Goal: Transaction & Acquisition: Book appointment/travel/reservation

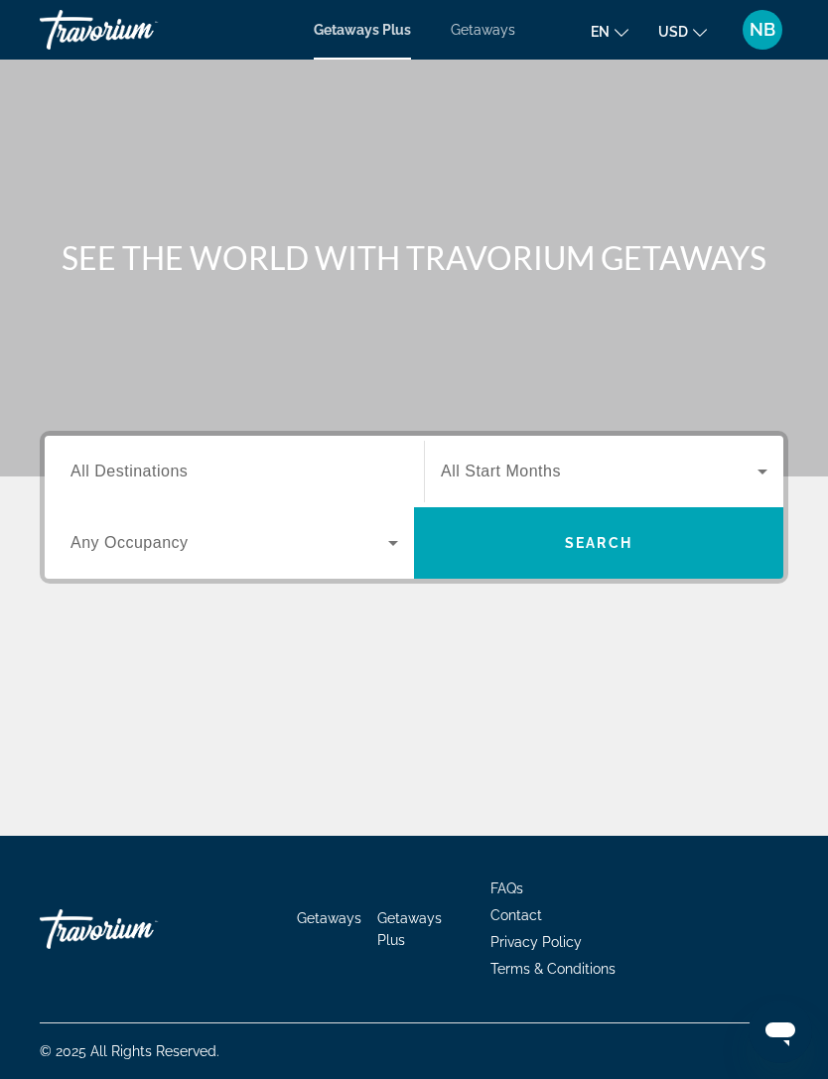
click at [370, 460] on input "Destination All Destinations" at bounding box center [233, 472] width 327 height 24
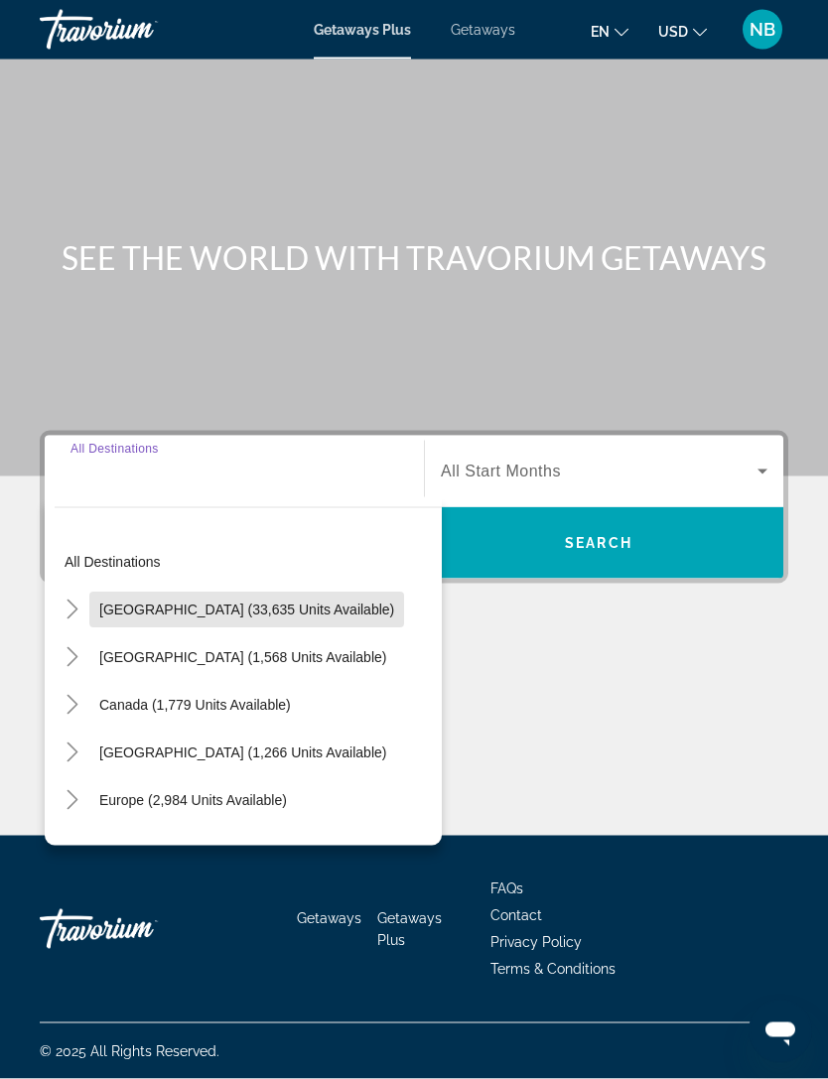
scroll to position [64, 0]
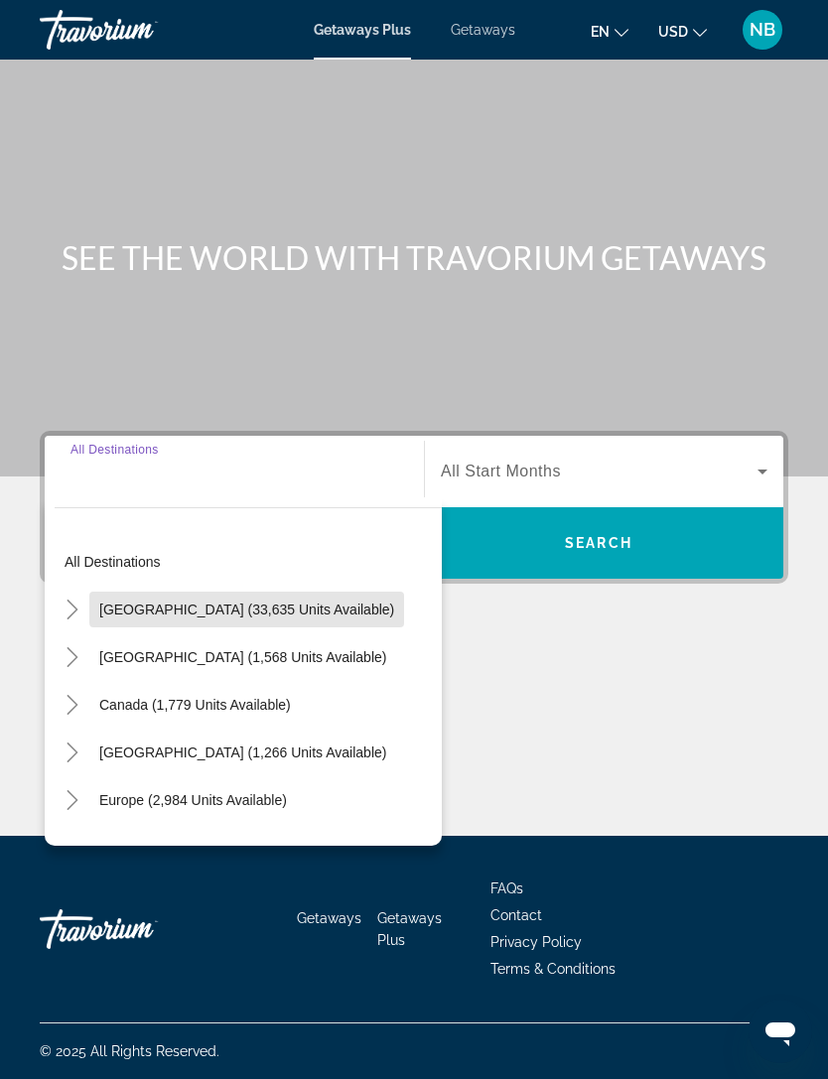
click at [272, 585] on span "Search widget" at bounding box center [246, 609] width 315 height 48
type input "**********"
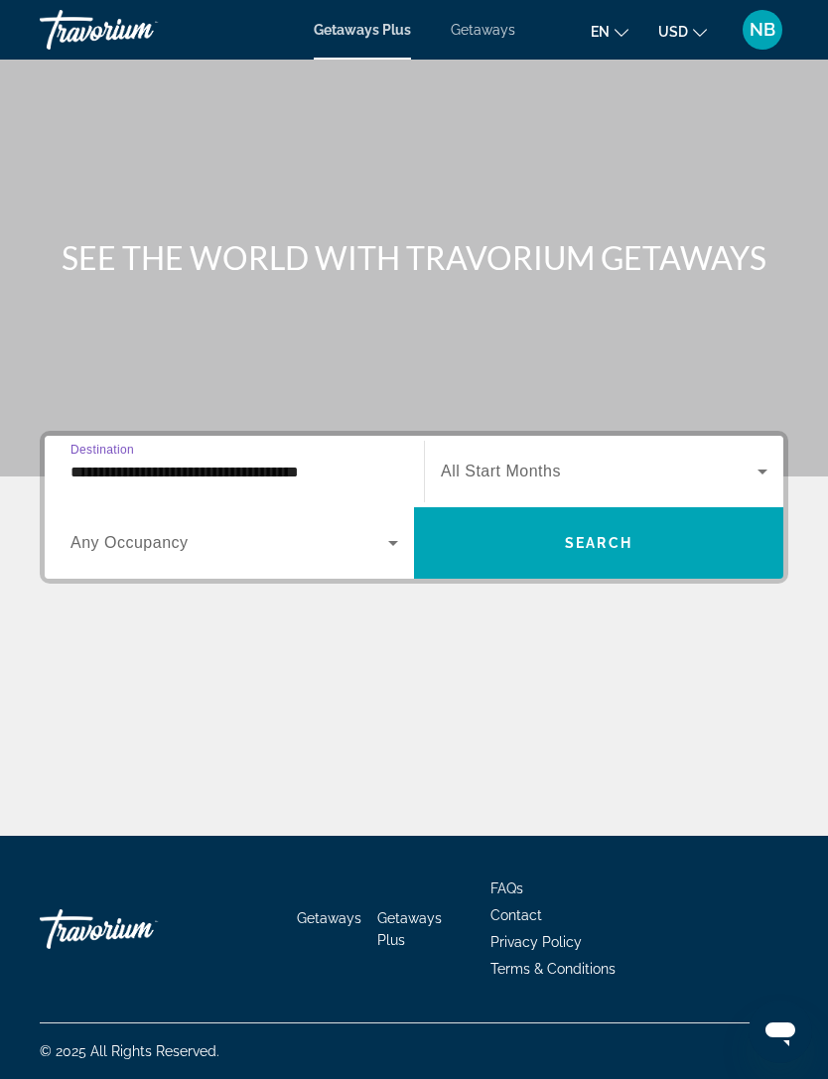
click at [773, 459] on icon "Search widget" at bounding box center [762, 471] width 24 height 24
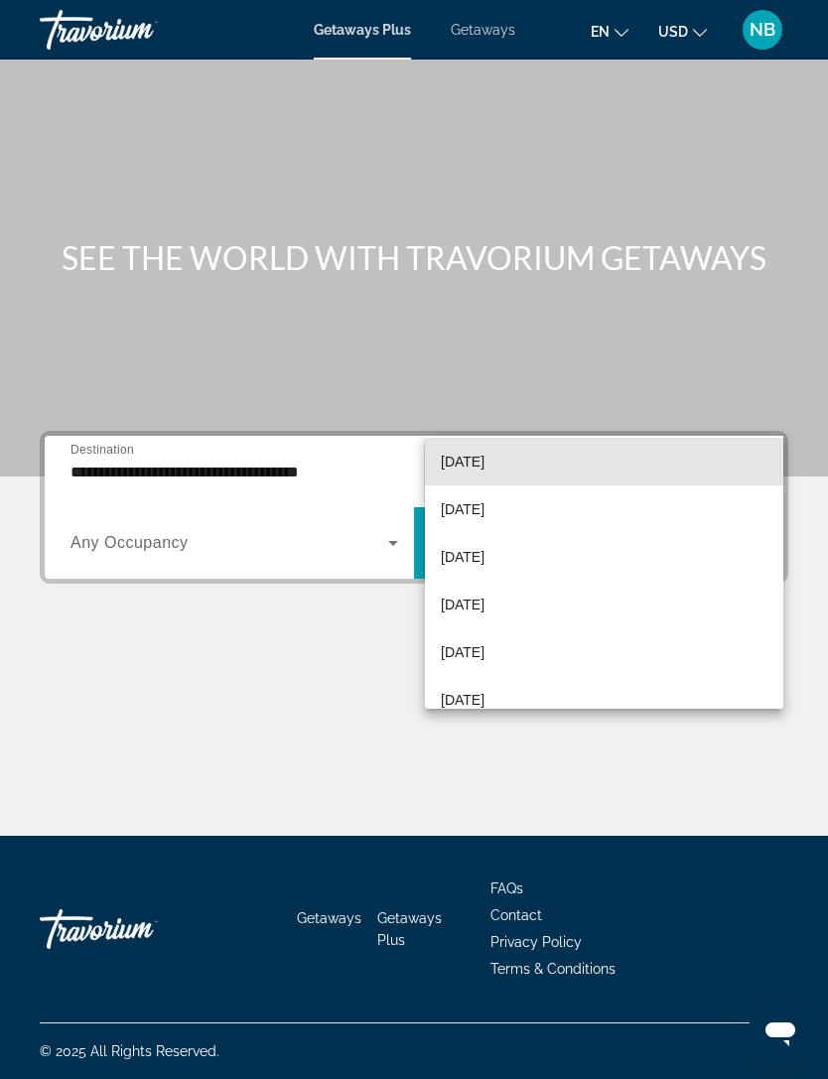
scroll to position [150, 0]
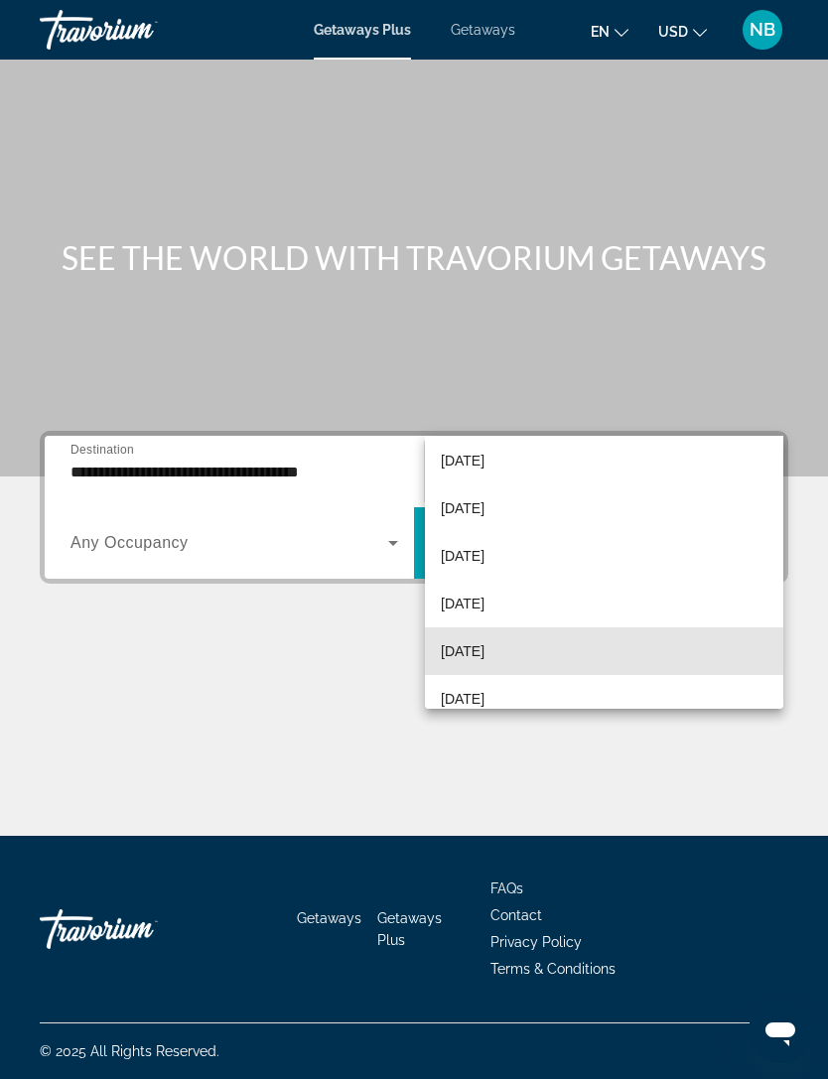
click at [478, 639] on span "[DATE]" at bounding box center [463, 651] width 44 height 24
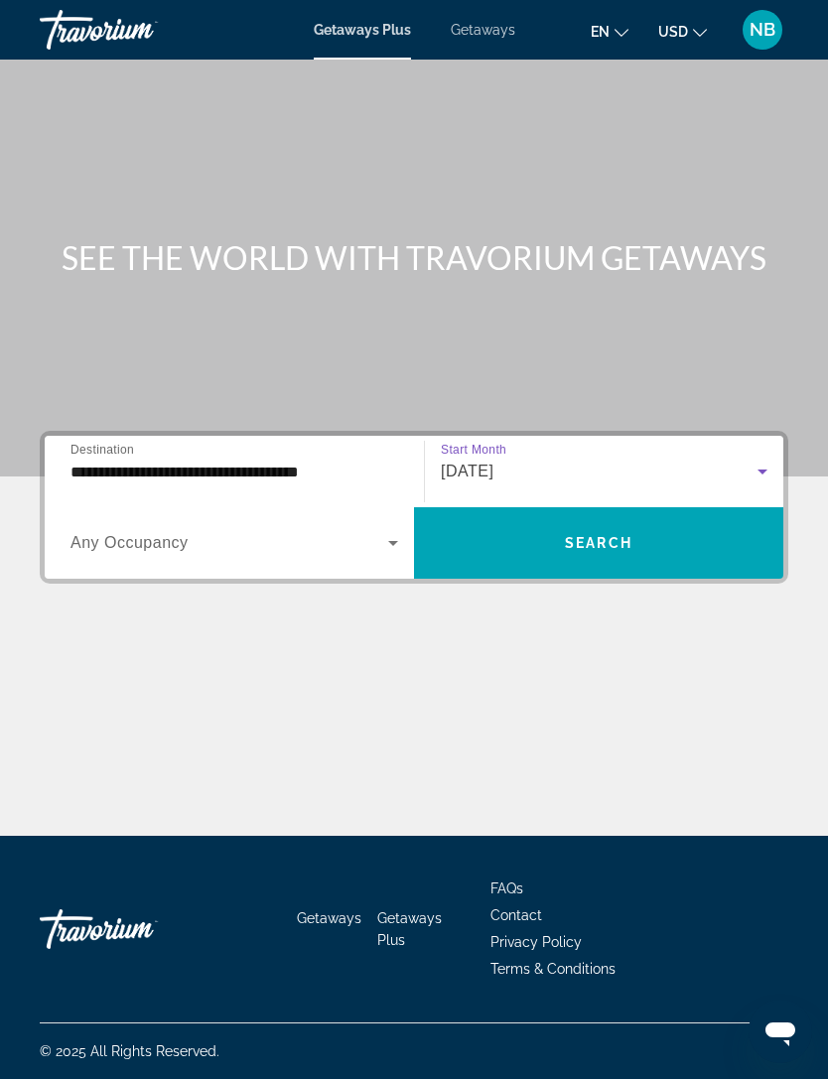
click at [396, 531] on icon "Search widget" at bounding box center [393, 543] width 24 height 24
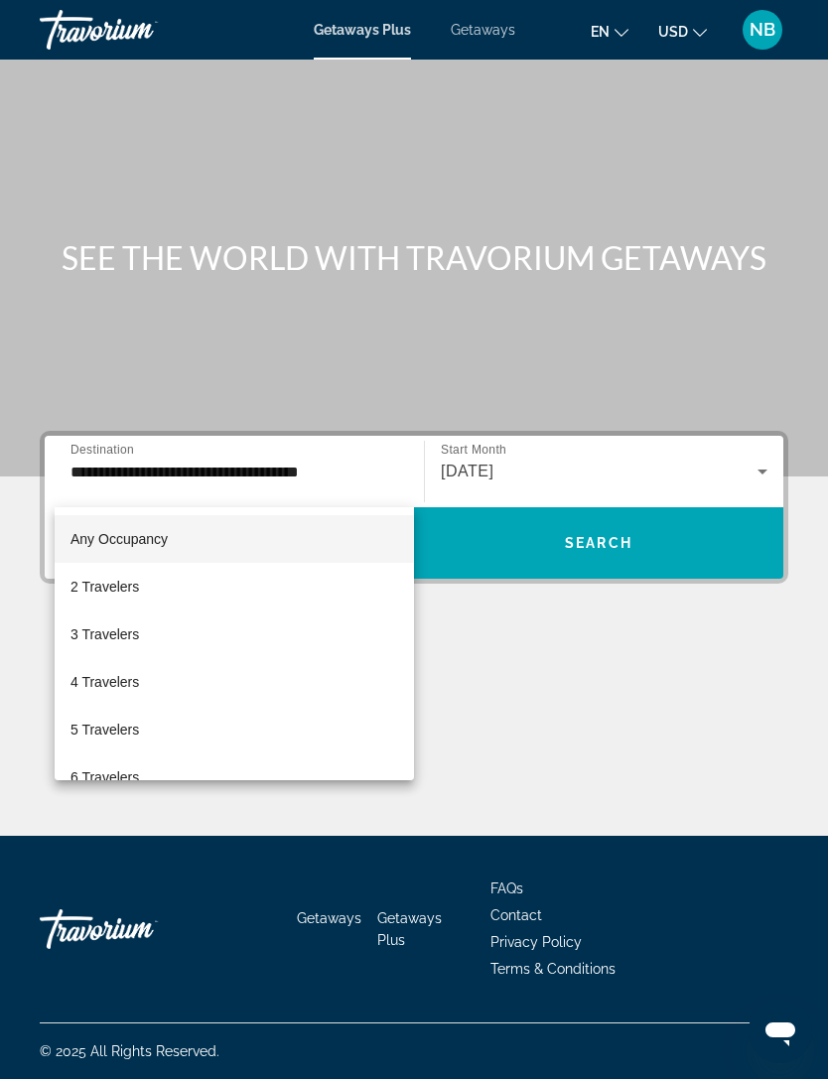
click at [127, 626] on span "3 Travelers" at bounding box center [104, 634] width 68 height 24
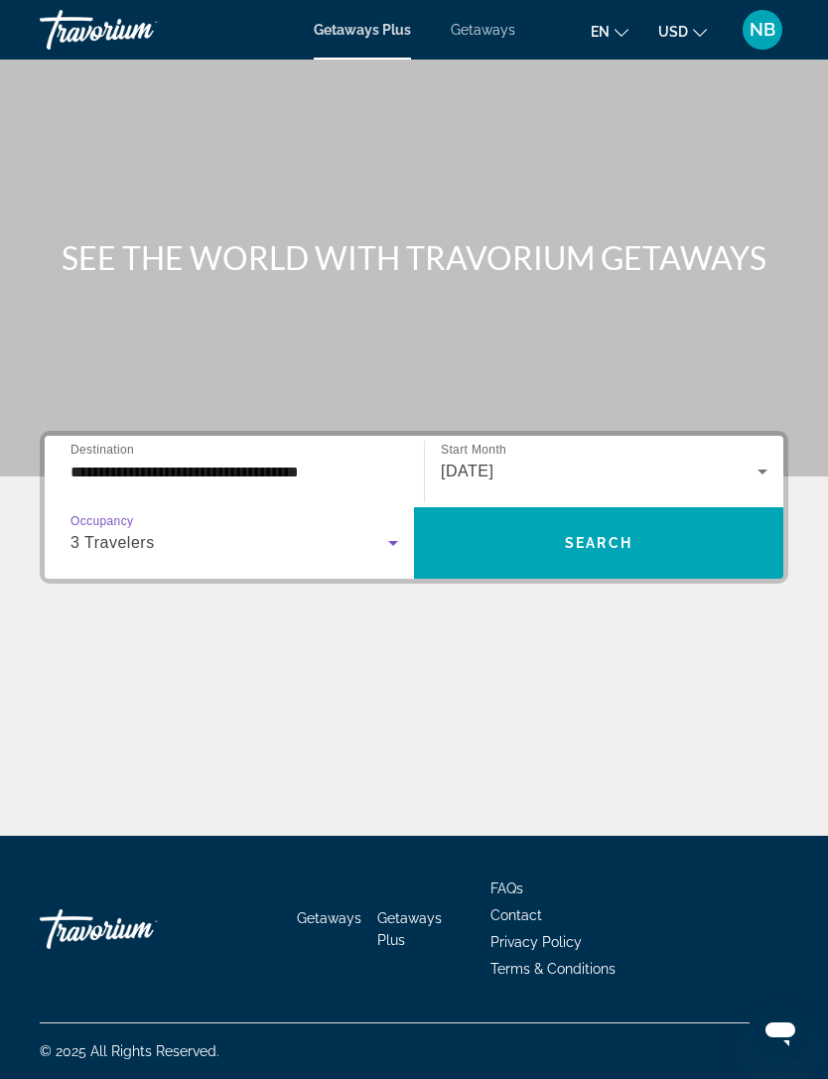
click at [575, 535] on span "Search" at bounding box center [598, 543] width 67 height 16
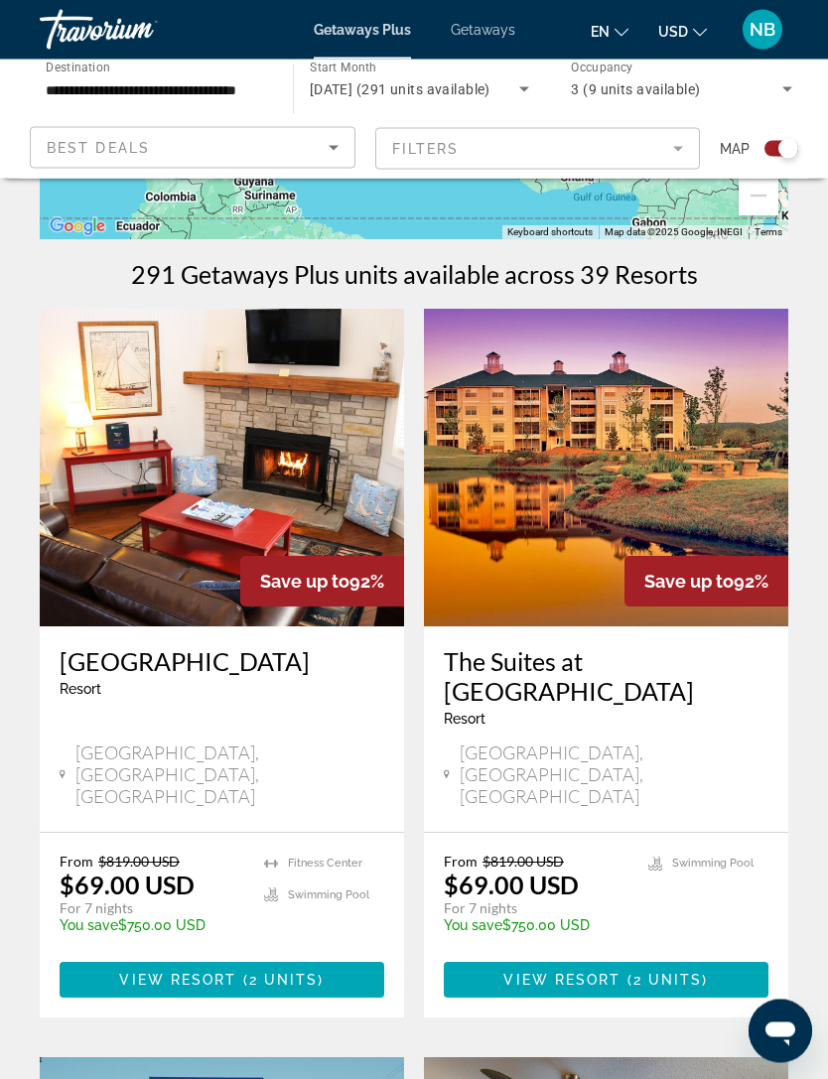
scroll to position [349, 0]
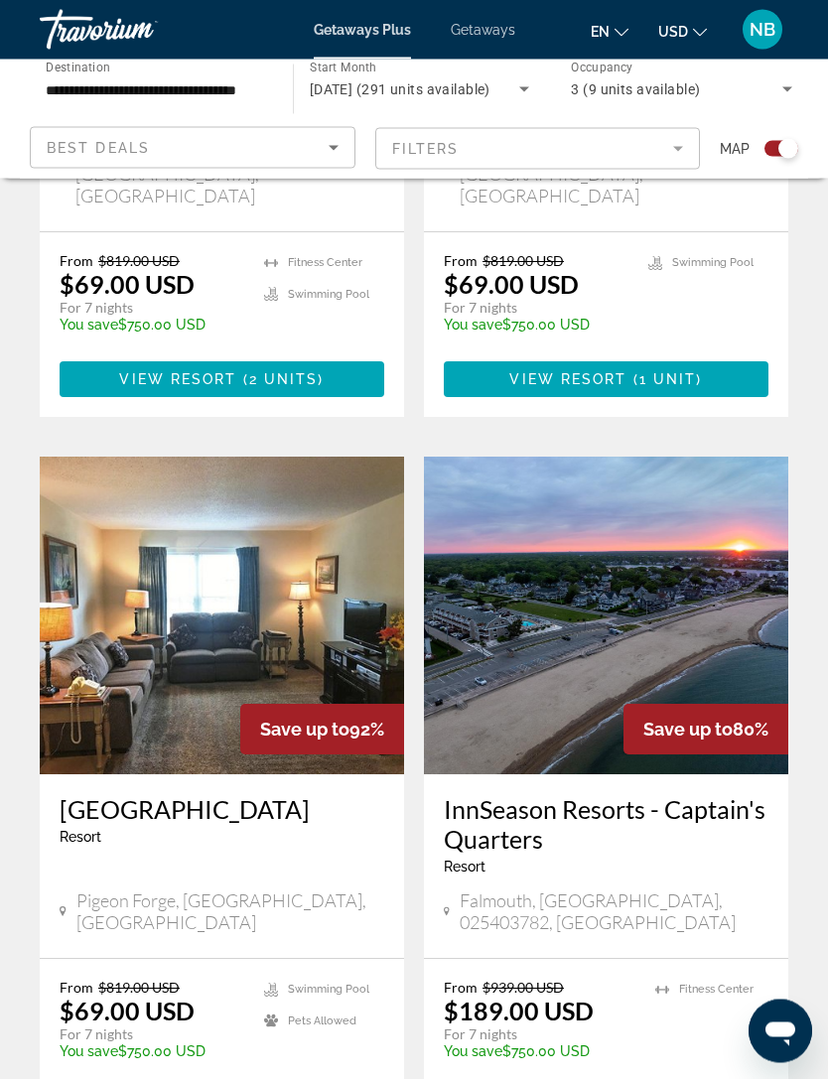
scroll to position [3954, 0]
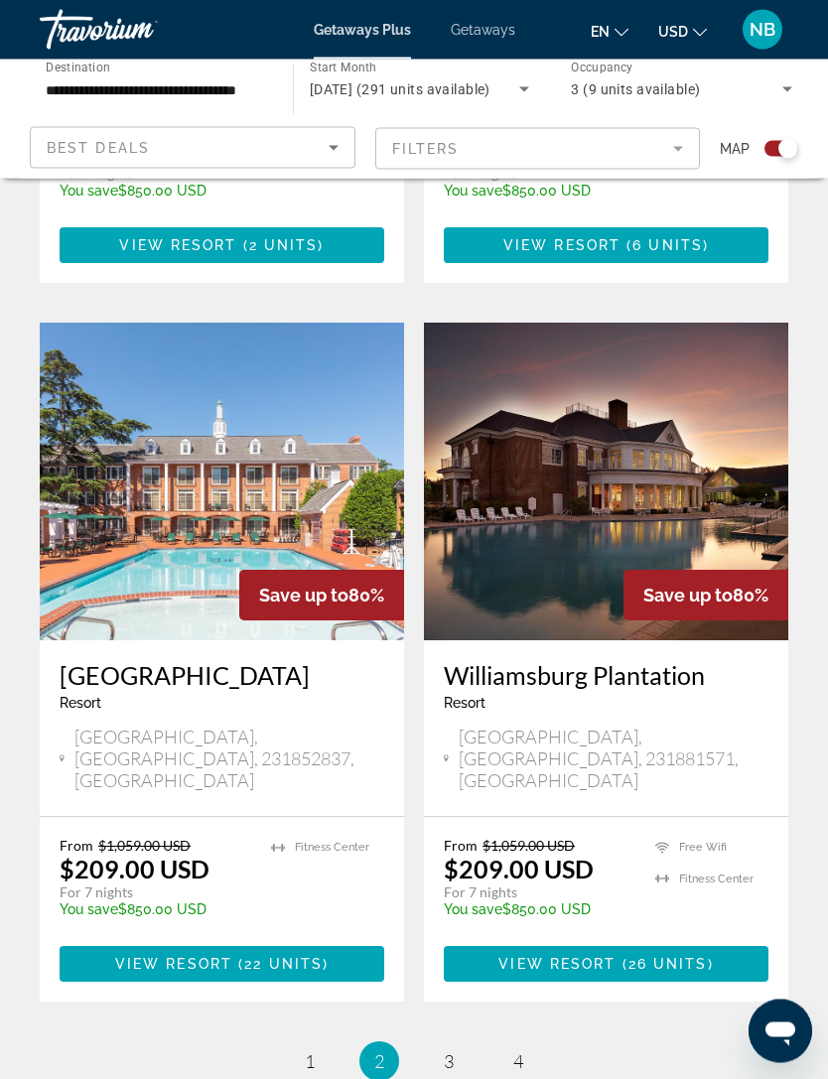
scroll to position [3984, 0]
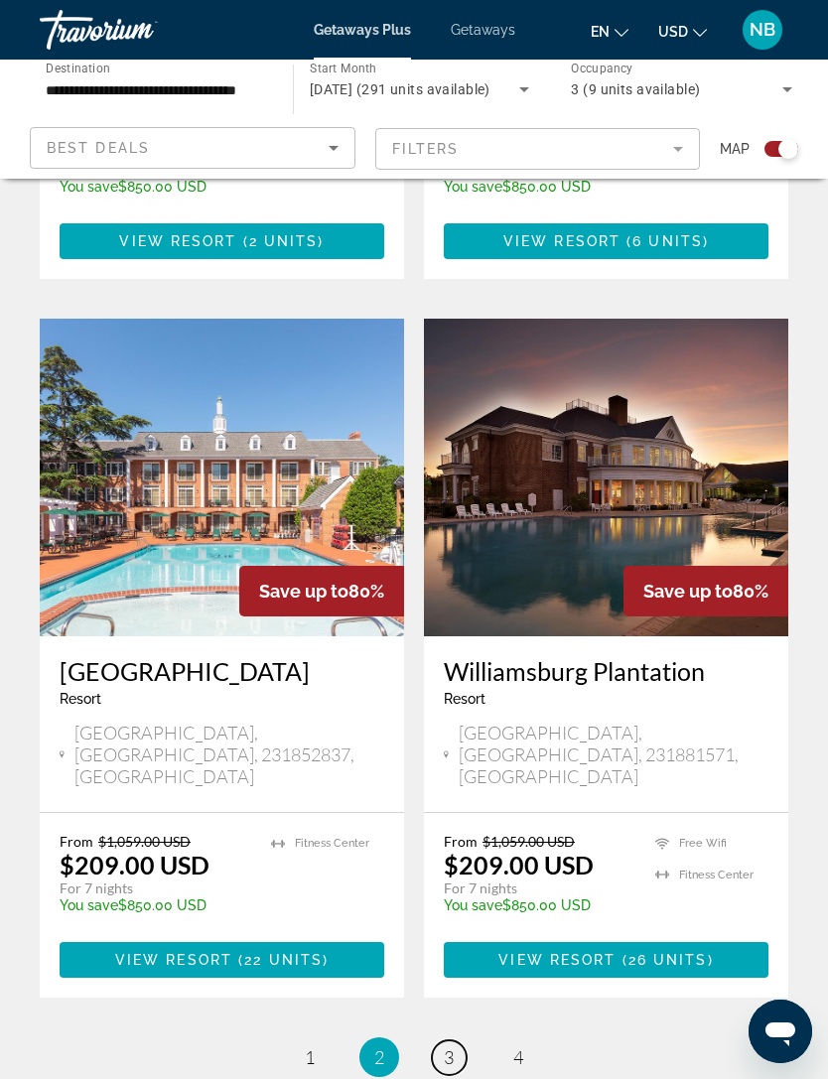
click at [449, 1046] on span "3" at bounding box center [449, 1057] width 10 height 22
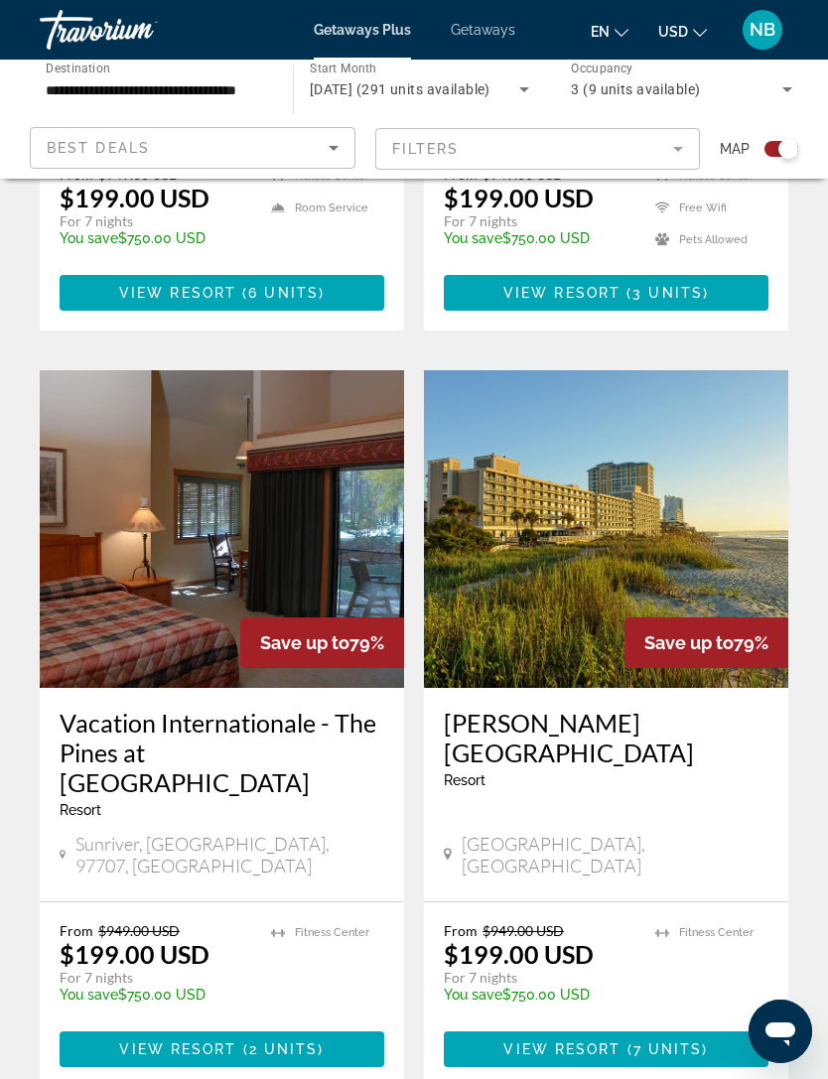
scroll to position [4014, 0]
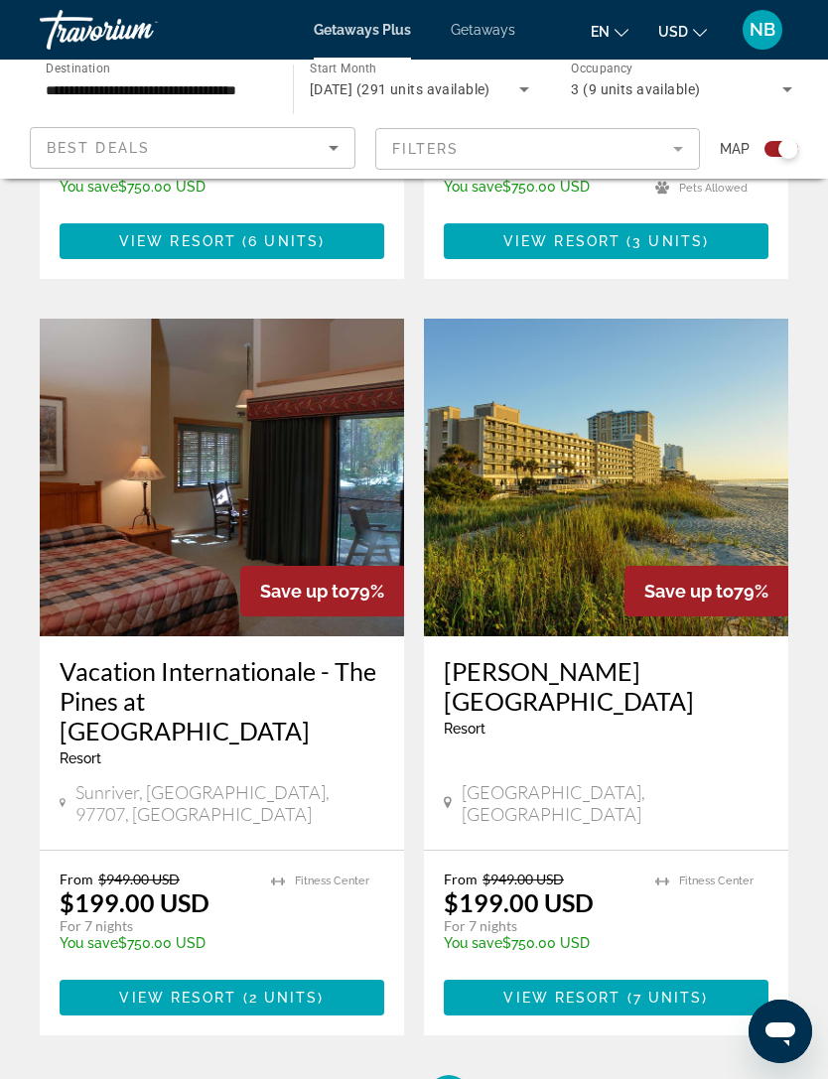
click at [683, 148] on mat-form-field "Filters" at bounding box center [537, 149] width 325 height 42
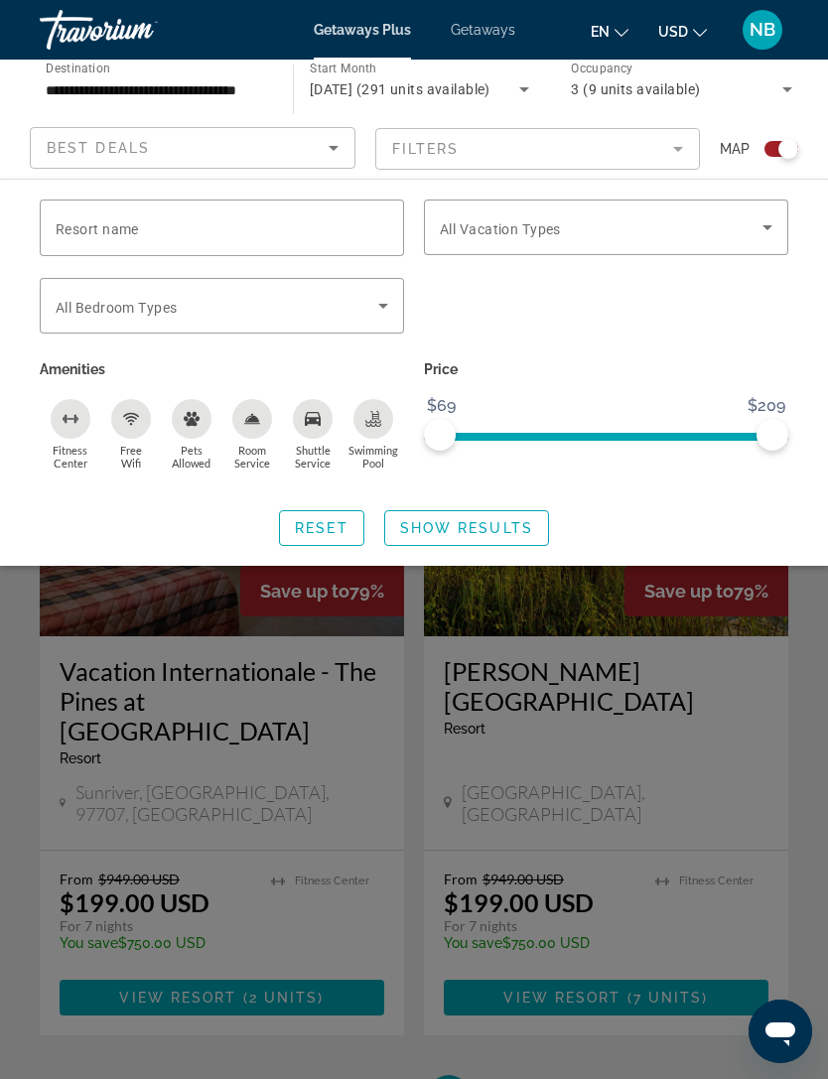
click at [325, 148] on icon "Sort by" at bounding box center [334, 148] width 24 height 24
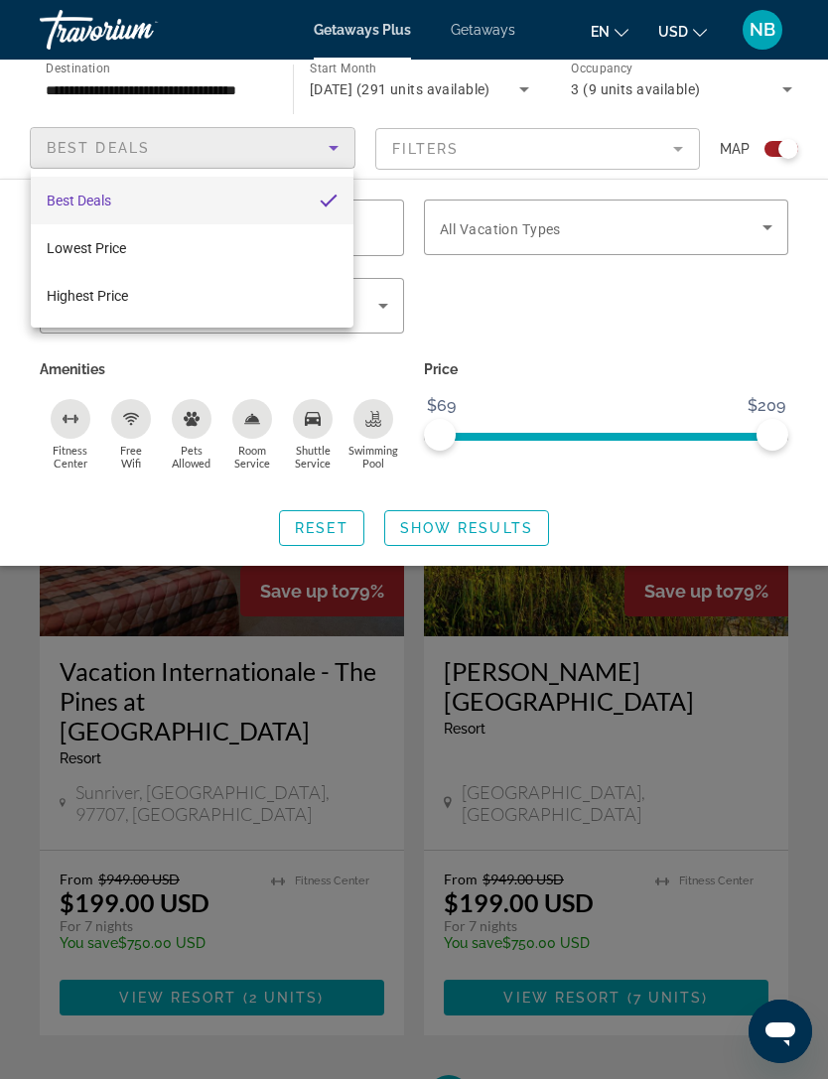
click at [337, 140] on div at bounding box center [414, 539] width 828 height 1079
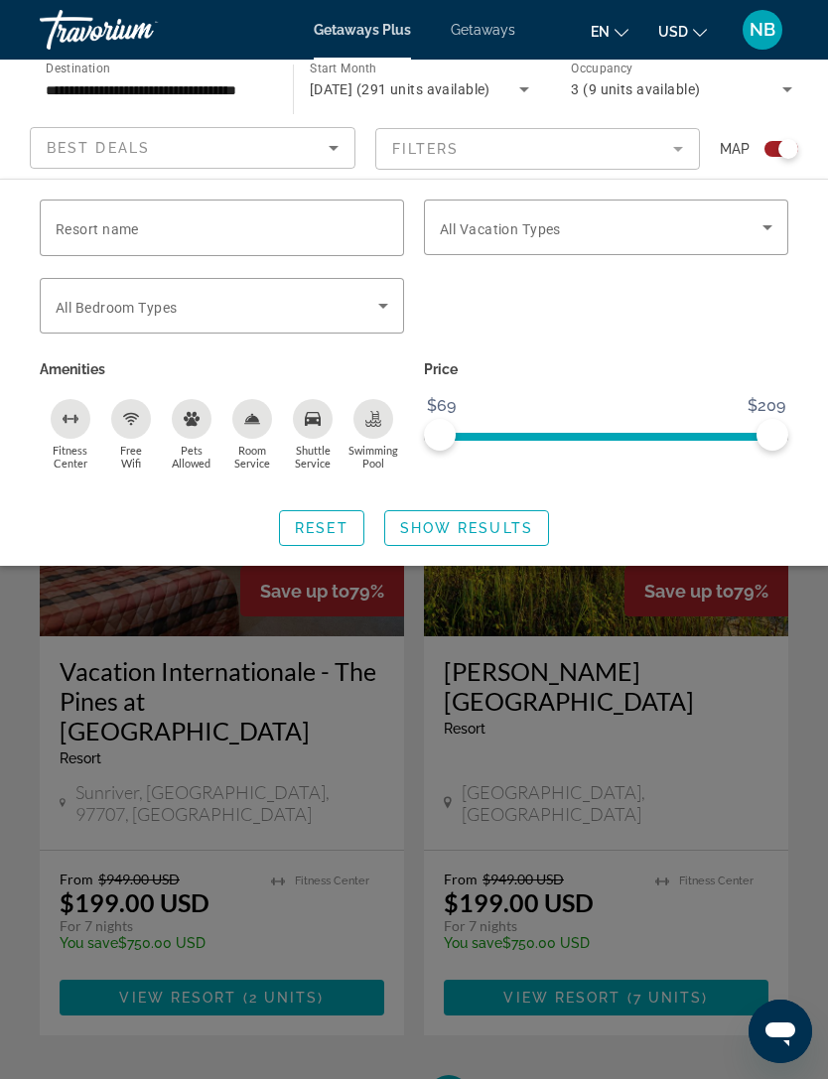
click at [679, 141] on mat-form-field "Filters" at bounding box center [537, 149] width 325 height 42
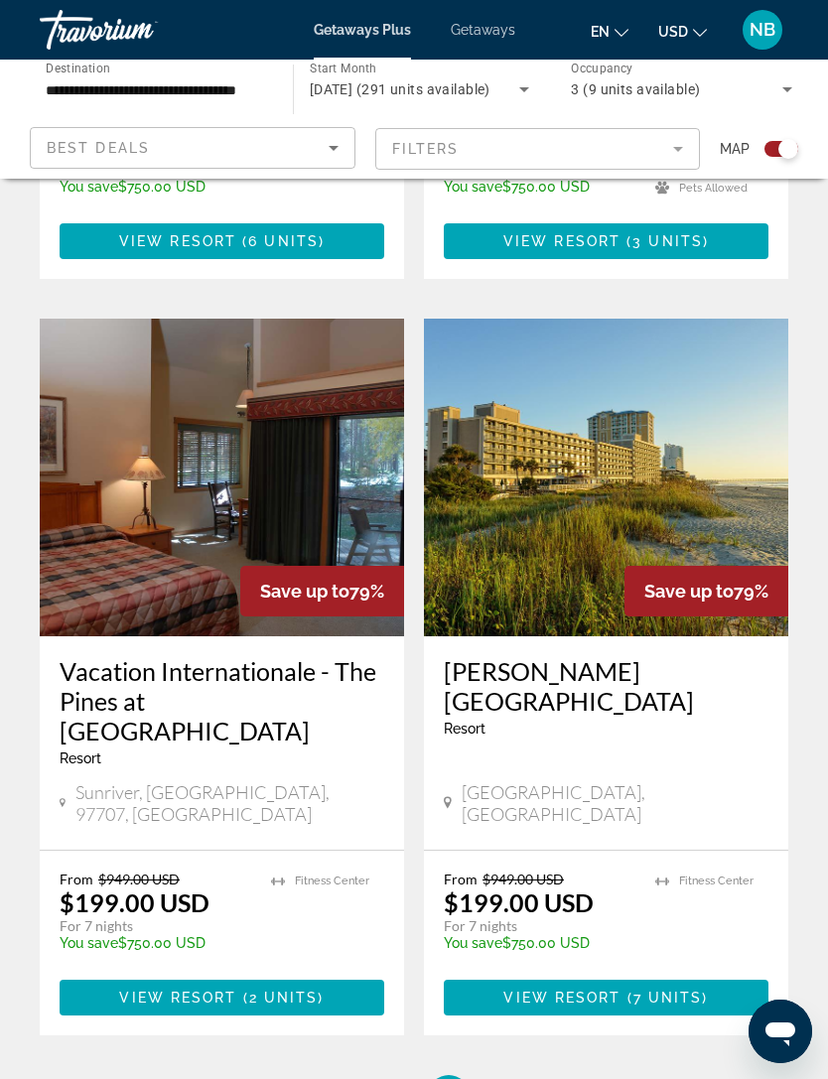
click at [796, 83] on icon "Search widget" at bounding box center [787, 89] width 24 height 24
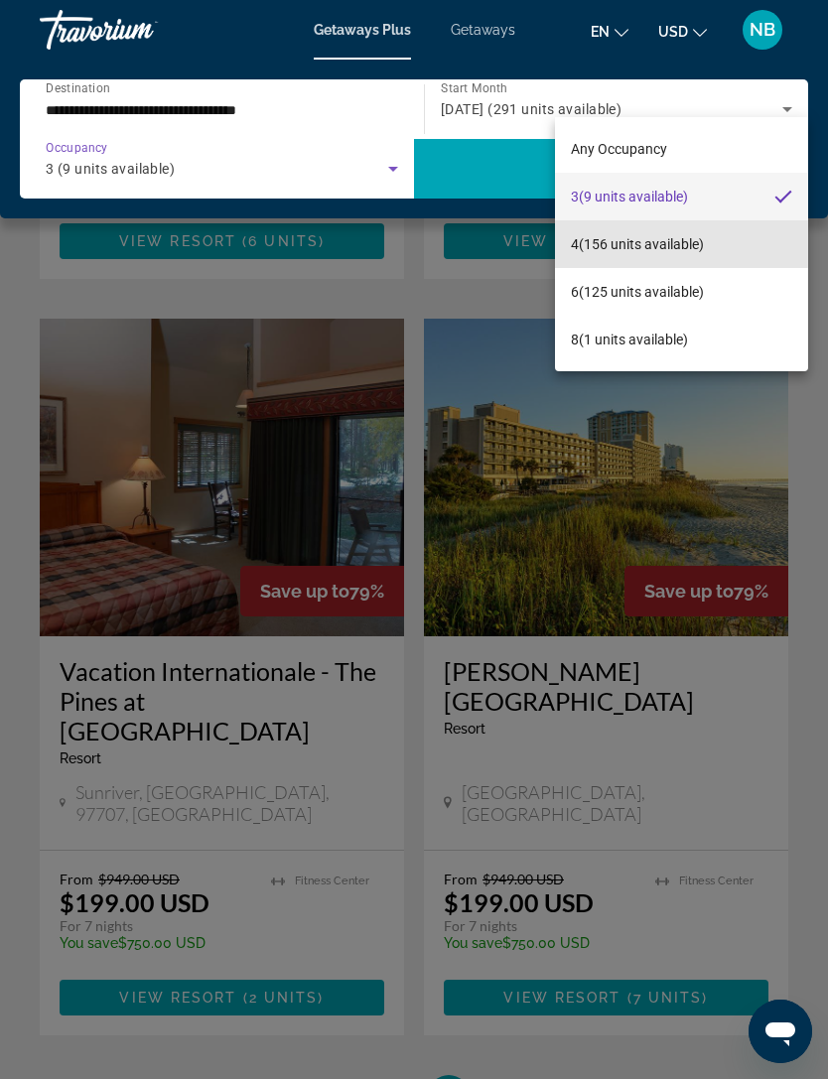
click at [661, 229] on mat-option "4 (156 units available)" at bounding box center [681, 244] width 253 height 48
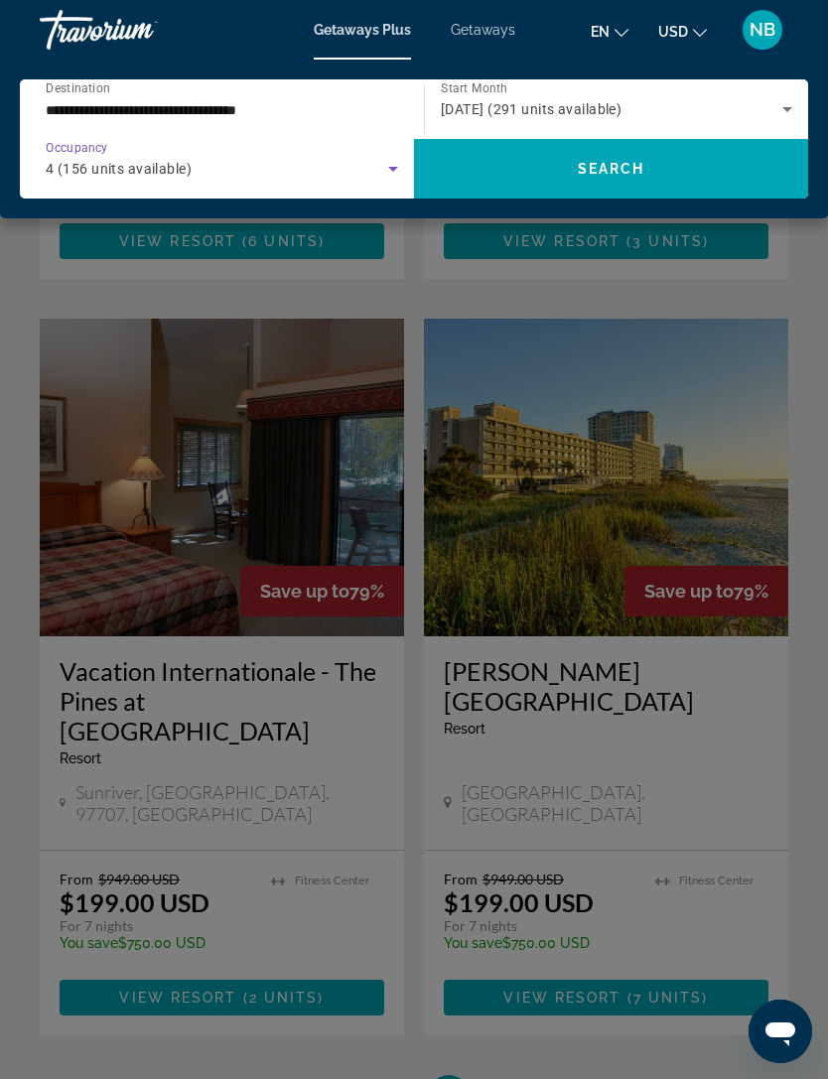
click at [249, 104] on input "**********" at bounding box center [217, 110] width 342 height 24
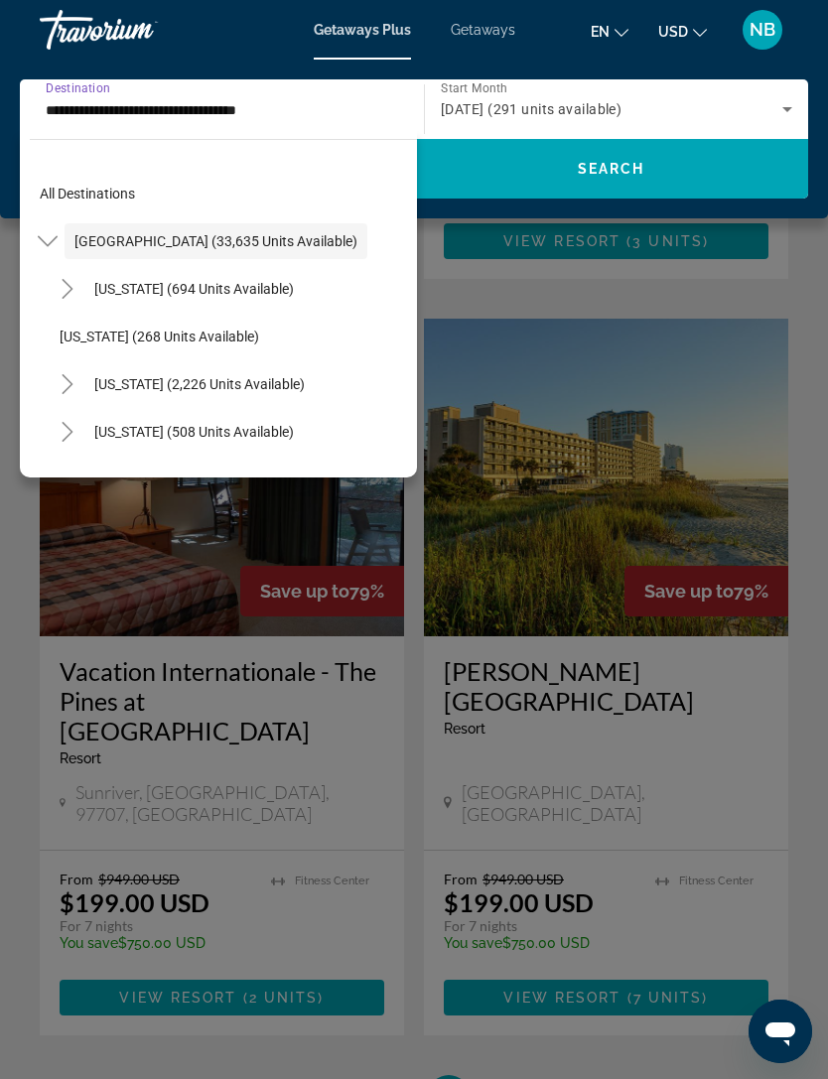
click at [239, 284] on span "Arizona (694 units available)" at bounding box center [193, 289] width 199 height 16
type input "**********"
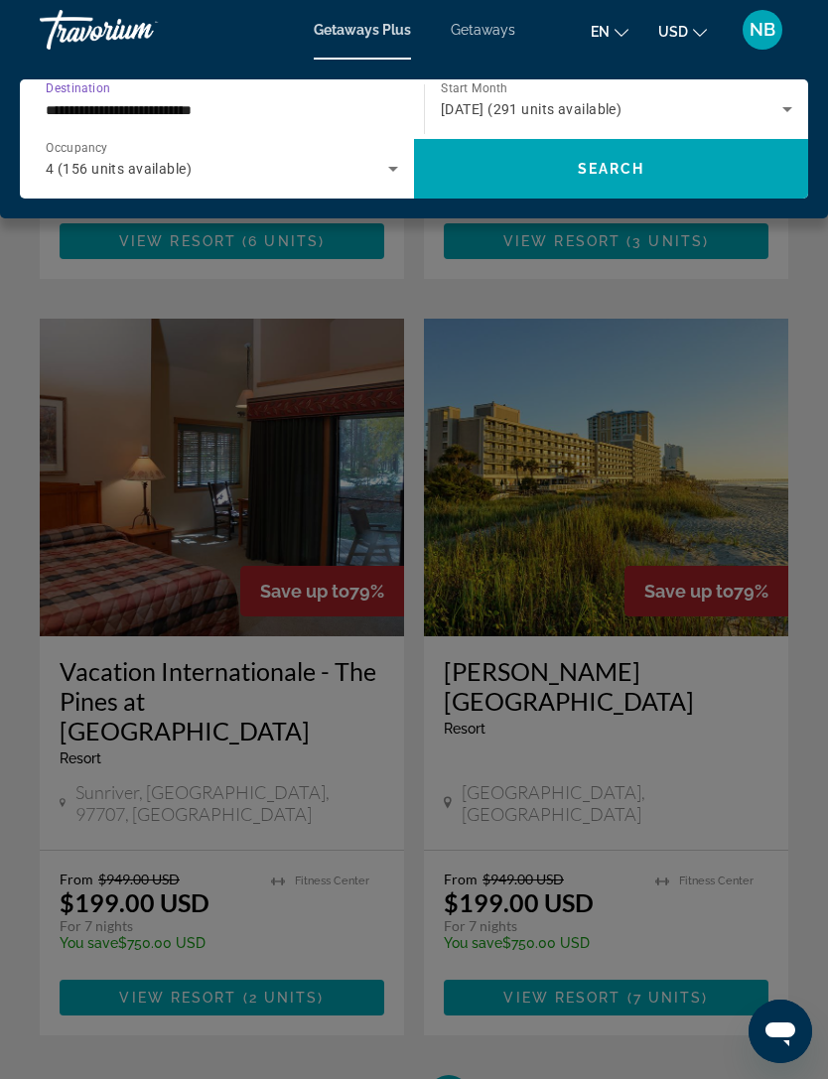
click at [393, 179] on icon "Search widget" at bounding box center [393, 169] width 24 height 24
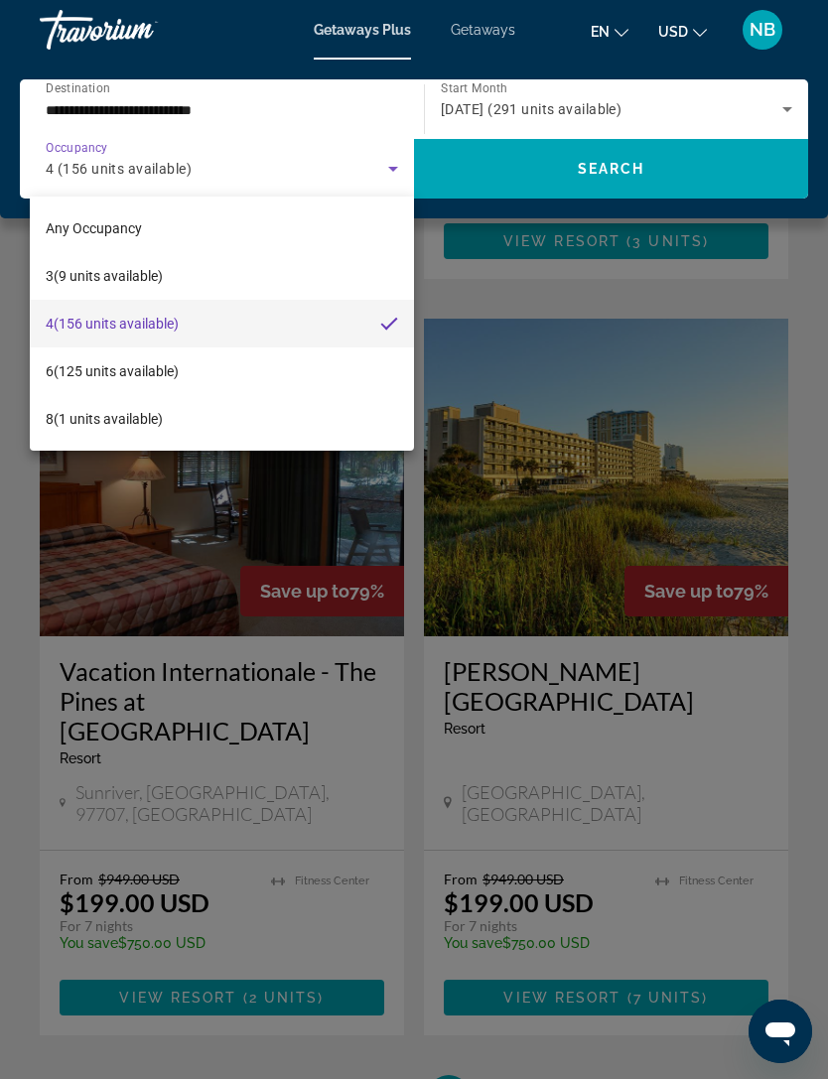
click at [215, 93] on div at bounding box center [414, 539] width 828 height 1079
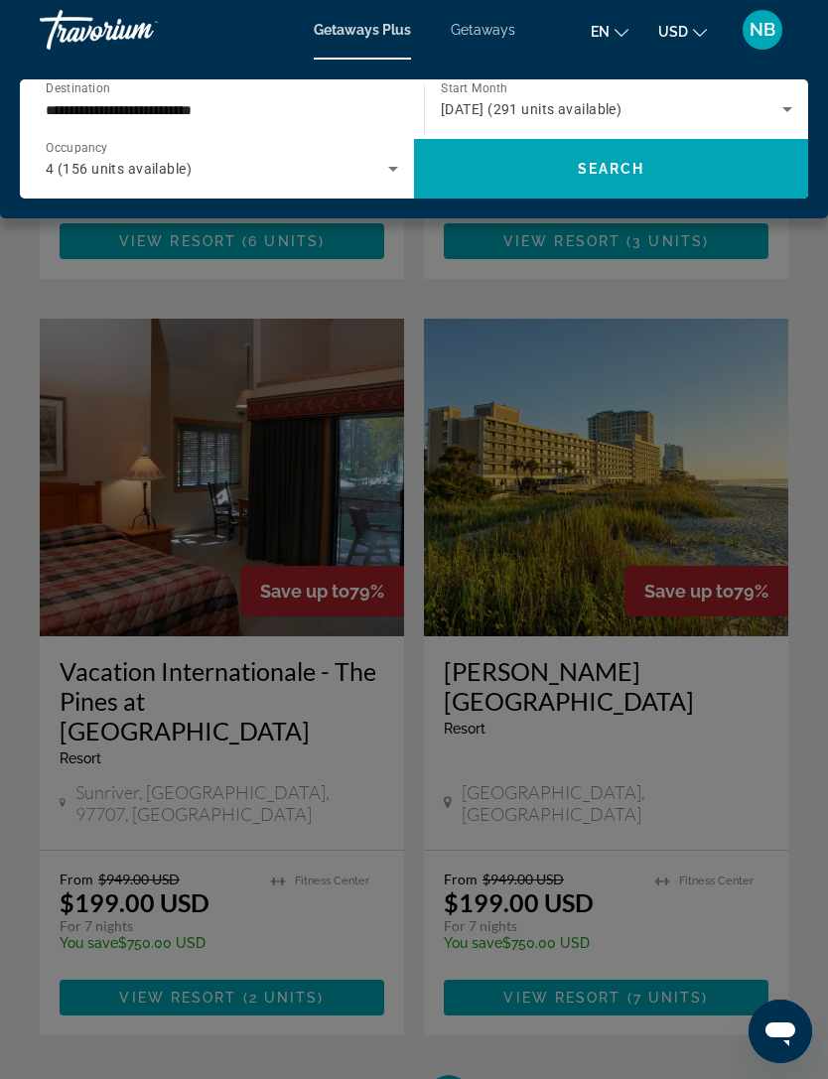
click at [394, 169] on icon "Search widget" at bounding box center [393, 169] width 10 height 5
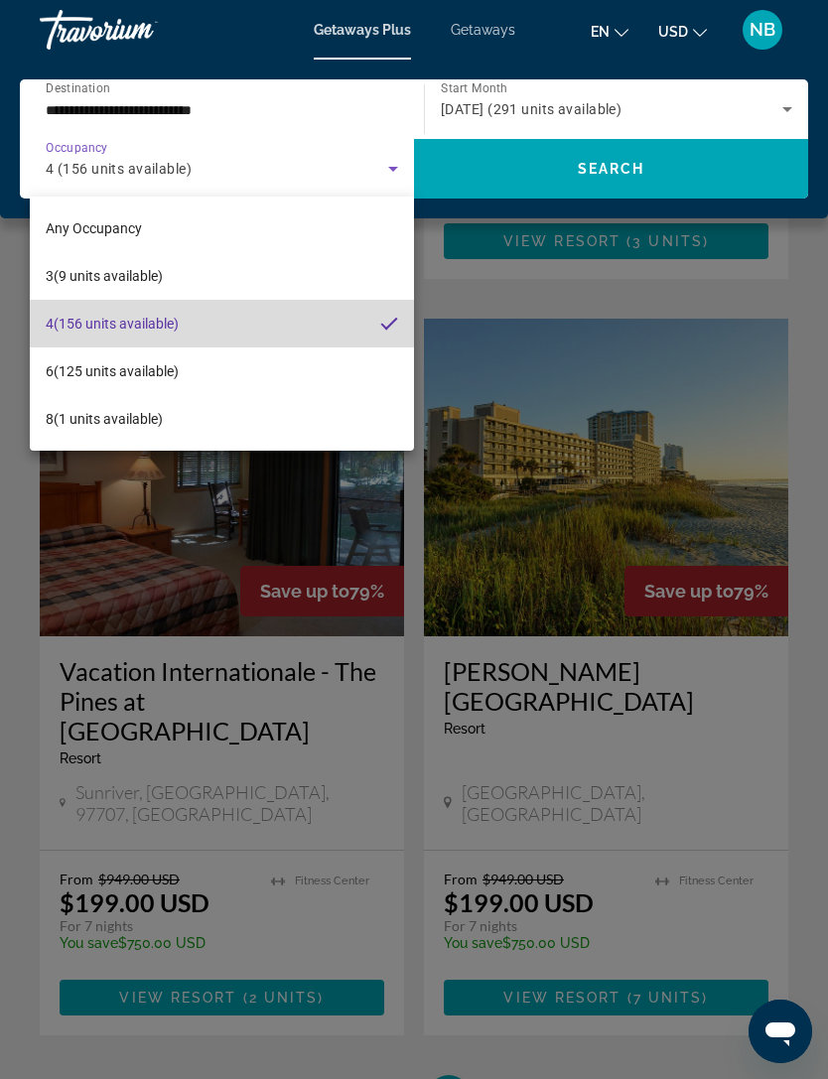
click at [243, 322] on mat-option "4 (156 units available)" at bounding box center [222, 324] width 384 height 48
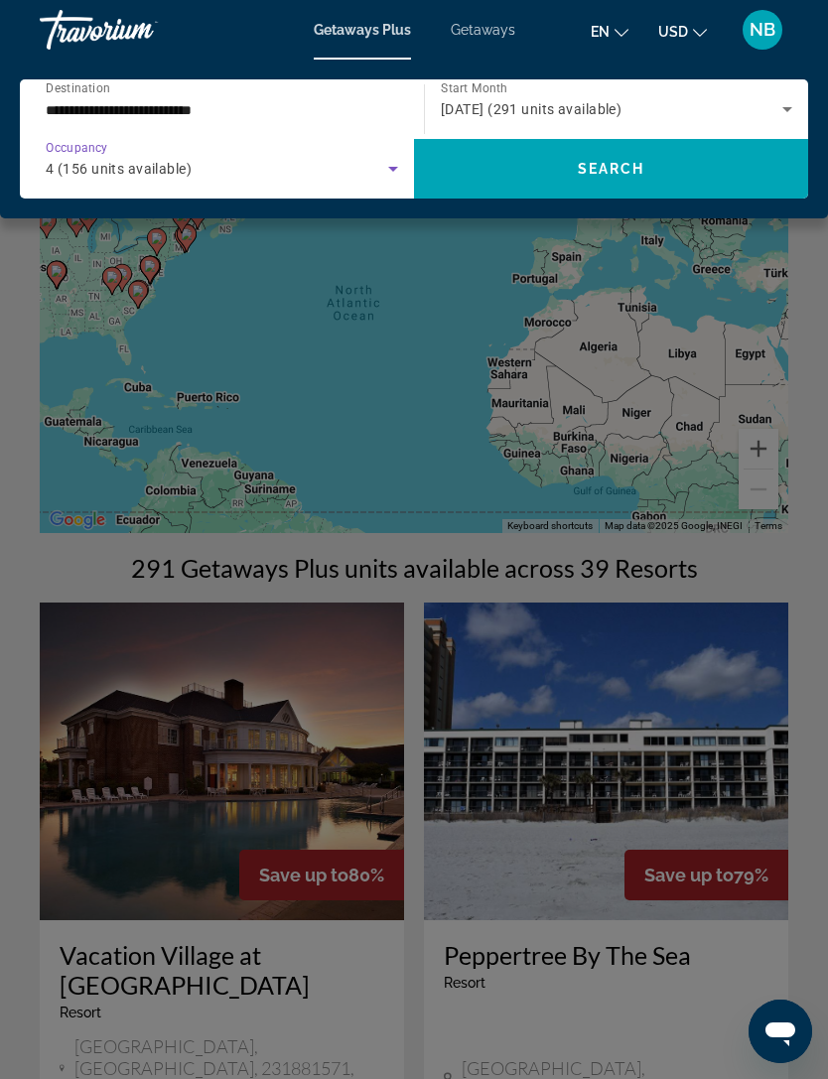
scroll to position [0, 0]
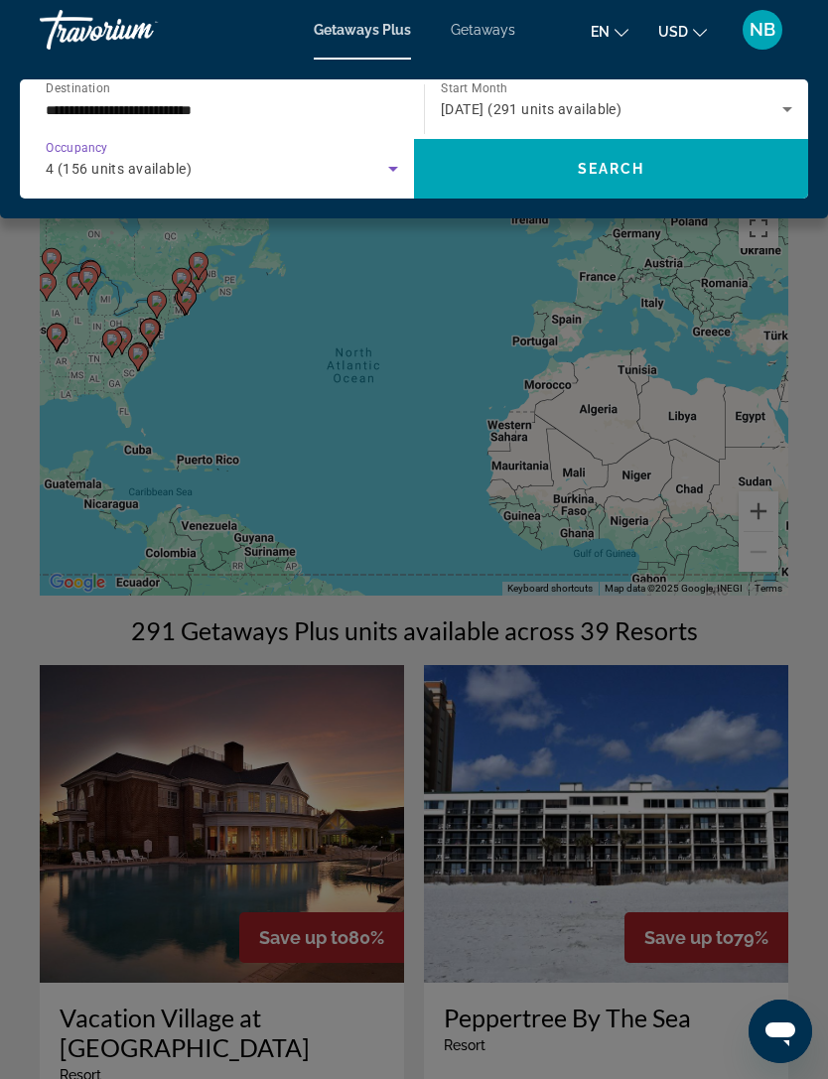
click at [673, 627] on div "Main content" at bounding box center [414, 539] width 828 height 1079
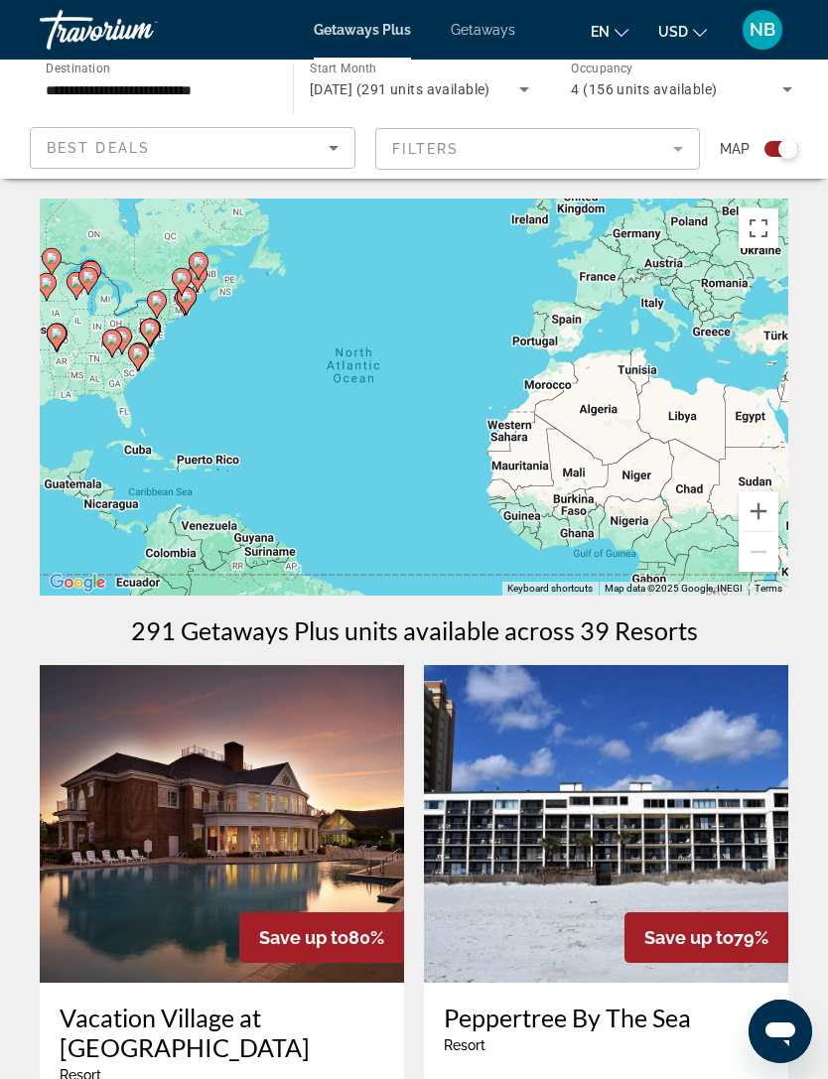
click at [487, 34] on span "Getaways" at bounding box center [483, 30] width 65 height 16
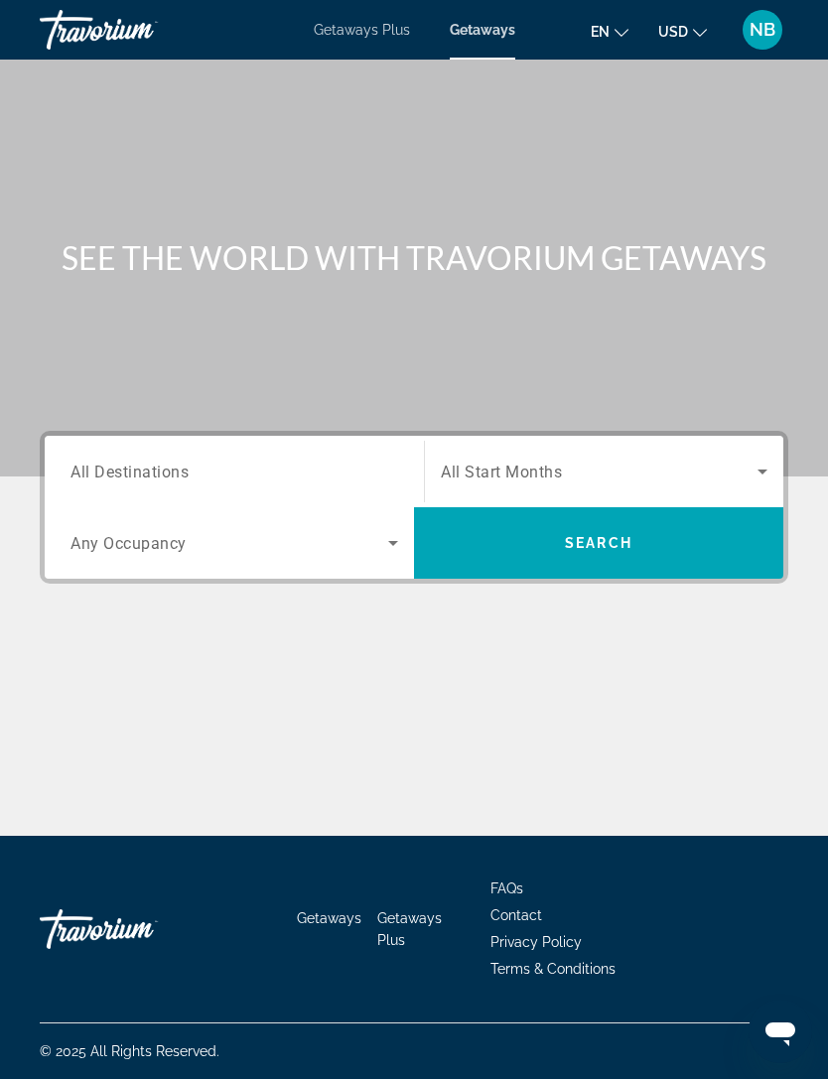
click at [224, 463] on input "Destination All Destinations" at bounding box center [233, 472] width 327 height 24
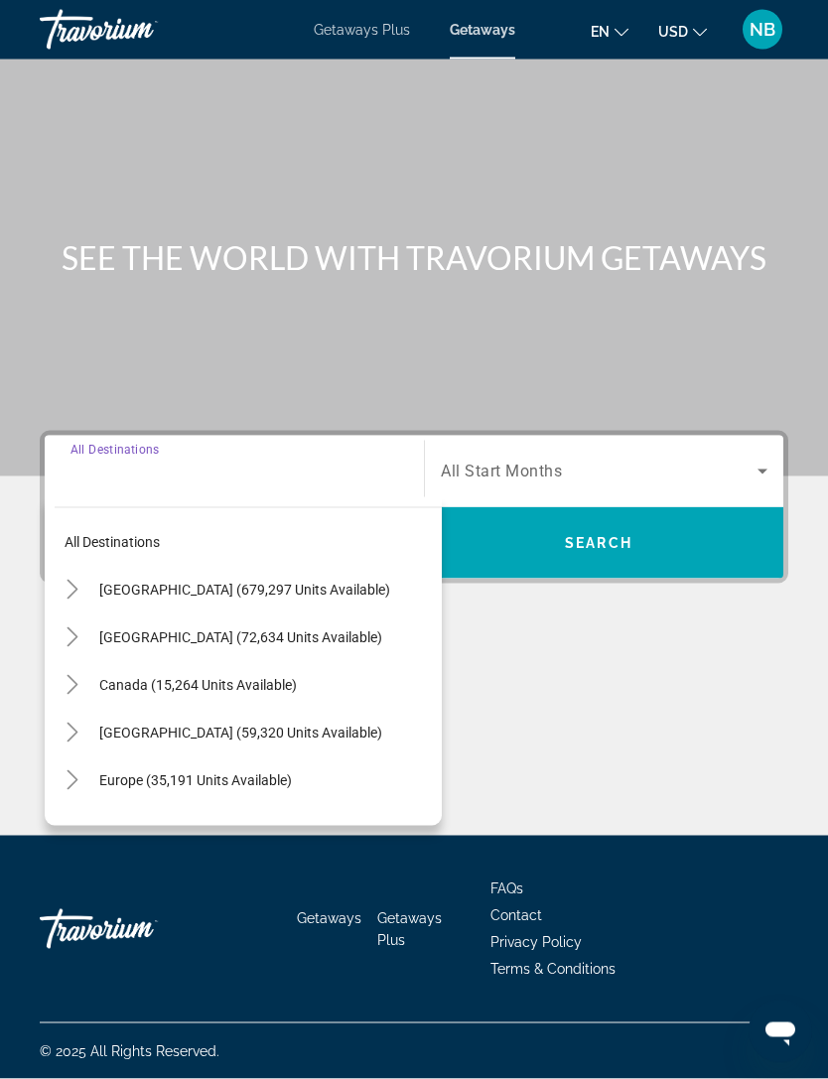
scroll to position [64, 0]
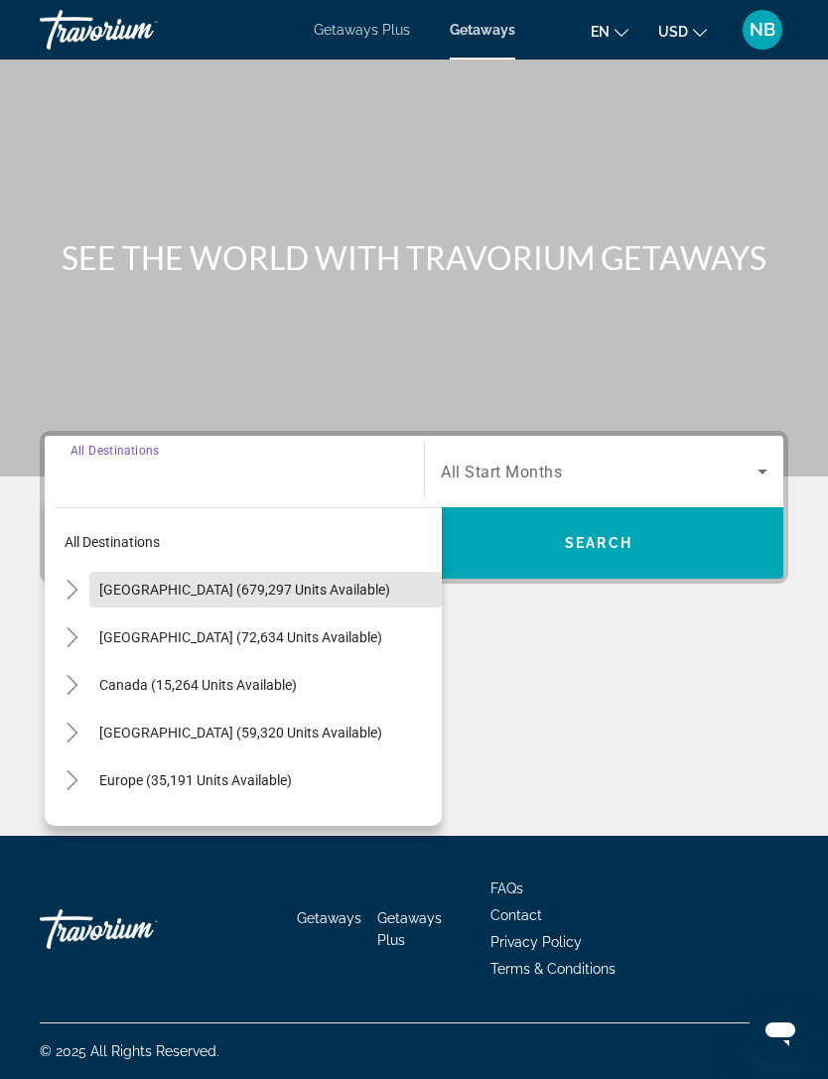
click at [310, 582] on span "United States (679,297 units available)" at bounding box center [244, 590] width 291 height 16
type input "**********"
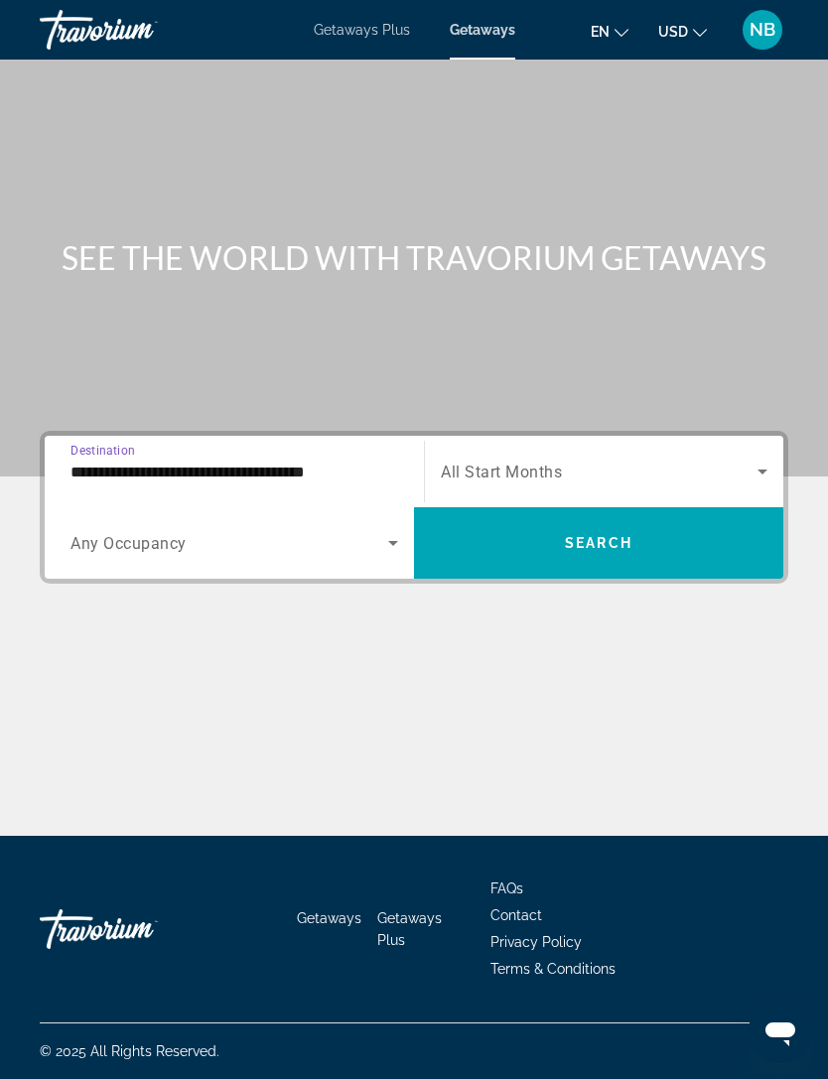
click at [395, 541] on icon "Search widget" at bounding box center [393, 543] width 10 height 5
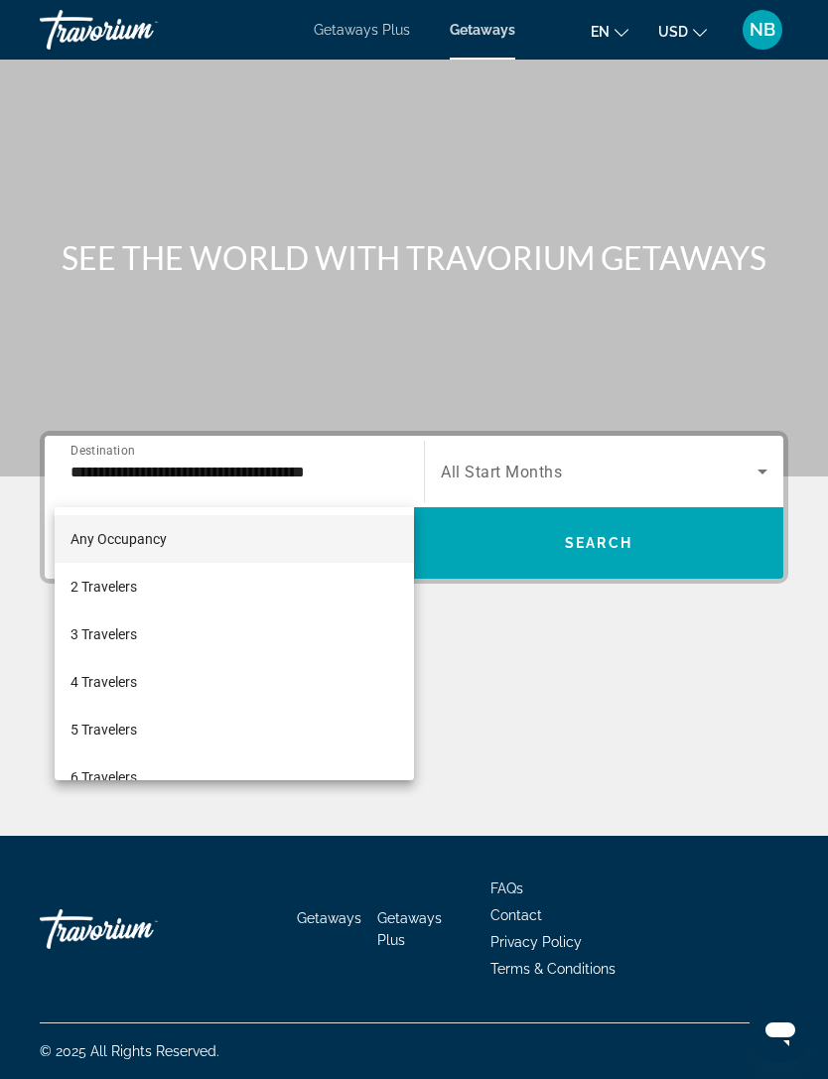
click at [136, 628] on span "3 Travelers" at bounding box center [103, 634] width 66 height 24
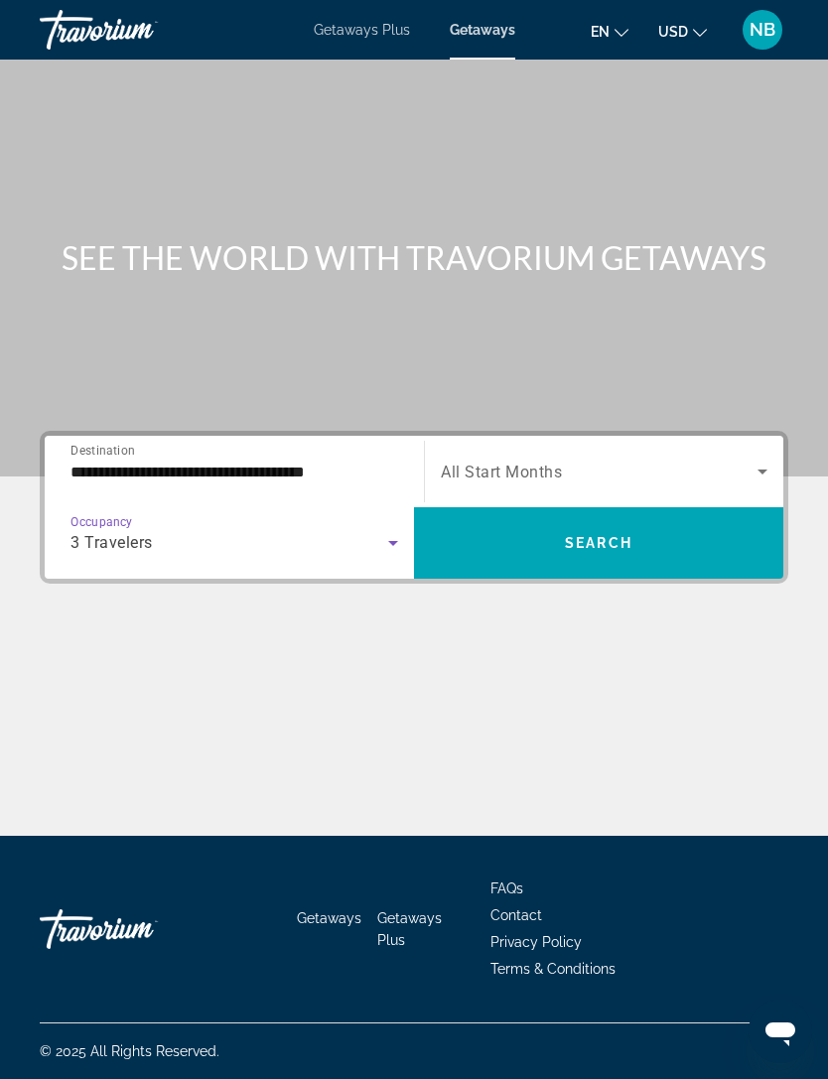
click at [763, 469] on icon "Search widget" at bounding box center [762, 471] width 10 height 5
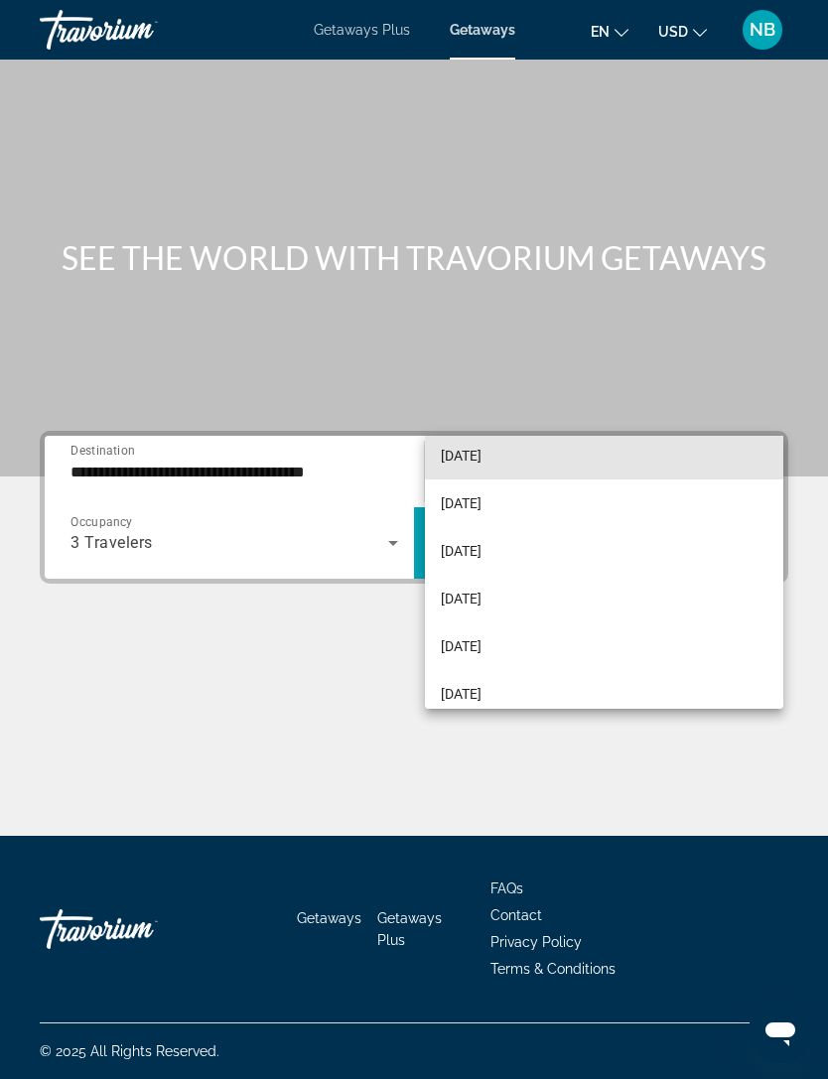
scroll to position [159, 0]
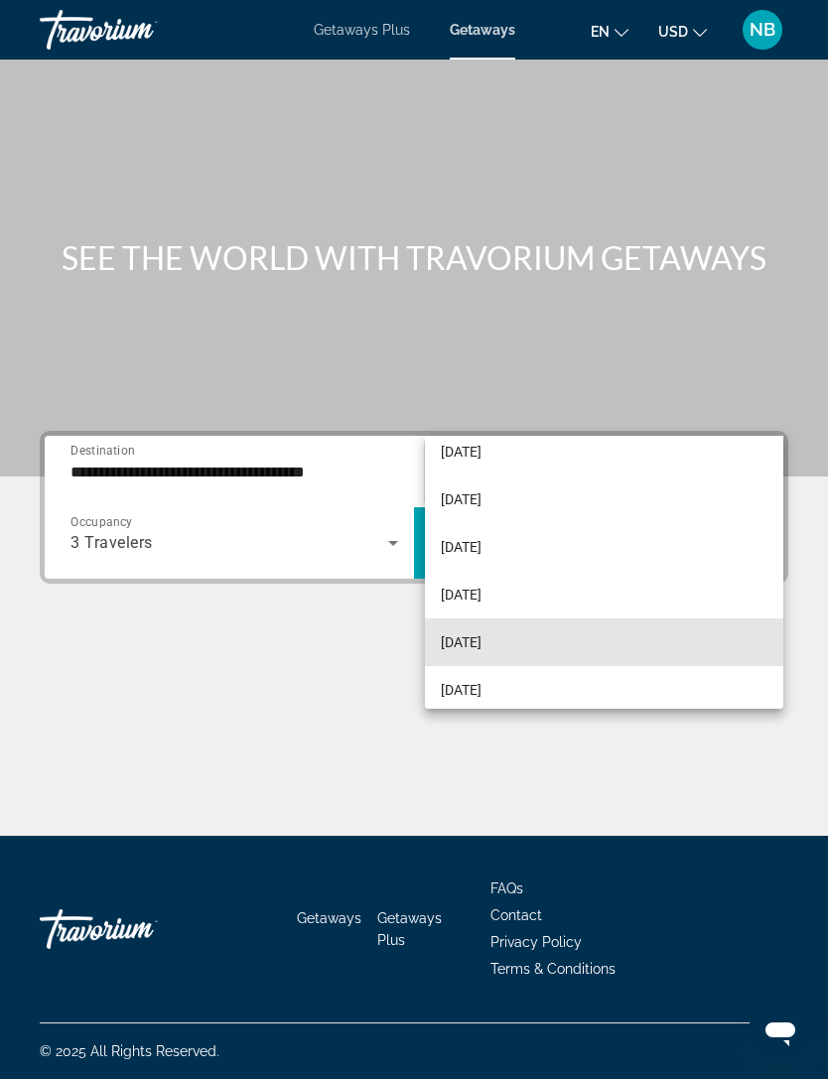
click at [481, 630] on span "[DATE]" at bounding box center [461, 642] width 41 height 24
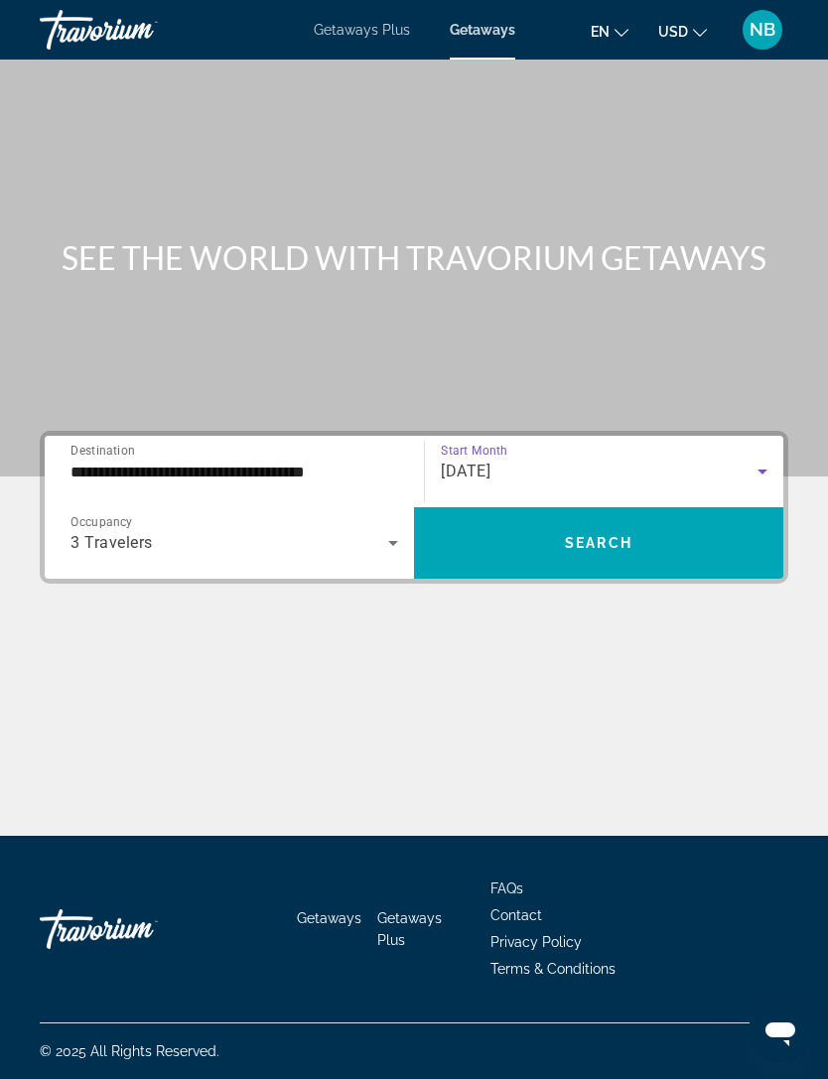
click at [619, 535] on span "Search" at bounding box center [598, 543] width 67 height 16
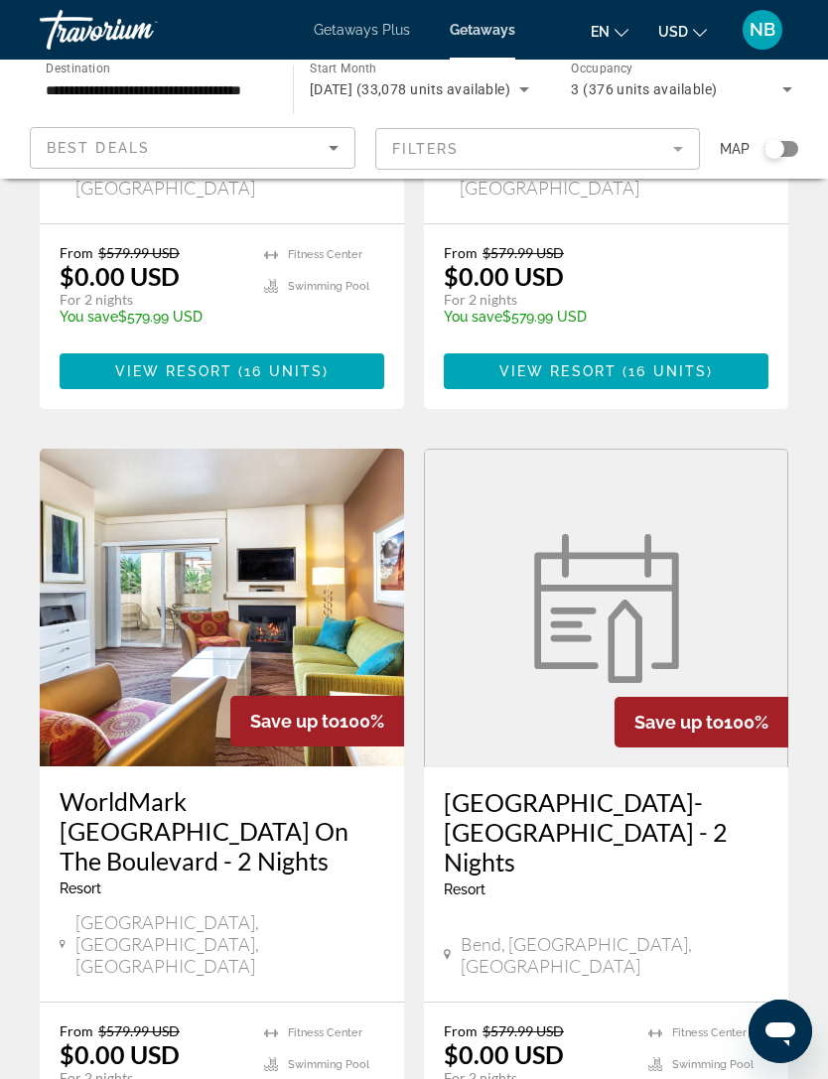
scroll to position [3659, 0]
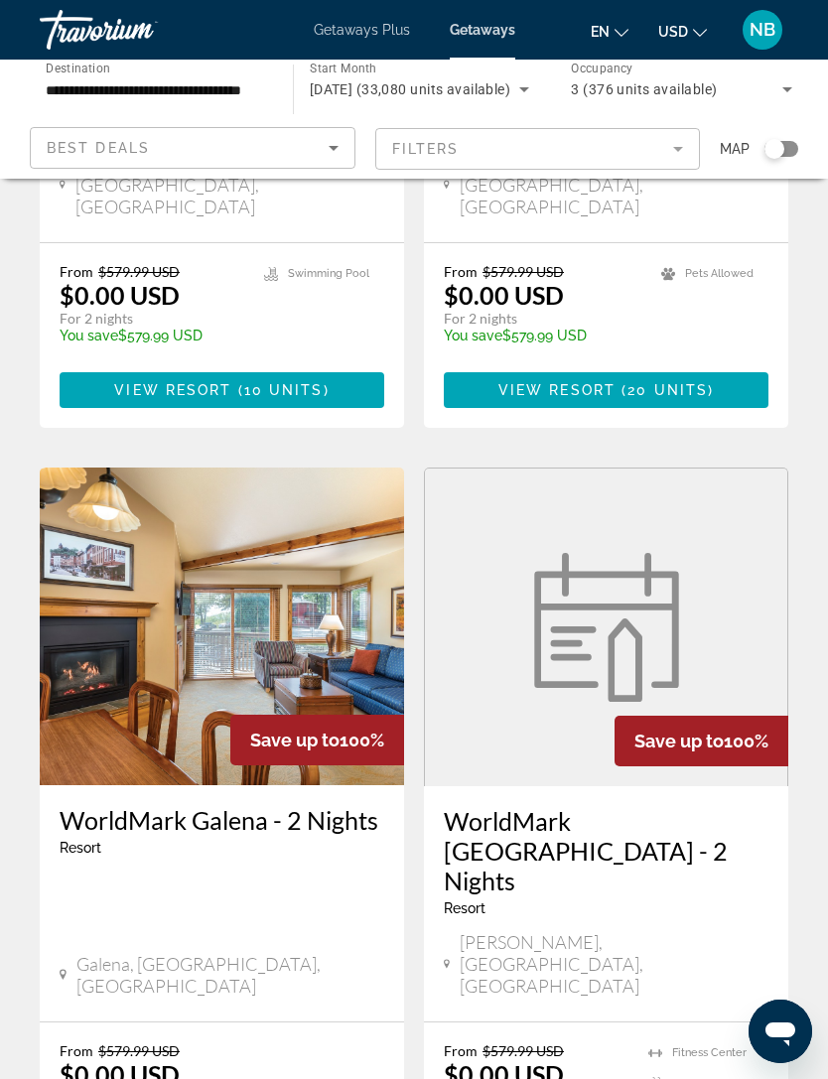
scroll to position [3689, 0]
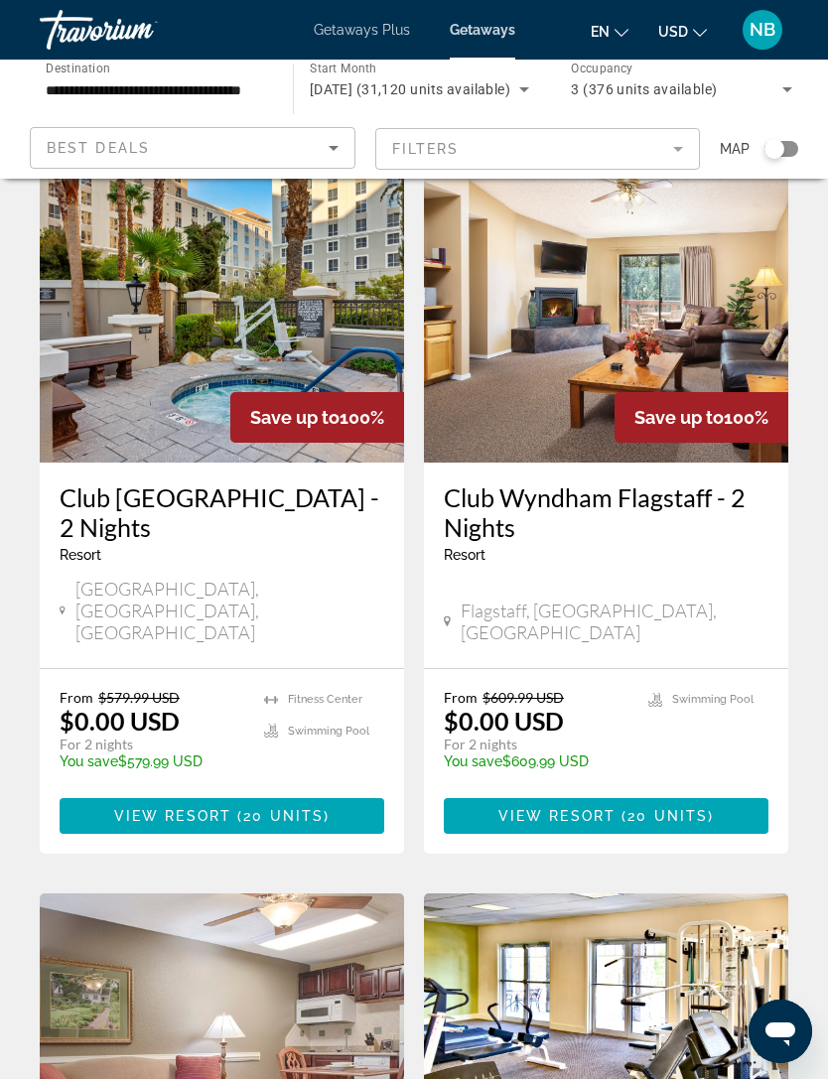
scroll to position [102, 0]
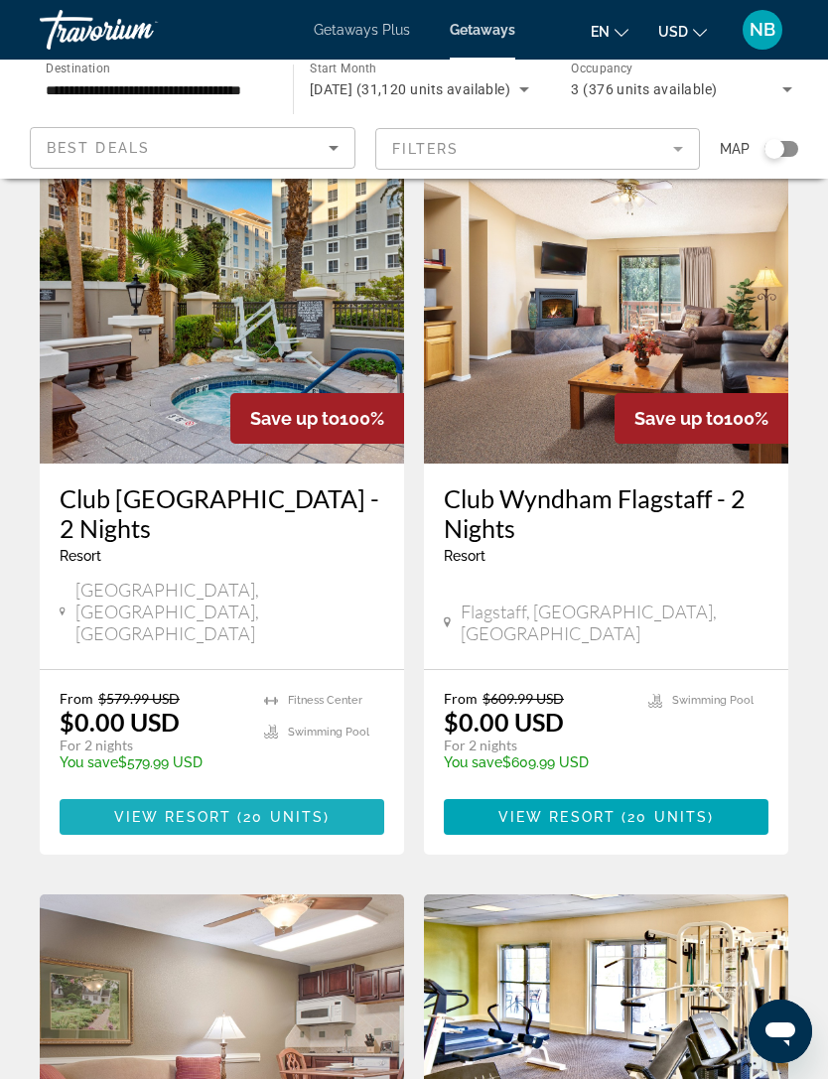
click at [209, 809] on span "View Resort" at bounding box center [172, 817] width 117 height 16
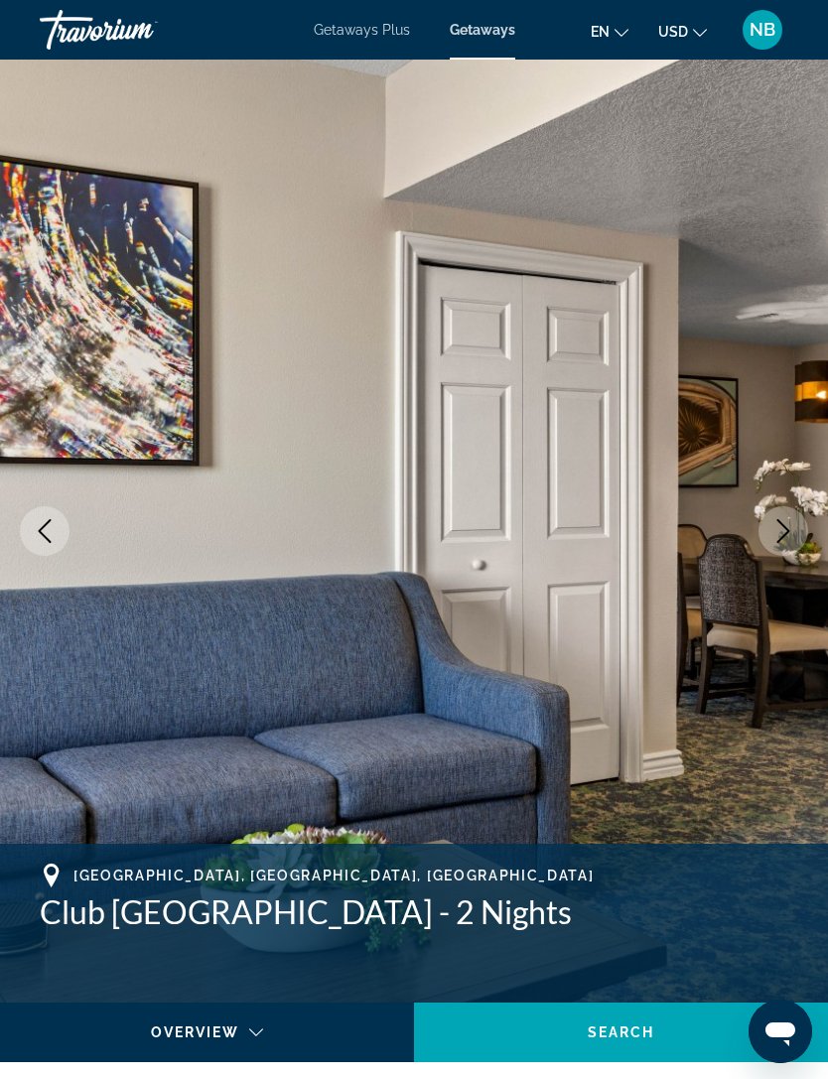
click at [782, 531] on icon "Next image" at bounding box center [783, 531] width 24 height 24
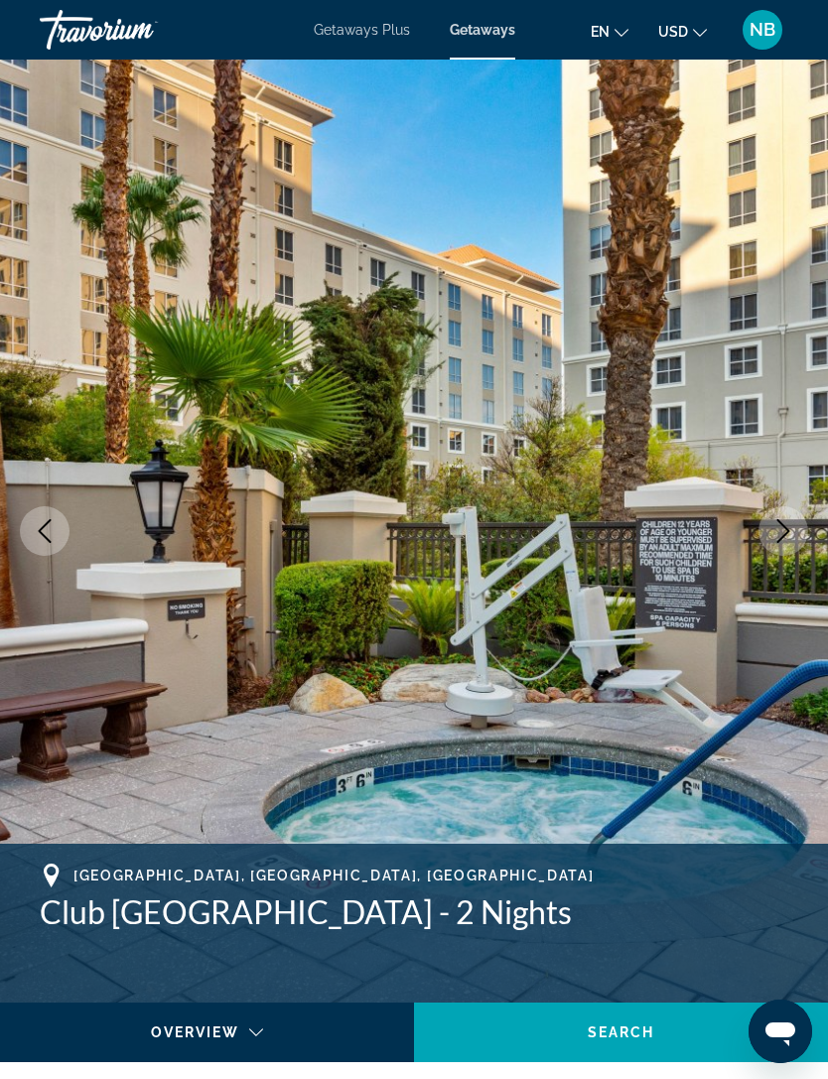
click at [777, 543] on button "Next image" at bounding box center [783, 531] width 50 height 50
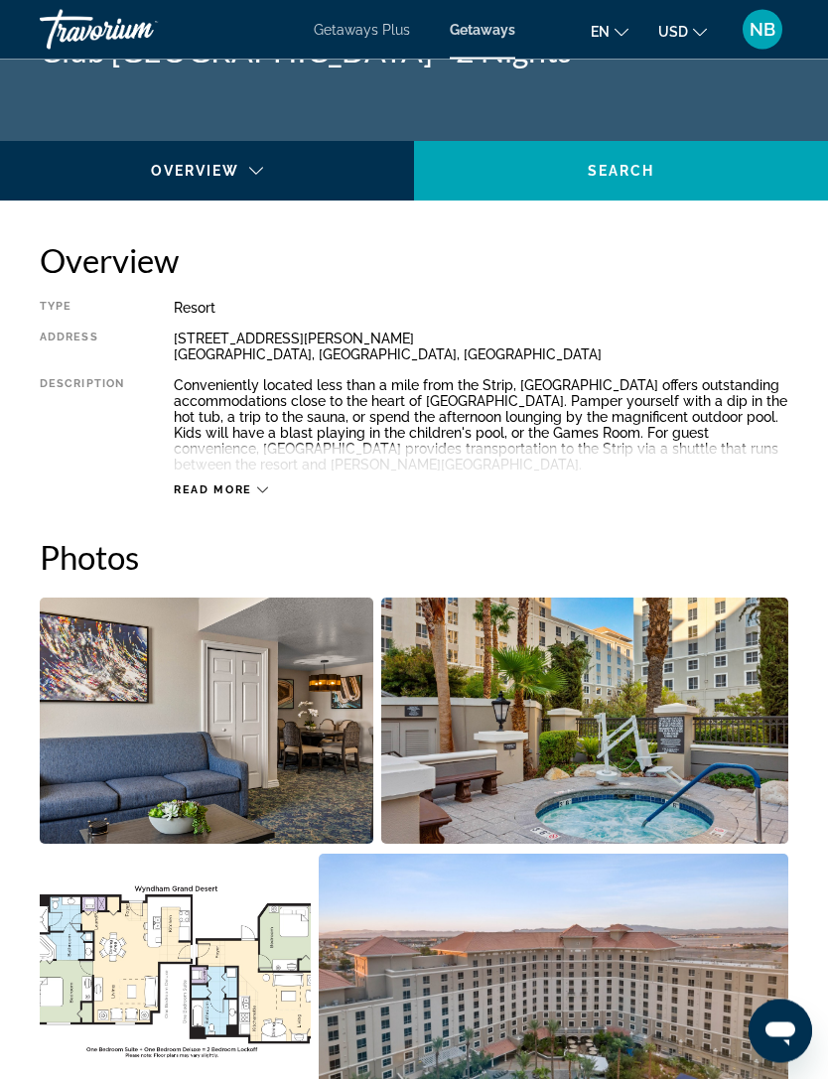
scroll to position [861, 0]
click at [263, 486] on icon "Main content" at bounding box center [262, 489] width 11 height 11
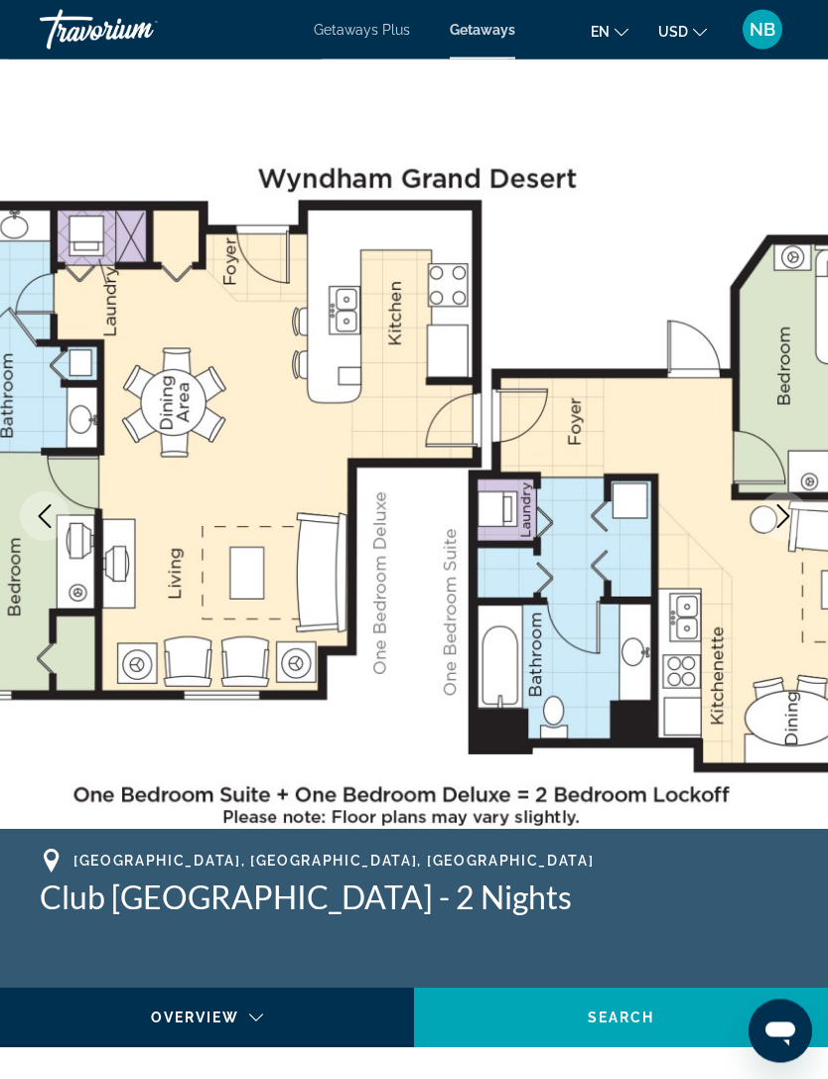
scroll to position [0, 0]
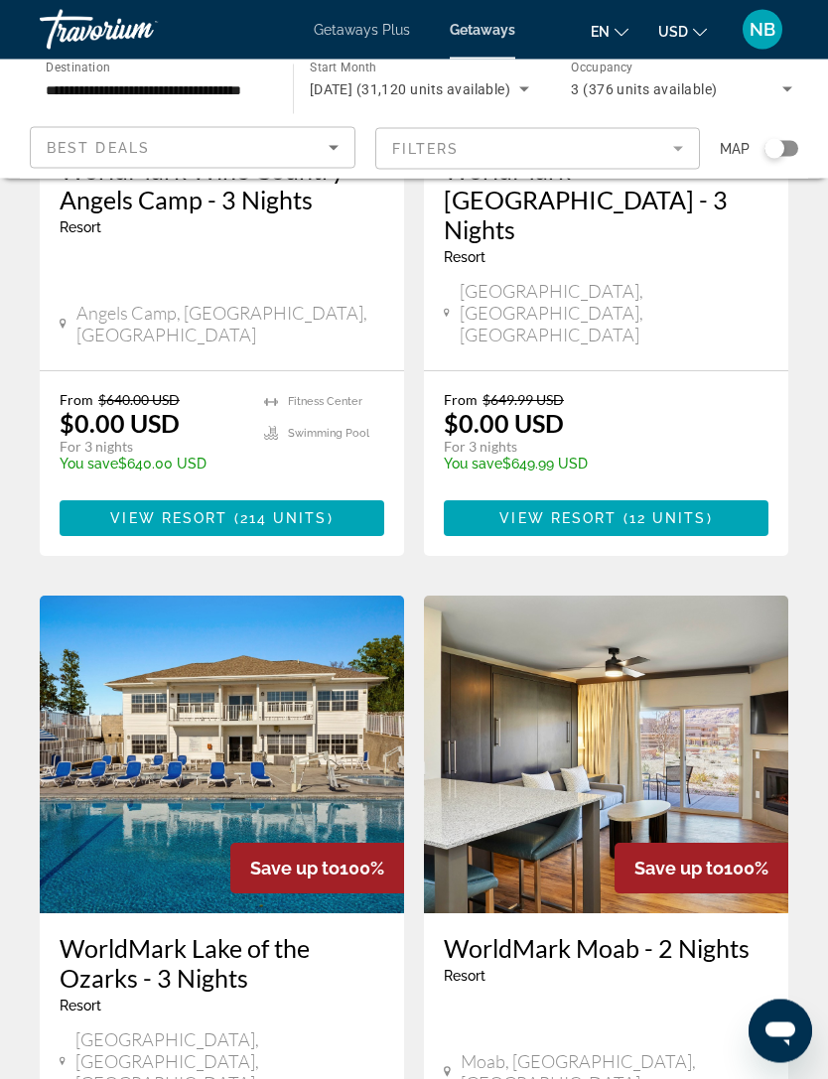
scroll to position [3514, 0]
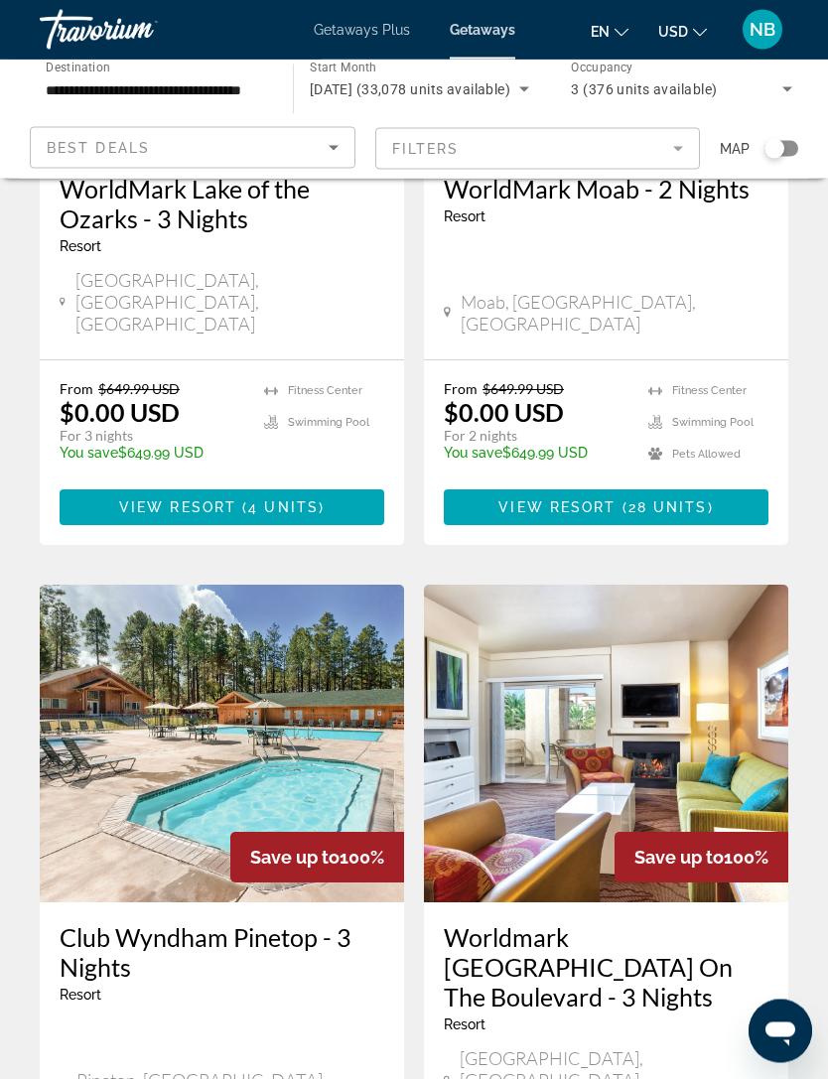
scroll to position [3524, 0]
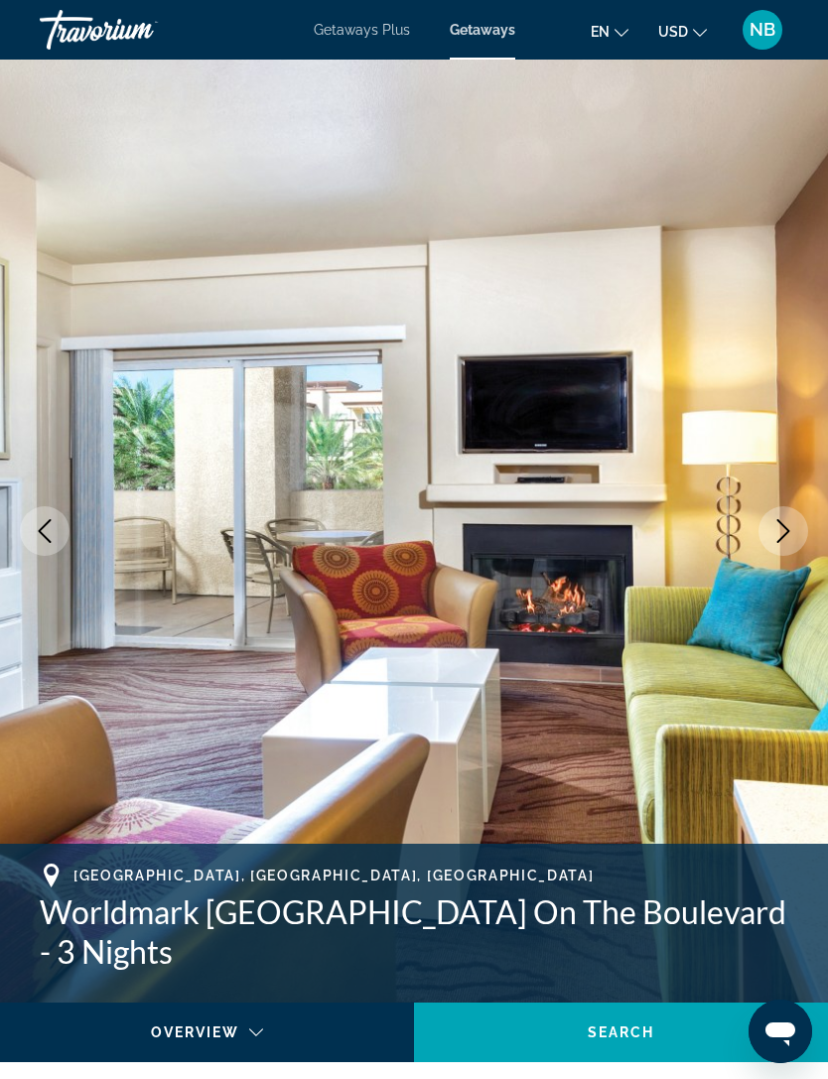
click at [793, 696] on img "Main content" at bounding box center [414, 531] width 828 height 943
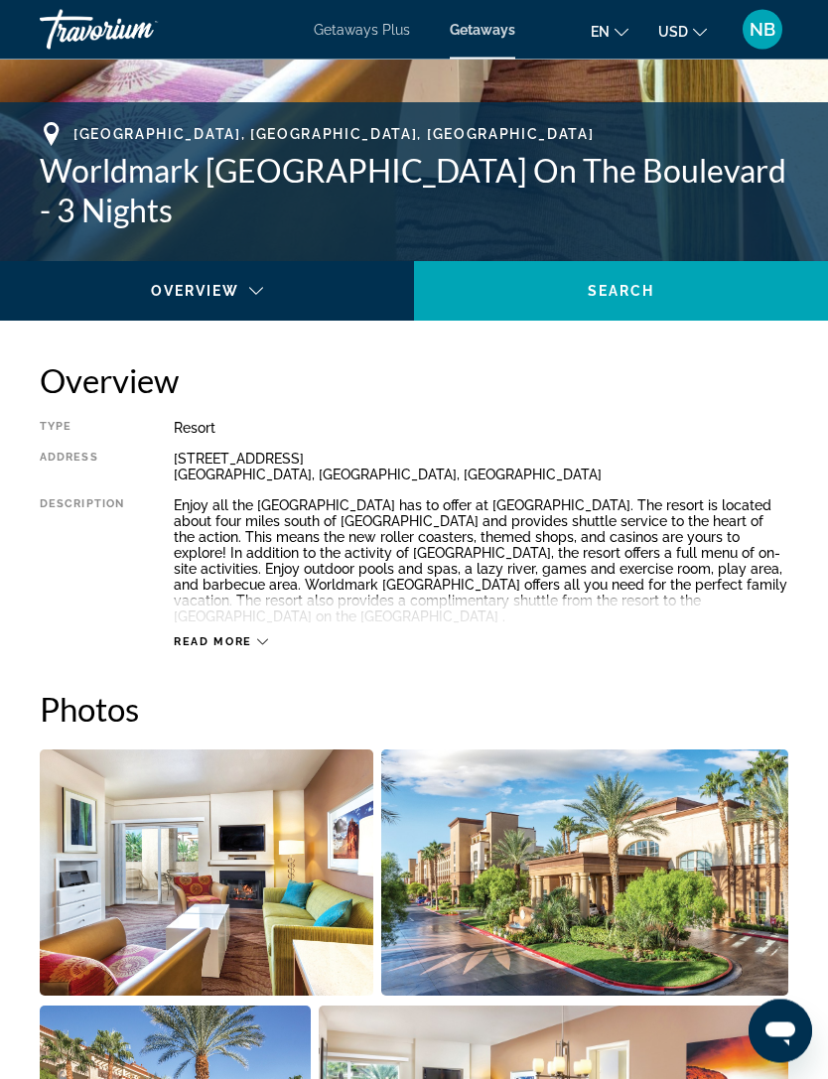
scroll to position [740, 0]
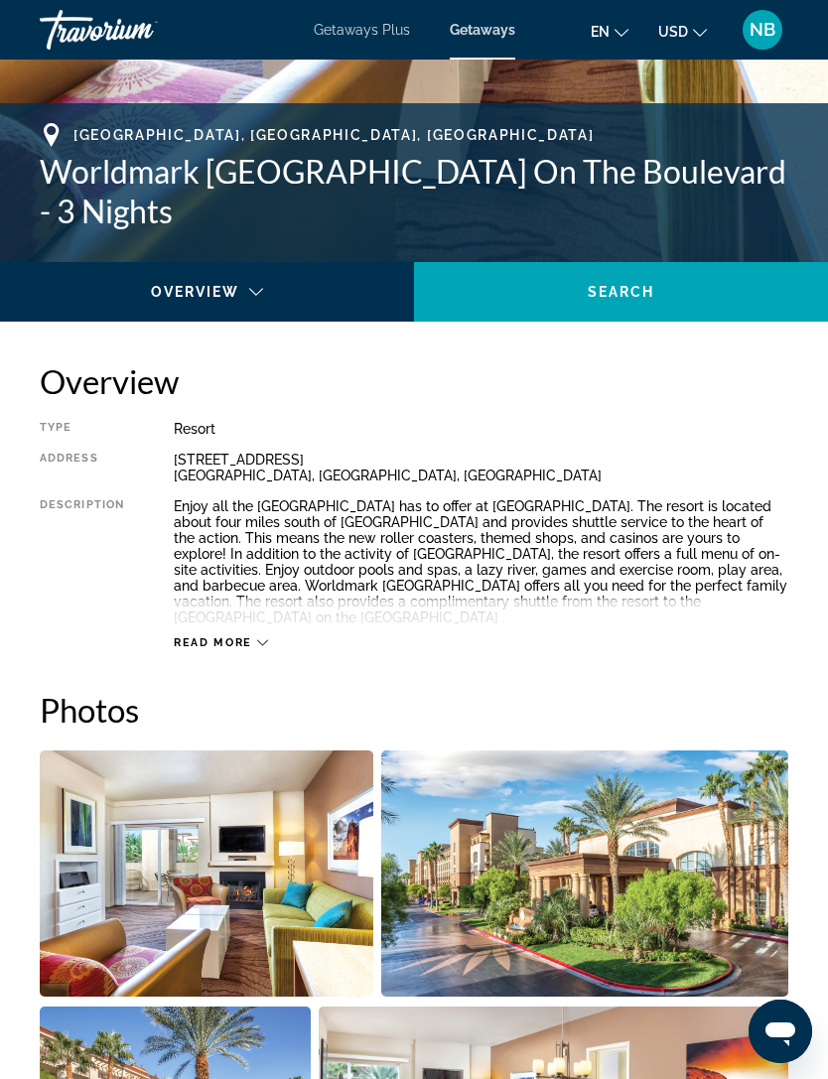
click at [235, 636] on span "Read more" at bounding box center [213, 642] width 78 height 13
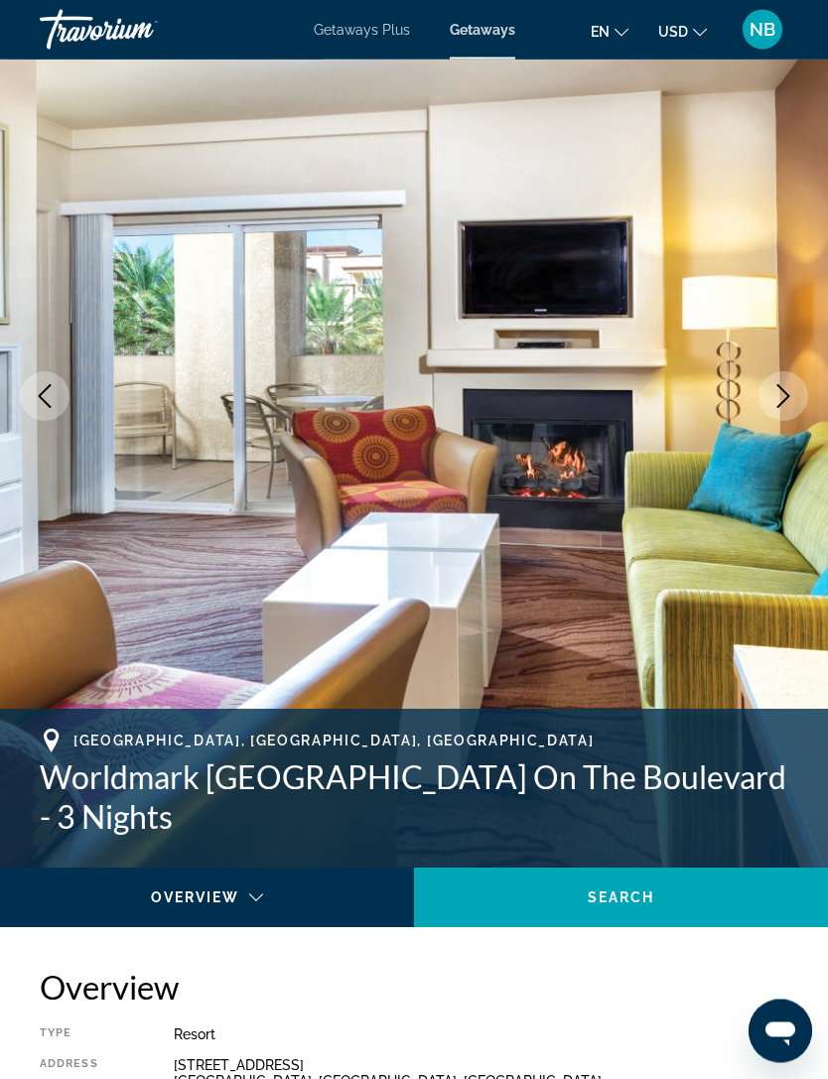
scroll to position [138, 0]
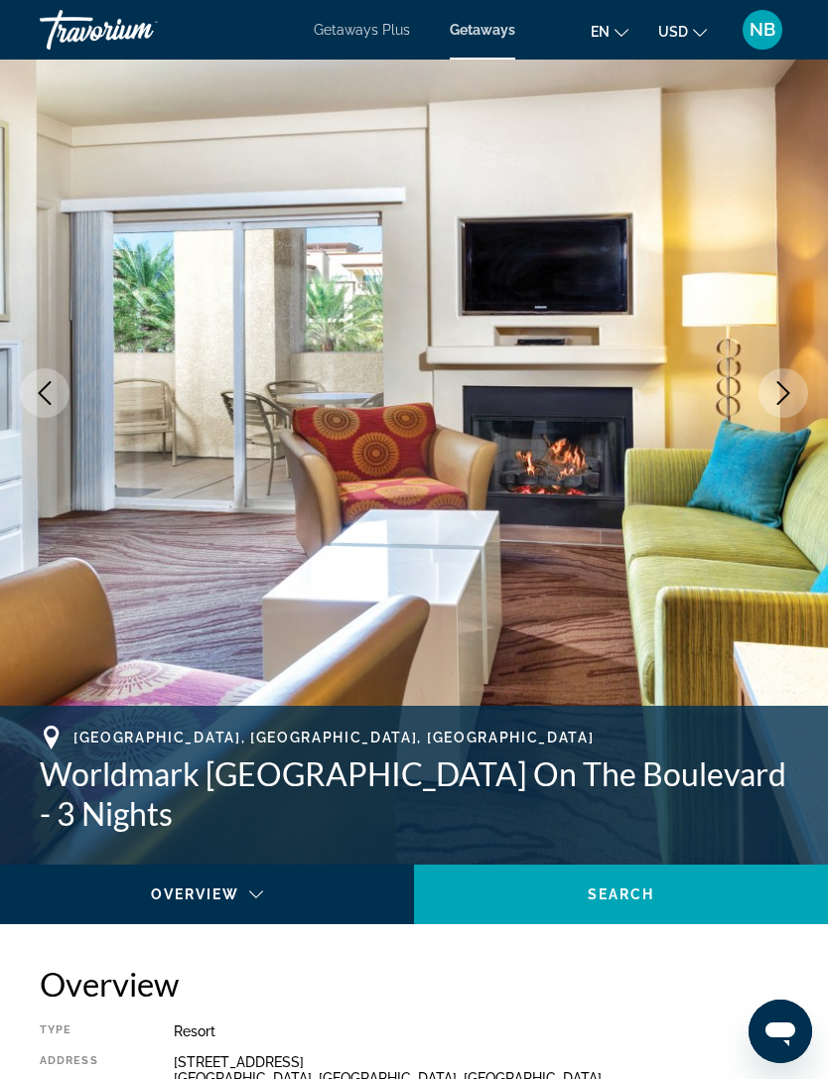
click at [261, 893] on div "Main content" at bounding box center [207, 912] width 382 height 56
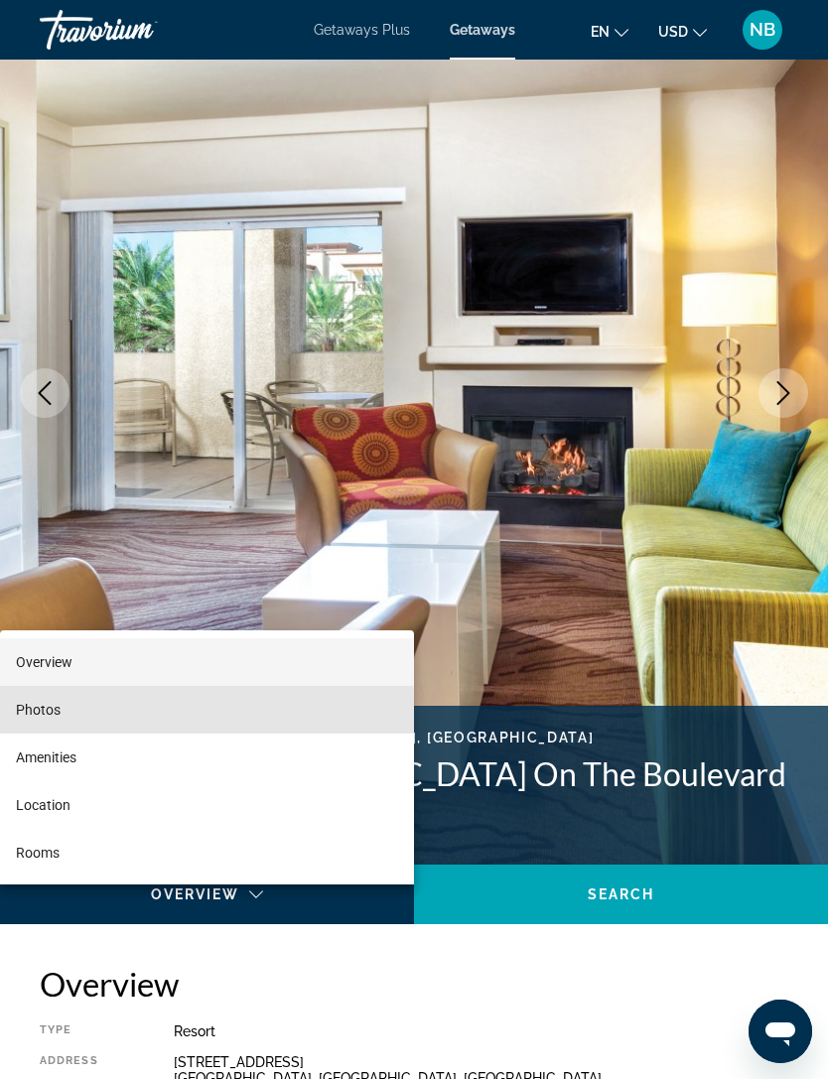
click at [61, 733] on mat-option "Photos" at bounding box center [207, 710] width 414 height 48
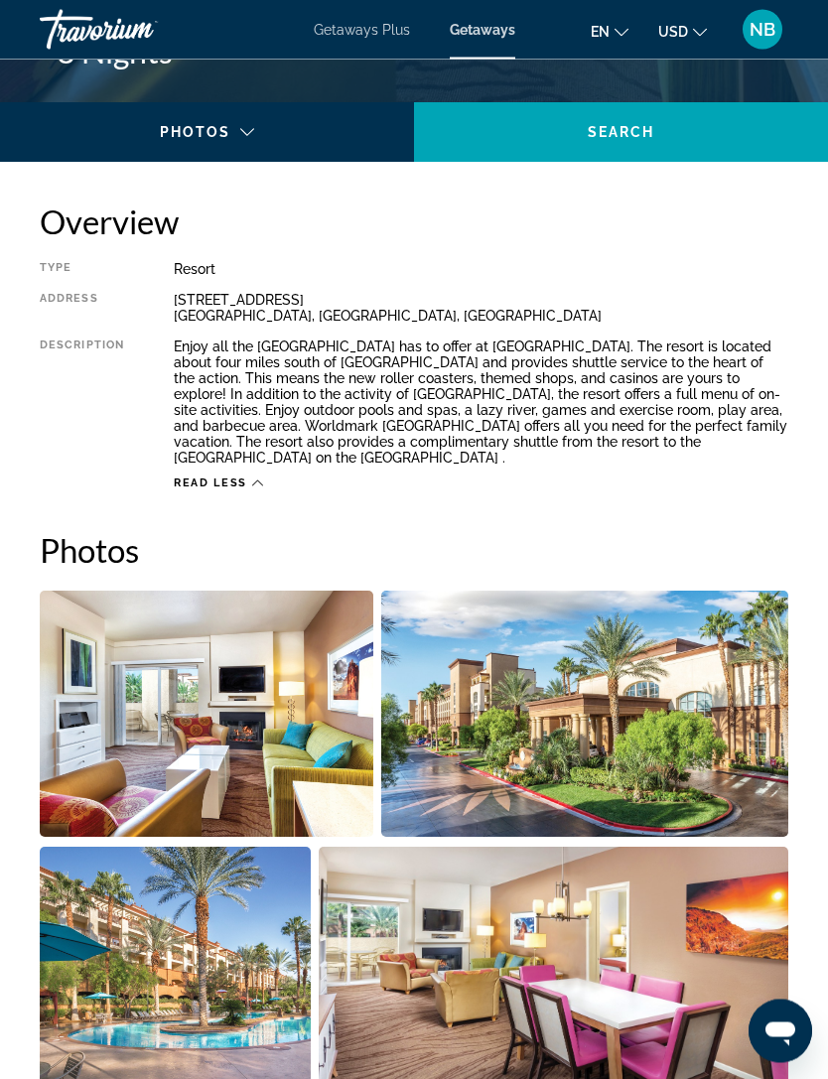
scroll to position [1295, 0]
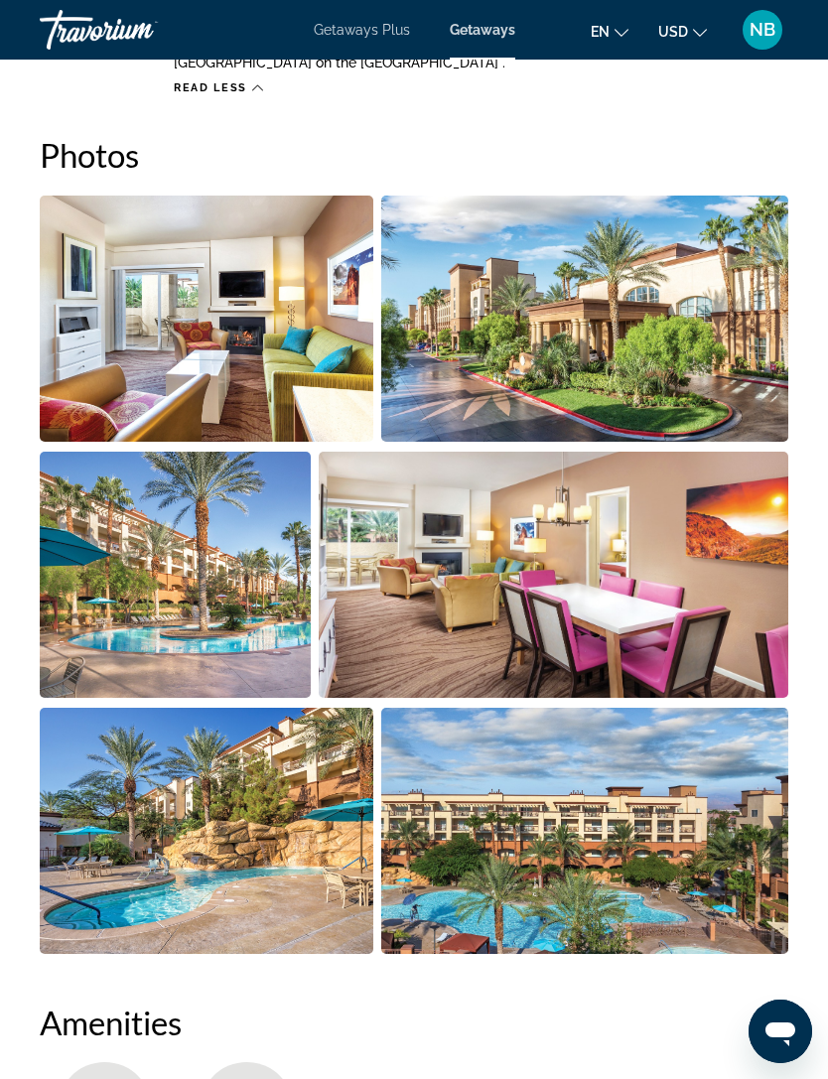
click at [278, 318] on img "Open full-screen image slider" at bounding box center [206, 318] width 333 height 246
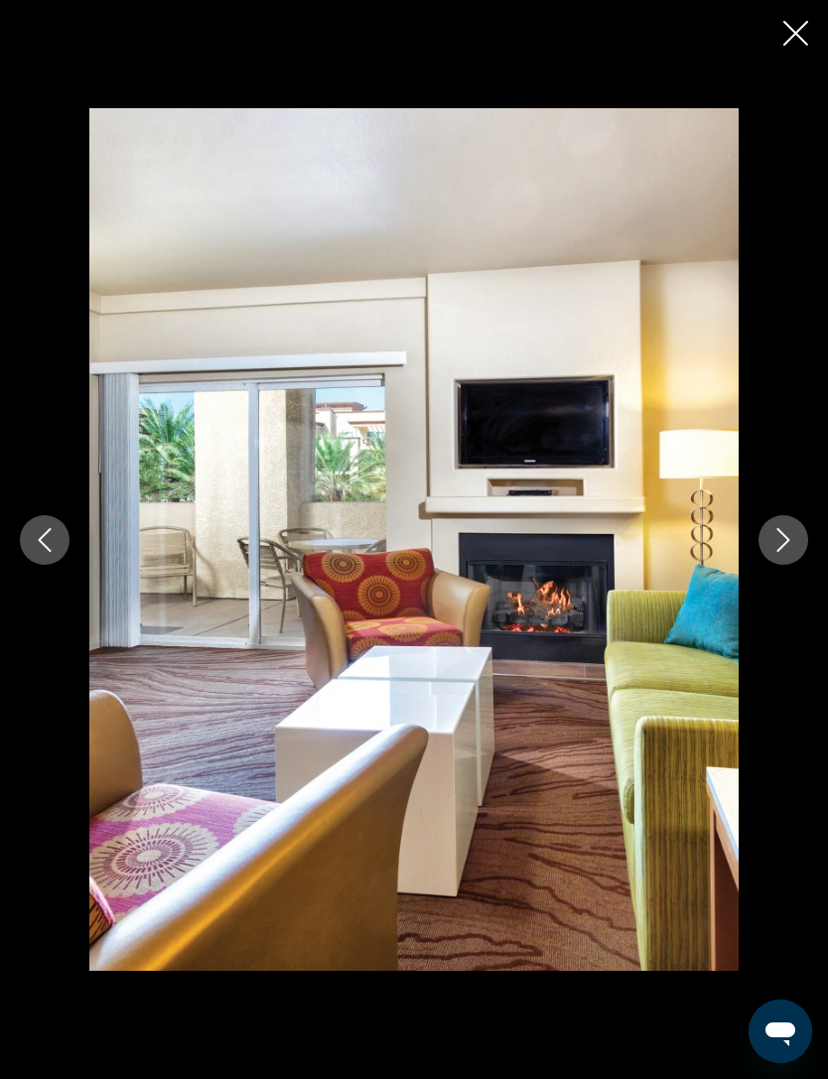
click at [787, 565] on button "Next image" at bounding box center [783, 540] width 50 height 50
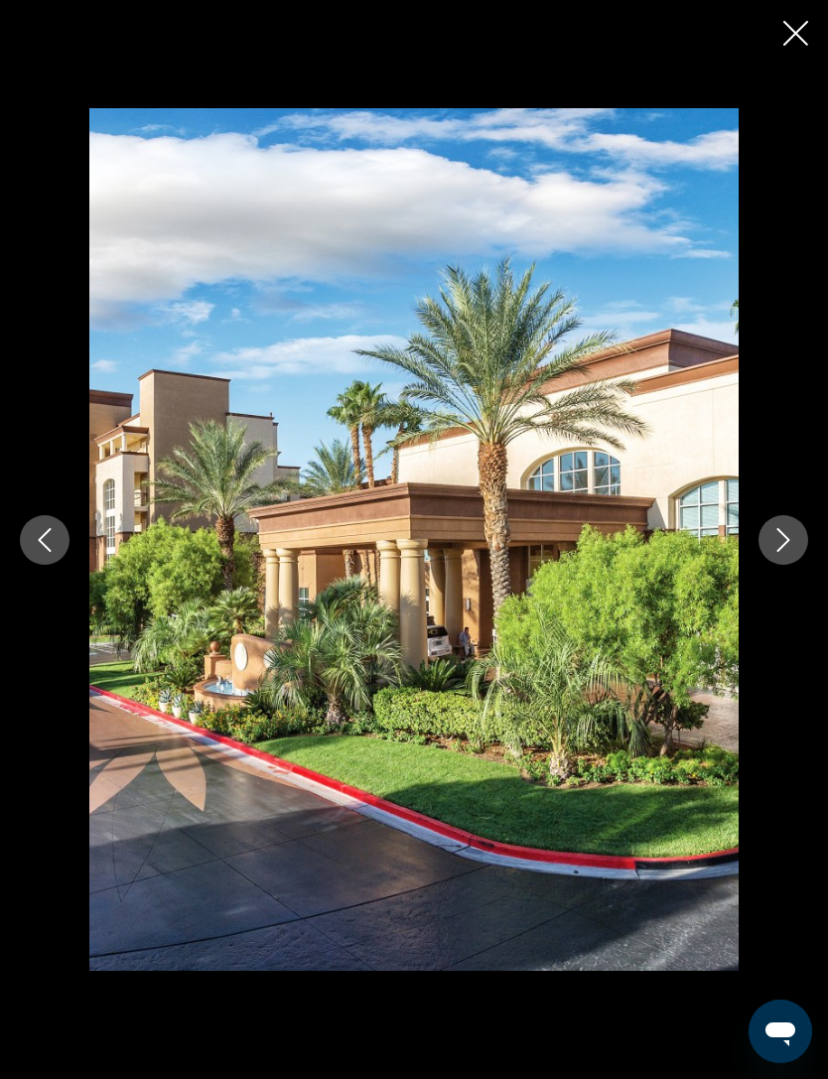
click at [786, 565] on button "Next image" at bounding box center [783, 540] width 50 height 50
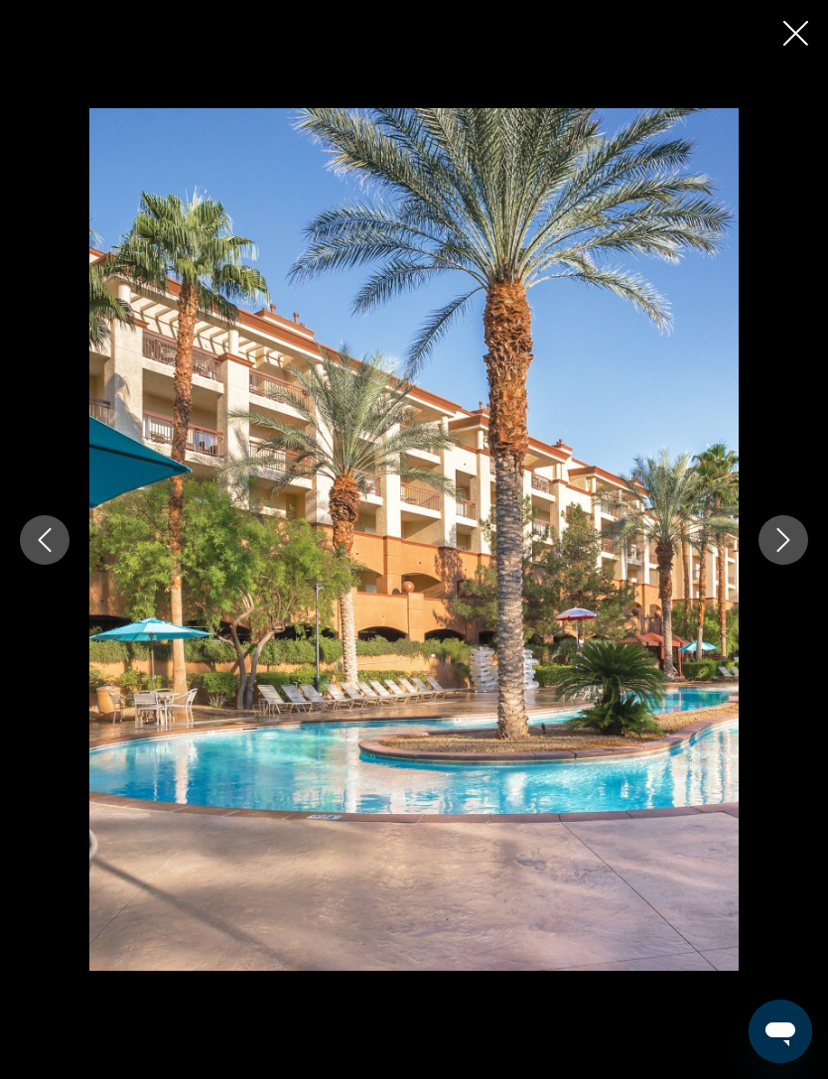
click at [790, 565] on button "Next image" at bounding box center [783, 540] width 50 height 50
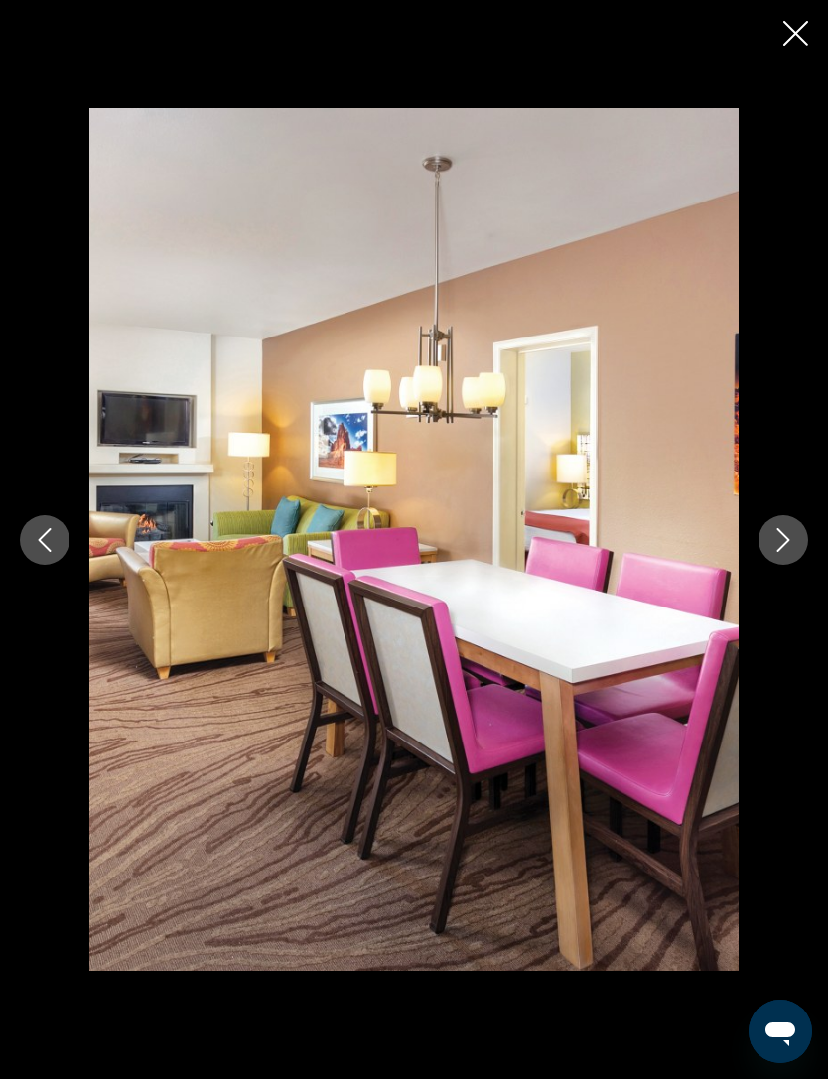
click at [789, 565] on button "Next image" at bounding box center [783, 540] width 50 height 50
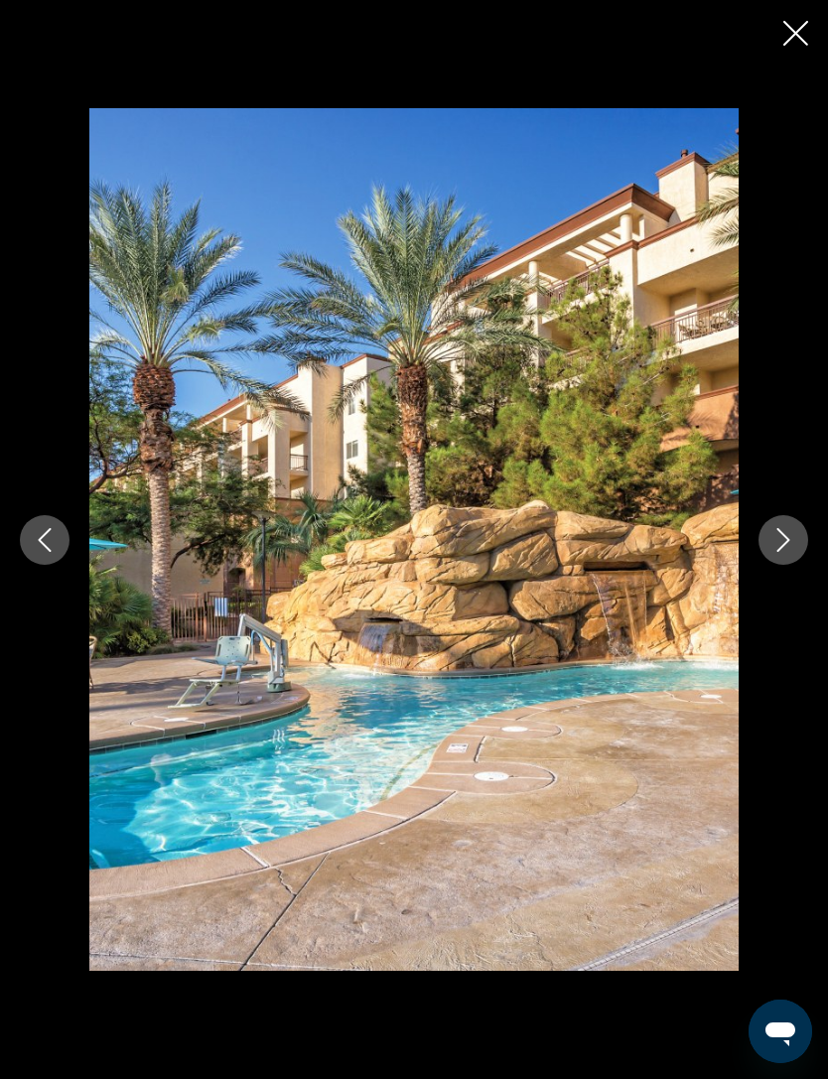
click at [786, 565] on button "Next image" at bounding box center [783, 540] width 50 height 50
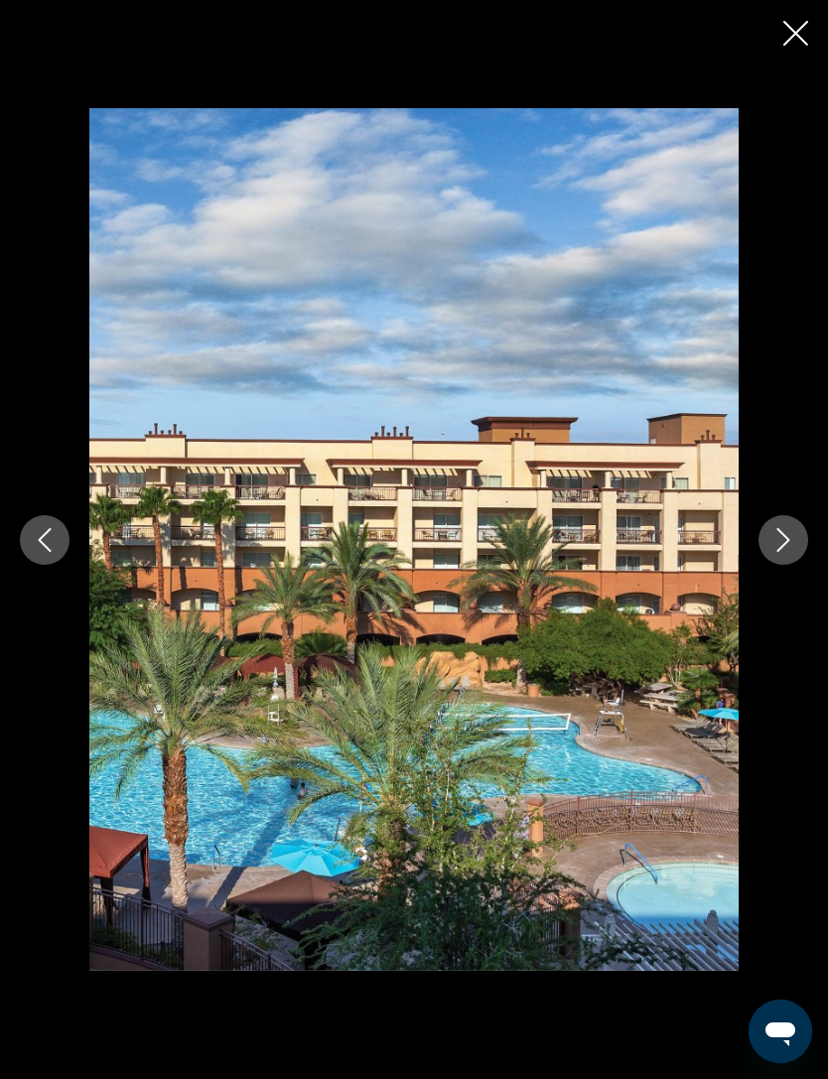
click at [790, 565] on button "Next image" at bounding box center [783, 540] width 50 height 50
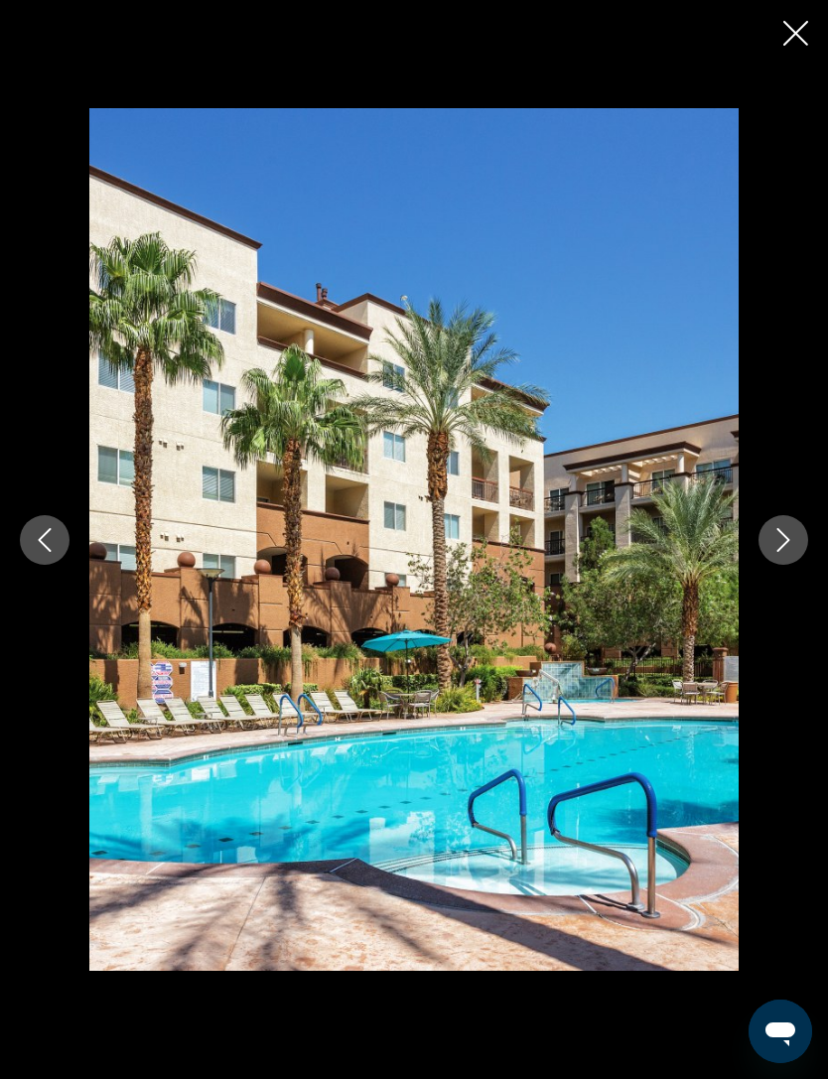
click at [787, 565] on button "Next image" at bounding box center [783, 540] width 50 height 50
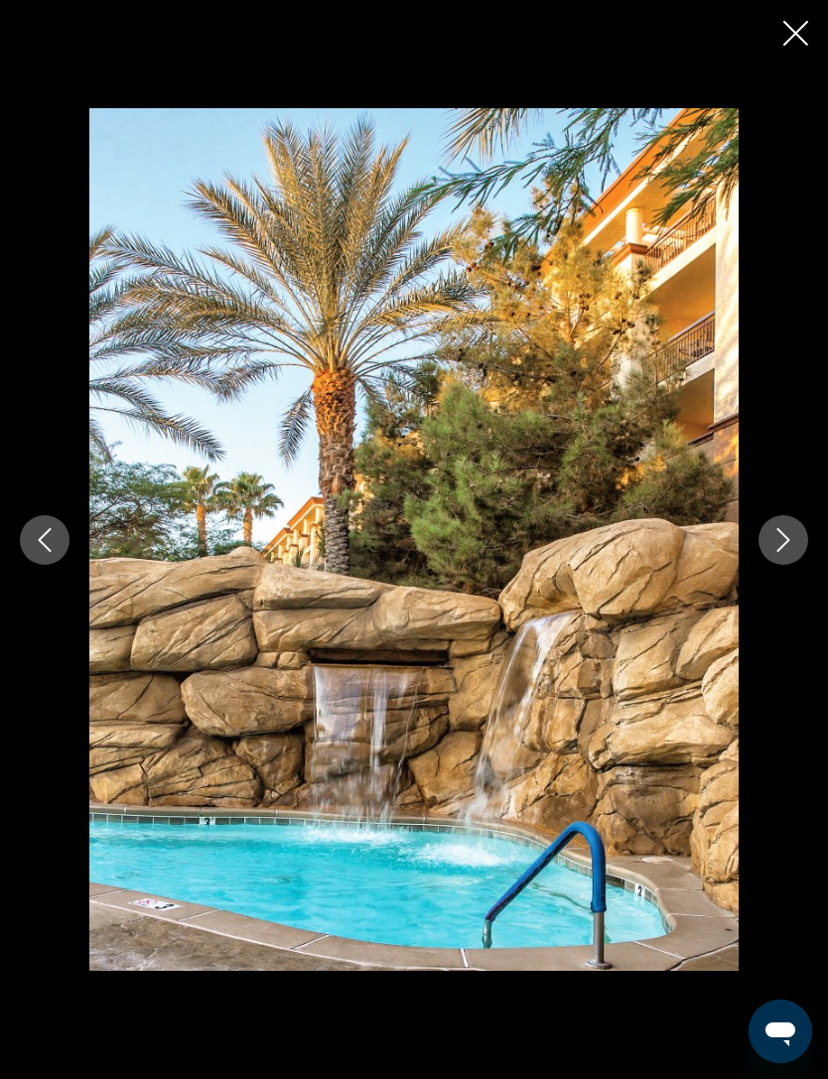
click at [787, 565] on button "Next image" at bounding box center [783, 540] width 50 height 50
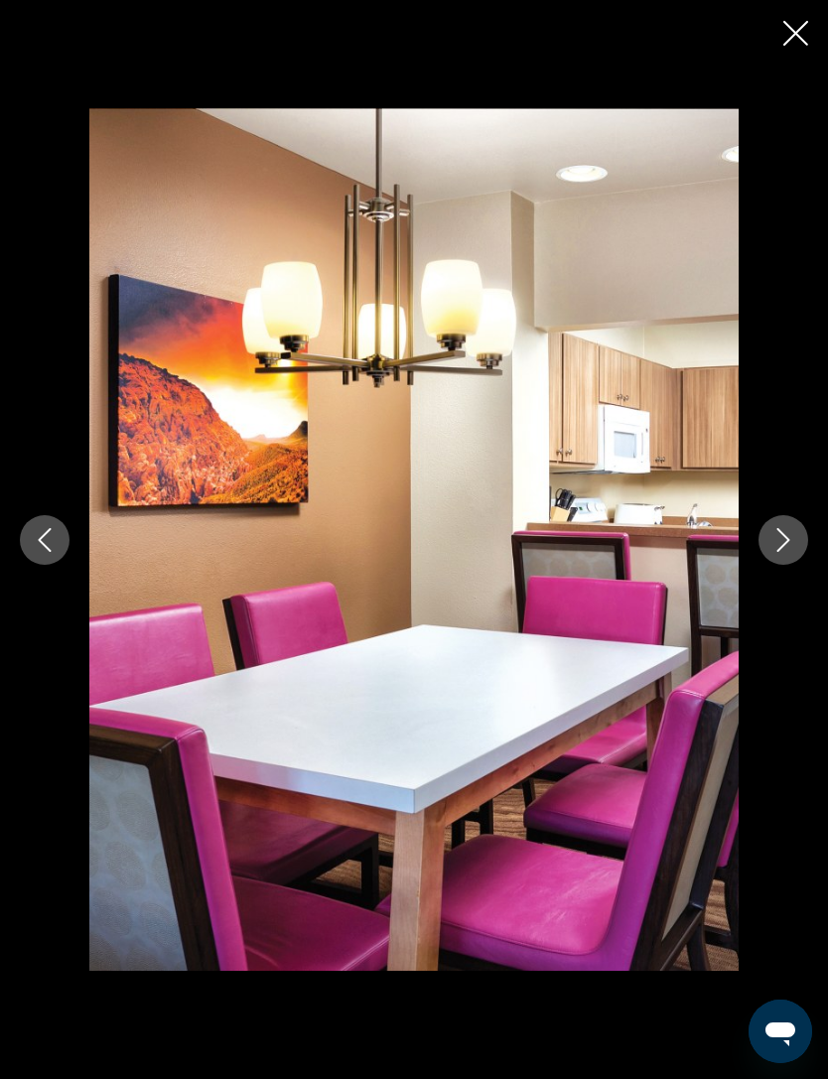
click at [783, 565] on button "Next image" at bounding box center [783, 540] width 50 height 50
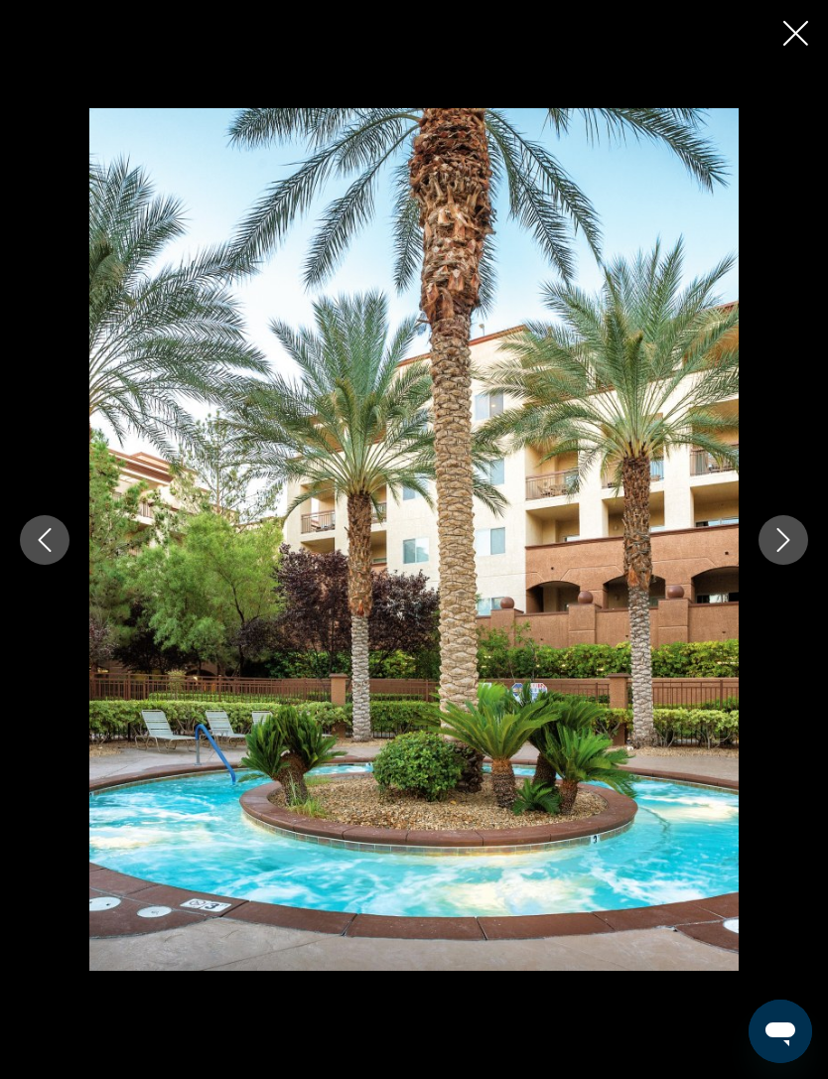
click at [790, 565] on button "Next image" at bounding box center [783, 540] width 50 height 50
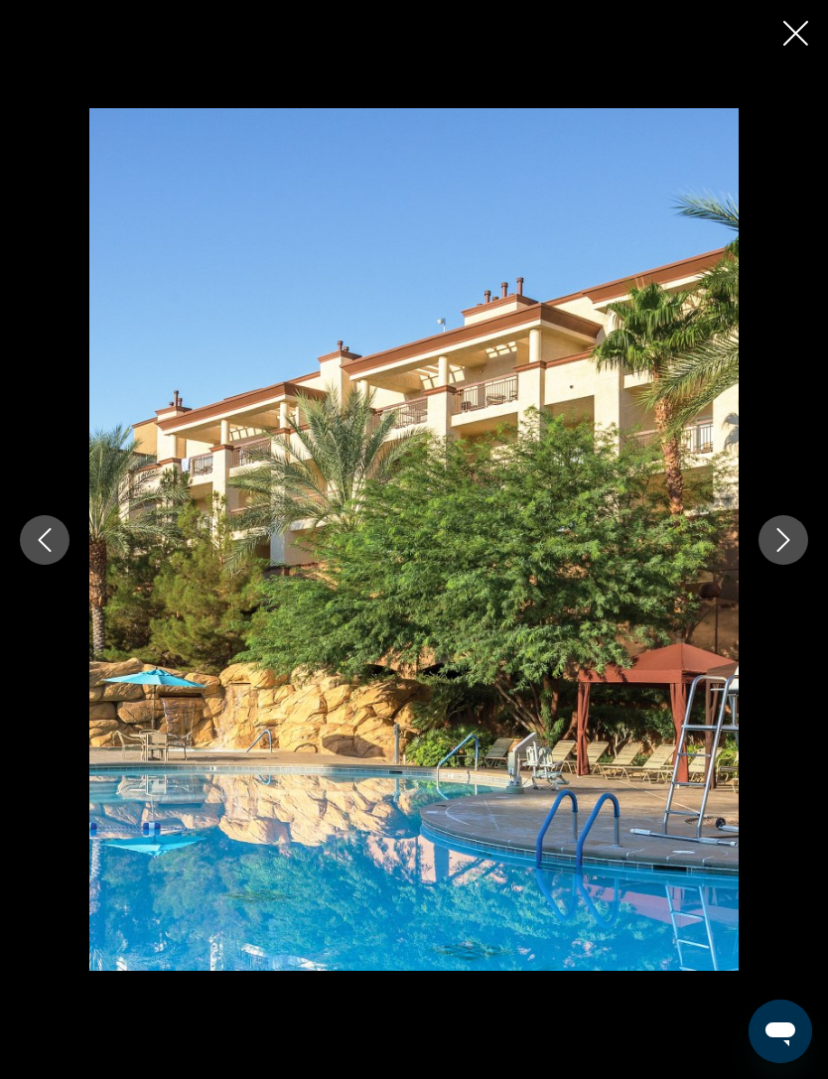
click at [792, 565] on button "Next image" at bounding box center [783, 540] width 50 height 50
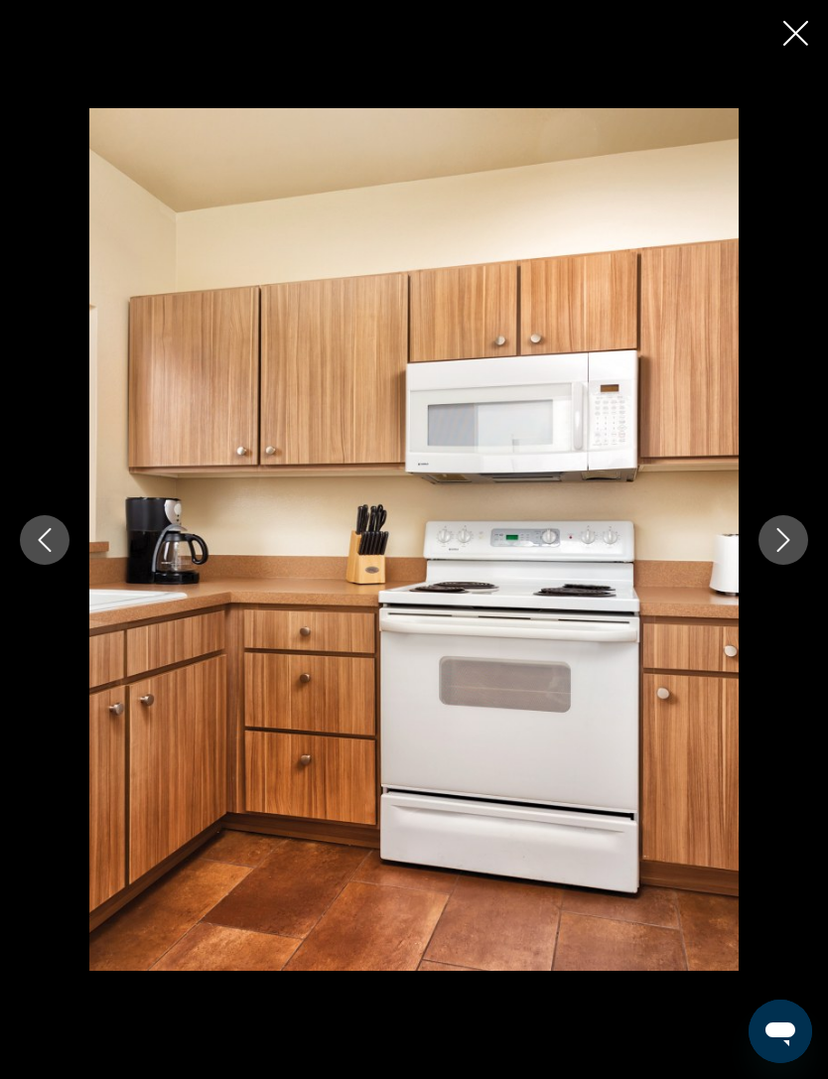
click at [787, 565] on button "Next image" at bounding box center [783, 540] width 50 height 50
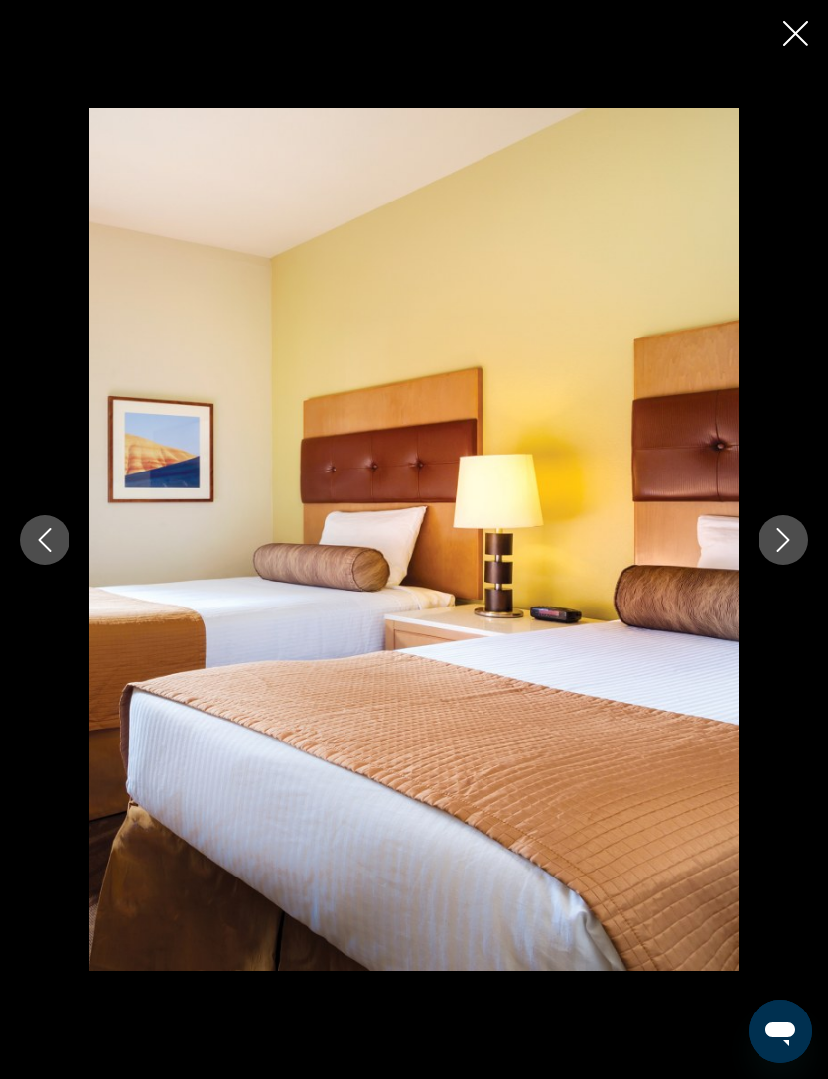
click at [773, 565] on button "Next image" at bounding box center [783, 540] width 50 height 50
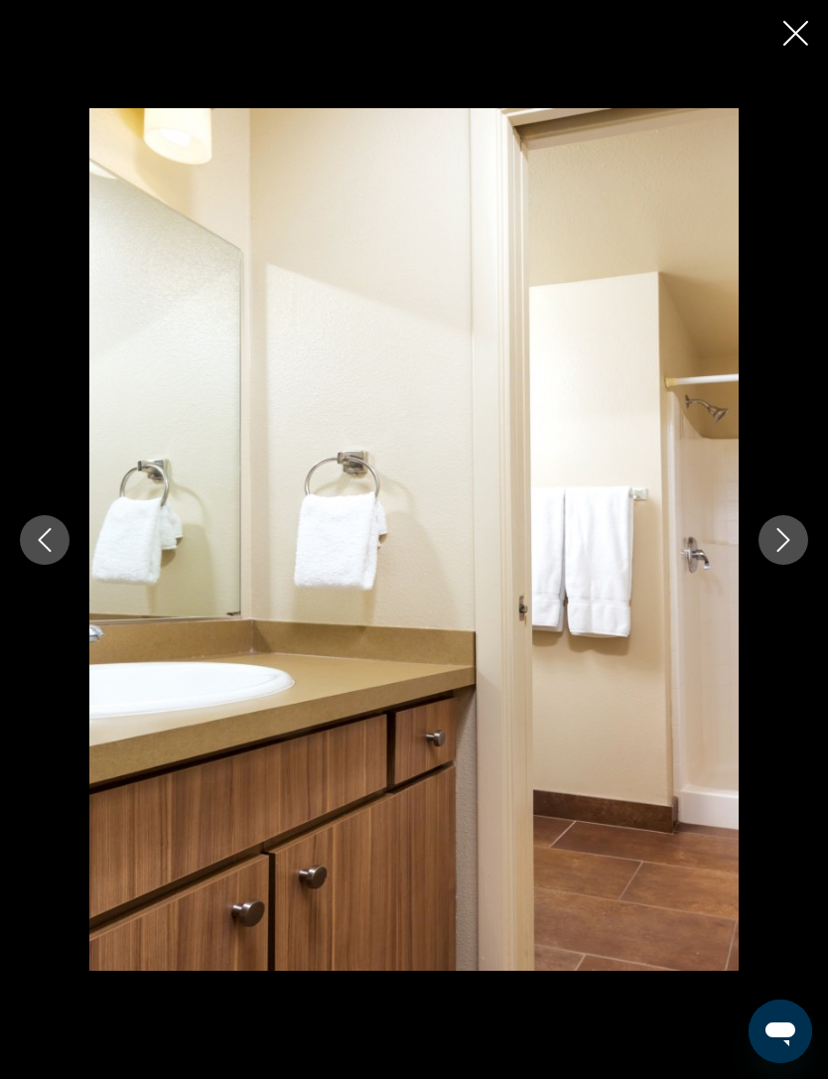
click at [795, 565] on button "Next image" at bounding box center [783, 540] width 50 height 50
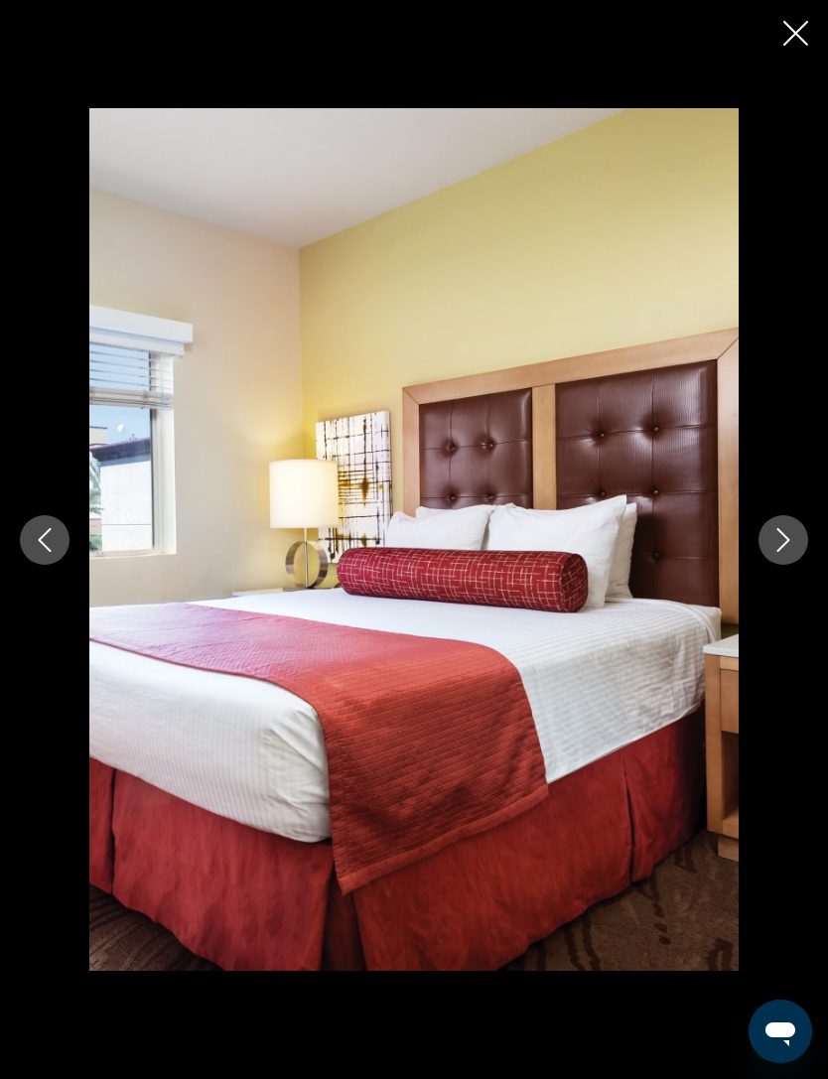
click at [797, 565] on button "Next image" at bounding box center [783, 540] width 50 height 50
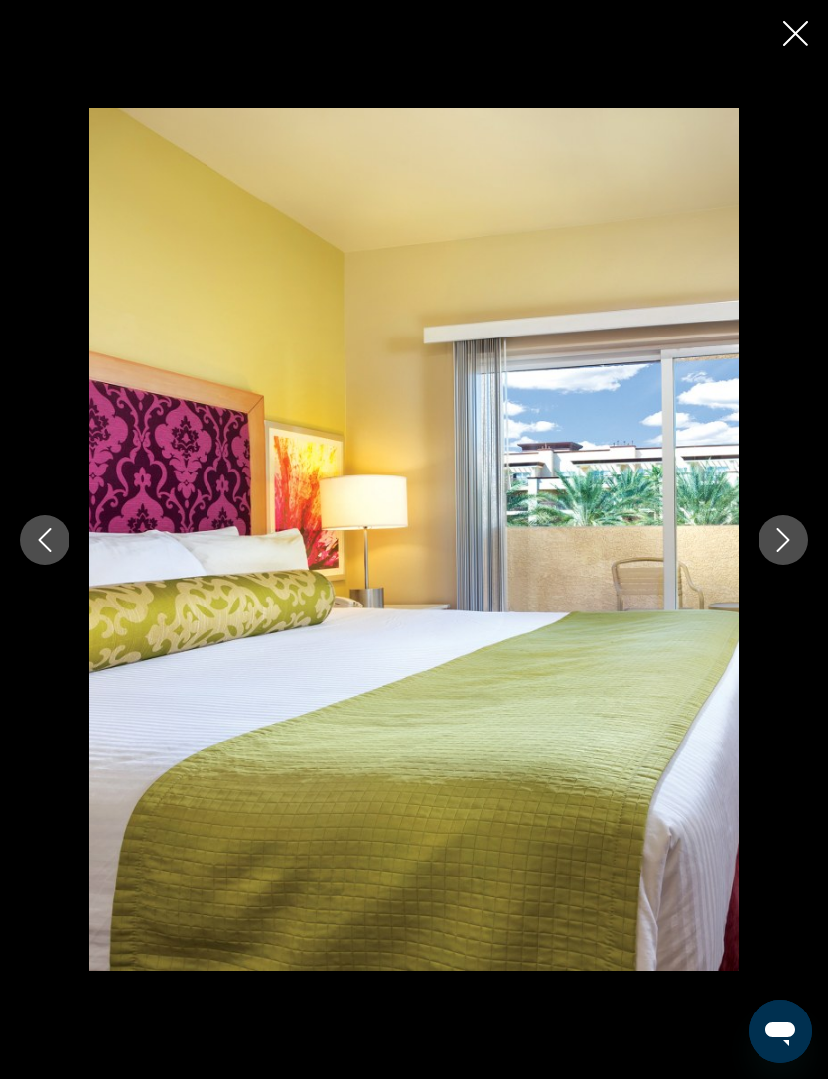
click at [799, 565] on button "Next image" at bounding box center [783, 540] width 50 height 50
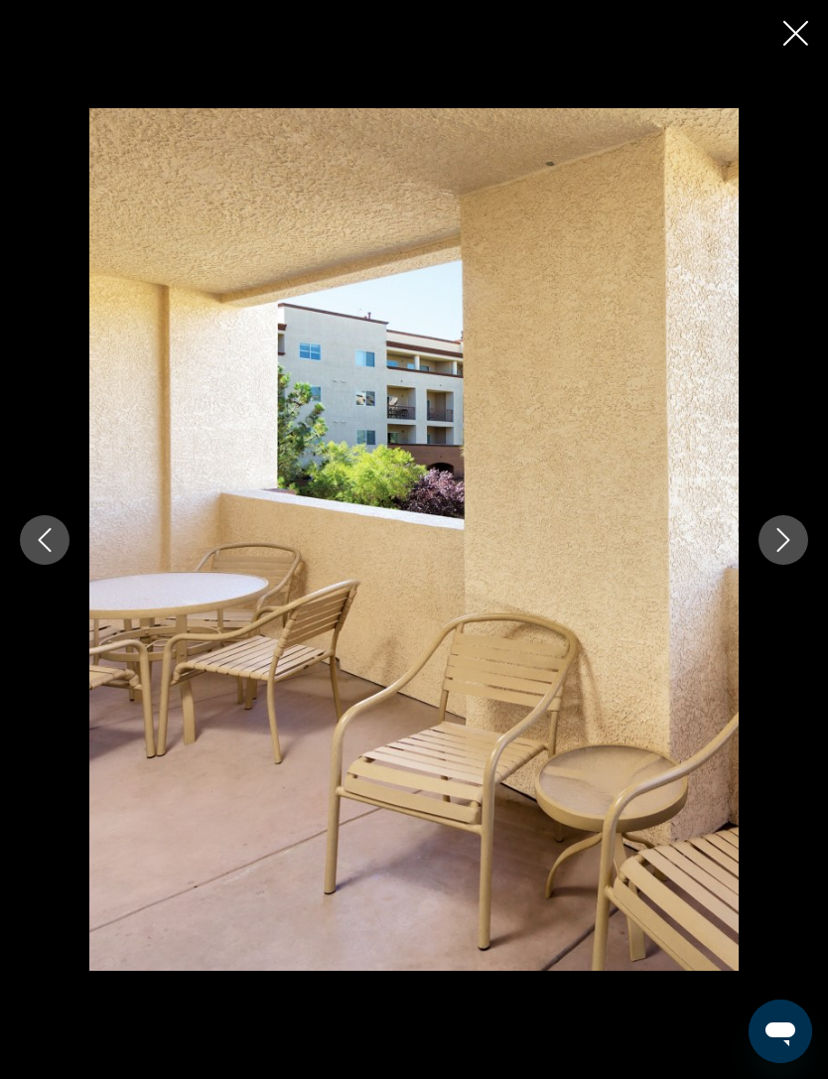
click at [790, 565] on button "Next image" at bounding box center [783, 540] width 50 height 50
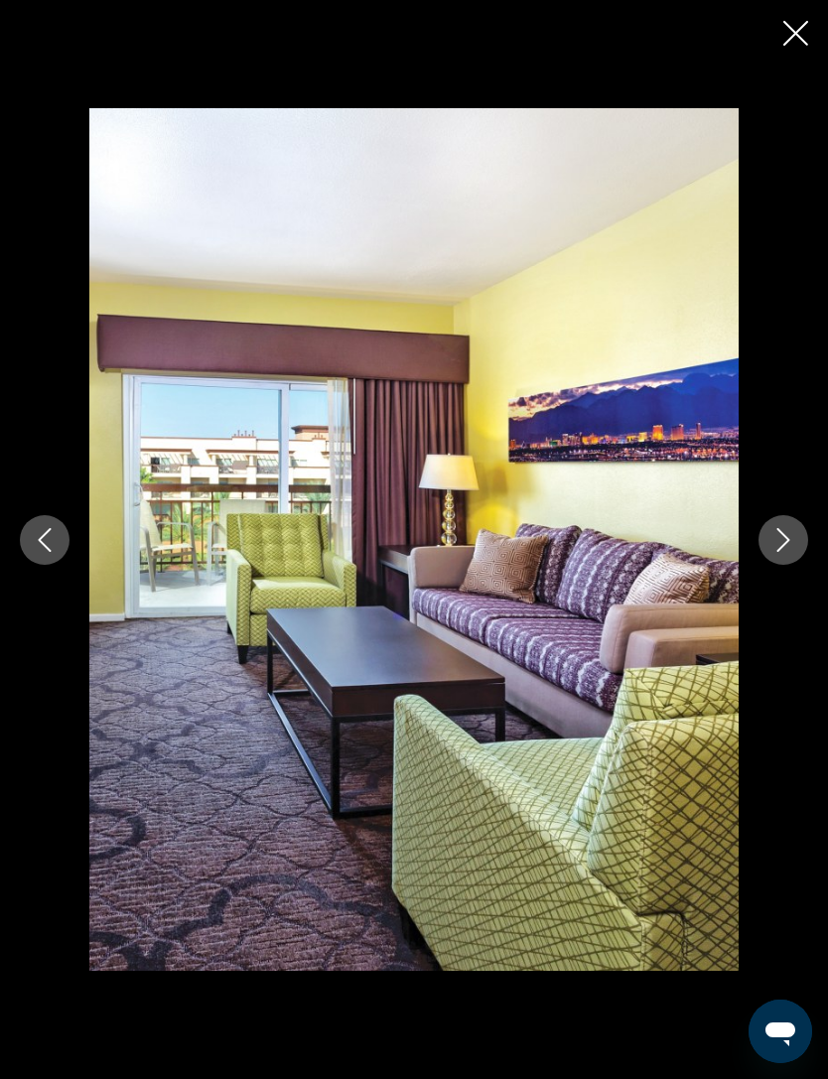
click at [790, 565] on button "Next image" at bounding box center [783, 540] width 50 height 50
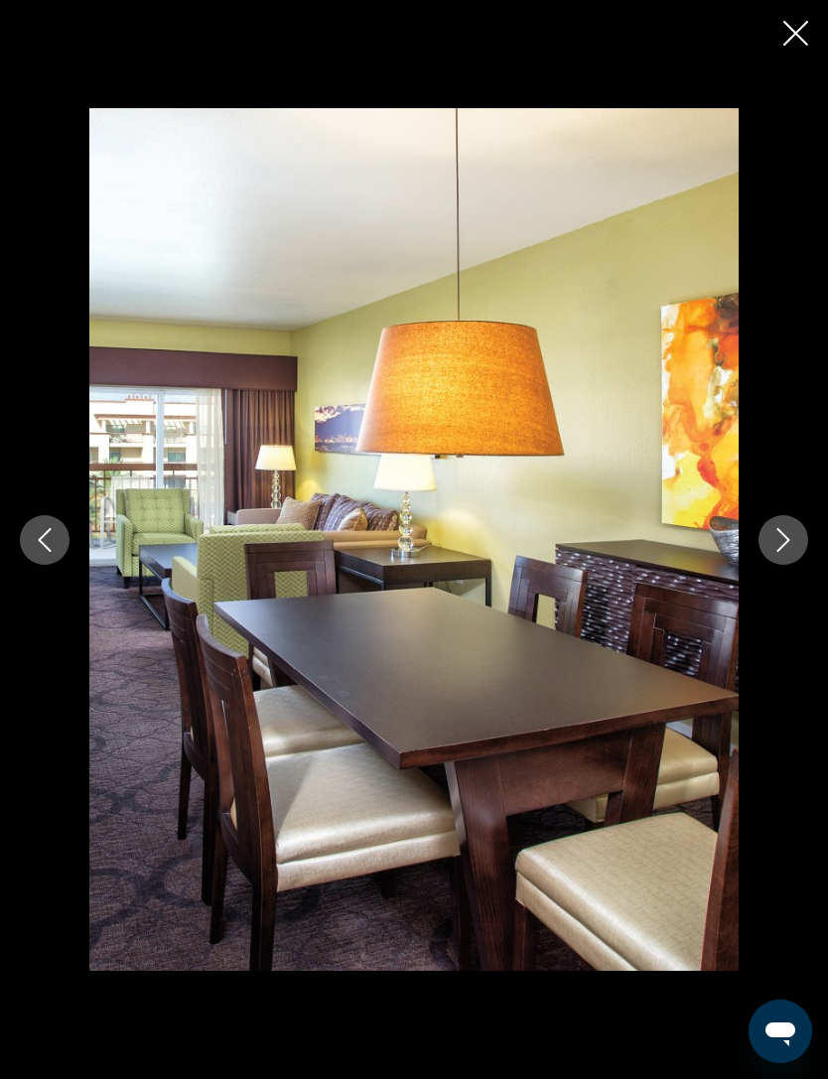
click at [794, 565] on button "Next image" at bounding box center [783, 540] width 50 height 50
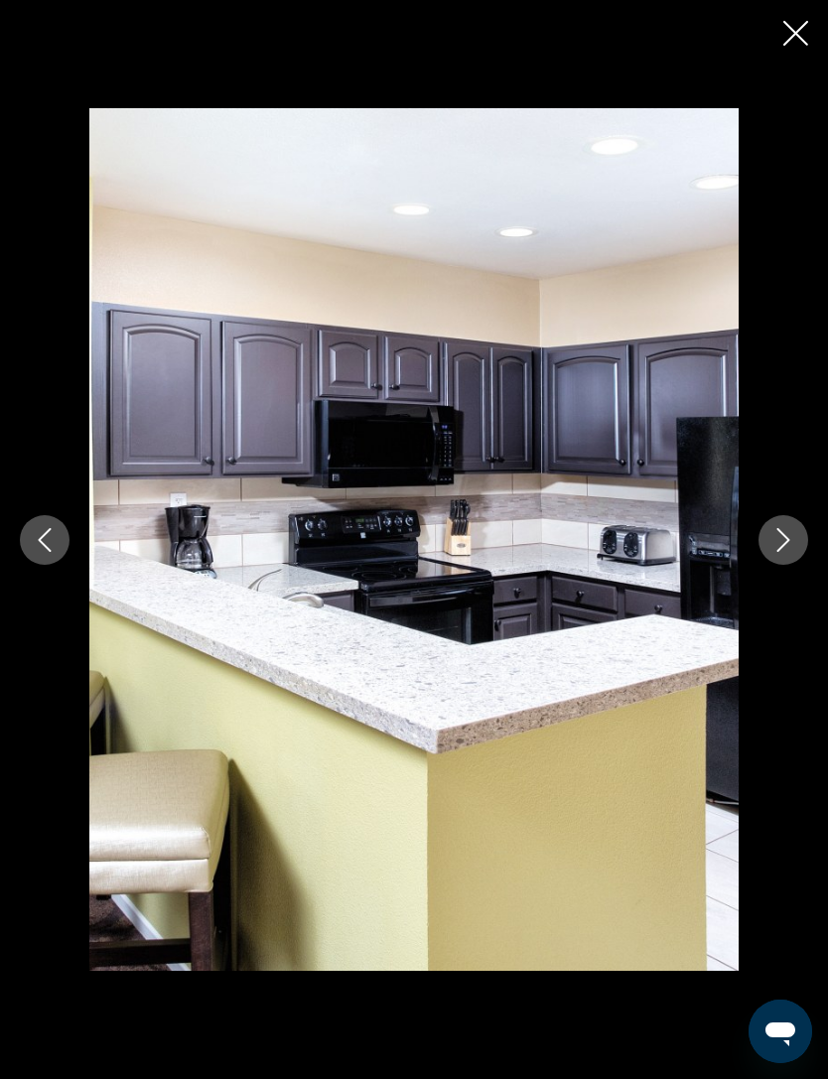
click at [791, 565] on button "Next image" at bounding box center [783, 540] width 50 height 50
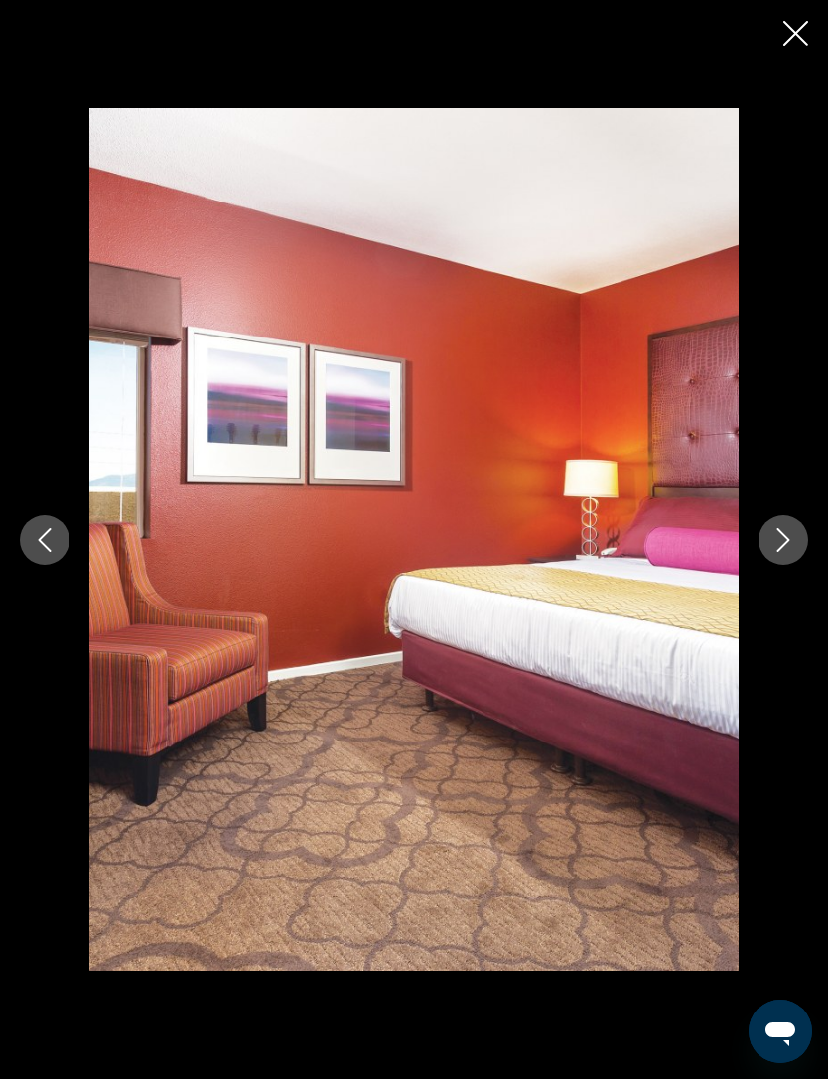
click at [790, 565] on button "Next image" at bounding box center [783, 540] width 50 height 50
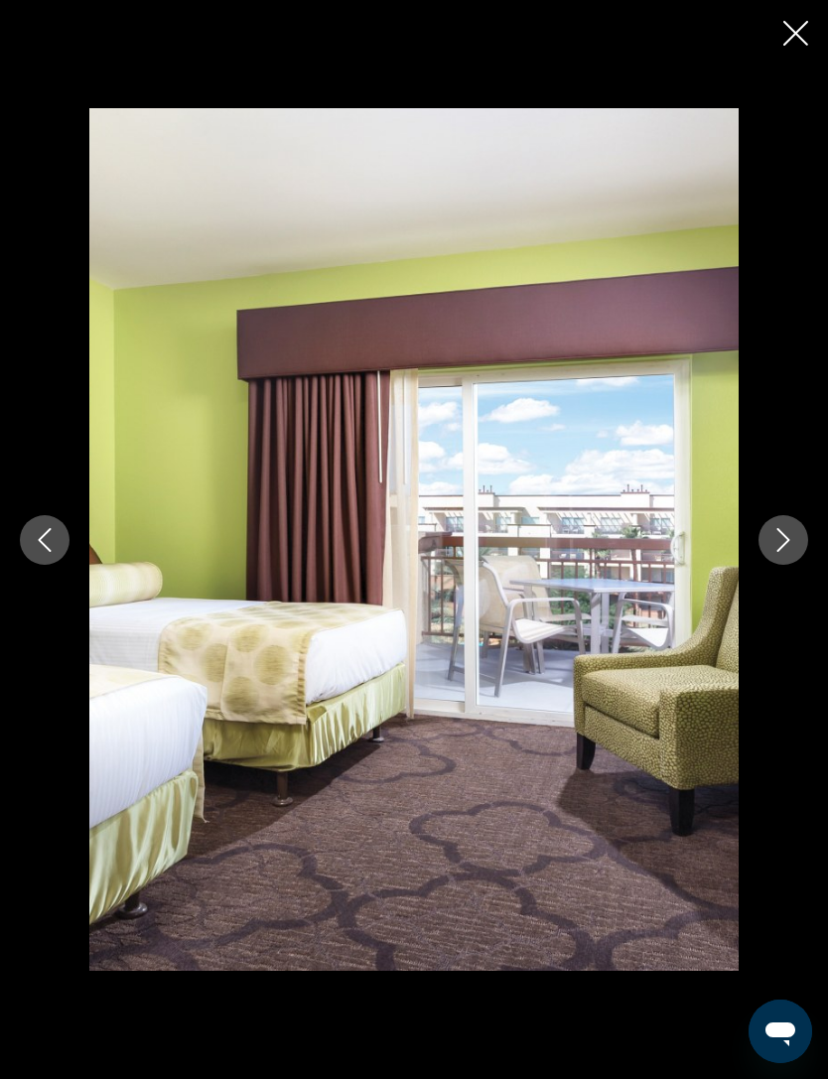
click at [797, 565] on button "Next image" at bounding box center [783, 540] width 50 height 50
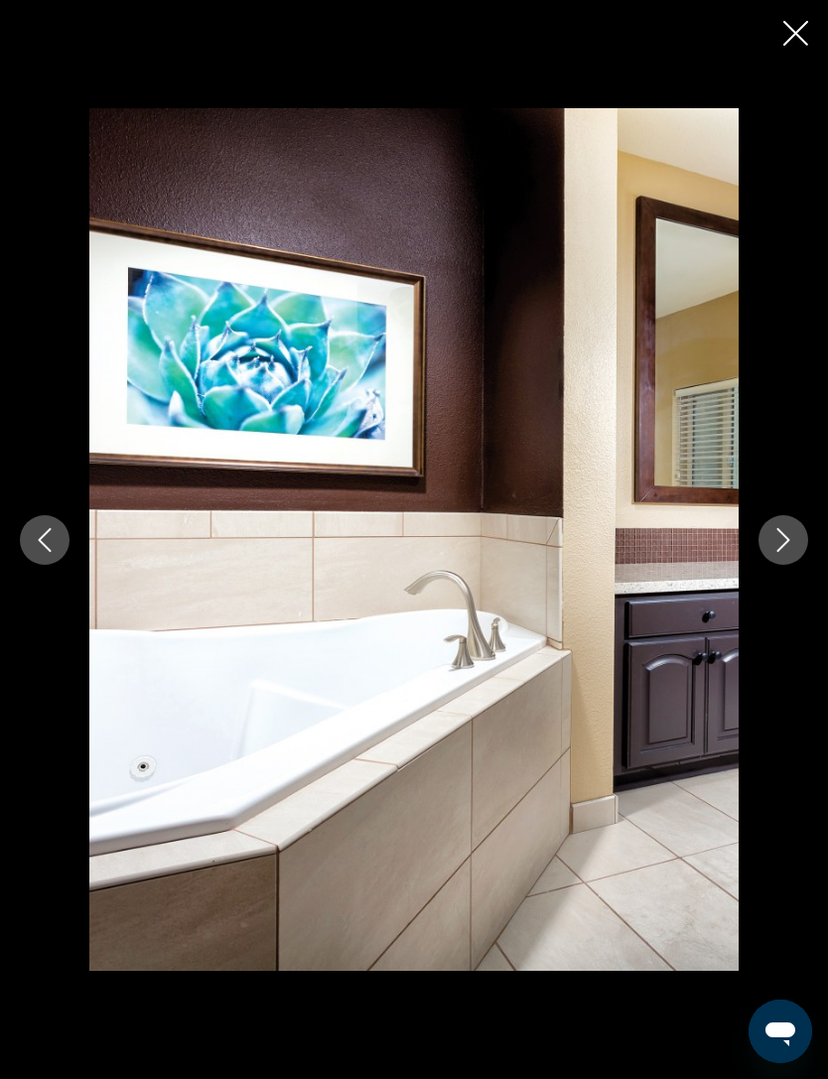
click at [801, 565] on button "Next image" at bounding box center [783, 540] width 50 height 50
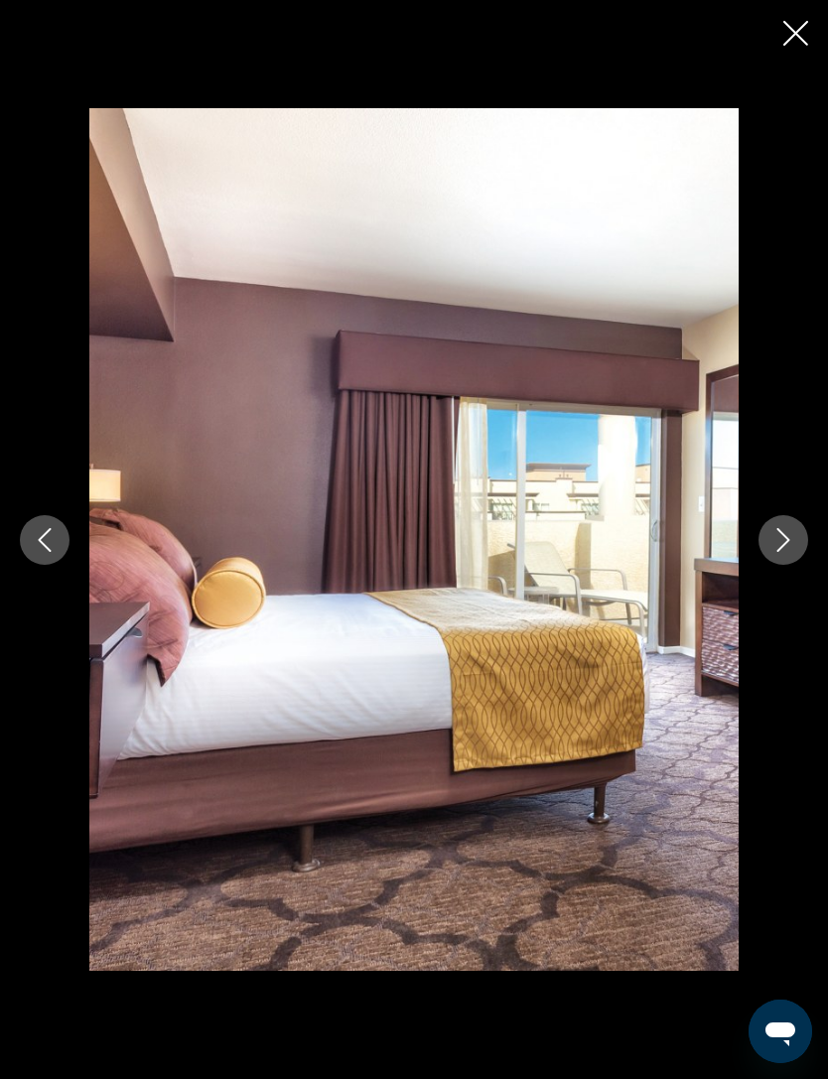
click at [795, 565] on button "Next image" at bounding box center [783, 540] width 50 height 50
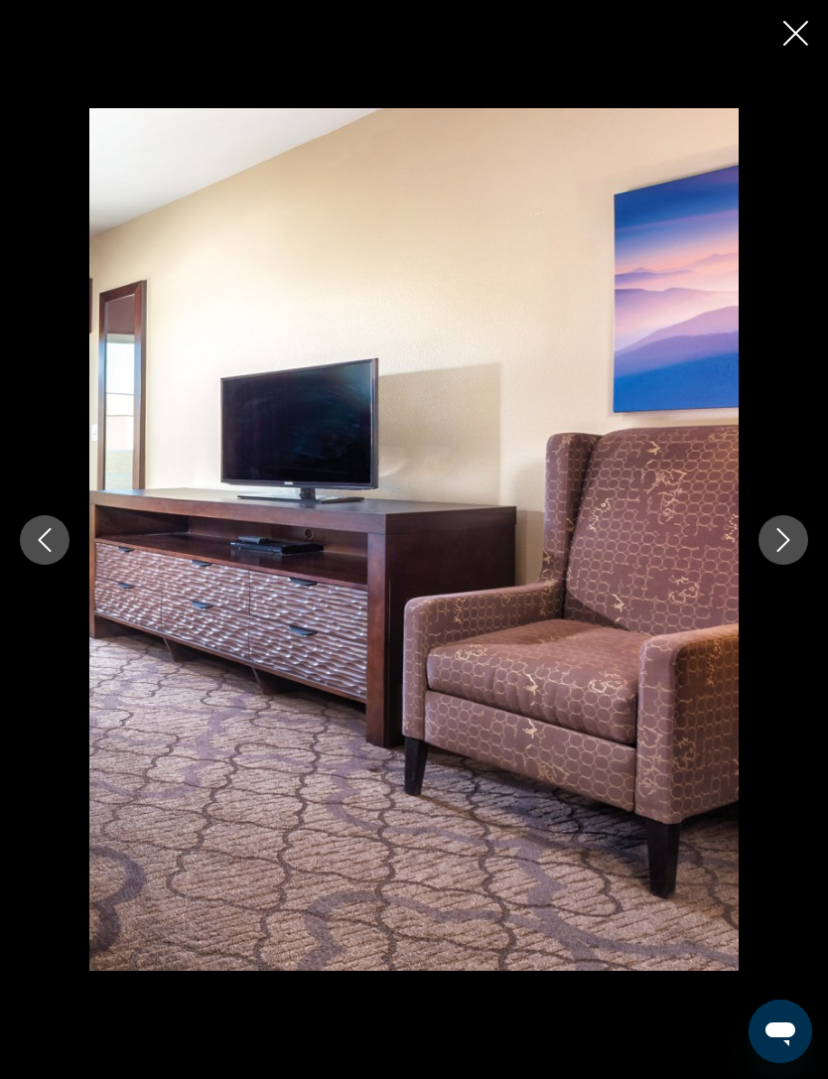
click at [794, 565] on button "Next image" at bounding box center [783, 540] width 50 height 50
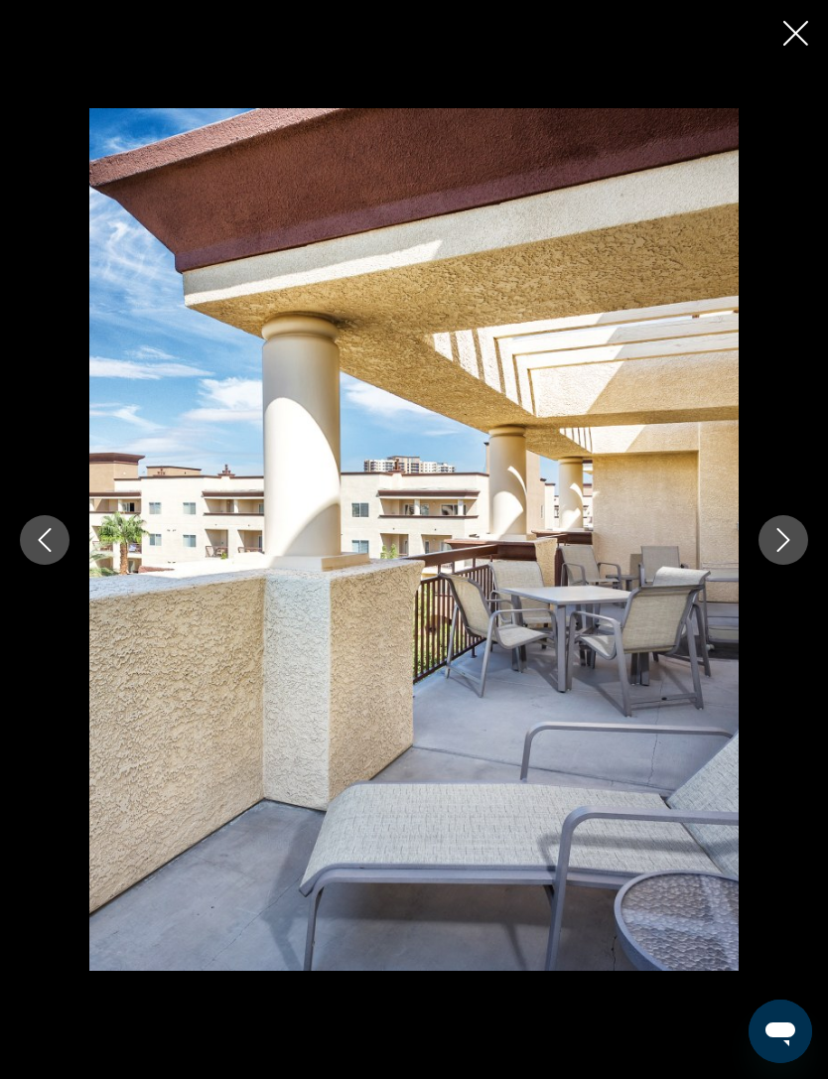
click at [796, 565] on button "Next image" at bounding box center [783, 540] width 50 height 50
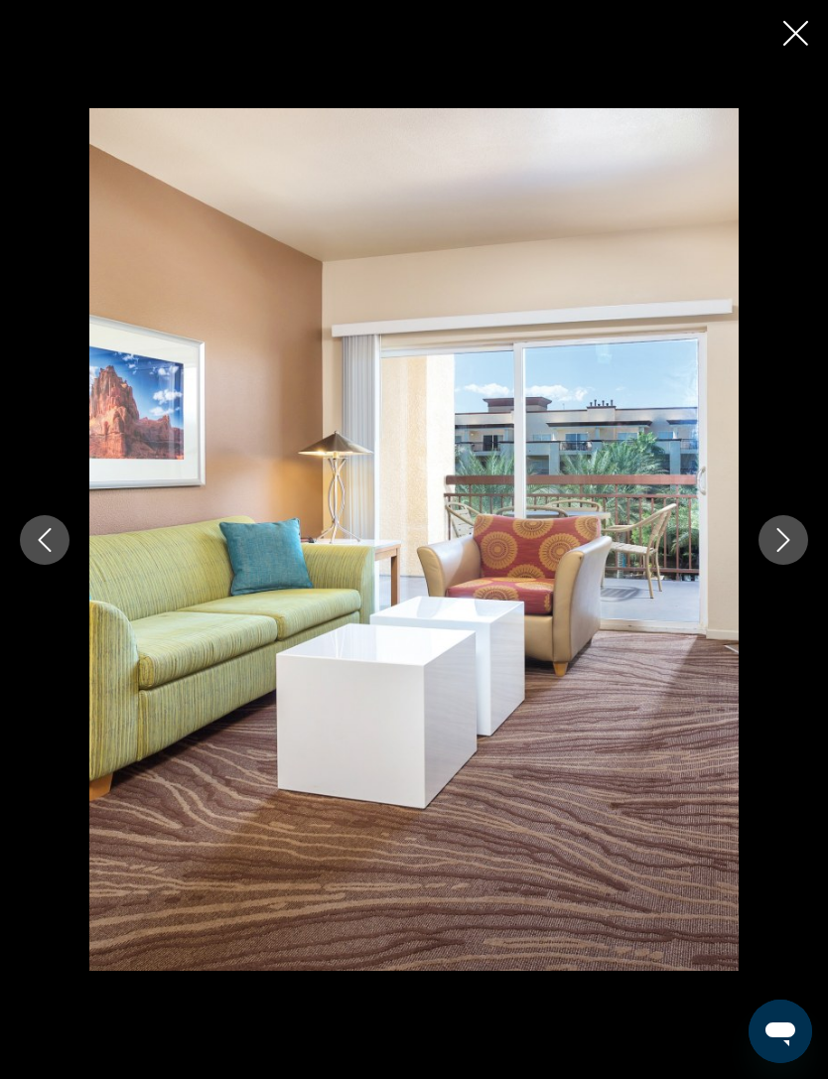
click at [799, 565] on button "Next image" at bounding box center [783, 540] width 50 height 50
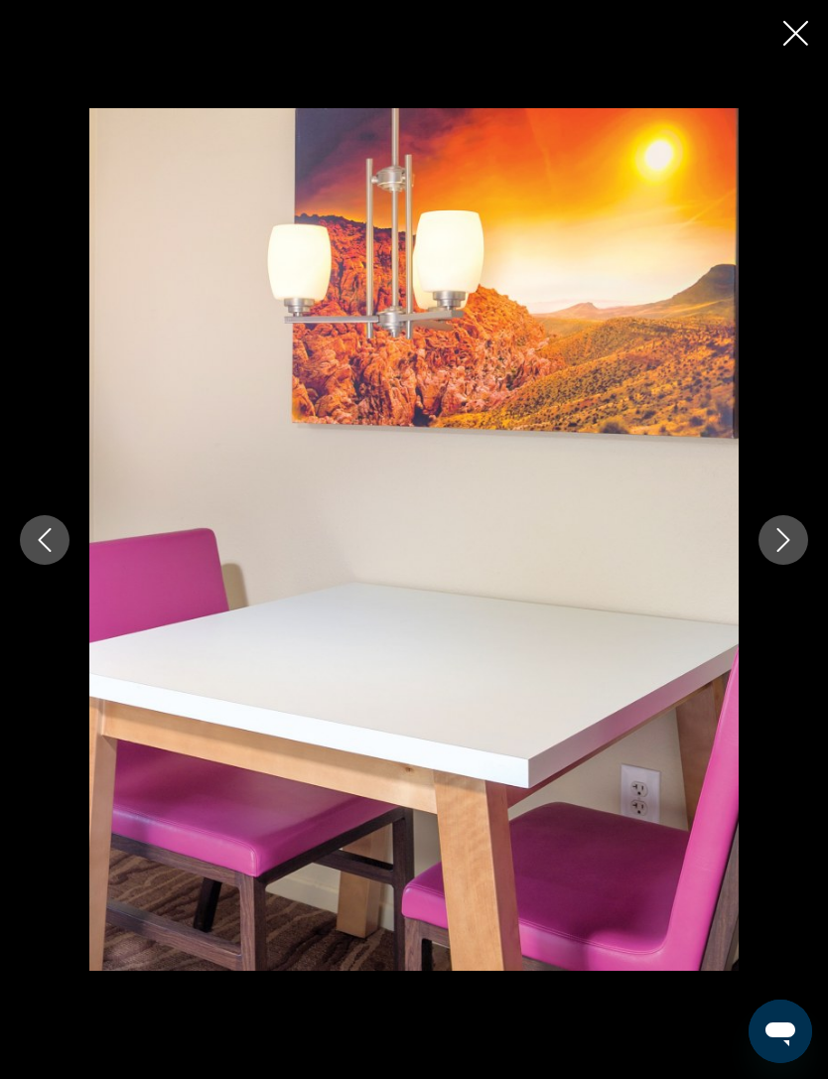
click at [799, 565] on button "Next image" at bounding box center [783, 540] width 50 height 50
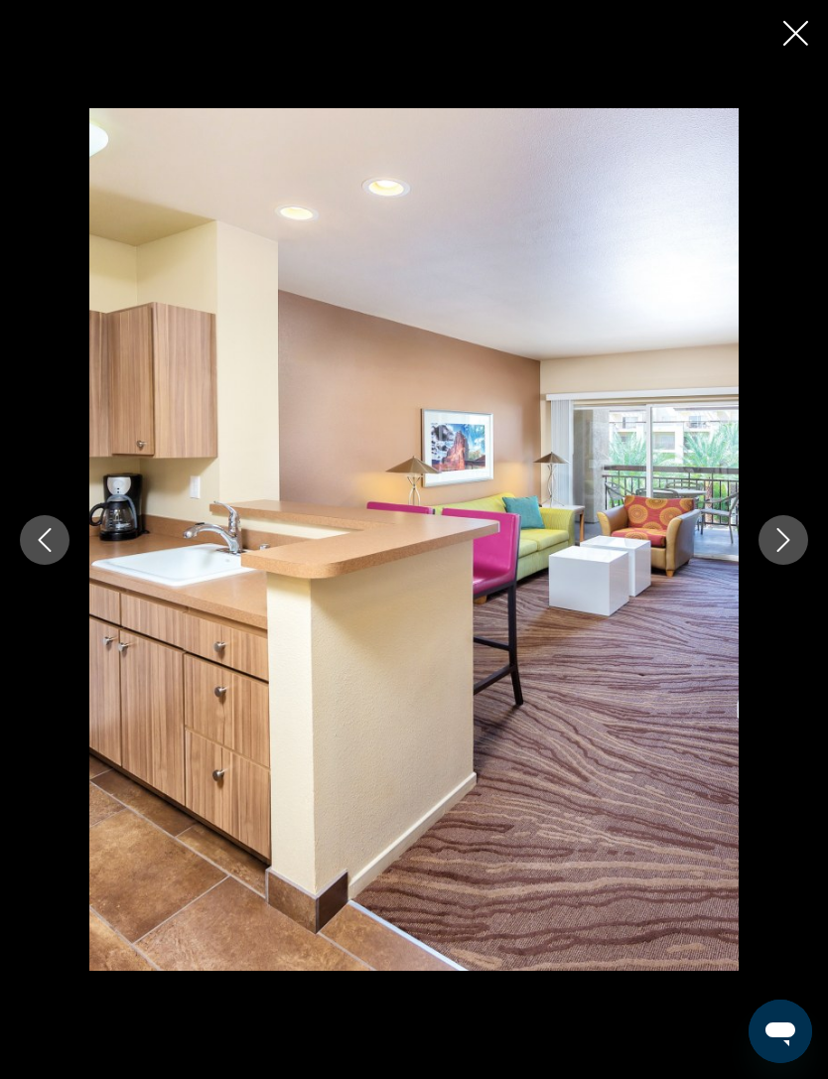
click at [802, 565] on button "Next image" at bounding box center [783, 540] width 50 height 50
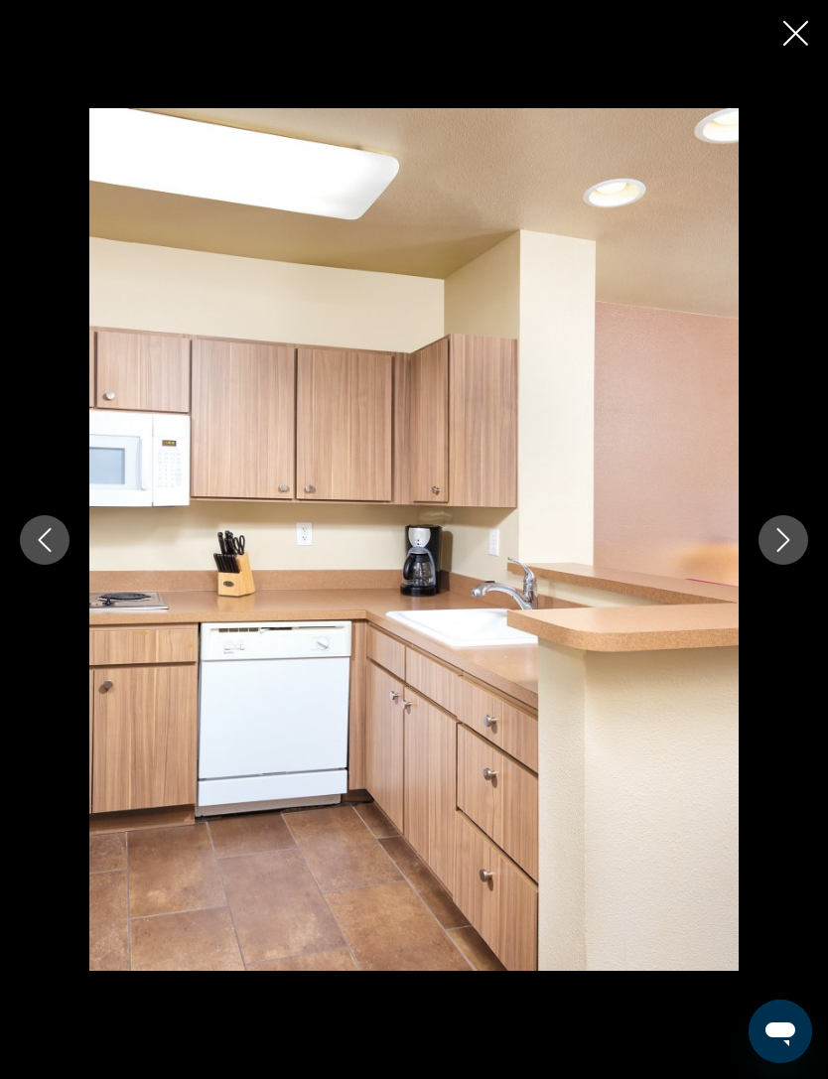
click at [801, 565] on button "Next image" at bounding box center [783, 540] width 50 height 50
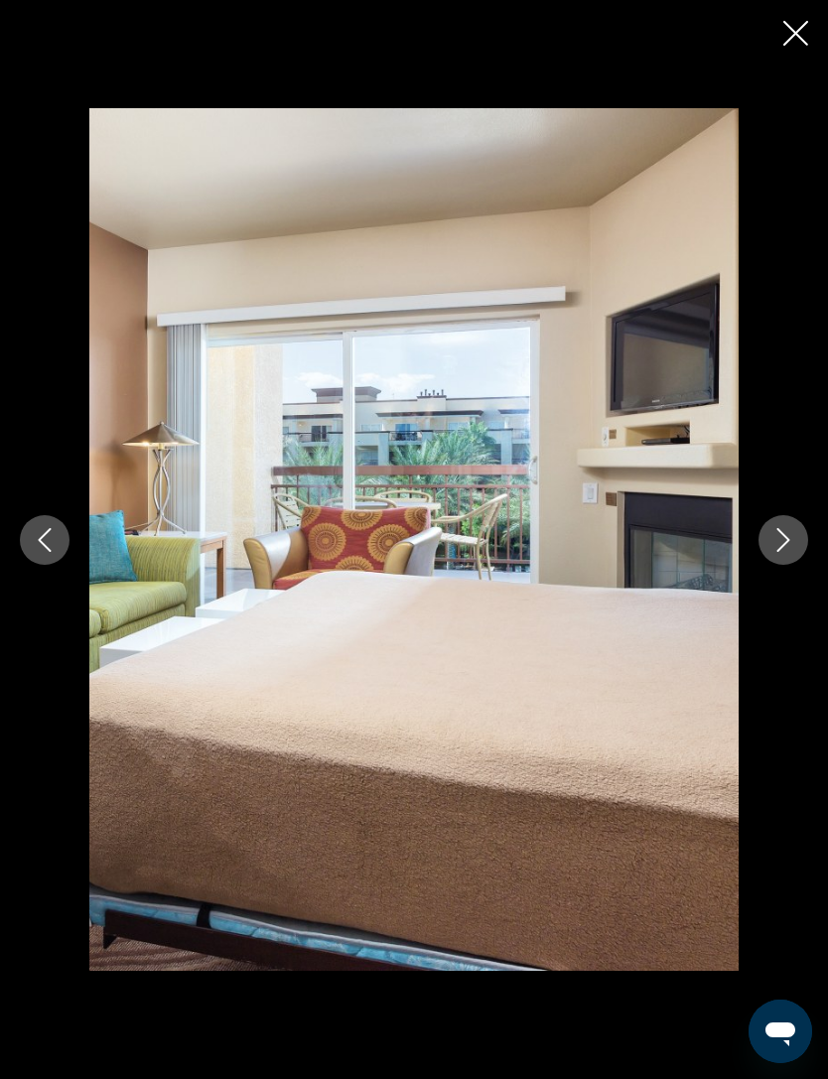
click at [802, 565] on button "Next image" at bounding box center [783, 540] width 50 height 50
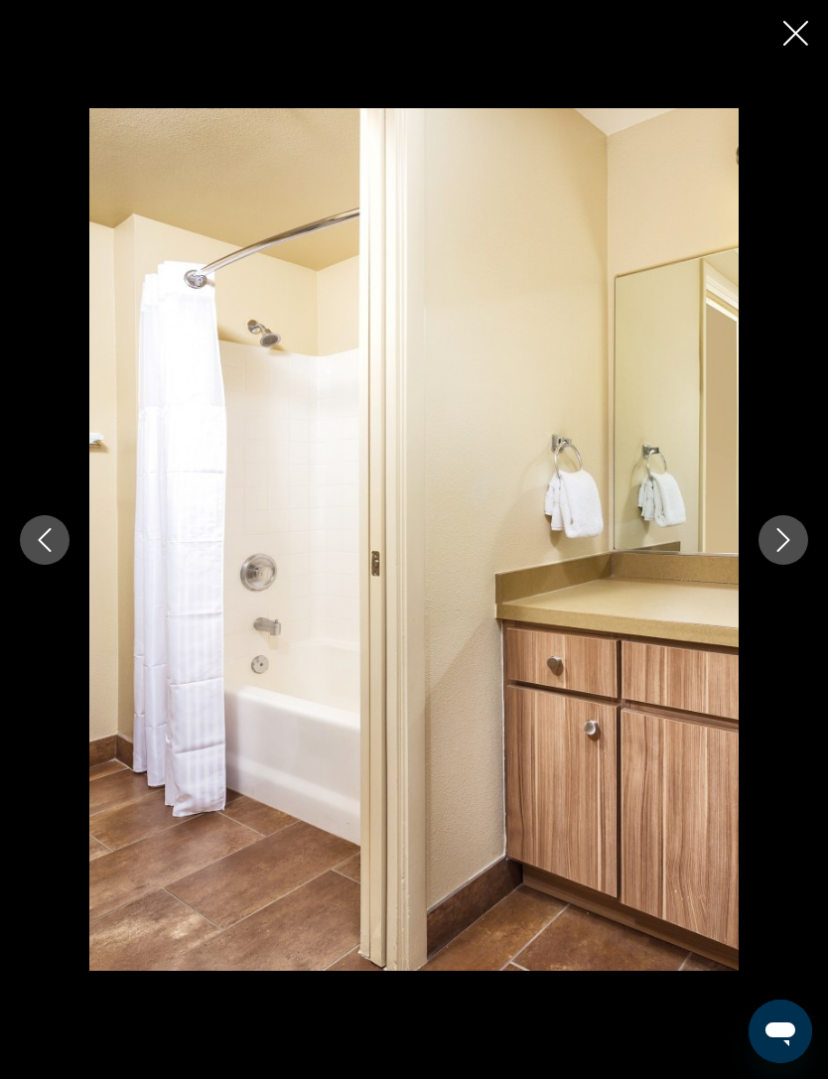
click at [802, 565] on button "Next image" at bounding box center [783, 540] width 50 height 50
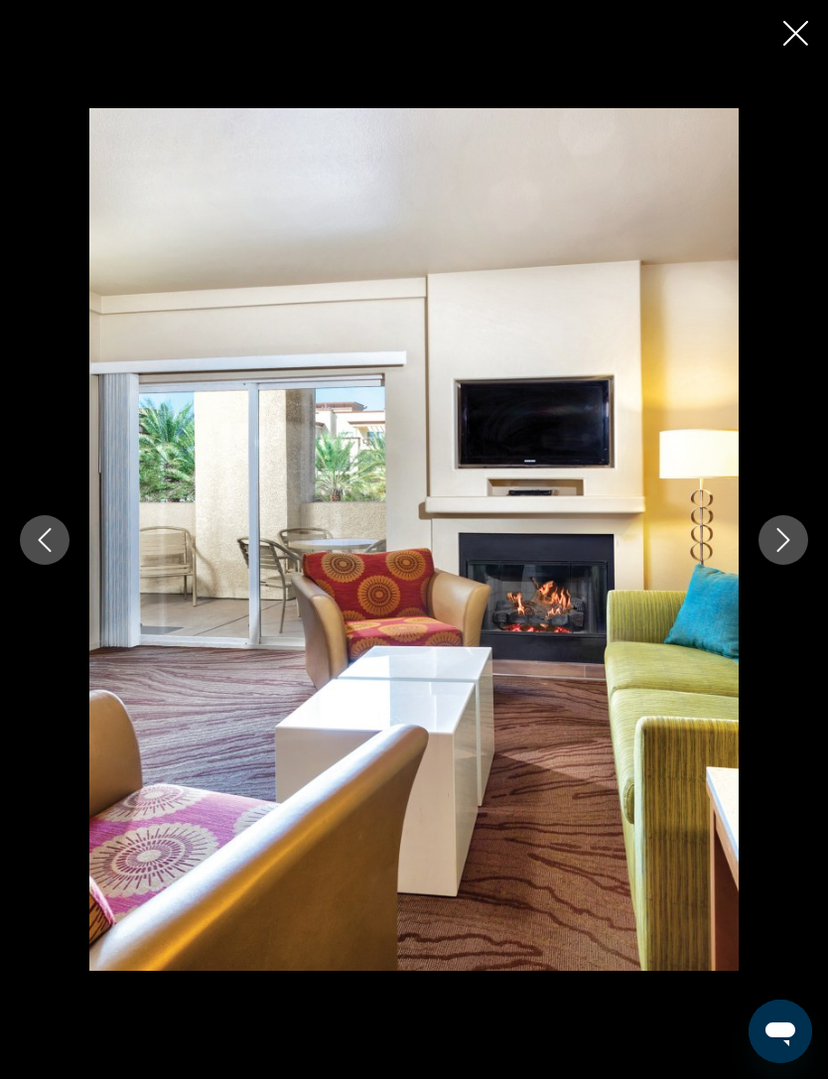
click at [794, 565] on button "Next image" at bounding box center [783, 540] width 50 height 50
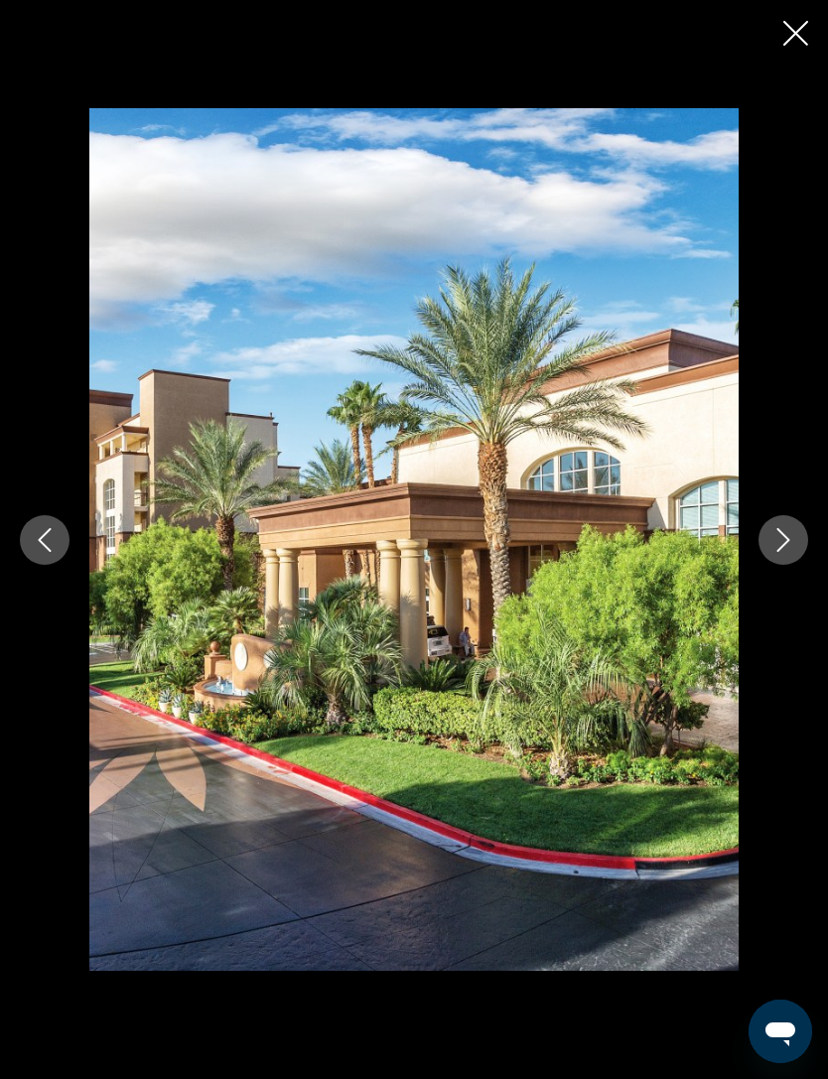
click at [797, 565] on button "Next image" at bounding box center [783, 540] width 50 height 50
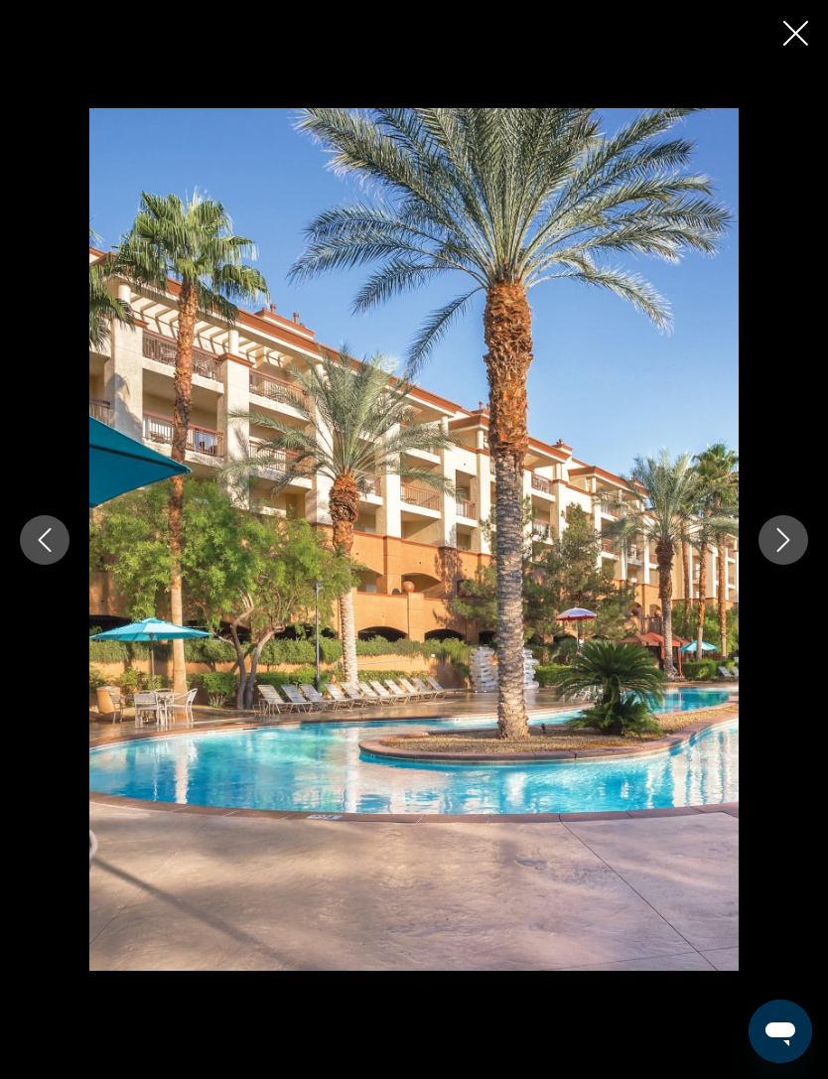
click at [796, 565] on button "Next image" at bounding box center [783, 540] width 50 height 50
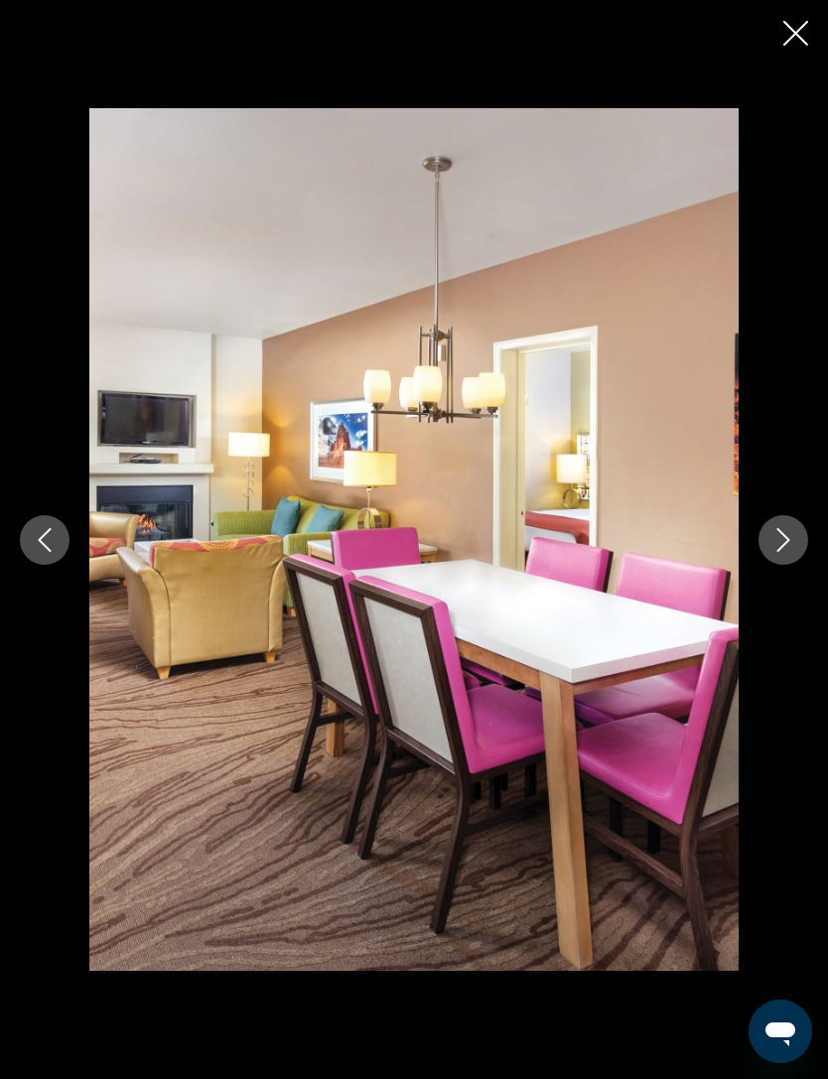
click at [801, 565] on button "Next image" at bounding box center [783, 540] width 50 height 50
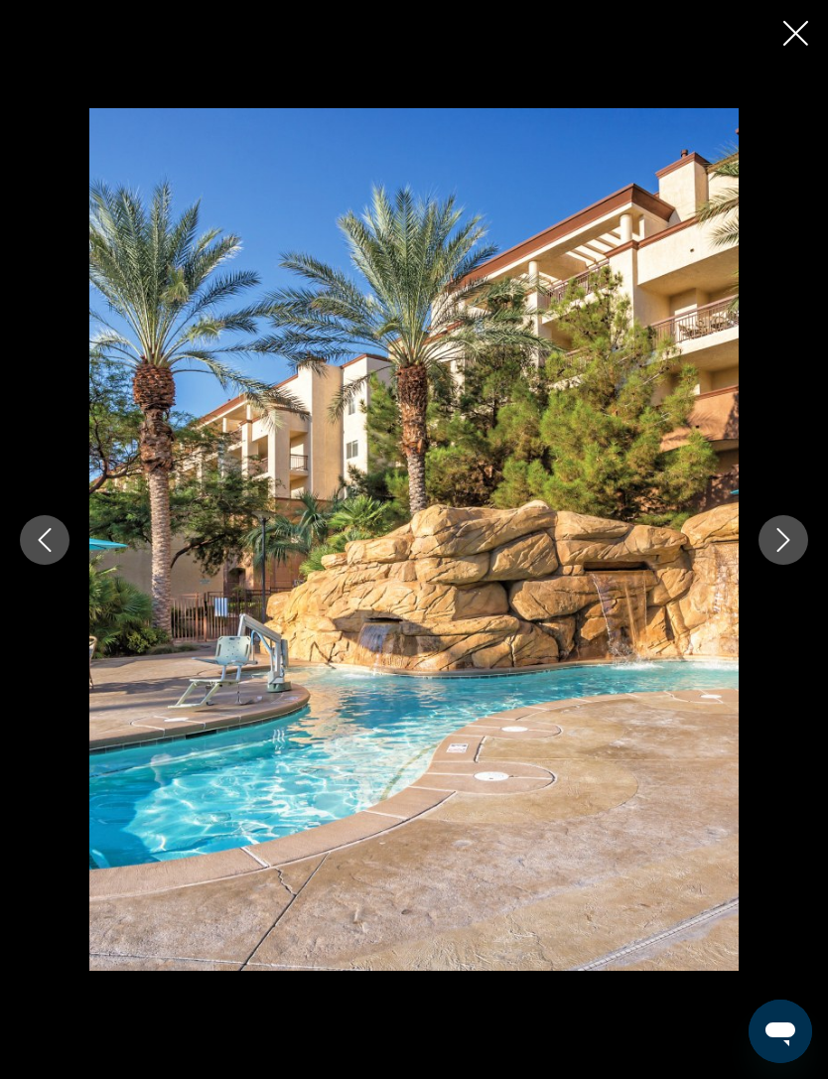
click at [806, 565] on button "Next image" at bounding box center [783, 540] width 50 height 50
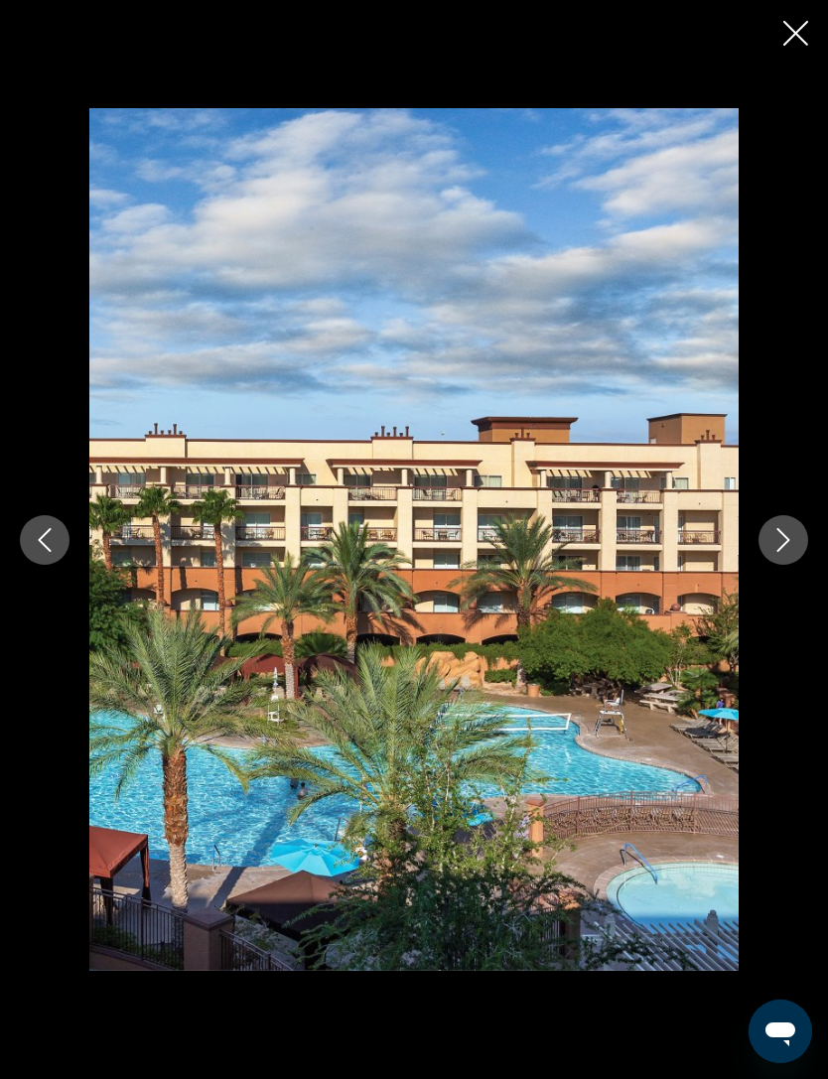
click at [794, 565] on button "Next image" at bounding box center [783, 540] width 50 height 50
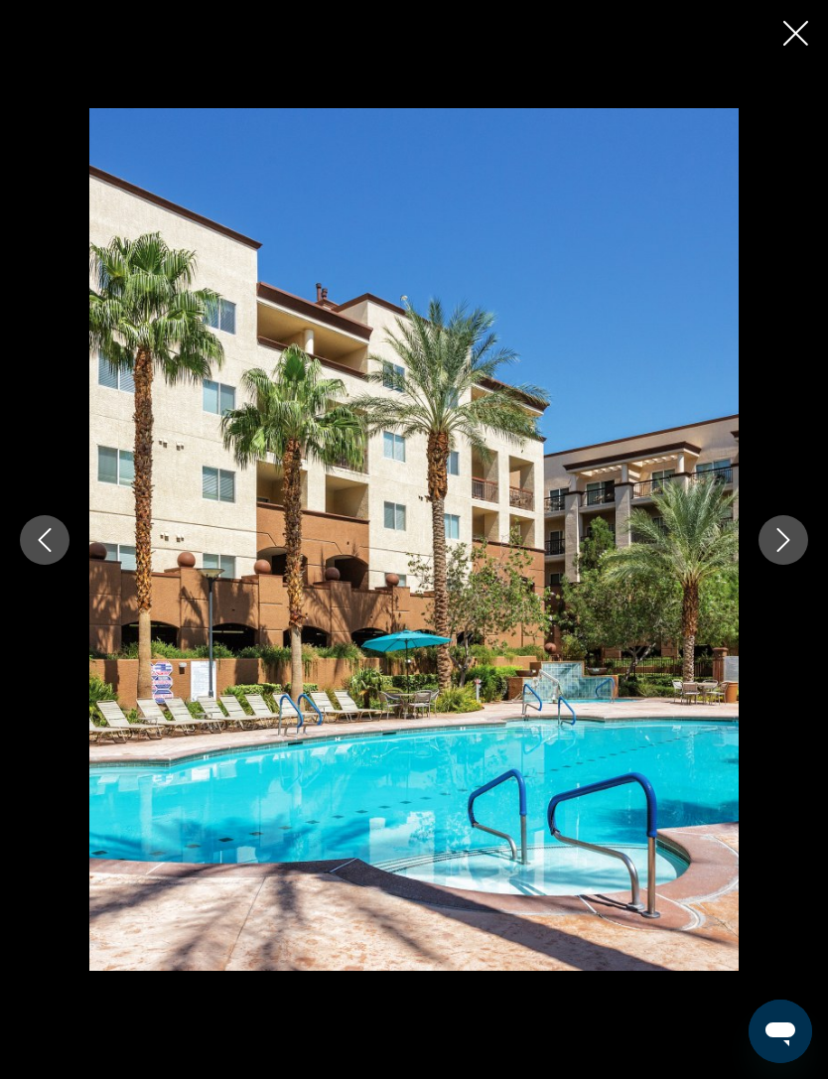
click at [795, 565] on button "Next image" at bounding box center [783, 540] width 50 height 50
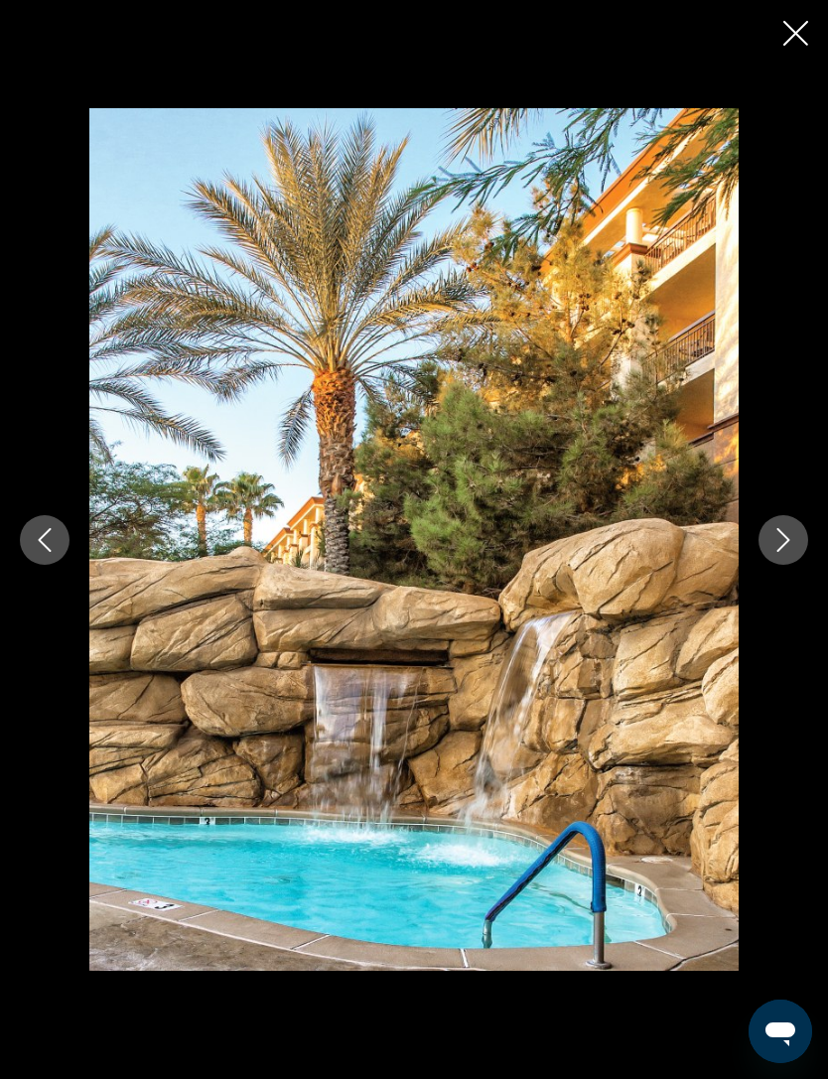
click at [801, 565] on button "Next image" at bounding box center [783, 540] width 50 height 50
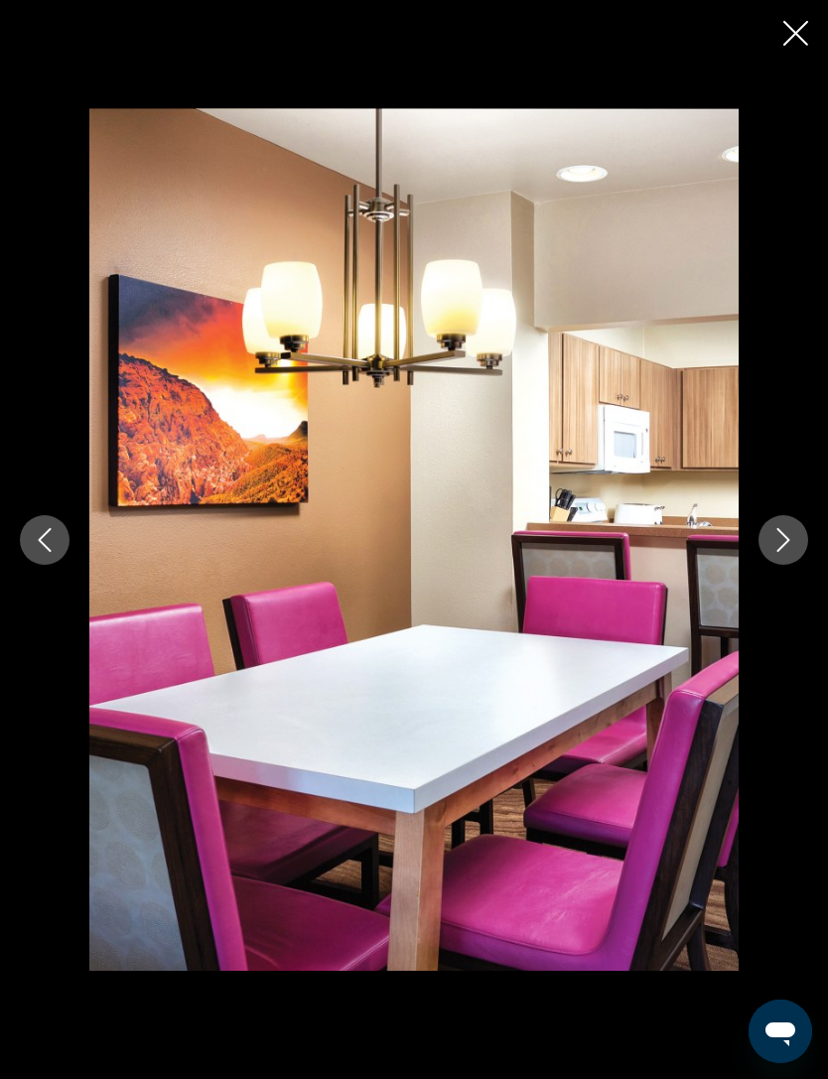
click at [793, 565] on button "Next image" at bounding box center [783, 540] width 50 height 50
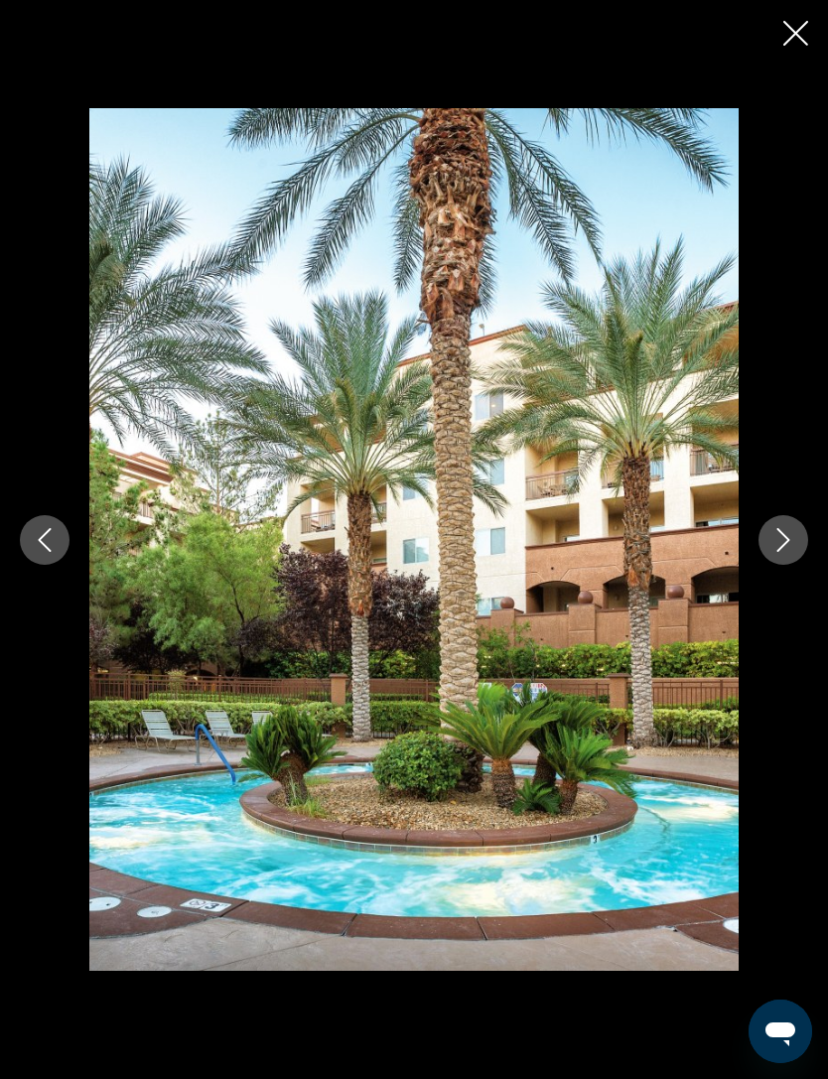
click at [42, 552] on icon "Previous image" at bounding box center [45, 540] width 24 height 24
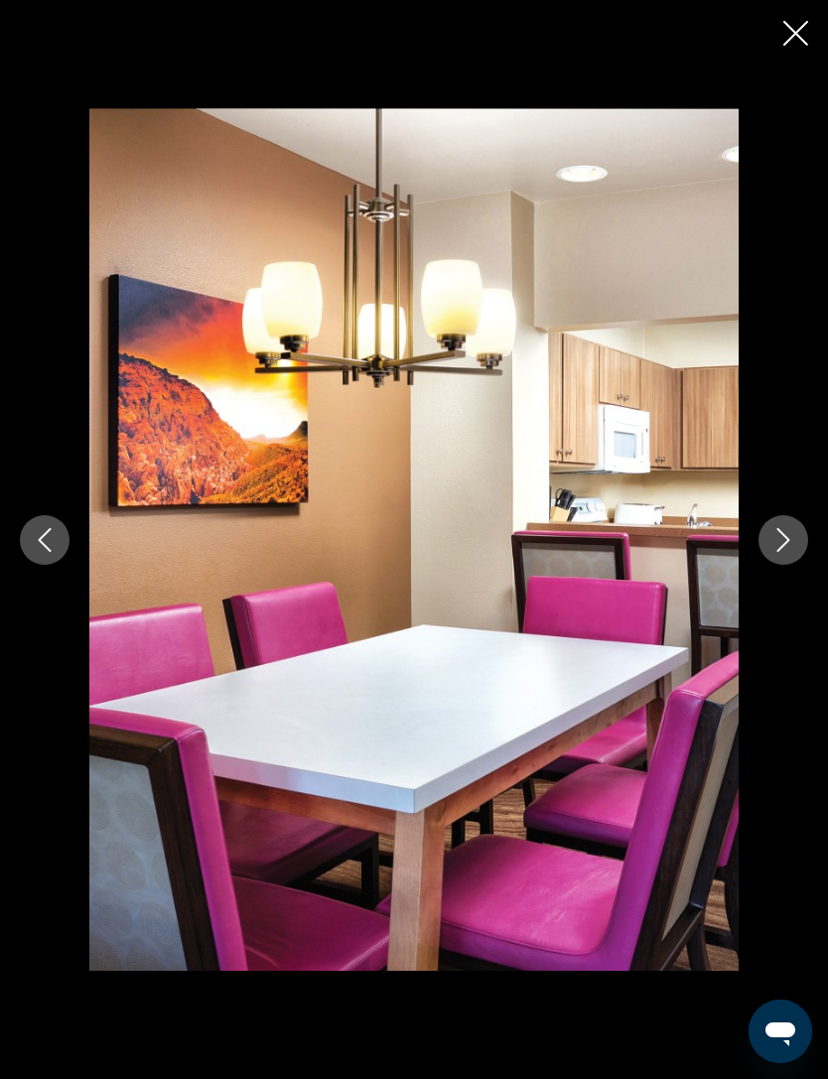
click at [45, 552] on icon "Previous image" at bounding box center [45, 540] width 24 height 24
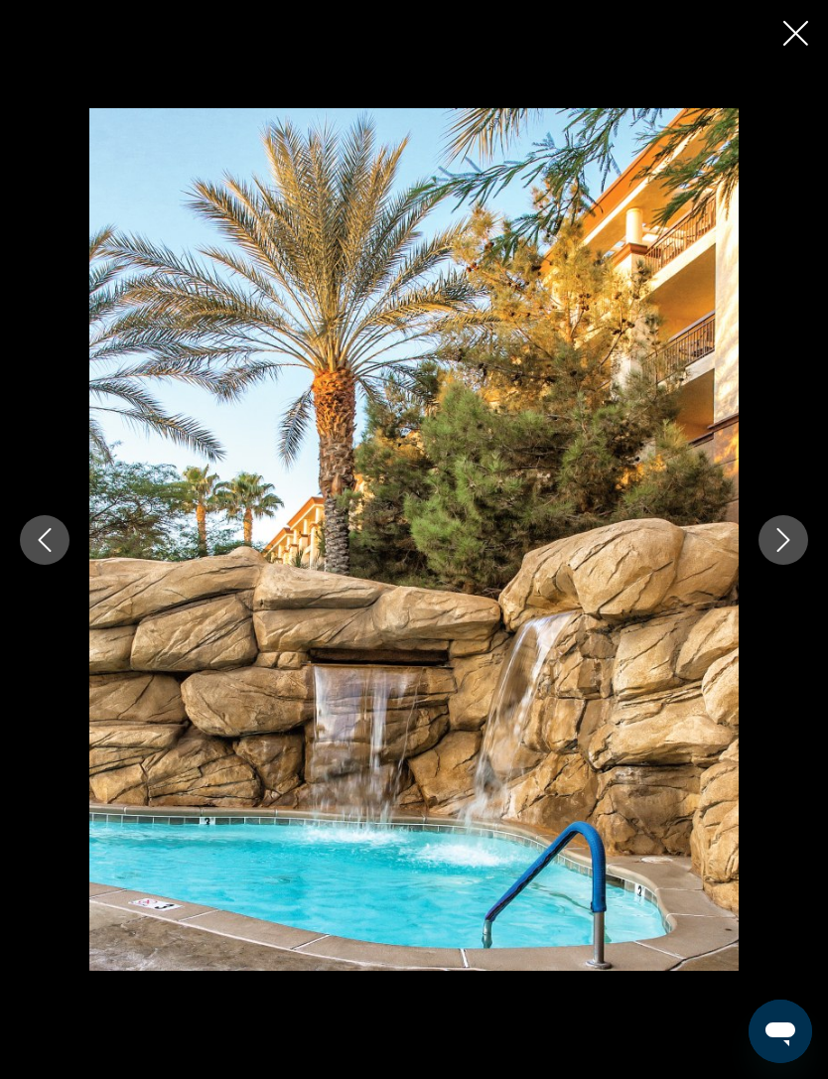
click at [42, 552] on icon "Previous image" at bounding box center [45, 540] width 24 height 24
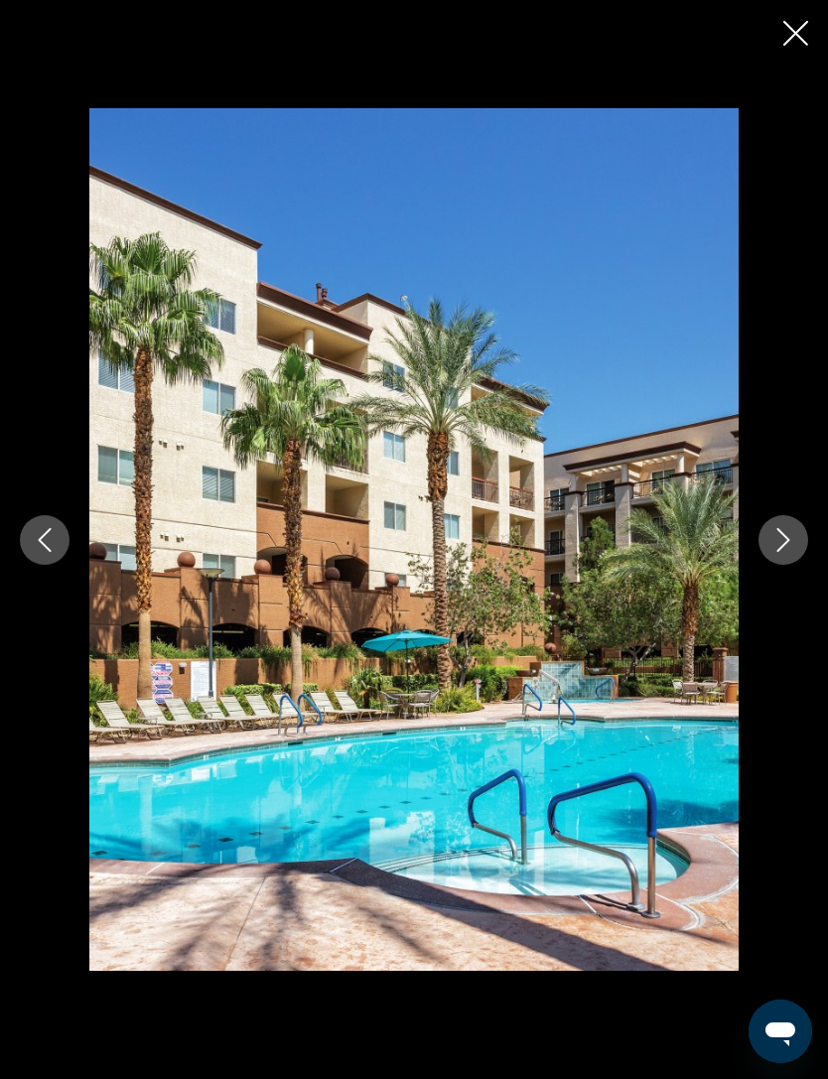
click at [48, 552] on icon "Previous image" at bounding box center [45, 540] width 13 height 24
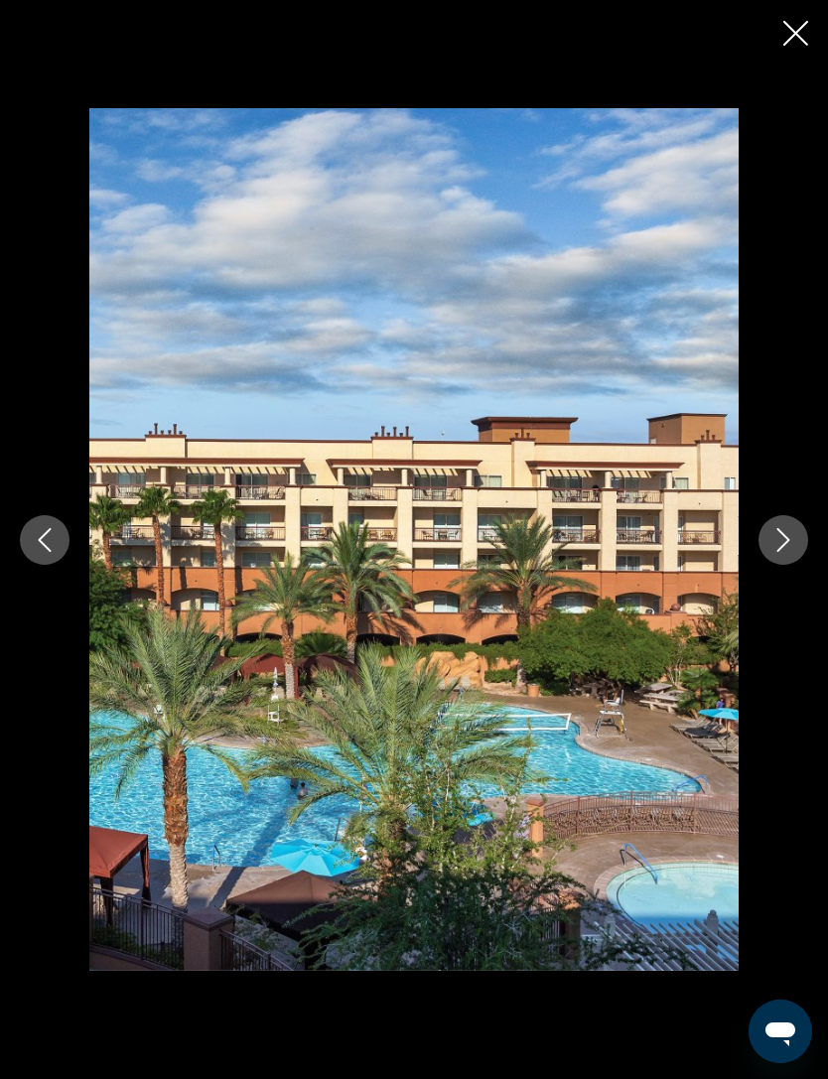
click at [49, 552] on icon "Previous image" at bounding box center [45, 540] width 24 height 24
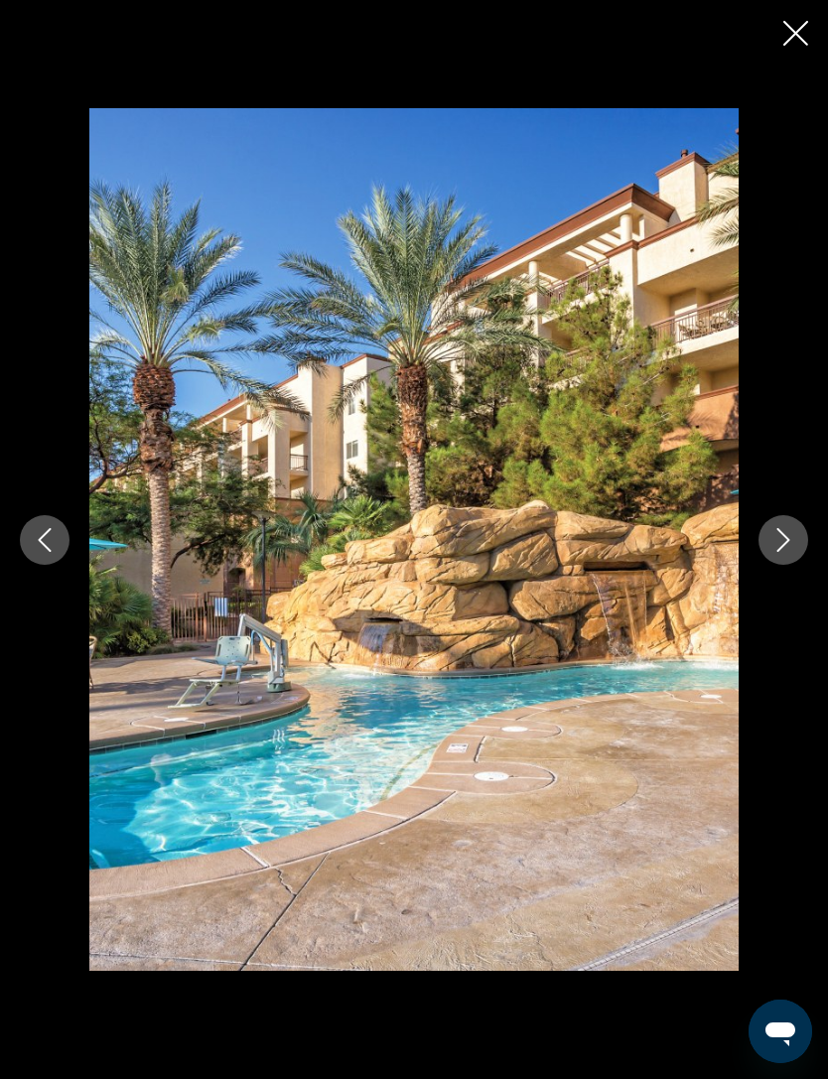
click at [42, 552] on icon "Previous image" at bounding box center [45, 540] width 24 height 24
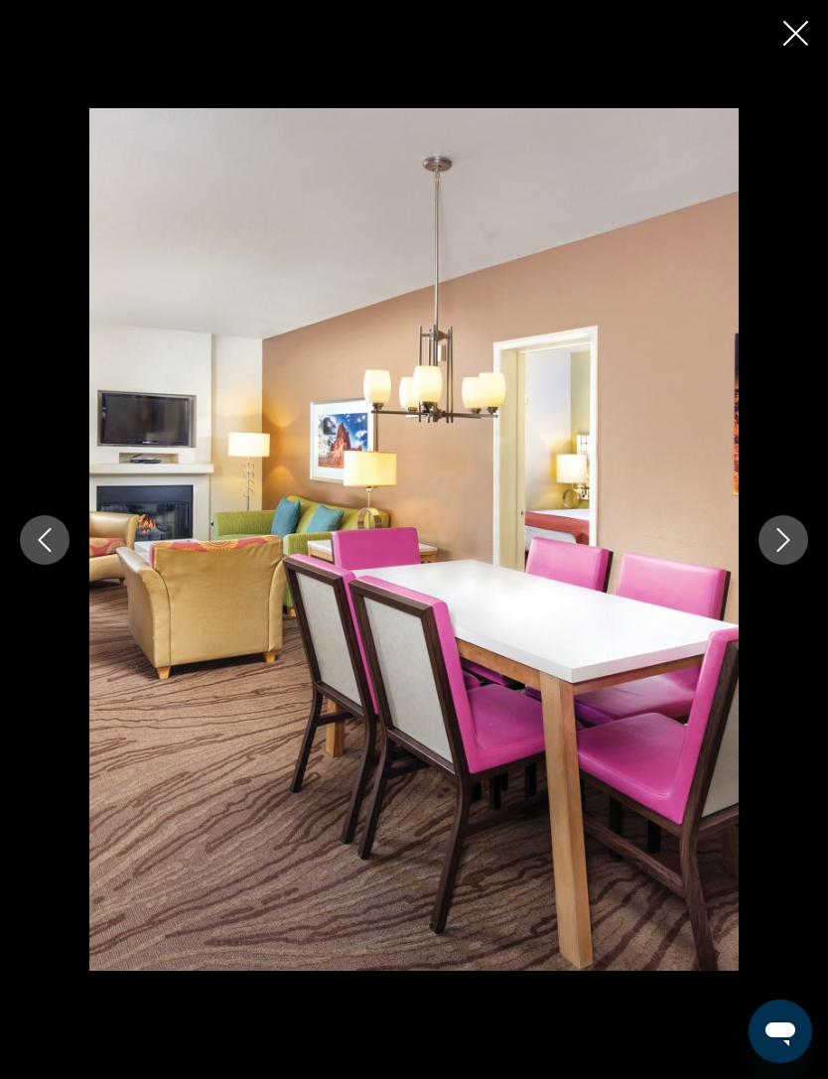
click at [47, 552] on icon "Previous image" at bounding box center [45, 540] width 24 height 24
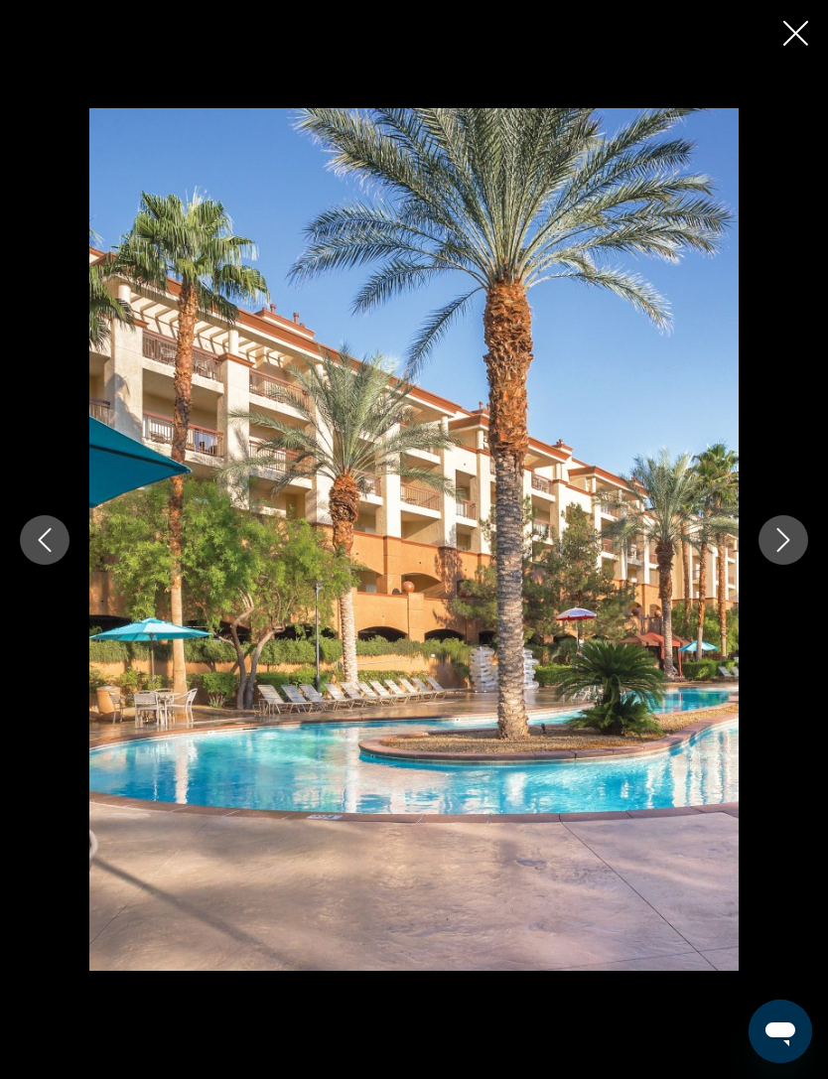
click at [44, 552] on icon "Previous image" at bounding box center [45, 540] width 13 height 24
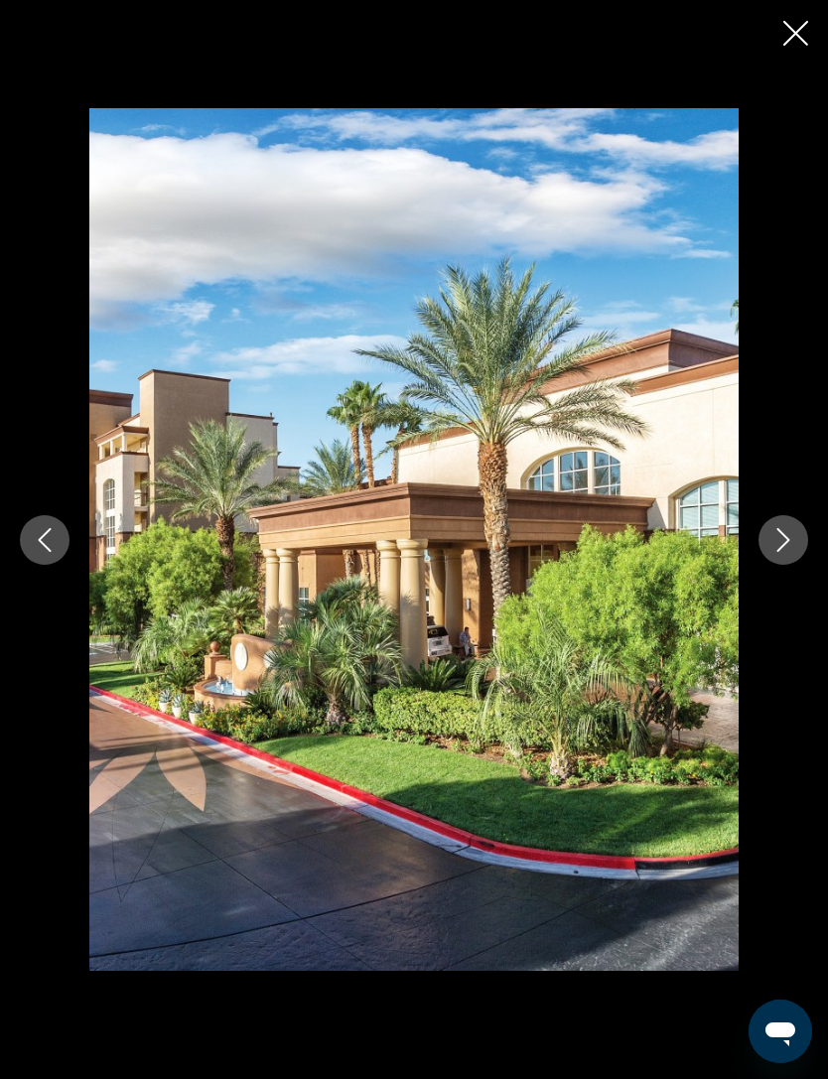
click at [40, 552] on icon "Previous image" at bounding box center [45, 540] width 24 height 24
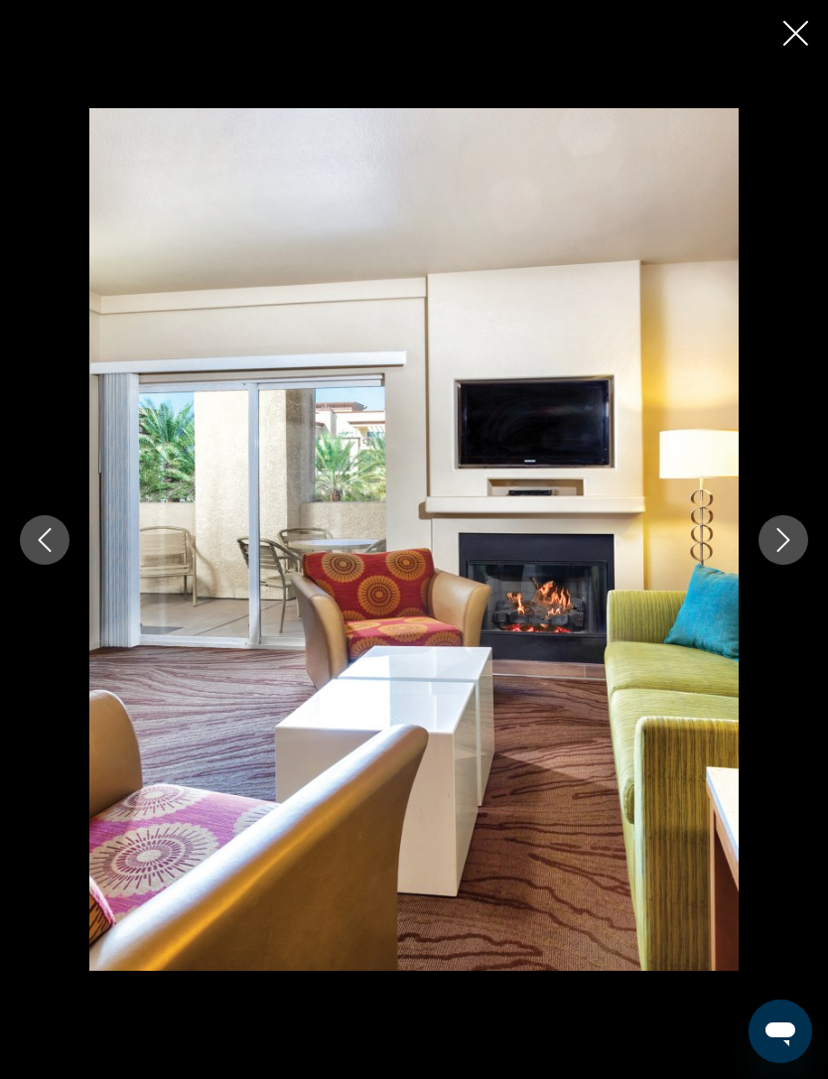
click at [52, 552] on icon "Previous image" at bounding box center [45, 540] width 24 height 24
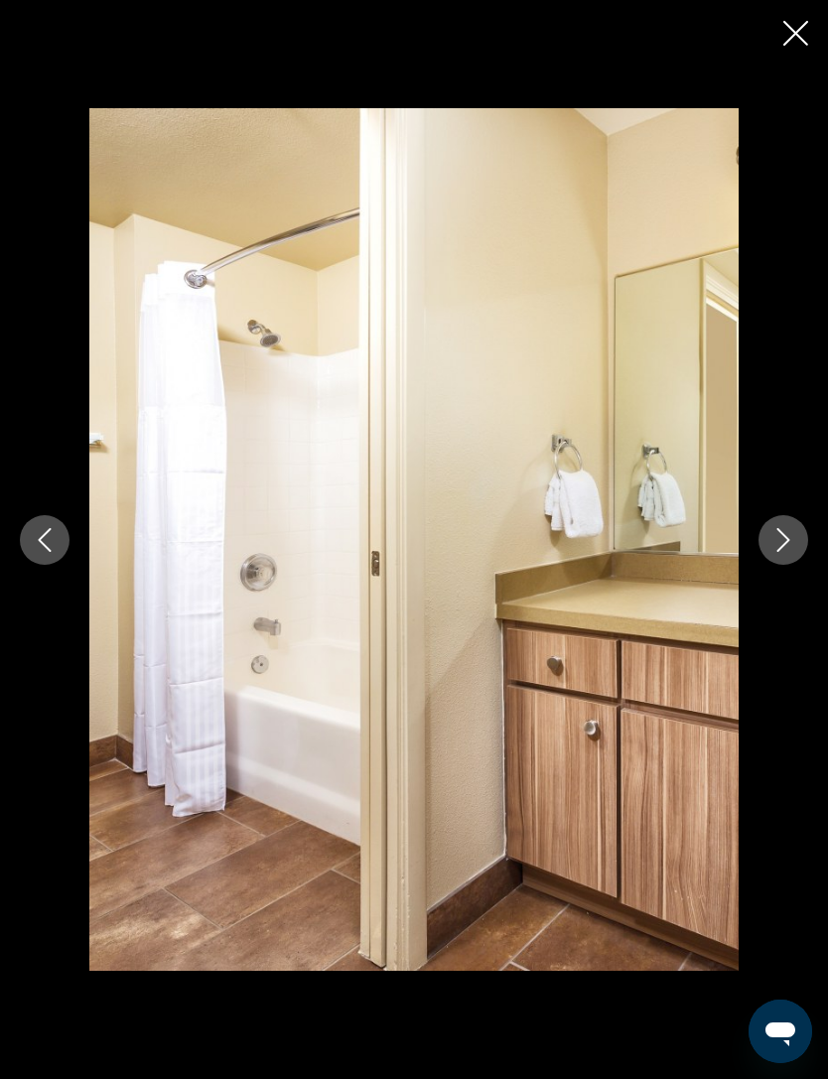
click at [58, 565] on button "Previous image" at bounding box center [45, 540] width 50 height 50
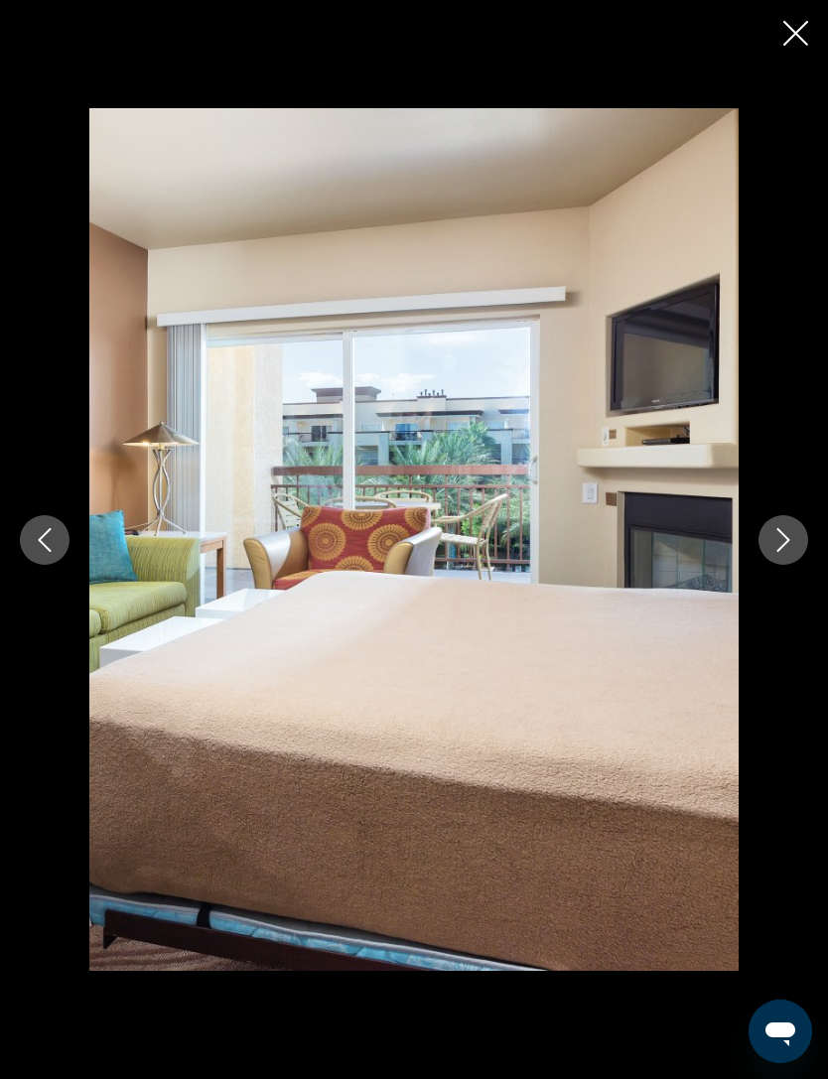
click at [43, 552] on icon "Previous image" at bounding box center [45, 540] width 24 height 24
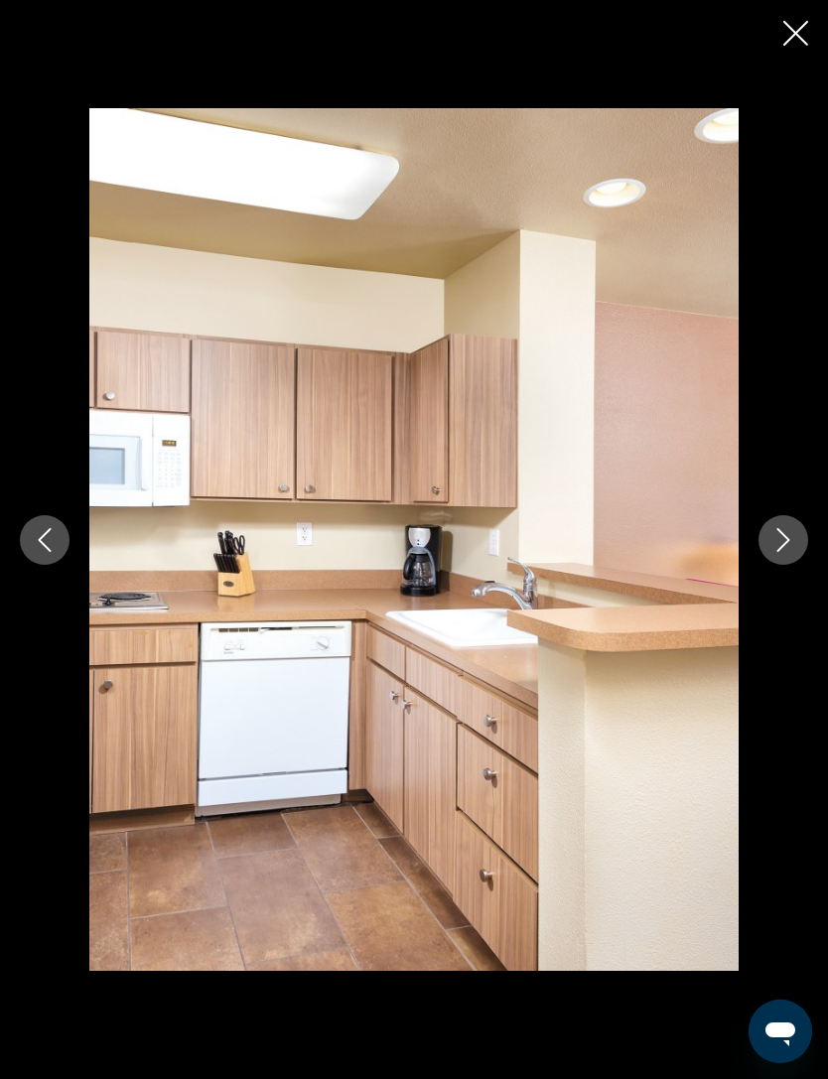
click at [50, 552] on icon "Previous image" at bounding box center [45, 540] width 24 height 24
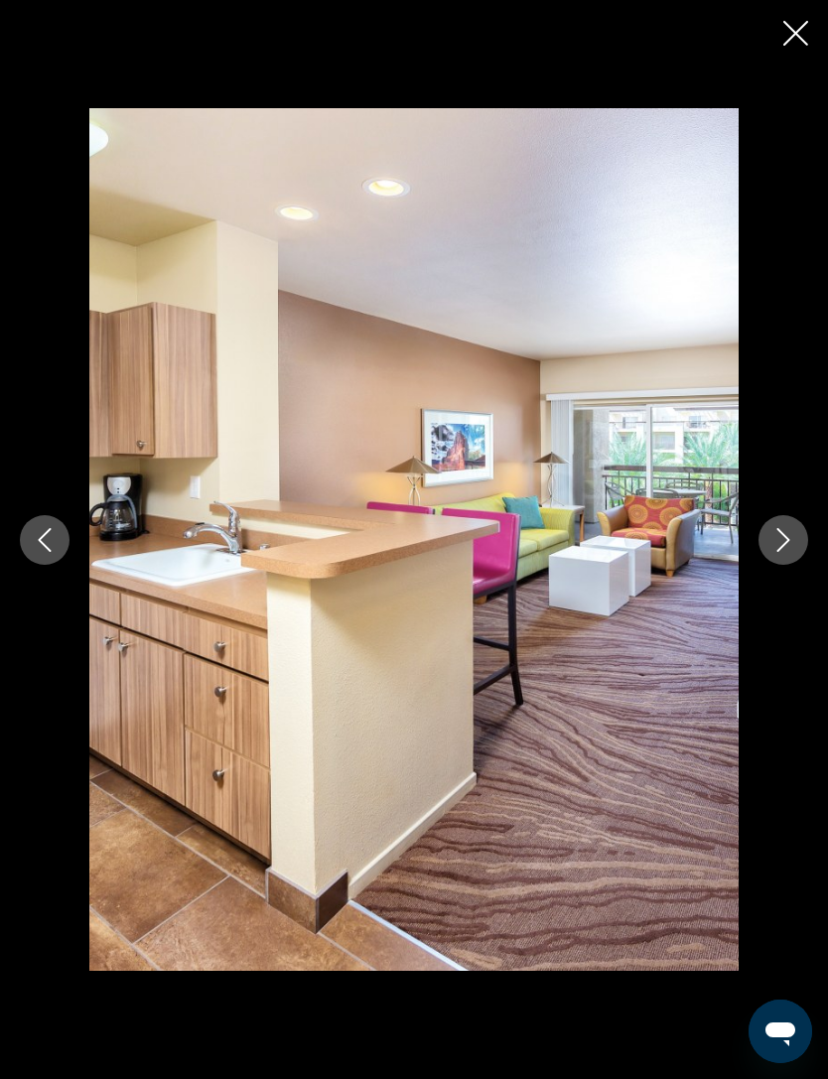
click at [59, 565] on button "Previous image" at bounding box center [45, 540] width 50 height 50
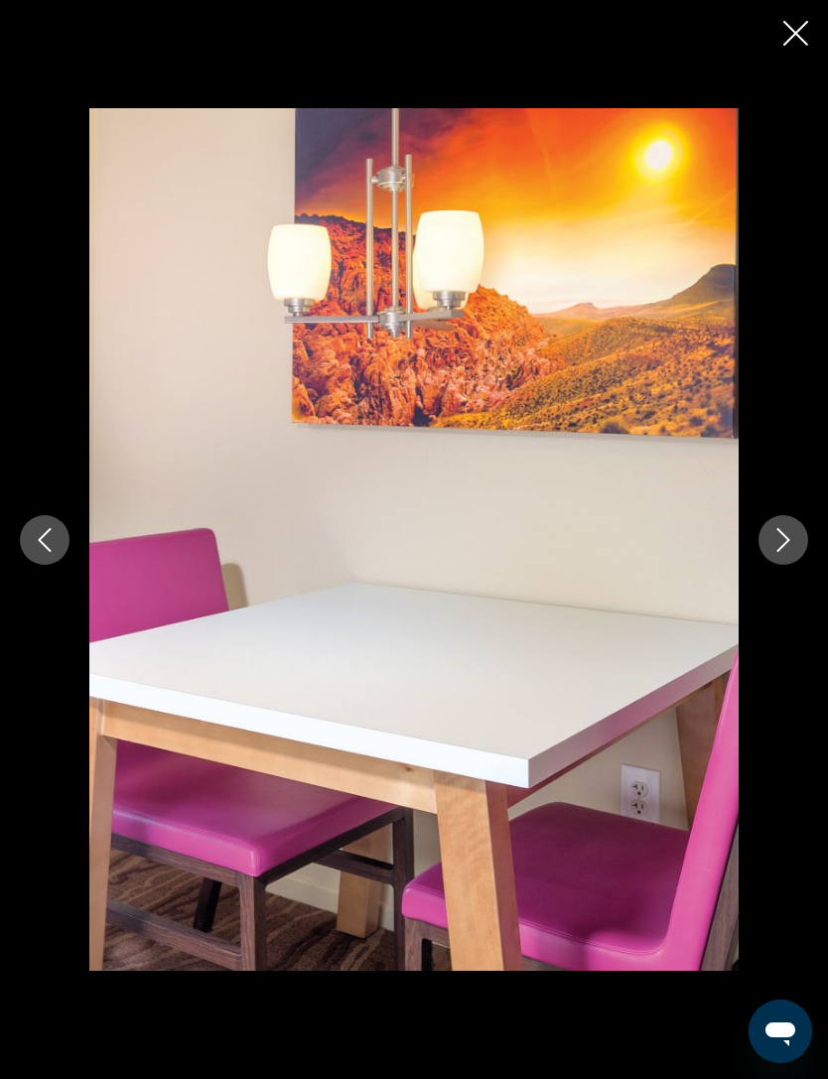
click at [64, 565] on button "Previous image" at bounding box center [45, 540] width 50 height 50
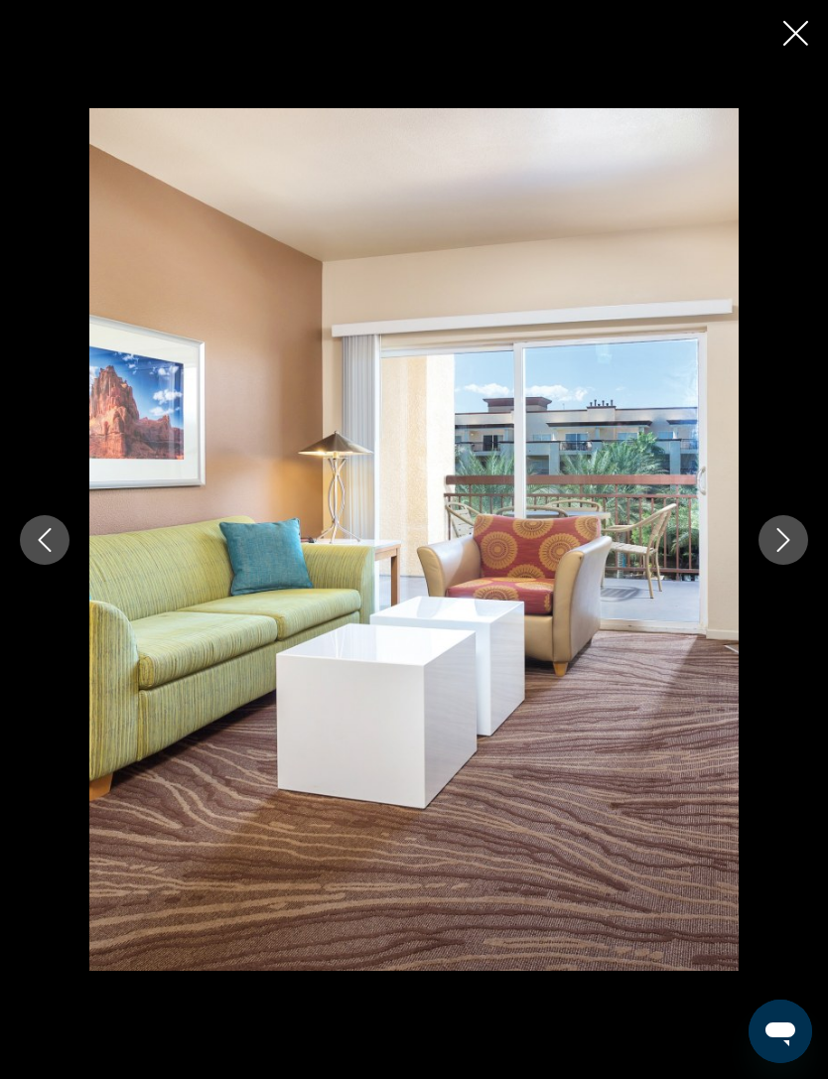
click at [39, 552] on icon "Previous image" at bounding box center [45, 540] width 24 height 24
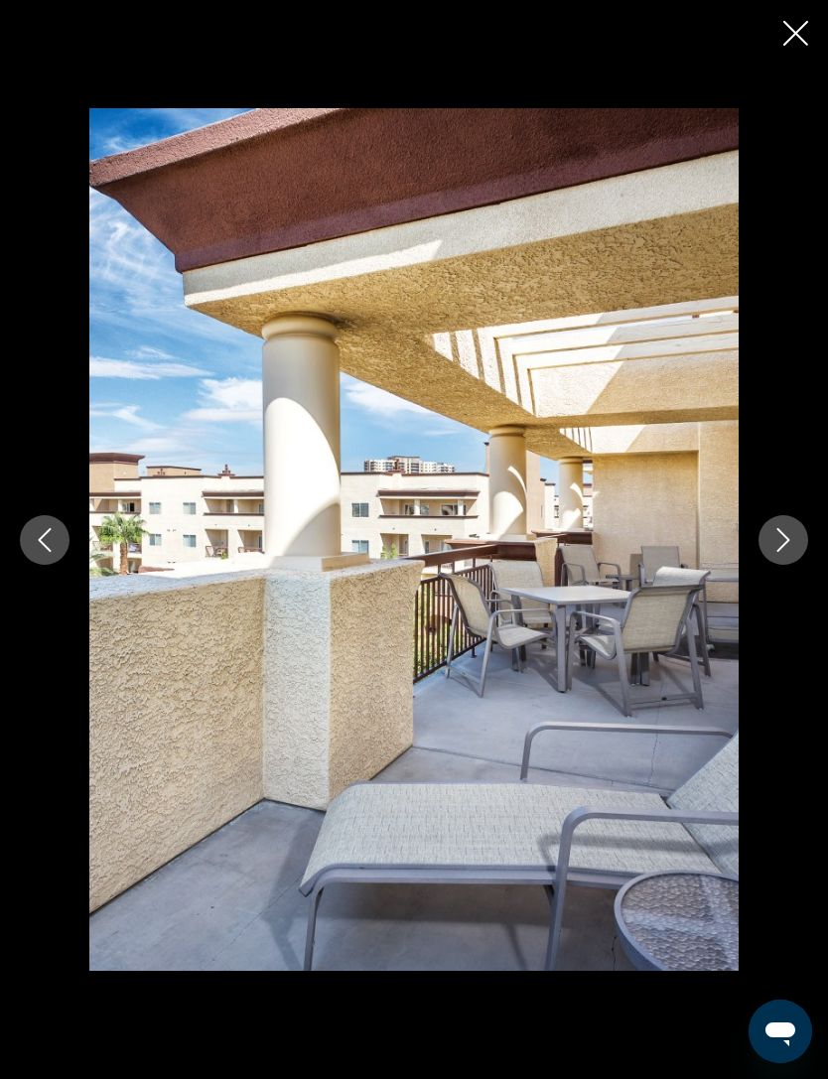
click at [57, 565] on button "Previous image" at bounding box center [45, 540] width 50 height 50
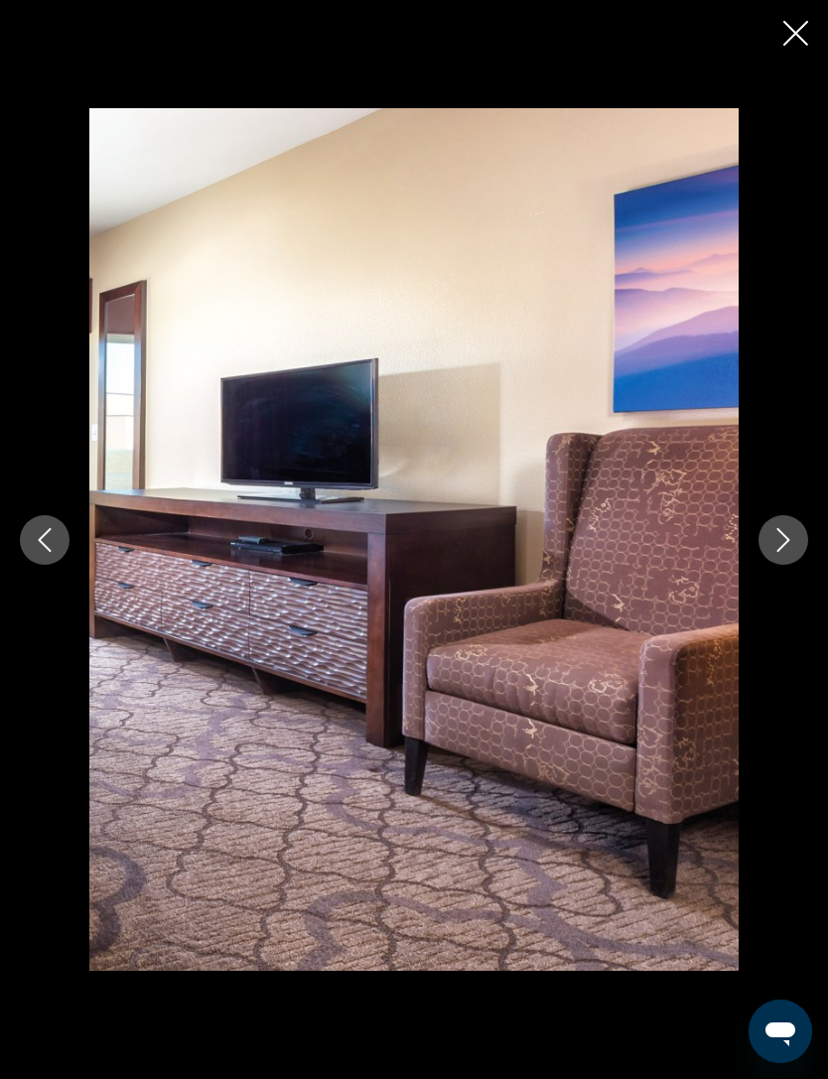
click at [57, 565] on button "Previous image" at bounding box center [45, 540] width 50 height 50
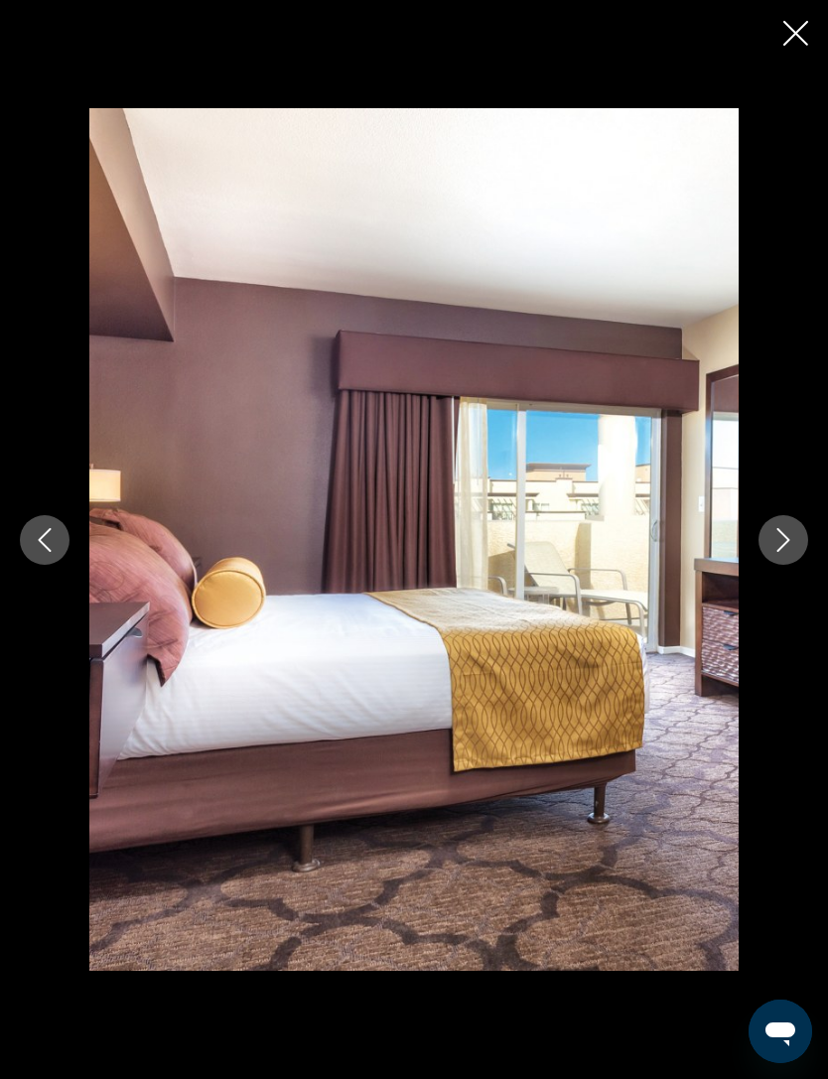
click at [54, 552] on icon "Previous image" at bounding box center [45, 540] width 24 height 24
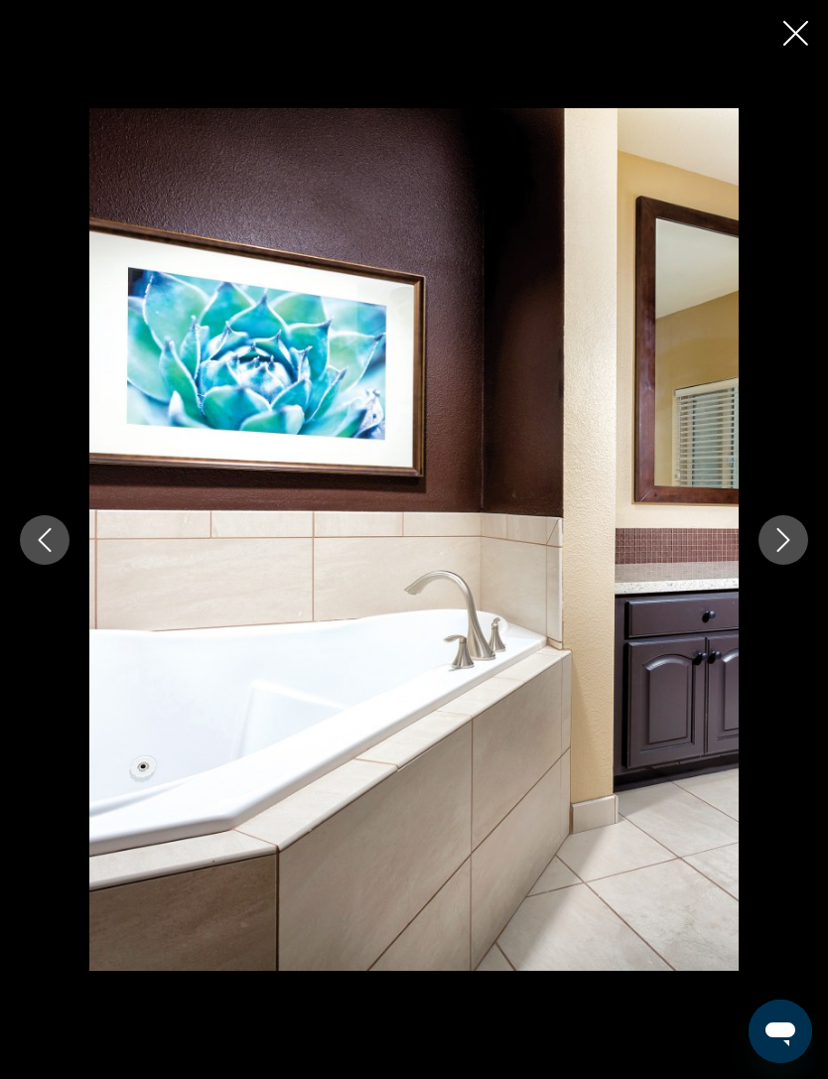
click at [56, 552] on icon "Previous image" at bounding box center [45, 540] width 24 height 24
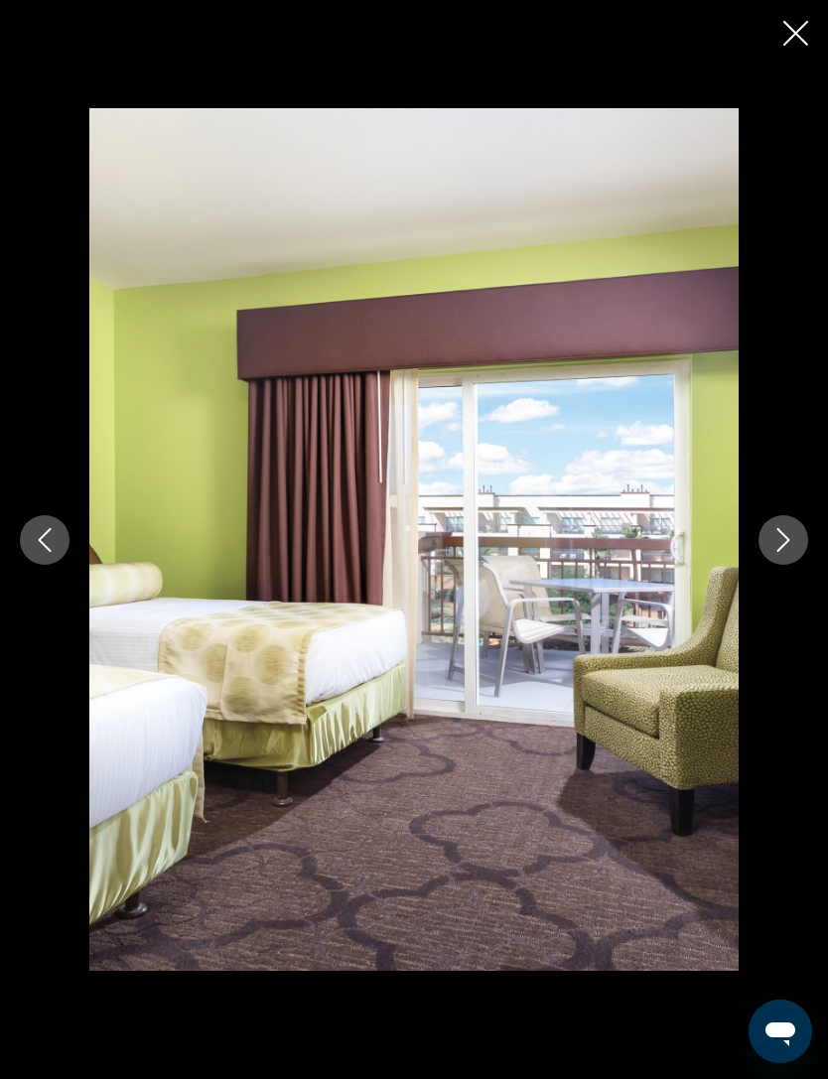
click at [57, 565] on button "Previous image" at bounding box center [45, 540] width 50 height 50
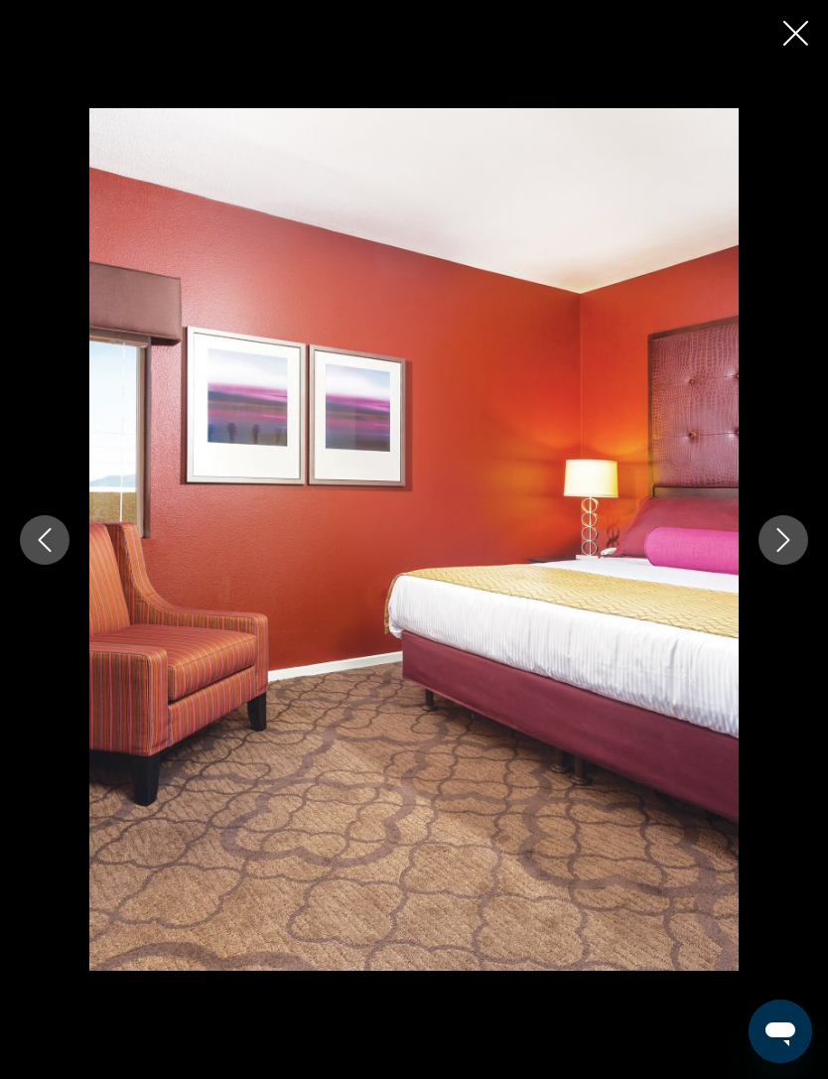
click at [53, 552] on icon "Previous image" at bounding box center [45, 540] width 24 height 24
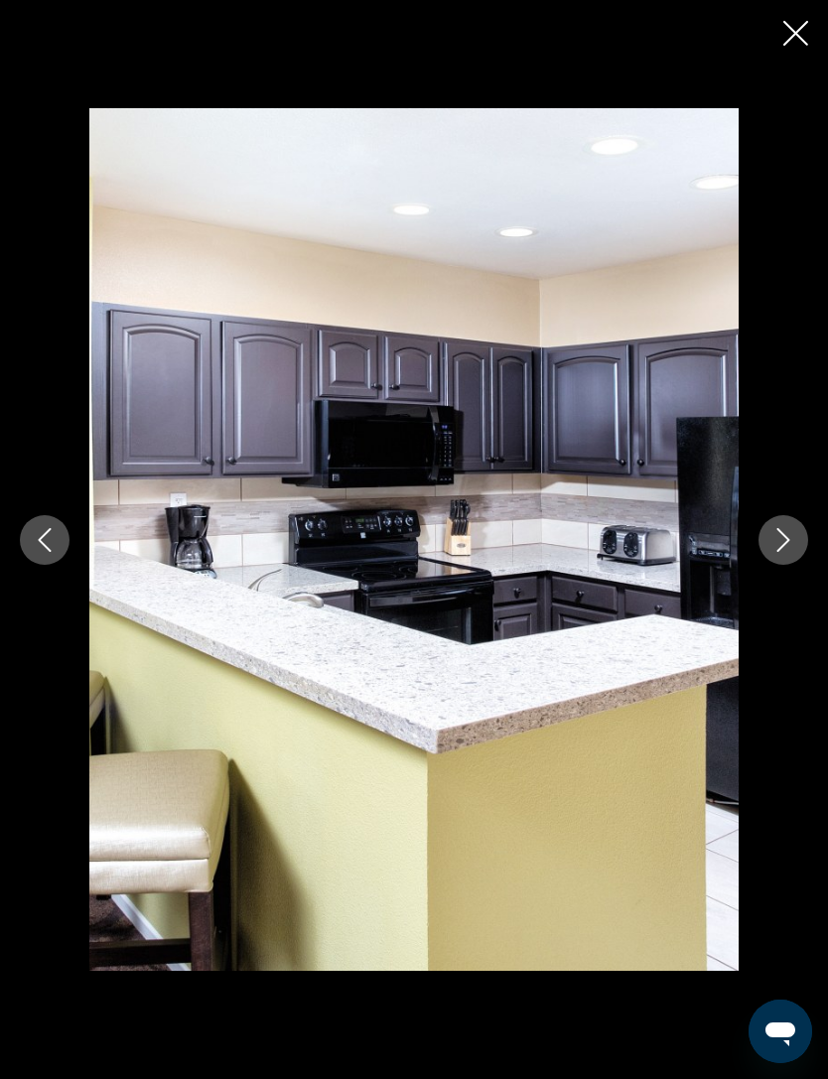
click at [44, 565] on button "Previous image" at bounding box center [45, 540] width 50 height 50
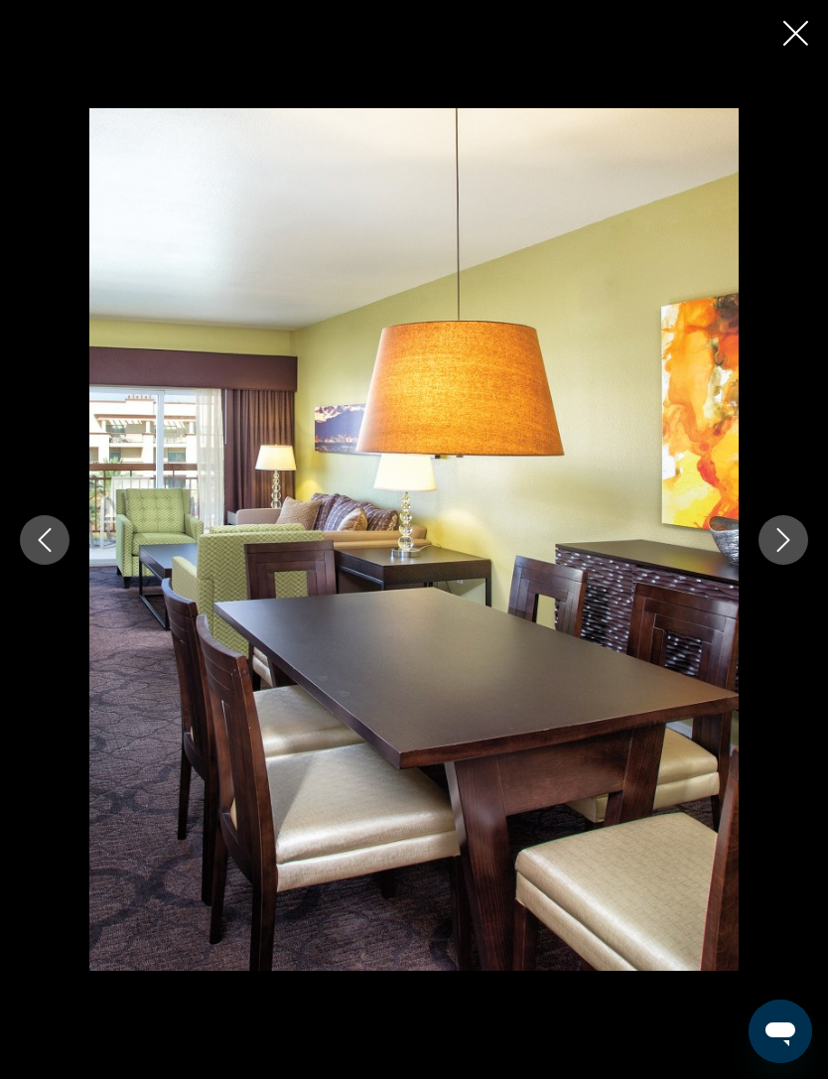
click at [52, 565] on button "Previous image" at bounding box center [45, 540] width 50 height 50
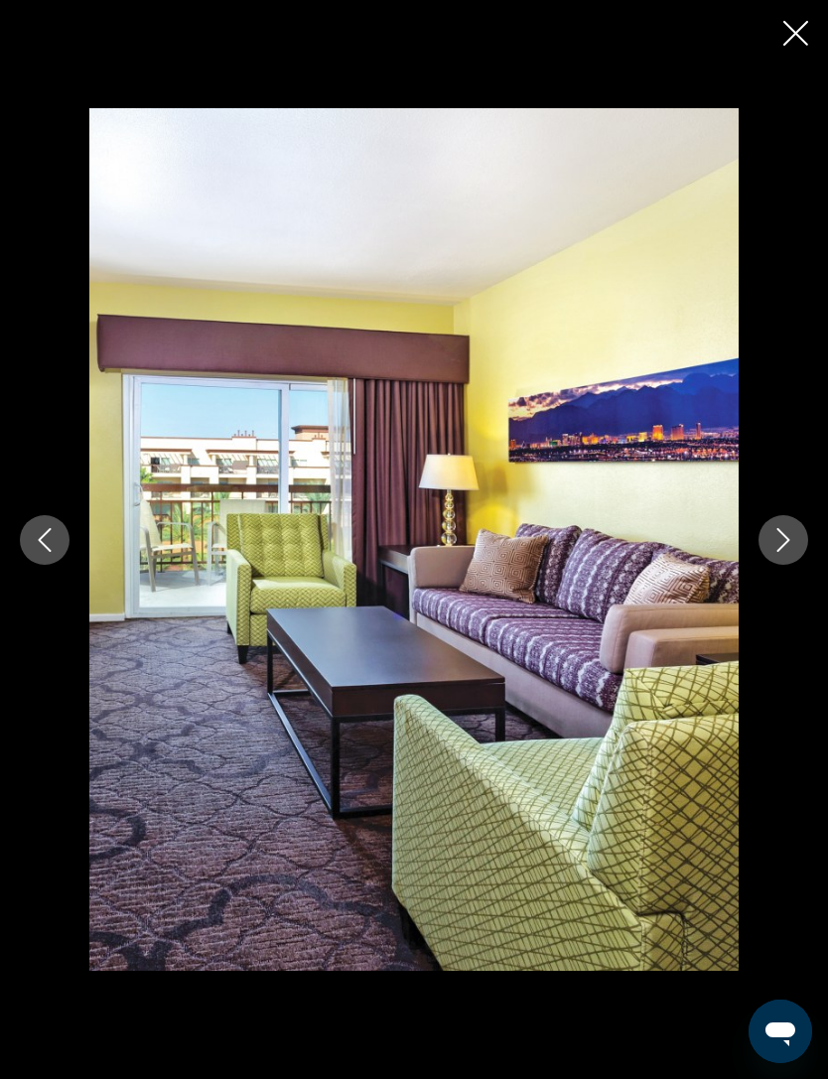
click at [39, 552] on icon "Previous image" at bounding box center [45, 540] width 24 height 24
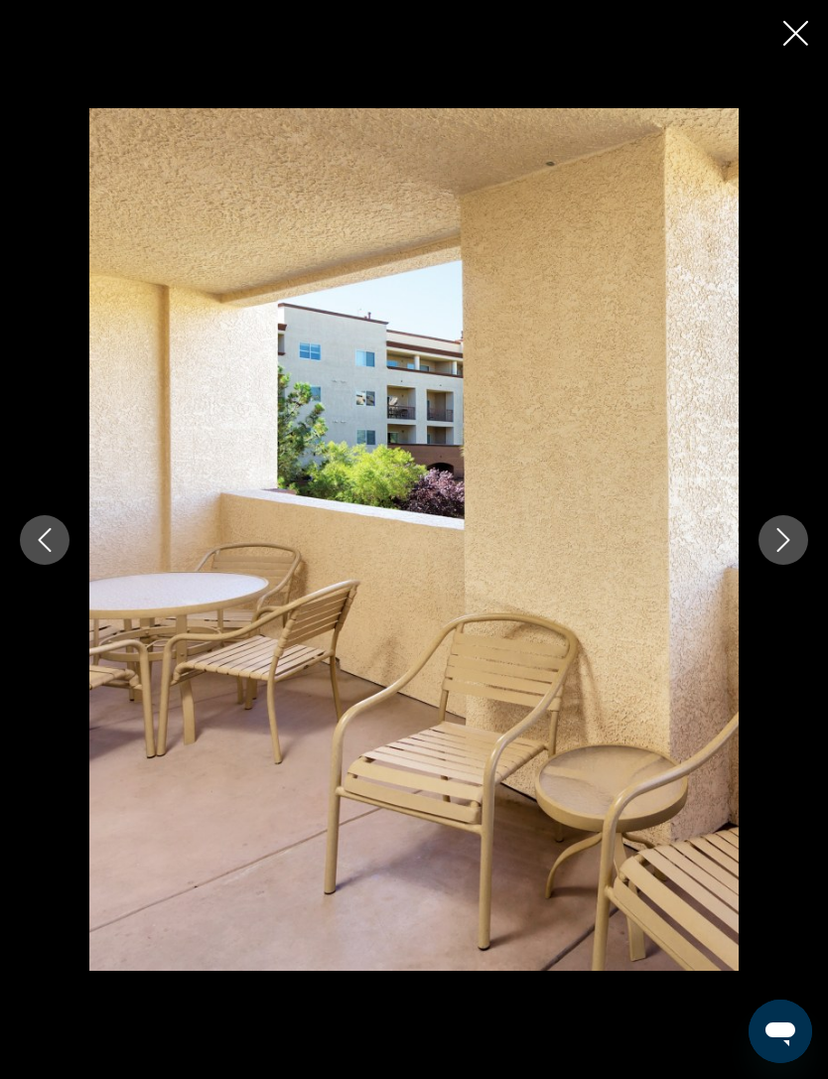
click at [33, 565] on button "Previous image" at bounding box center [45, 540] width 50 height 50
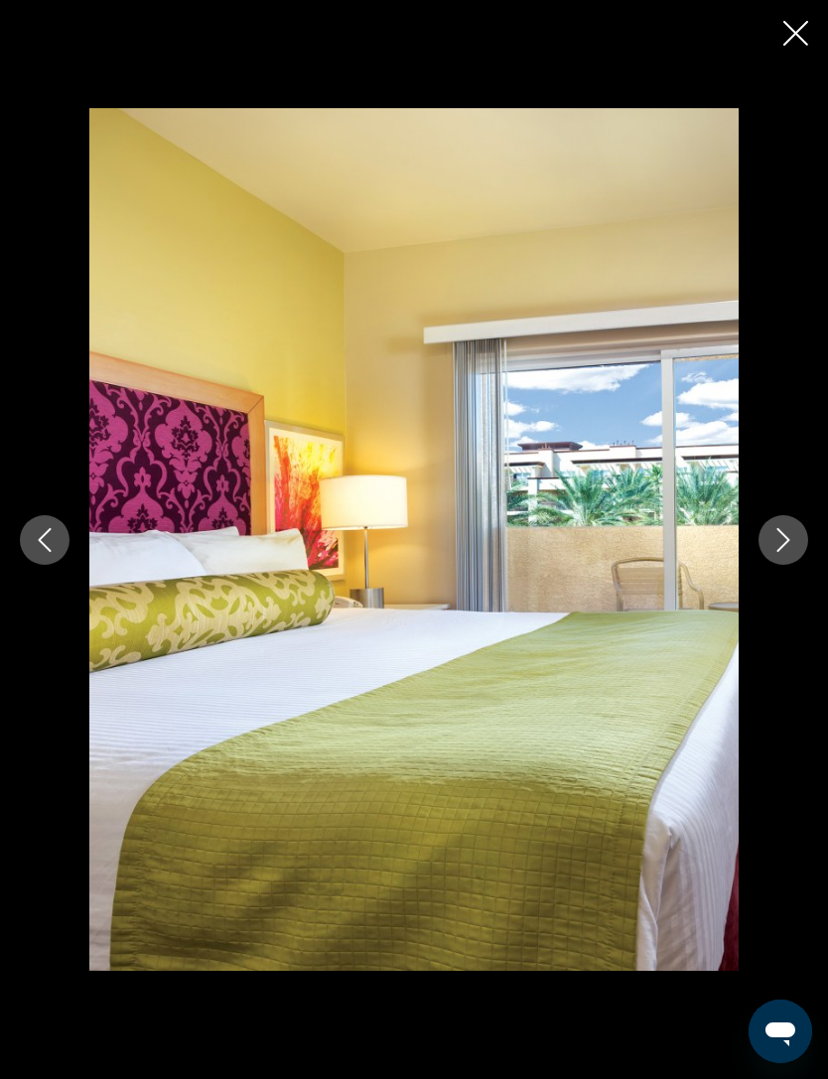
click at [47, 565] on button "Previous image" at bounding box center [45, 540] width 50 height 50
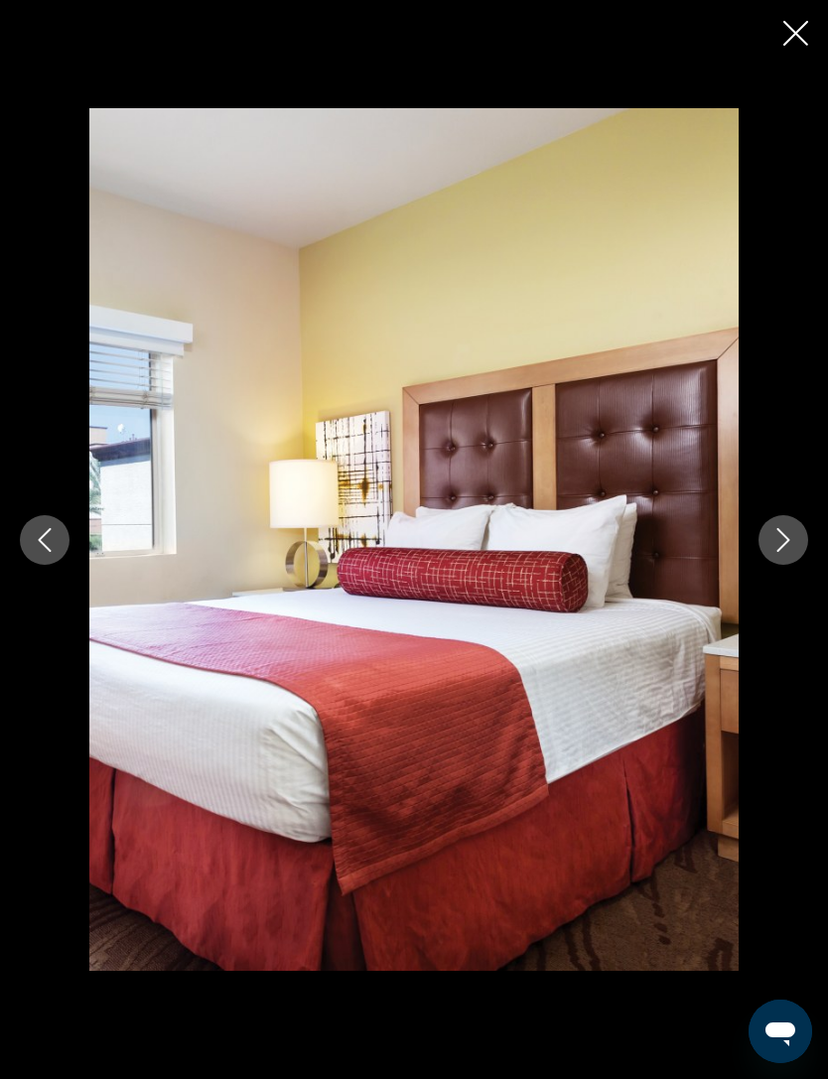
click at [58, 565] on button "Previous image" at bounding box center [45, 540] width 50 height 50
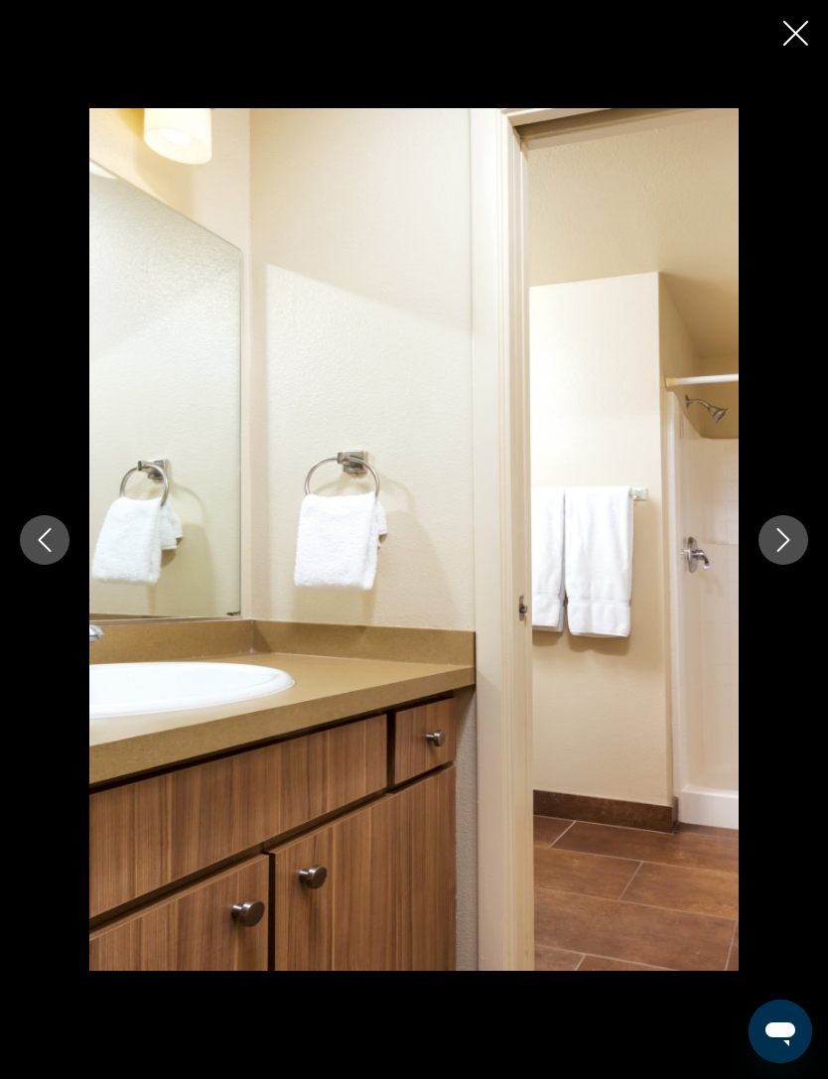
click at [46, 565] on button "Previous image" at bounding box center [45, 540] width 50 height 50
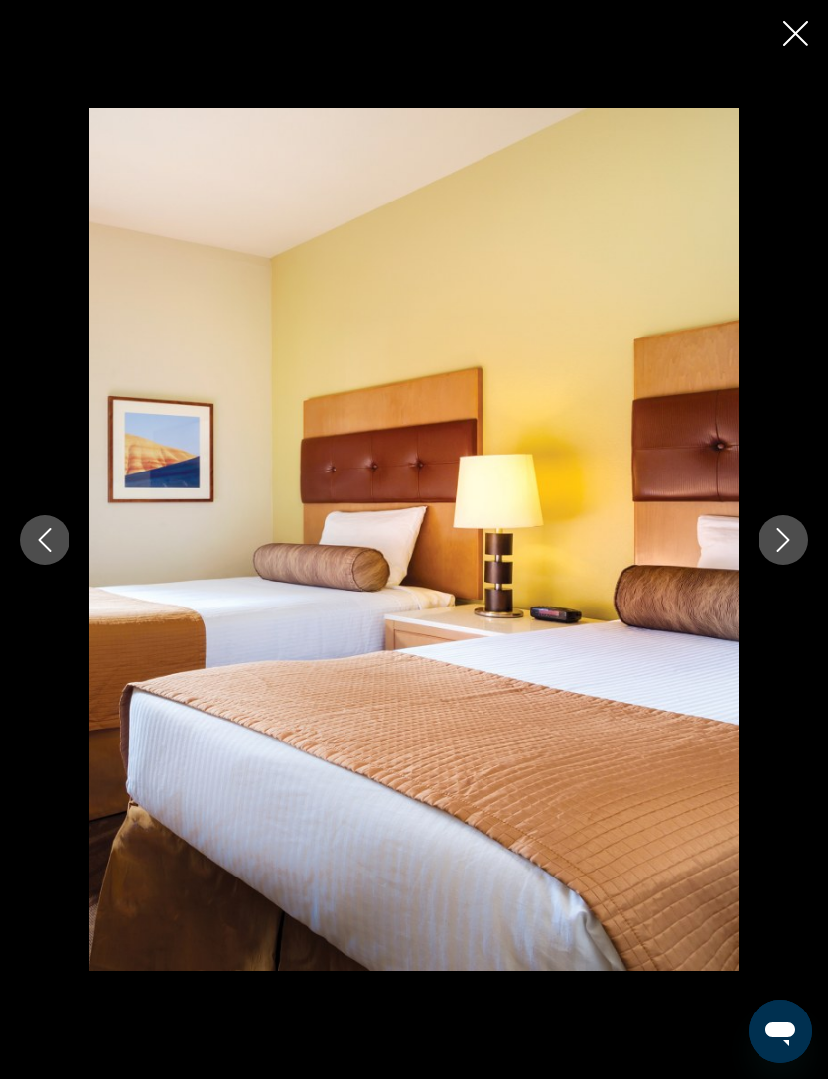
click at [36, 565] on button "Previous image" at bounding box center [45, 540] width 50 height 50
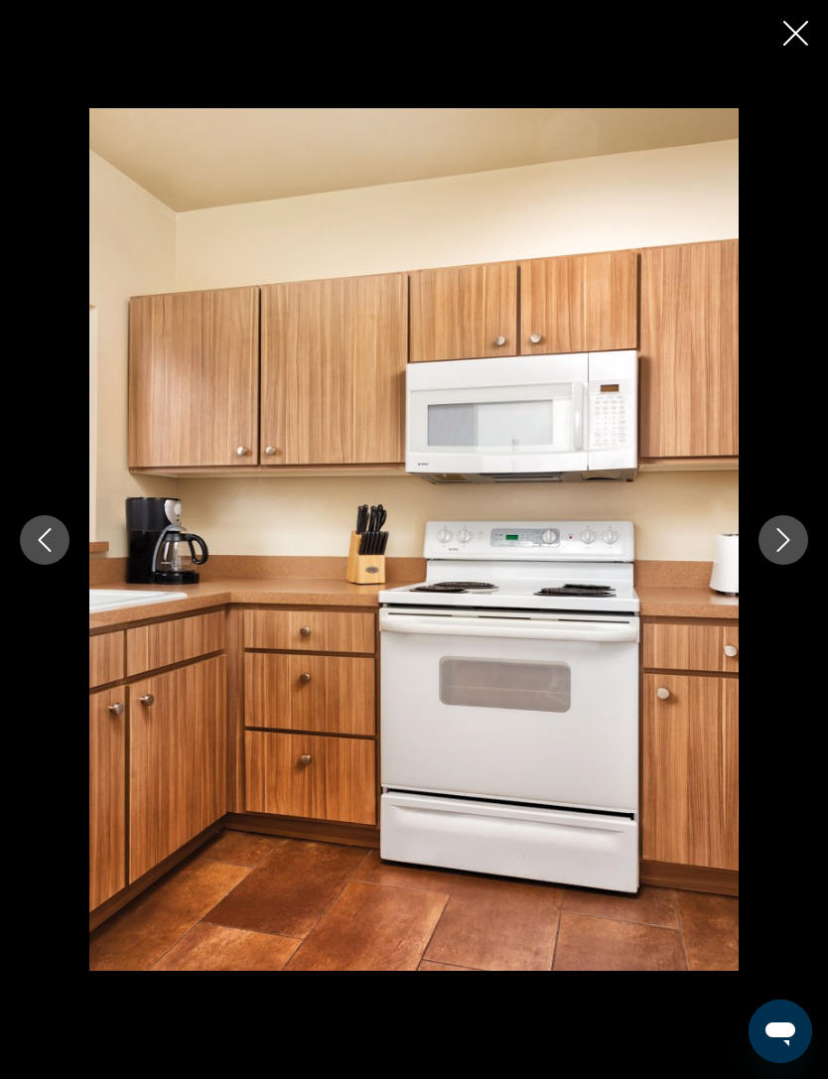
click at [24, 565] on button "Previous image" at bounding box center [45, 540] width 50 height 50
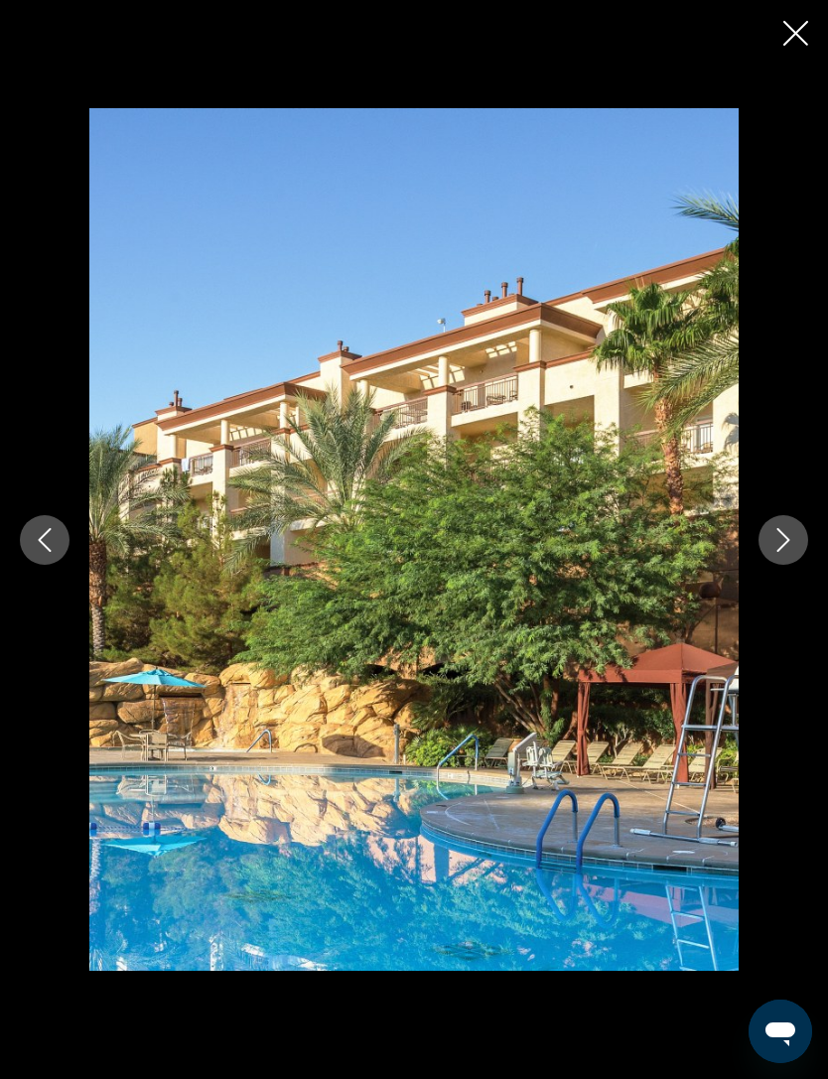
click at [29, 565] on button "Previous image" at bounding box center [45, 540] width 50 height 50
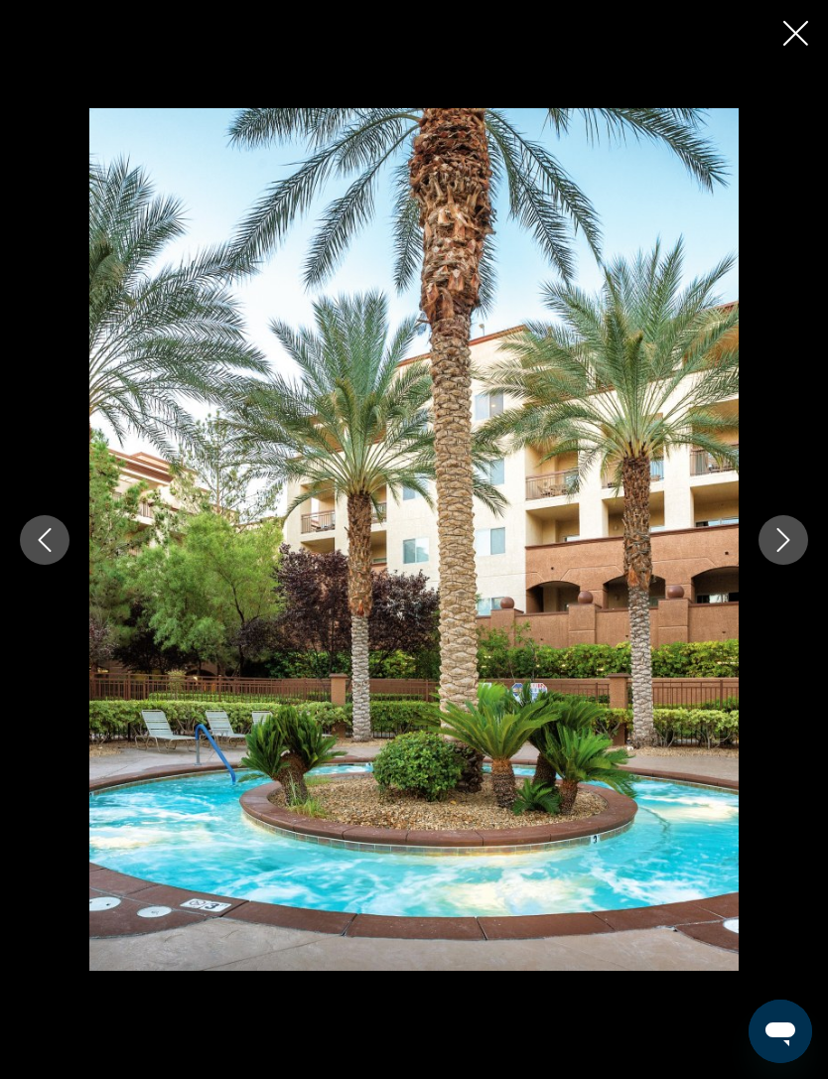
click at [34, 565] on button "Previous image" at bounding box center [45, 540] width 50 height 50
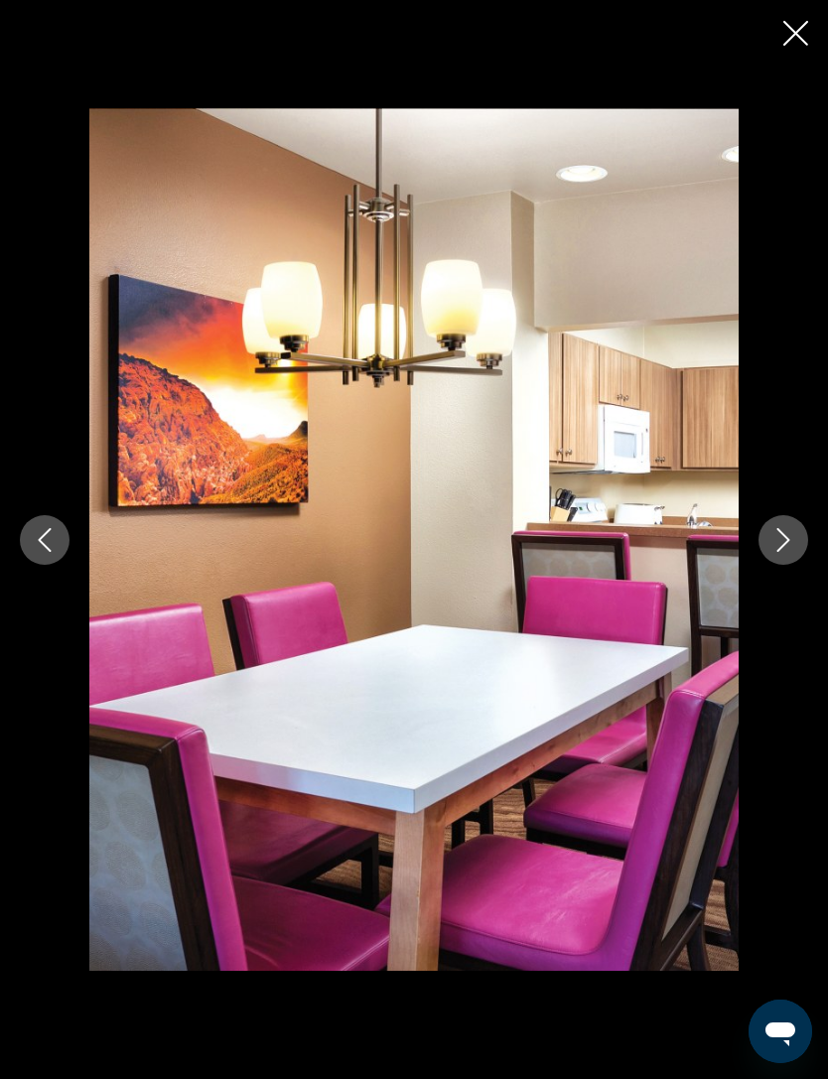
click at [42, 552] on icon "Previous image" at bounding box center [45, 540] width 24 height 24
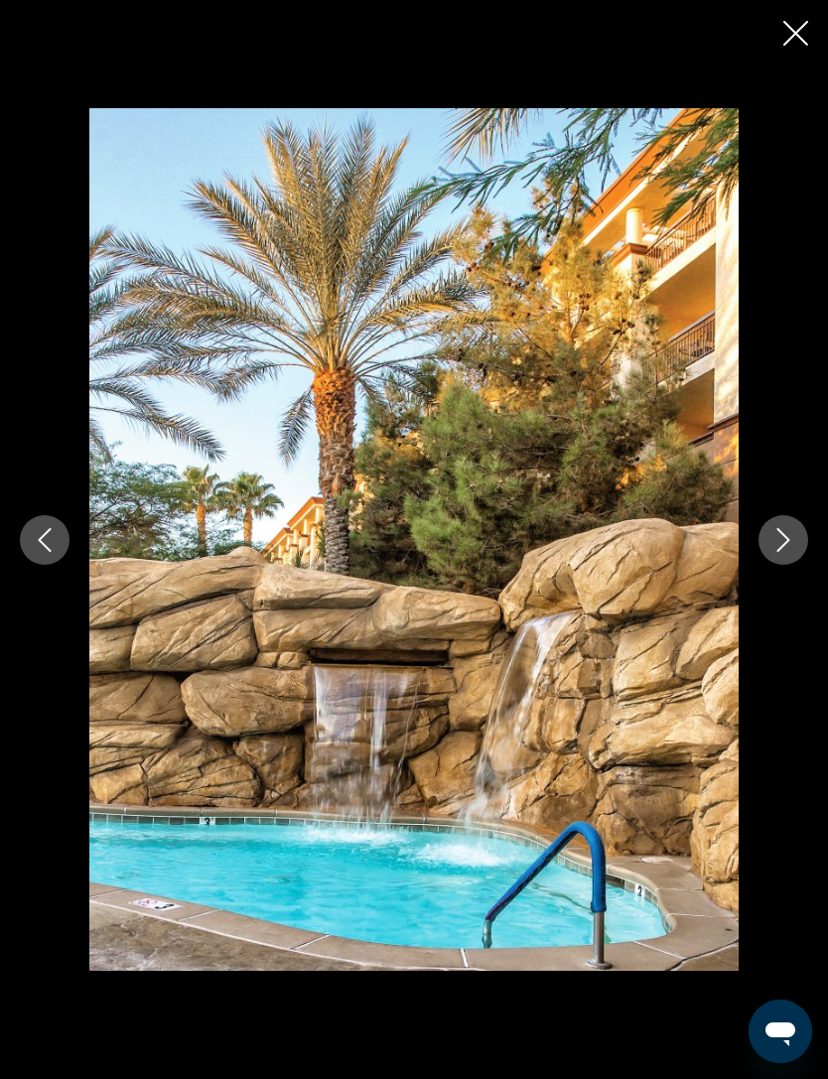
click at [48, 552] on icon "Previous image" at bounding box center [45, 540] width 24 height 24
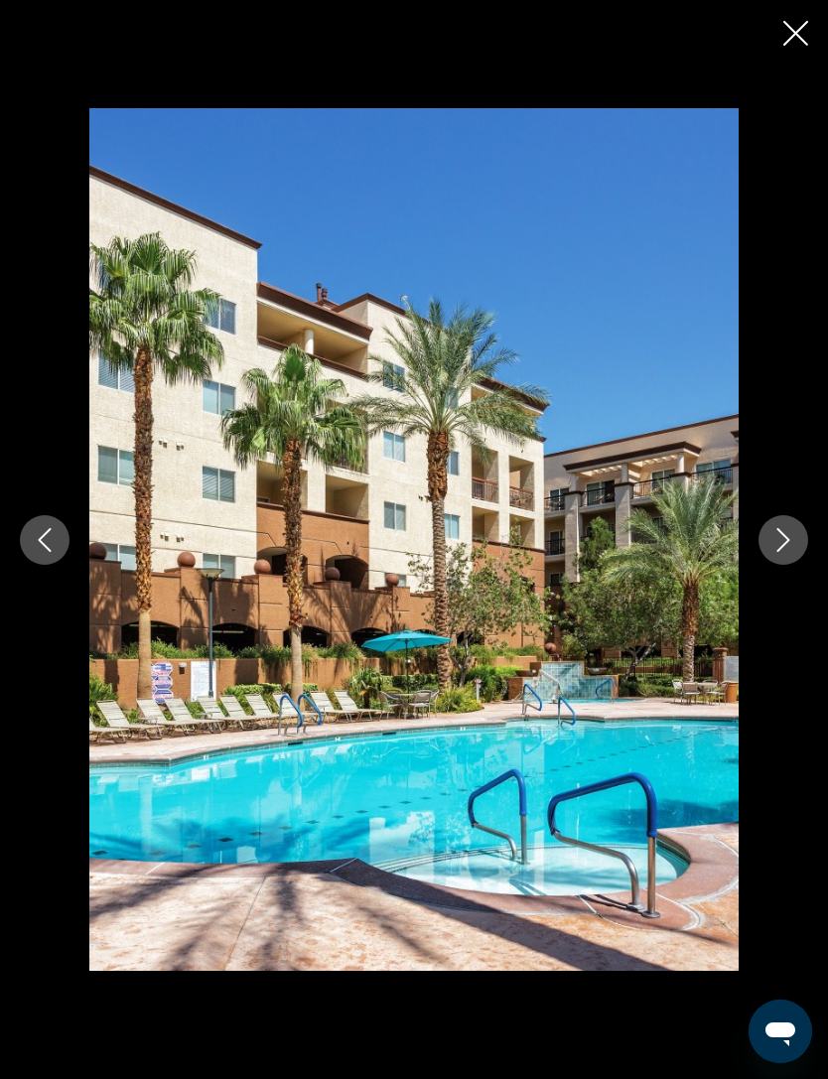
click at [784, 552] on icon "Next image" at bounding box center [783, 540] width 13 height 24
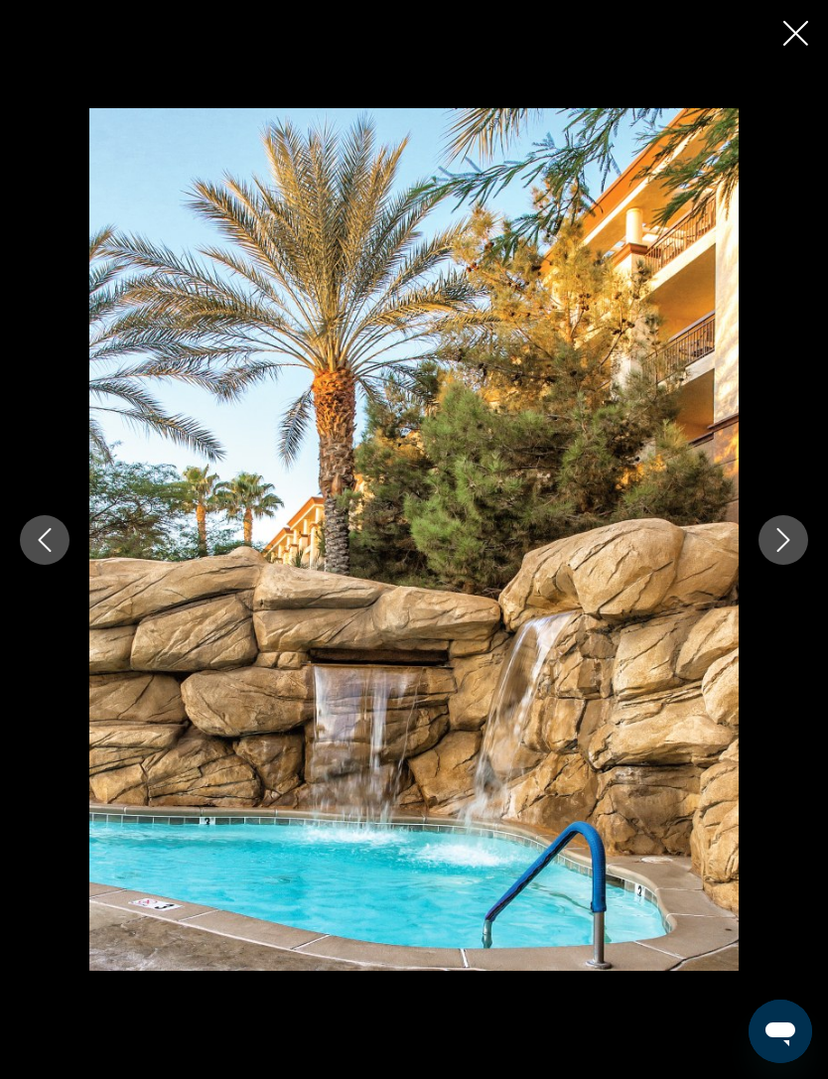
click at [45, 552] on icon "Previous image" at bounding box center [45, 540] width 24 height 24
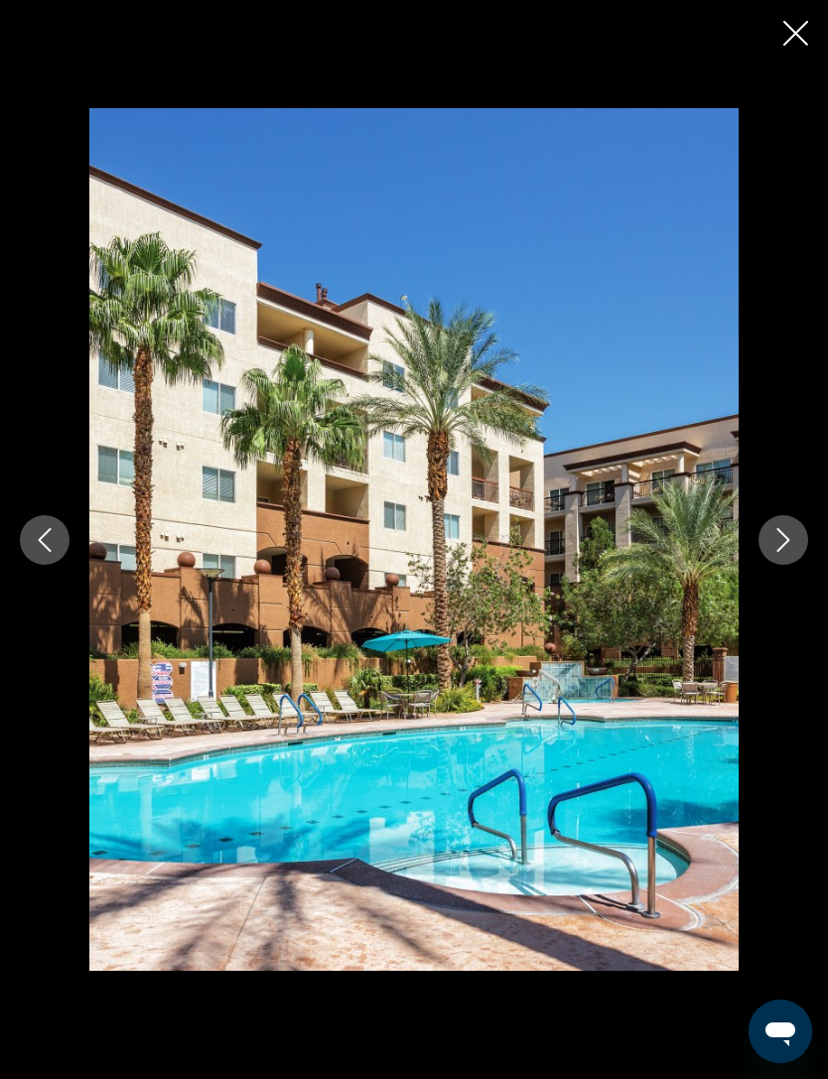
click at [38, 552] on icon "Previous image" at bounding box center [45, 540] width 24 height 24
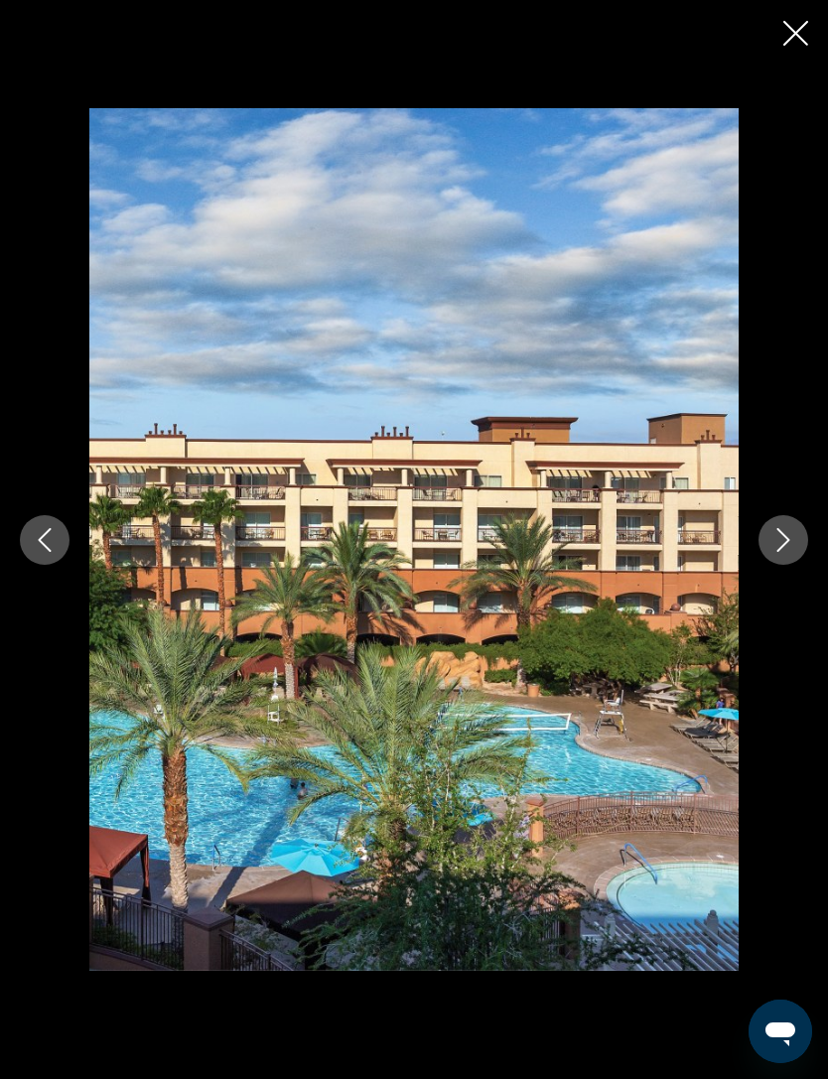
click at [65, 565] on button "Previous image" at bounding box center [45, 540] width 50 height 50
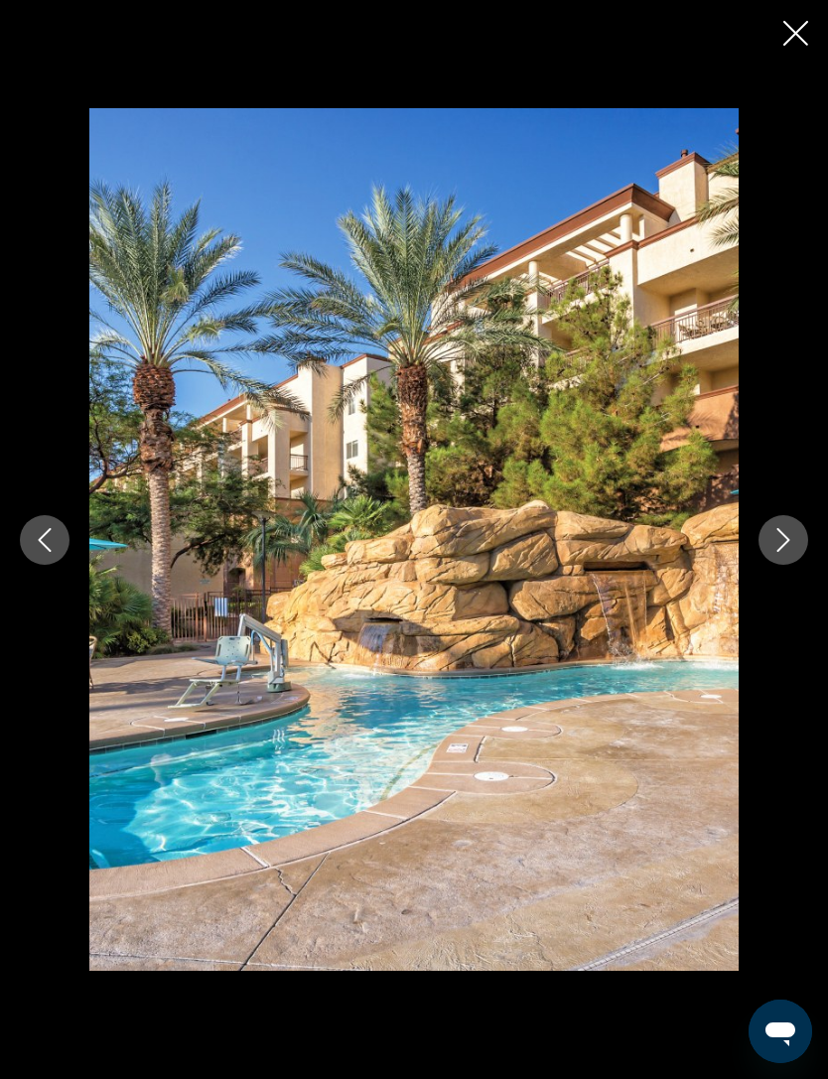
click at [798, 556] on button "Next image" at bounding box center [783, 540] width 50 height 50
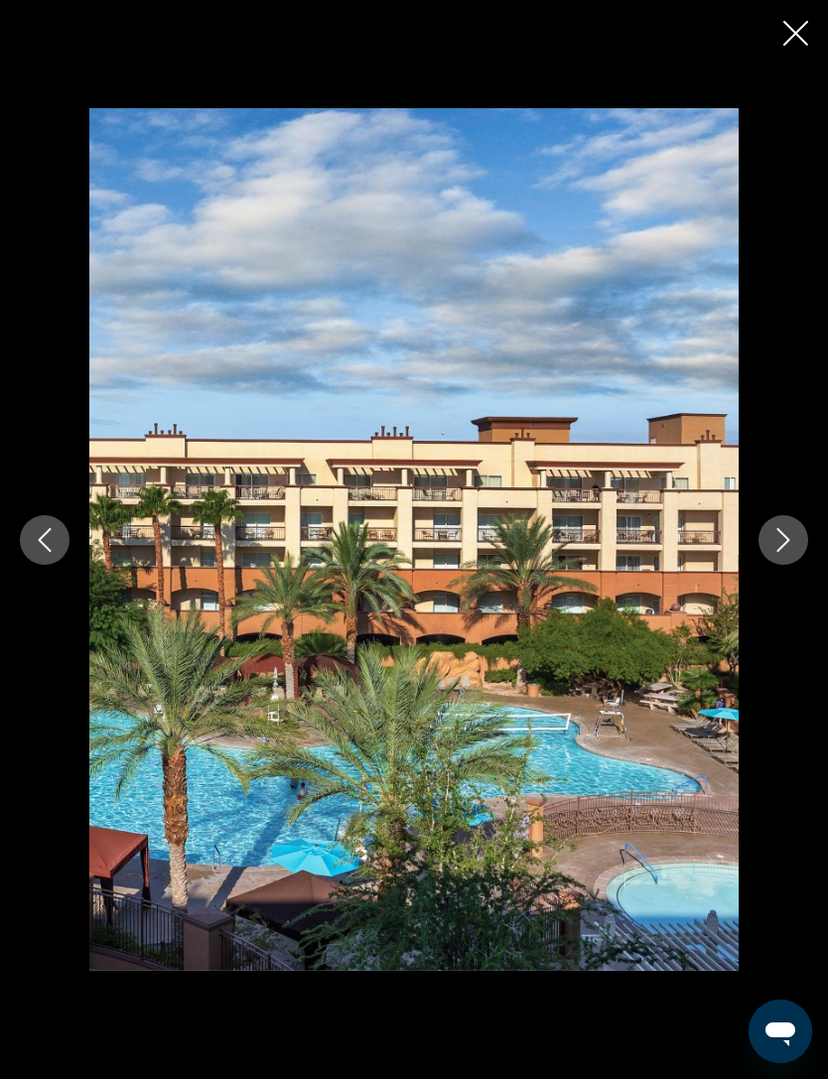
click at [778, 552] on icon "Next image" at bounding box center [783, 540] width 24 height 24
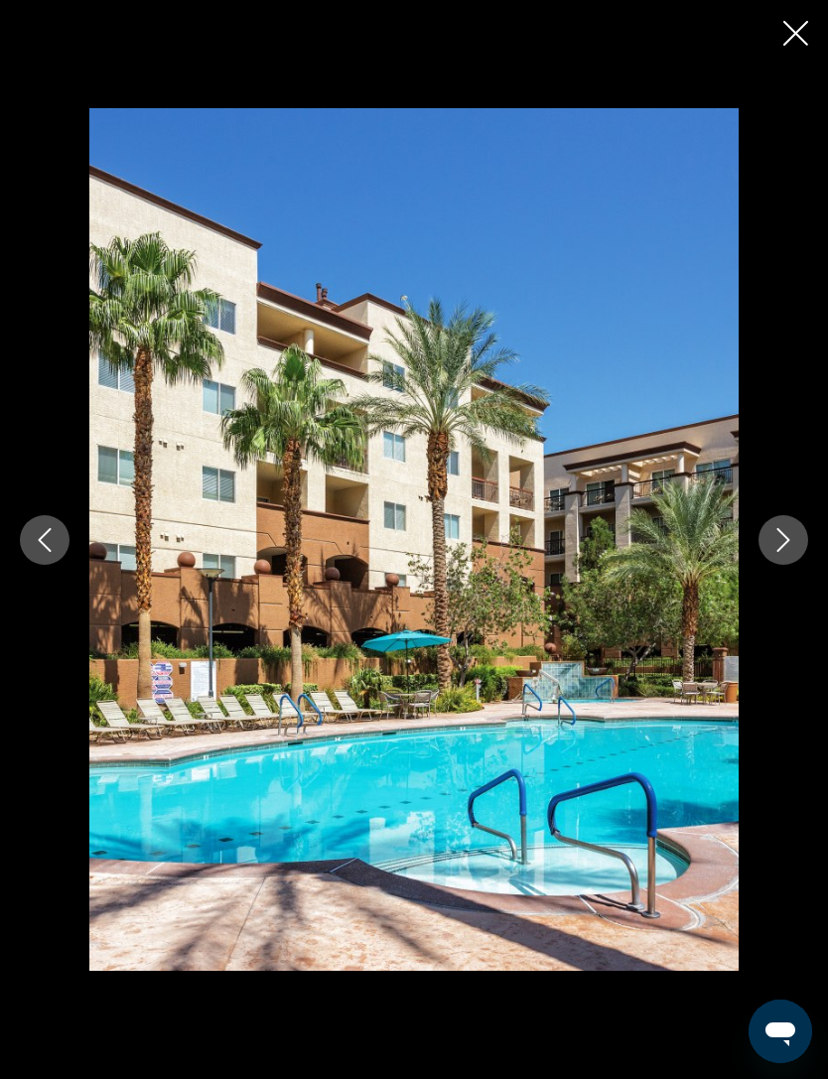
click at [781, 552] on icon "Next image" at bounding box center [783, 540] width 24 height 24
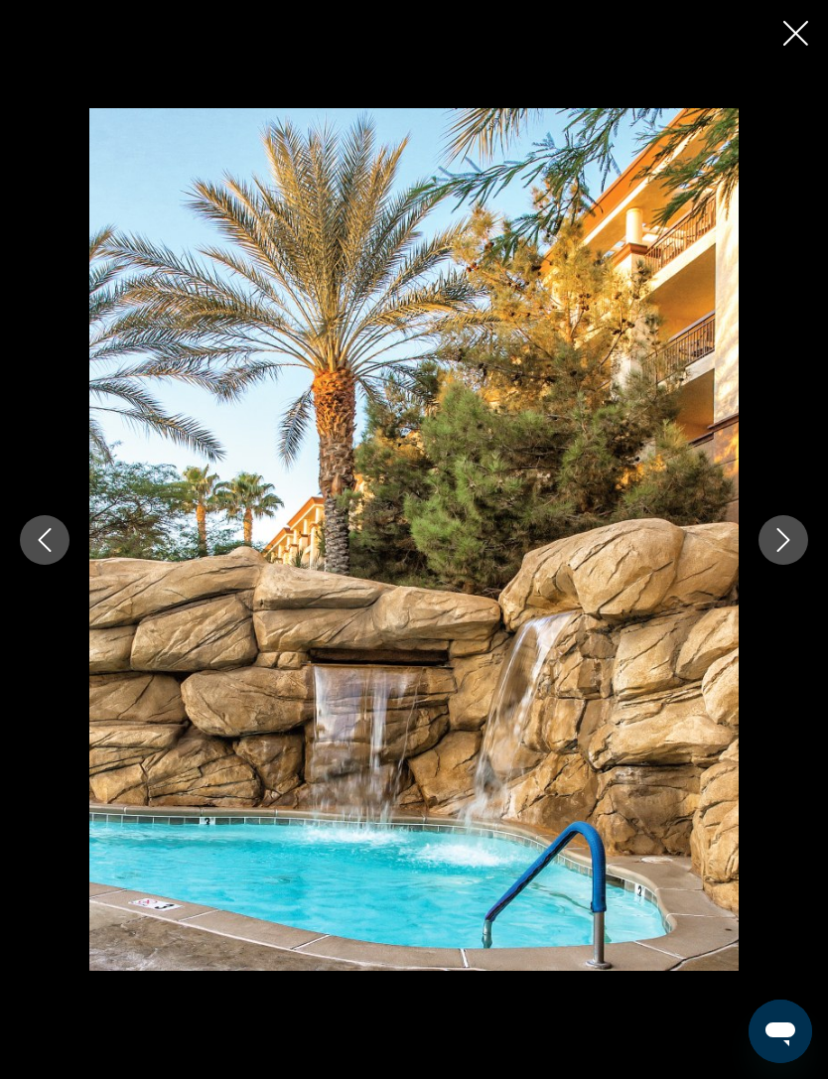
click at [46, 552] on icon "Previous image" at bounding box center [45, 540] width 24 height 24
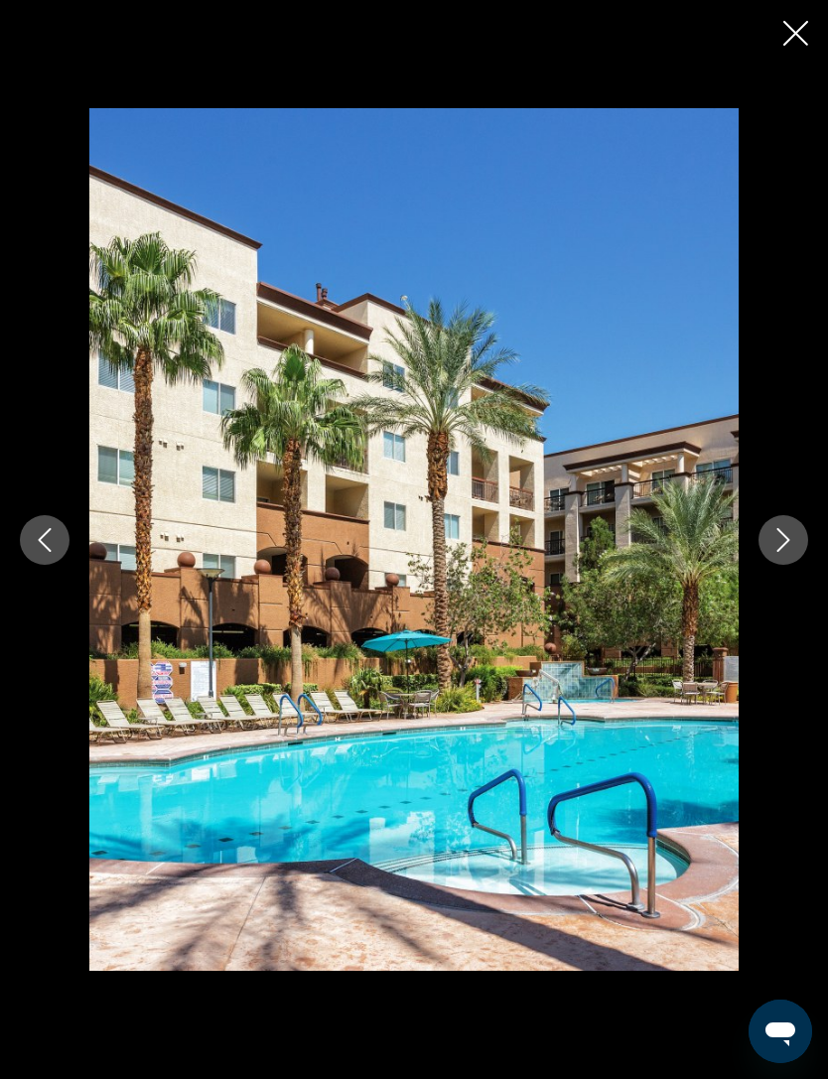
click at [51, 552] on icon "Previous image" at bounding box center [45, 540] width 13 height 24
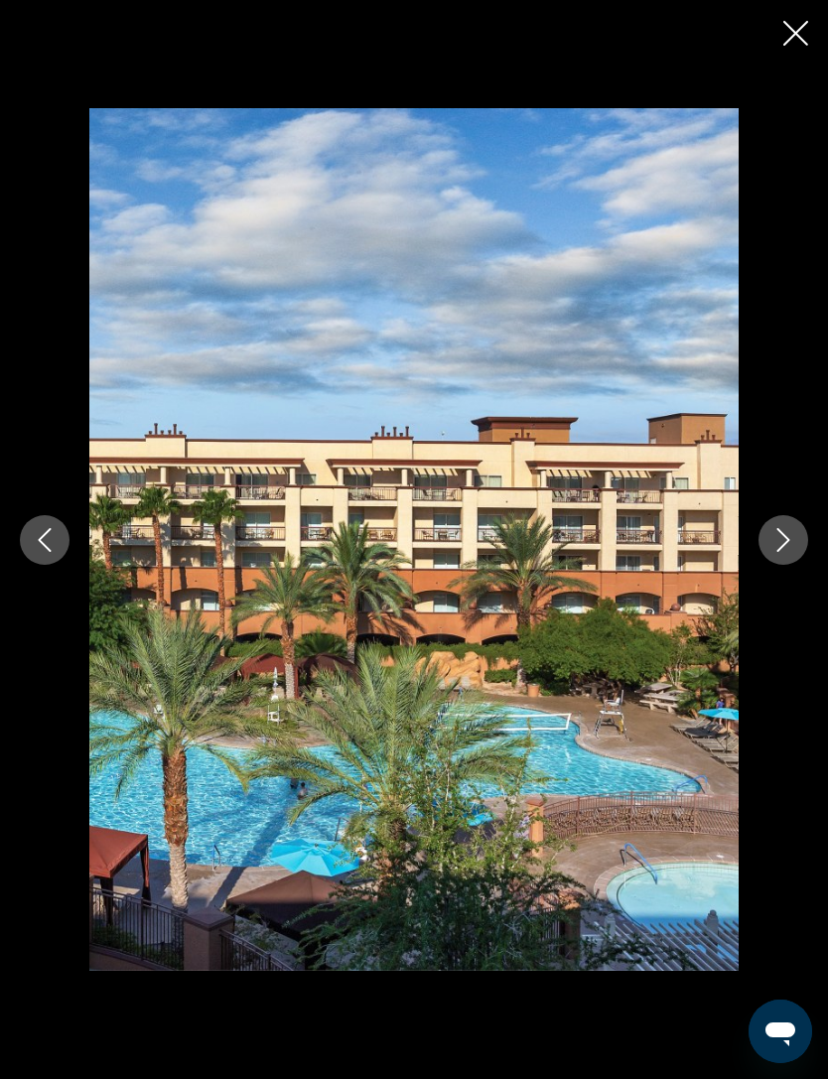
scroll to position [1178, 0]
click at [59, 535] on button "Previous image" at bounding box center [45, 540] width 50 height 50
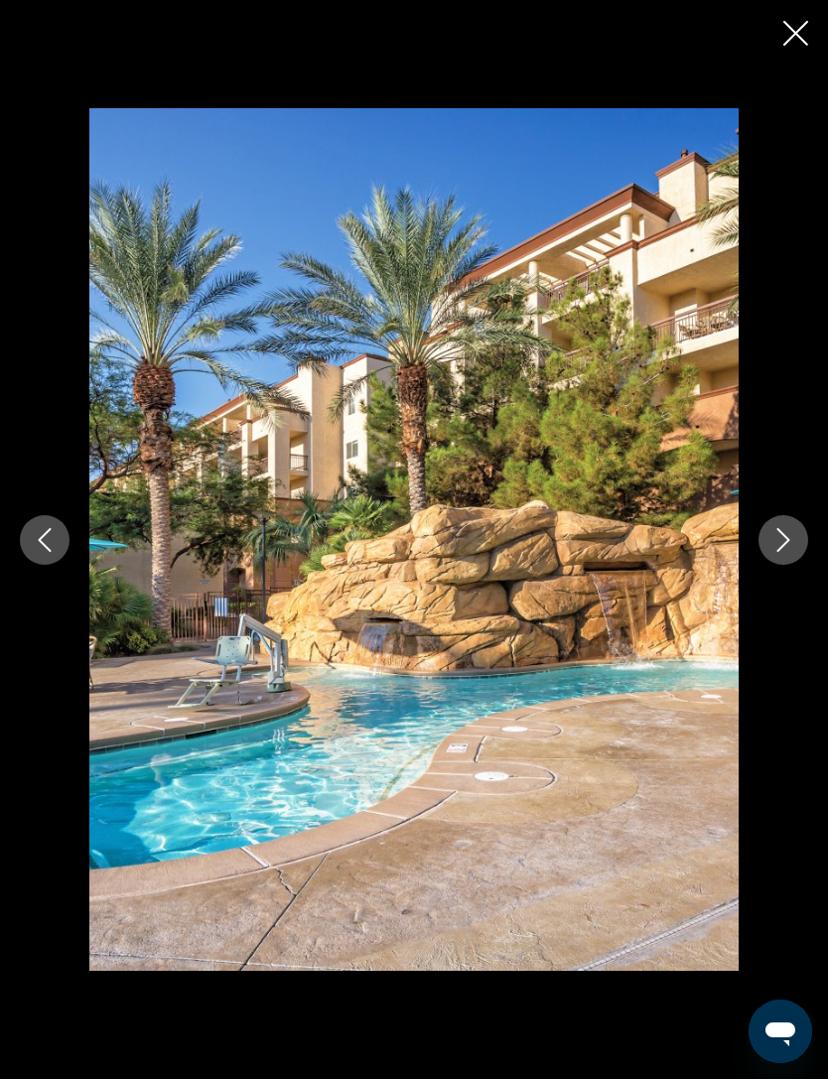
click at [55, 547] on icon "Previous image" at bounding box center [45, 540] width 24 height 24
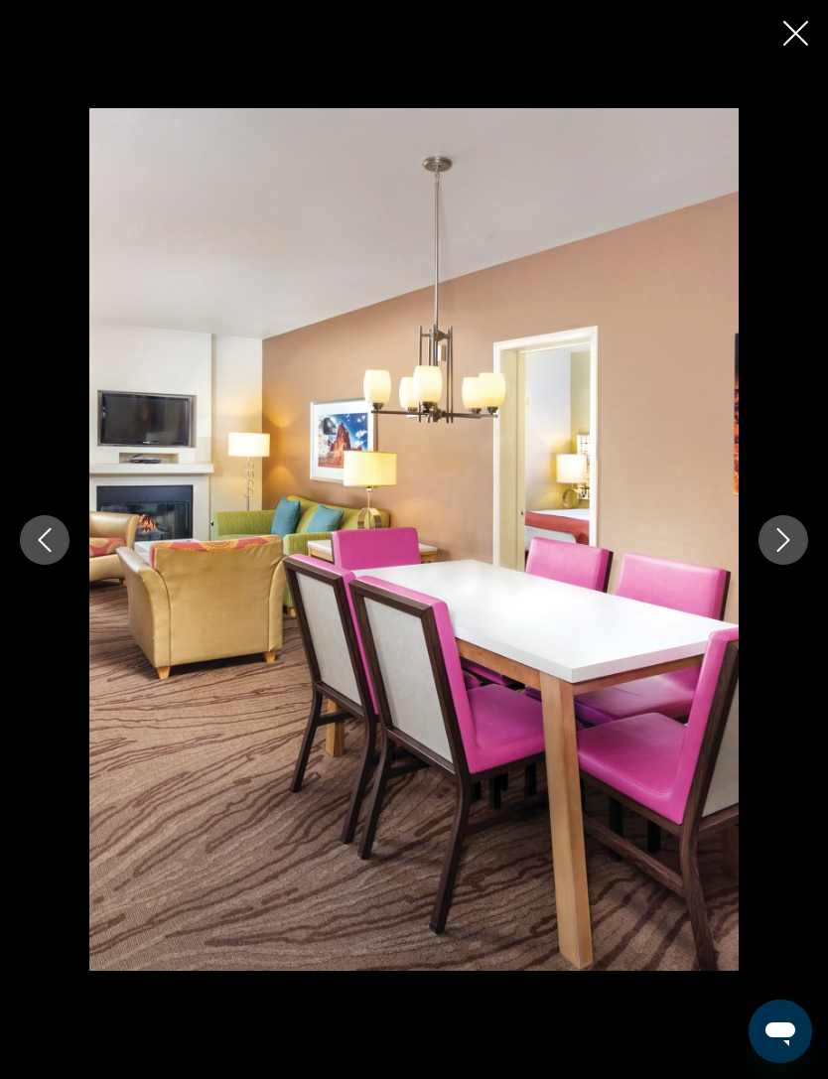
click at [53, 526] on button "Previous image" at bounding box center [45, 540] width 50 height 50
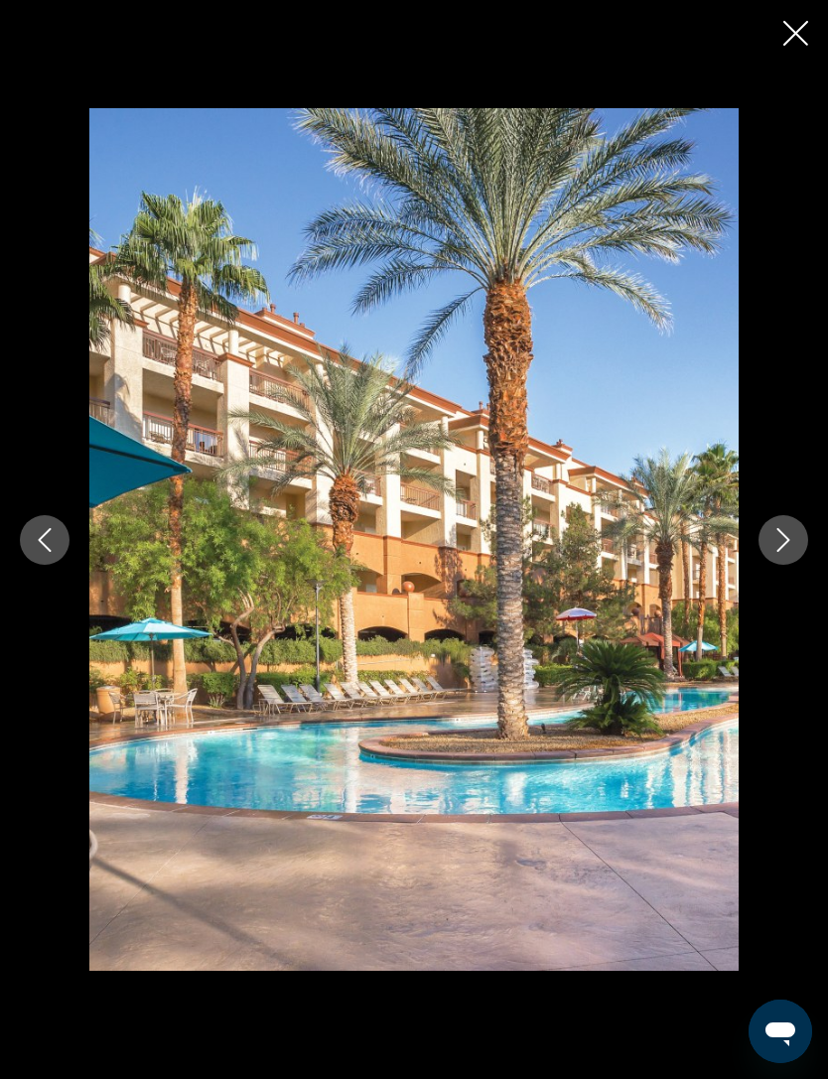
click at [44, 527] on button "Previous image" at bounding box center [45, 540] width 50 height 50
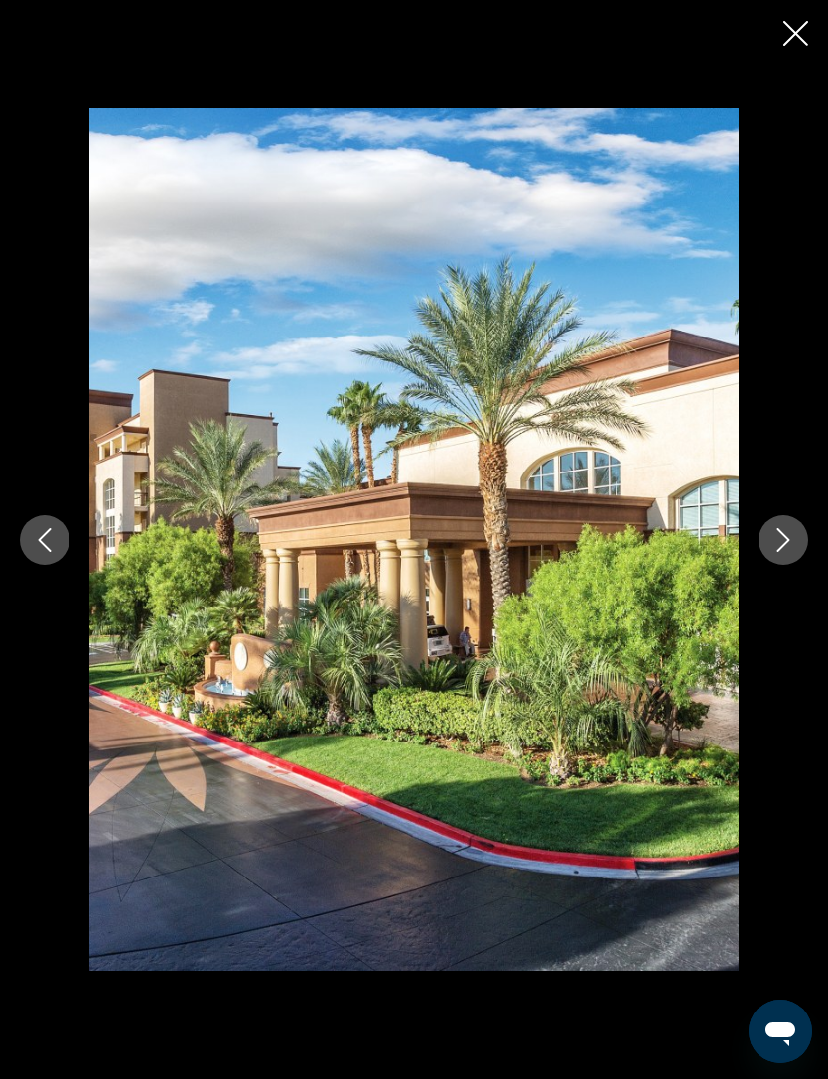
click at [53, 524] on button "Previous image" at bounding box center [45, 540] width 50 height 50
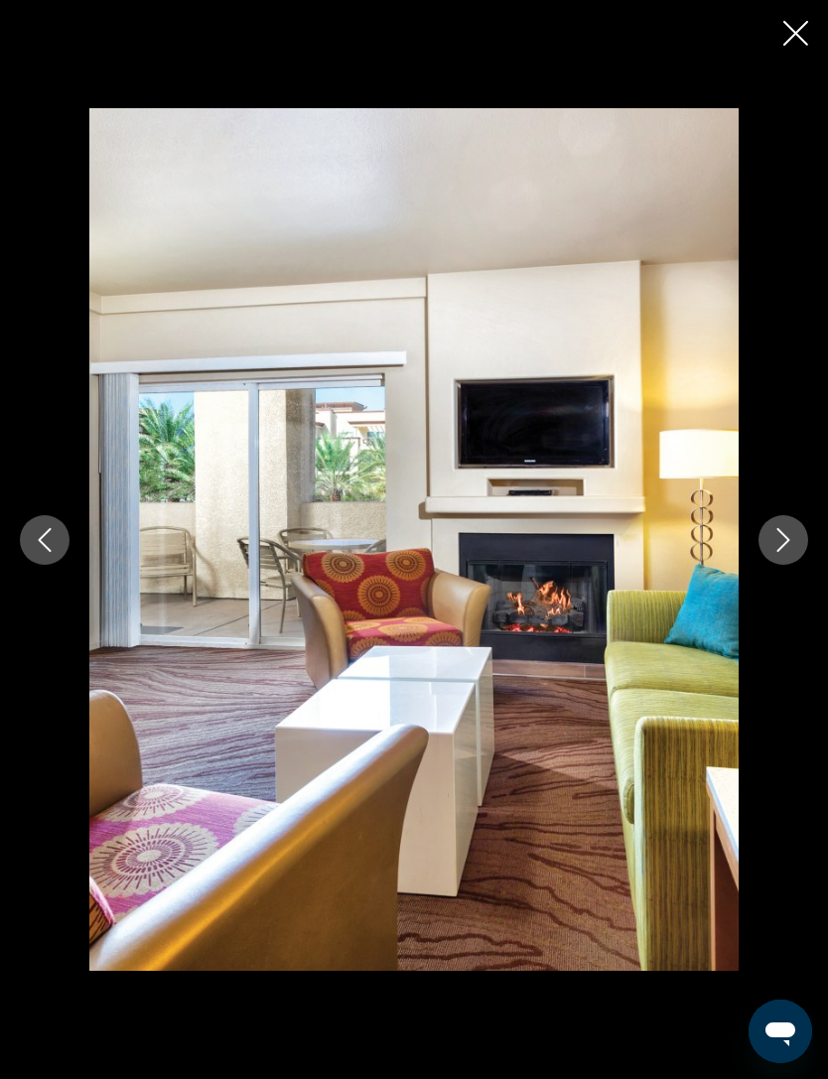
click at [42, 522] on button "Previous image" at bounding box center [45, 540] width 50 height 50
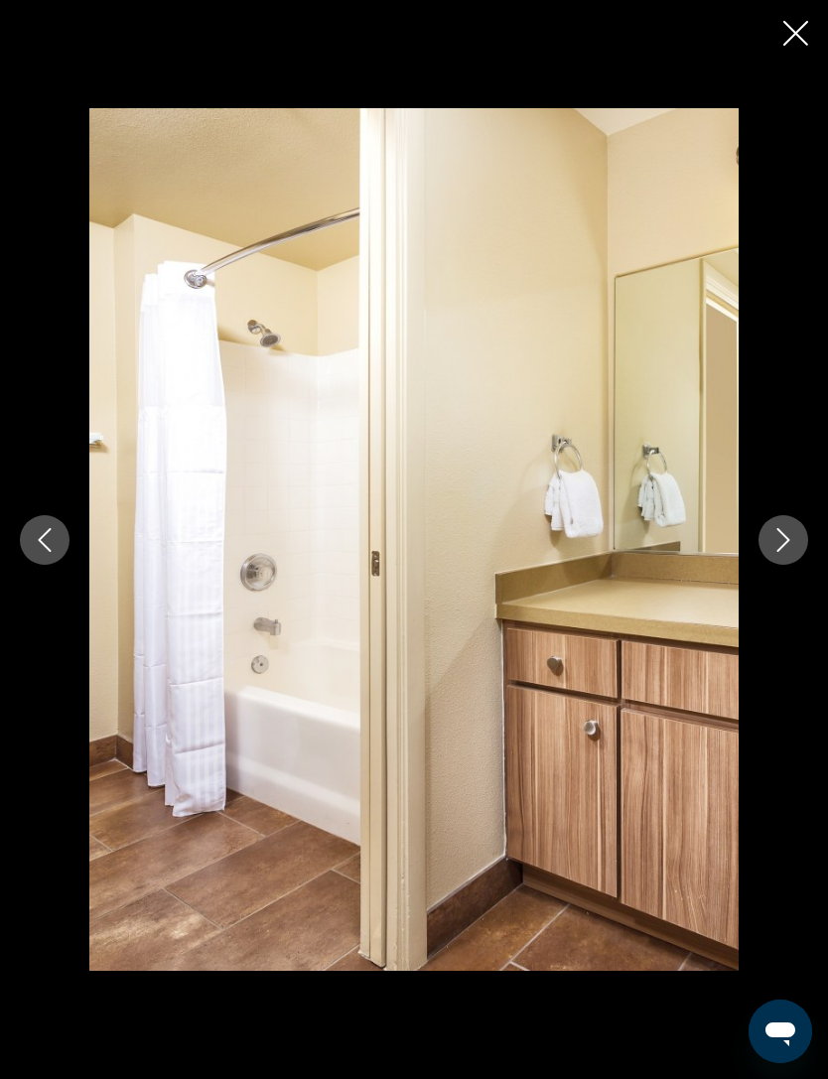
click at [54, 549] on icon "Previous image" at bounding box center [45, 540] width 24 height 24
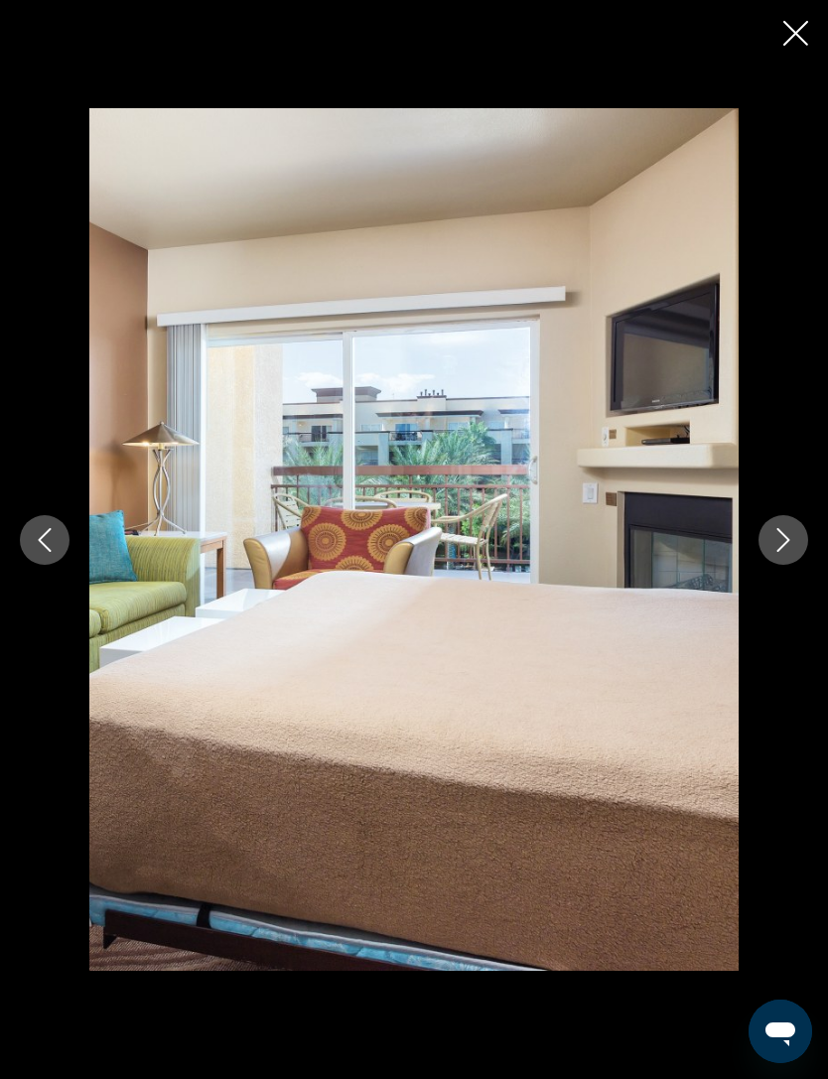
click at [50, 542] on icon "Previous image" at bounding box center [45, 540] width 24 height 24
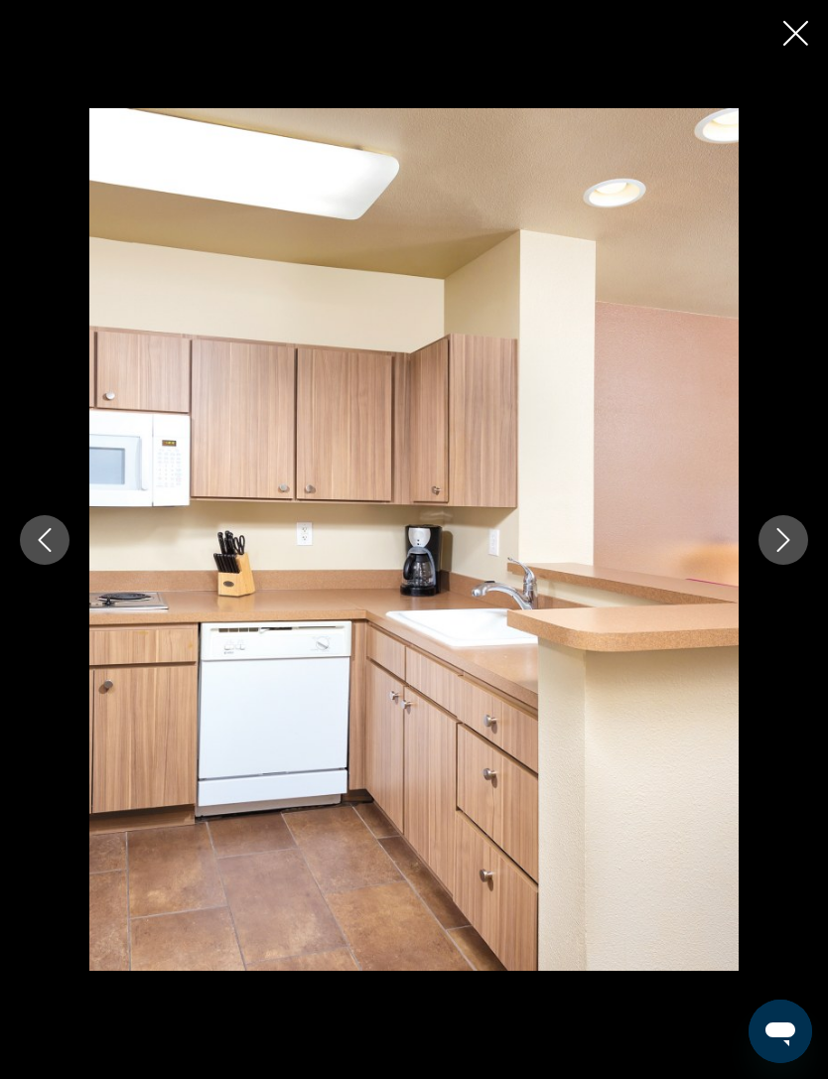
click at [52, 522] on button "Previous image" at bounding box center [45, 540] width 50 height 50
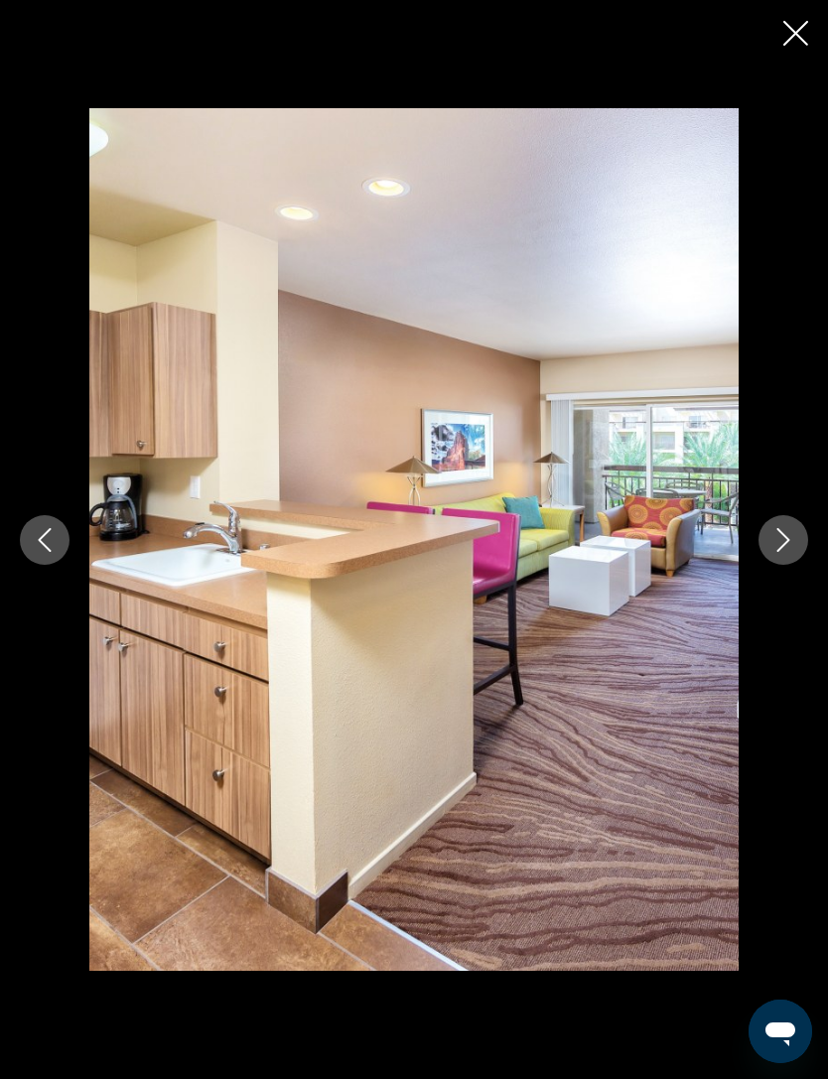
click at [52, 533] on icon "Previous image" at bounding box center [45, 540] width 24 height 24
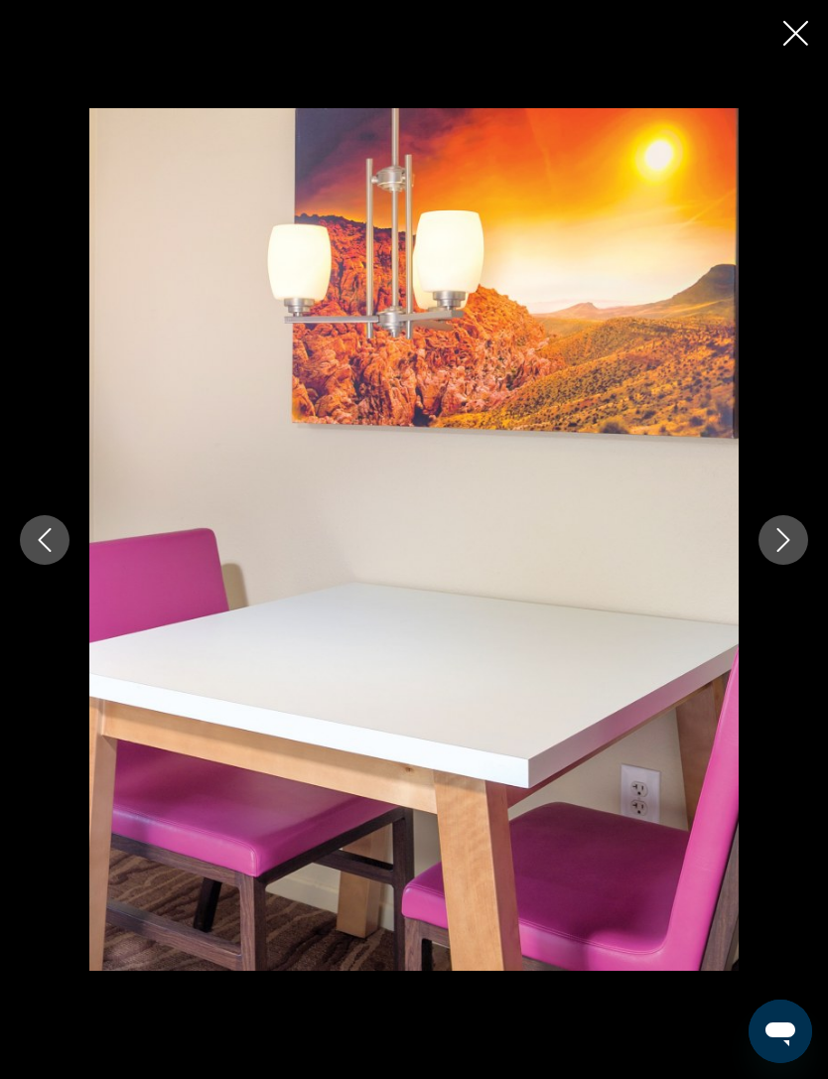
click at [54, 528] on icon "Previous image" at bounding box center [45, 540] width 24 height 24
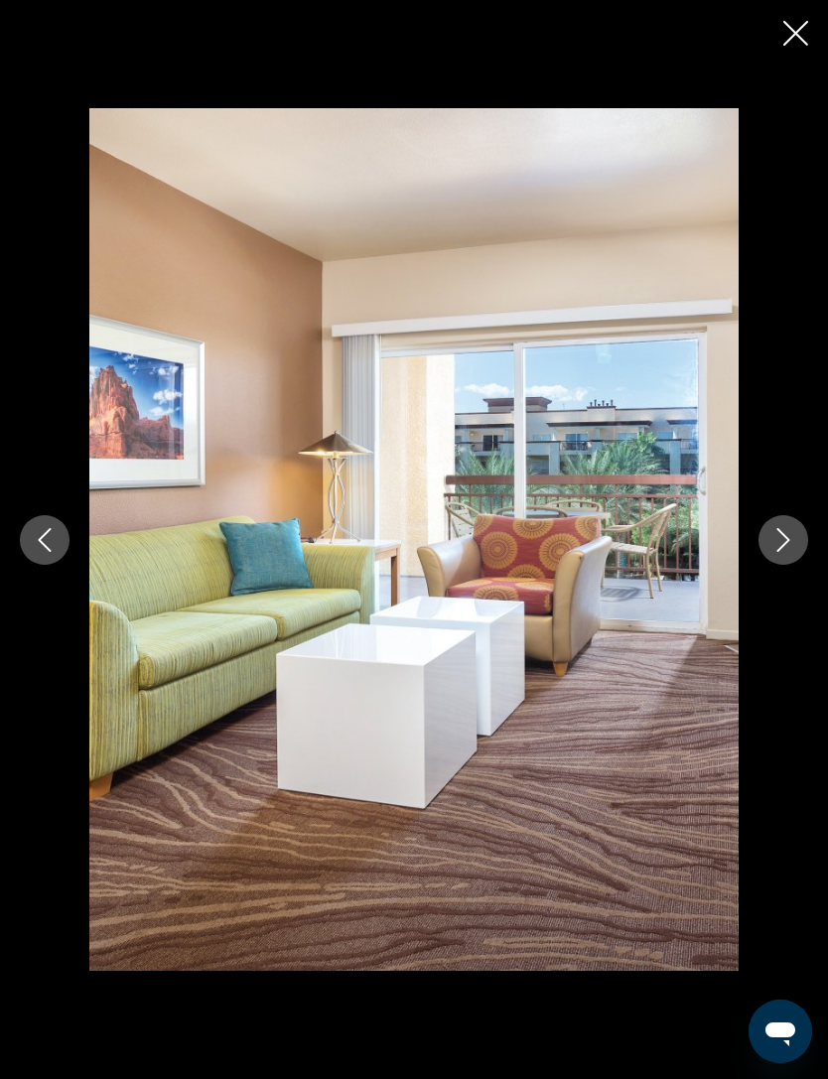
click at [773, 542] on icon "Next image" at bounding box center [783, 540] width 24 height 24
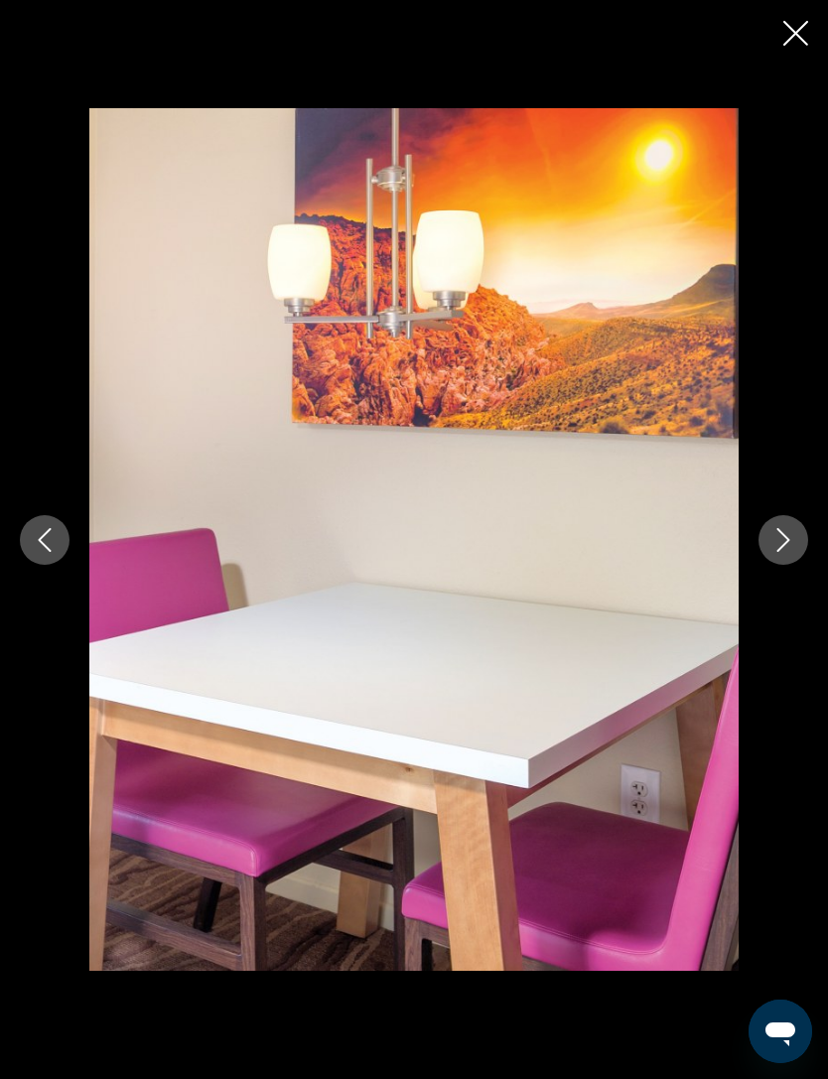
click at [774, 534] on icon "Next image" at bounding box center [783, 540] width 24 height 24
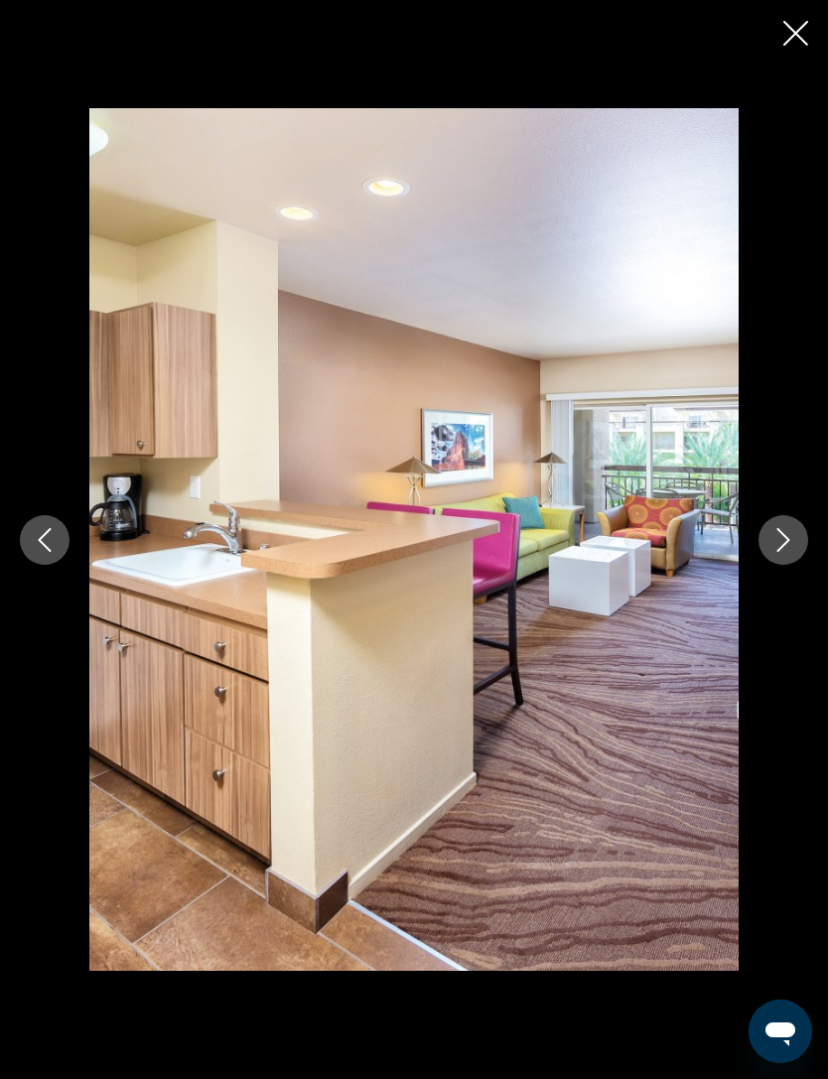
click at [766, 539] on button "Next image" at bounding box center [783, 540] width 50 height 50
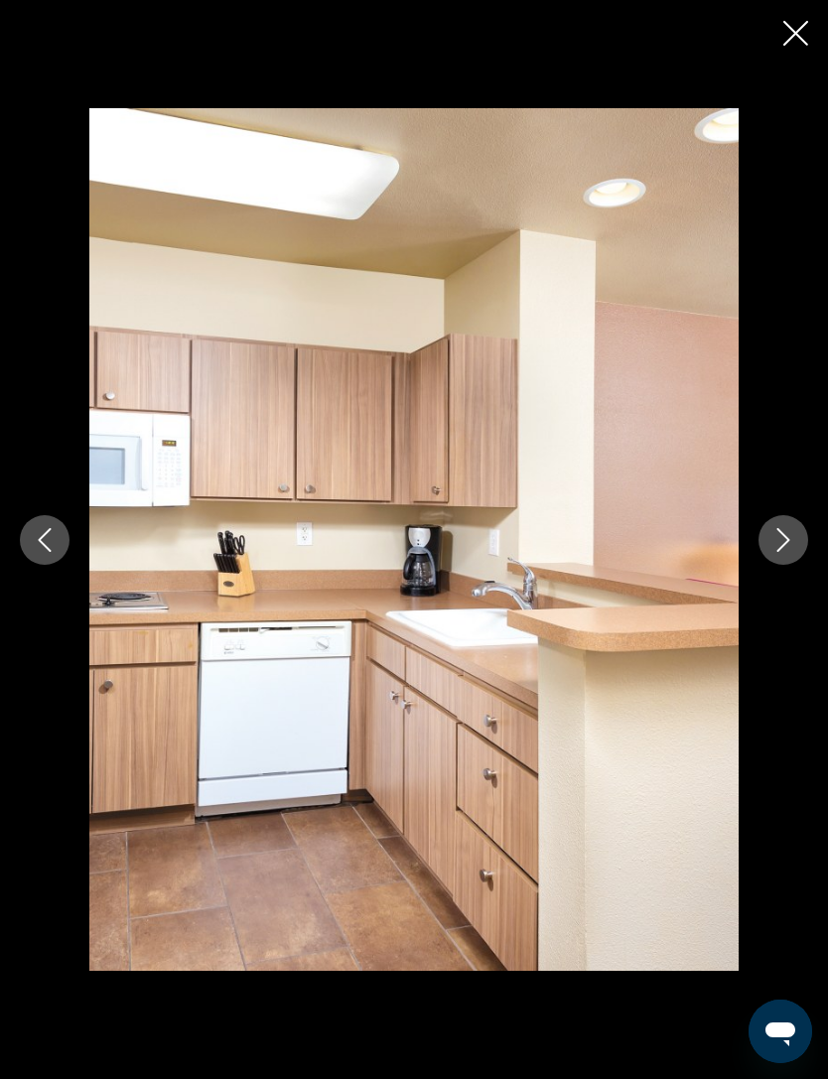
click at [773, 542] on icon "Next image" at bounding box center [783, 540] width 24 height 24
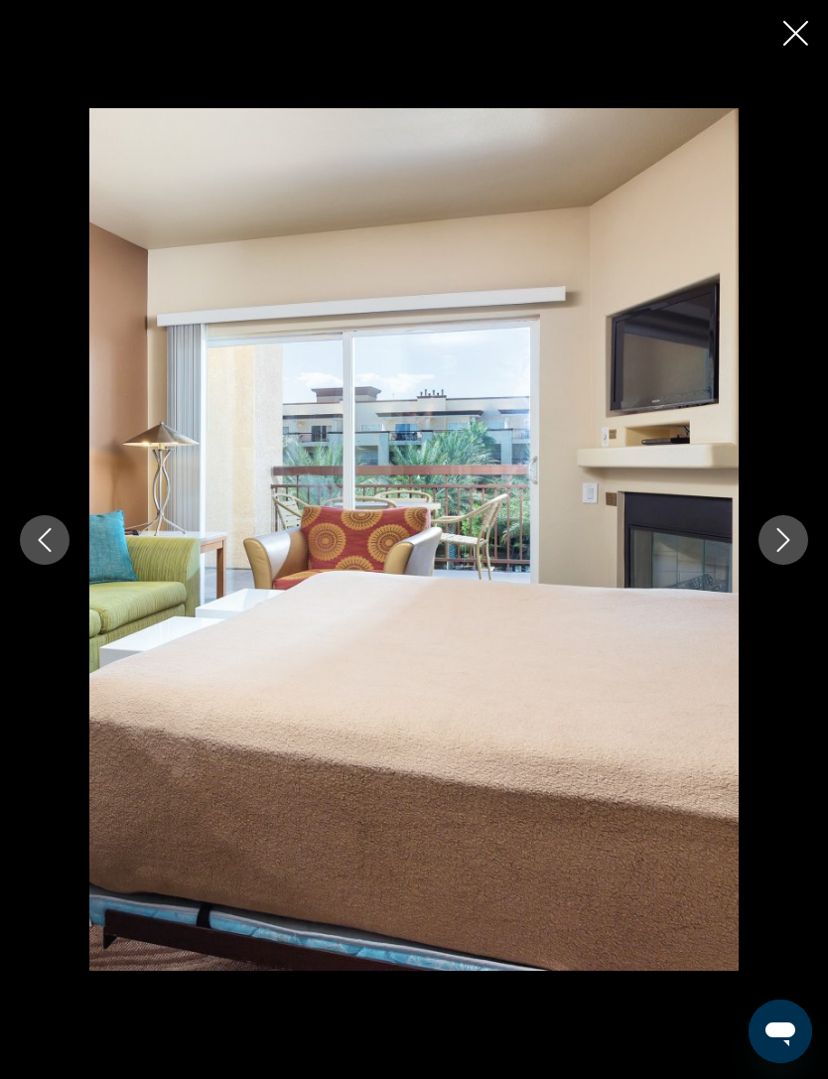
click at [753, 524] on div "prev next" at bounding box center [414, 539] width 828 height 863
click at [769, 535] on button "Next image" at bounding box center [783, 540] width 50 height 50
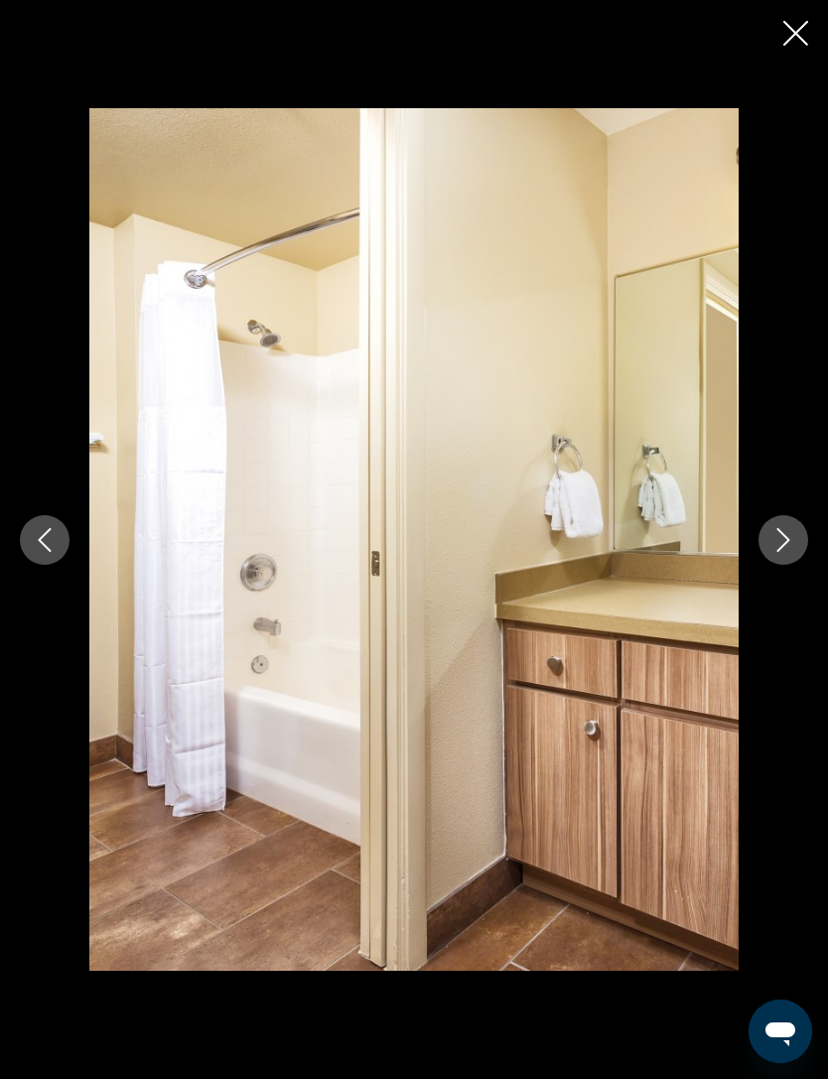
click at [774, 524] on button "Next image" at bounding box center [783, 540] width 50 height 50
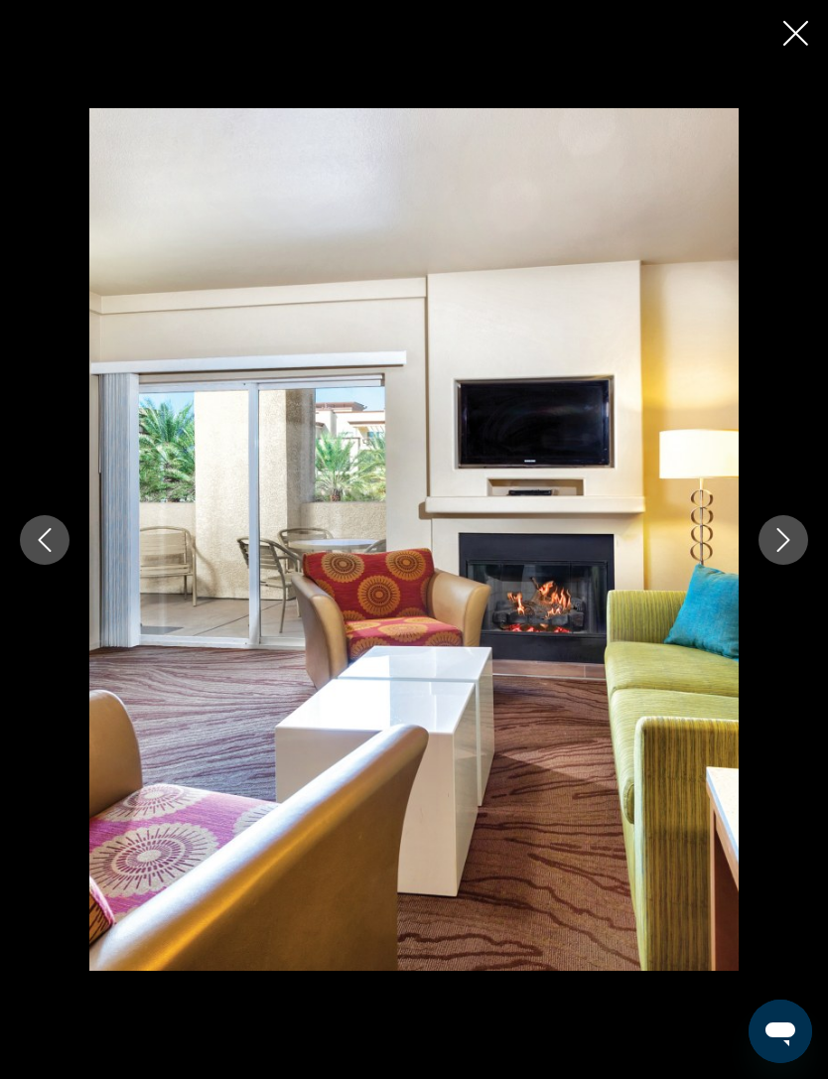
click at [762, 535] on button "Next image" at bounding box center [783, 540] width 50 height 50
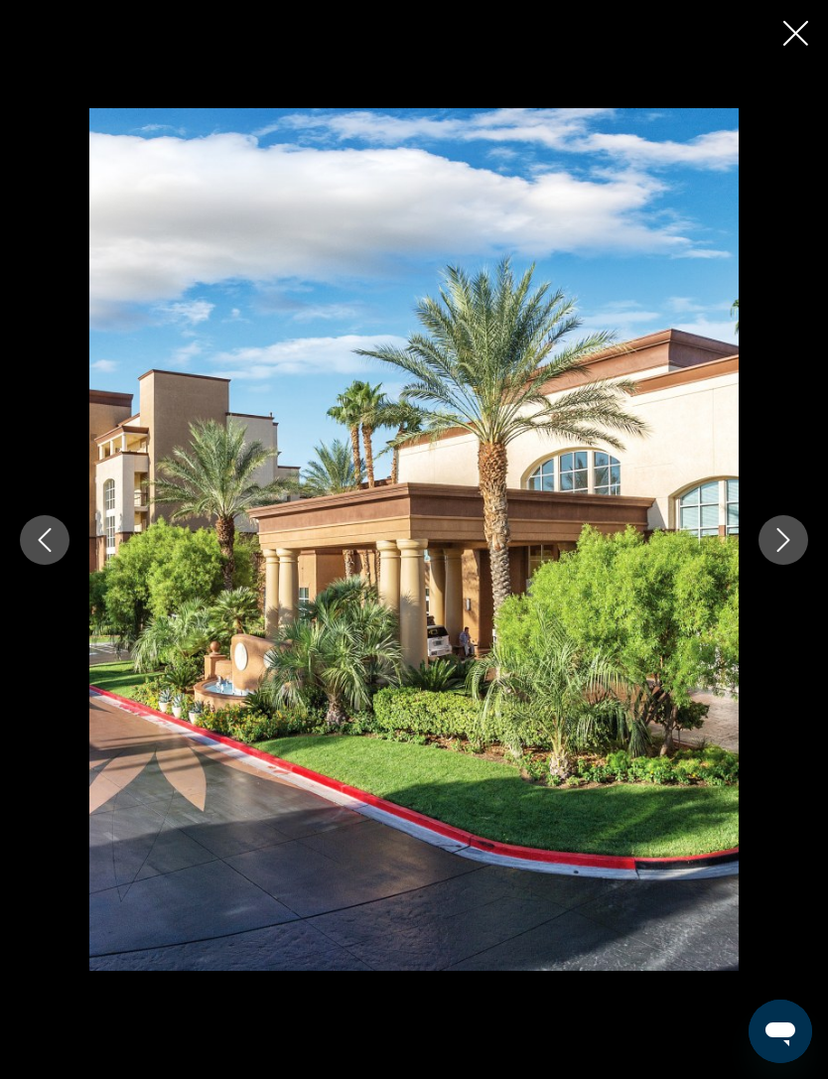
click at [783, 542] on icon "Next image" at bounding box center [783, 540] width 24 height 24
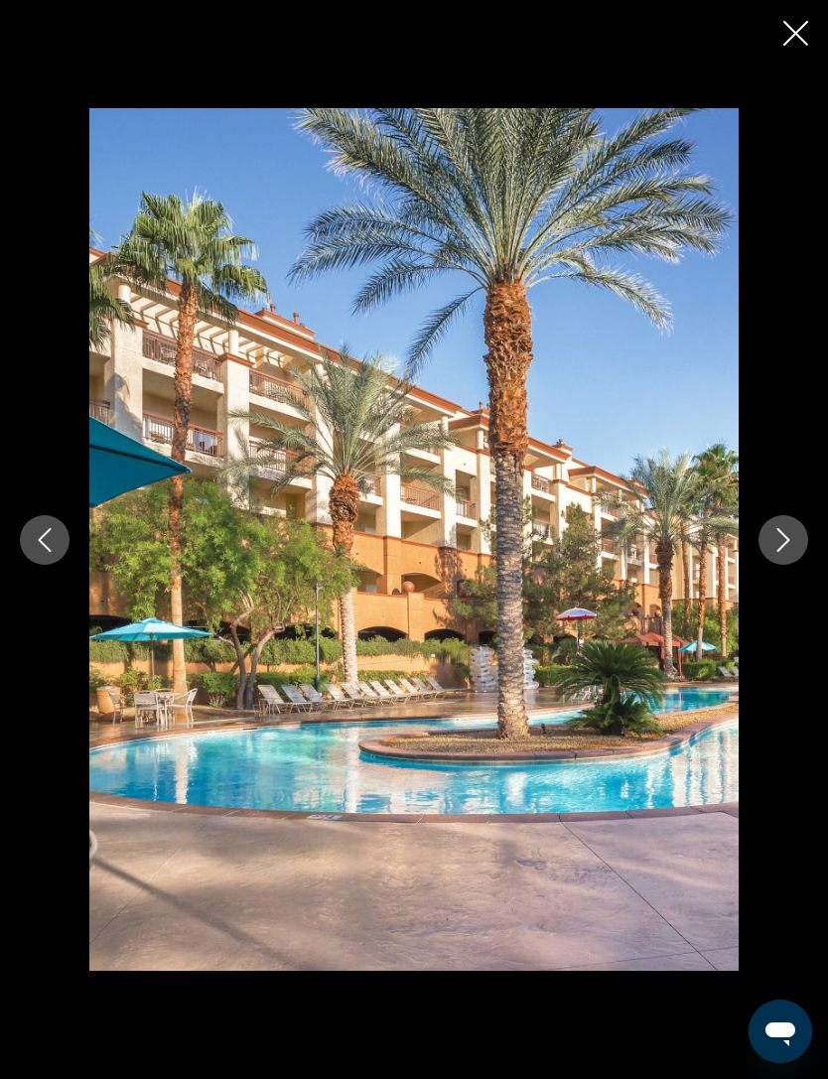
click at [765, 541] on button "Next image" at bounding box center [783, 540] width 50 height 50
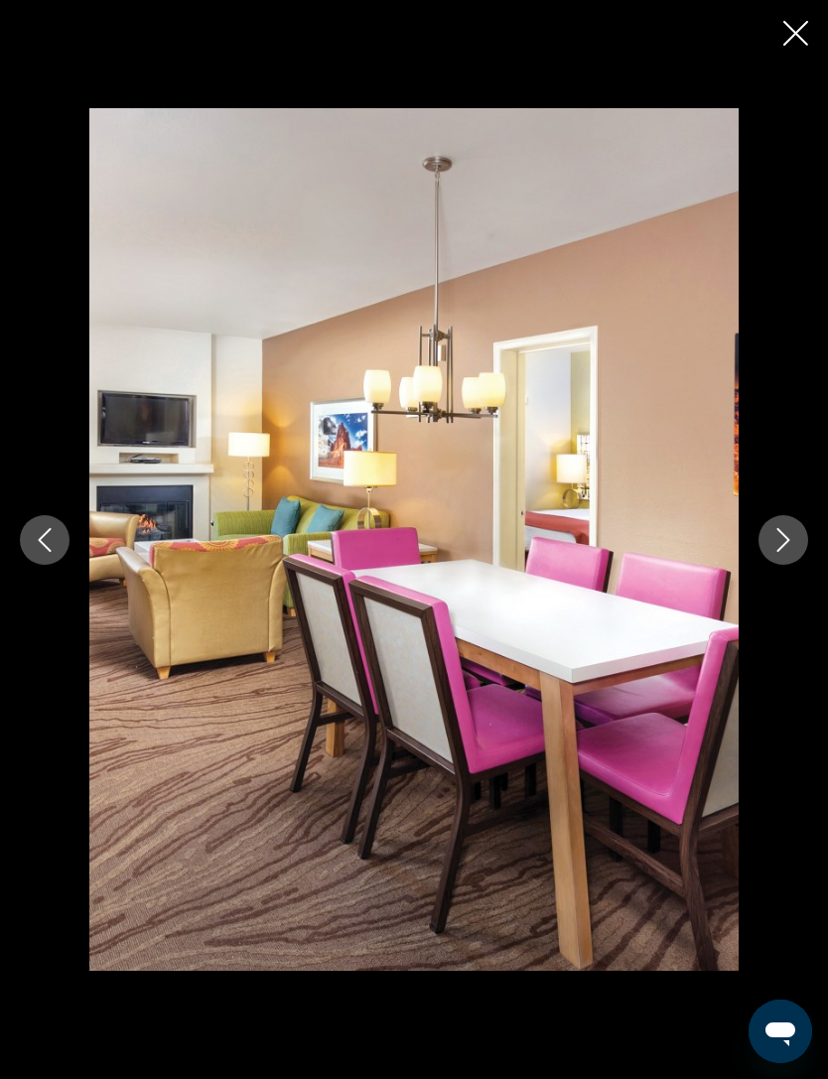
click at [789, 548] on icon "Next image" at bounding box center [783, 540] width 24 height 24
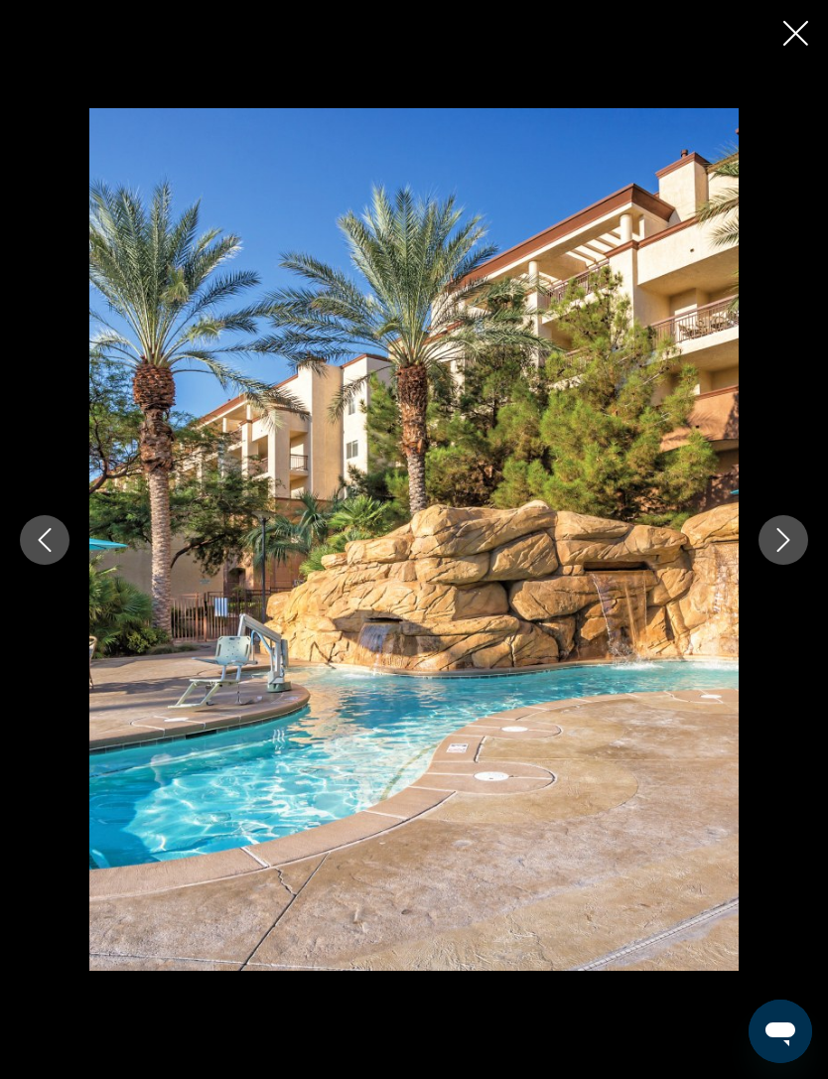
click at [770, 546] on button "Next image" at bounding box center [783, 540] width 50 height 50
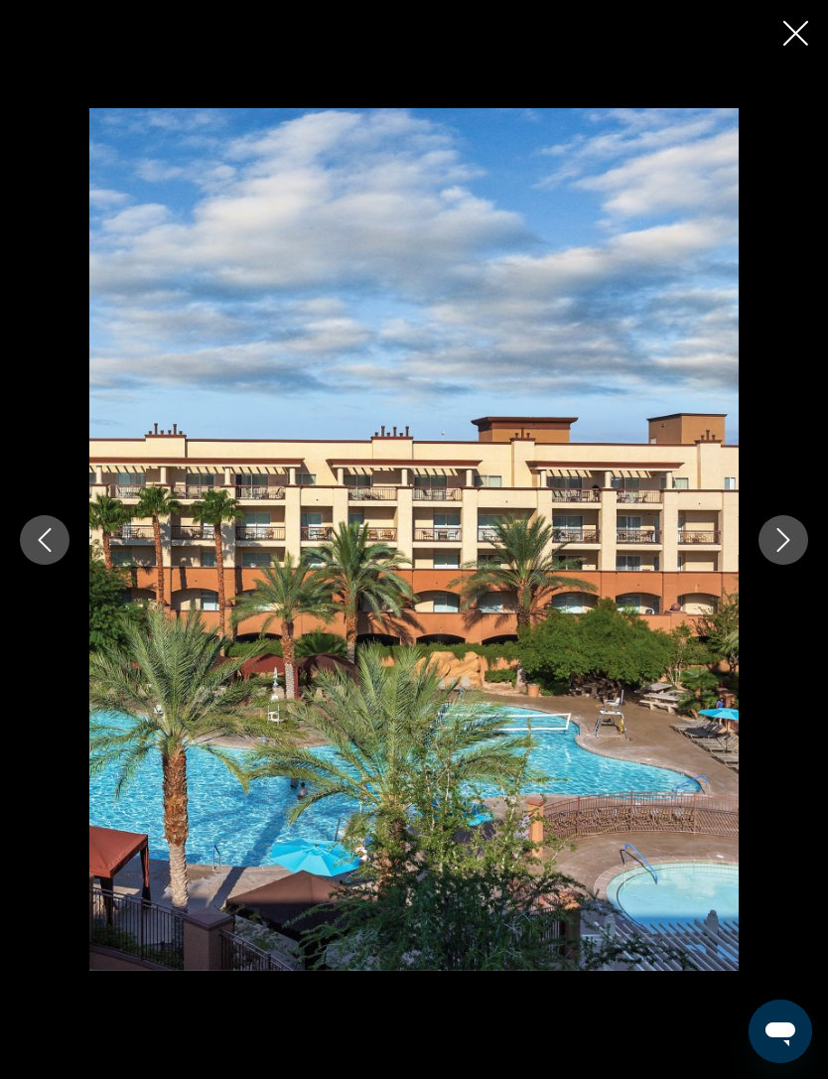
click at [769, 545] on button "Next image" at bounding box center [783, 540] width 50 height 50
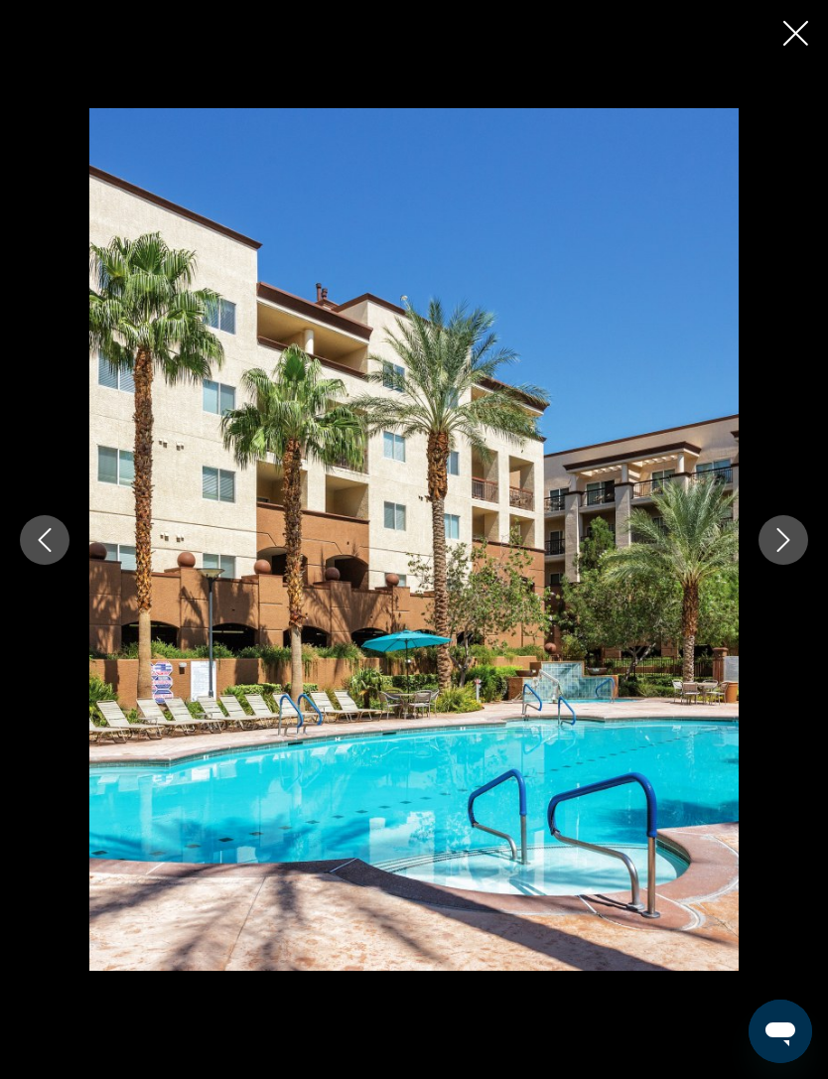
click at [779, 530] on icon "Next image" at bounding box center [783, 540] width 13 height 24
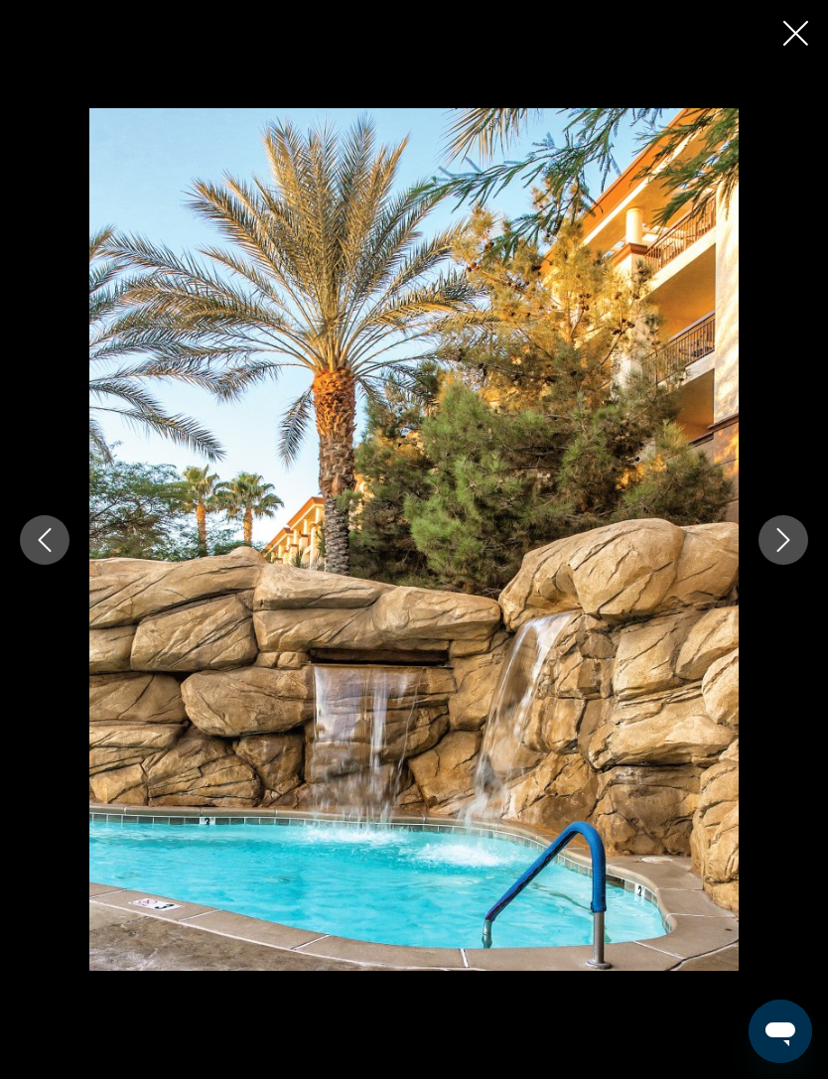
click at [777, 28] on div "prev next" at bounding box center [414, 539] width 828 height 1079
click at [798, 40] on icon "Close slideshow" at bounding box center [795, 33] width 25 height 25
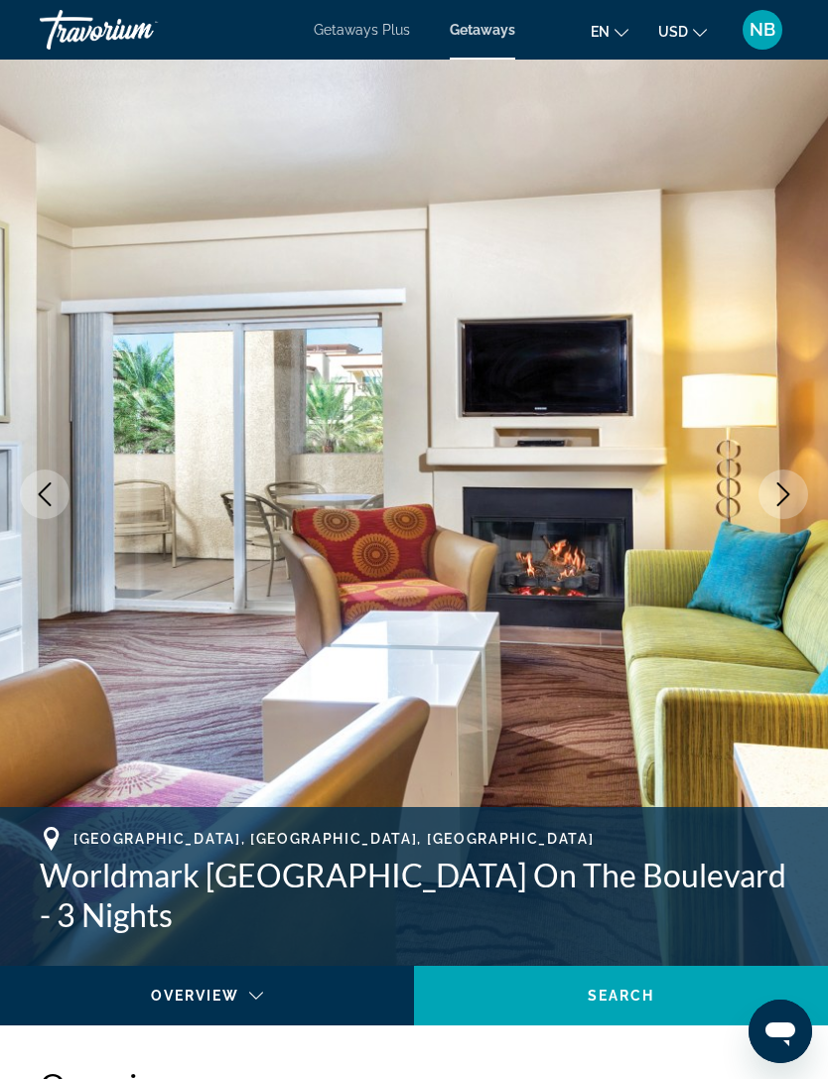
scroll to position [0, 0]
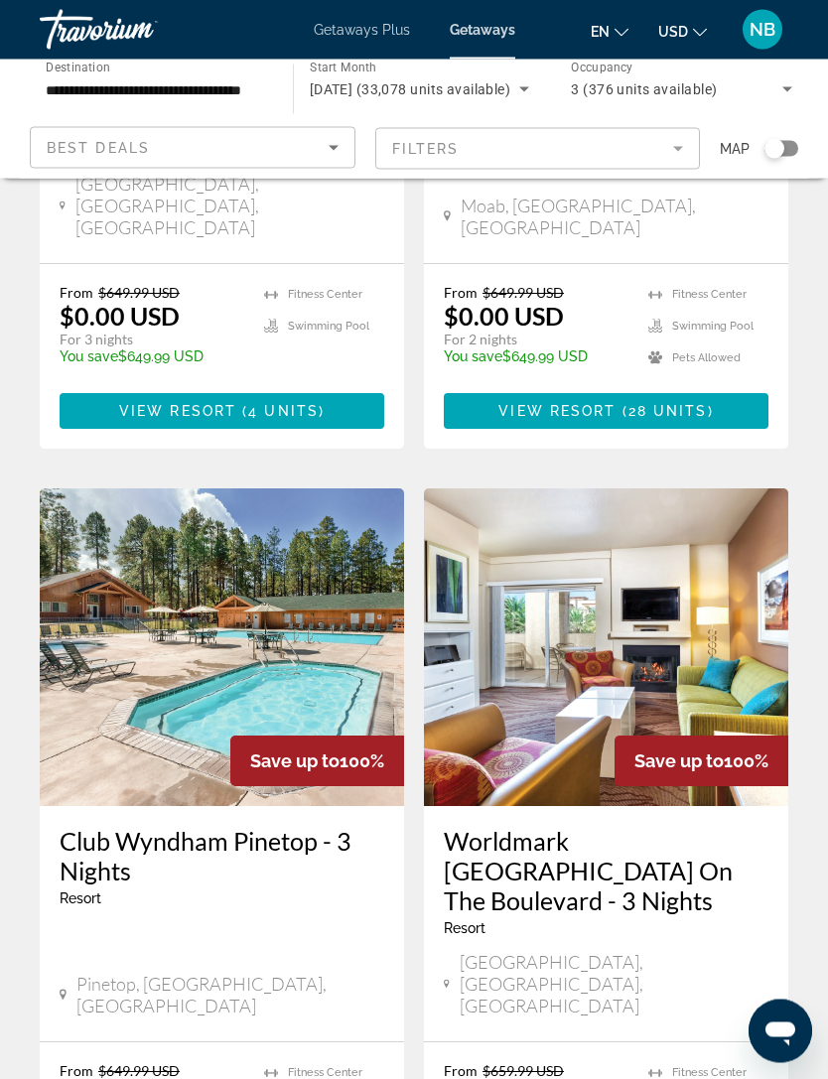
scroll to position [3620, 0]
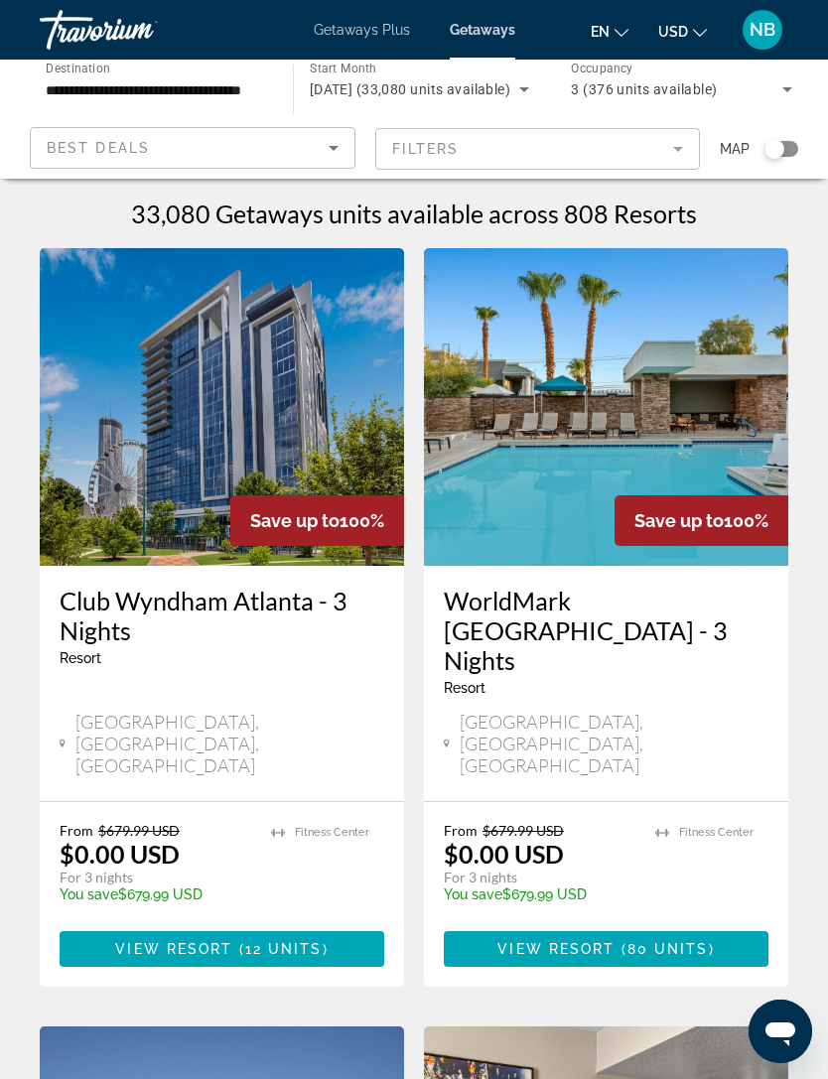
click at [596, 941] on span "View Resort" at bounding box center [555, 949] width 117 height 16
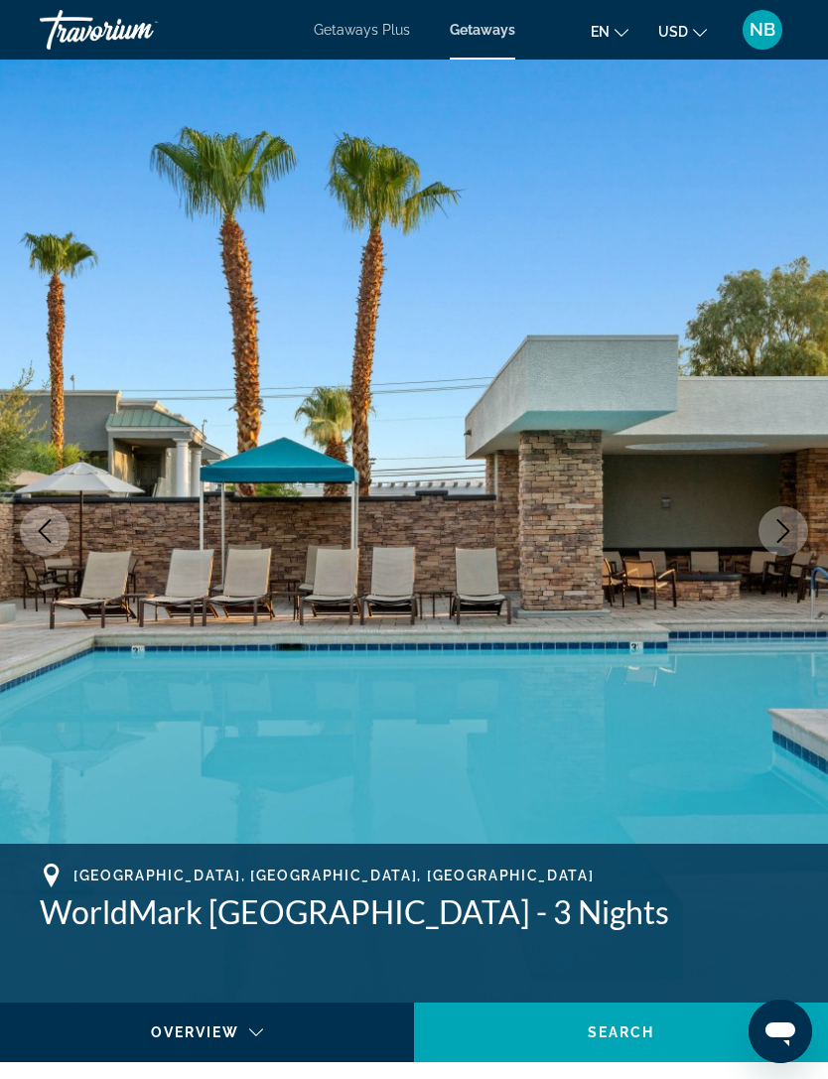
click at [786, 538] on icon "Next image" at bounding box center [783, 531] width 24 height 24
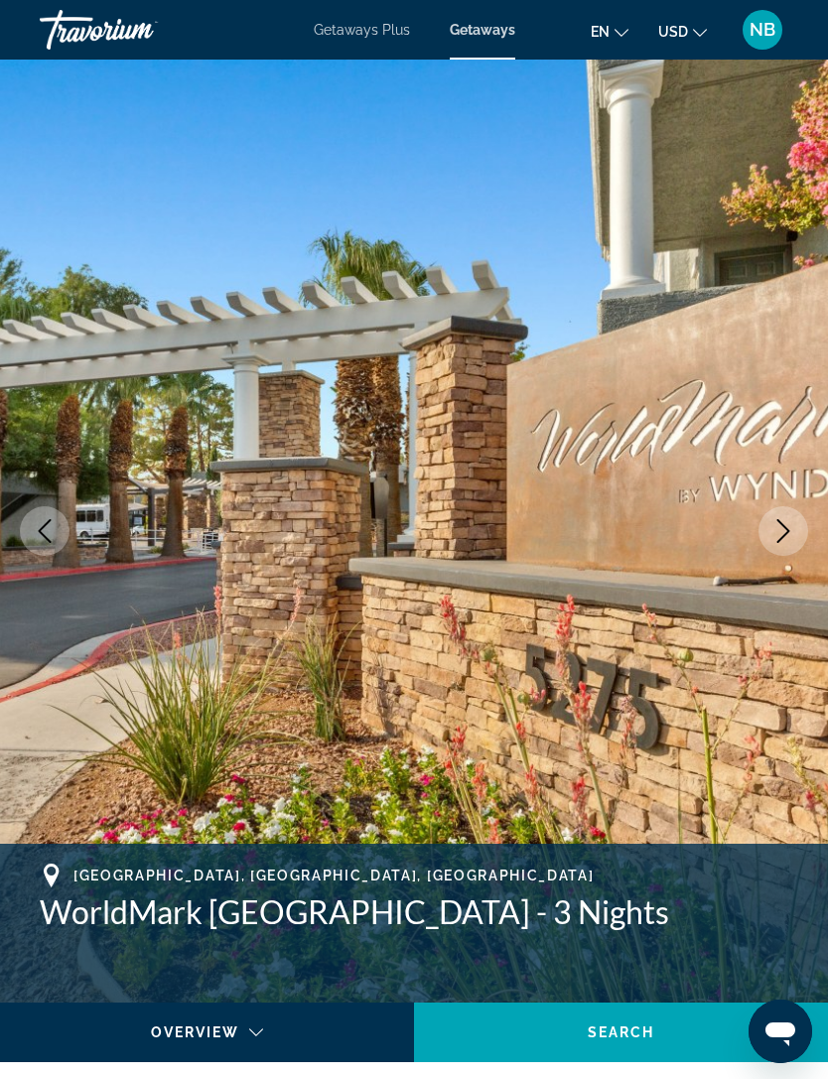
click at [787, 539] on icon "Next image" at bounding box center [783, 531] width 24 height 24
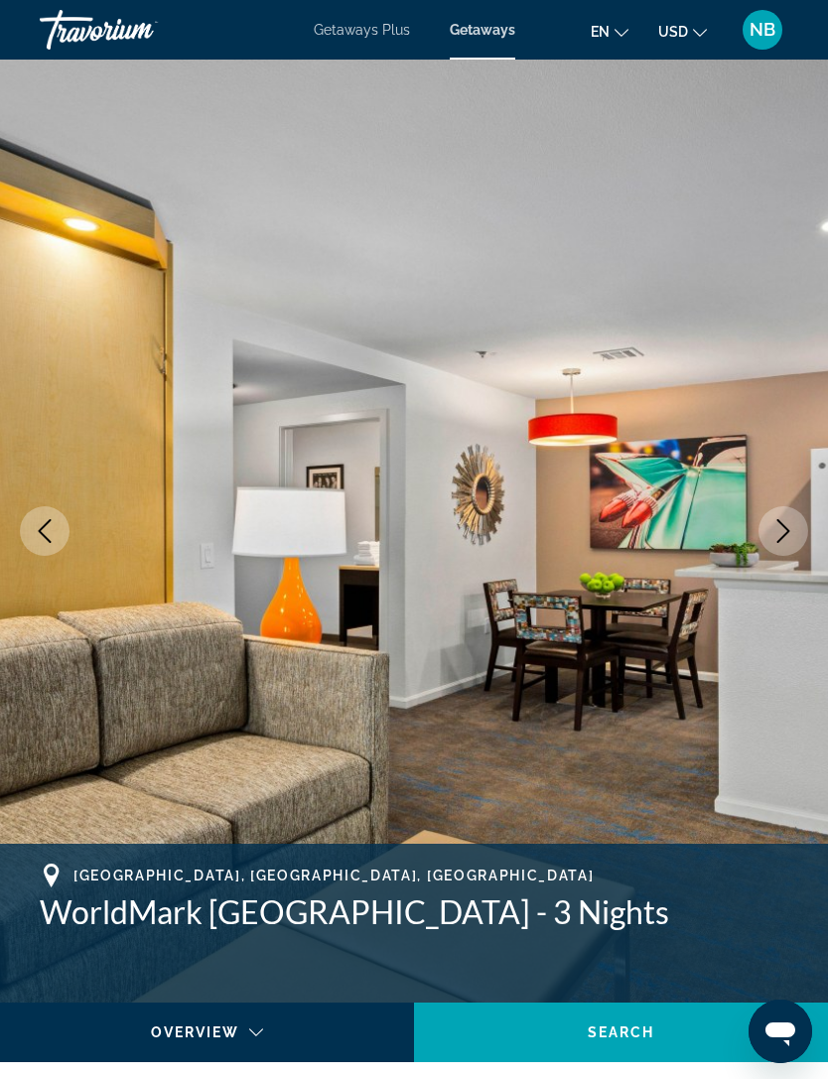
click at [781, 544] on button "Next image" at bounding box center [783, 531] width 50 height 50
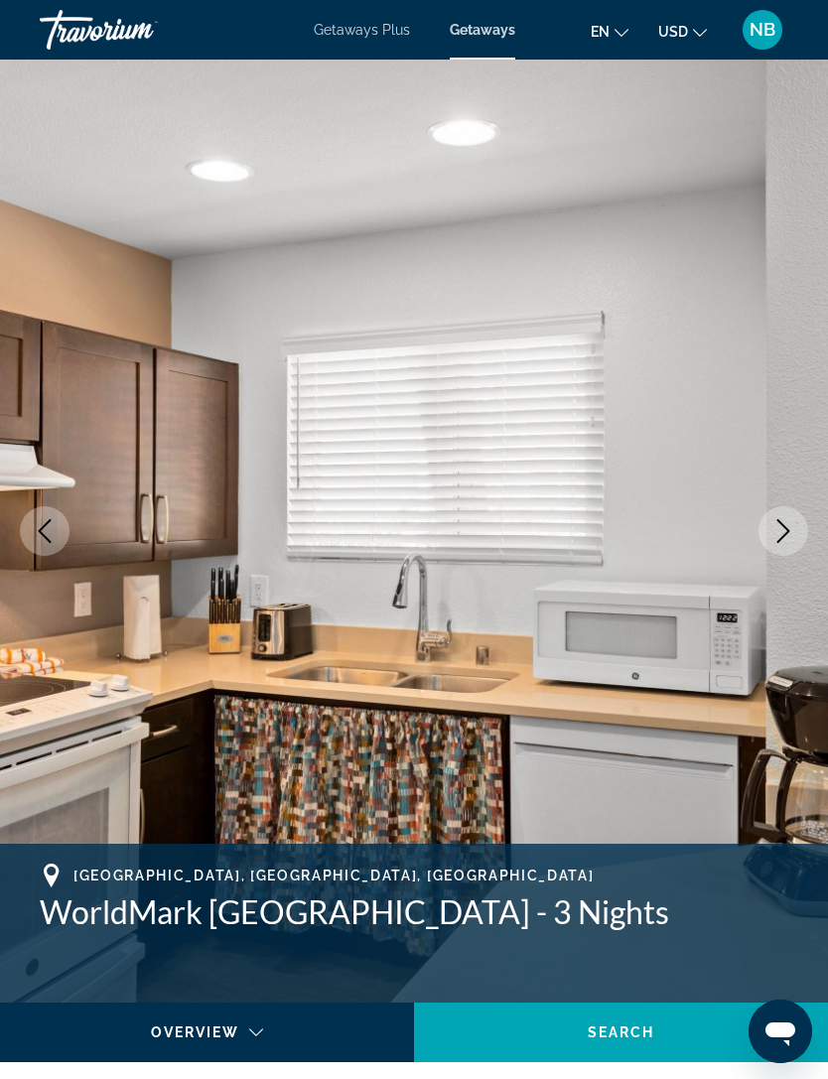
click at [778, 537] on icon "Next image" at bounding box center [783, 531] width 24 height 24
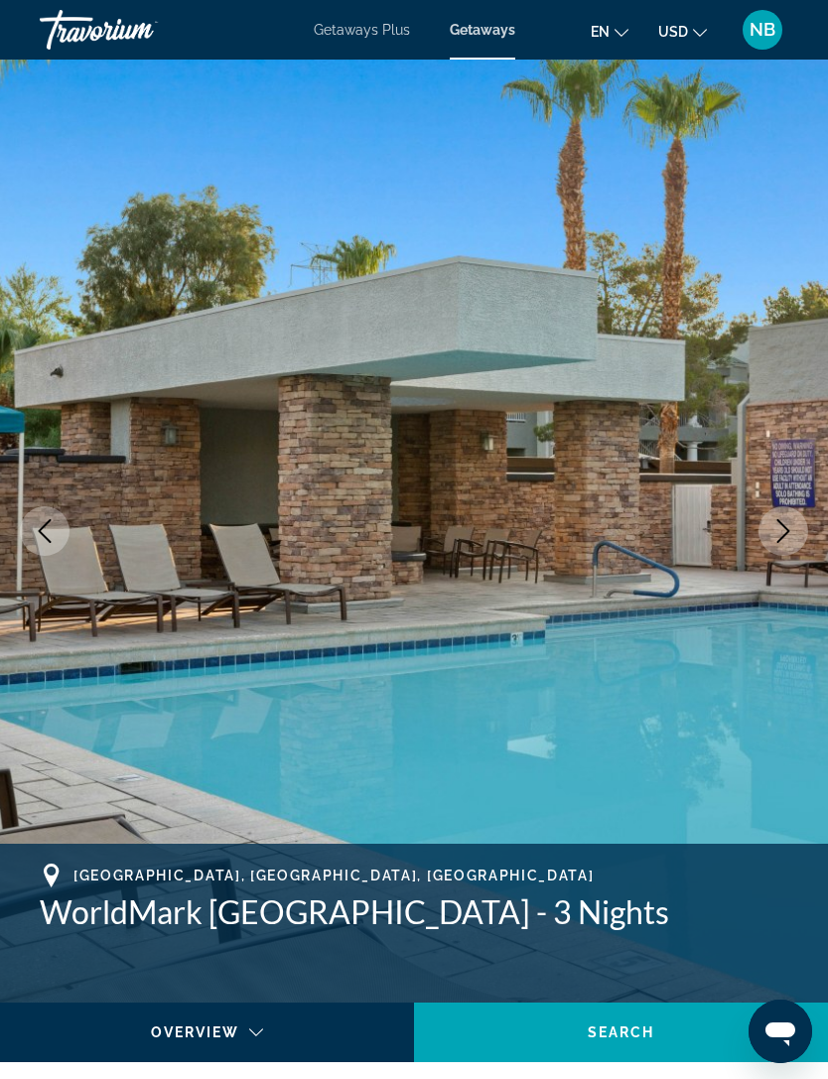
click at [788, 531] on icon "Next image" at bounding box center [783, 531] width 13 height 24
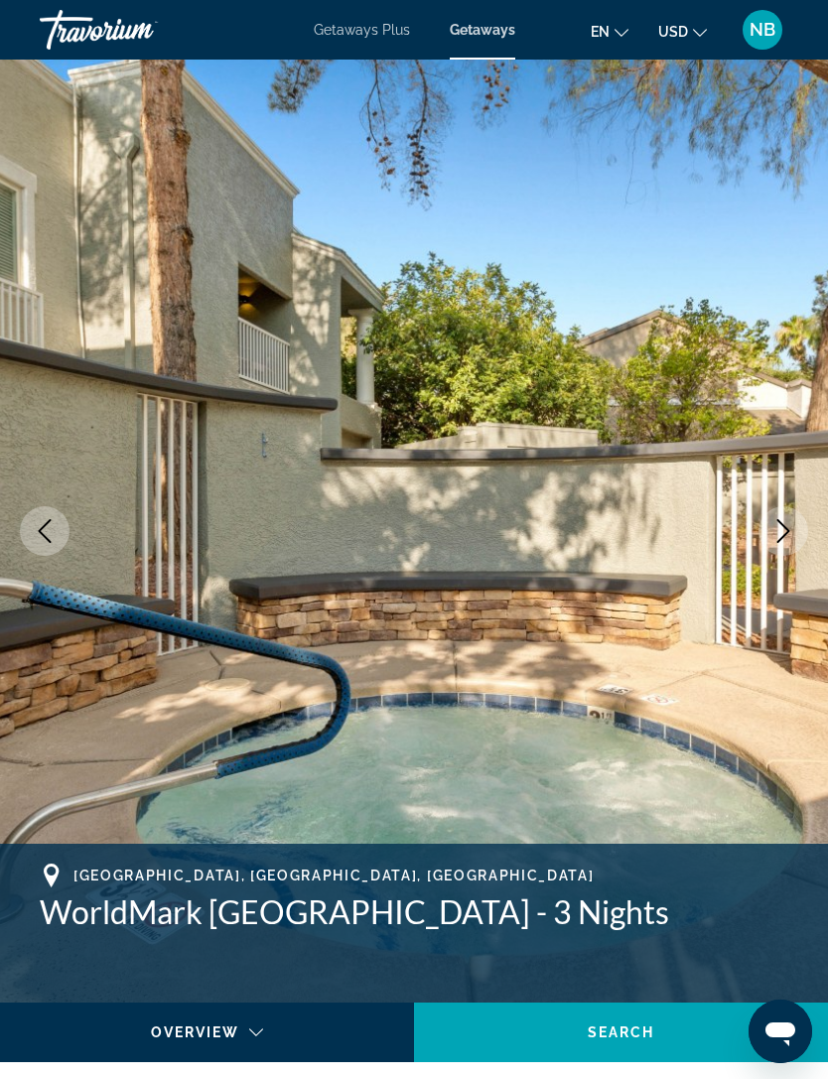
click at [779, 541] on icon "Next image" at bounding box center [783, 531] width 13 height 24
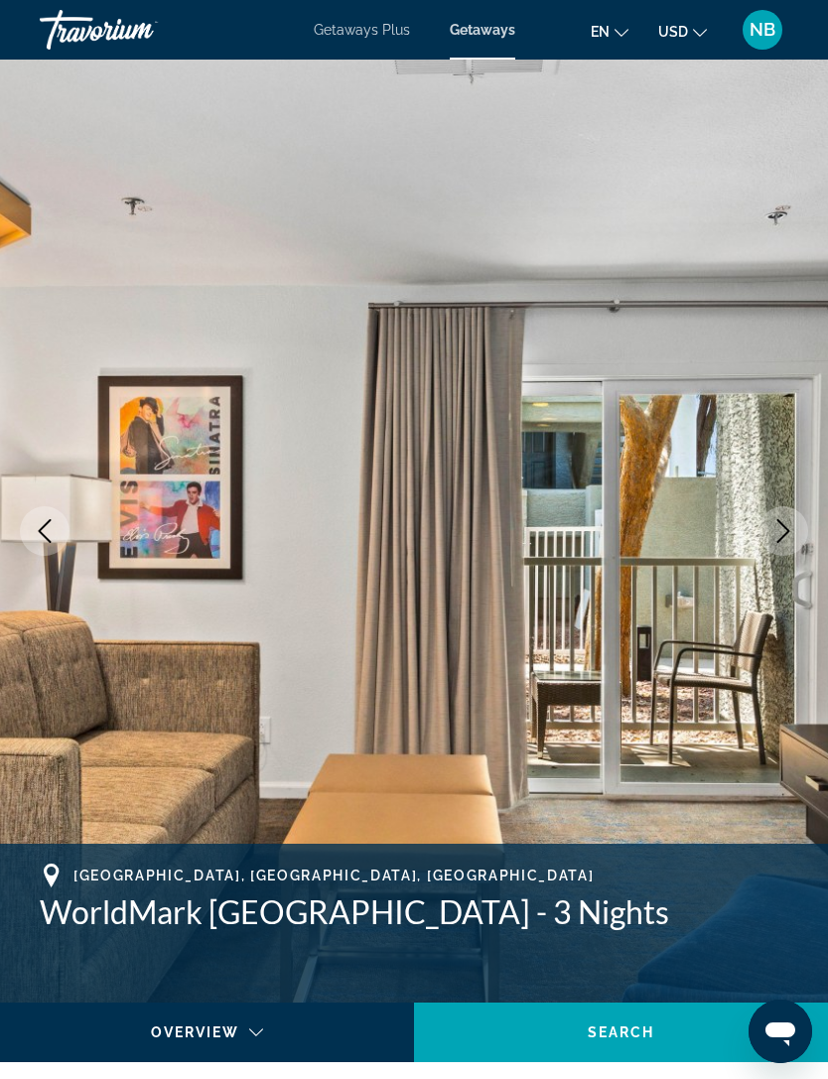
click at [780, 542] on icon "Next image" at bounding box center [783, 531] width 24 height 24
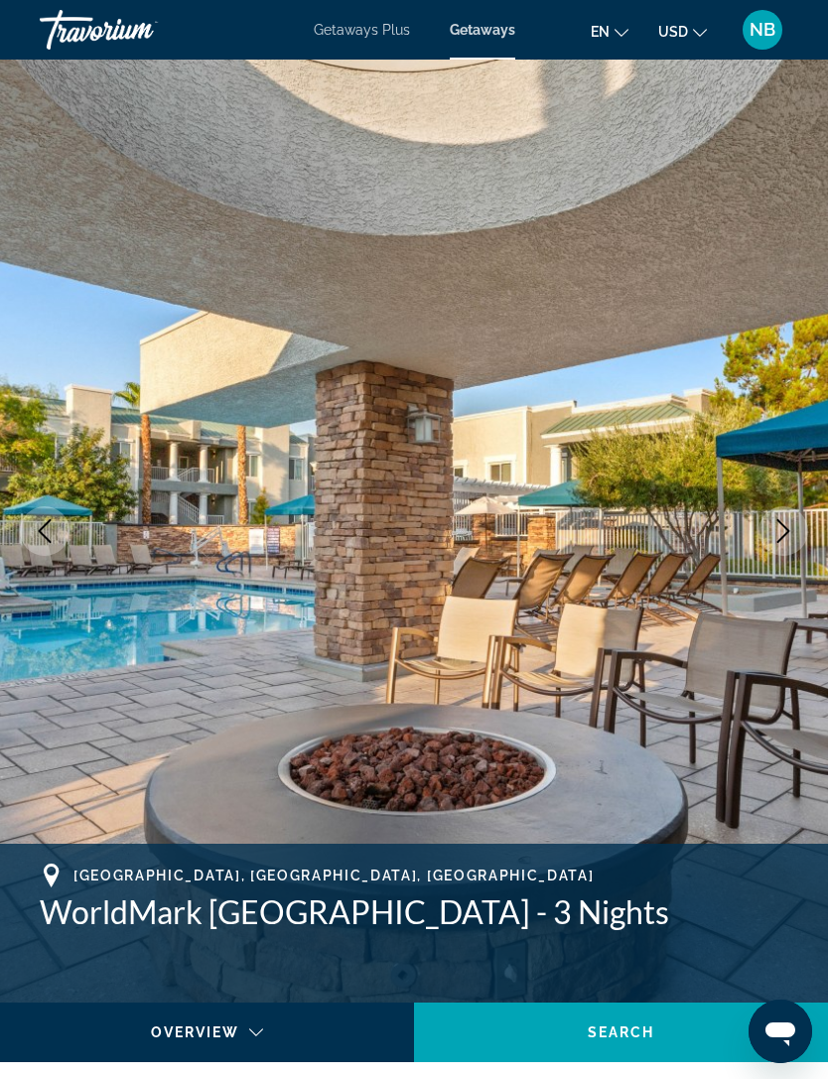
click at [782, 536] on icon "Next image" at bounding box center [783, 531] width 24 height 24
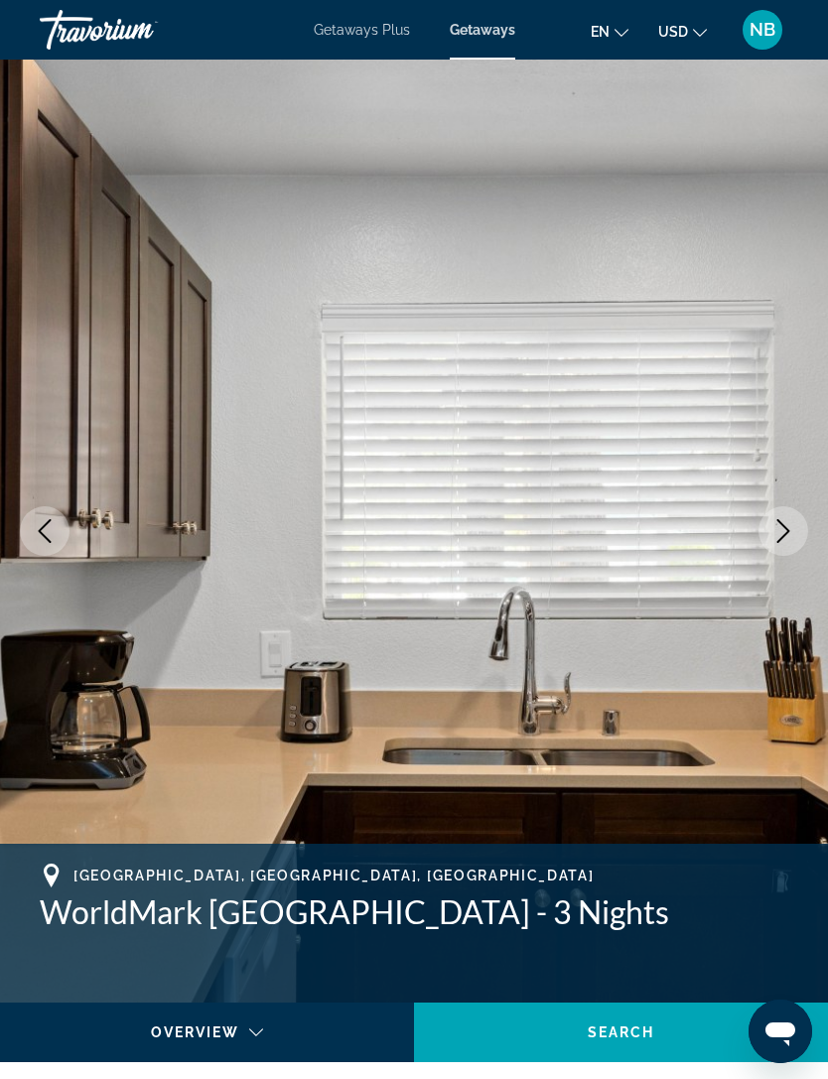
click at [782, 538] on icon "Next image" at bounding box center [783, 531] width 13 height 24
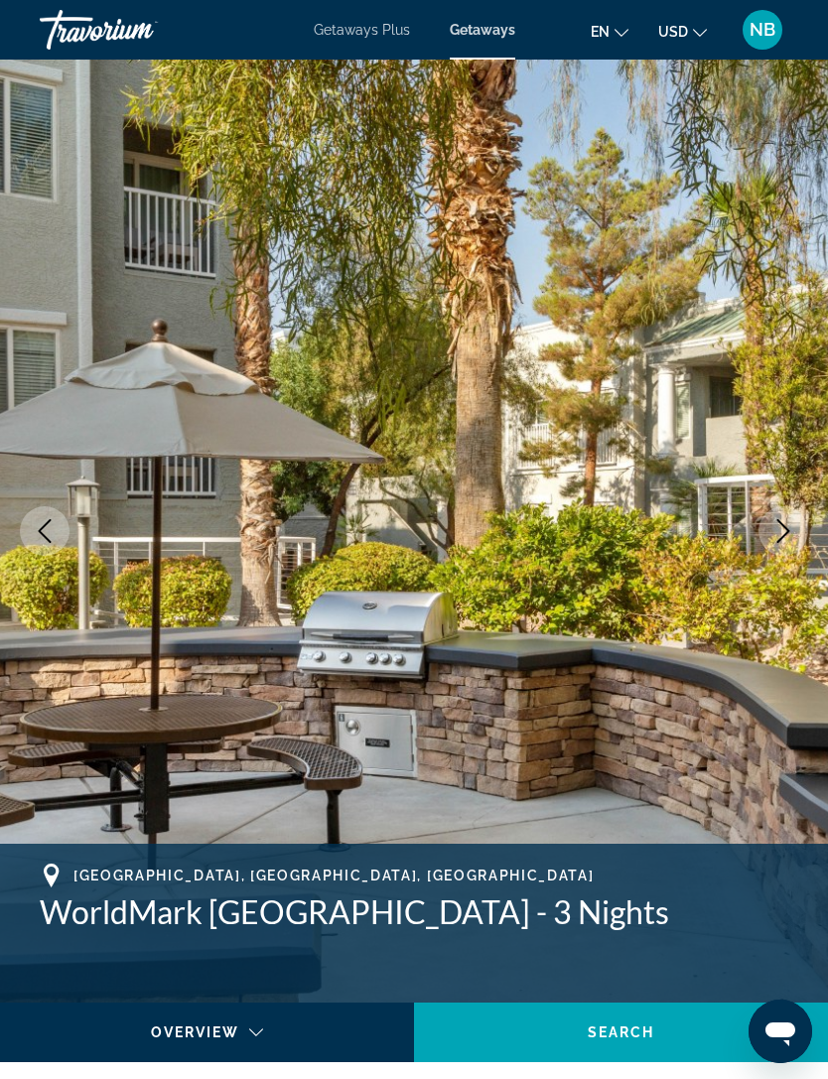
click at [791, 539] on icon "Next image" at bounding box center [783, 531] width 24 height 24
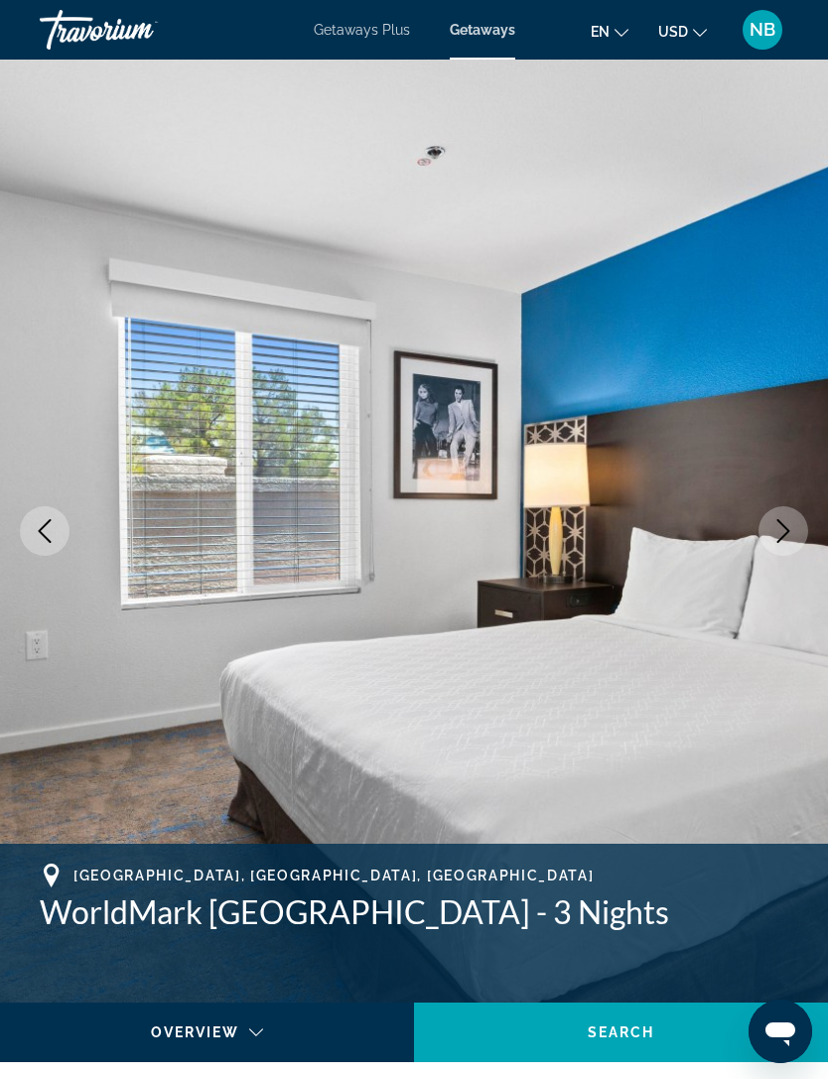
click at [790, 545] on button "Next image" at bounding box center [783, 531] width 50 height 50
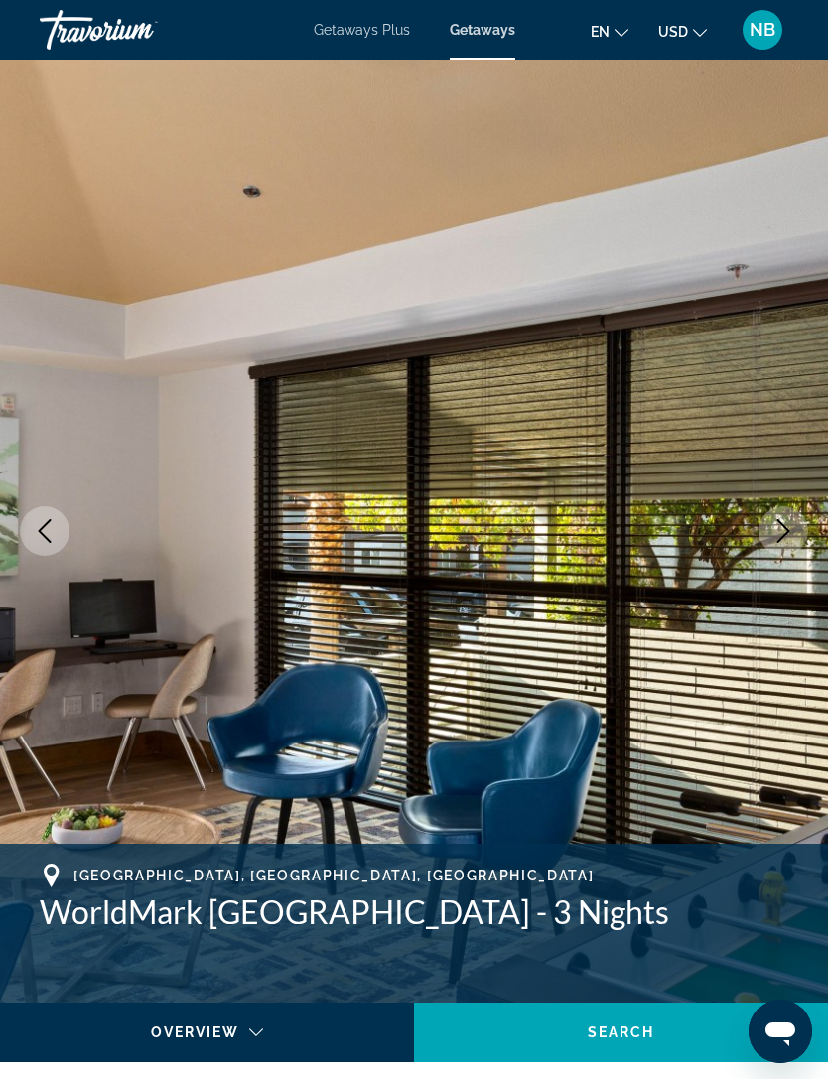
click at [792, 544] on button "Next image" at bounding box center [783, 531] width 50 height 50
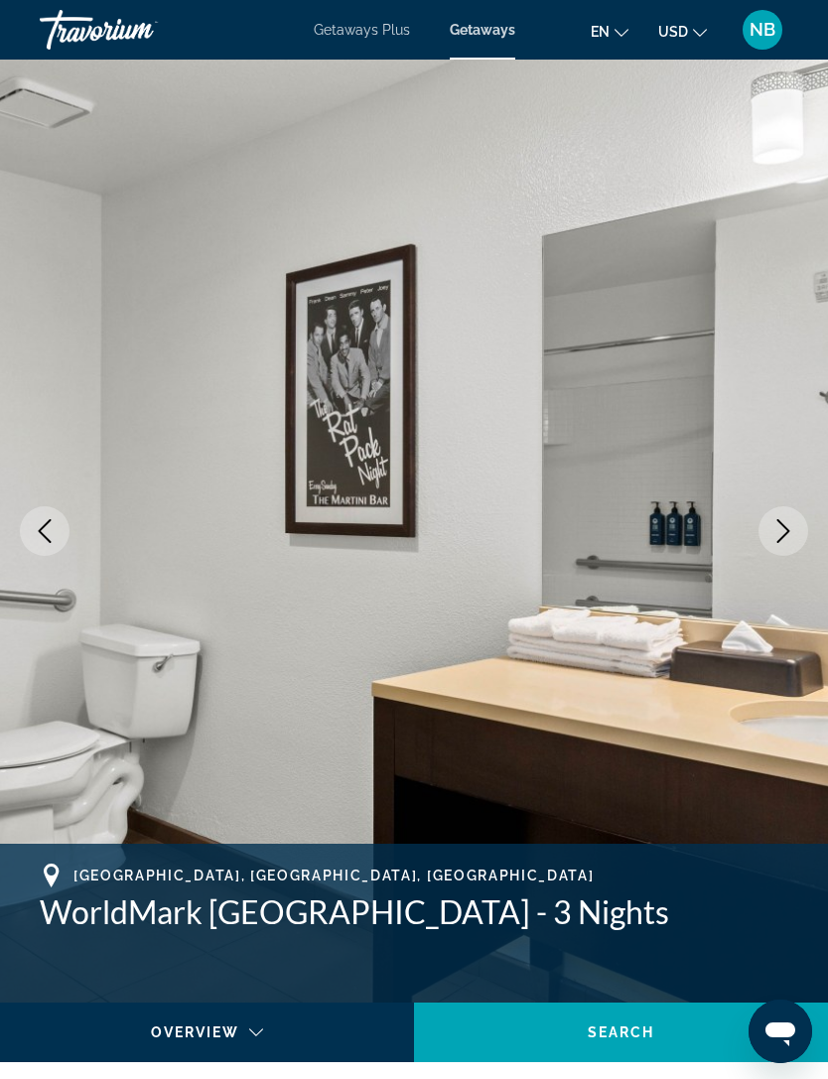
click at [783, 551] on button "Next image" at bounding box center [783, 531] width 50 height 50
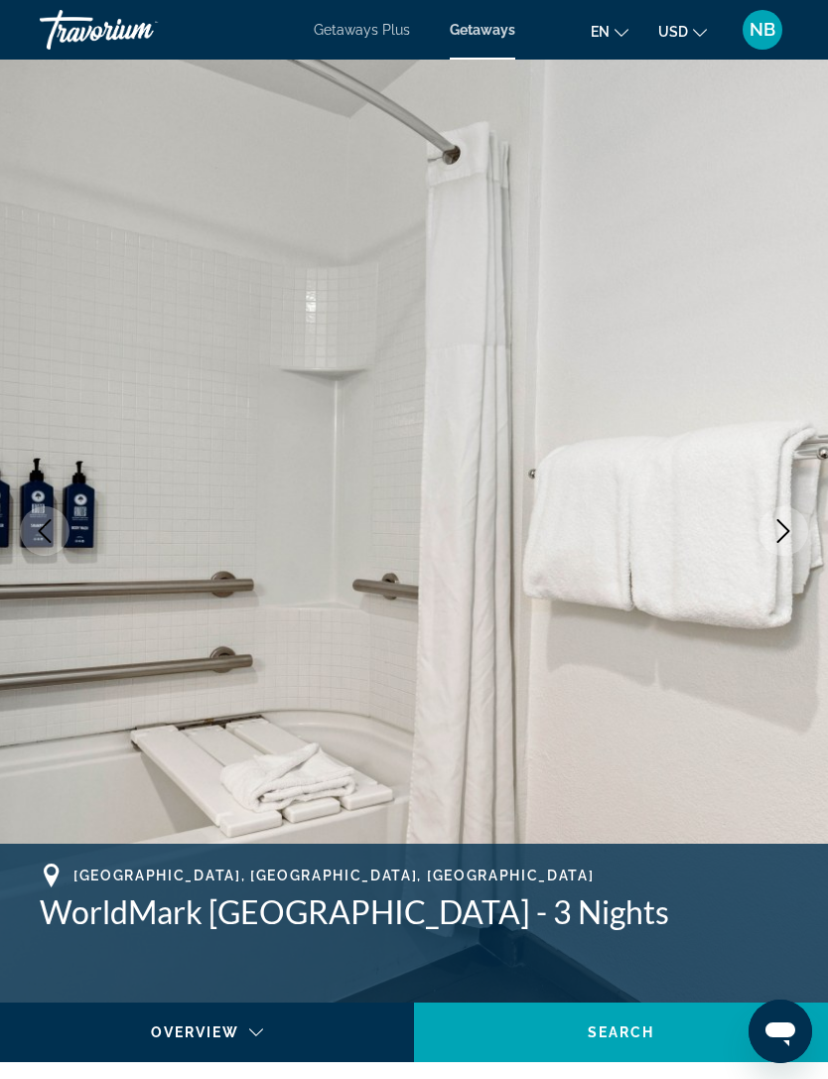
click at [786, 551] on button "Next image" at bounding box center [783, 531] width 50 height 50
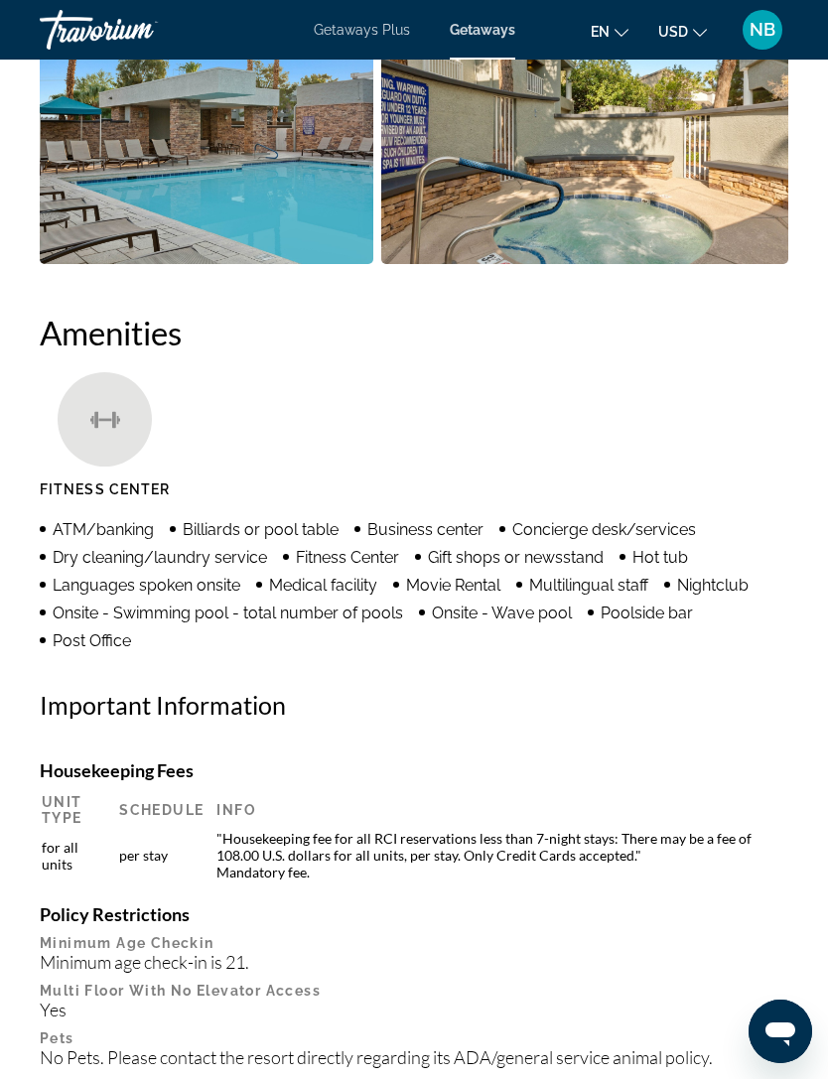
scroll to position [1921, 0]
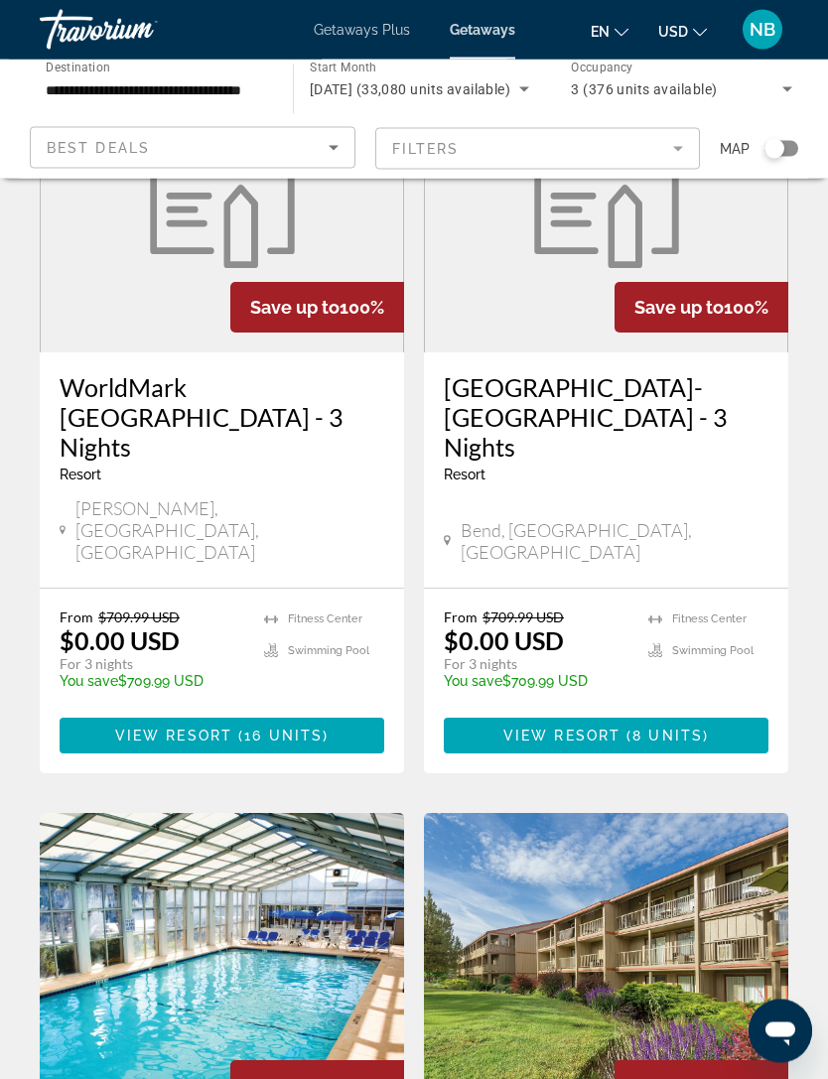
scroll to position [3267, 0]
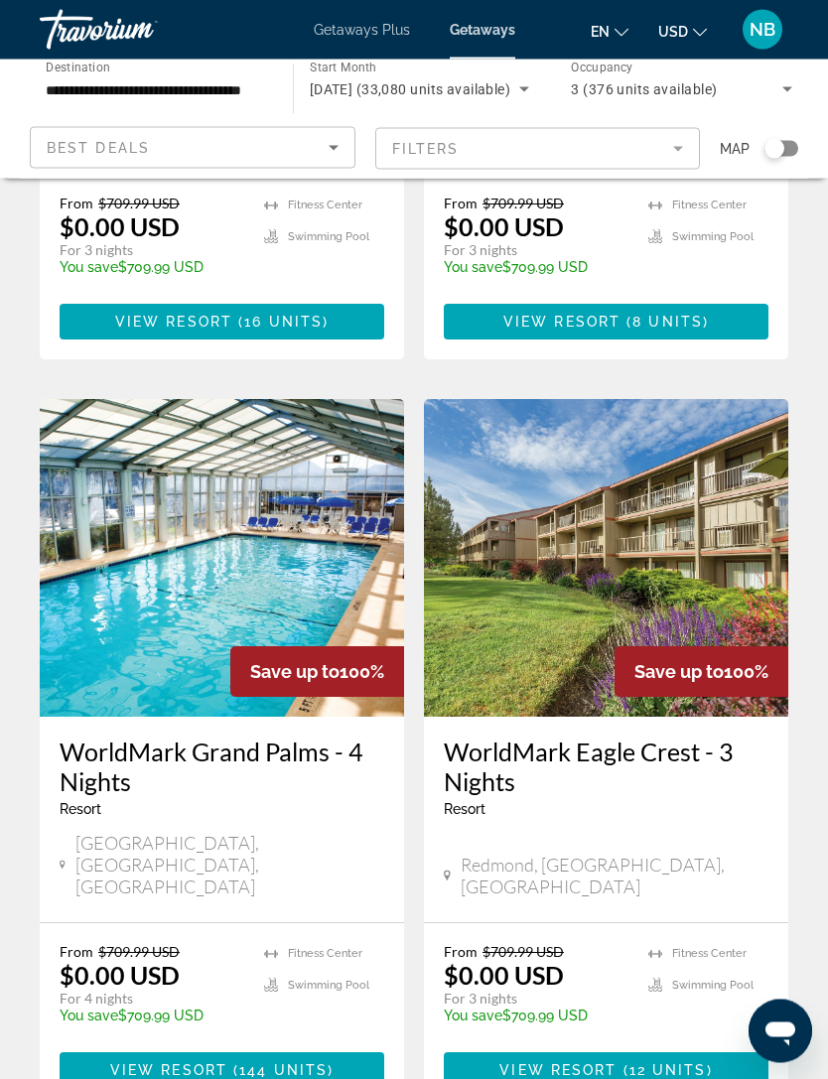
scroll to position [3687, 0]
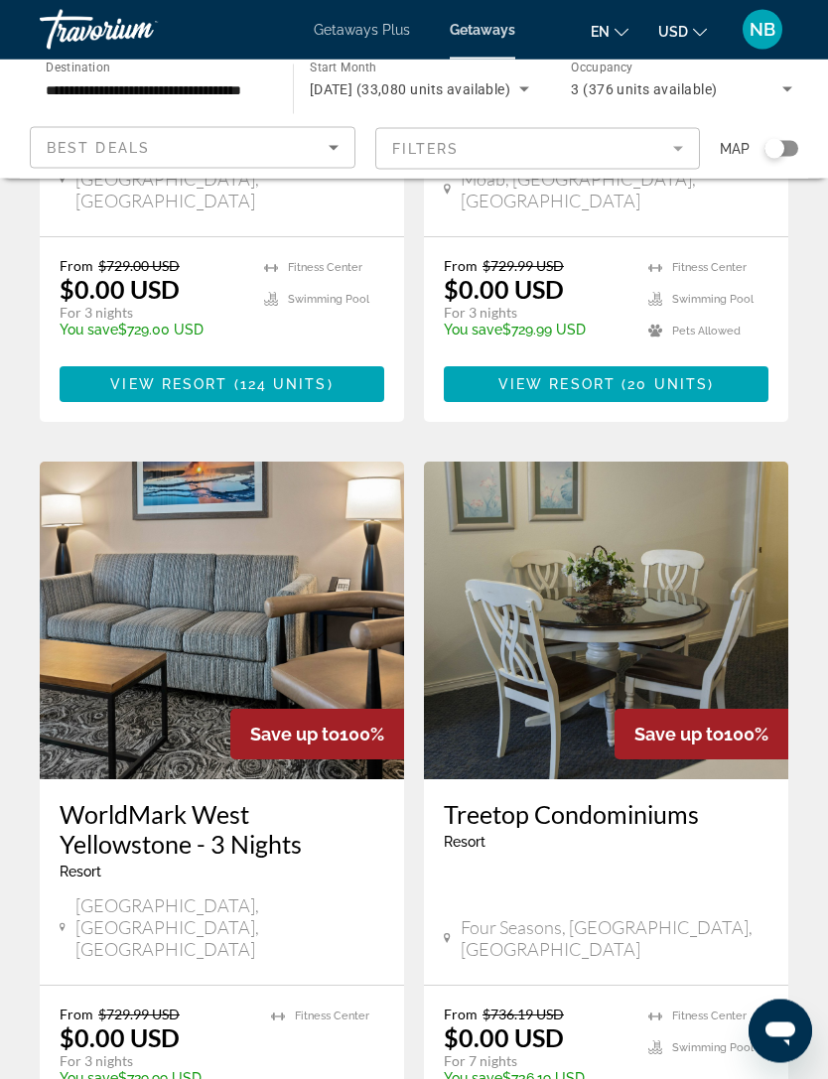
scroll to position [3661, 0]
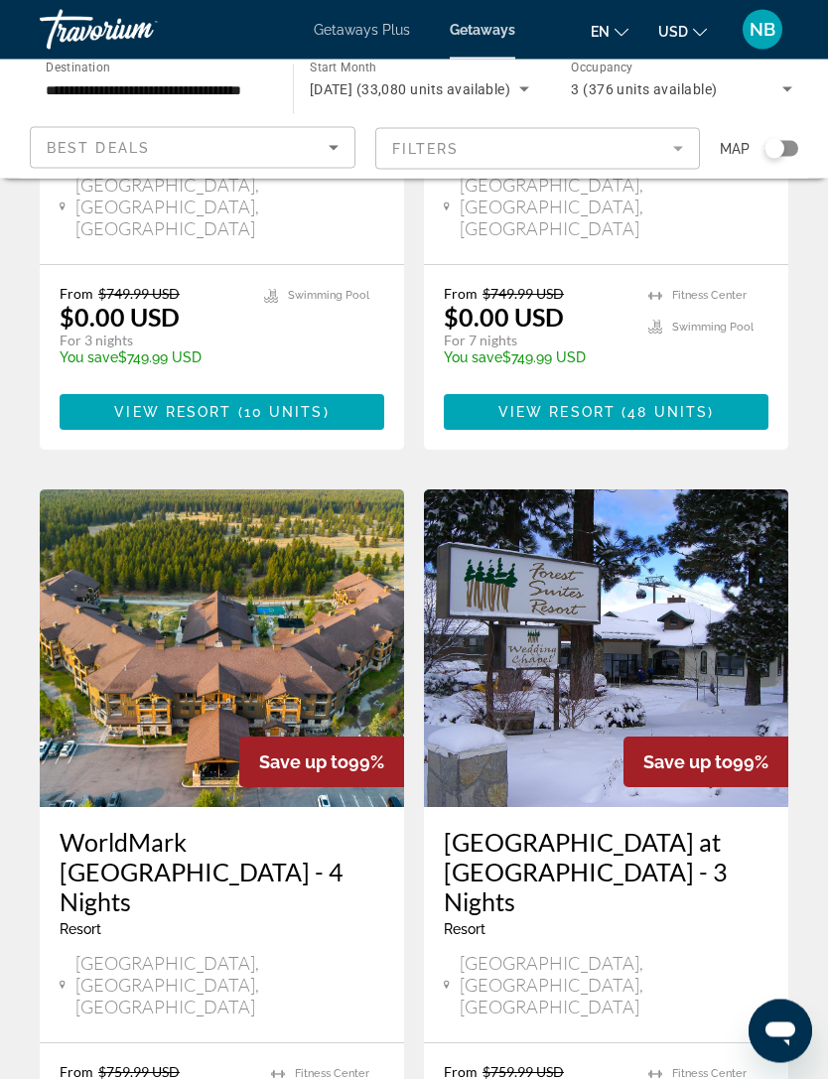
scroll to position [3559, 0]
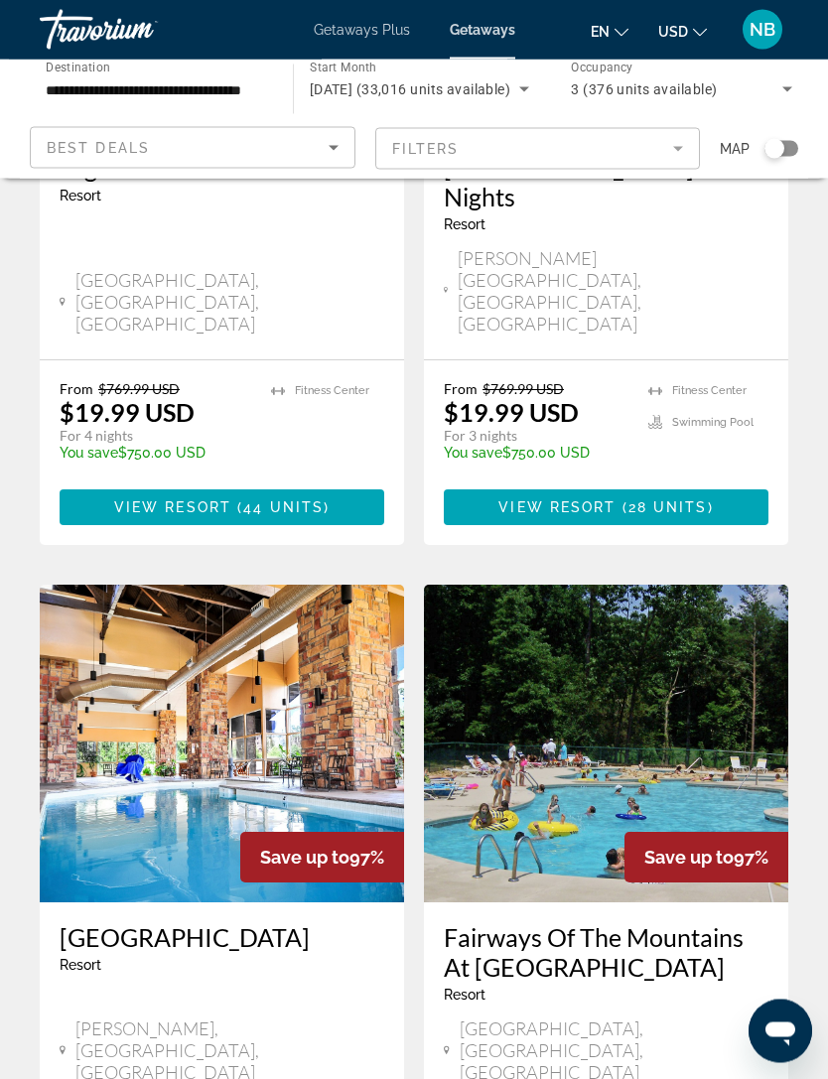
scroll to position [3519, 0]
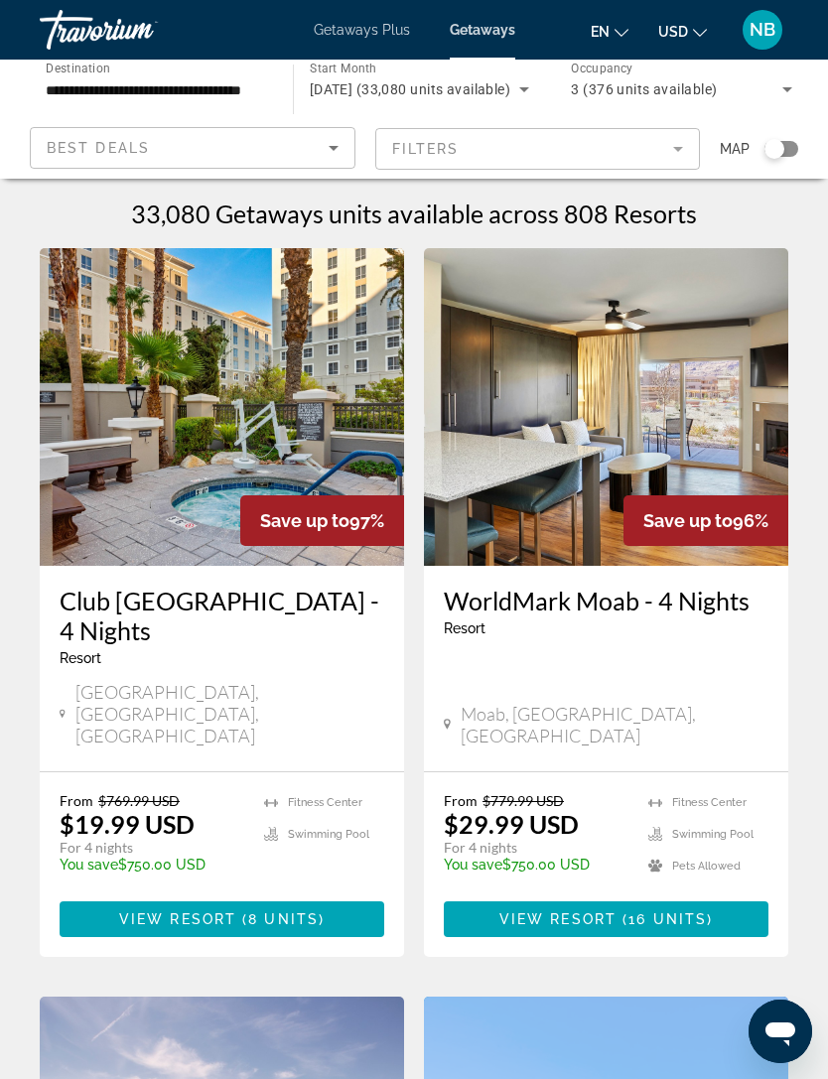
click at [535, 79] on icon "Search widget" at bounding box center [524, 89] width 24 height 24
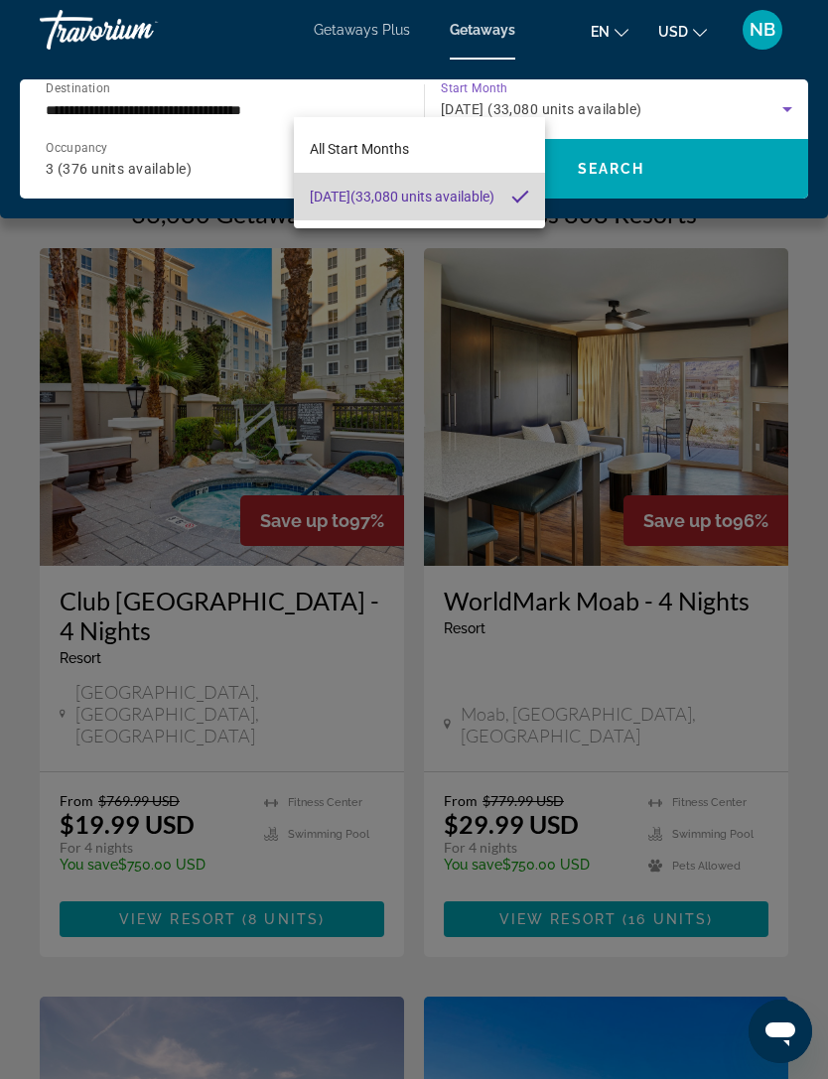
click at [523, 197] on mat-pseudo-checkbox at bounding box center [520, 197] width 18 height 18
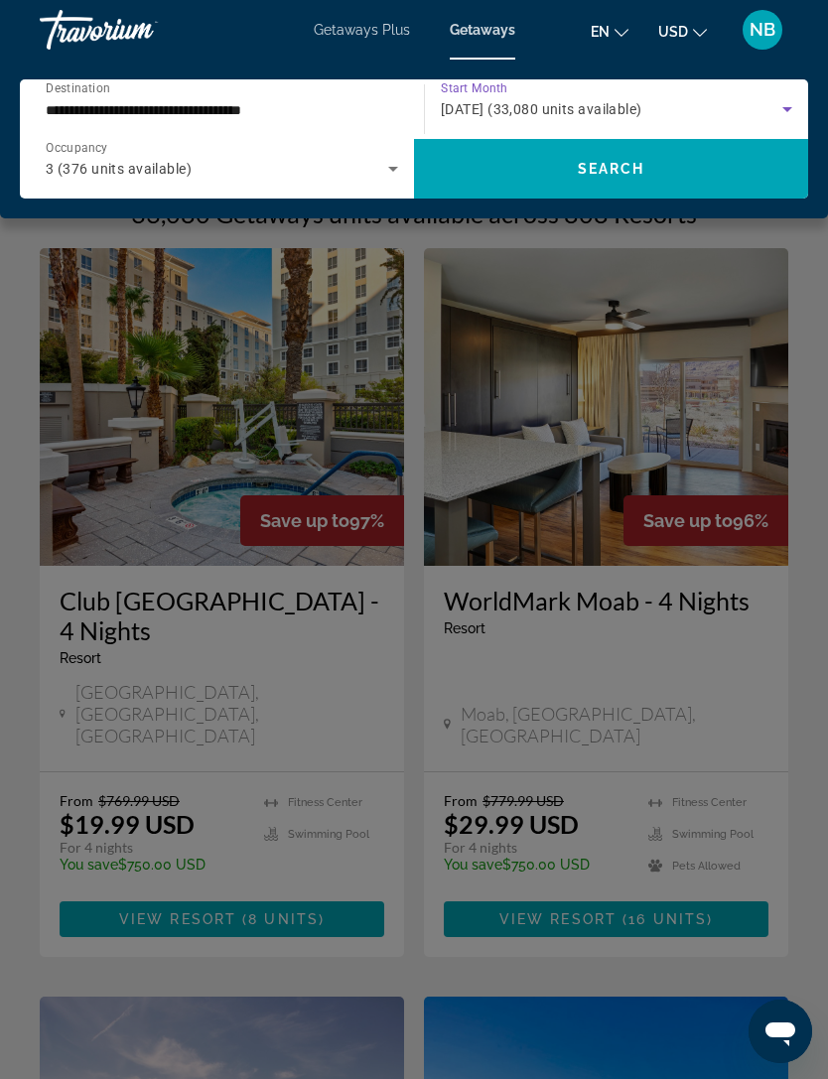
click at [390, 167] on icon "Search widget" at bounding box center [393, 169] width 24 height 24
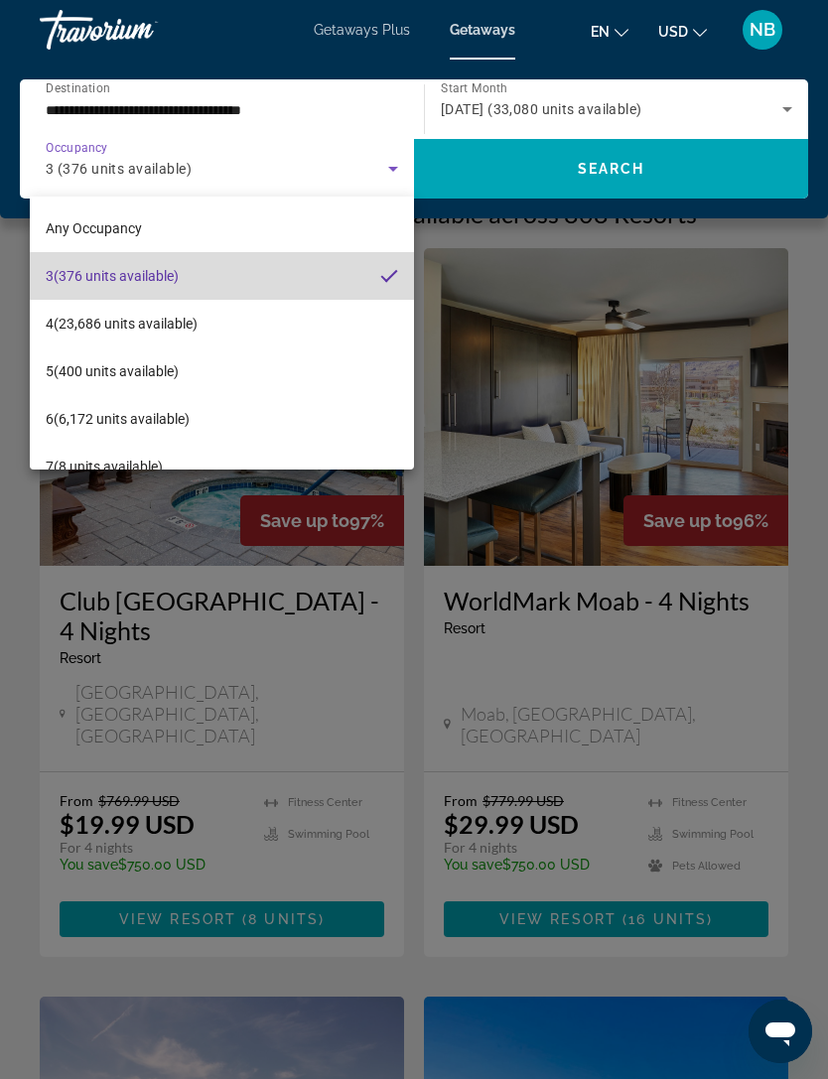
click at [380, 288] on mat-option "3 (376 units available)" at bounding box center [222, 276] width 384 height 48
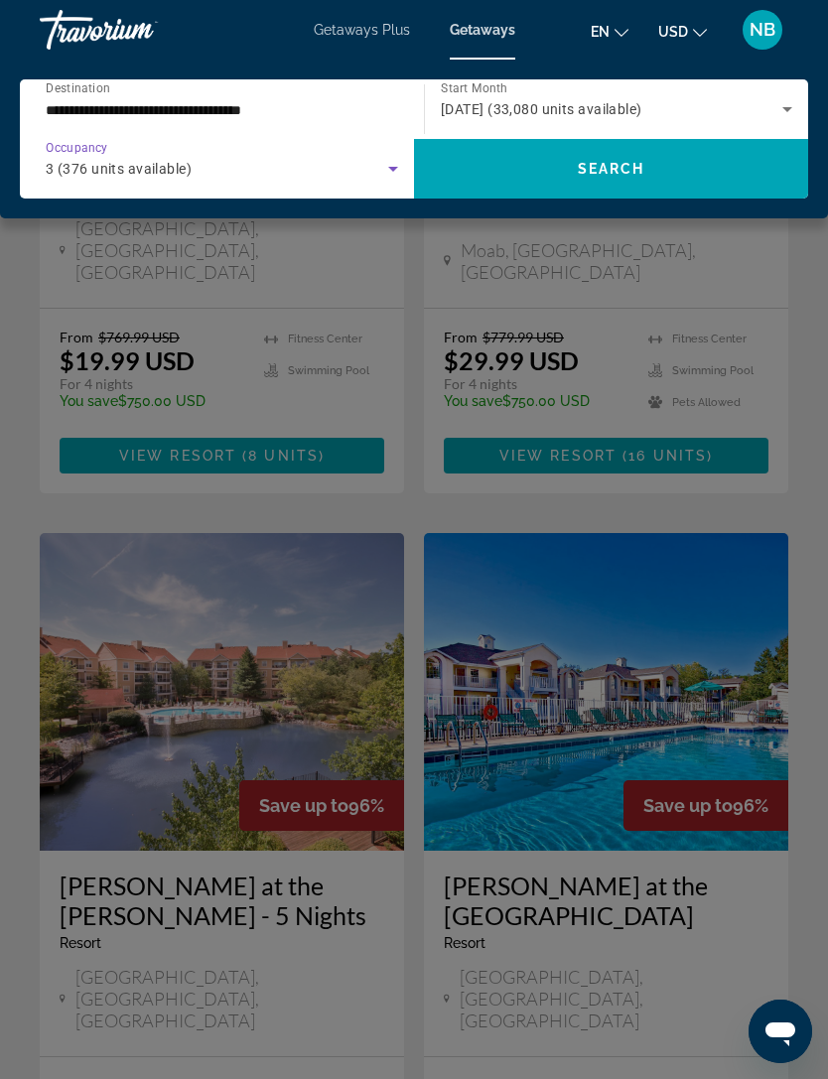
scroll to position [457, 0]
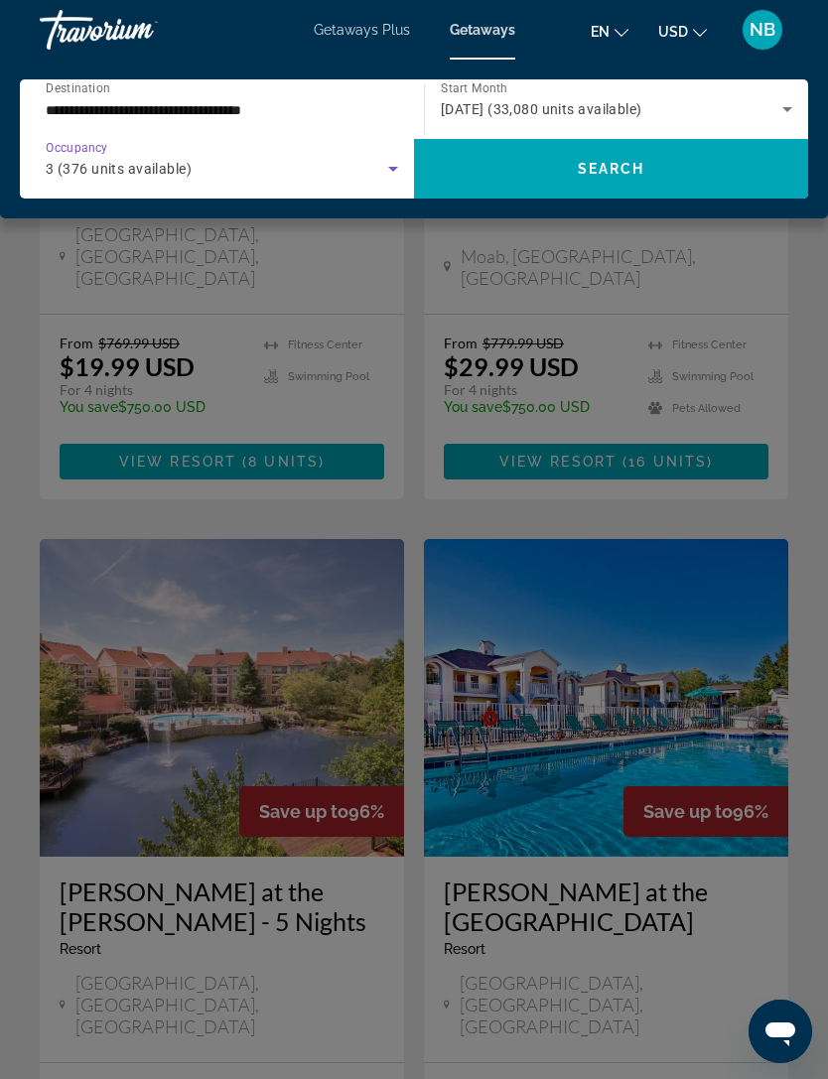
click at [782, 631] on div "Main content" at bounding box center [414, 539] width 828 height 1079
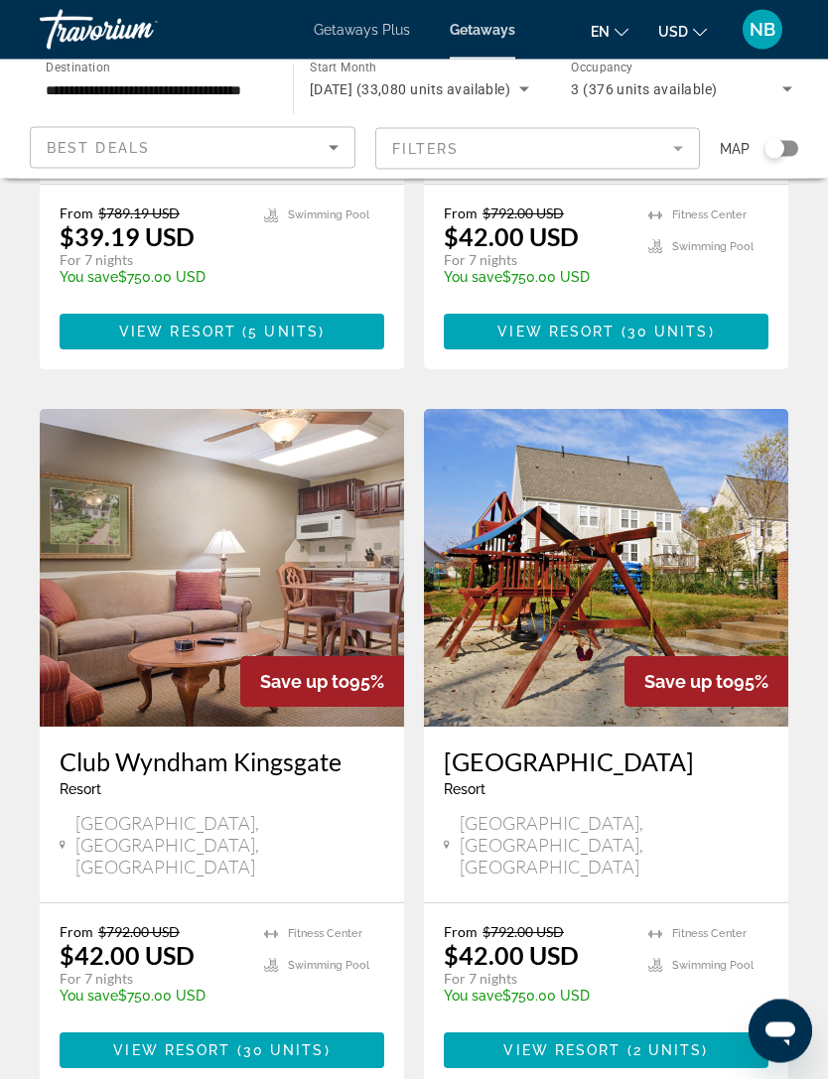
scroll to position [3598, 0]
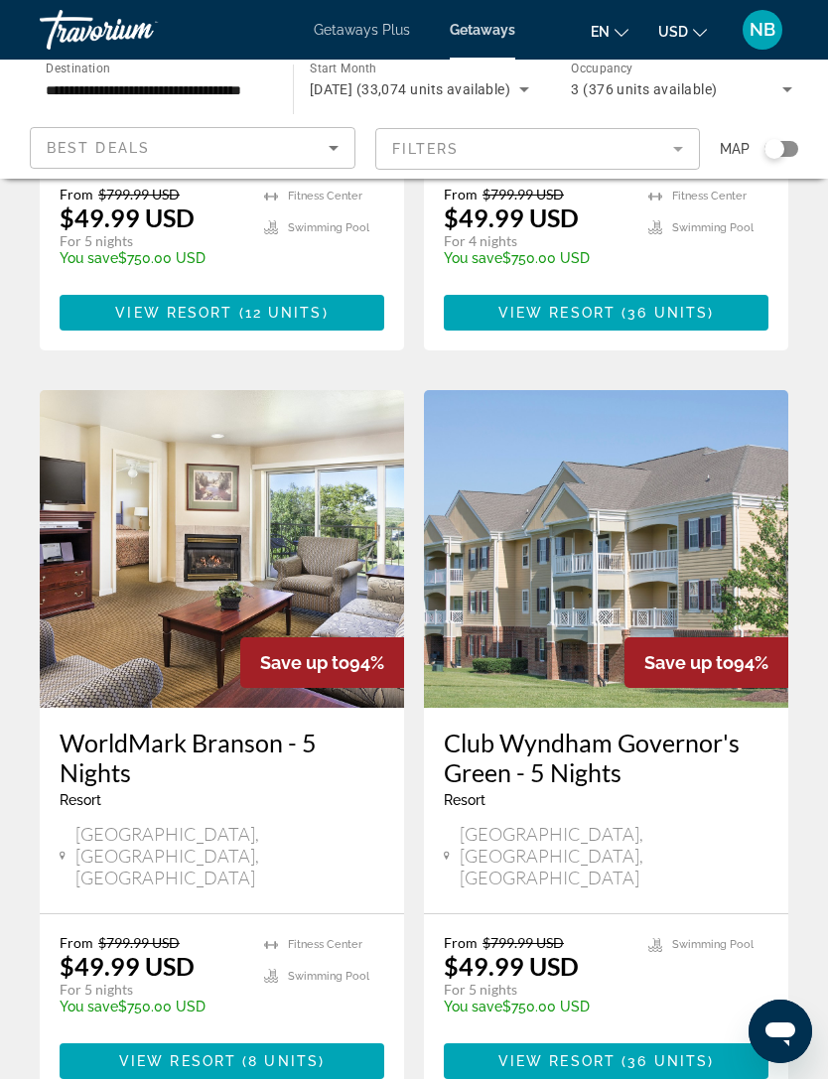
scroll to position [3687, 0]
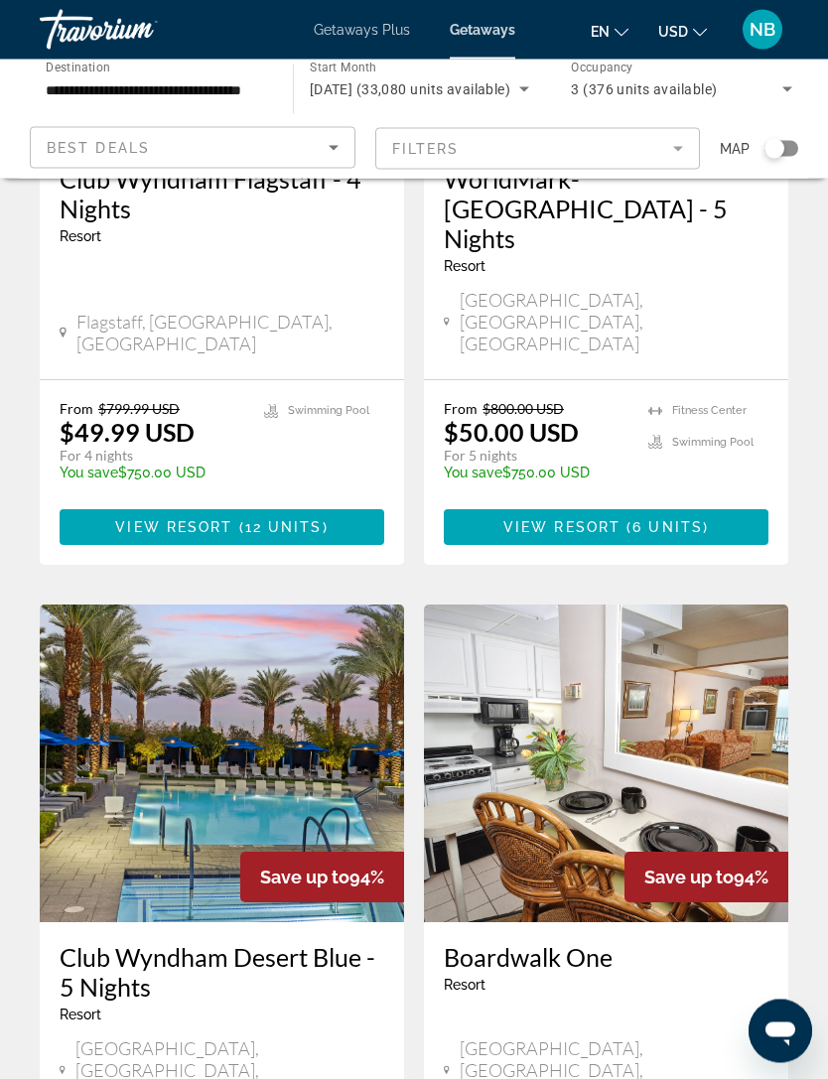
scroll to position [1171, 0]
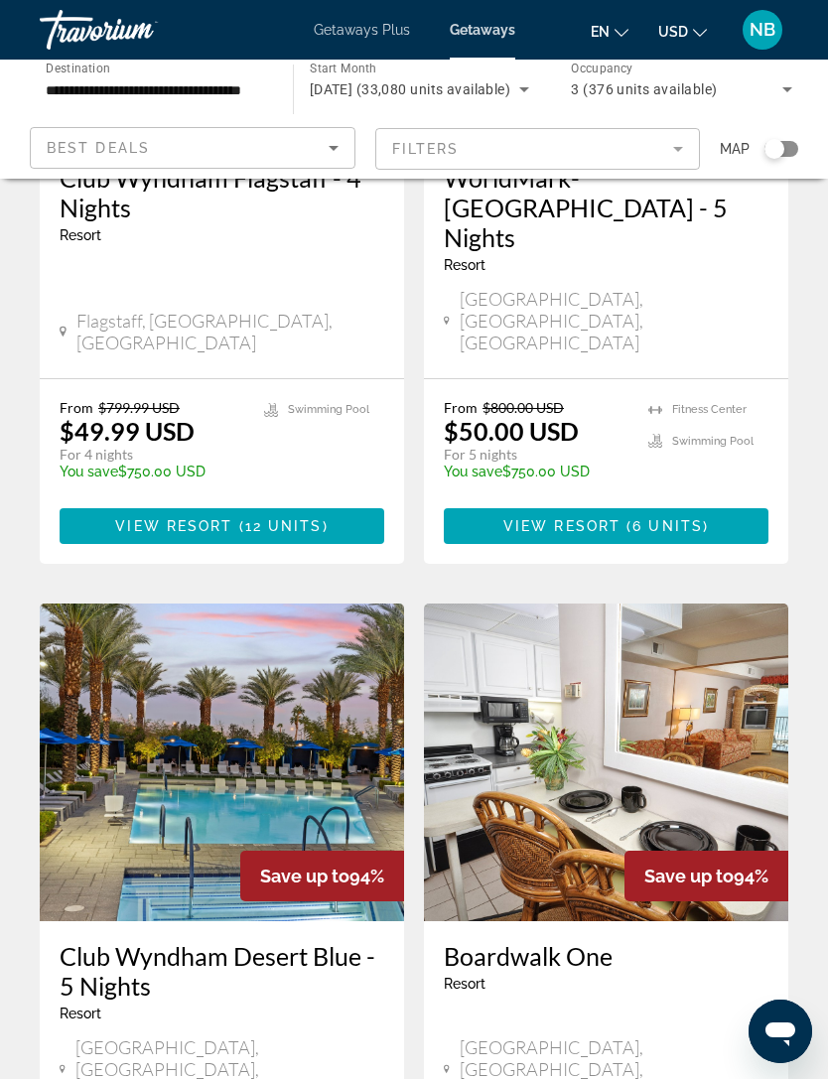
click at [244, 652] on img "Main content" at bounding box center [222, 762] width 364 height 318
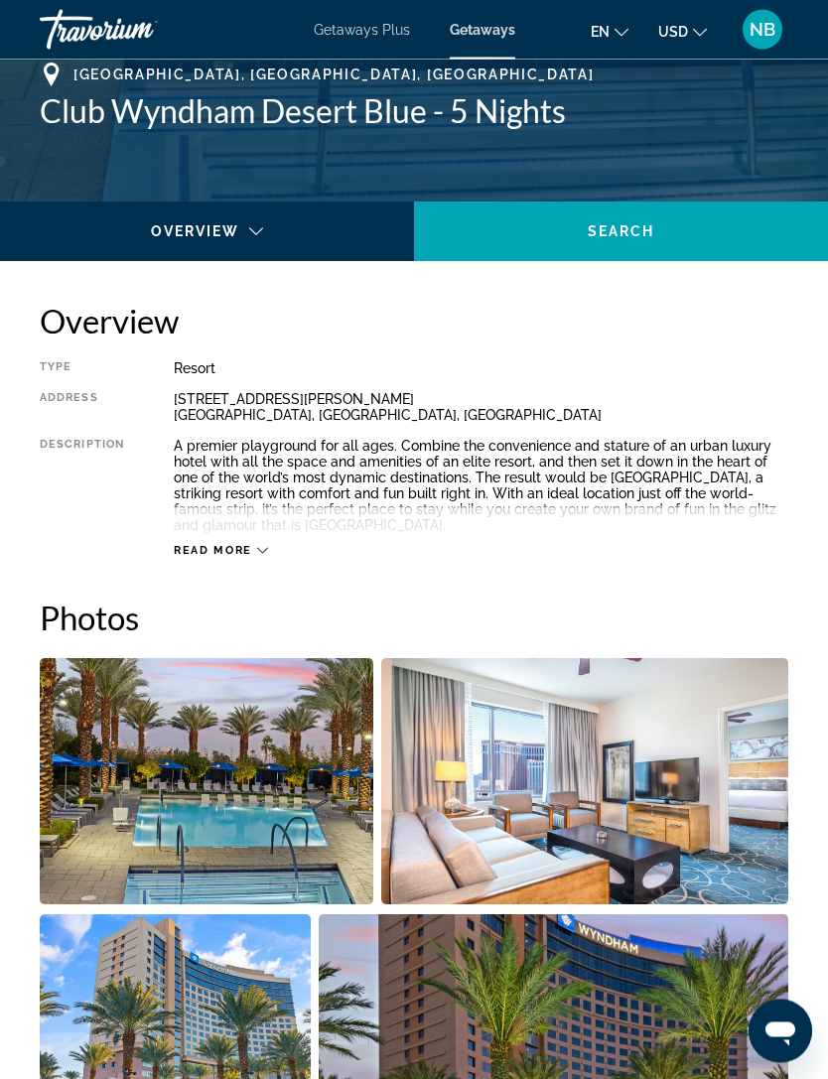
scroll to position [802, 0]
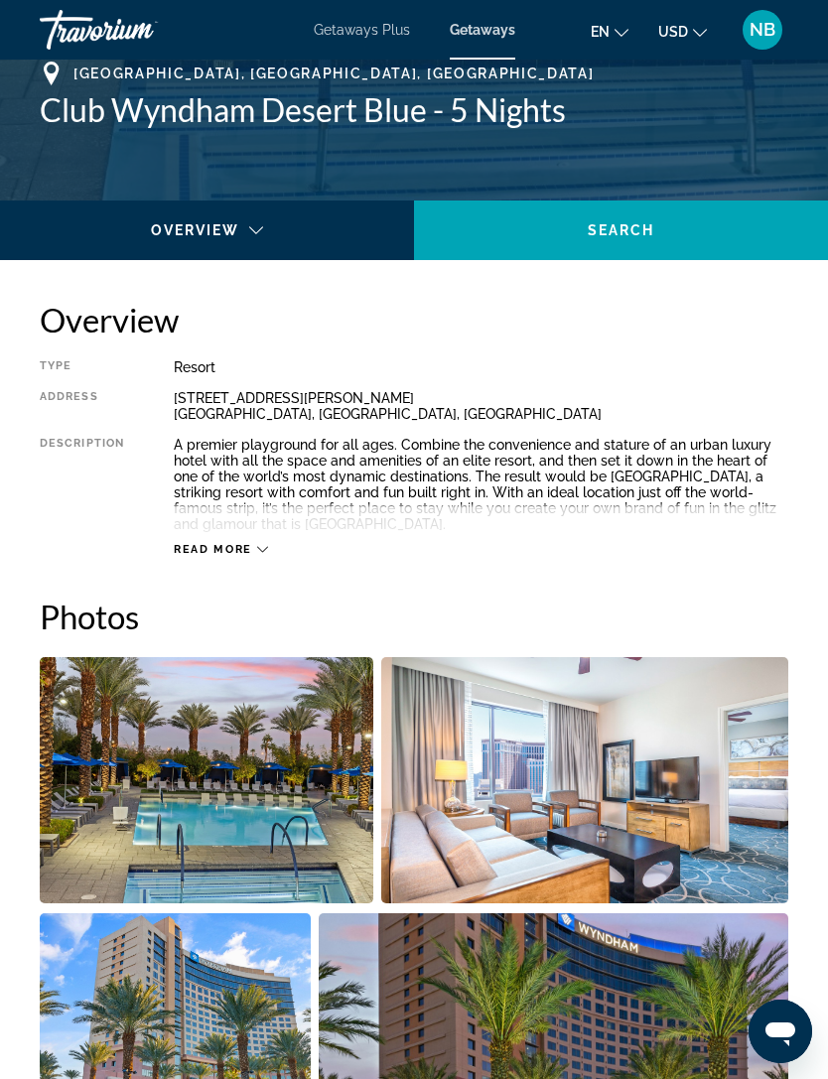
click at [232, 556] on span "Read more" at bounding box center [213, 549] width 78 height 13
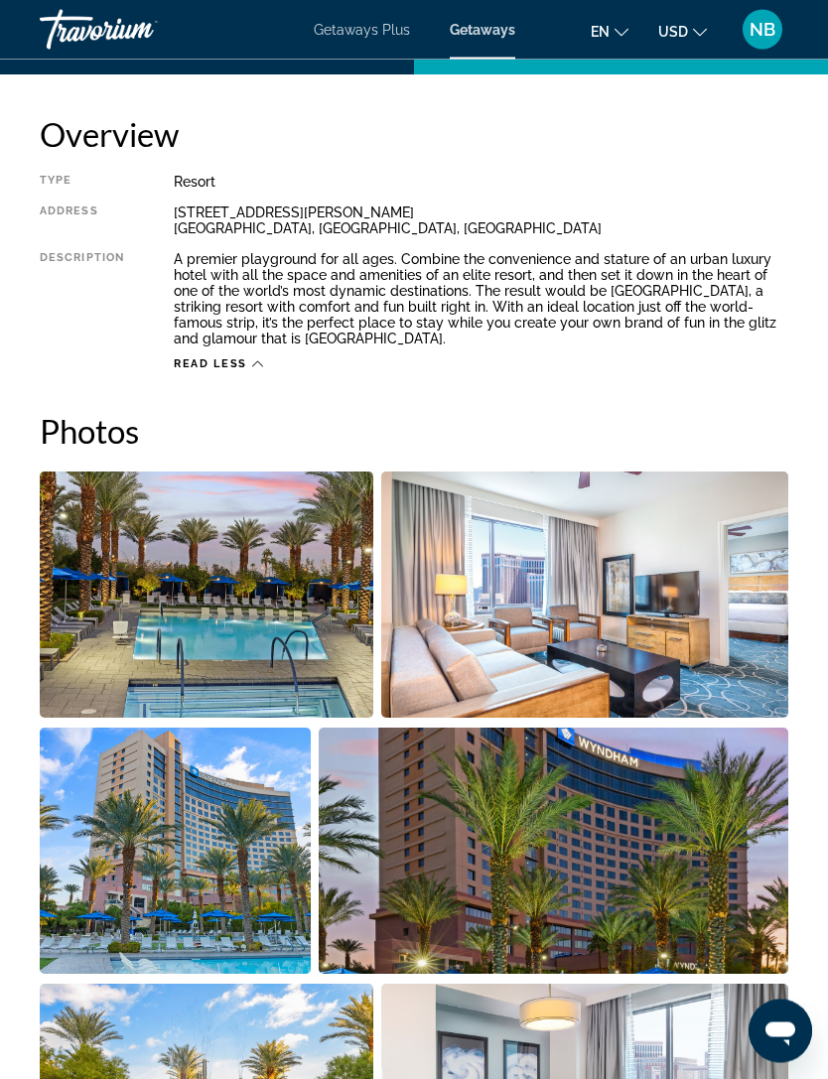
scroll to position [987, 0]
click at [604, 794] on img "Open full-screen image slider" at bounding box center [553, 850] width 469 height 246
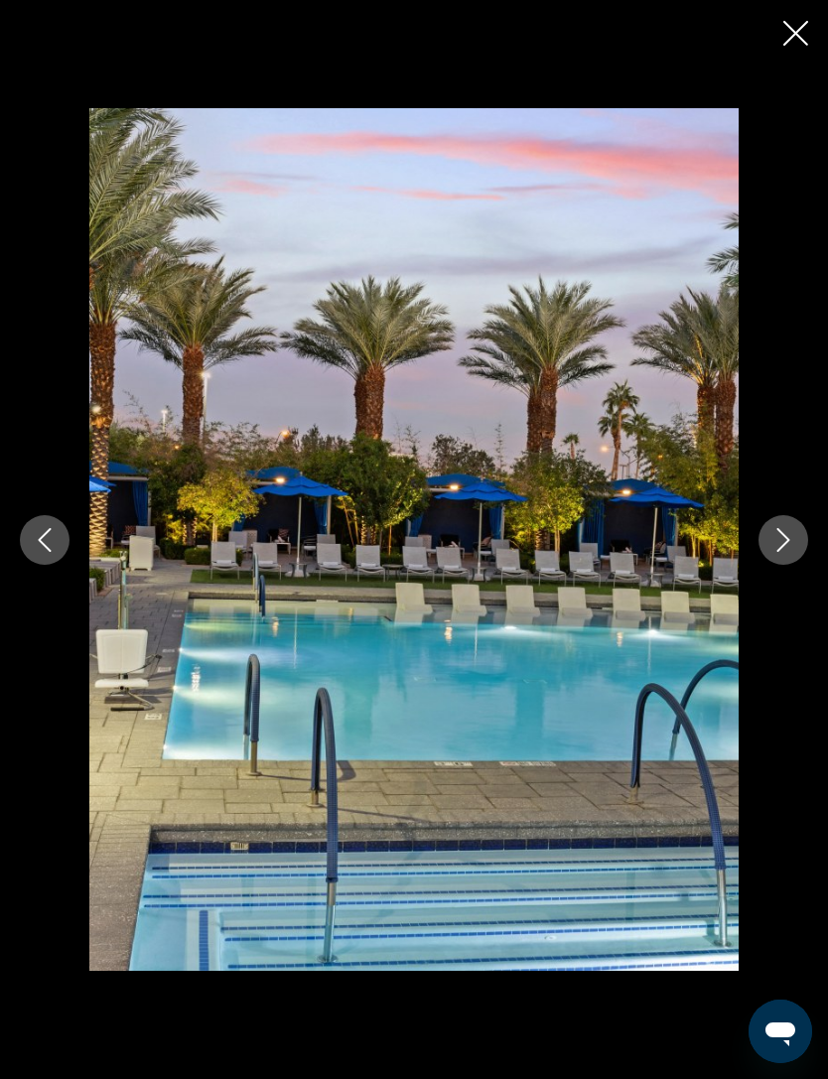
click at [780, 552] on icon "Next image" at bounding box center [783, 540] width 24 height 24
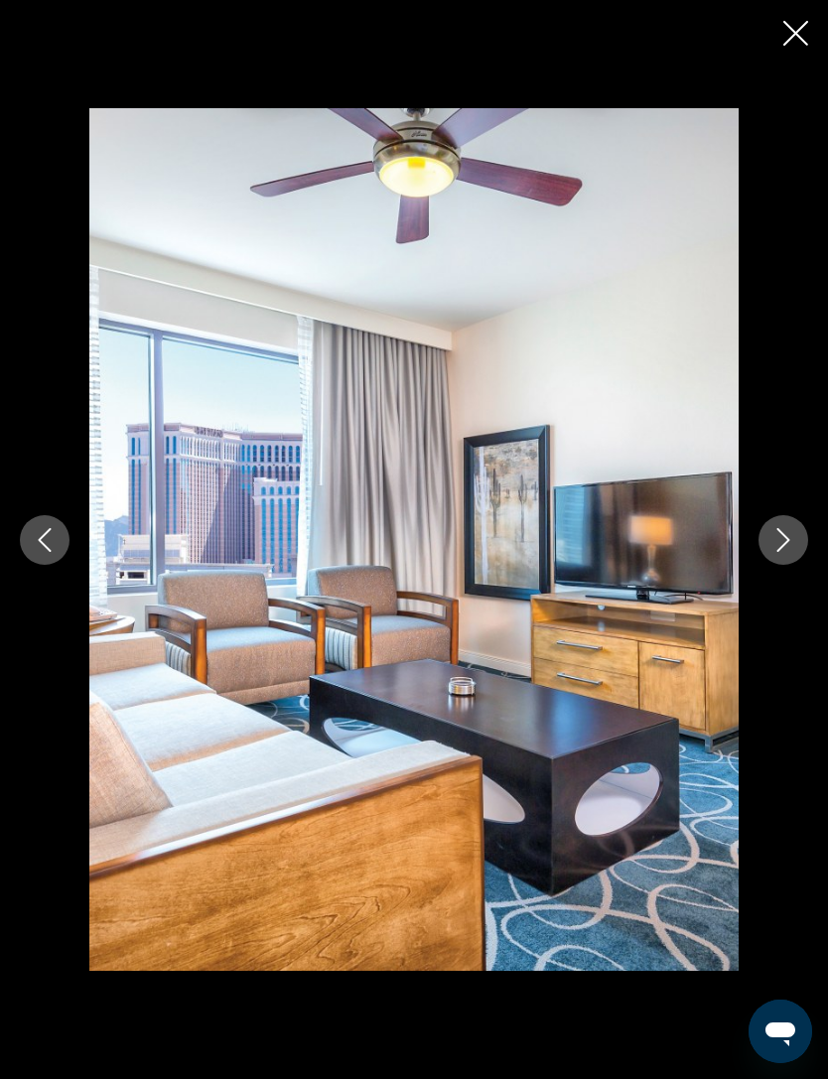
click at [784, 565] on button "Next image" at bounding box center [783, 540] width 50 height 50
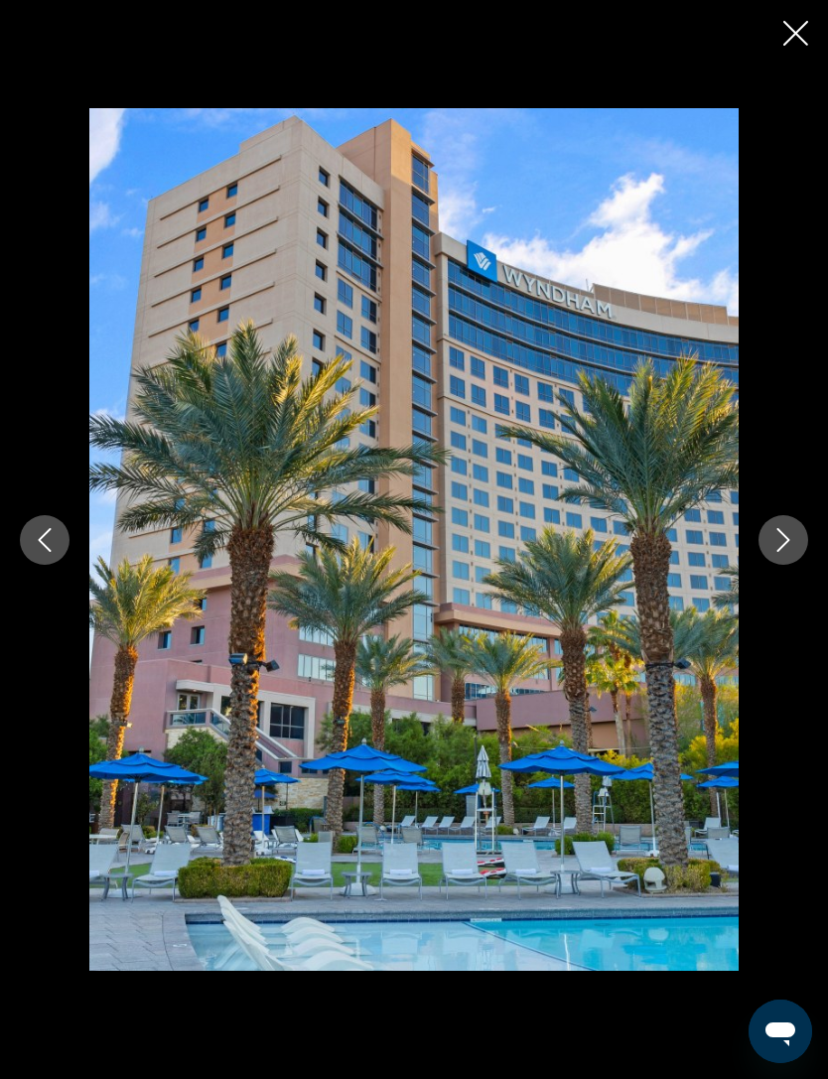
click at [789, 565] on button "Next image" at bounding box center [783, 540] width 50 height 50
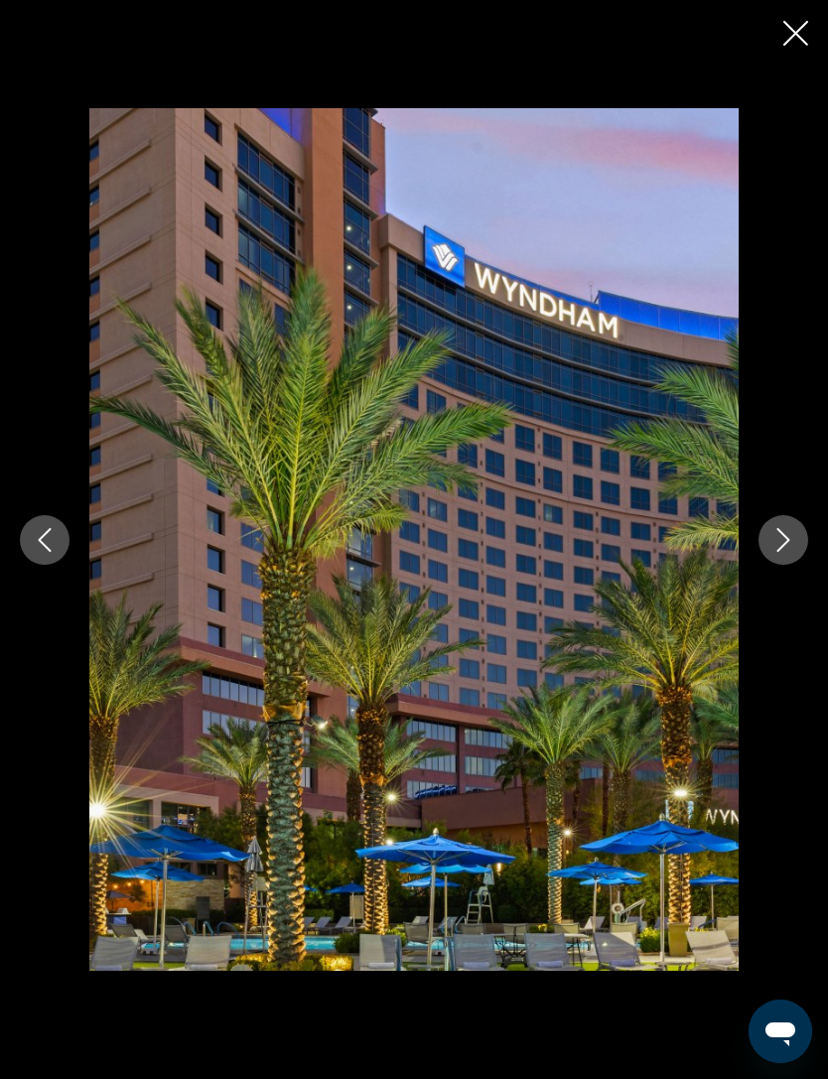
click at [794, 552] on icon "Next image" at bounding box center [783, 540] width 24 height 24
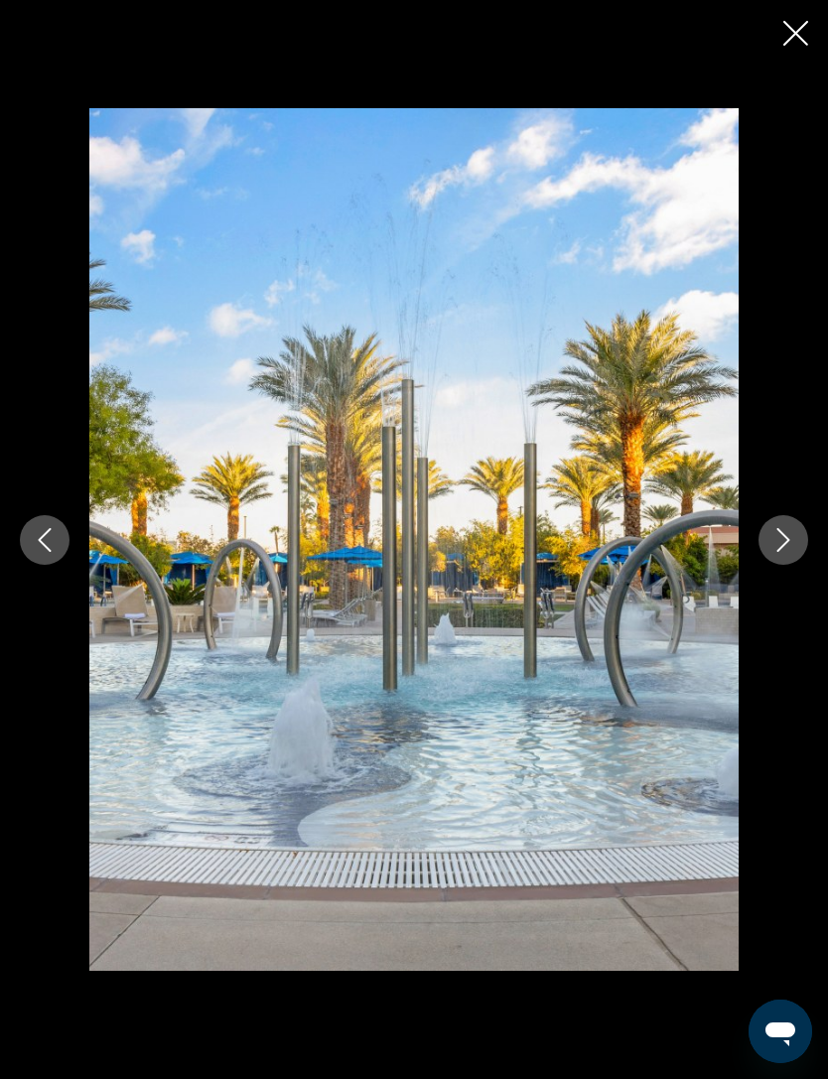
click at [789, 565] on button "Next image" at bounding box center [783, 540] width 50 height 50
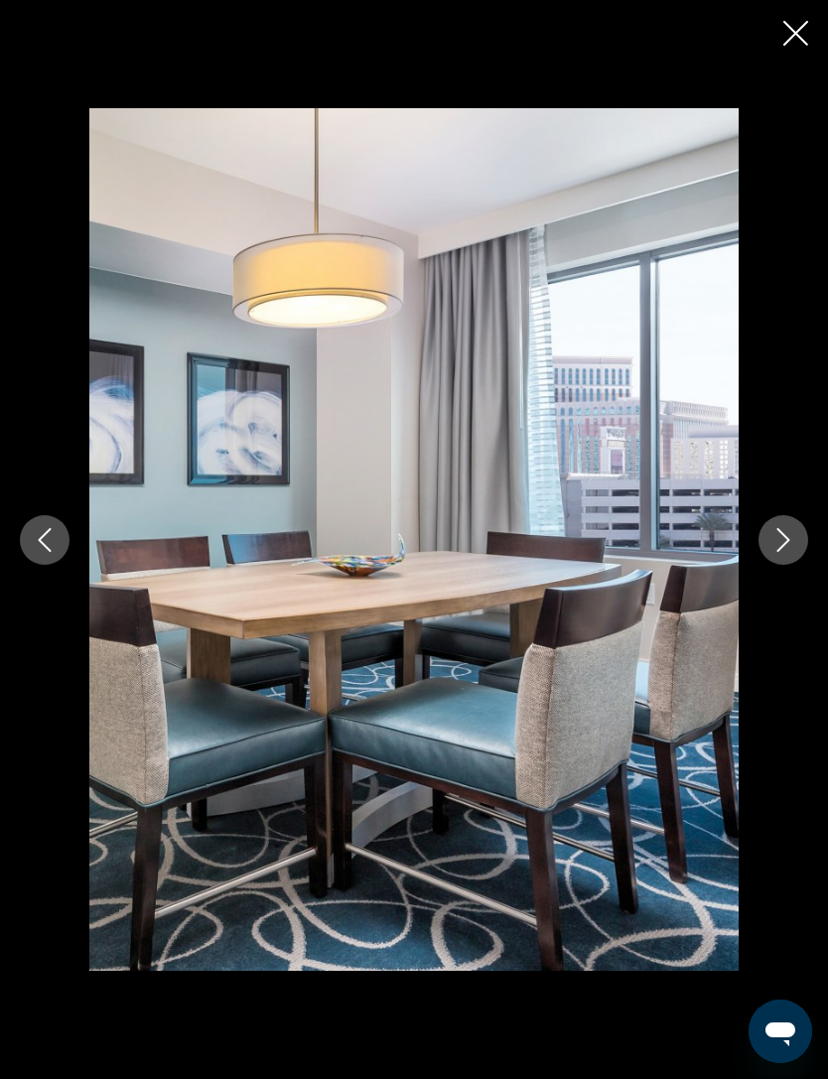
click at [789, 552] on icon "Next image" at bounding box center [783, 540] width 24 height 24
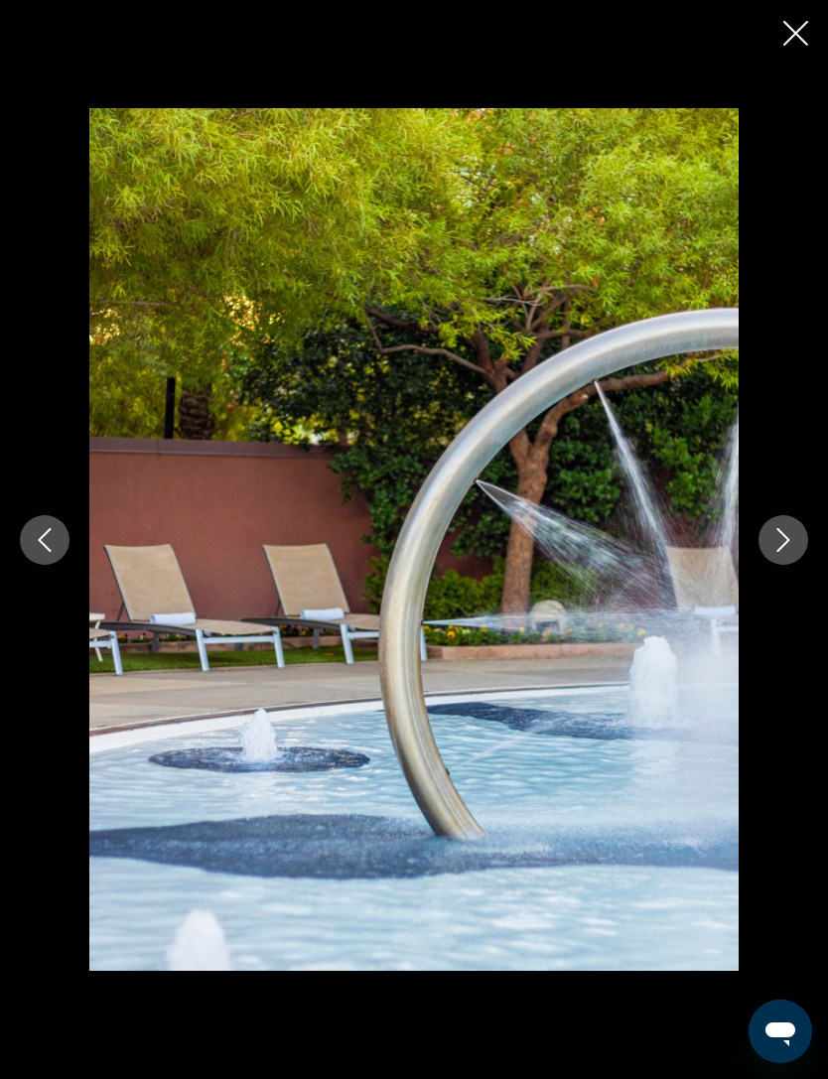
click at [788, 552] on icon "Next image" at bounding box center [783, 540] width 24 height 24
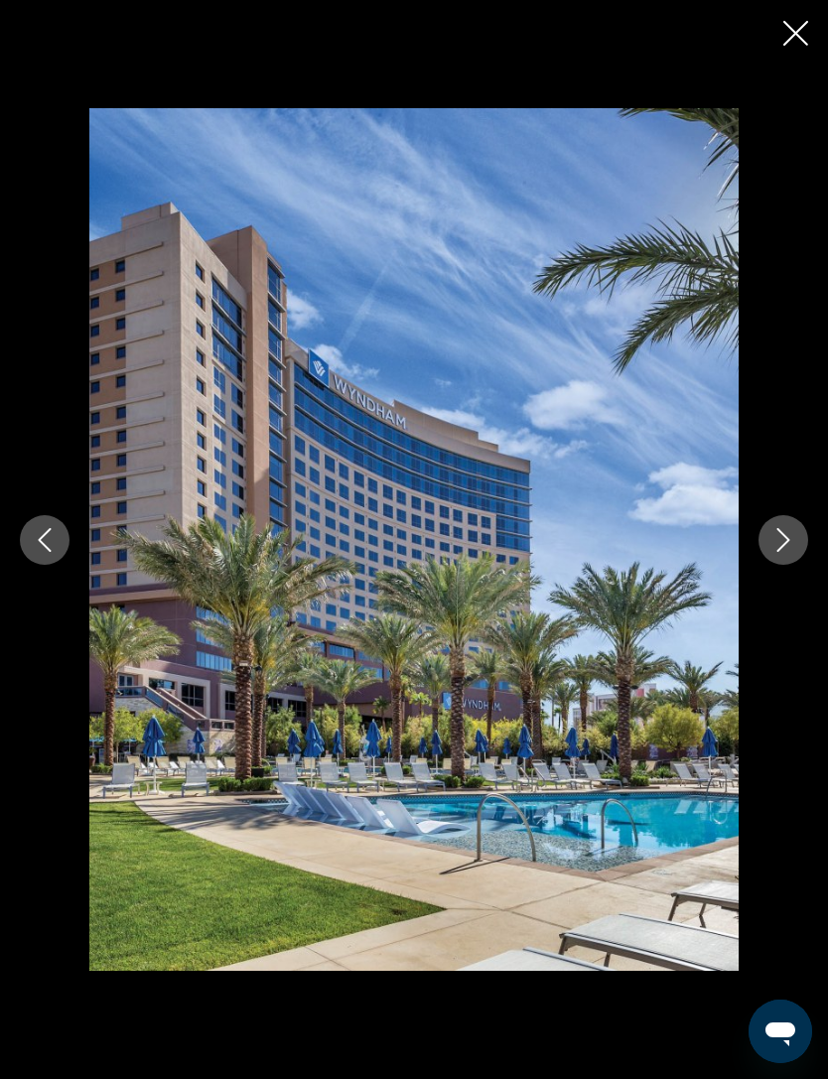
click at [789, 552] on icon "Next image" at bounding box center [783, 540] width 24 height 24
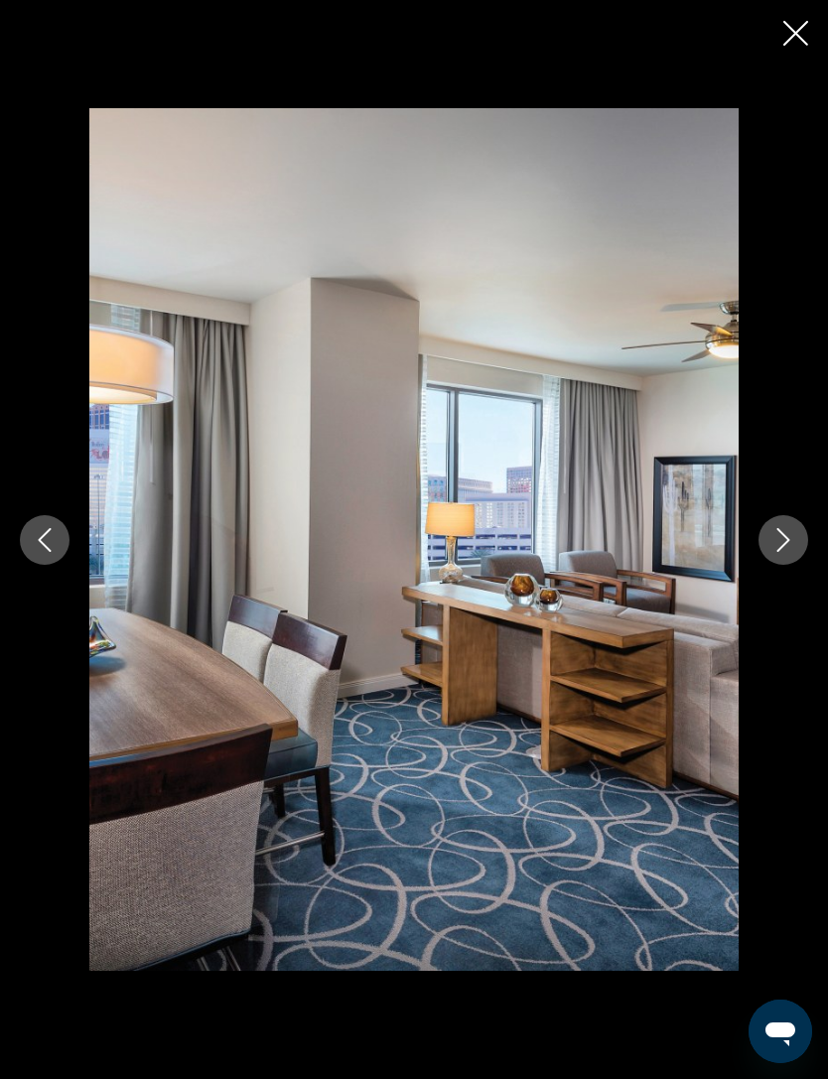
click at [782, 565] on button "Next image" at bounding box center [783, 540] width 50 height 50
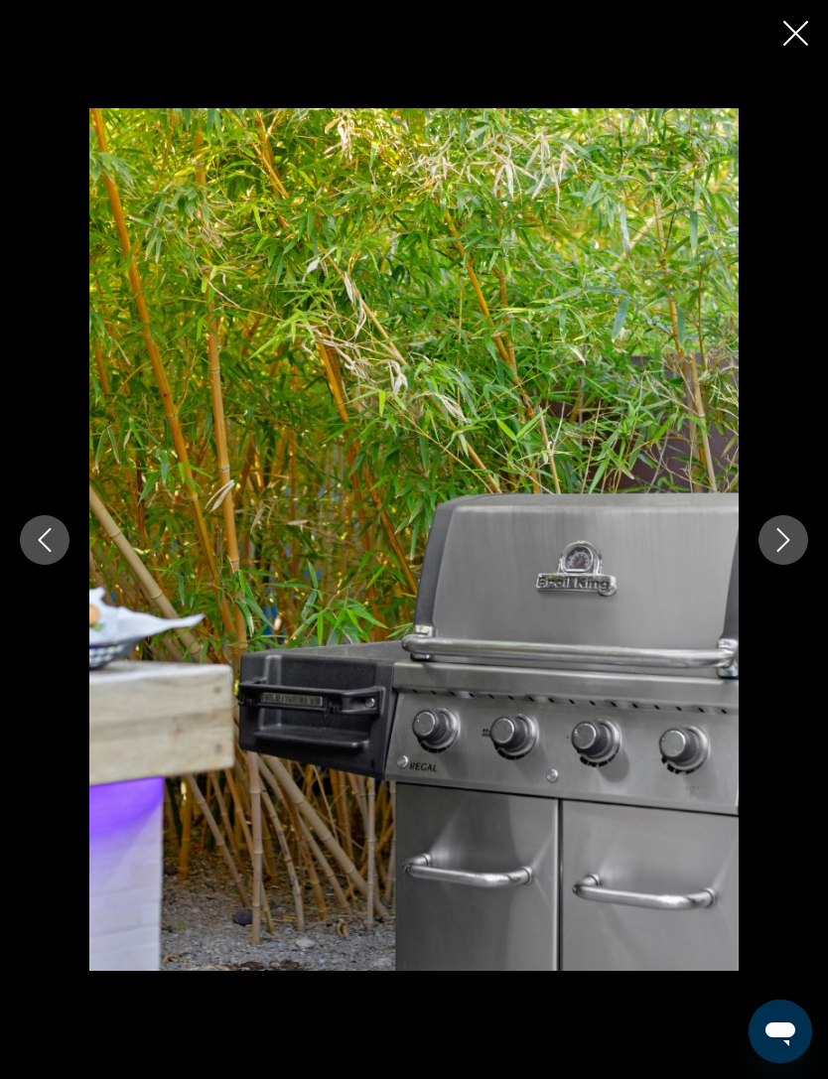
click at [783, 565] on button "Next image" at bounding box center [783, 540] width 50 height 50
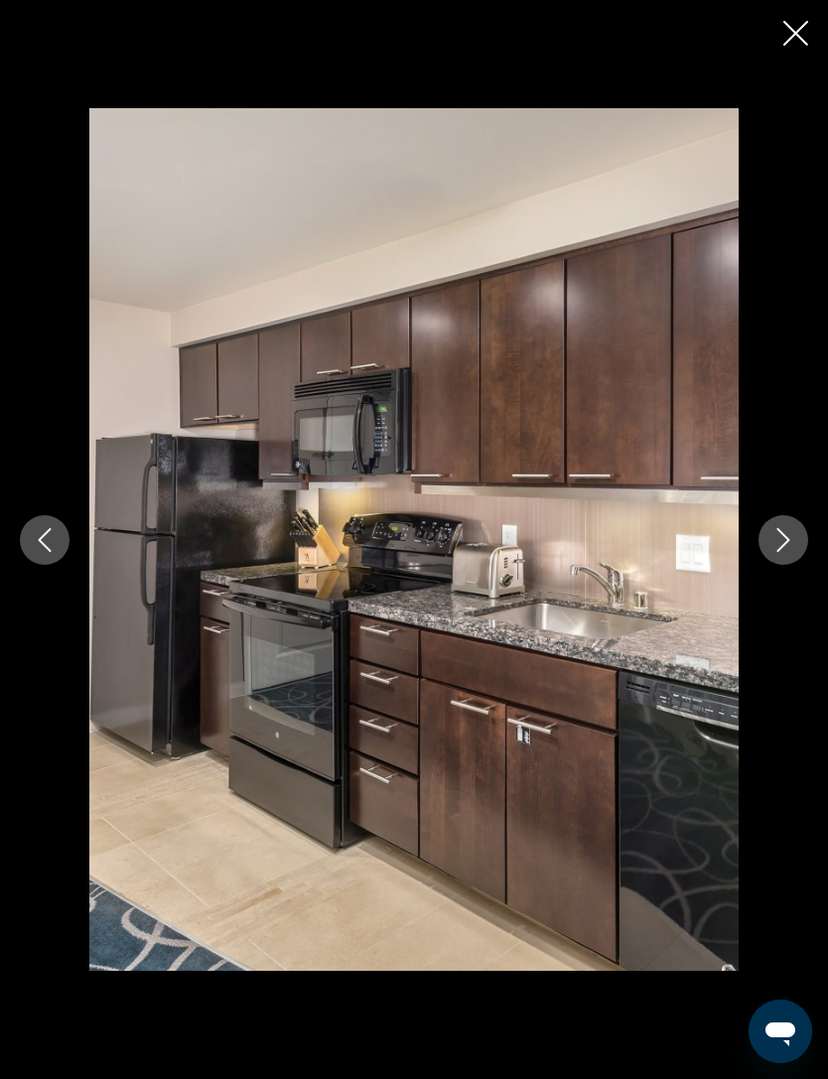
click at [784, 565] on button "Next image" at bounding box center [783, 540] width 50 height 50
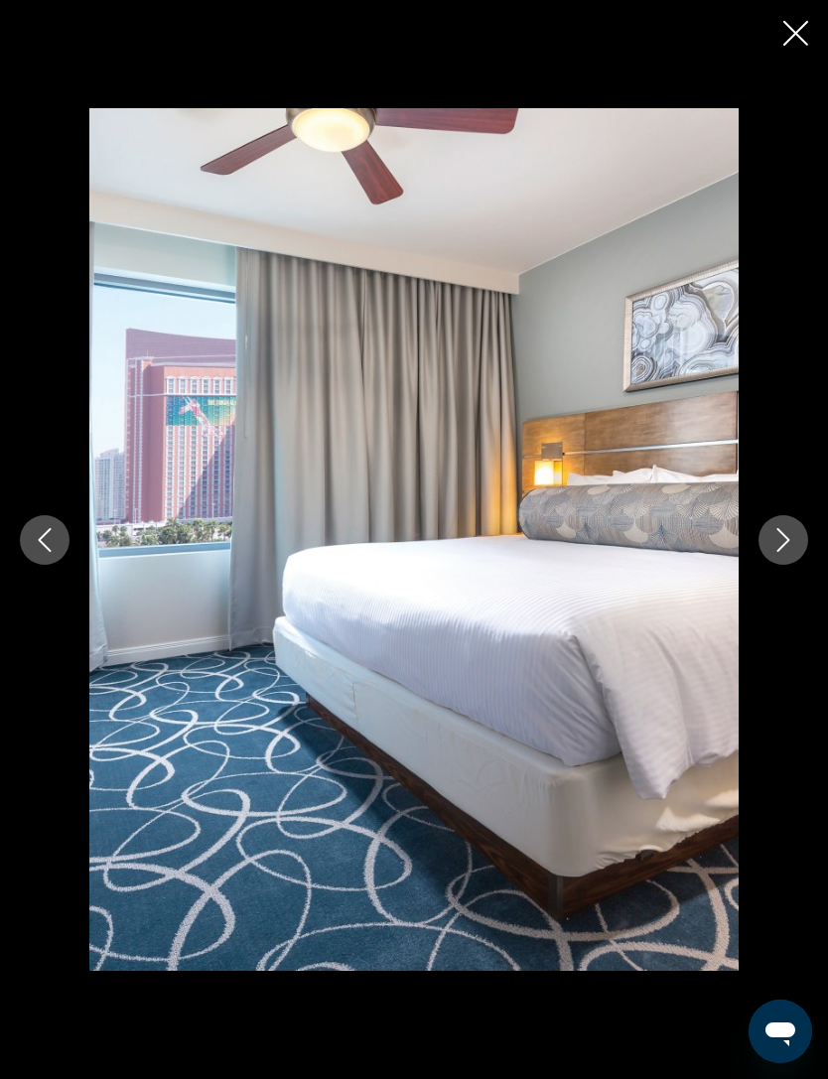
click at [787, 552] on icon "Next image" at bounding box center [783, 540] width 24 height 24
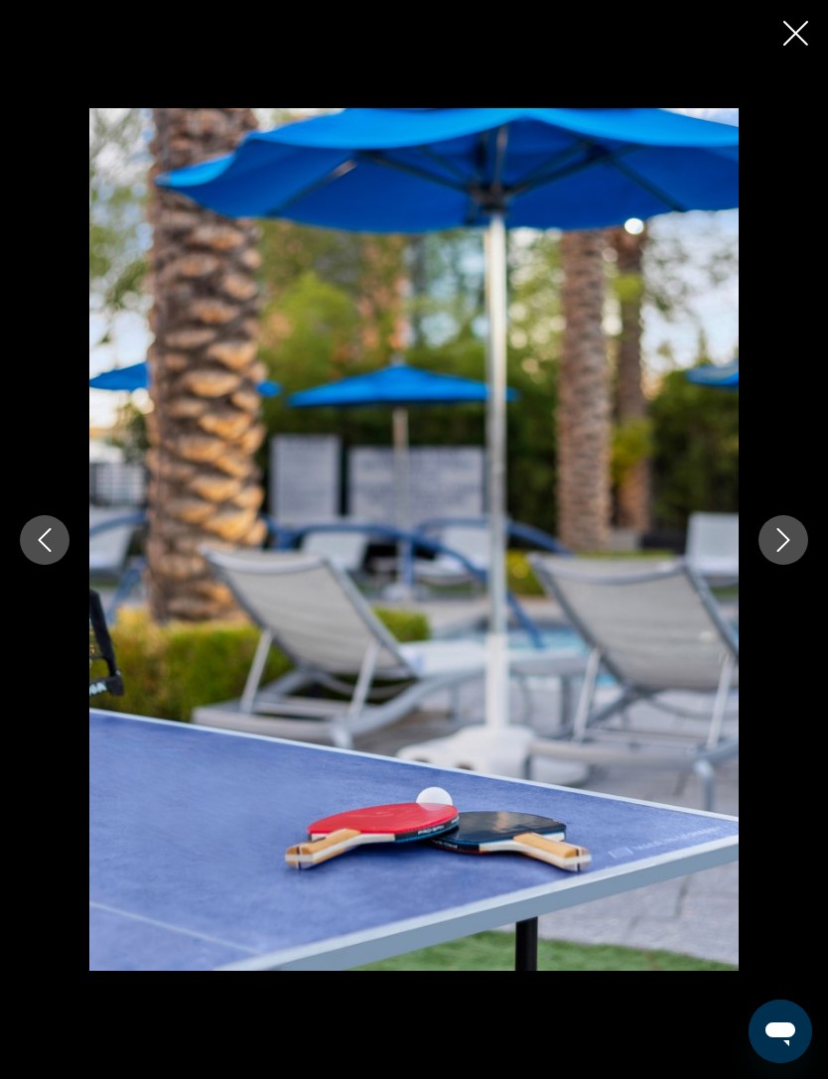
click at [786, 565] on button "Next image" at bounding box center [783, 540] width 50 height 50
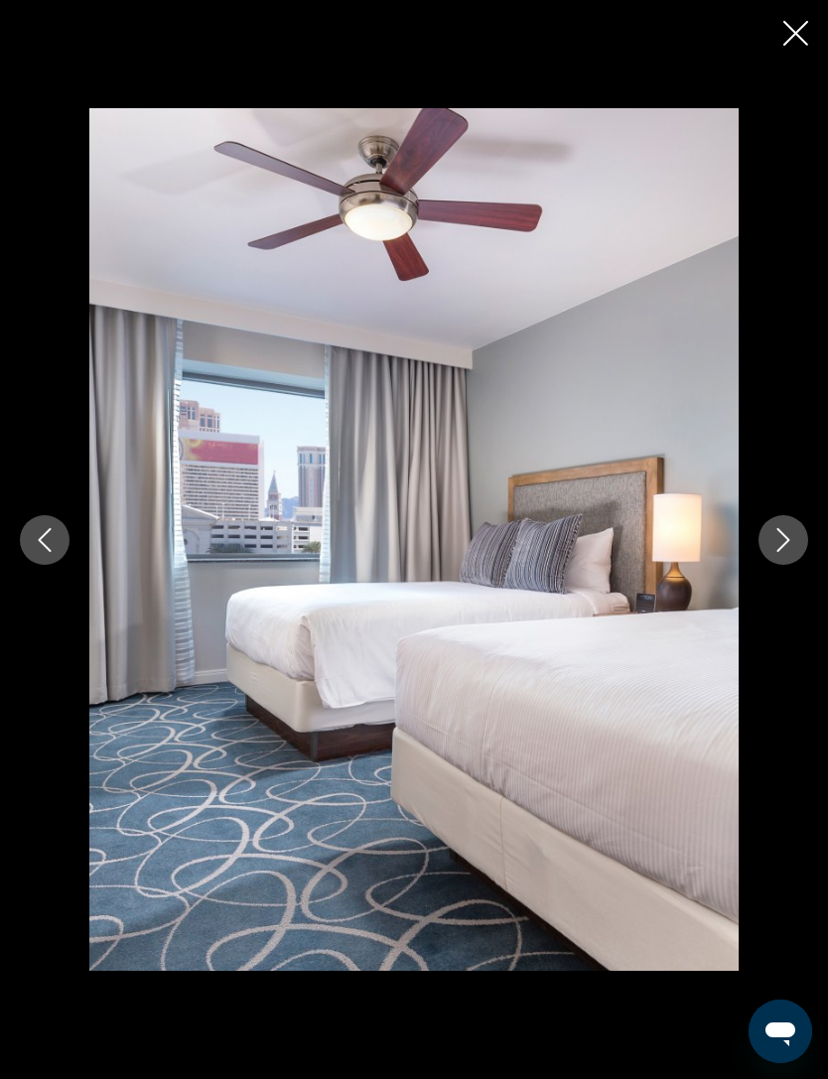
click at [783, 552] on icon "Next image" at bounding box center [783, 540] width 24 height 24
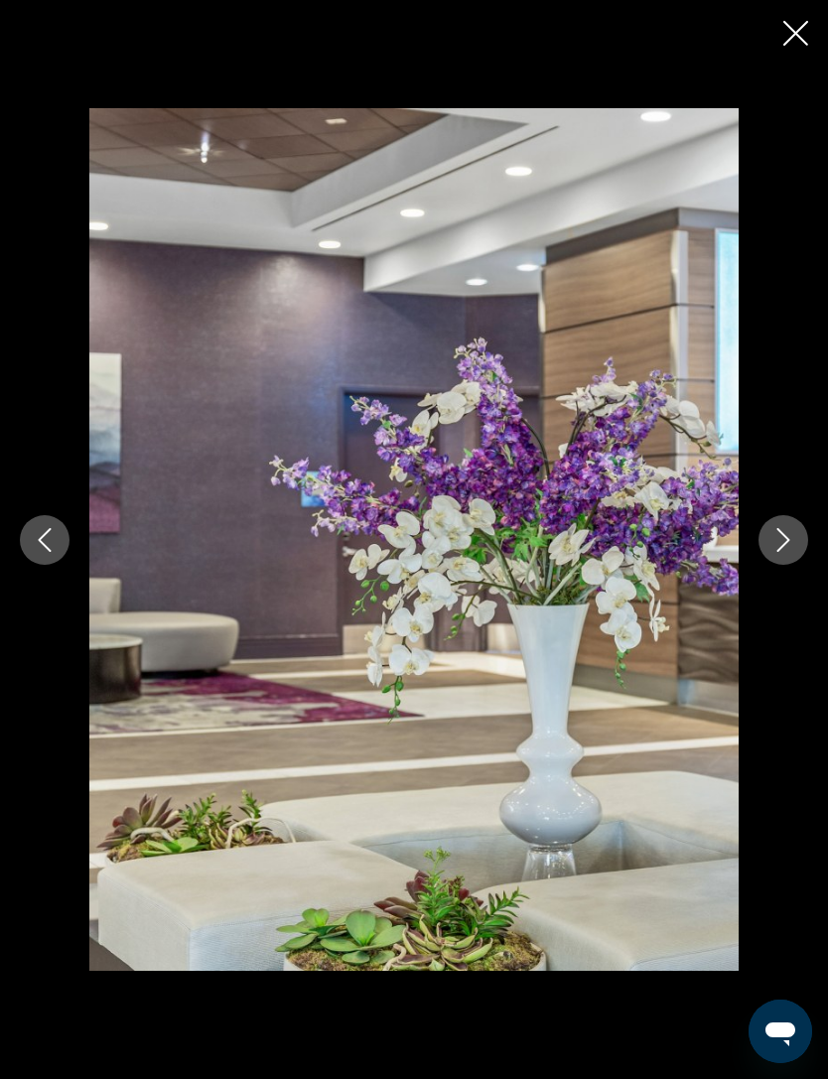
click at [783, 552] on icon "Next image" at bounding box center [783, 540] width 24 height 24
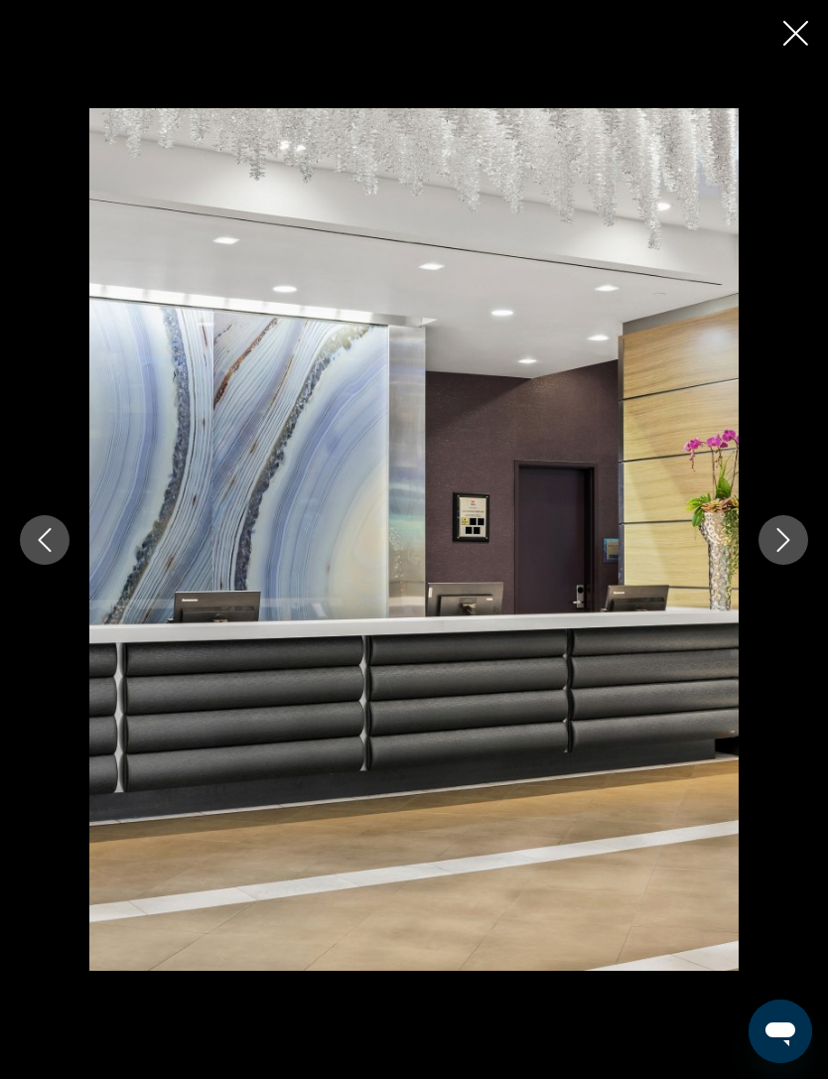
click at [789, 565] on button "Next image" at bounding box center [783, 540] width 50 height 50
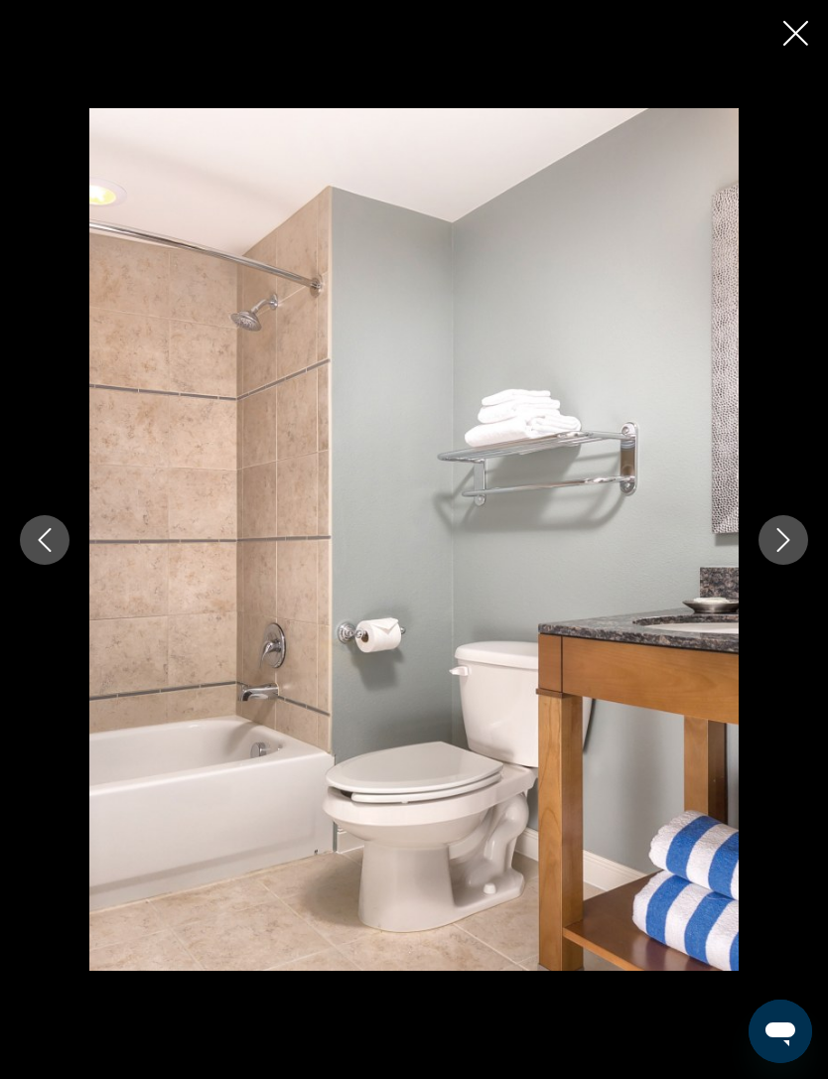
click at [780, 565] on button "Next image" at bounding box center [783, 540] width 50 height 50
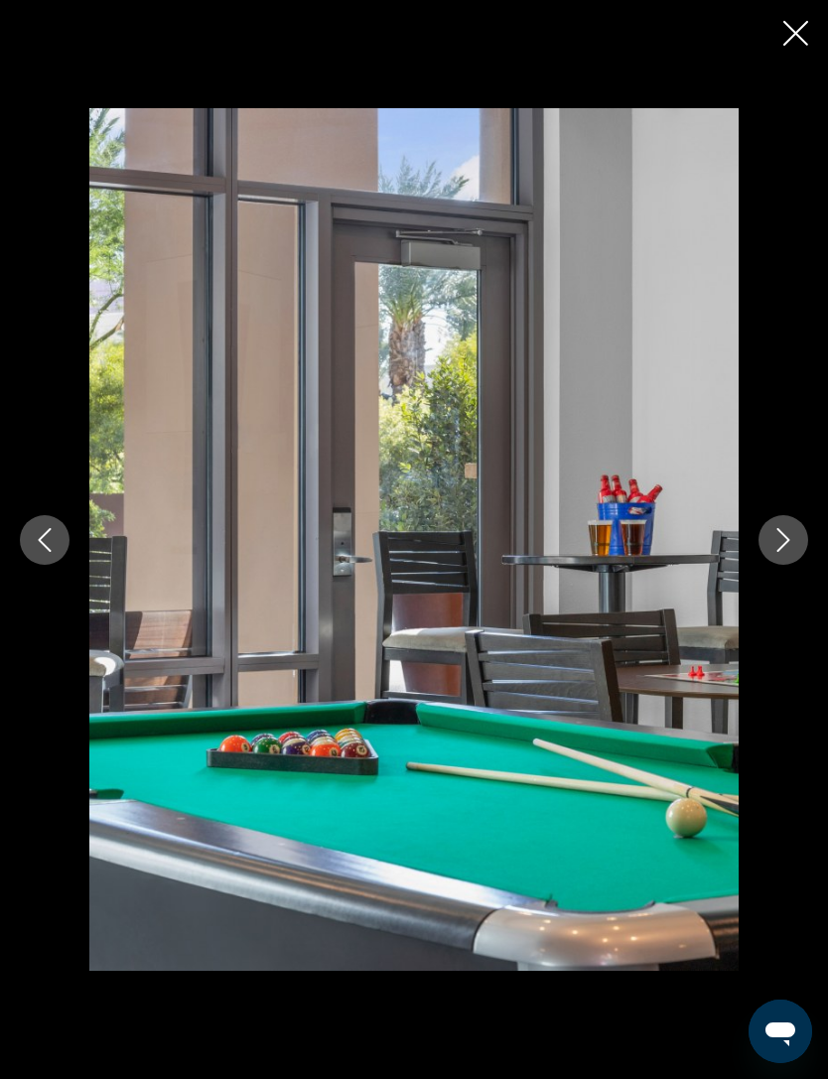
click at [788, 565] on button "Next image" at bounding box center [783, 540] width 50 height 50
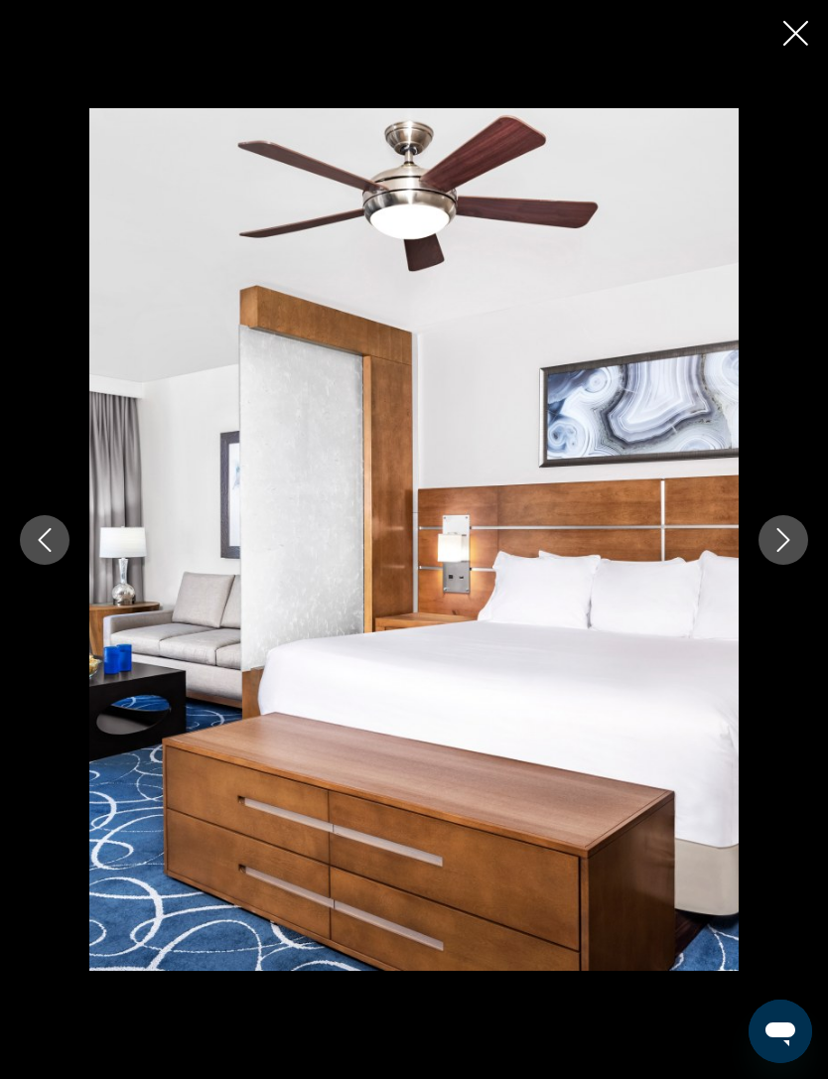
click at [782, 565] on button "Next image" at bounding box center [783, 540] width 50 height 50
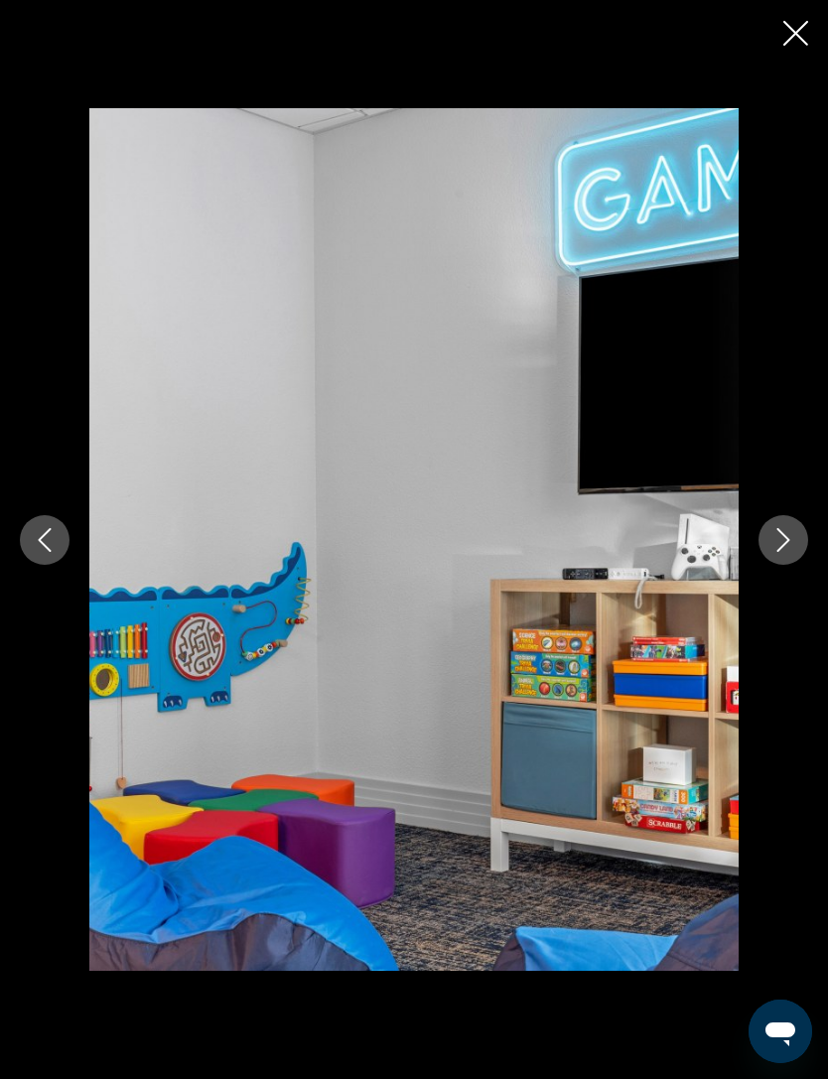
click at [788, 565] on button "Next image" at bounding box center [783, 540] width 50 height 50
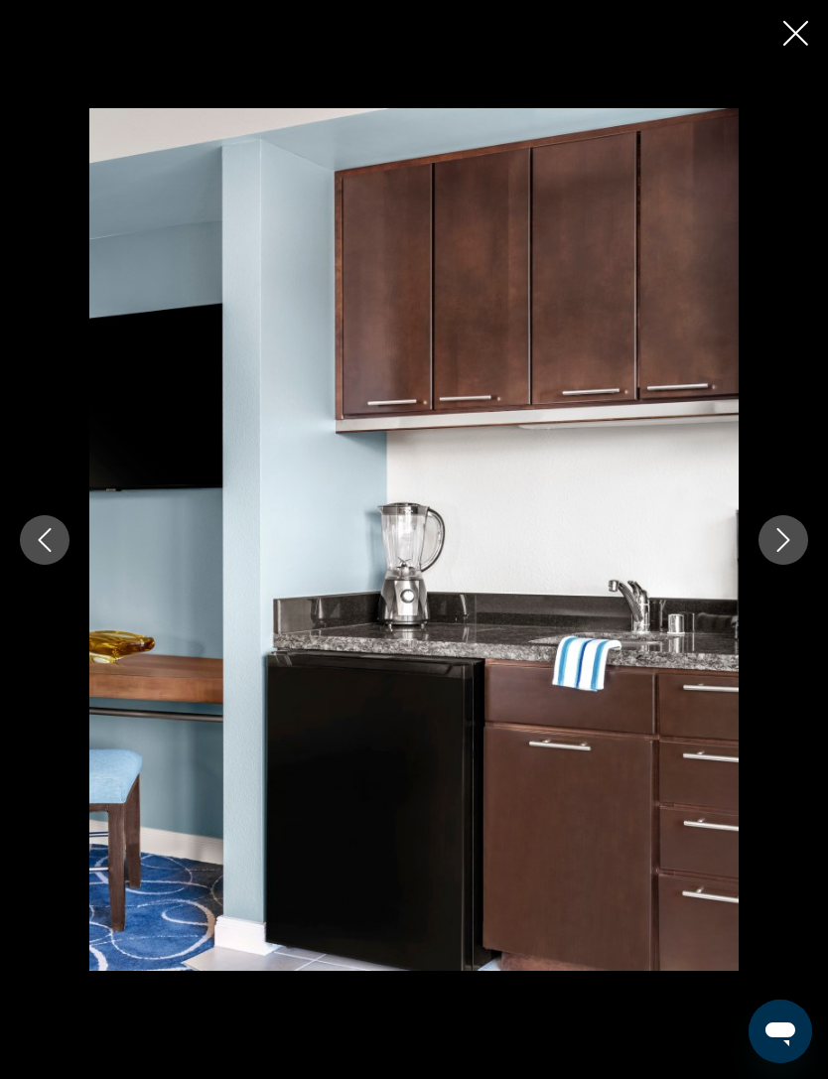
click at [792, 565] on button "Next image" at bounding box center [783, 540] width 50 height 50
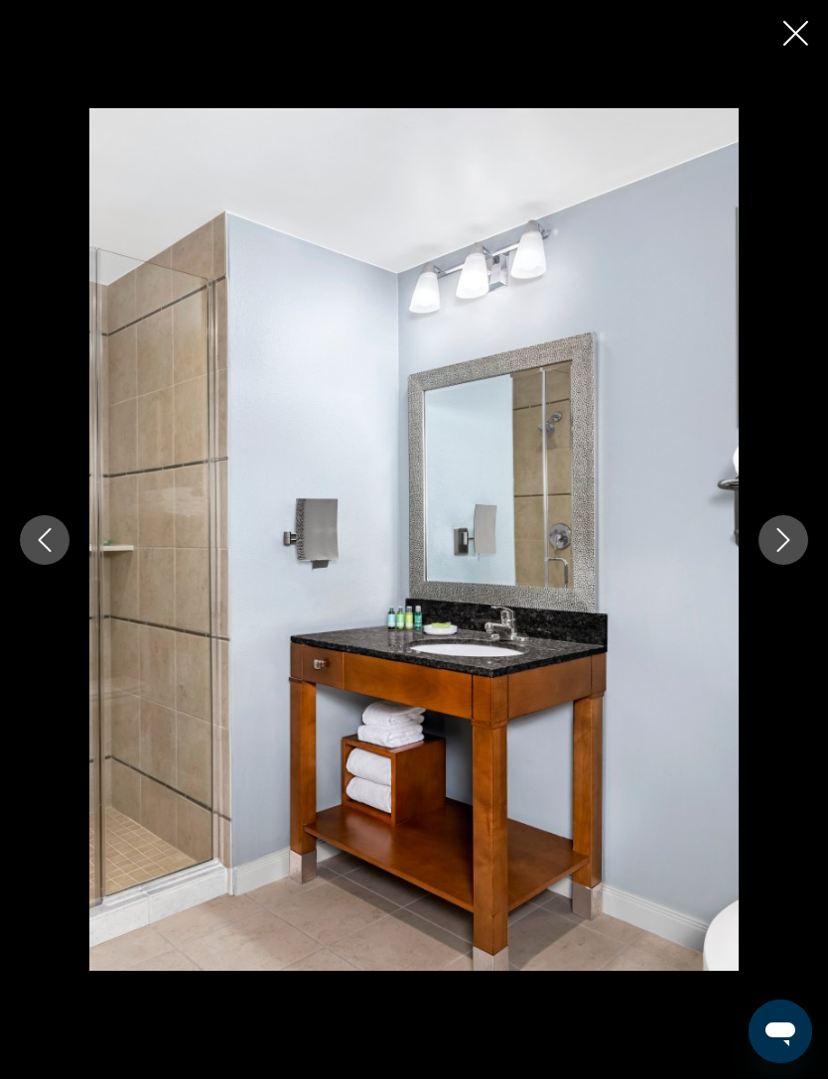
click at [775, 552] on icon "Next image" at bounding box center [783, 540] width 24 height 24
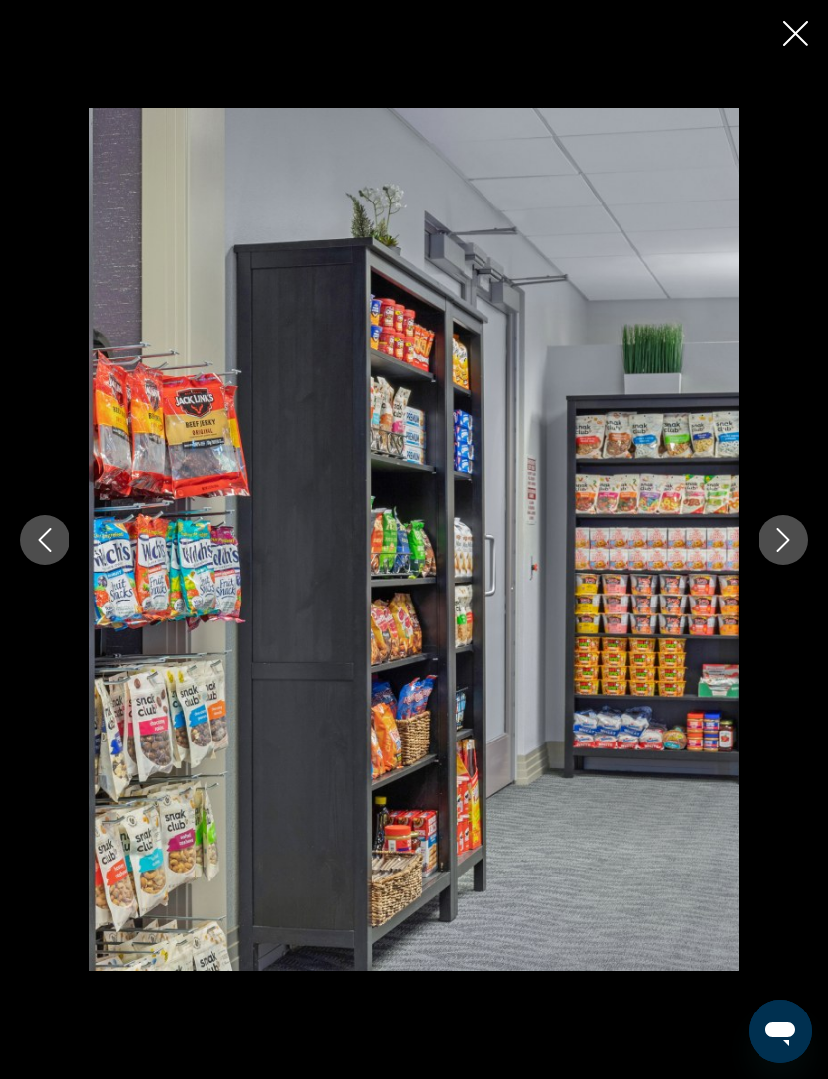
click at [769, 602] on div "prev next" at bounding box center [414, 539] width 828 height 863
click at [799, 565] on button "Next image" at bounding box center [783, 540] width 50 height 50
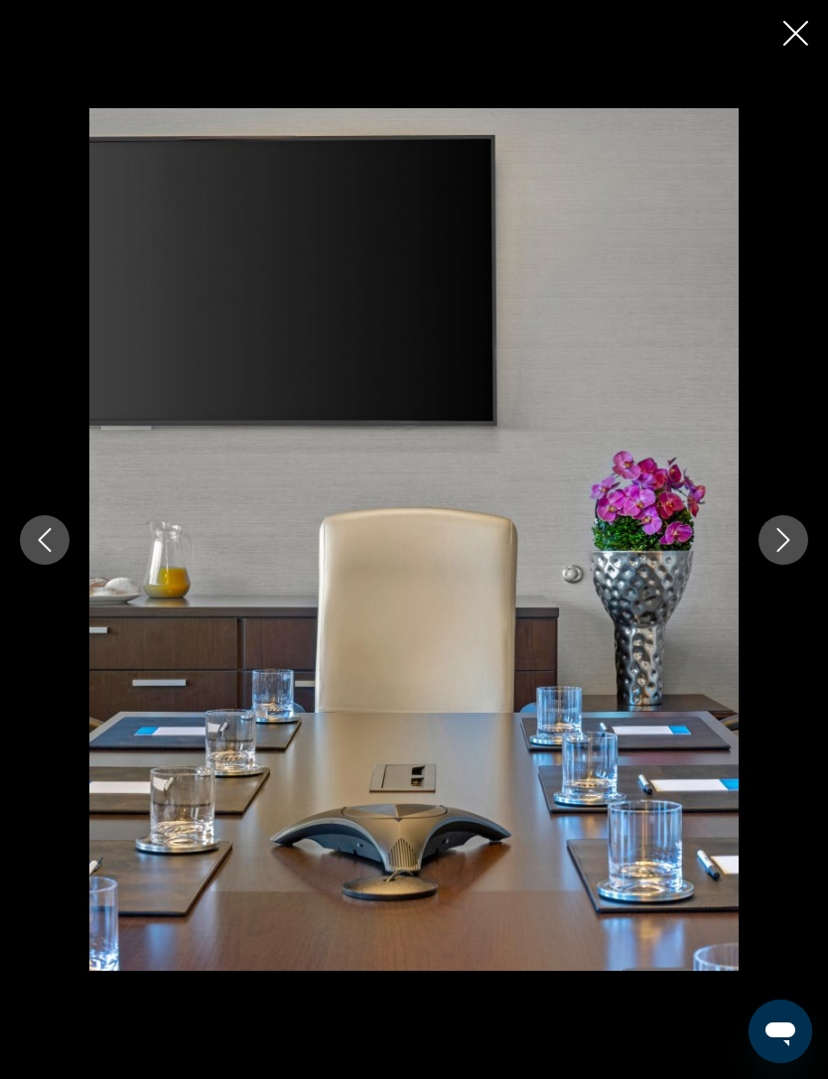
click at [788, 552] on icon "Next image" at bounding box center [783, 540] width 24 height 24
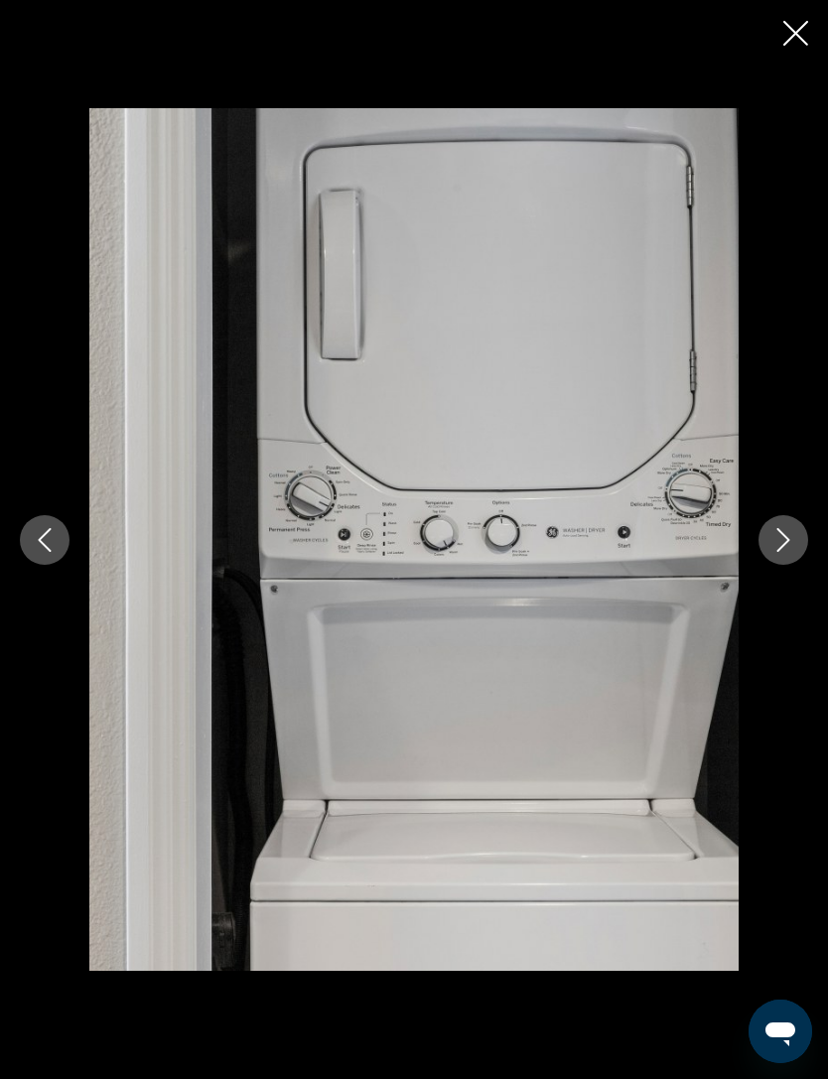
click at [769, 565] on button "Next image" at bounding box center [783, 540] width 50 height 50
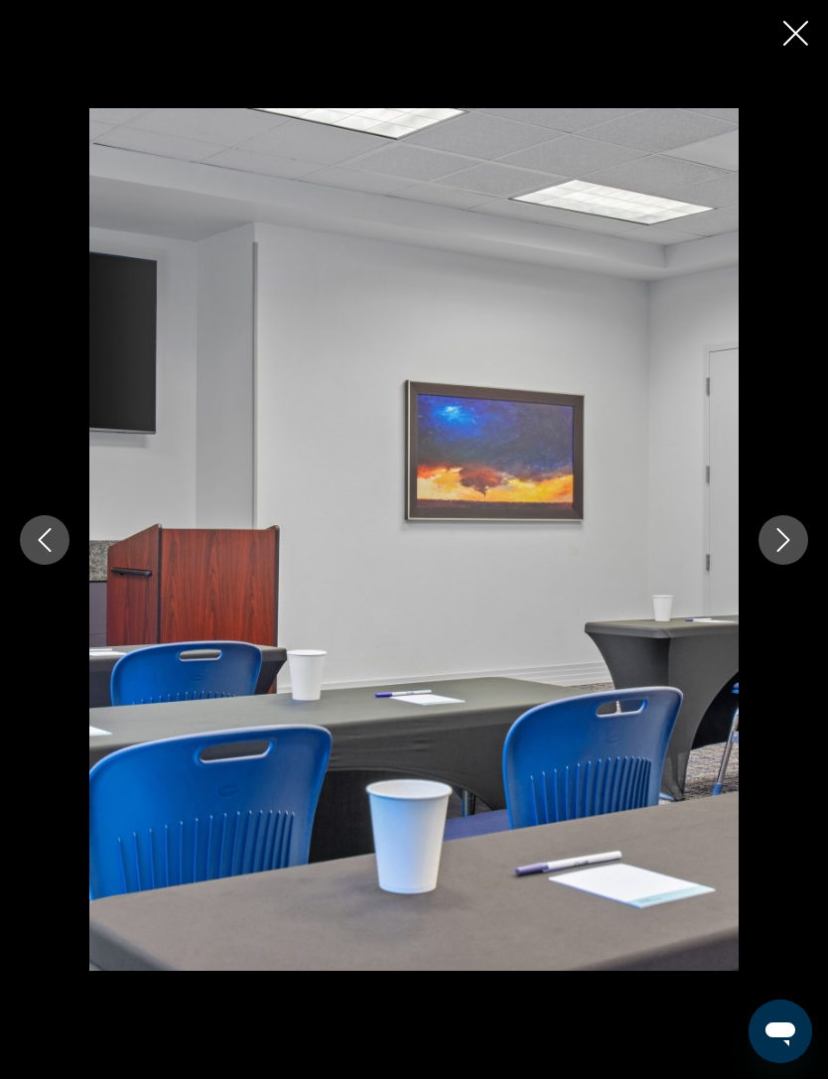
click at [775, 552] on icon "Next image" at bounding box center [783, 540] width 24 height 24
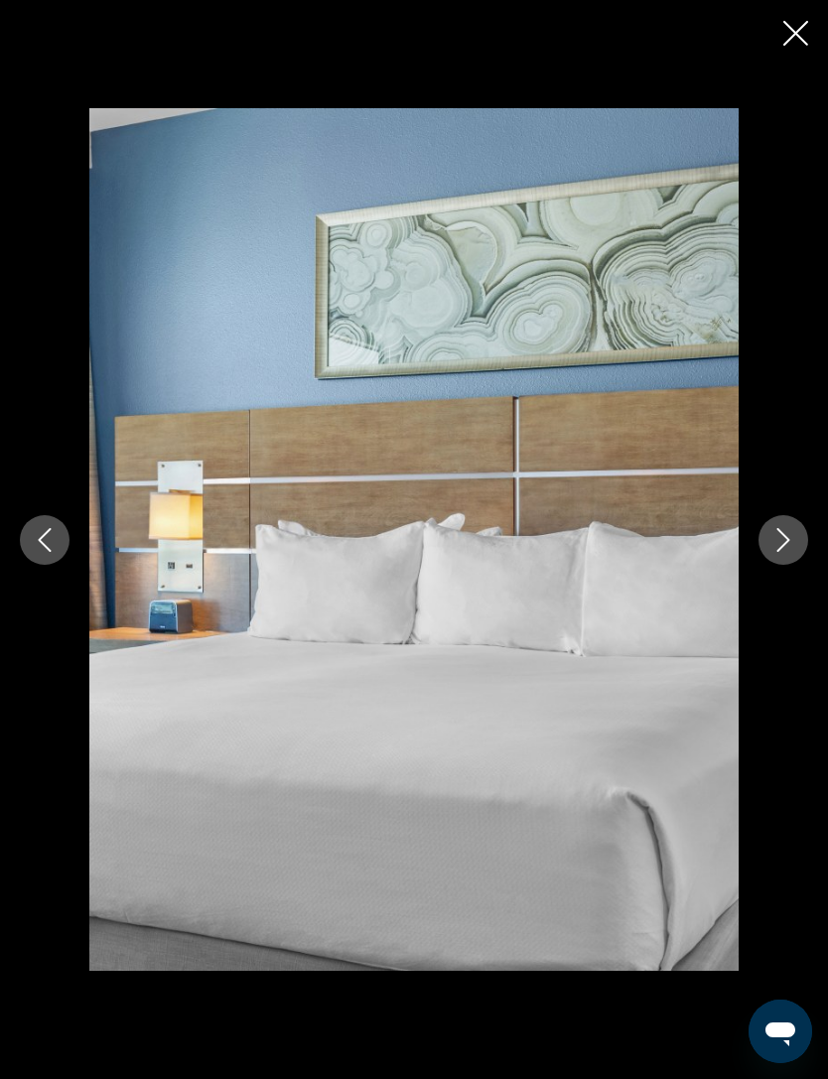
click at [776, 552] on icon "Next image" at bounding box center [783, 540] width 24 height 24
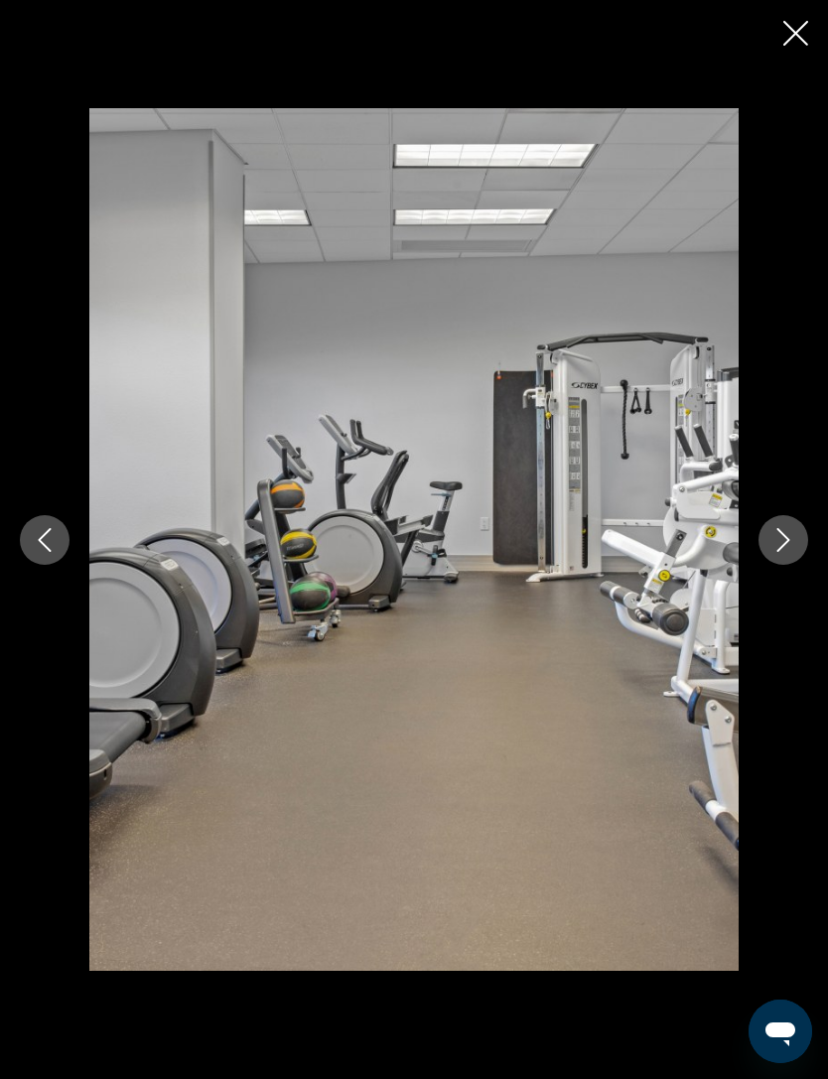
click at [779, 552] on icon "Next image" at bounding box center [783, 540] width 13 height 24
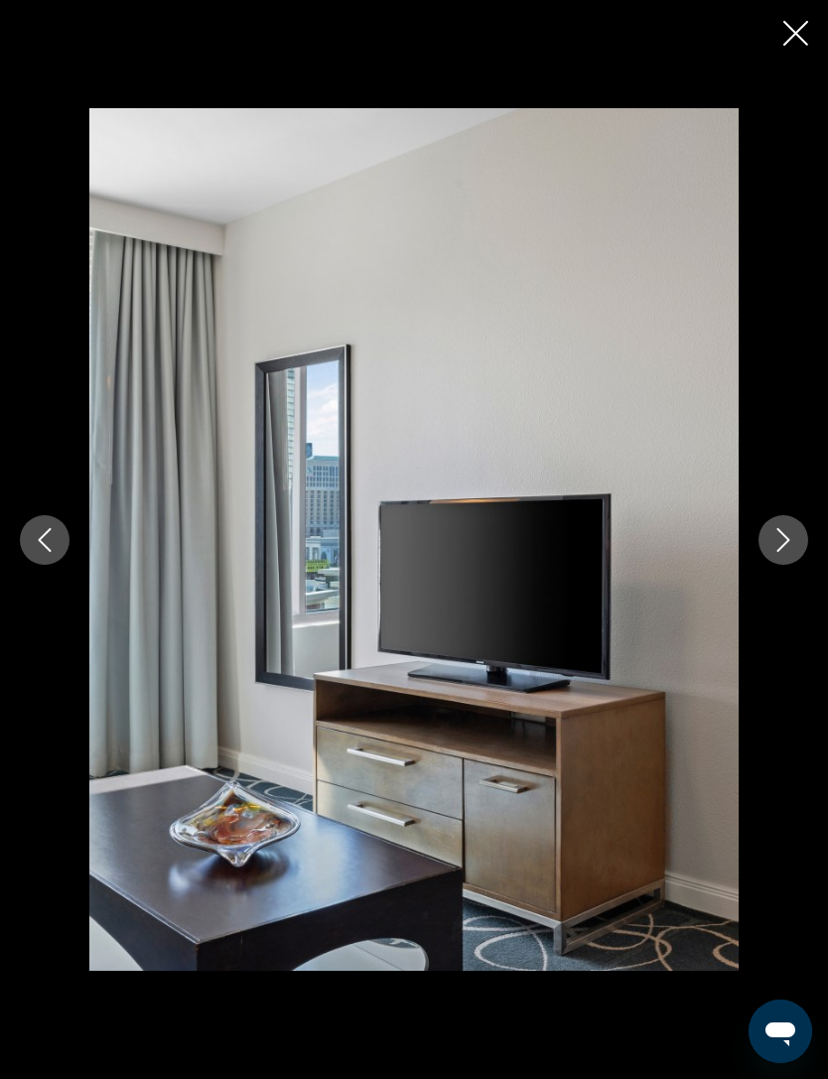
click at [789, 565] on button "Next image" at bounding box center [783, 540] width 50 height 50
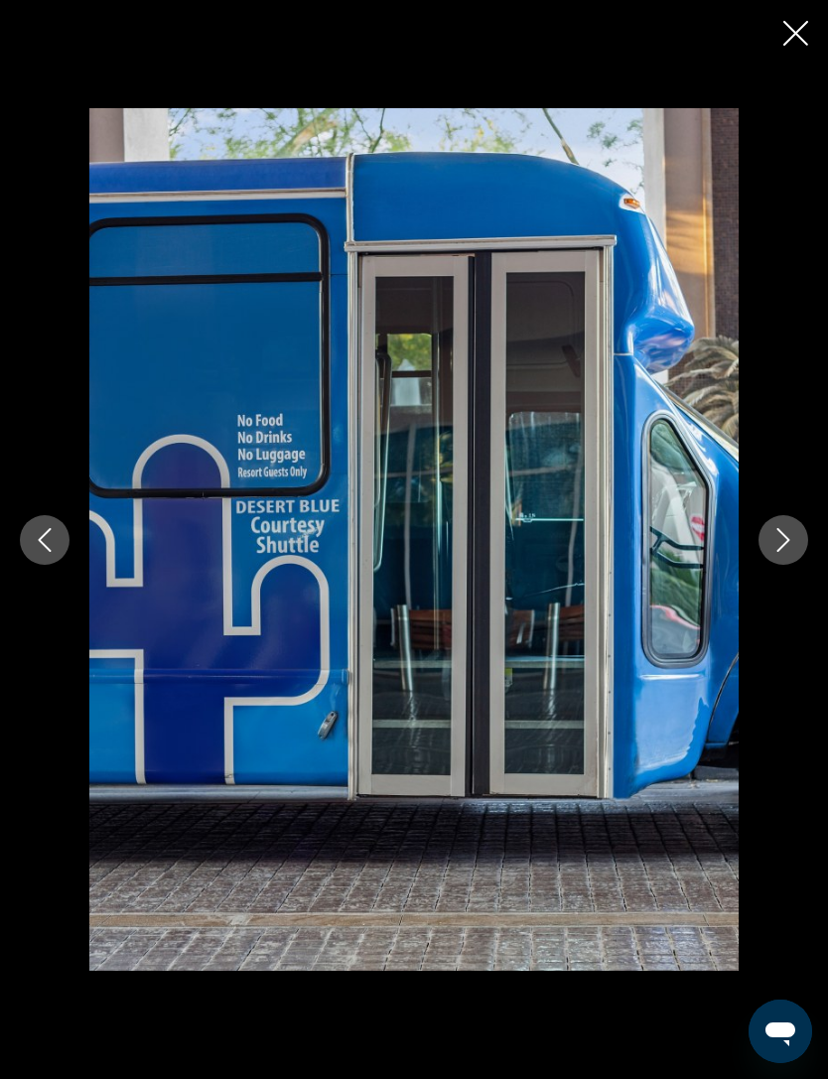
click at [779, 552] on icon "Next image" at bounding box center [783, 540] width 24 height 24
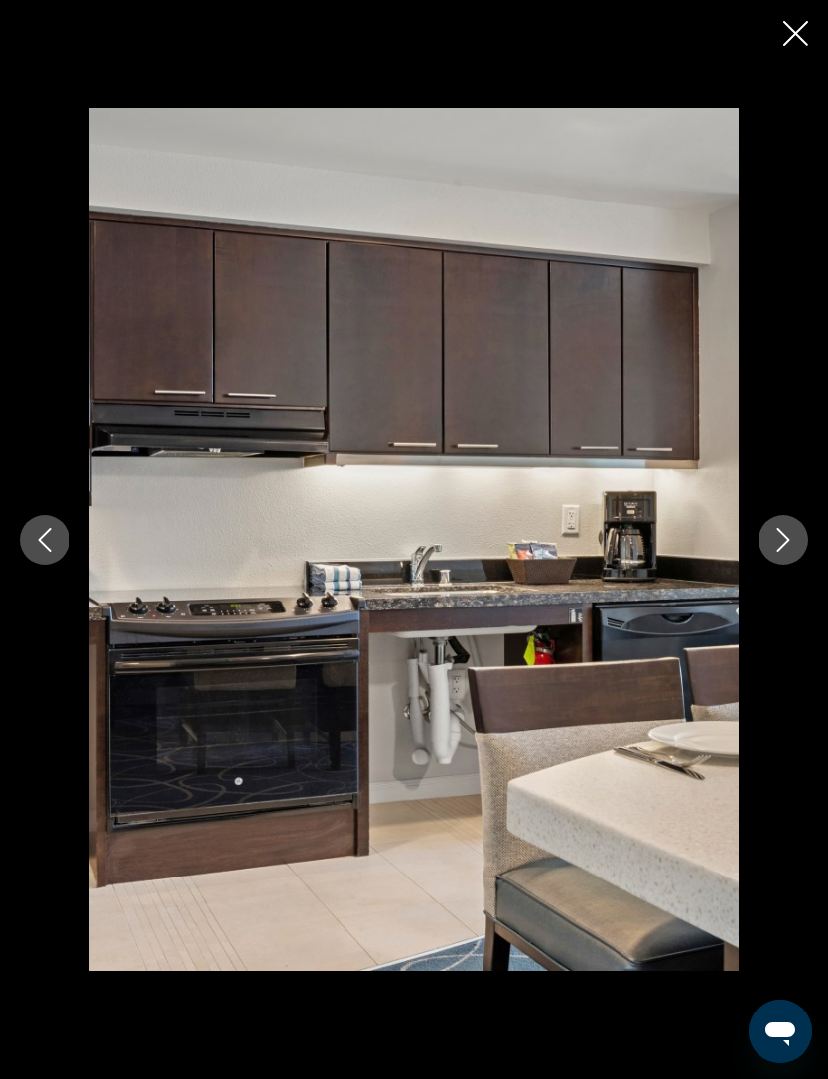
click at [776, 552] on icon "Next image" at bounding box center [783, 540] width 24 height 24
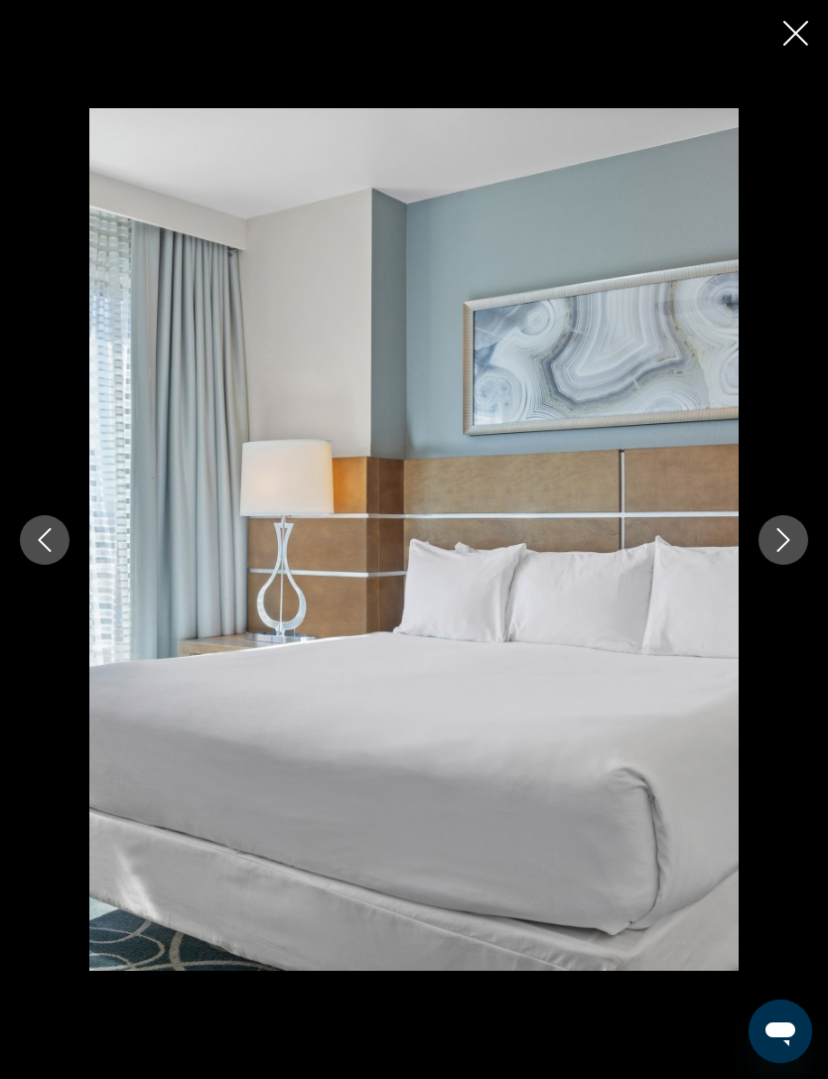
click at [39, 565] on button "Previous image" at bounding box center [45, 540] width 50 height 50
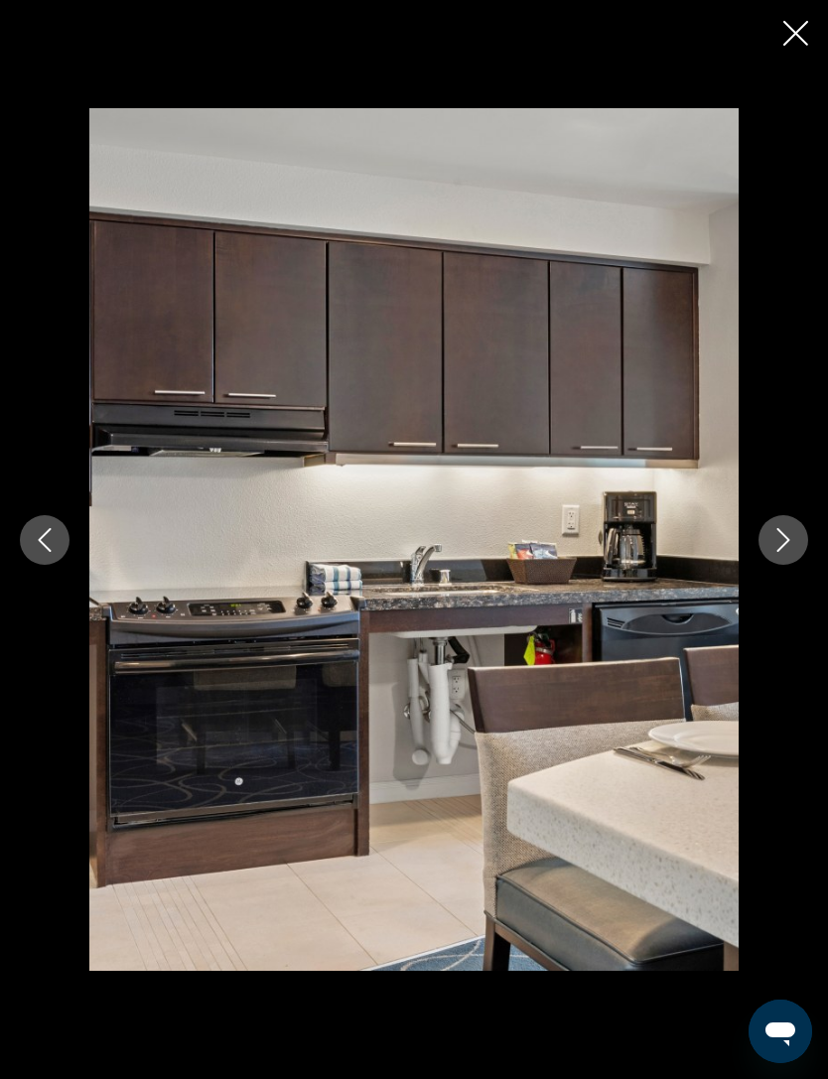
click at [68, 565] on button "Previous image" at bounding box center [45, 540] width 50 height 50
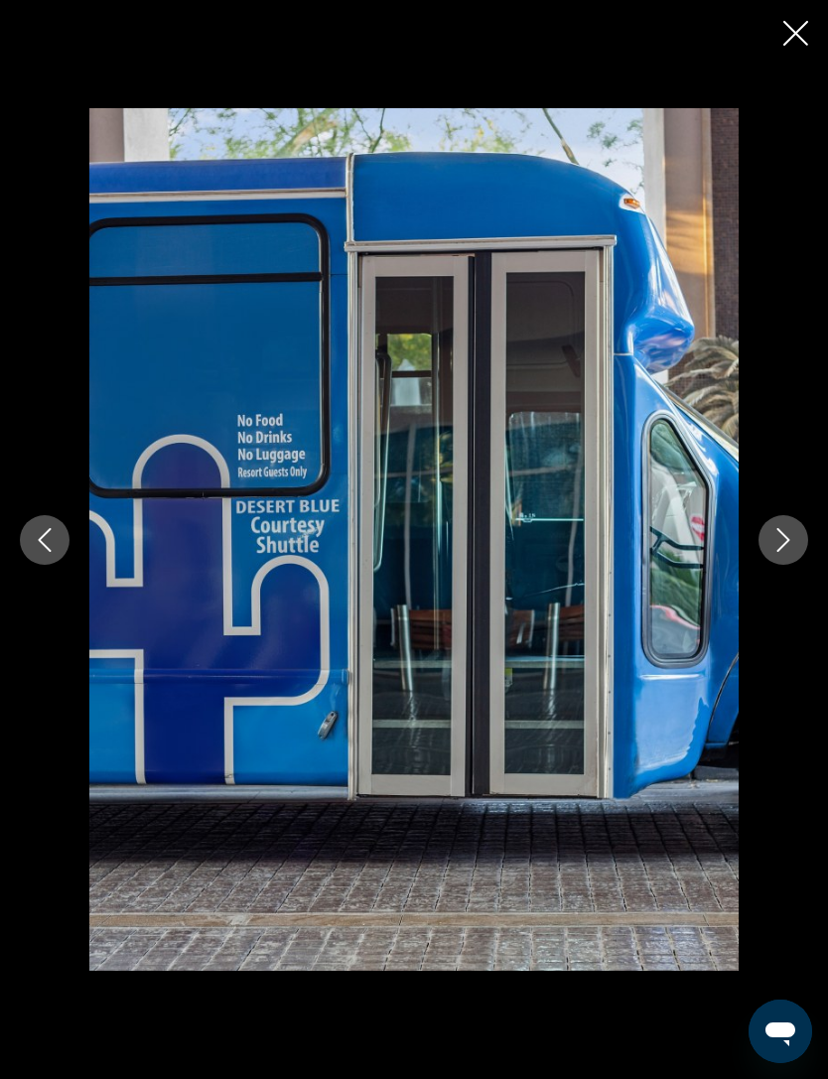
click at [772, 552] on icon "Next image" at bounding box center [783, 540] width 24 height 24
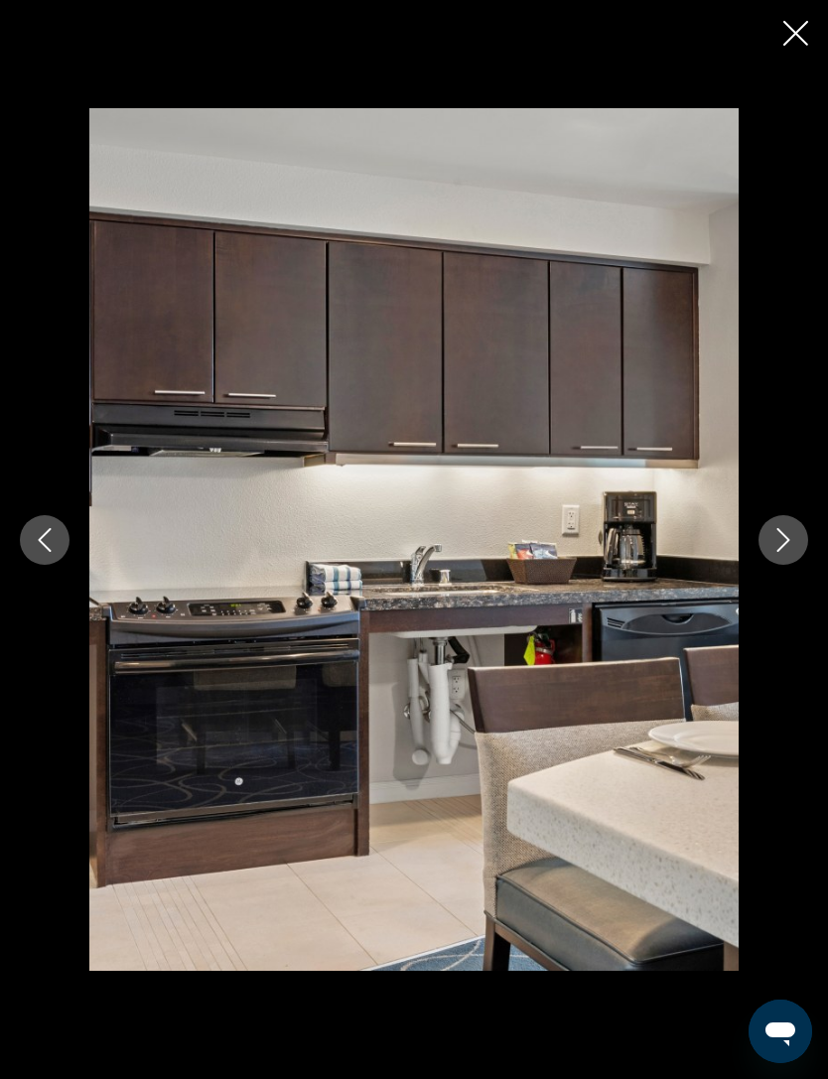
click at [779, 552] on icon "Next image" at bounding box center [783, 540] width 13 height 24
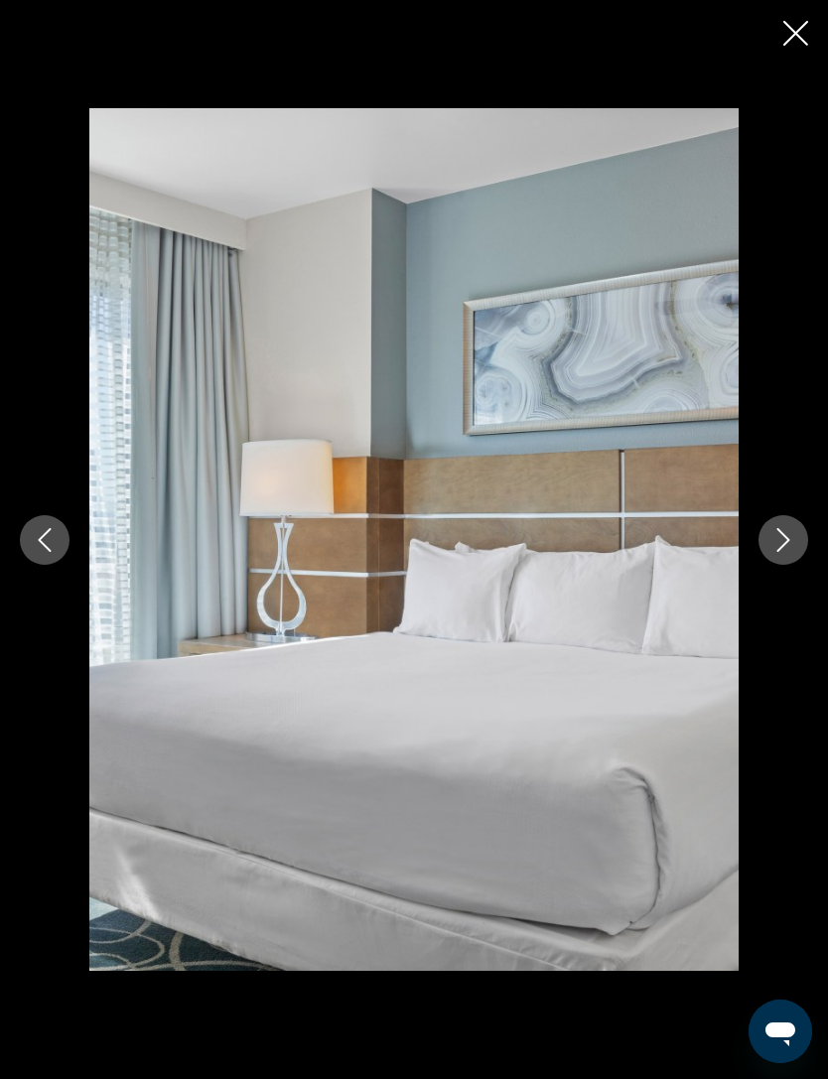
click at [775, 552] on icon "Next image" at bounding box center [783, 540] width 24 height 24
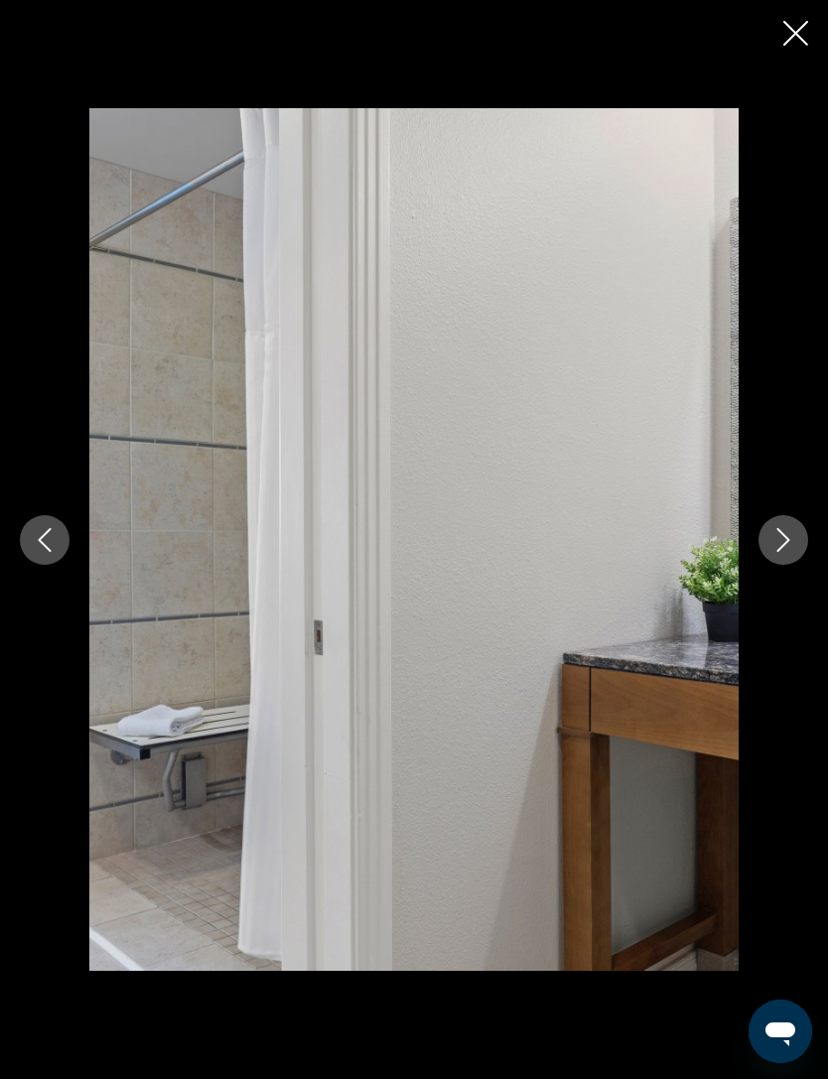
click at [772, 565] on button "Next image" at bounding box center [783, 540] width 50 height 50
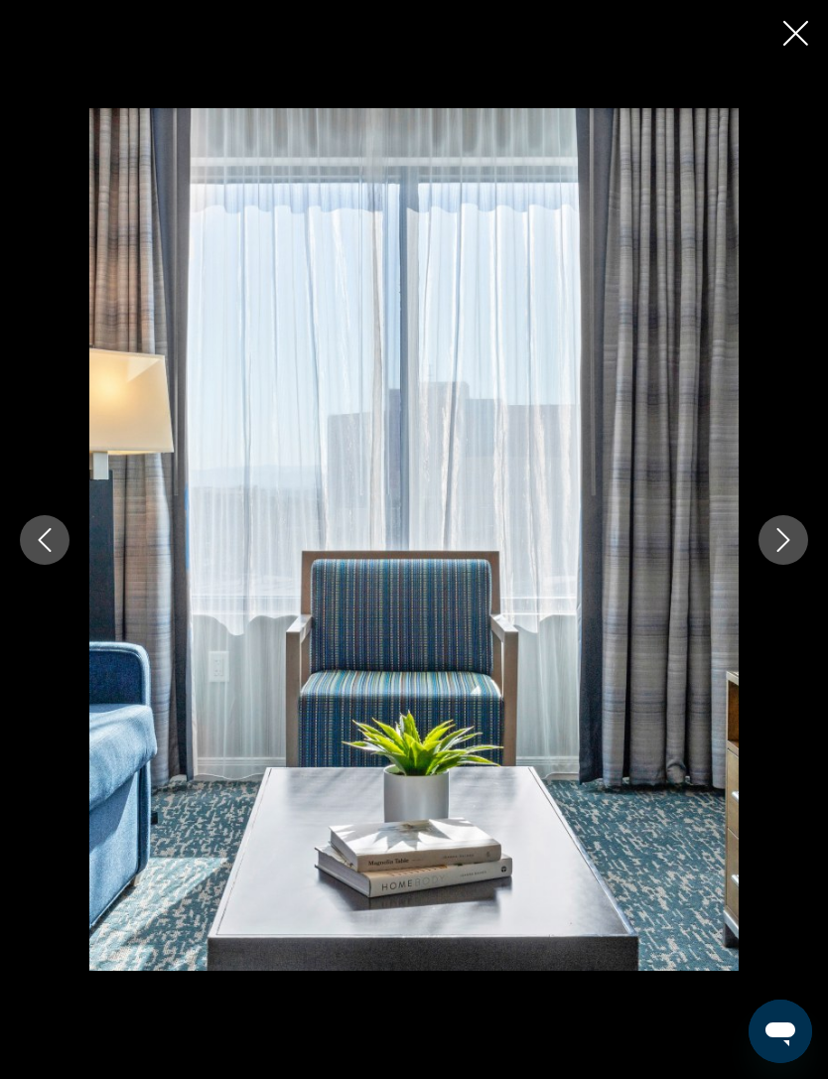
click at [782, 552] on icon "Next image" at bounding box center [783, 540] width 24 height 24
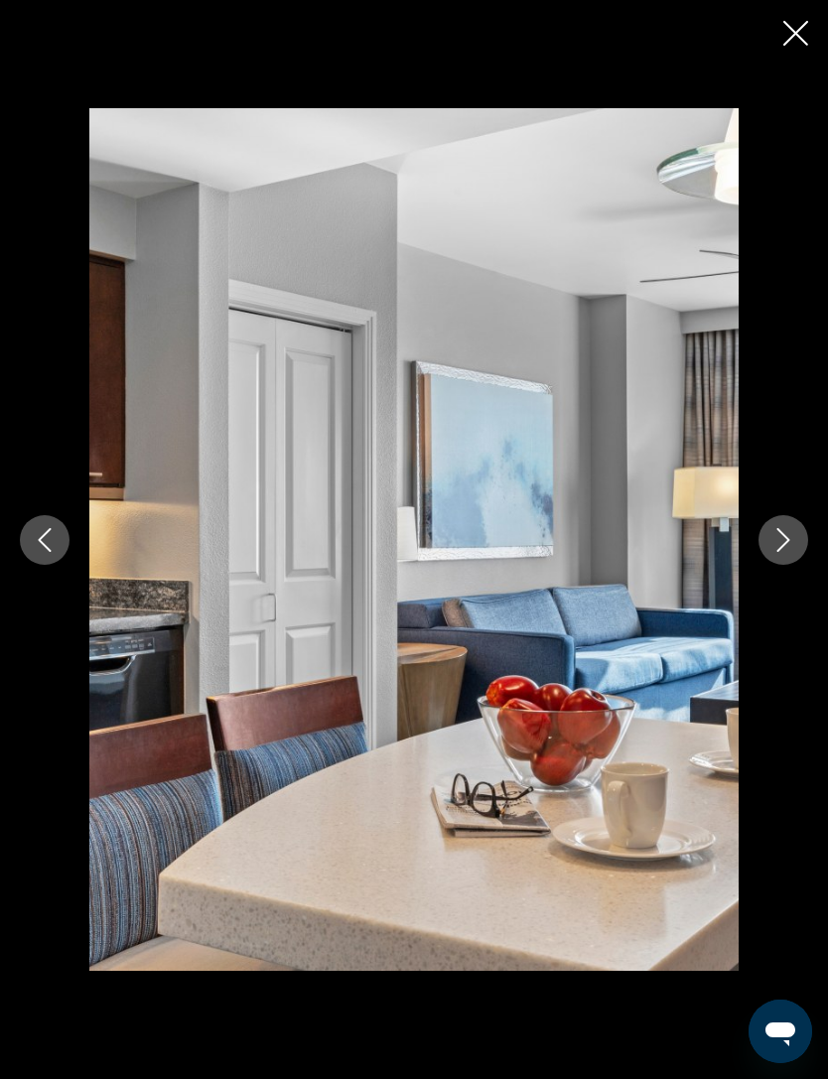
click at [780, 565] on button "Next image" at bounding box center [783, 540] width 50 height 50
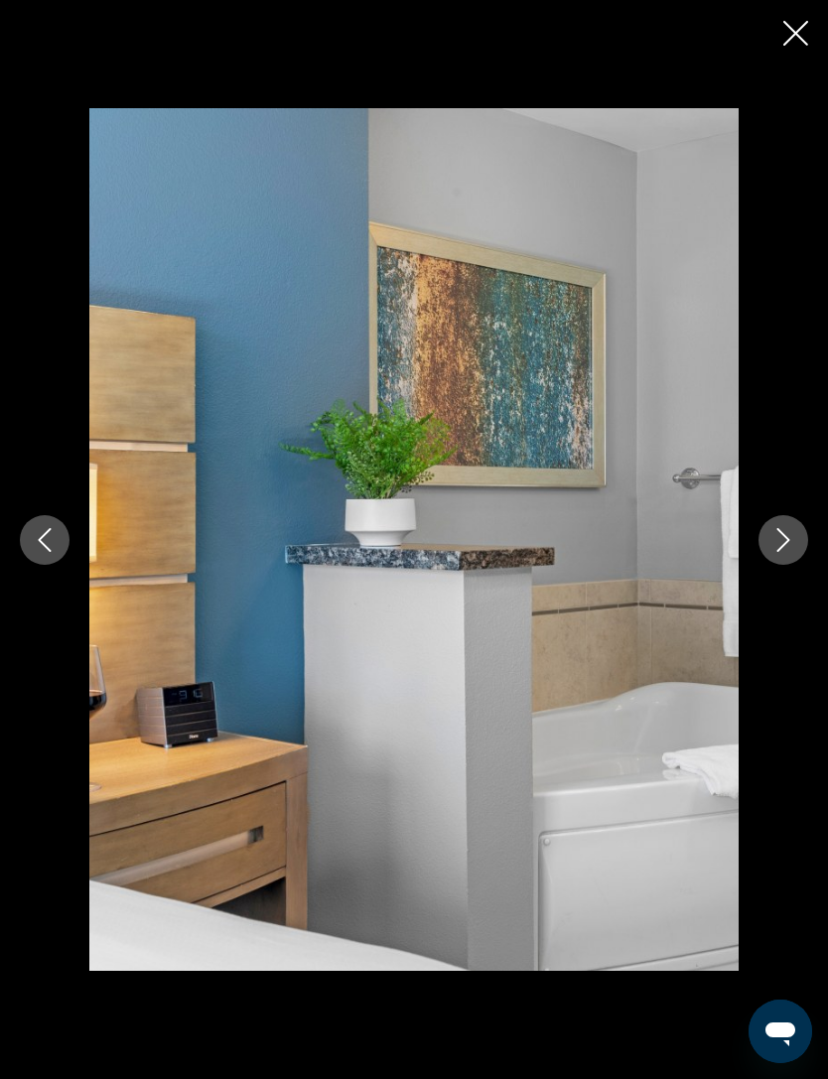
click at [786, 552] on icon "Next image" at bounding box center [783, 540] width 13 height 24
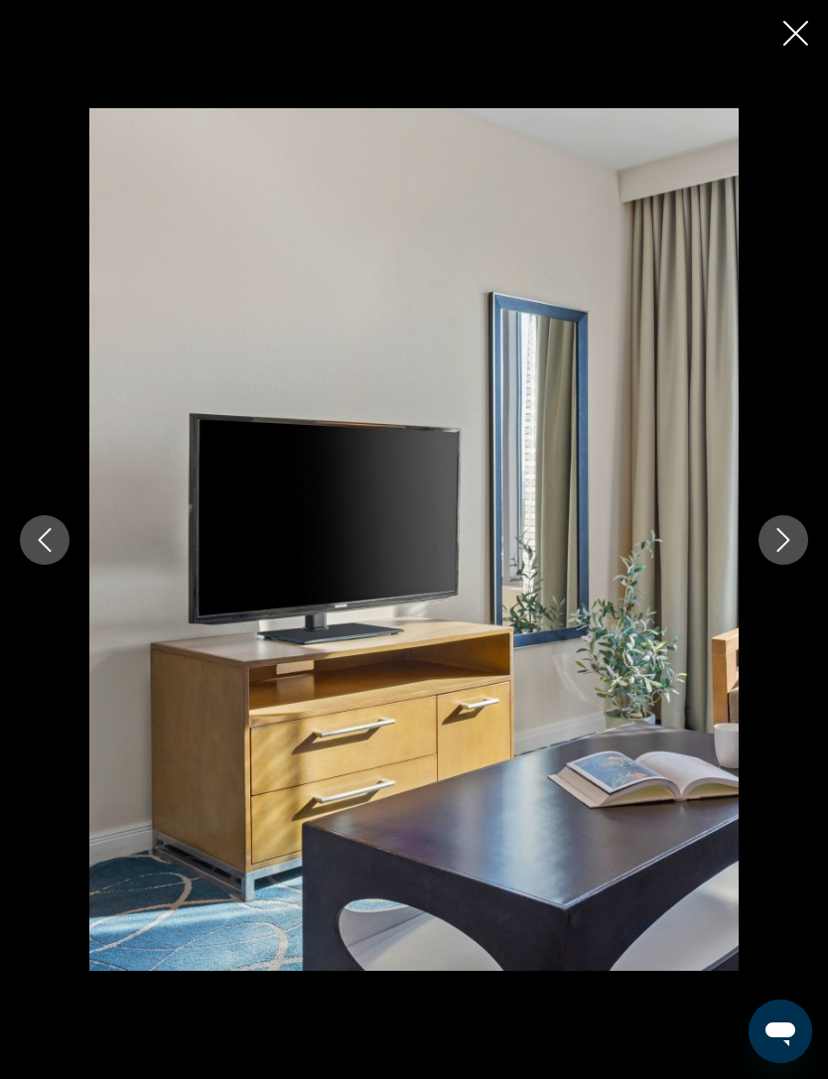
click at [785, 565] on button "Next image" at bounding box center [783, 540] width 50 height 50
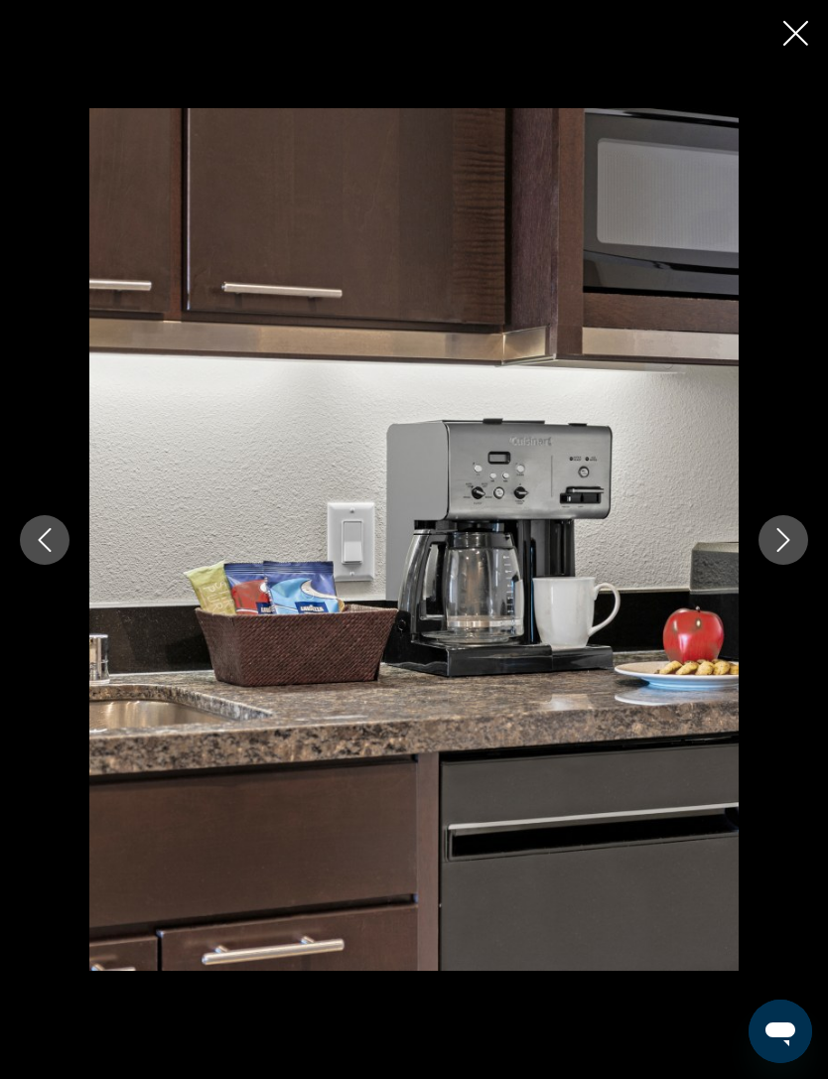
click at [766, 565] on button "Next image" at bounding box center [783, 540] width 50 height 50
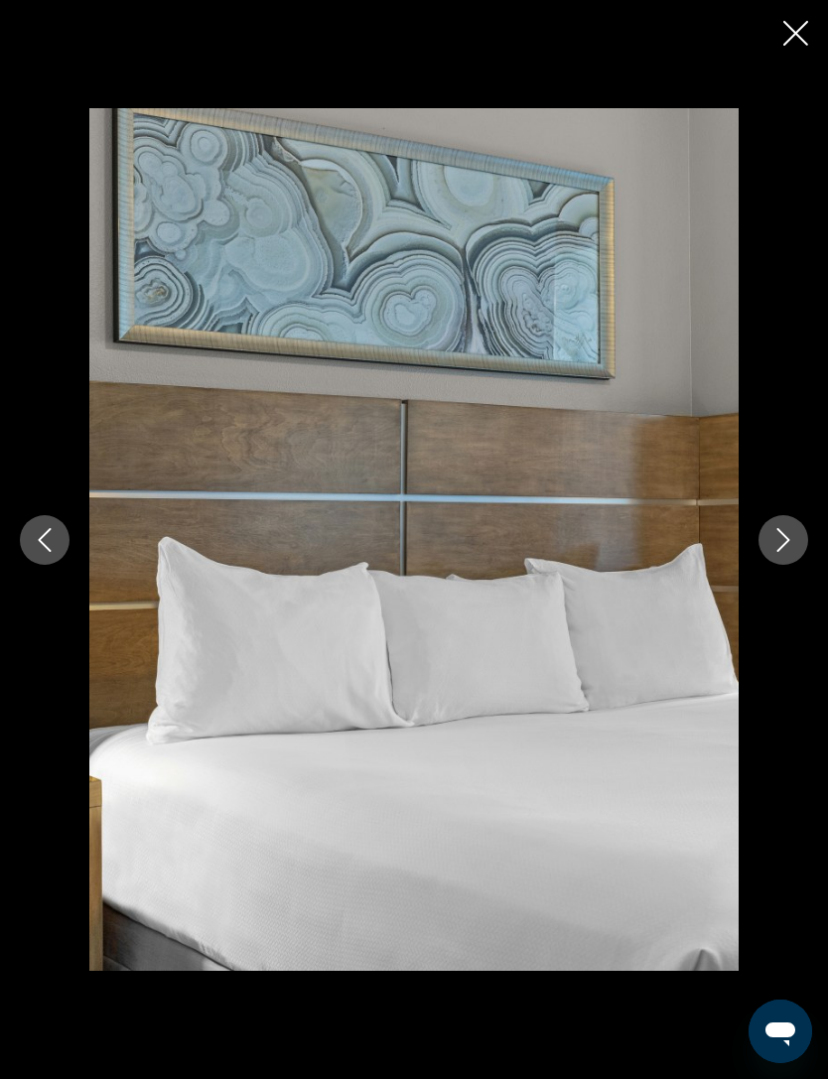
click at [785, 565] on button "Next image" at bounding box center [783, 540] width 50 height 50
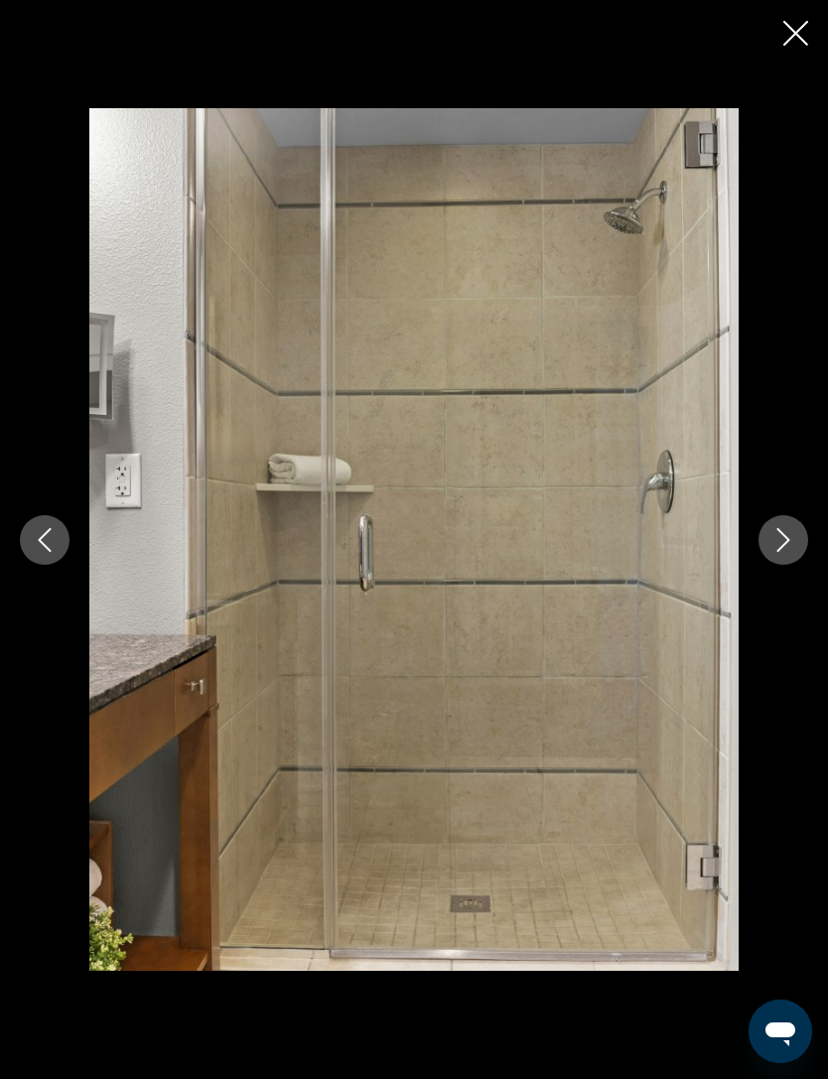
click at [798, 565] on button "Next image" at bounding box center [783, 540] width 50 height 50
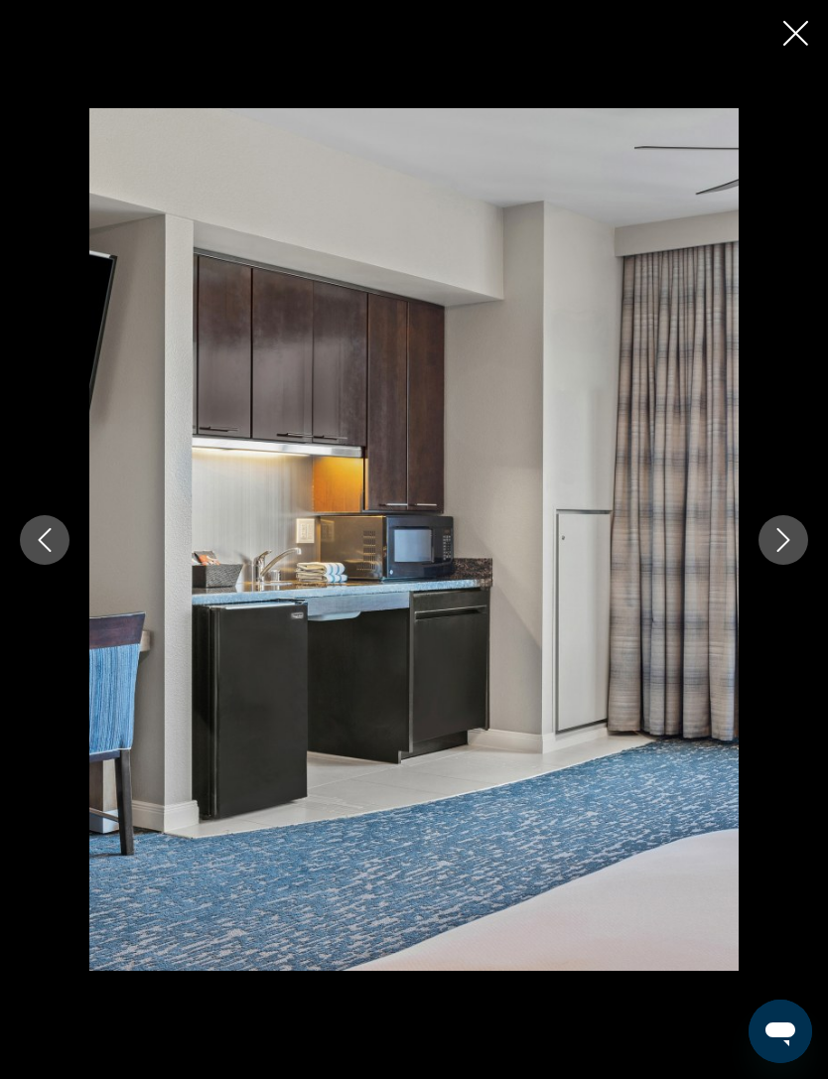
click at [783, 552] on icon "Next image" at bounding box center [783, 540] width 24 height 24
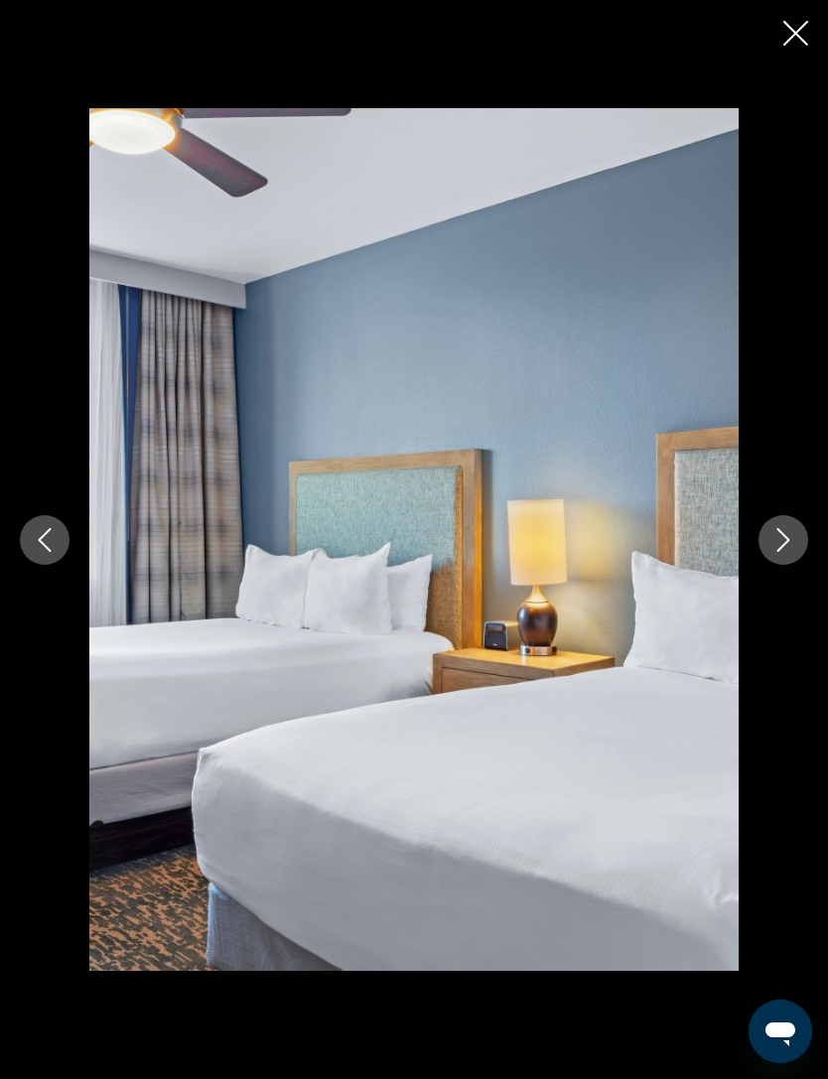
click at [767, 593] on div "prev next" at bounding box center [414, 539] width 828 height 863
click at [781, 552] on icon "Next image" at bounding box center [783, 540] width 13 height 24
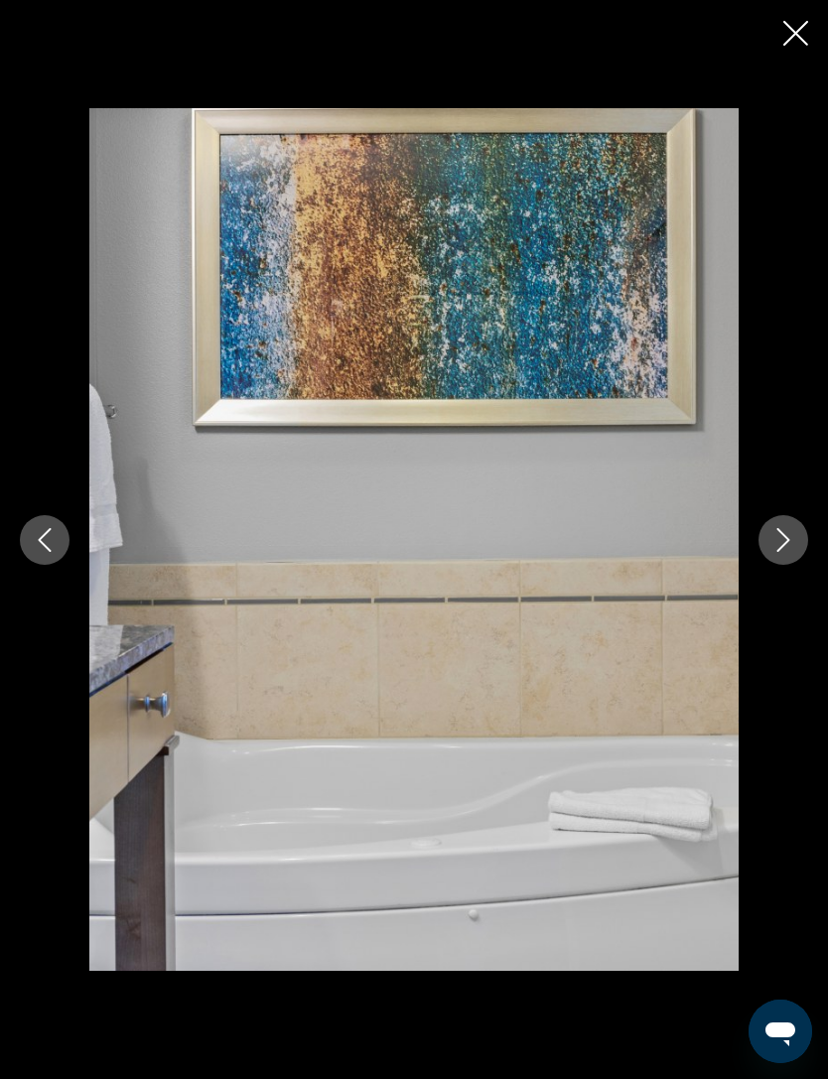
click at [765, 561] on button "Next image" at bounding box center [783, 540] width 50 height 50
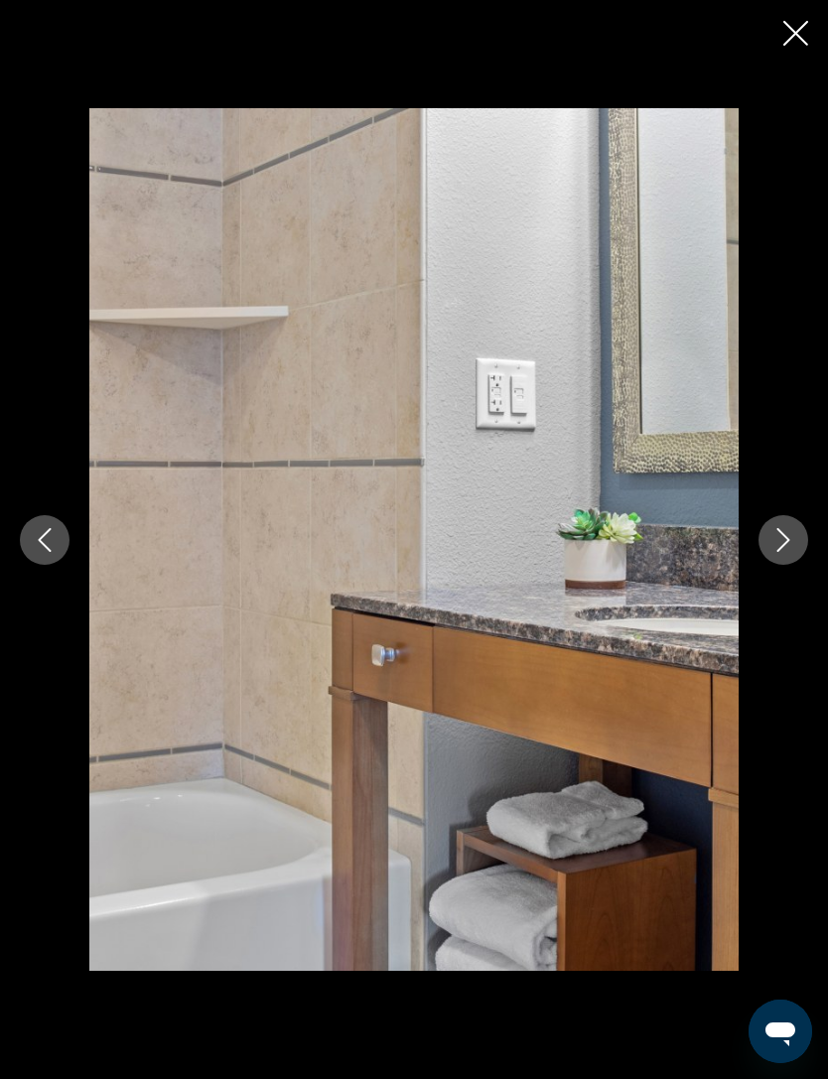
click at [789, 552] on icon "Next image" at bounding box center [783, 540] width 24 height 24
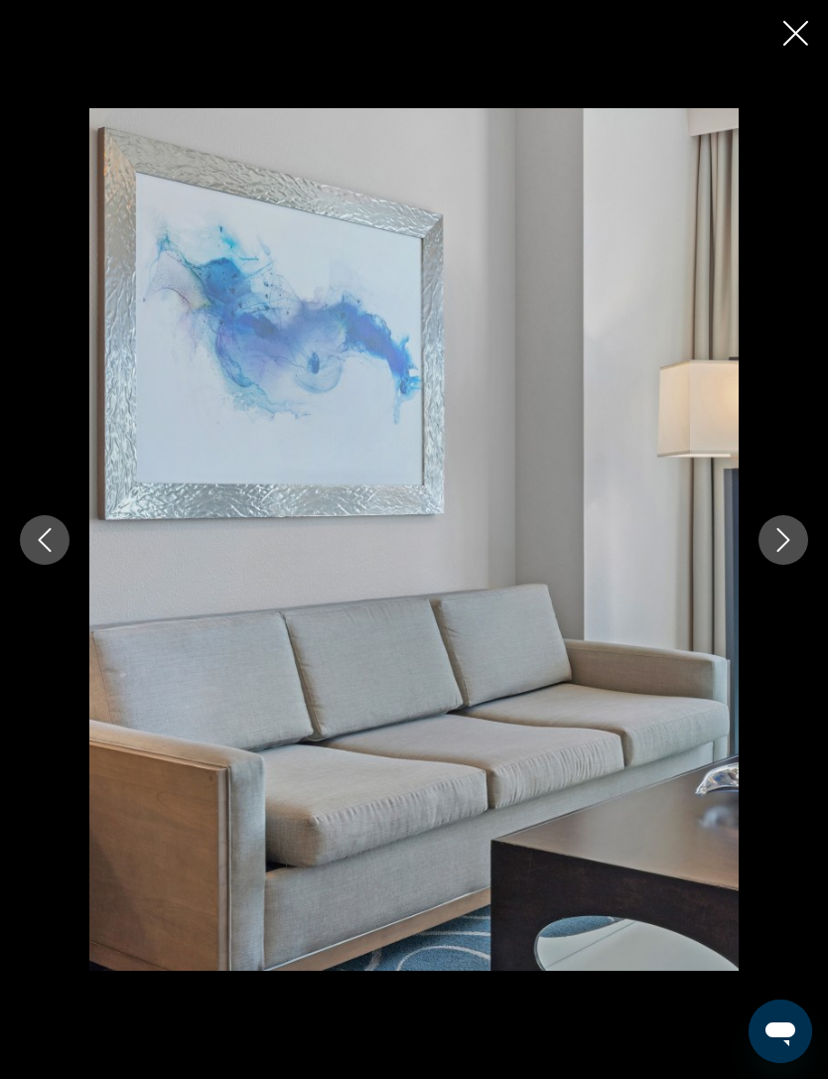
click at [781, 552] on icon "Next image" at bounding box center [783, 540] width 24 height 24
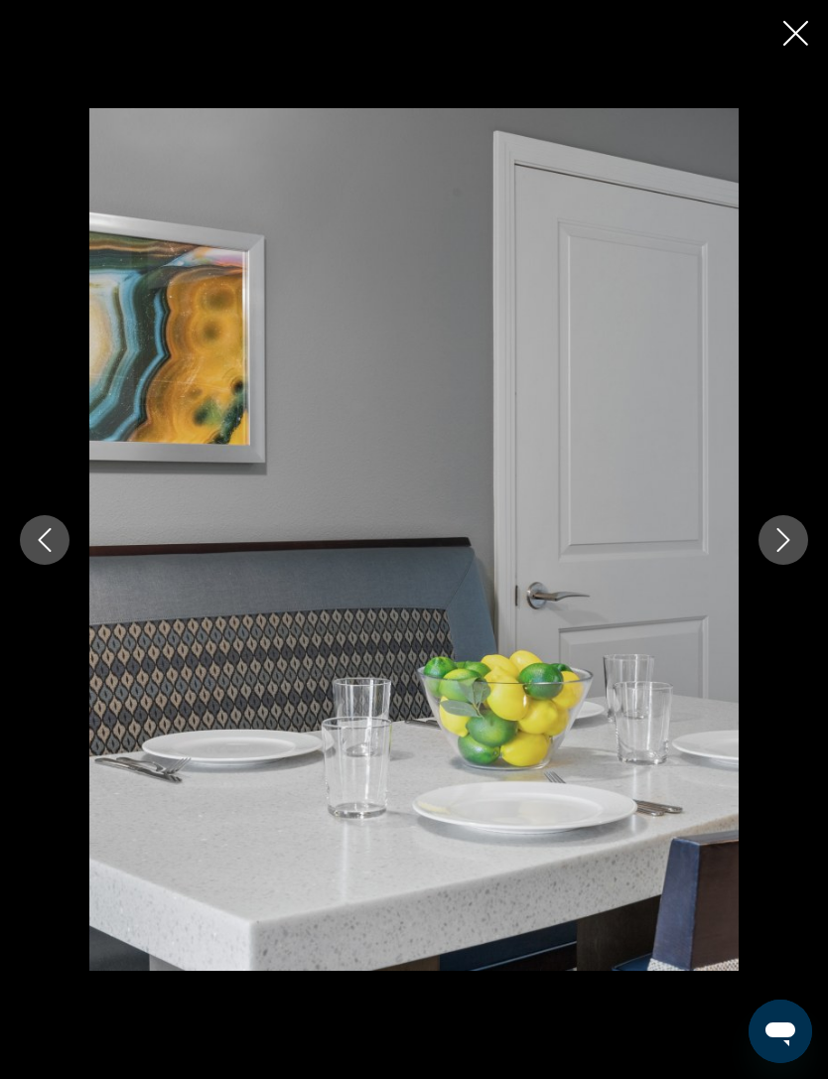
click at [771, 552] on icon "Next image" at bounding box center [783, 540] width 24 height 24
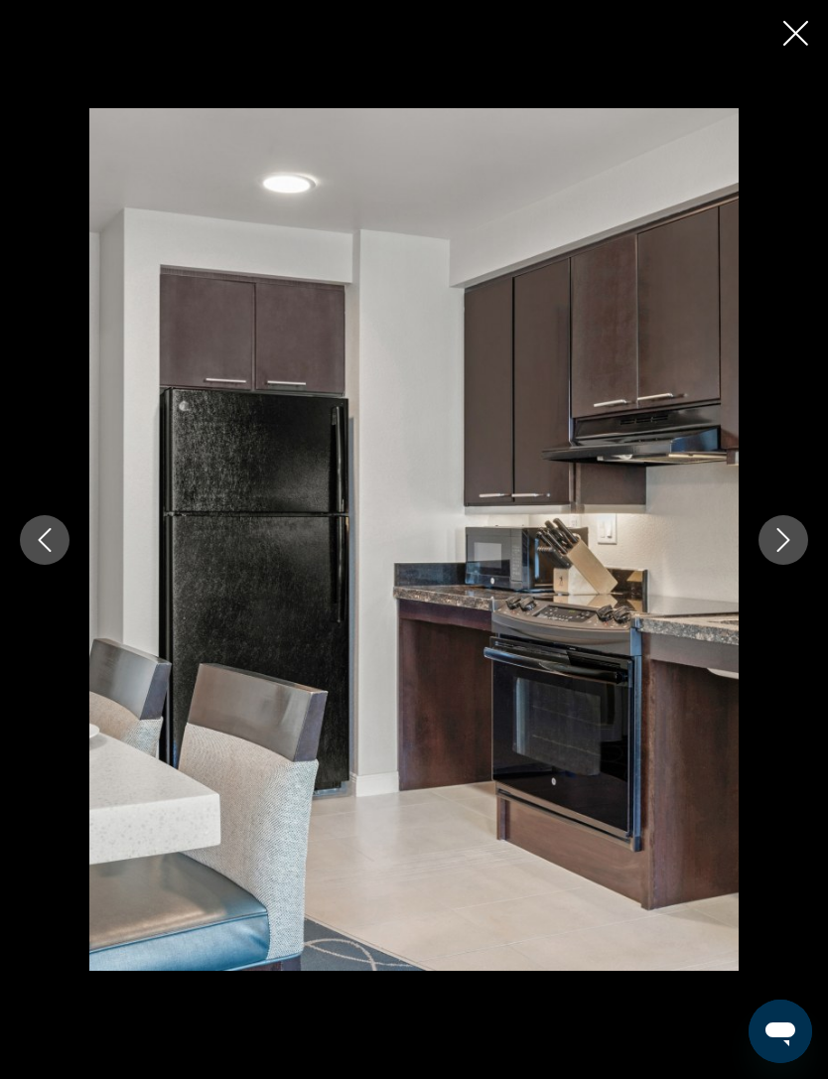
click at [776, 552] on icon "Next image" at bounding box center [783, 540] width 24 height 24
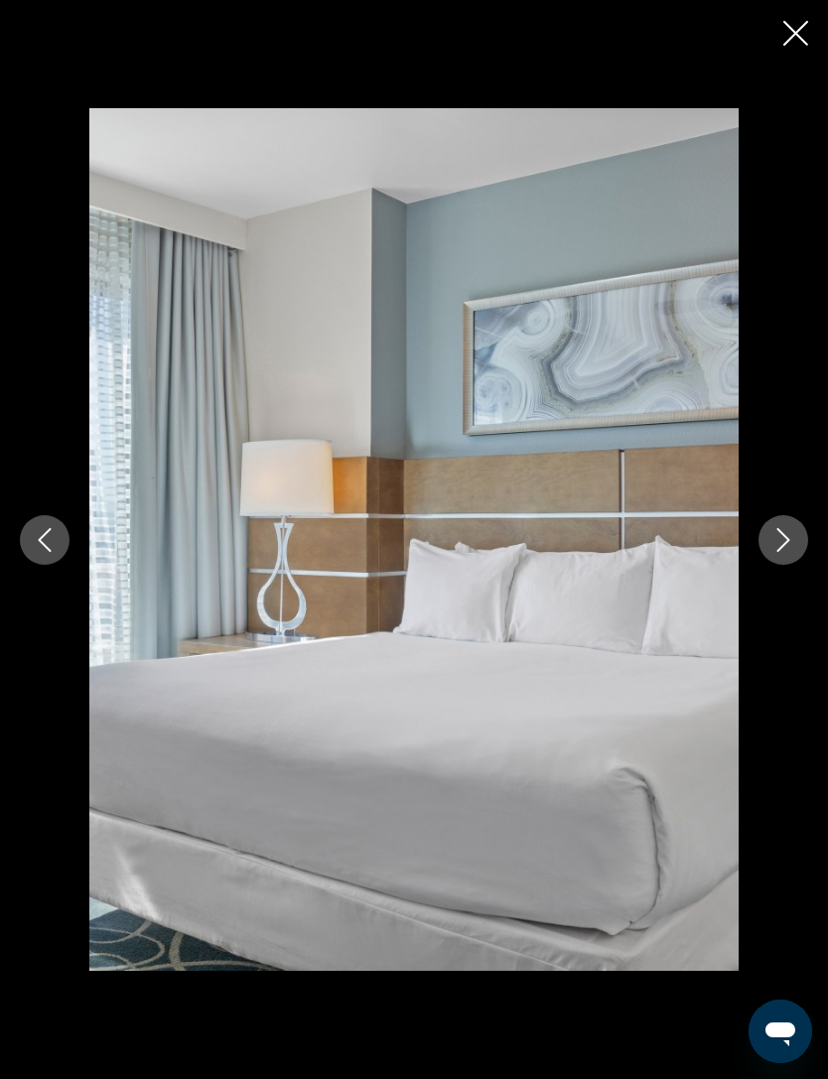
click at [768, 565] on button "Next image" at bounding box center [783, 540] width 50 height 50
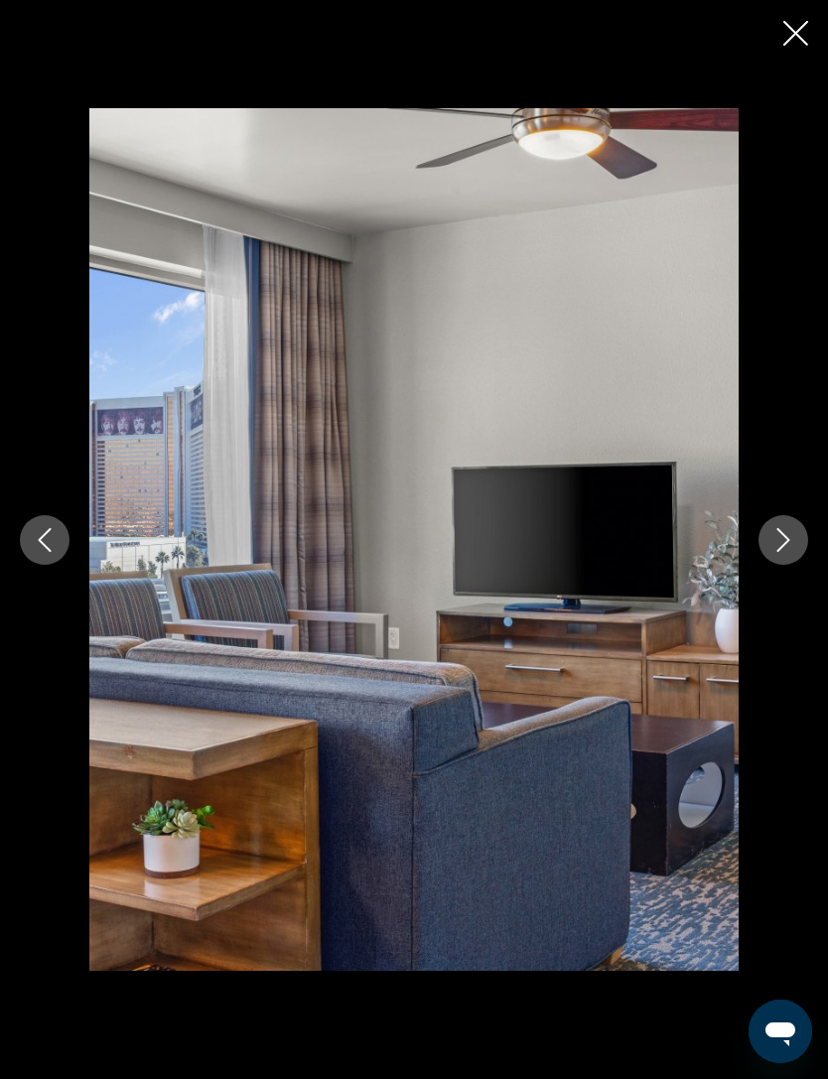
click at [793, 552] on icon "Next image" at bounding box center [783, 540] width 24 height 24
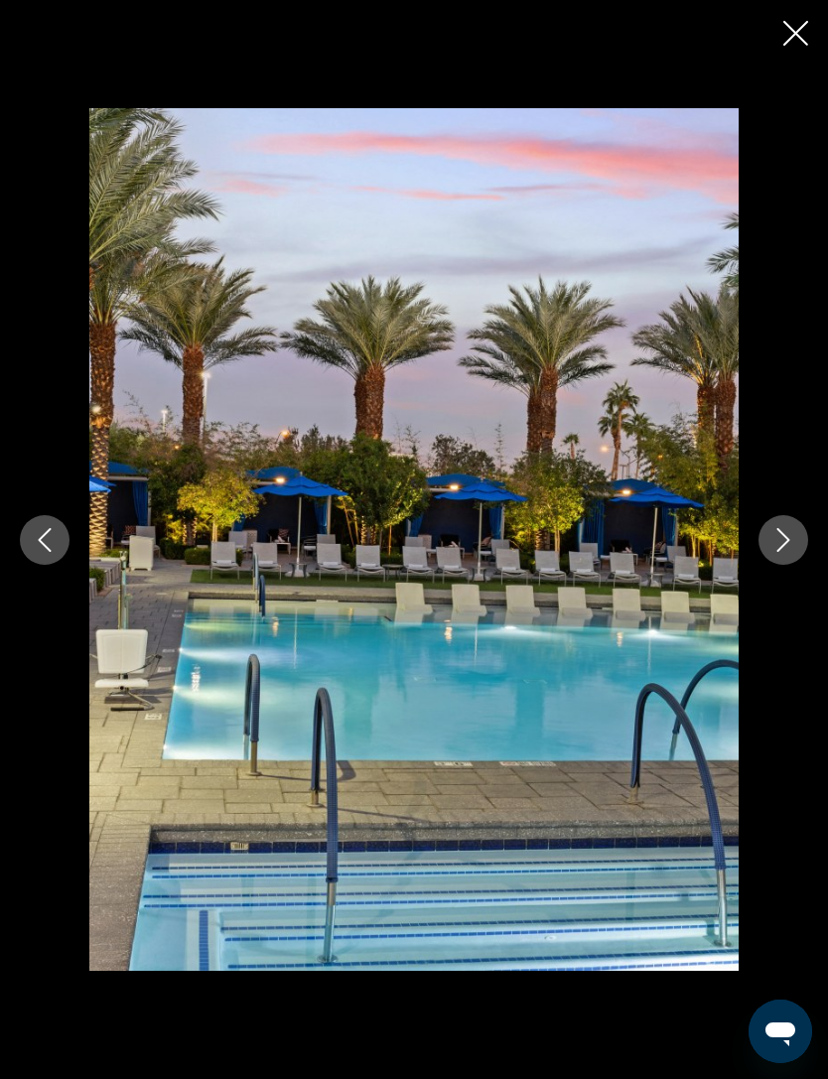
click at [775, 552] on icon "Next image" at bounding box center [783, 540] width 24 height 24
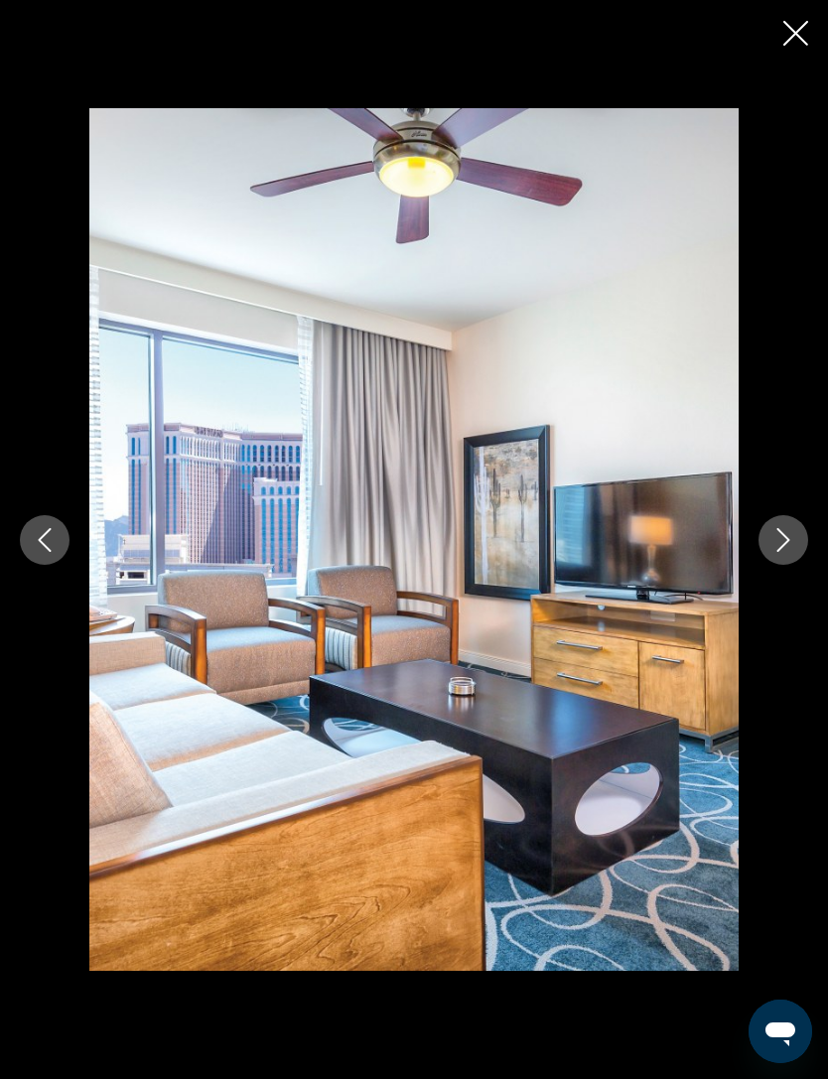
click at [782, 552] on icon "Next image" at bounding box center [783, 540] width 24 height 24
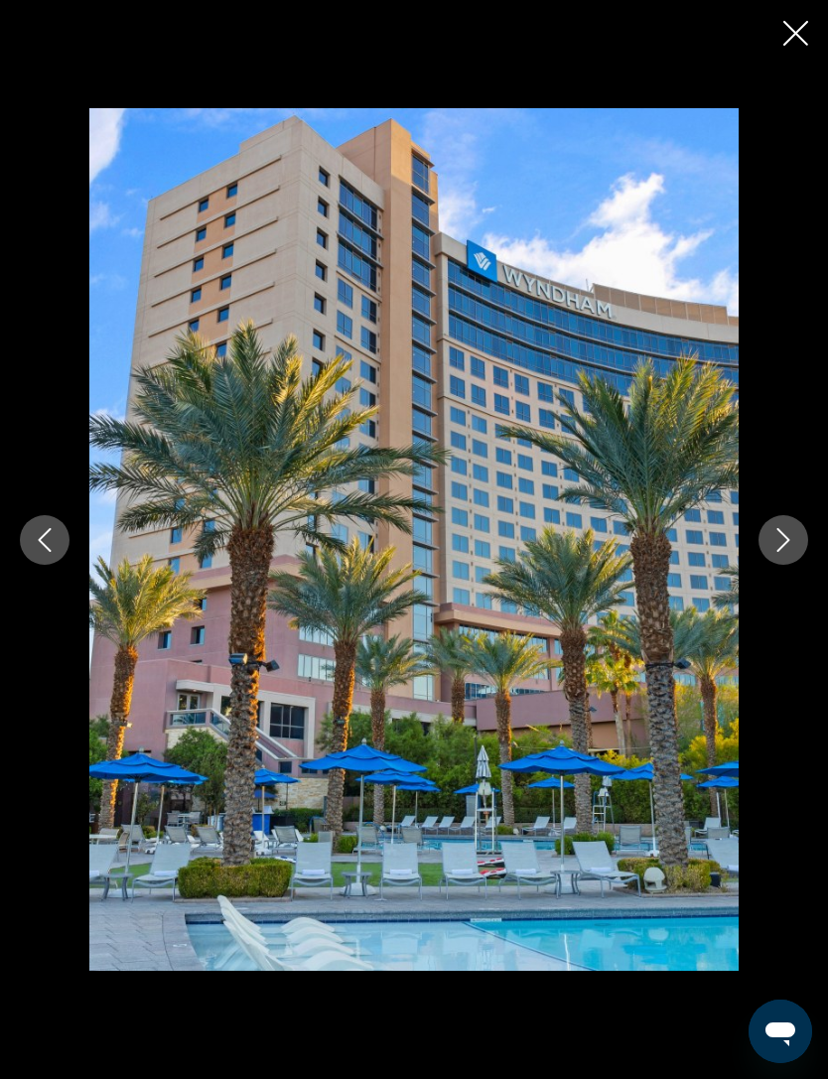
click at [784, 552] on icon "Next image" at bounding box center [783, 540] width 24 height 24
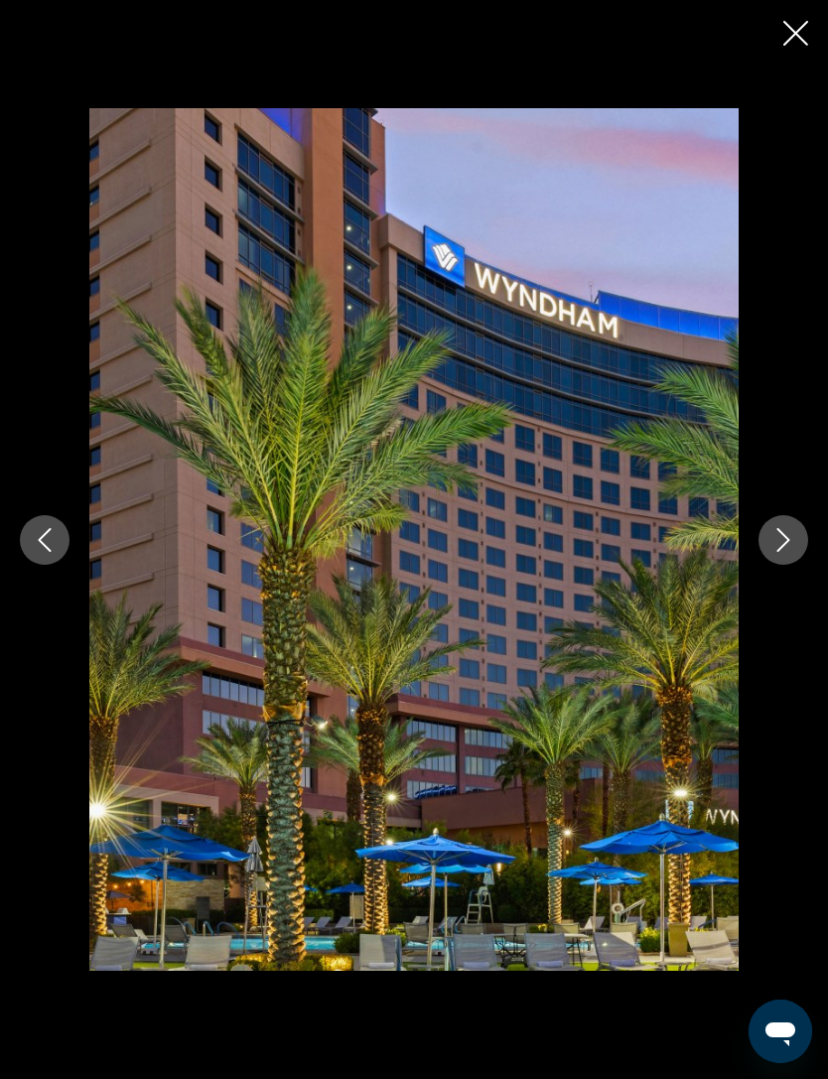
click at [784, 552] on icon "Next image" at bounding box center [783, 540] width 24 height 24
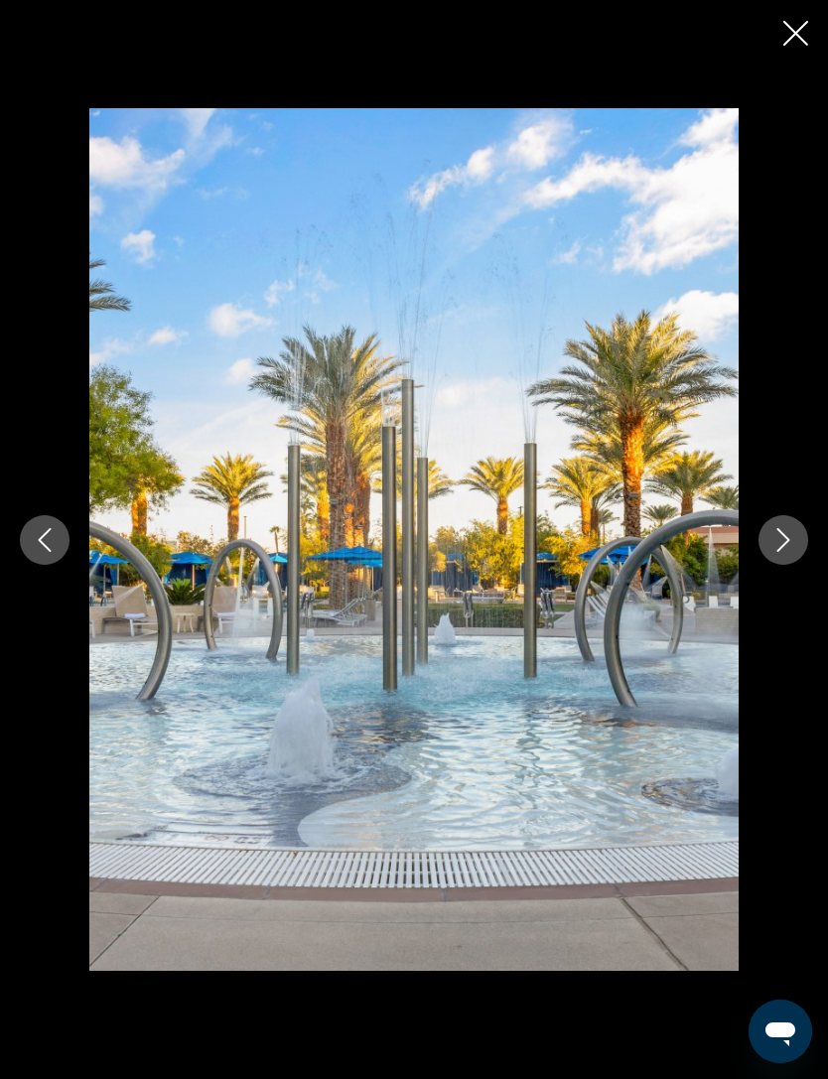
click at [780, 552] on icon "Next image" at bounding box center [783, 540] width 24 height 24
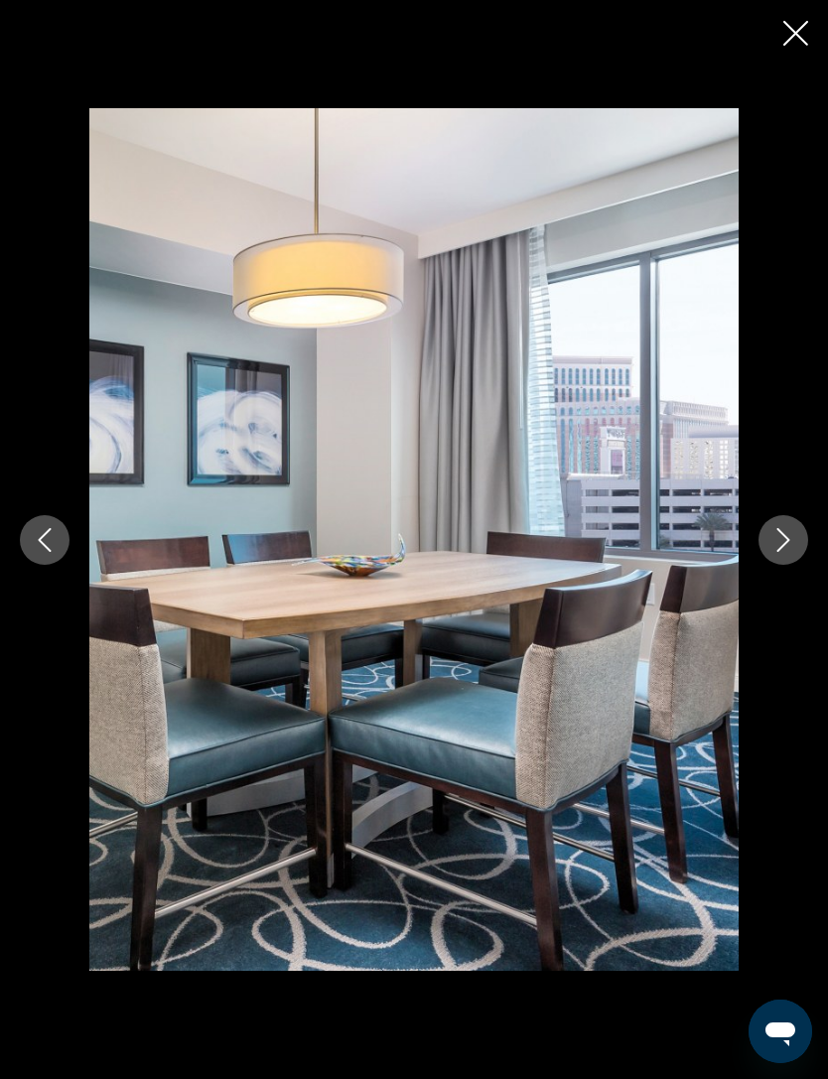
click at [789, 552] on icon "Next image" at bounding box center [783, 540] width 24 height 24
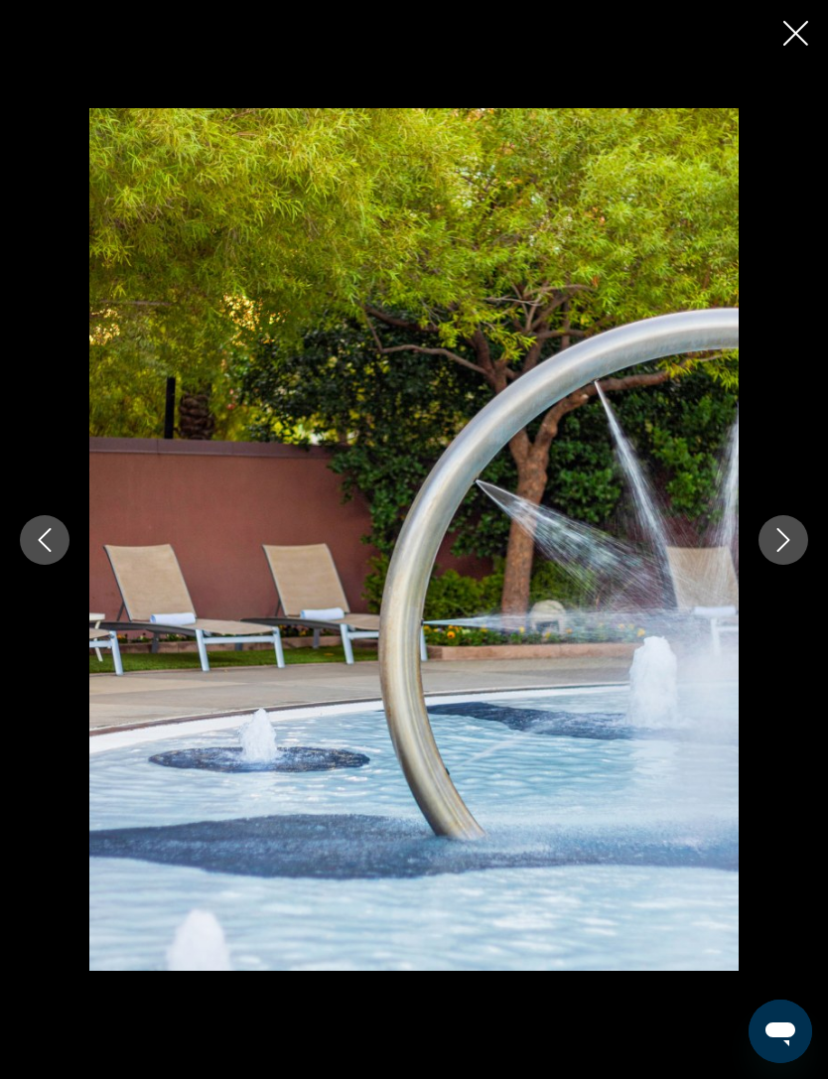
click at [778, 552] on icon "Next image" at bounding box center [783, 540] width 24 height 24
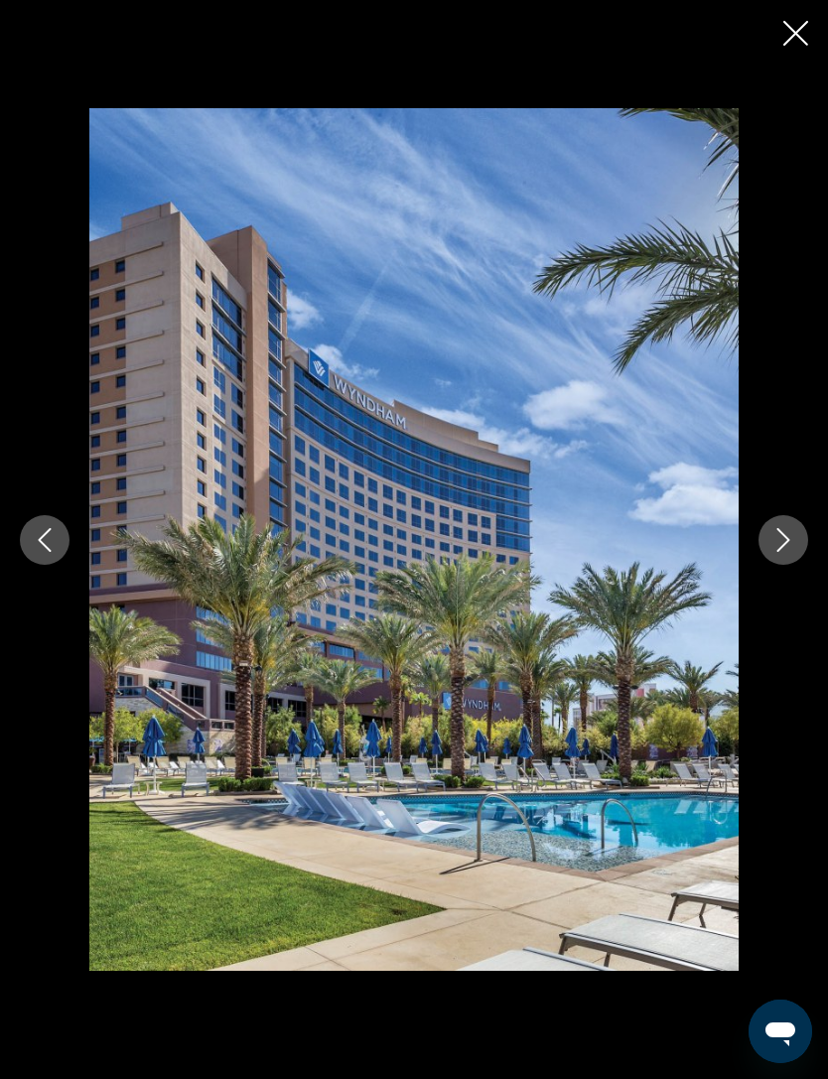
click at [780, 565] on button "Next image" at bounding box center [783, 540] width 50 height 50
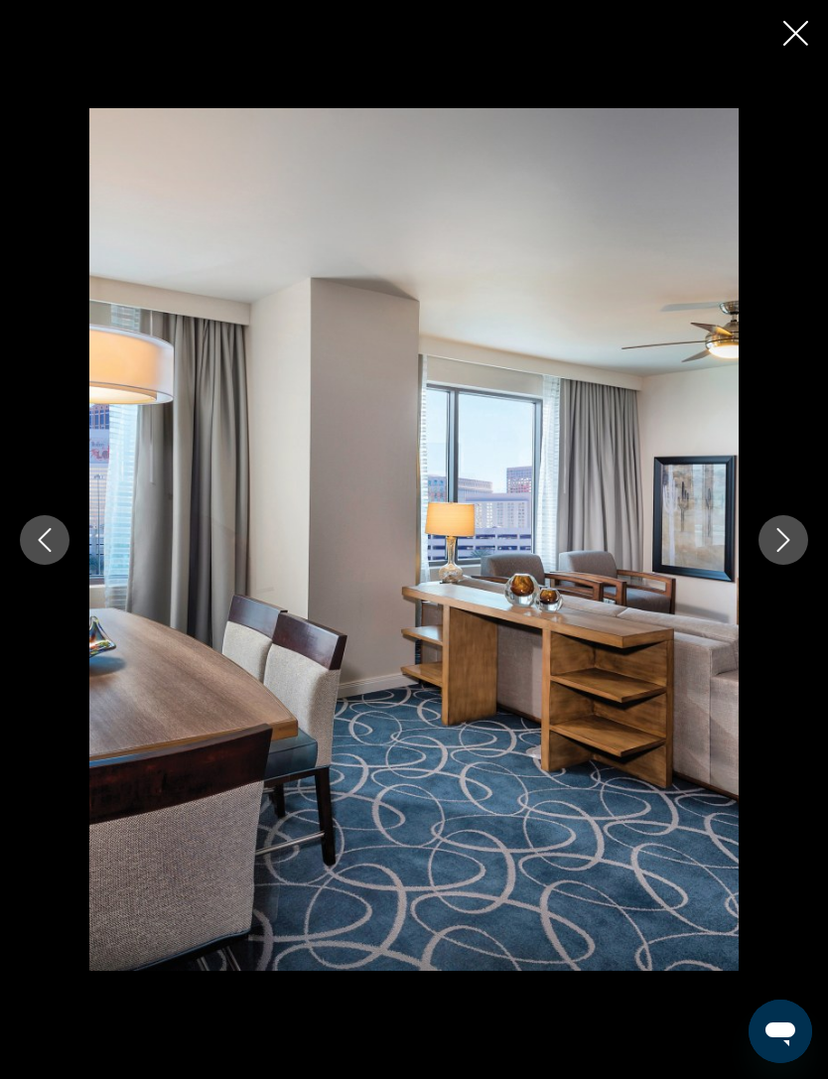
click at [540, 525] on img "Main content" at bounding box center [413, 539] width 649 height 863
click at [552, 526] on img "Main content" at bounding box center [413, 539] width 649 height 863
click at [768, 565] on button "Next image" at bounding box center [783, 540] width 50 height 50
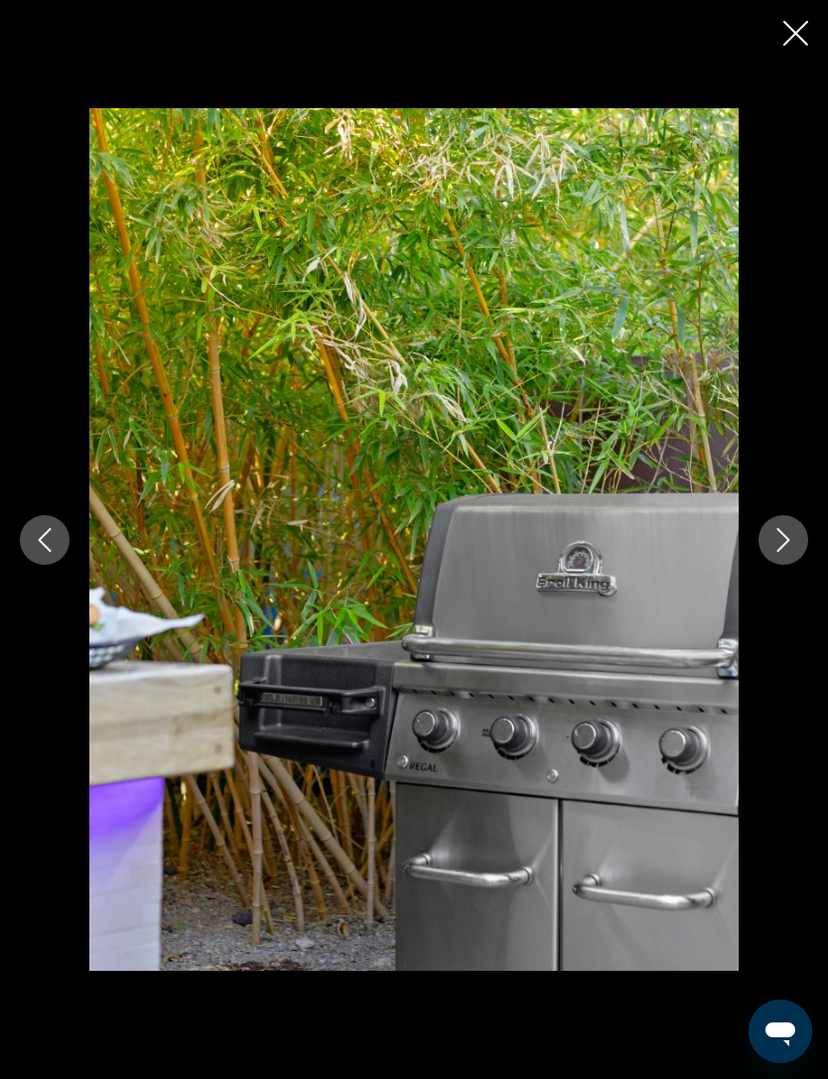
click at [796, 565] on button "Next image" at bounding box center [783, 540] width 50 height 50
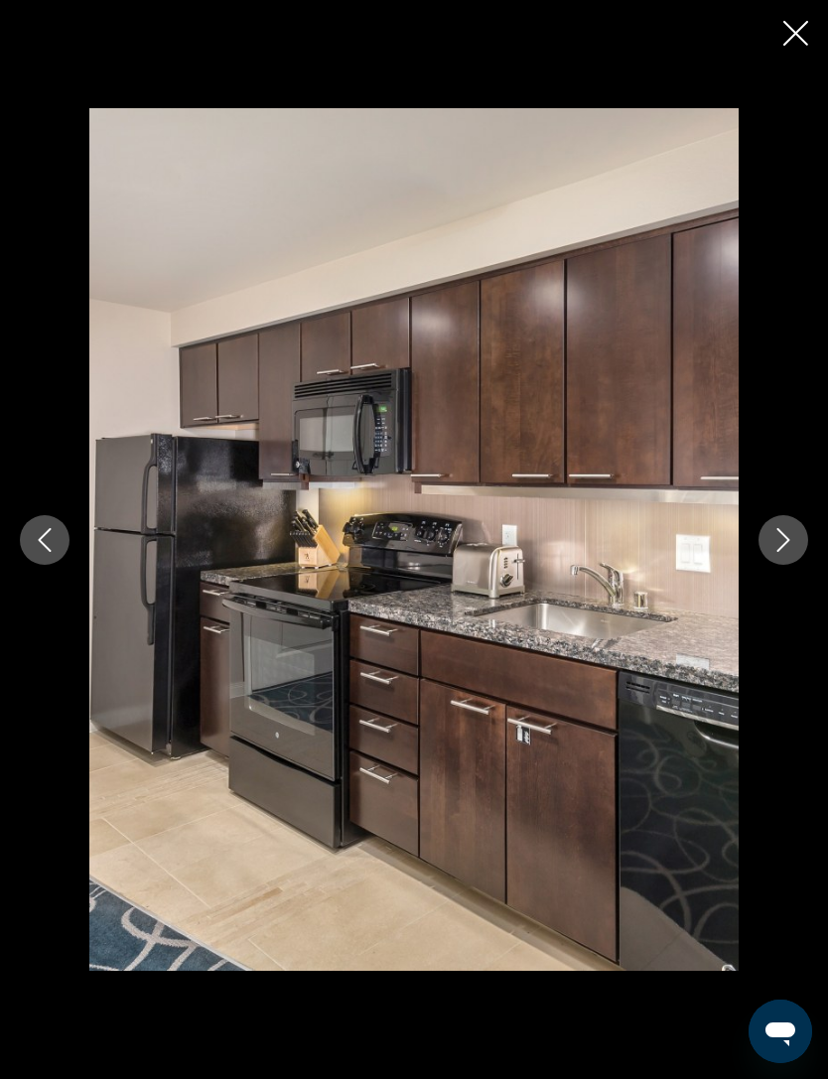
click at [774, 552] on icon "Next image" at bounding box center [783, 540] width 24 height 24
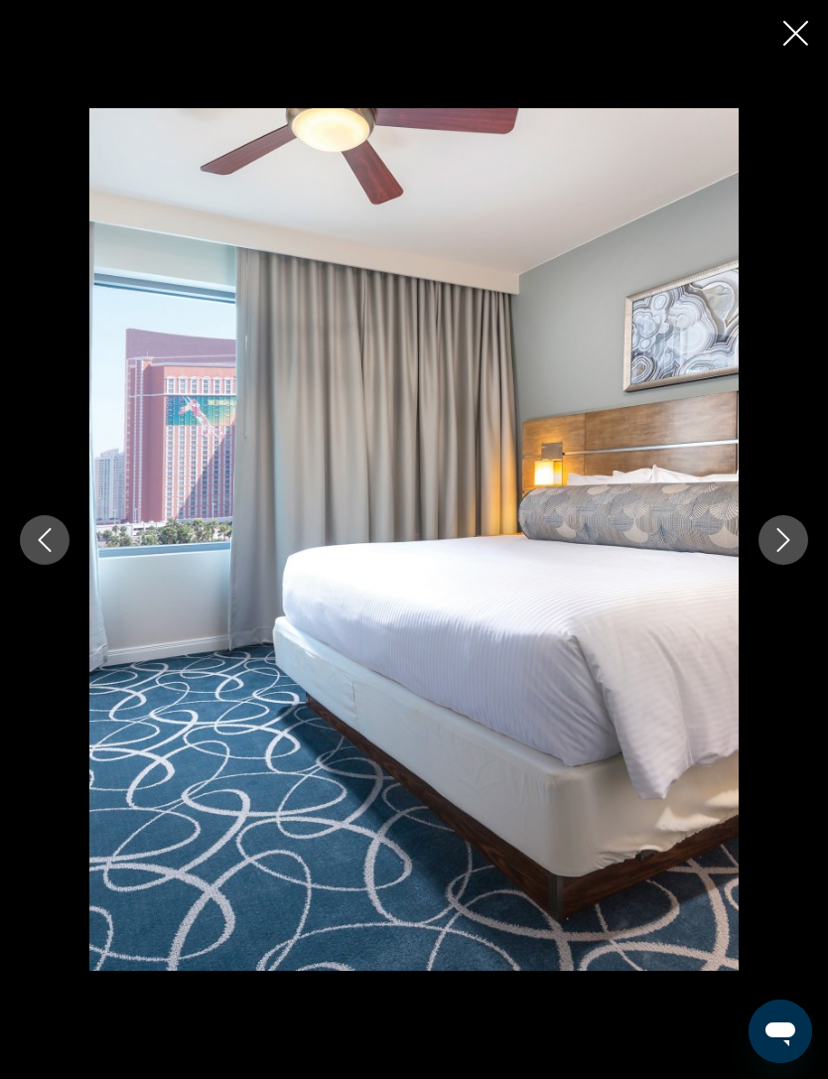
click at [798, 565] on button "Next image" at bounding box center [783, 540] width 50 height 50
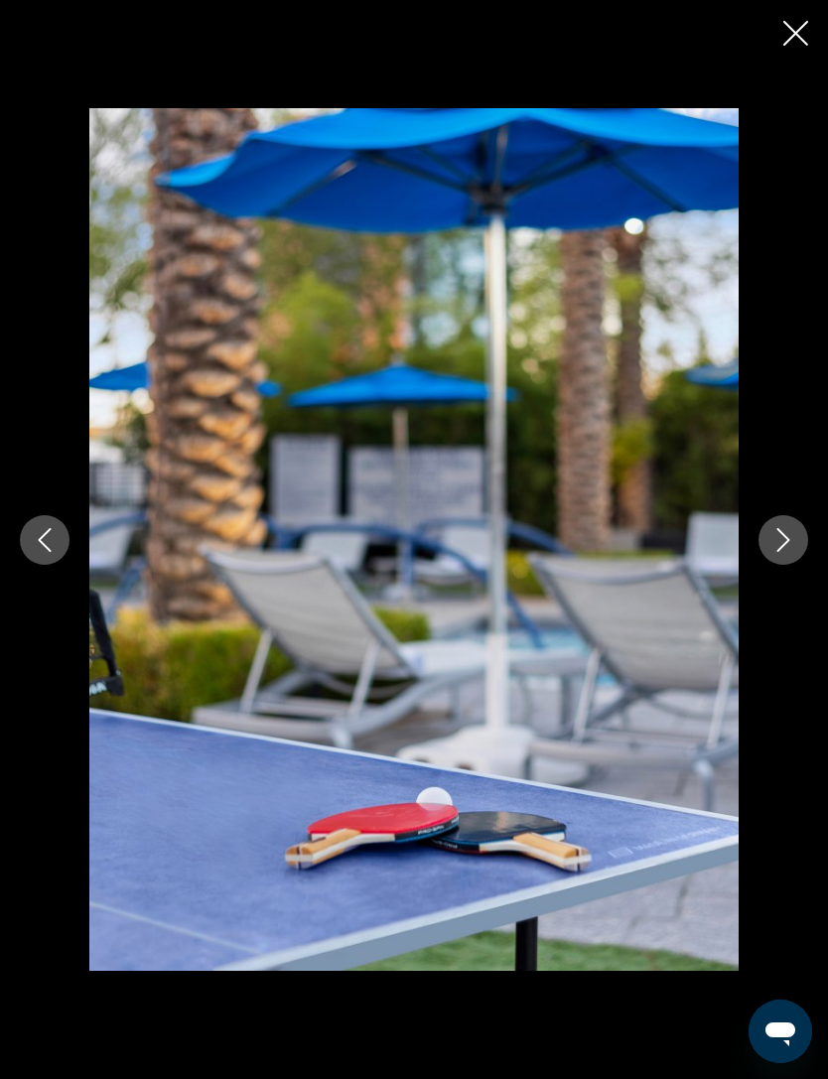
click at [780, 552] on icon "Next image" at bounding box center [783, 540] width 24 height 24
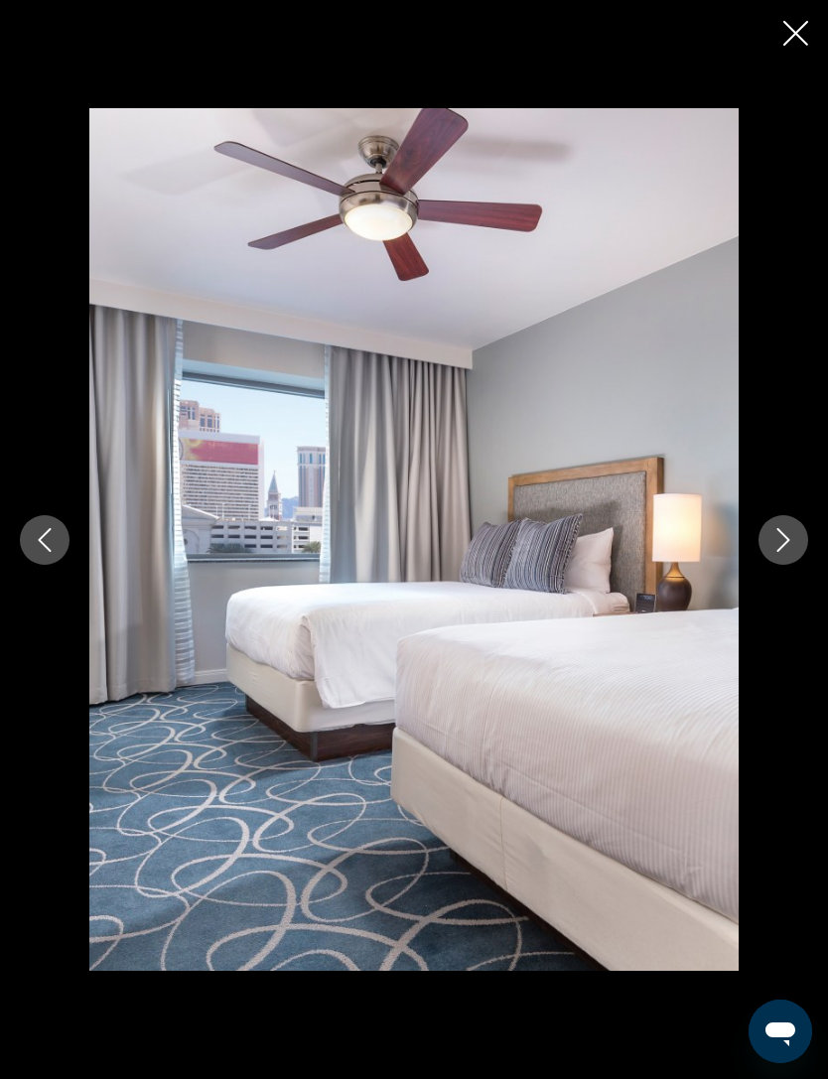
click at [777, 552] on icon "Next image" at bounding box center [783, 540] width 24 height 24
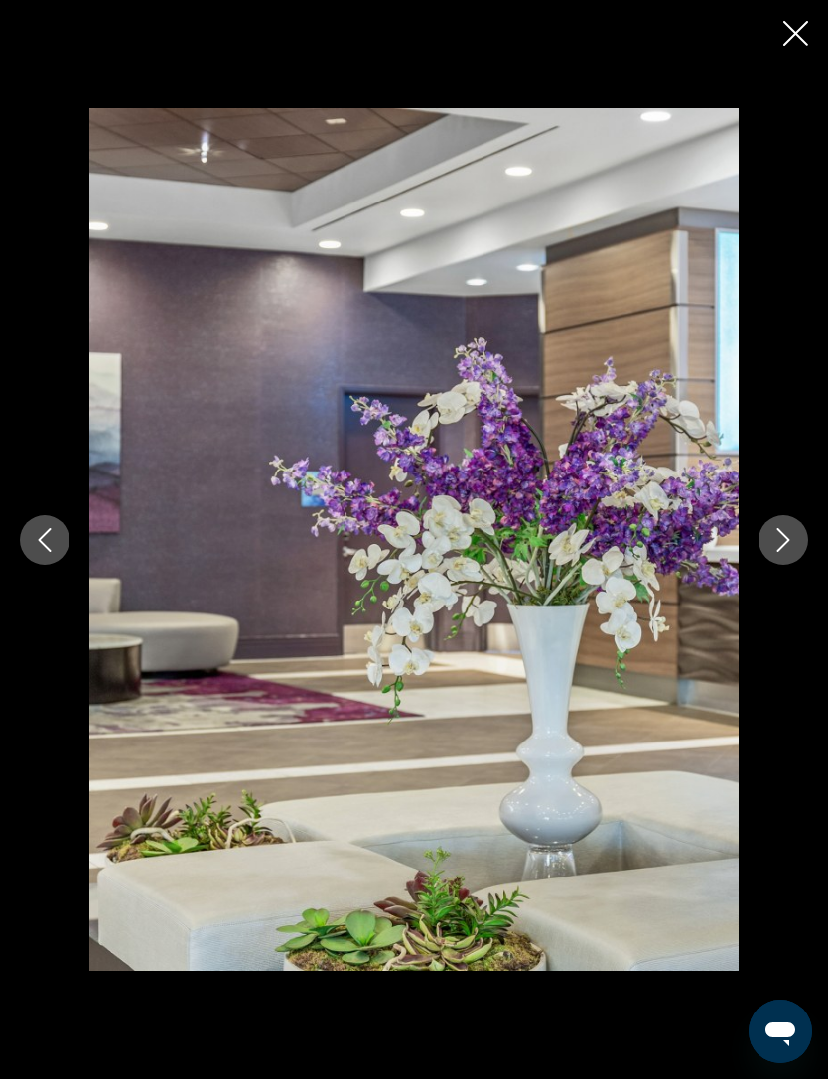
click at [43, 565] on button "Previous image" at bounding box center [45, 540] width 50 height 50
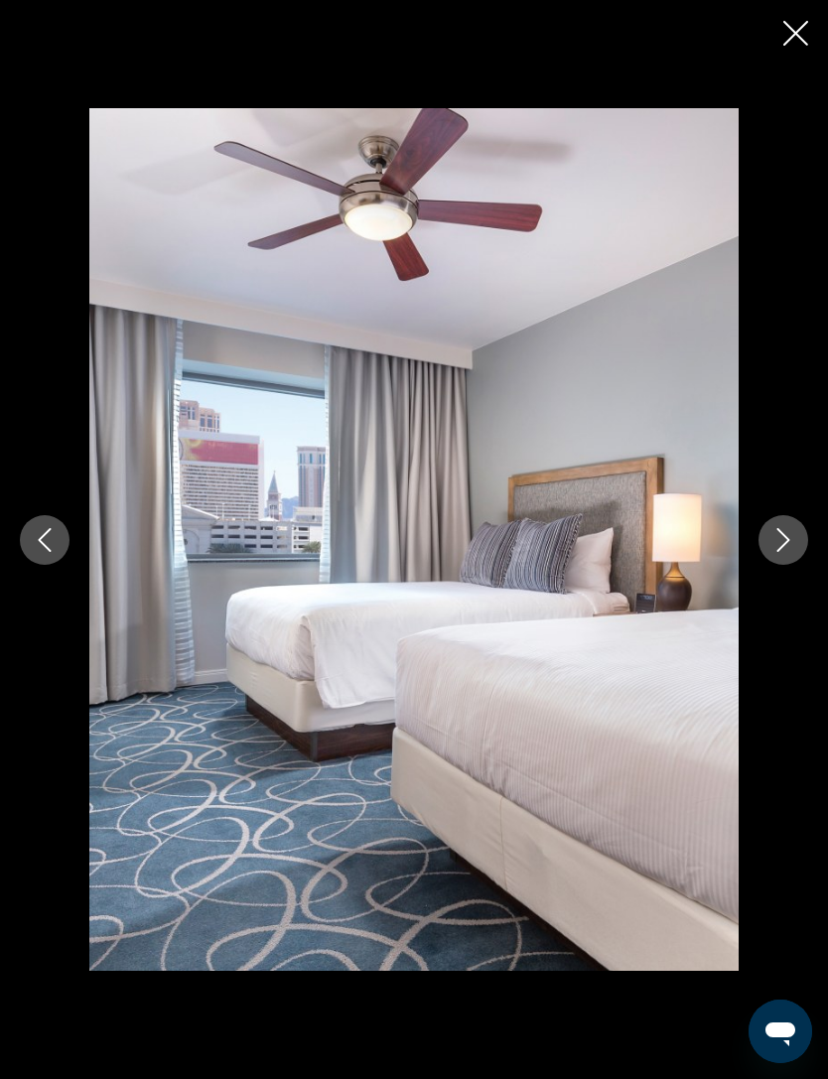
click at [255, 493] on img "Main content" at bounding box center [413, 539] width 649 height 863
click at [304, 530] on img "Main content" at bounding box center [413, 539] width 649 height 863
click at [286, 522] on img "Main content" at bounding box center [413, 539] width 649 height 863
click at [263, 524] on img "Main content" at bounding box center [413, 539] width 649 height 863
click at [777, 565] on button "Next image" at bounding box center [783, 540] width 50 height 50
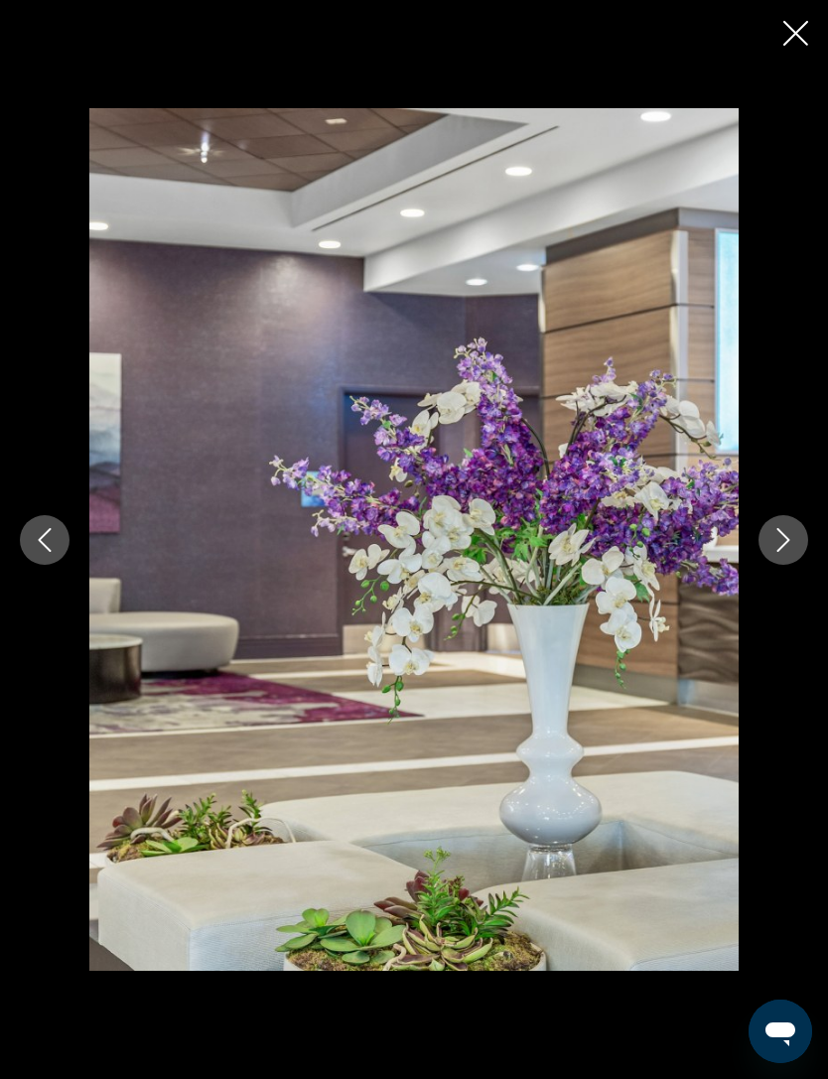
click at [796, 565] on button "Next image" at bounding box center [783, 540] width 50 height 50
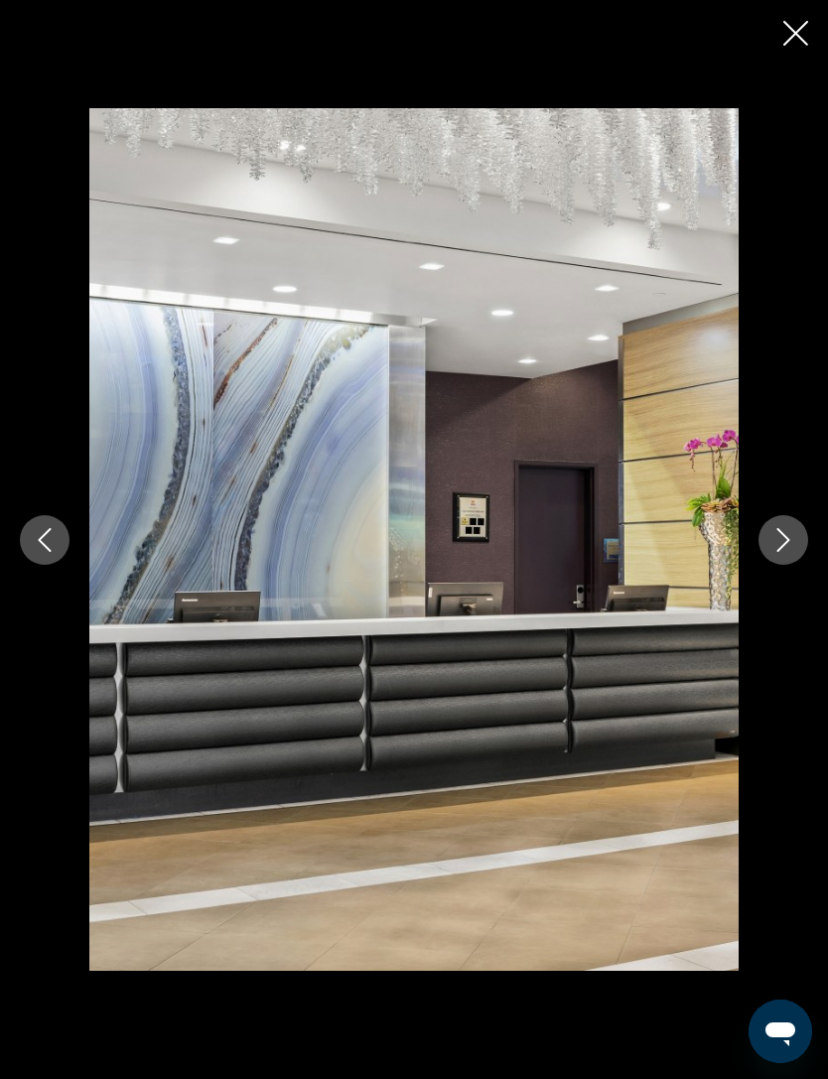
click at [784, 552] on icon "Next image" at bounding box center [783, 540] width 13 height 24
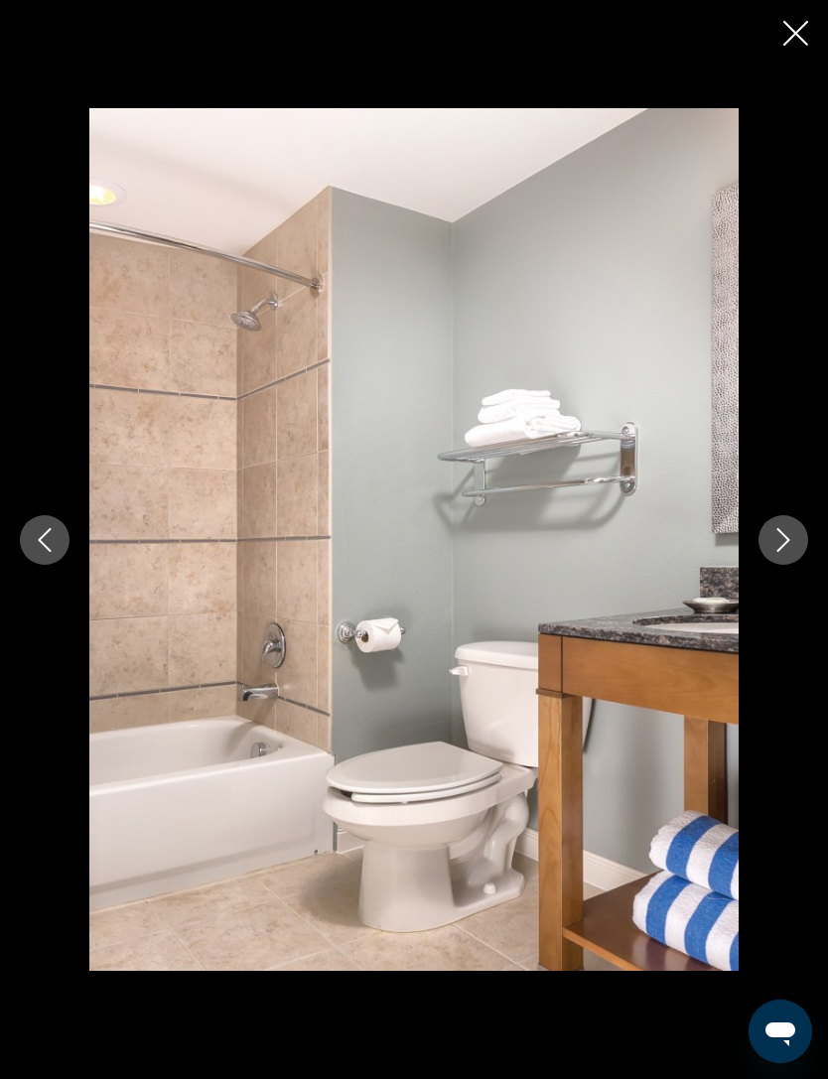
click at [786, 552] on icon "Next image" at bounding box center [783, 540] width 13 height 24
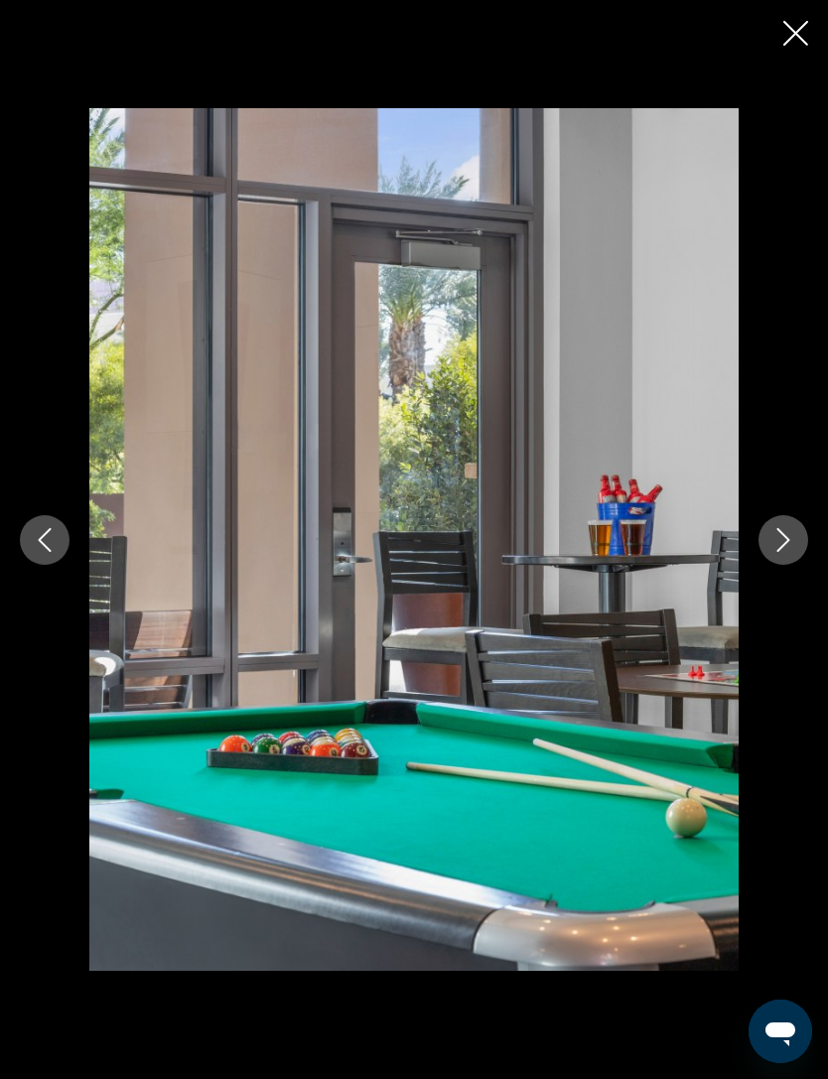
click at [796, 565] on button "Next image" at bounding box center [783, 540] width 50 height 50
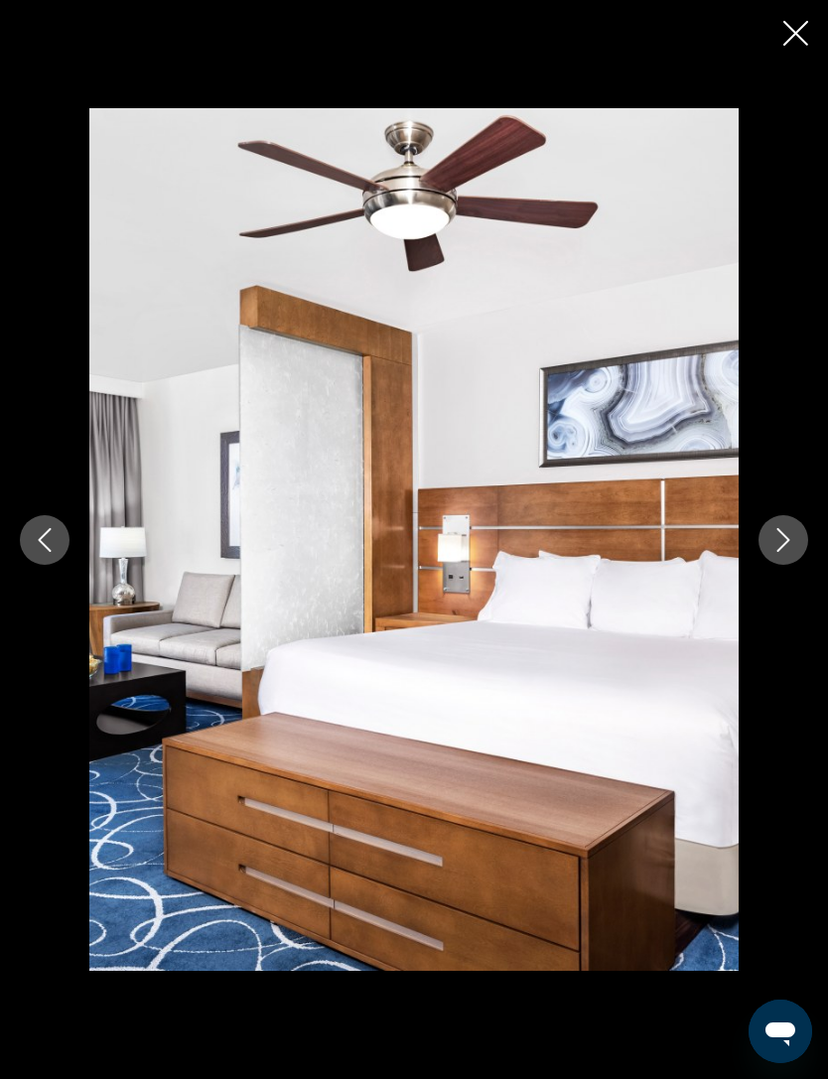
click at [783, 552] on icon "Next image" at bounding box center [783, 540] width 24 height 24
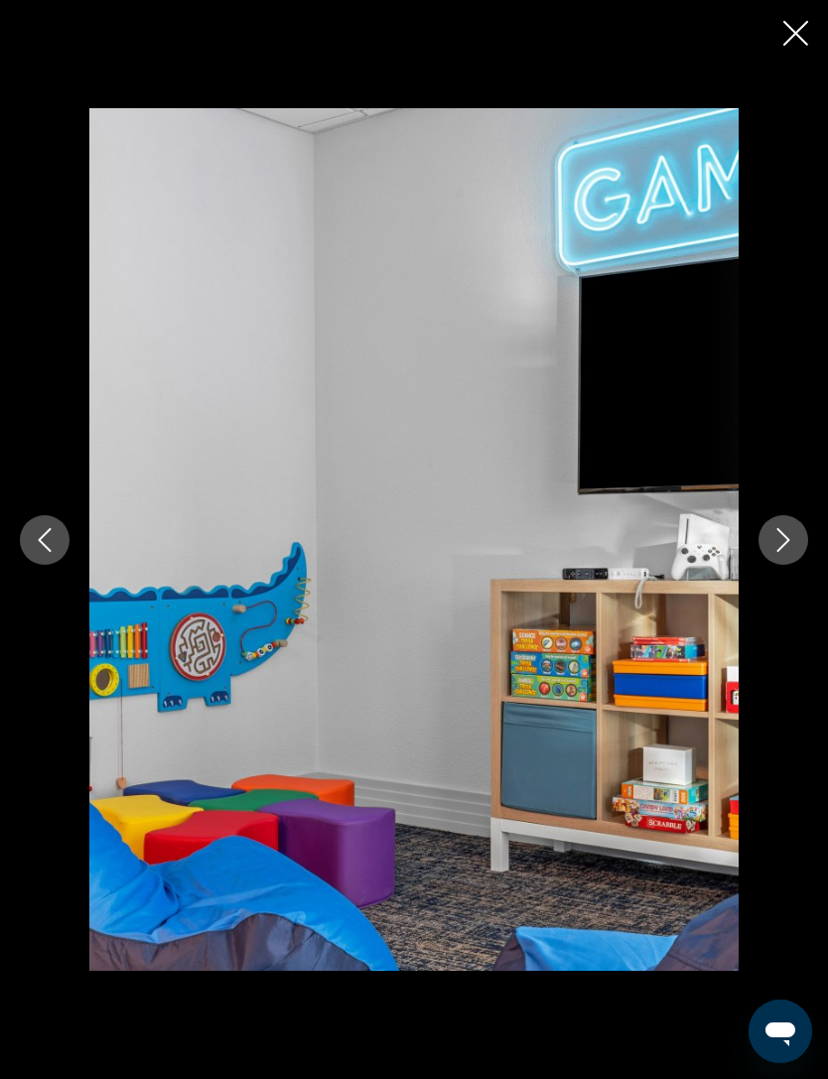
click at [788, 552] on icon "Next image" at bounding box center [783, 540] width 24 height 24
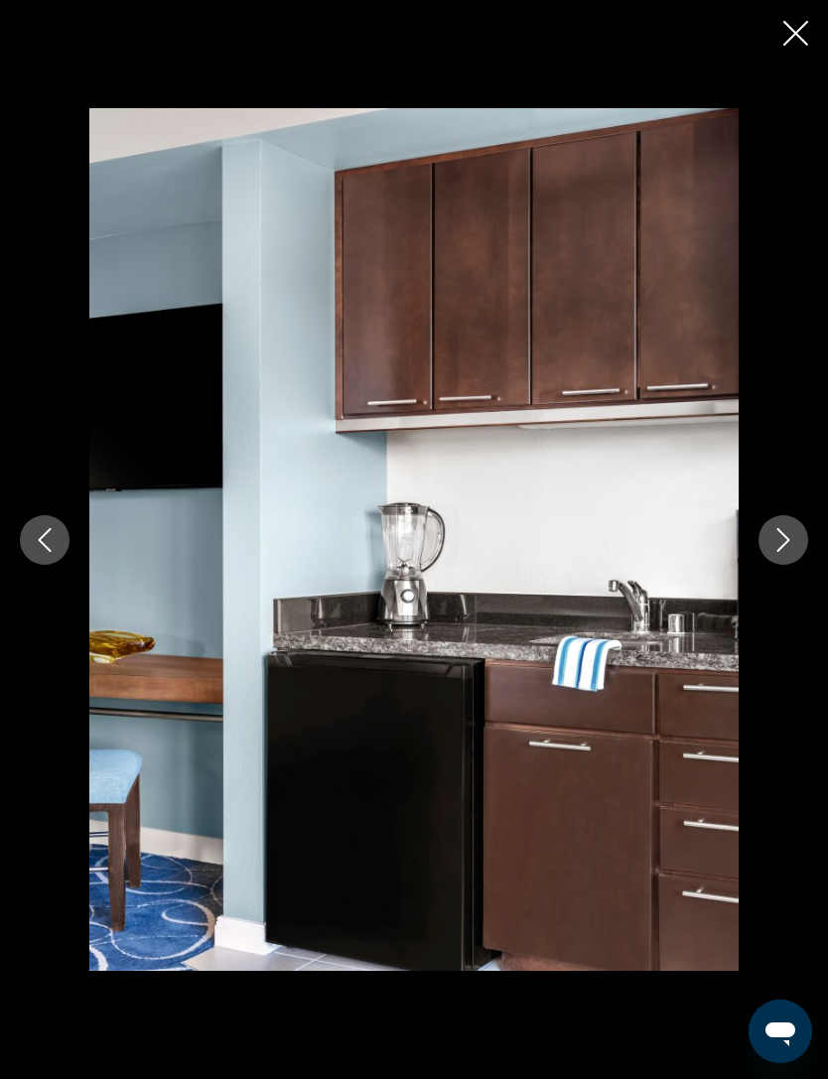
click at [779, 552] on icon "Next image" at bounding box center [783, 540] width 24 height 24
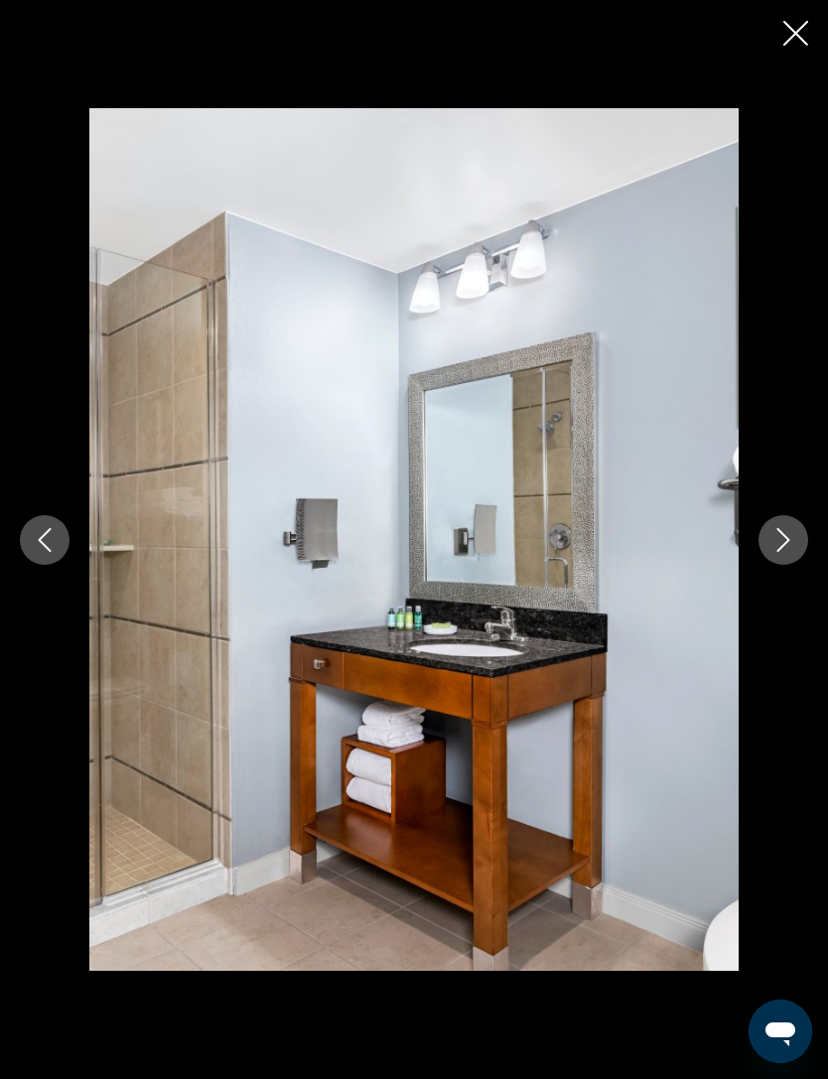
click at [787, 552] on icon "Next image" at bounding box center [783, 540] width 24 height 24
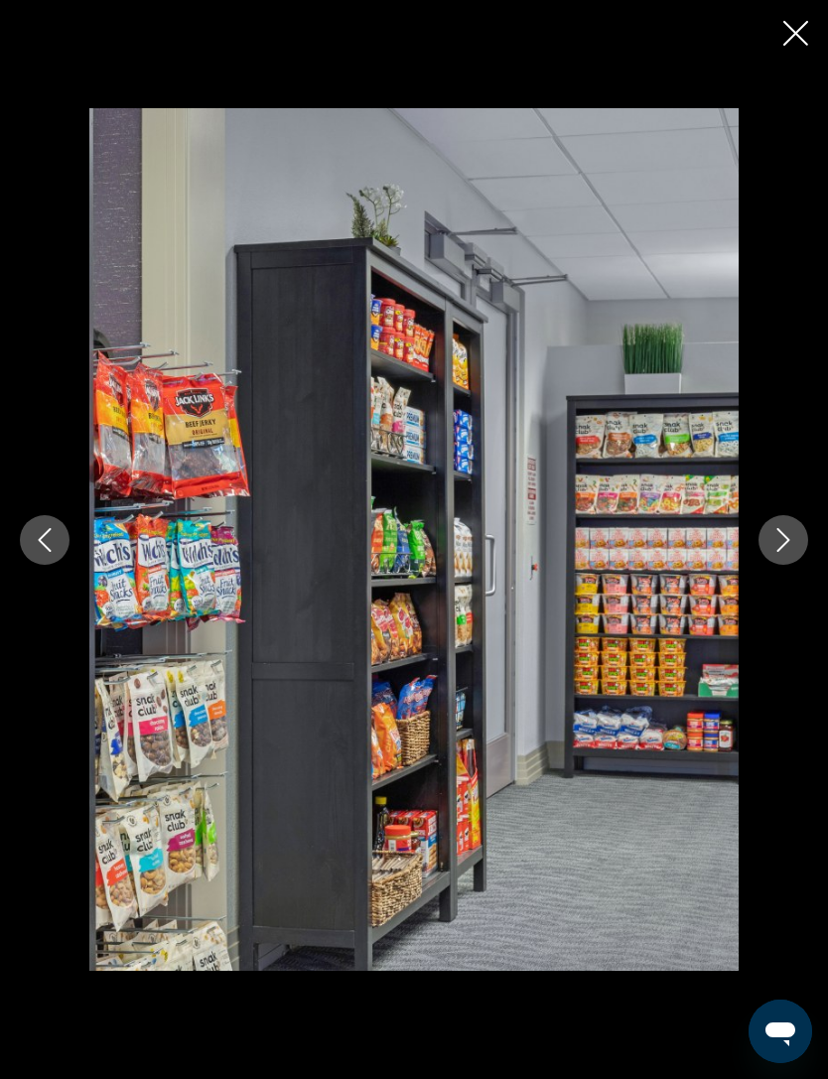
click at [803, 561] on button "Next image" at bounding box center [783, 540] width 50 height 50
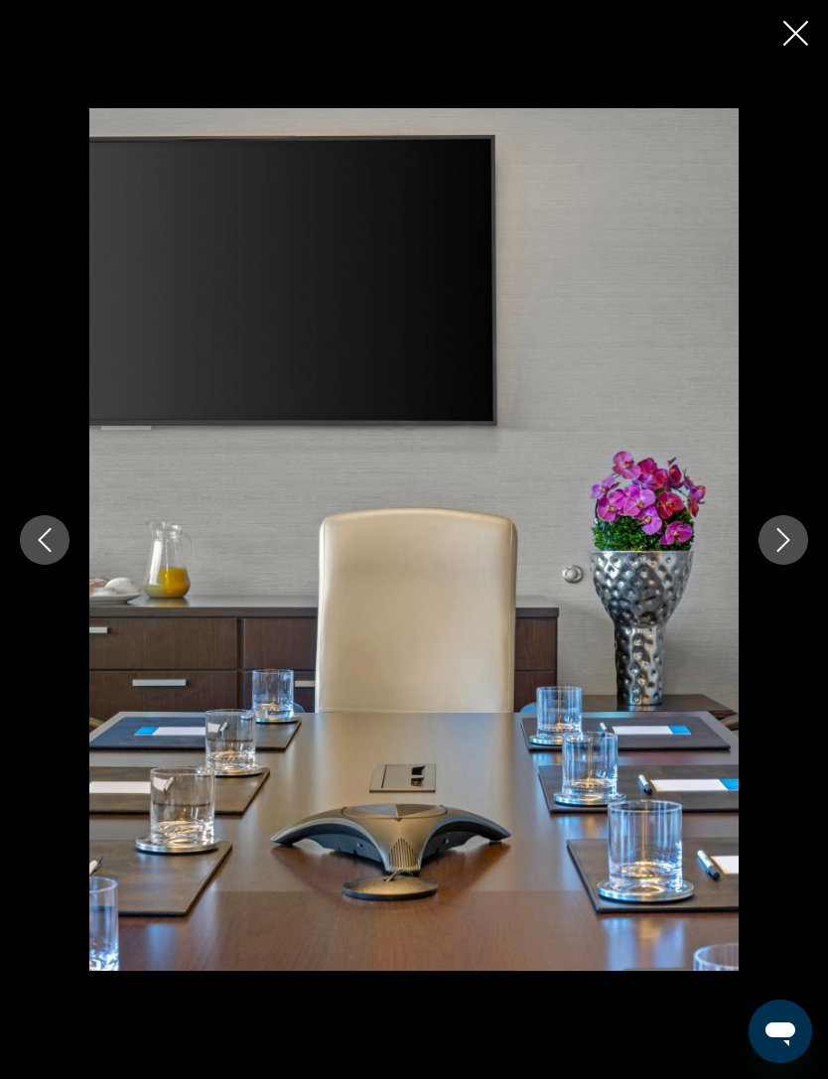
click at [790, 565] on button "Next image" at bounding box center [783, 540] width 50 height 50
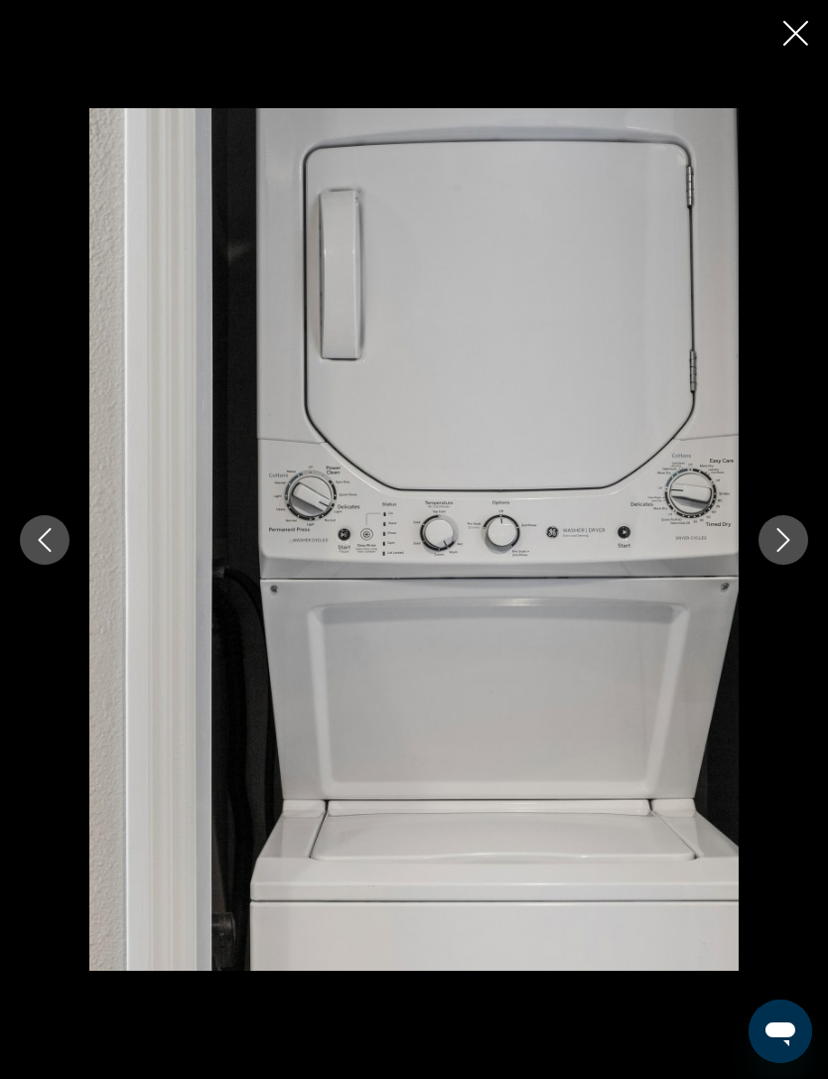
click at [785, 552] on icon "Next image" at bounding box center [783, 540] width 13 height 24
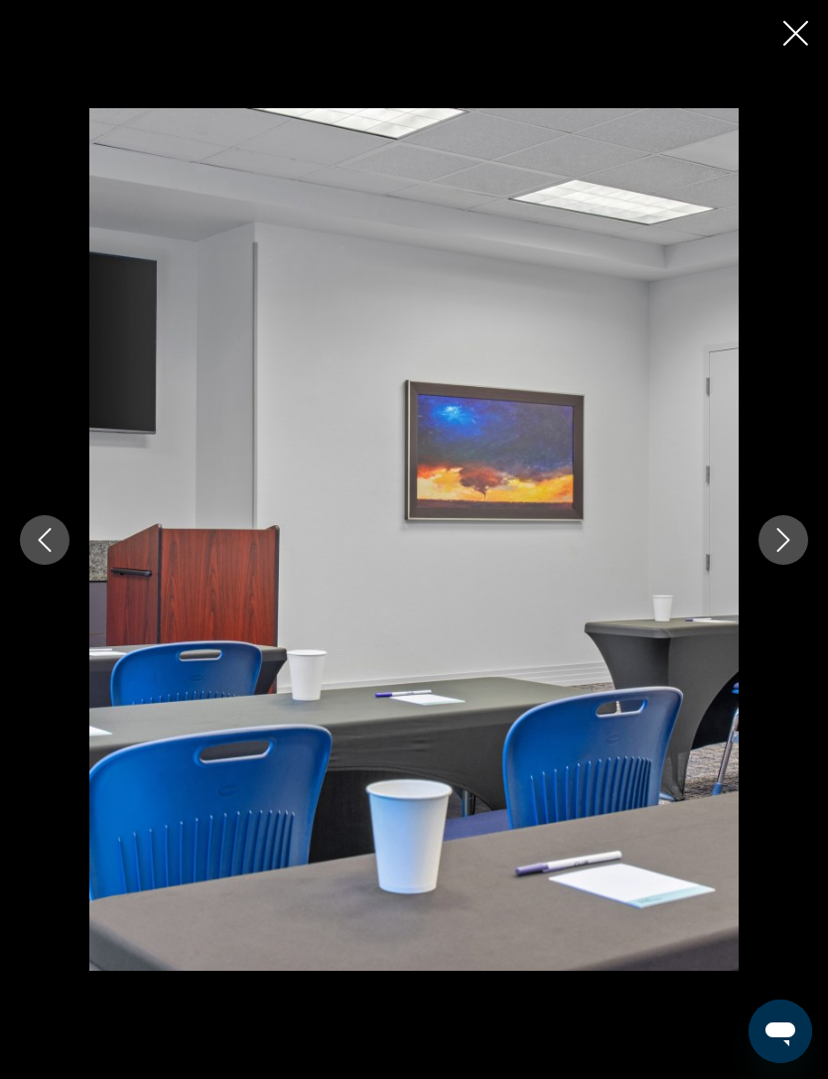
click at [777, 552] on icon "Next image" at bounding box center [783, 540] width 24 height 24
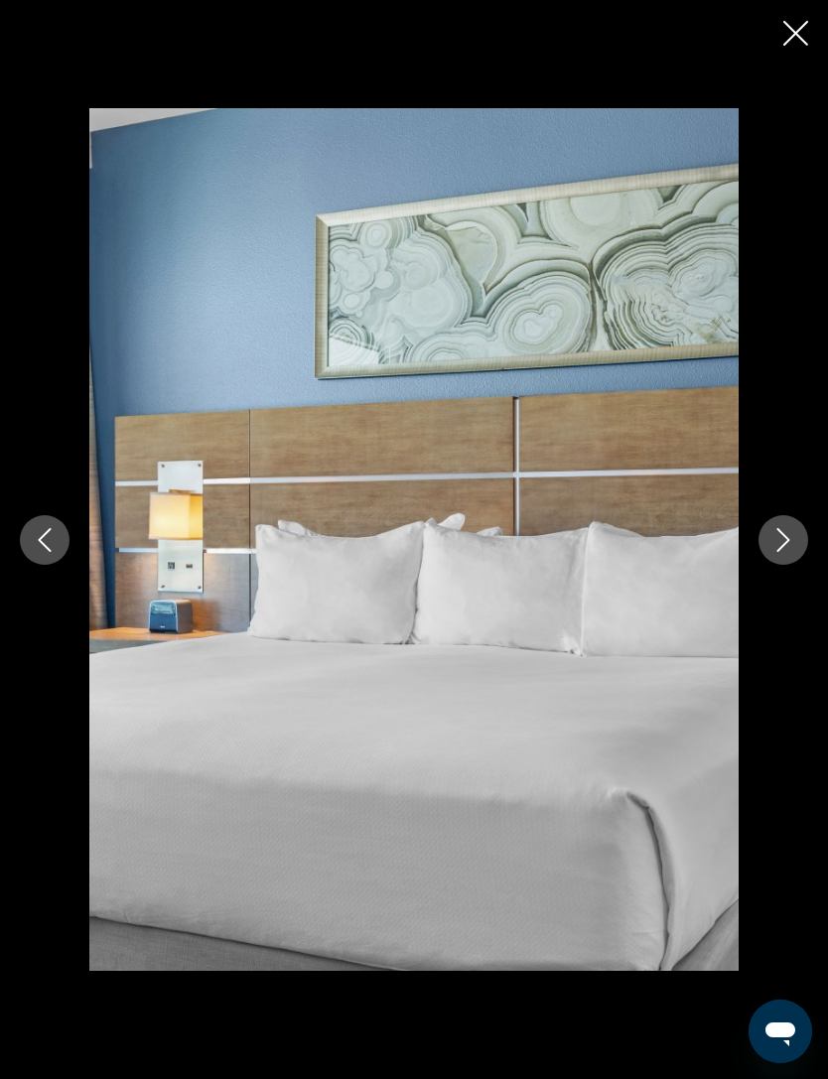
click at [784, 565] on button "Next image" at bounding box center [783, 540] width 50 height 50
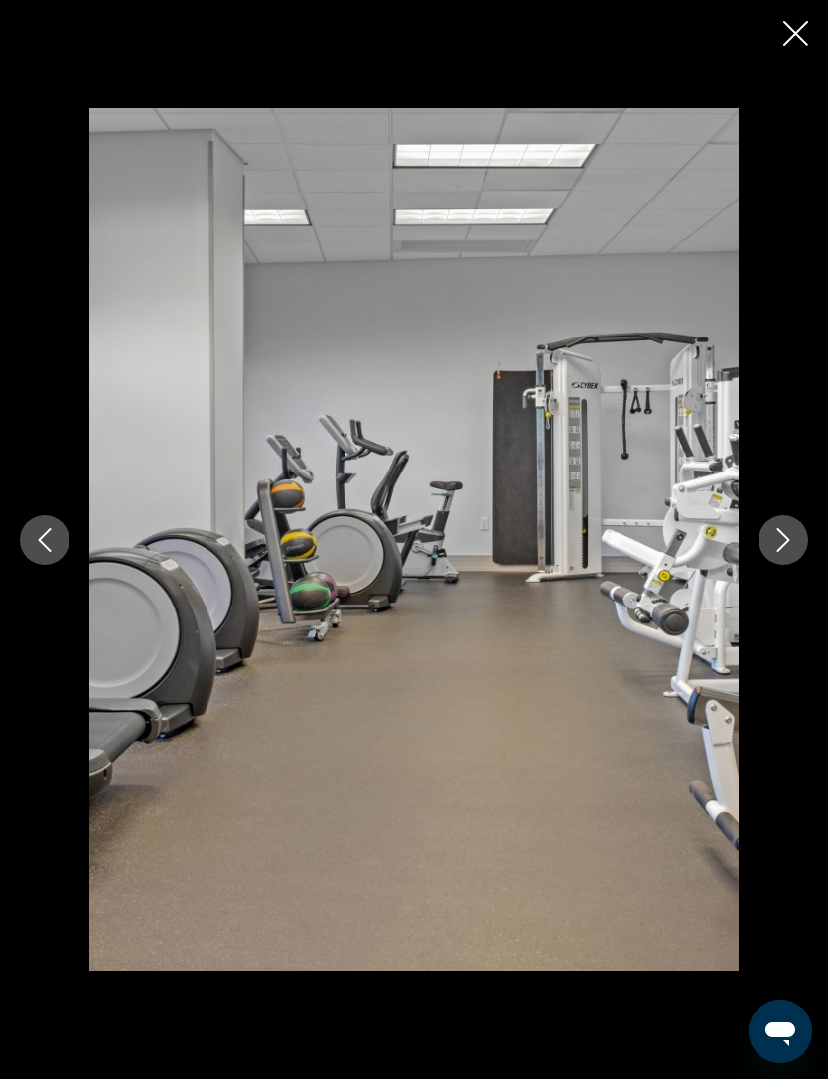
click at [784, 552] on icon "Next image" at bounding box center [783, 540] width 24 height 24
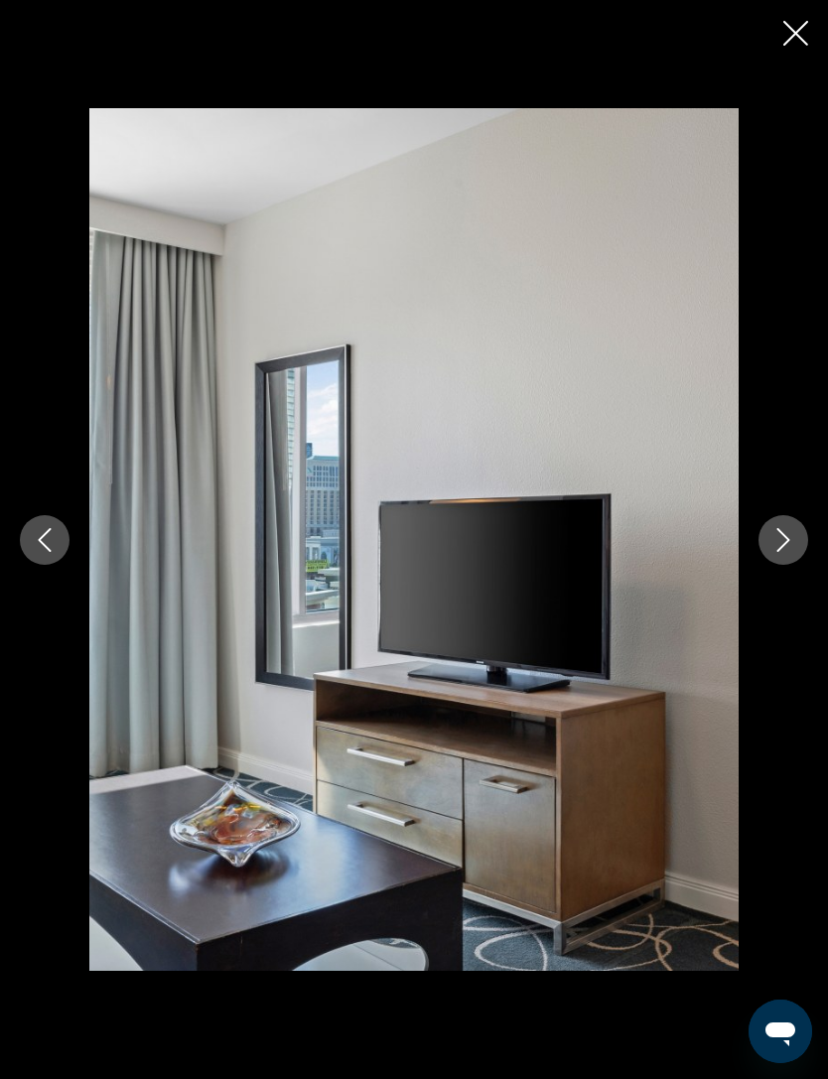
click at [791, 552] on icon "Next image" at bounding box center [783, 540] width 24 height 24
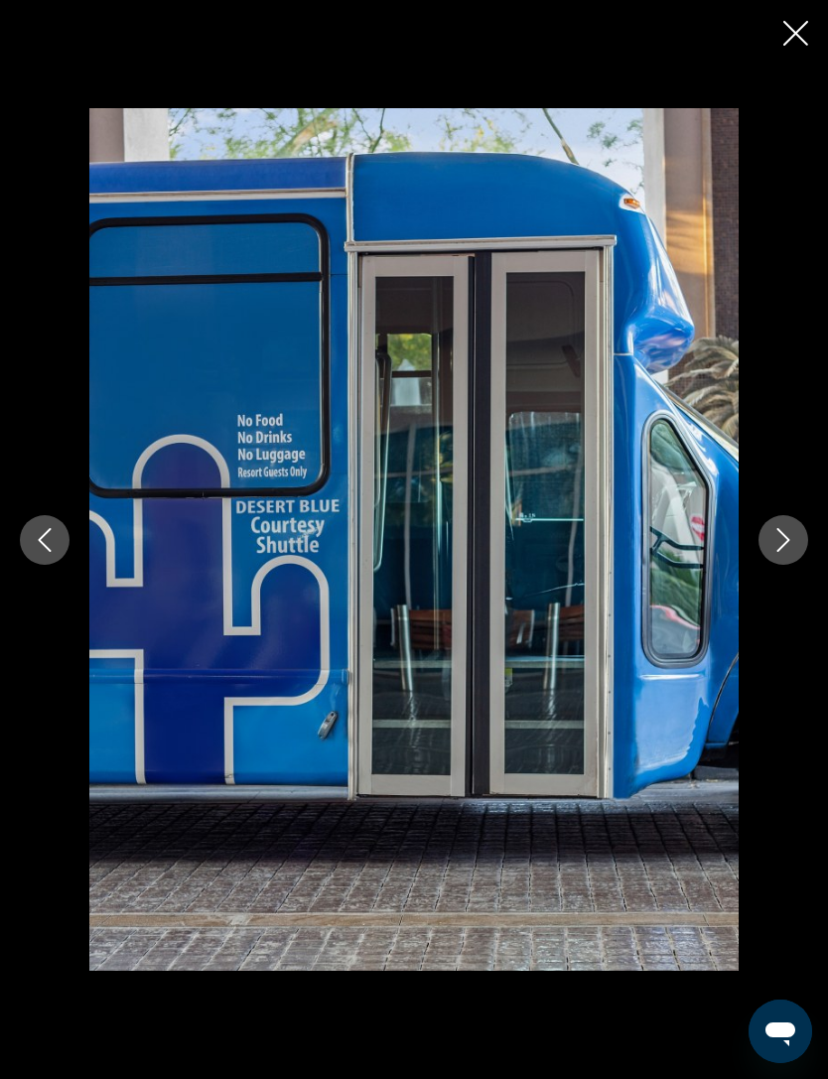
click at [792, 41] on icon "Close slideshow" at bounding box center [795, 33] width 25 height 25
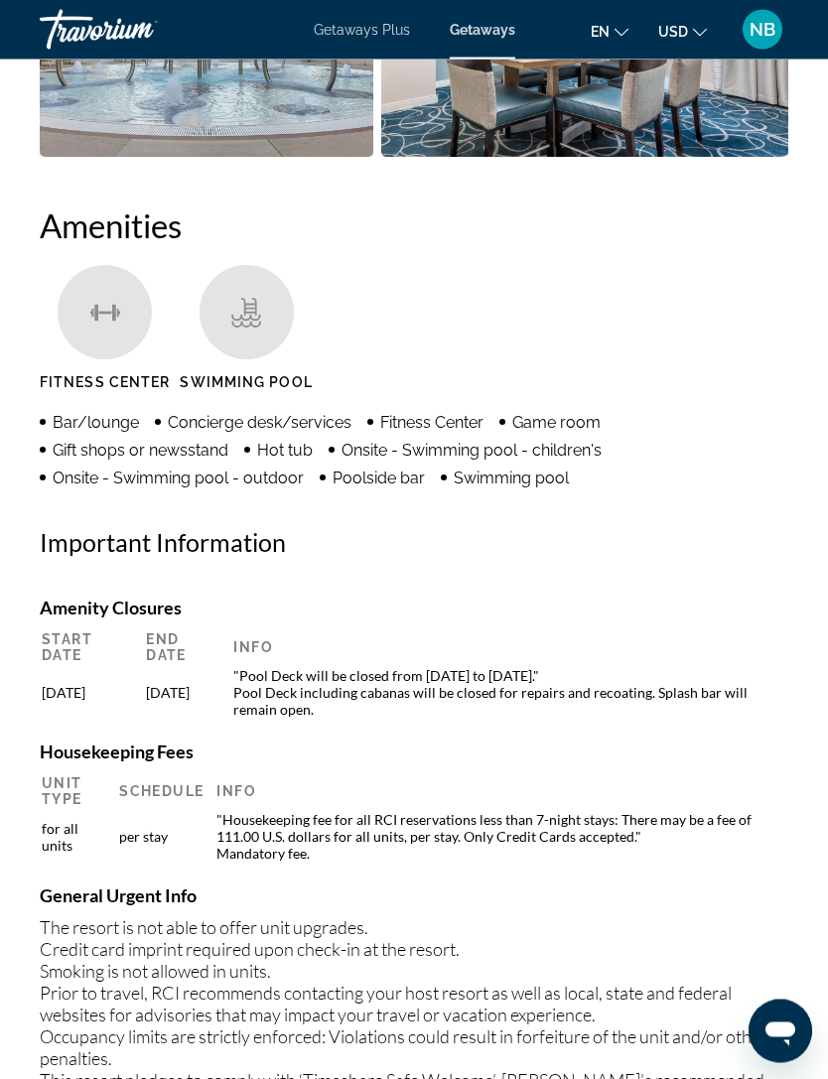
scroll to position [2060, 0]
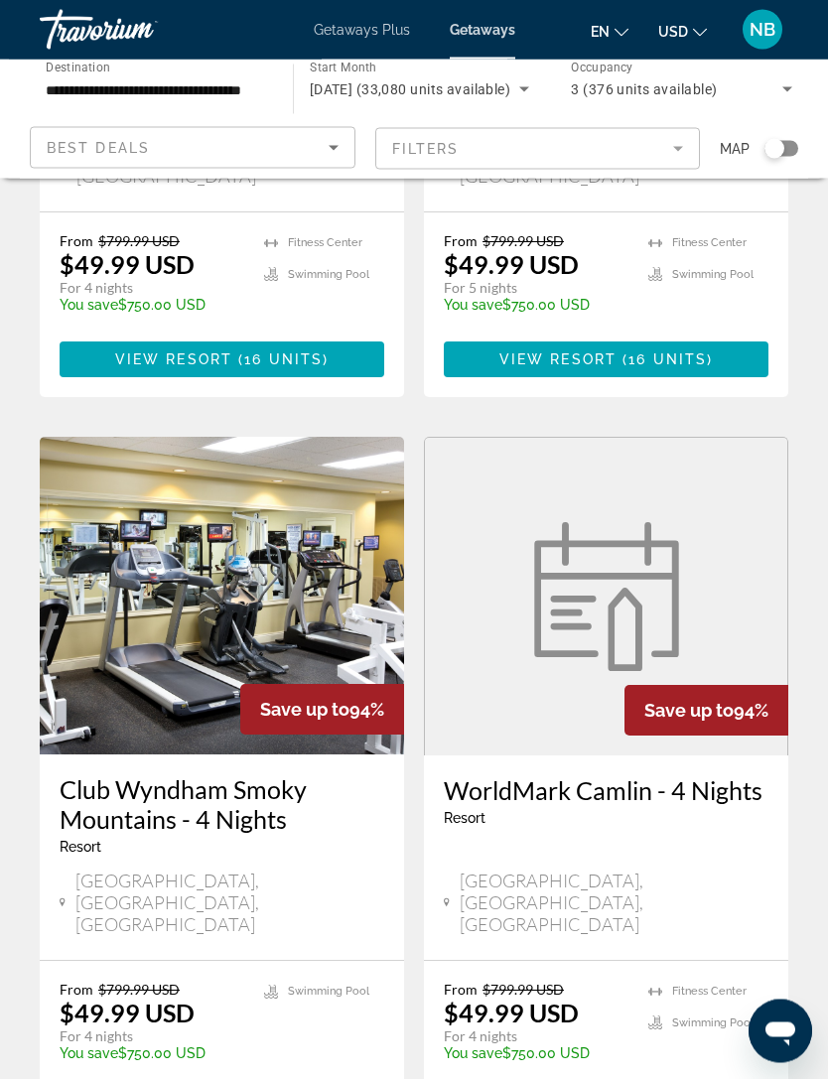
scroll to position [3659, 0]
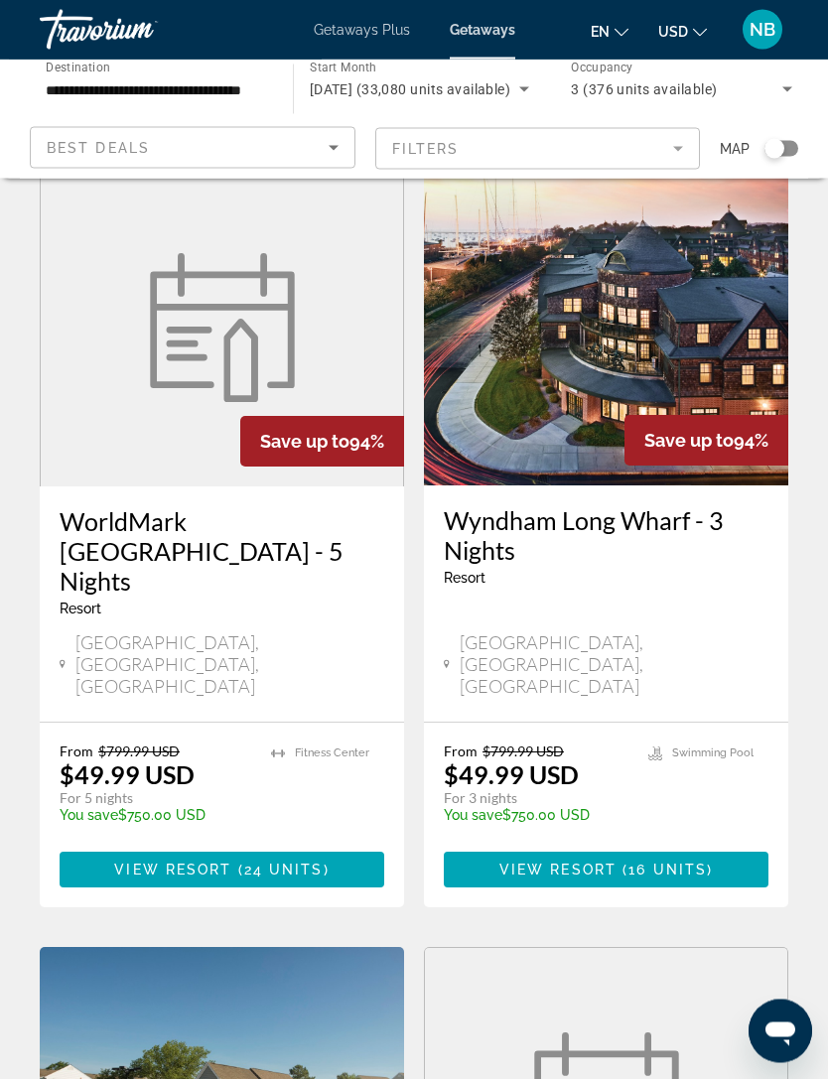
scroll to position [80, 0]
click at [275, 861] on span "24 units" at bounding box center [283, 869] width 79 height 16
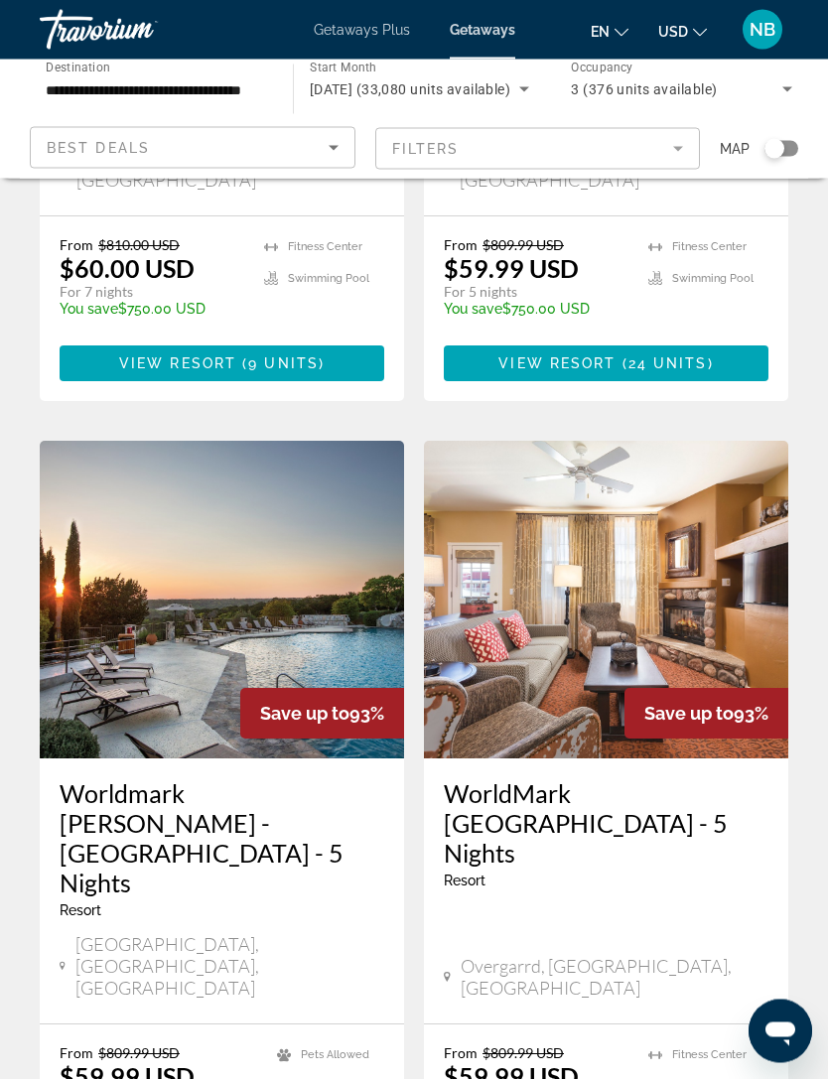
scroll to position [3589, 0]
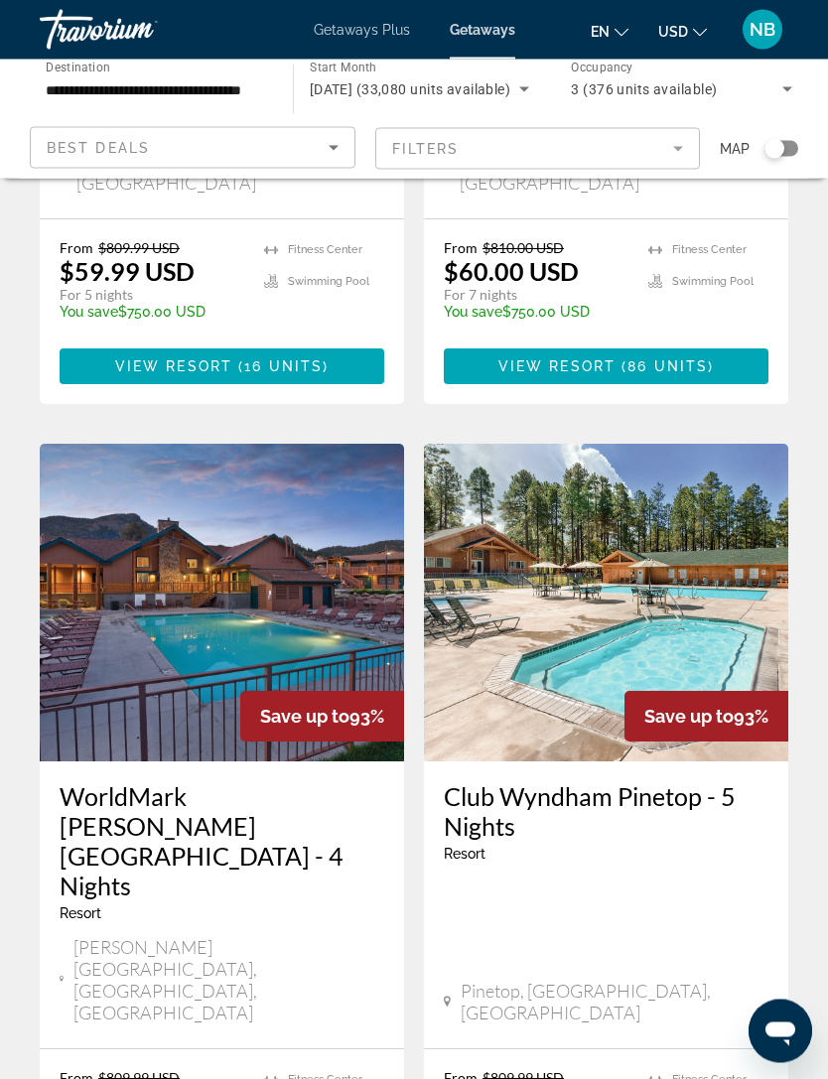
scroll to position [1333, 0]
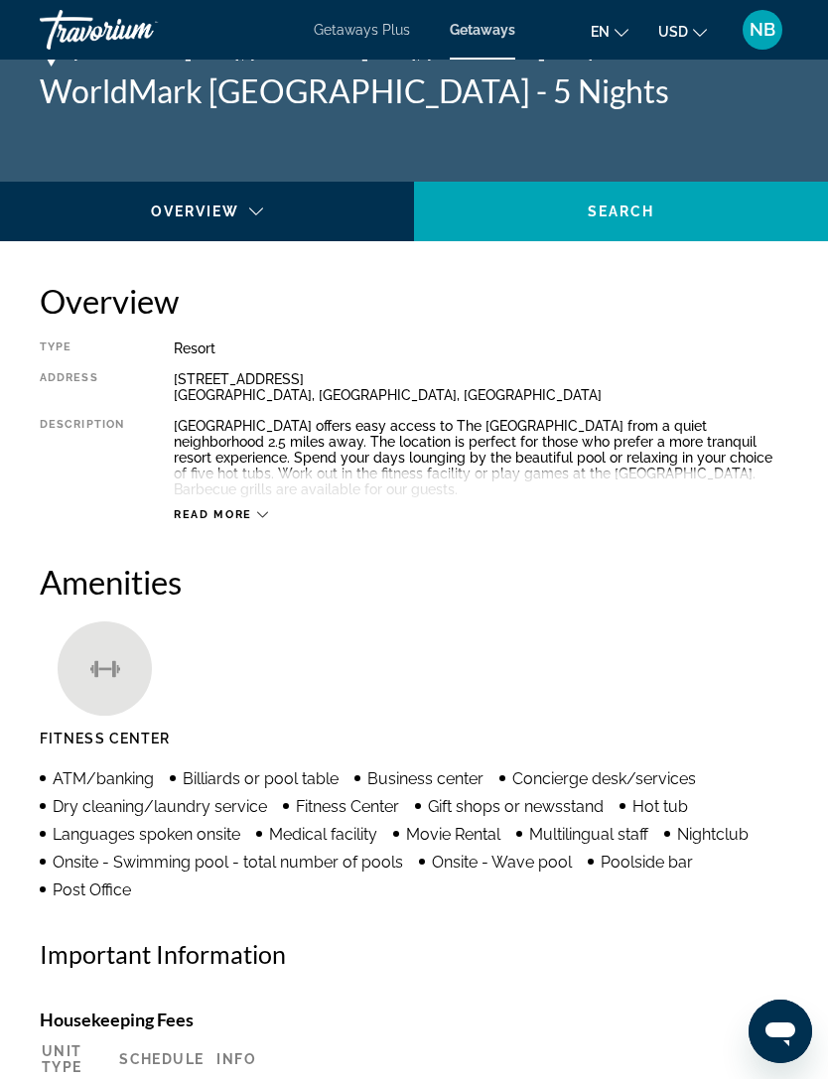
scroll to position [63, 0]
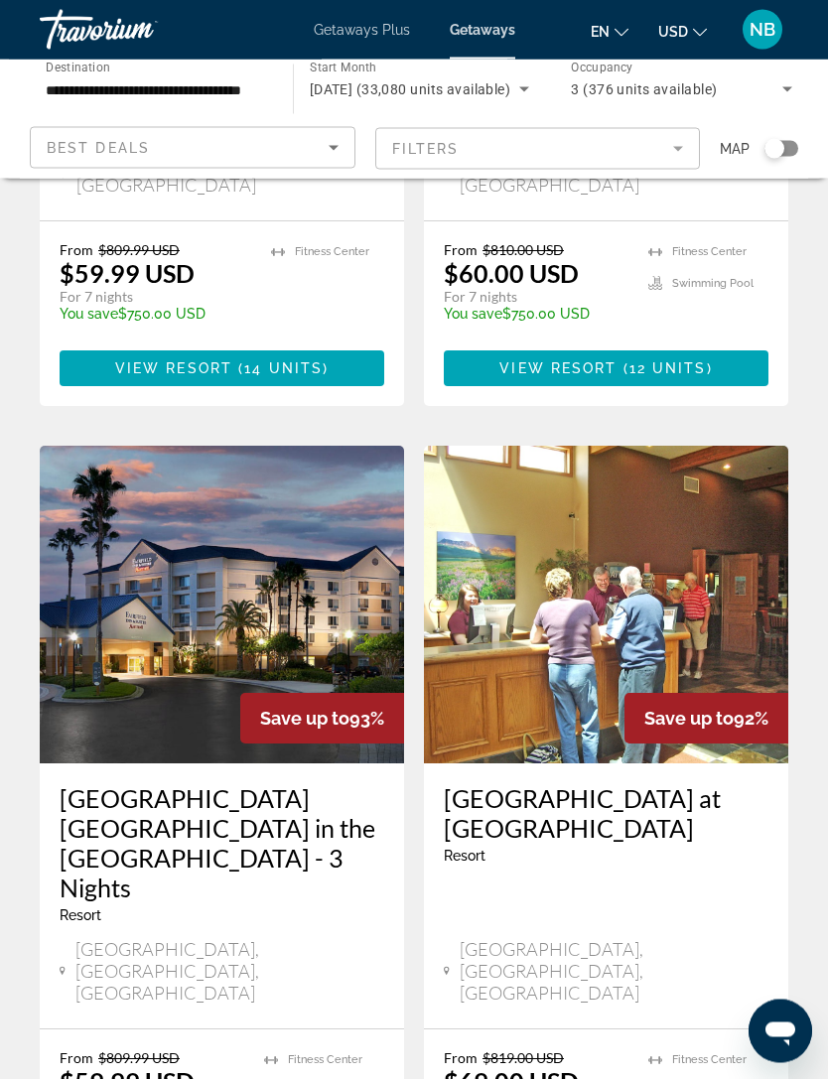
scroll to position [3687, 0]
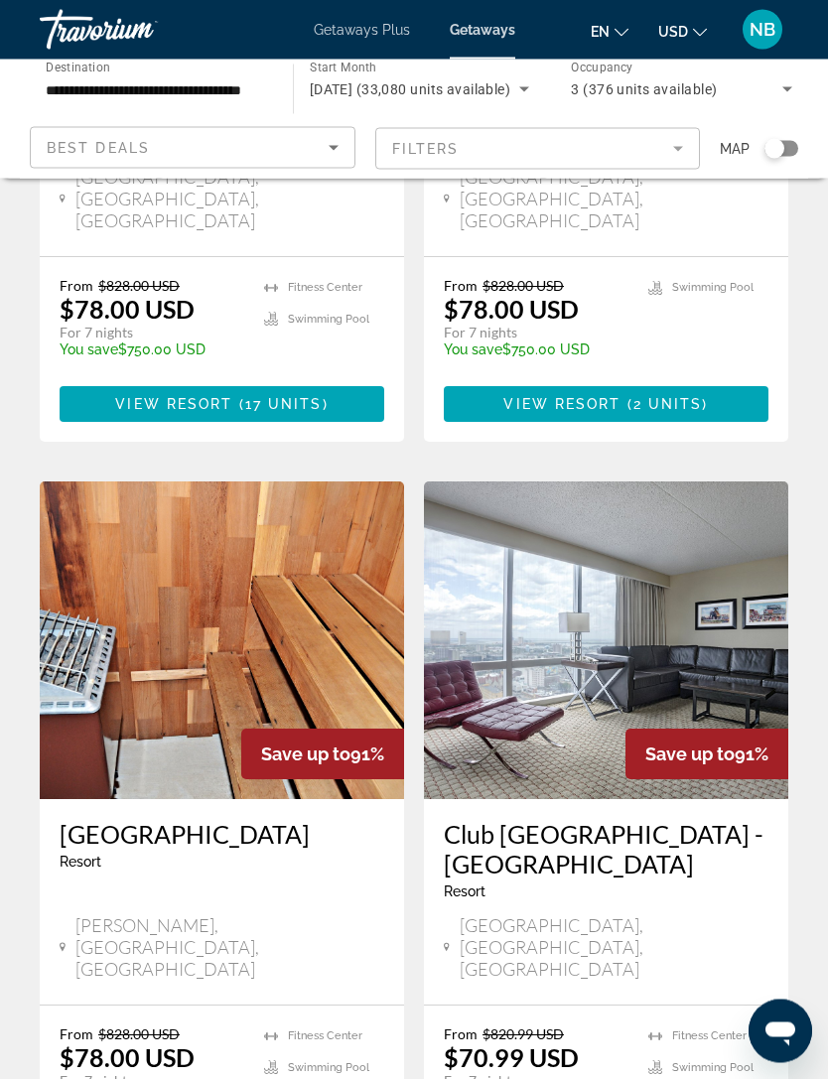
scroll to position [3479, 0]
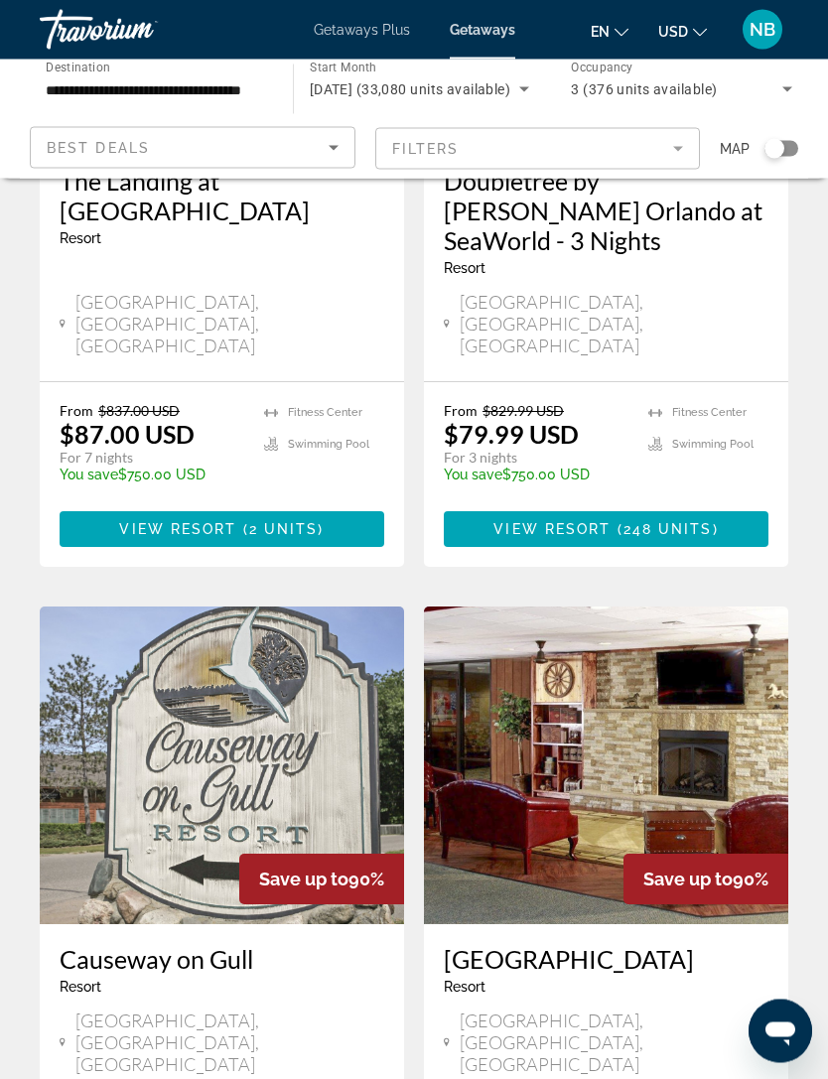
scroll to position [2724, 0]
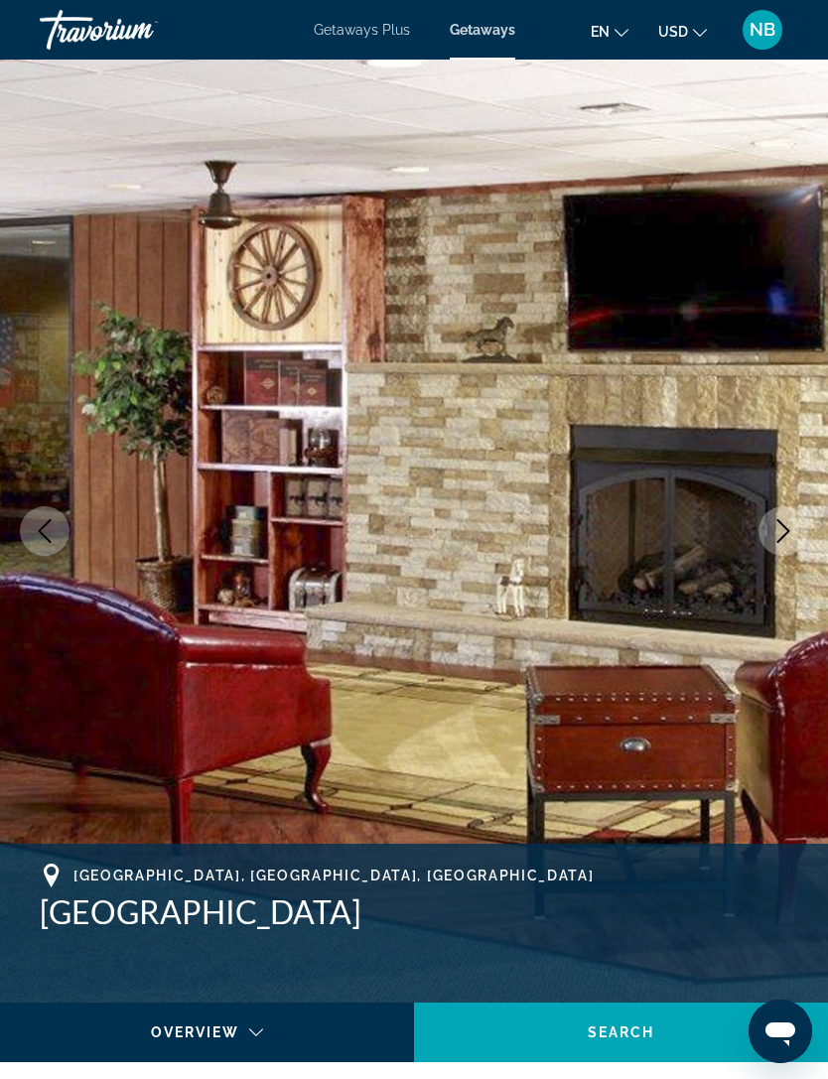
click at [803, 561] on img "Main content" at bounding box center [414, 531] width 828 height 943
click at [783, 540] on icon "Next image" at bounding box center [783, 531] width 24 height 24
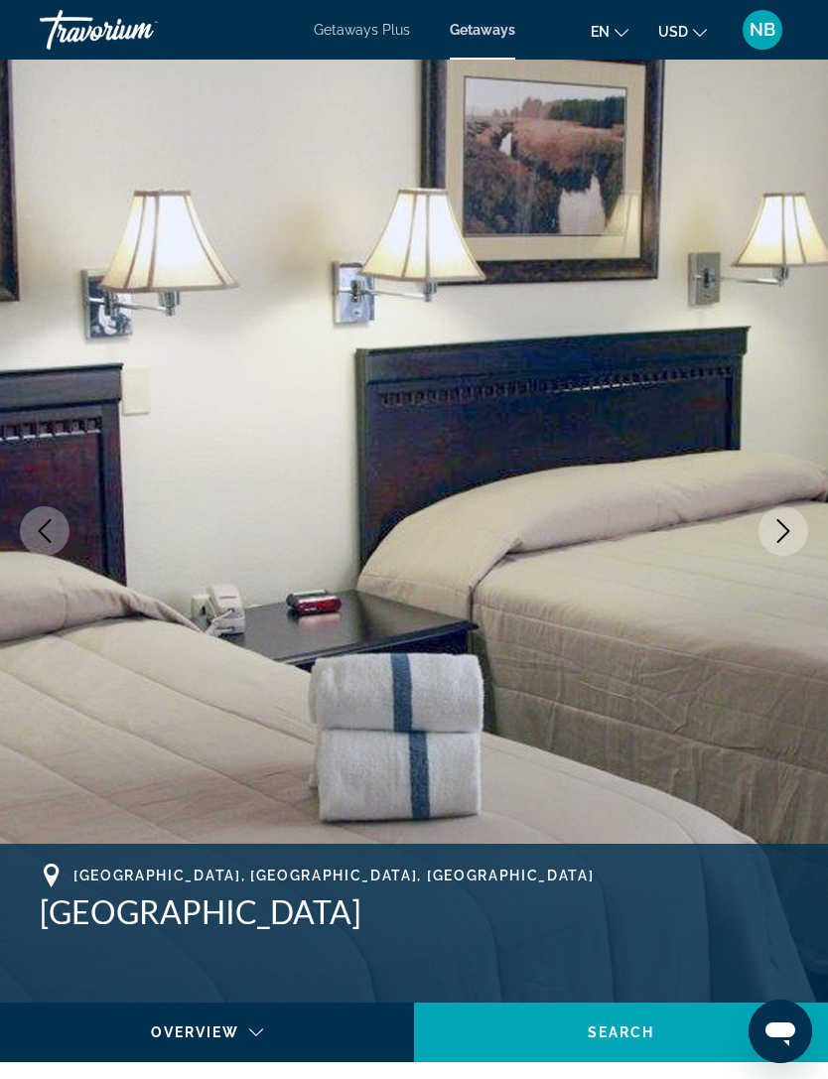
click at [785, 548] on button "Next image" at bounding box center [783, 531] width 50 height 50
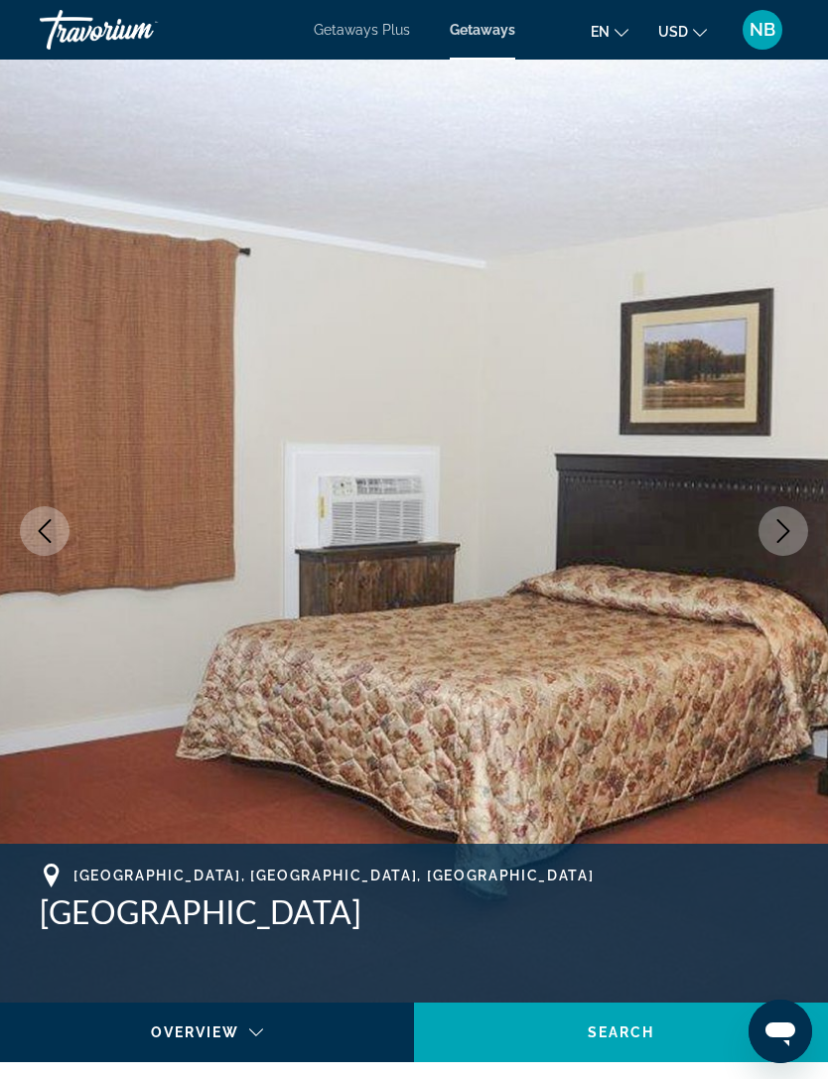
click at [785, 542] on icon "Next image" at bounding box center [783, 531] width 24 height 24
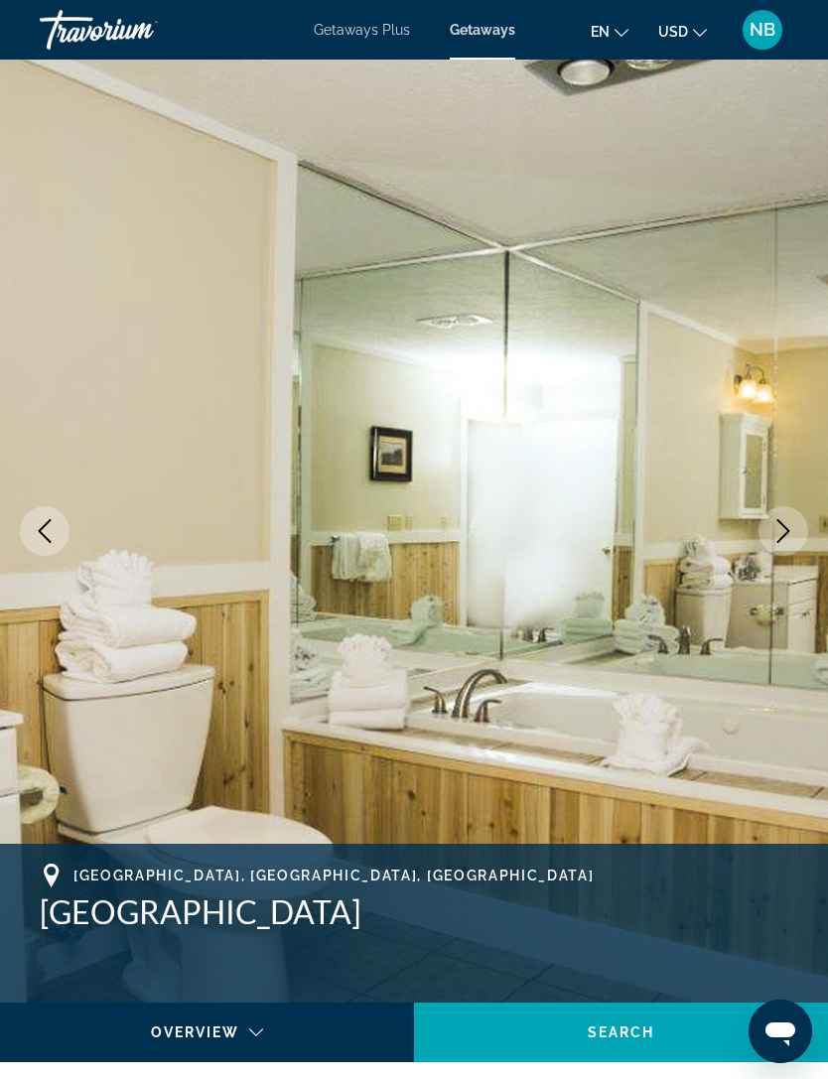
click at [789, 546] on button "Next image" at bounding box center [783, 531] width 50 height 50
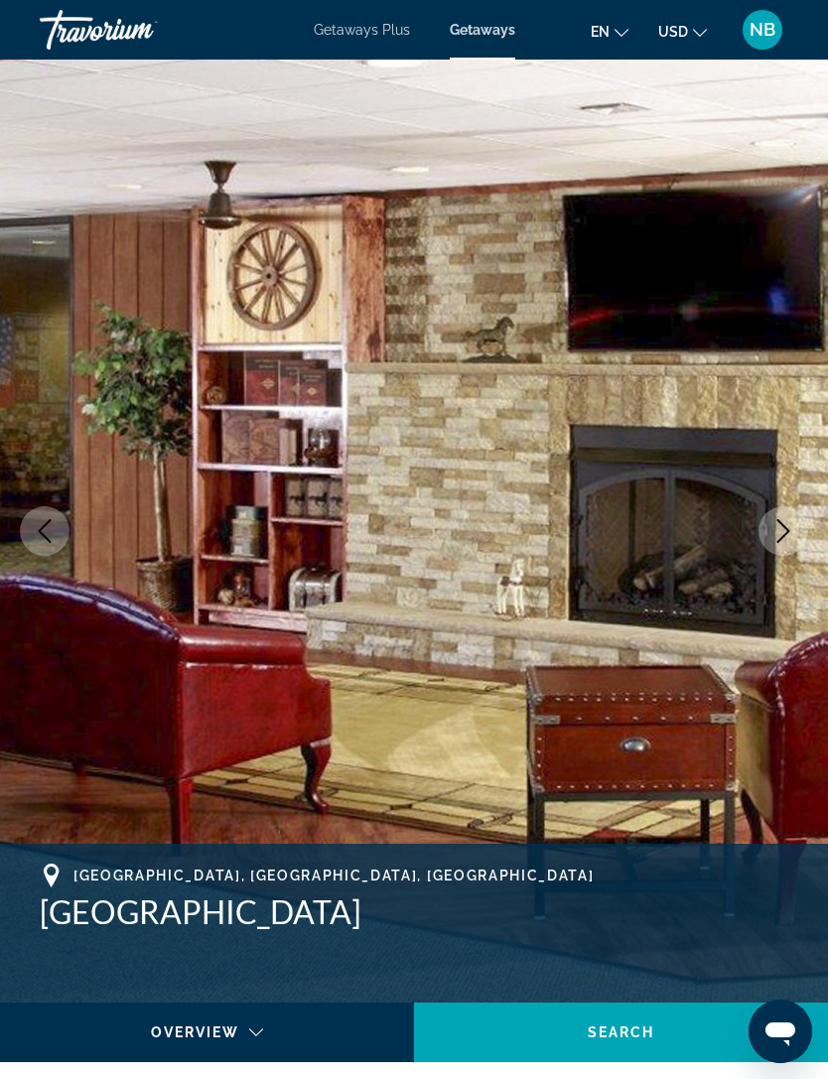
click at [796, 533] on button "Next image" at bounding box center [783, 531] width 50 height 50
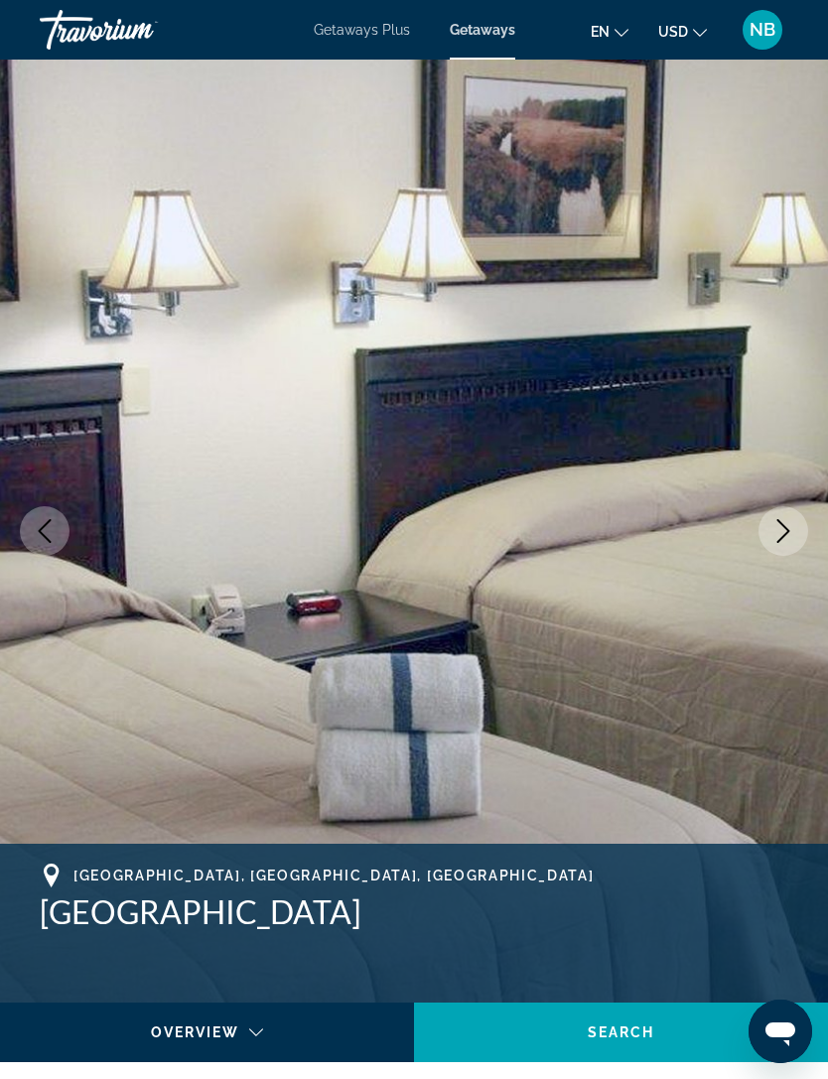
click at [800, 546] on button "Next image" at bounding box center [783, 531] width 50 height 50
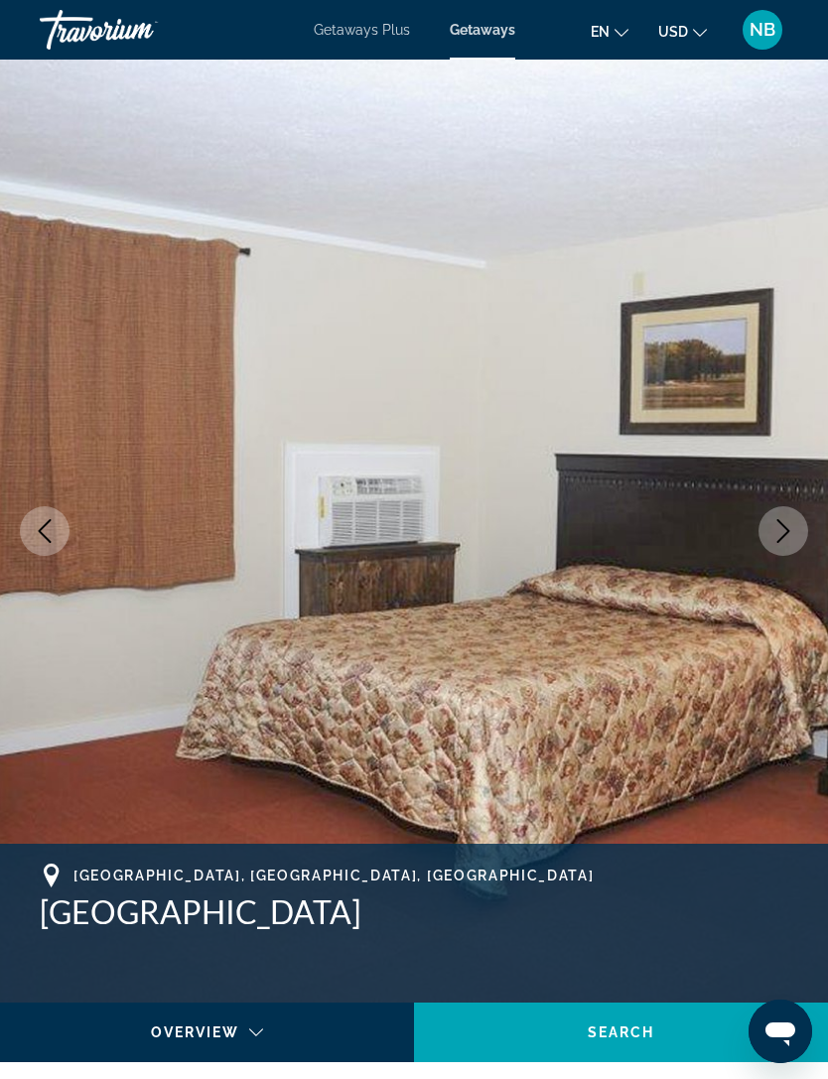
click at [788, 528] on icon "Next image" at bounding box center [783, 531] width 24 height 24
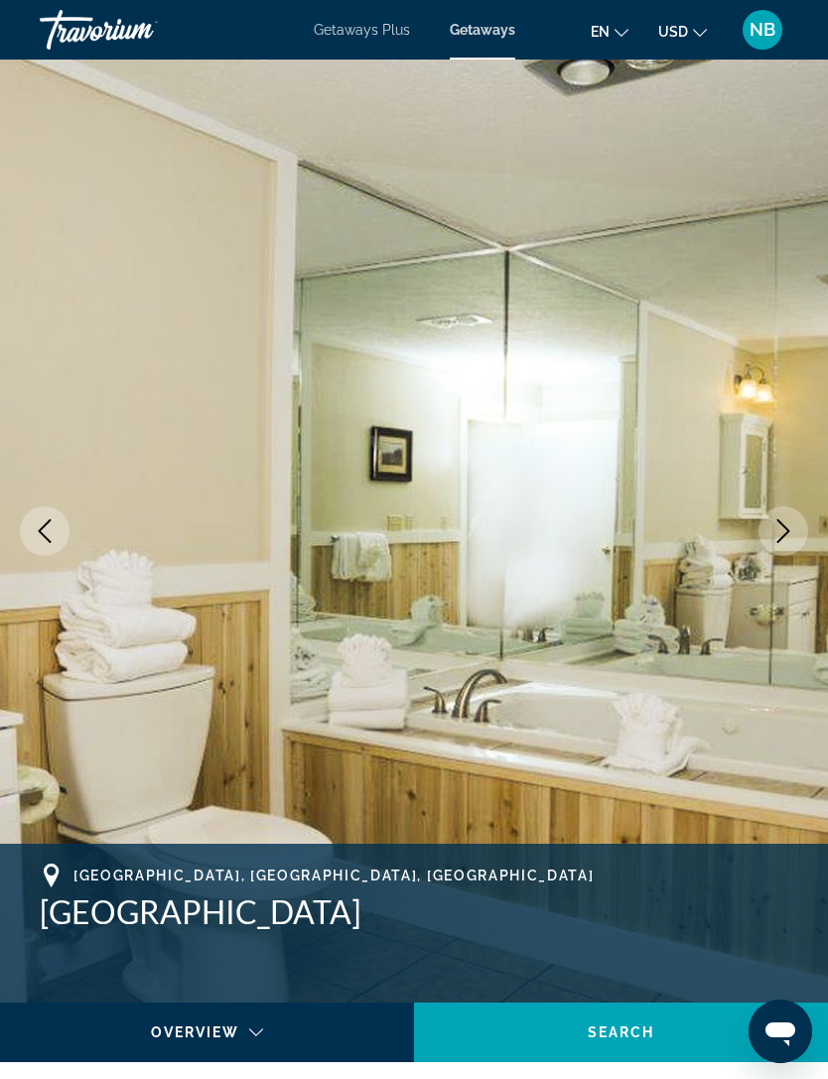
click at [769, 538] on button "Next image" at bounding box center [783, 531] width 50 height 50
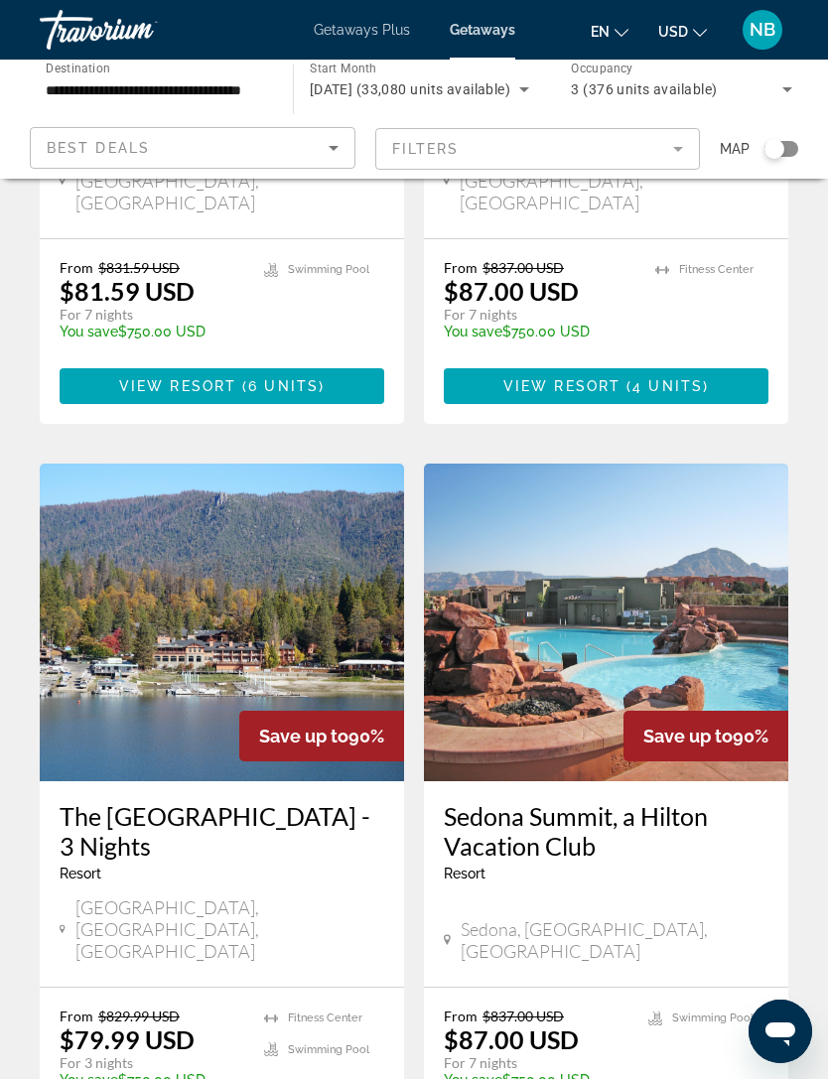
scroll to position [3597, 0]
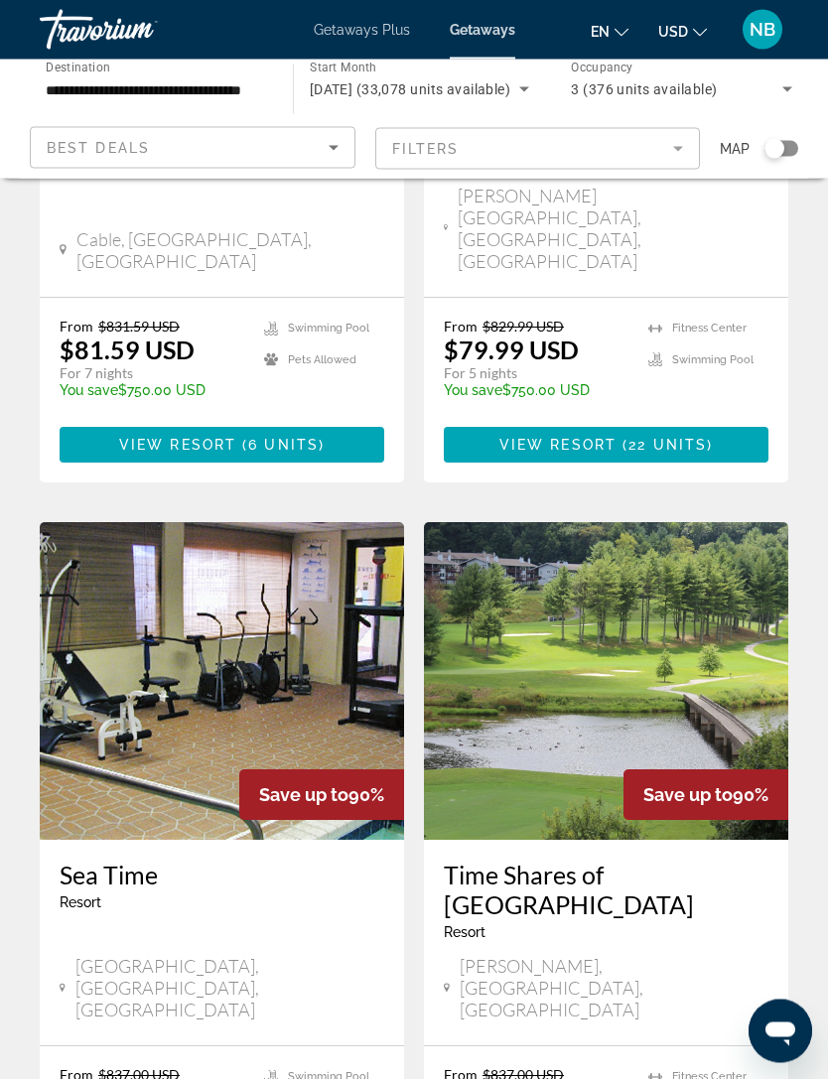
scroll to position [3550, 0]
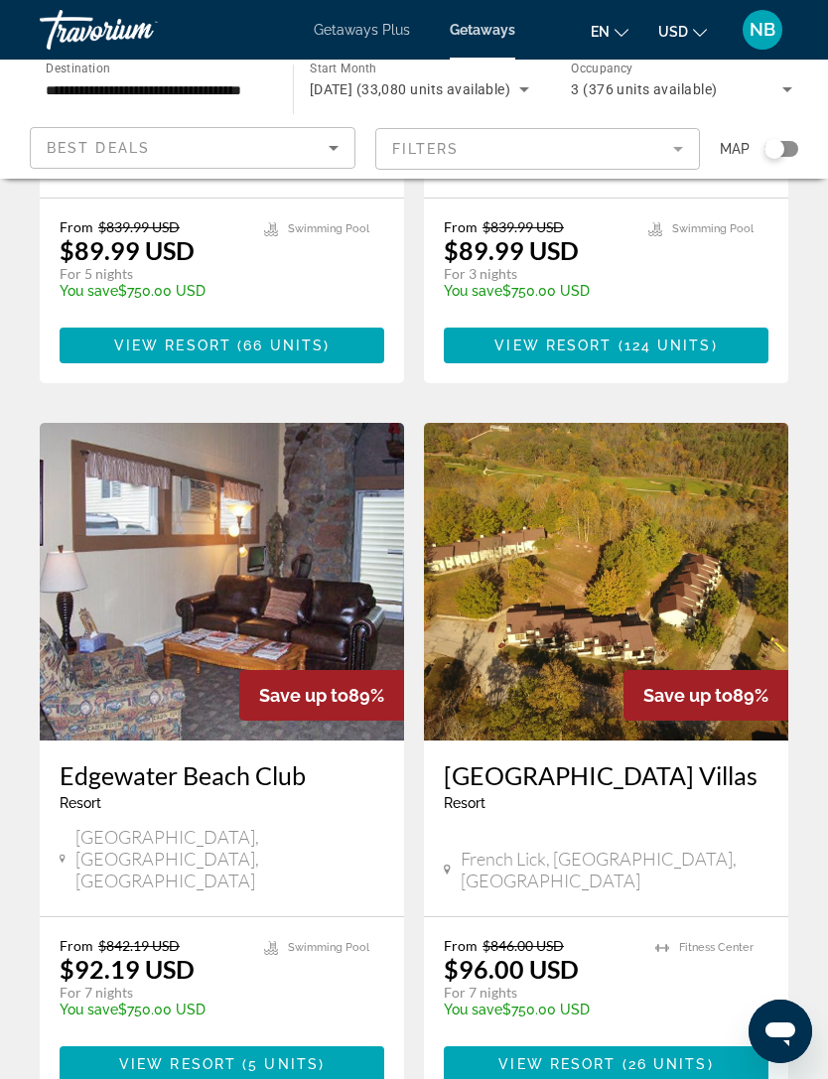
scroll to position [3595, 0]
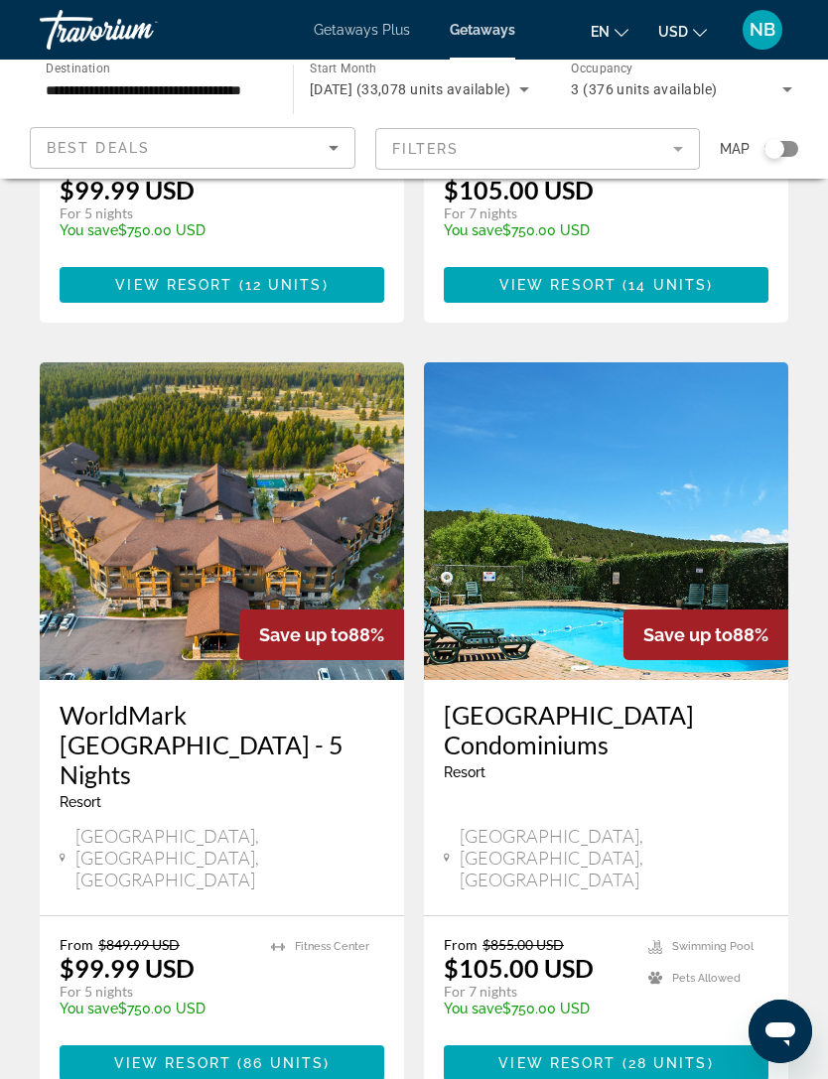
scroll to position [3677, 0]
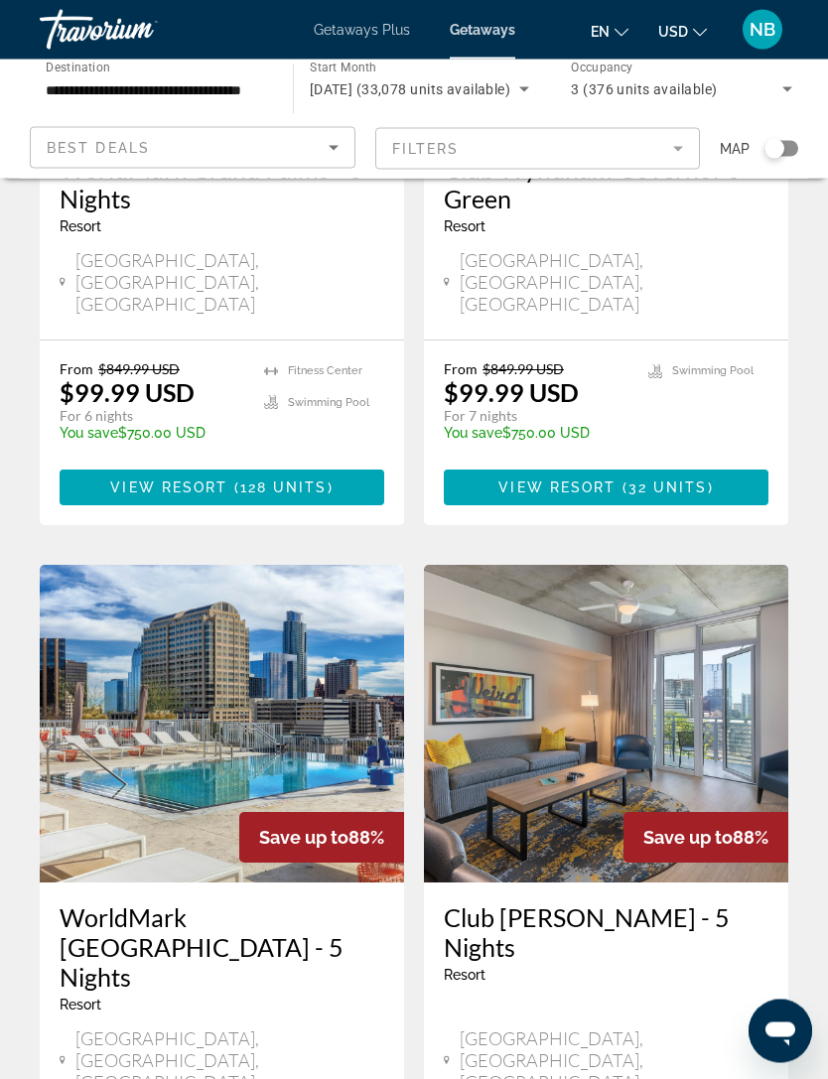
scroll to position [1210, 0]
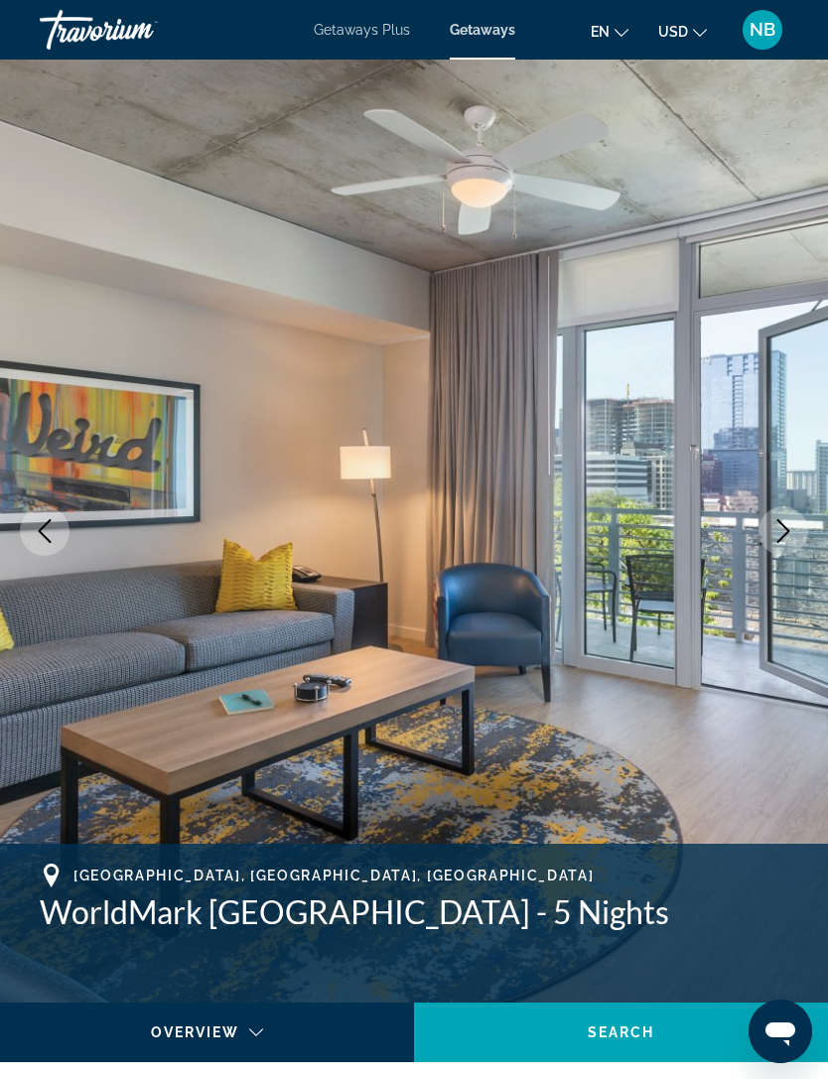
click at [800, 544] on button "Next image" at bounding box center [783, 531] width 50 height 50
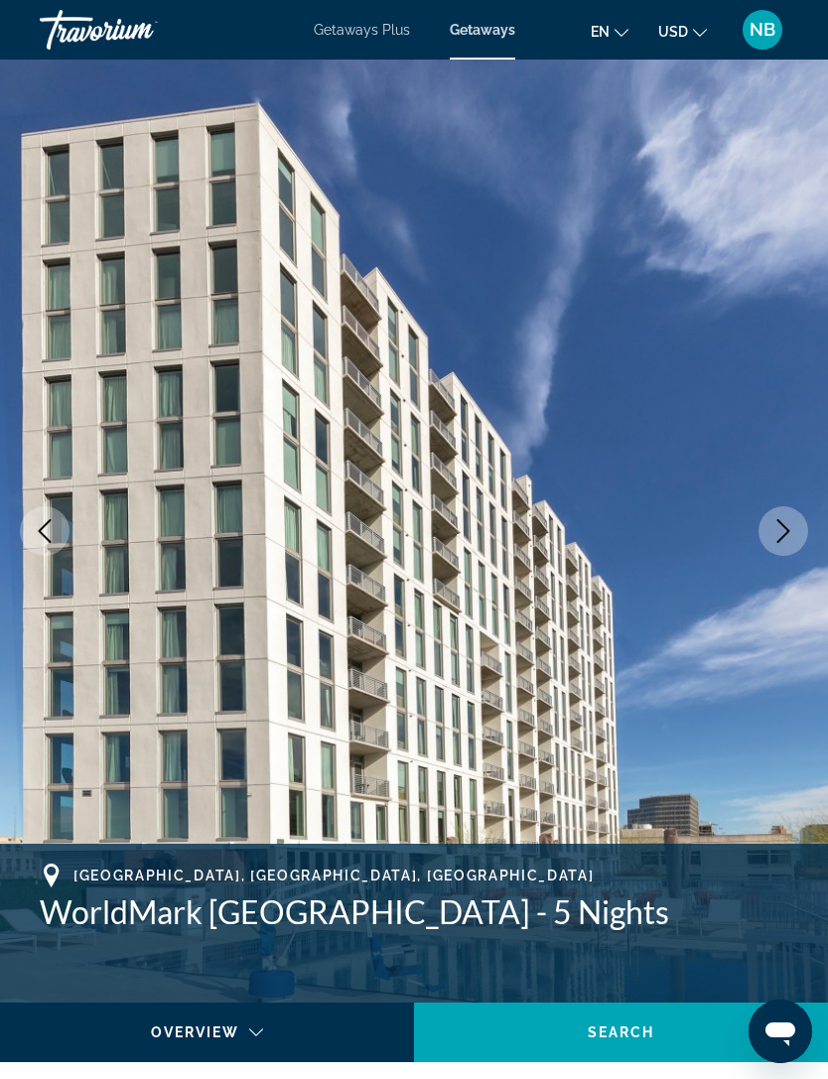
click at [796, 544] on button "Next image" at bounding box center [783, 531] width 50 height 50
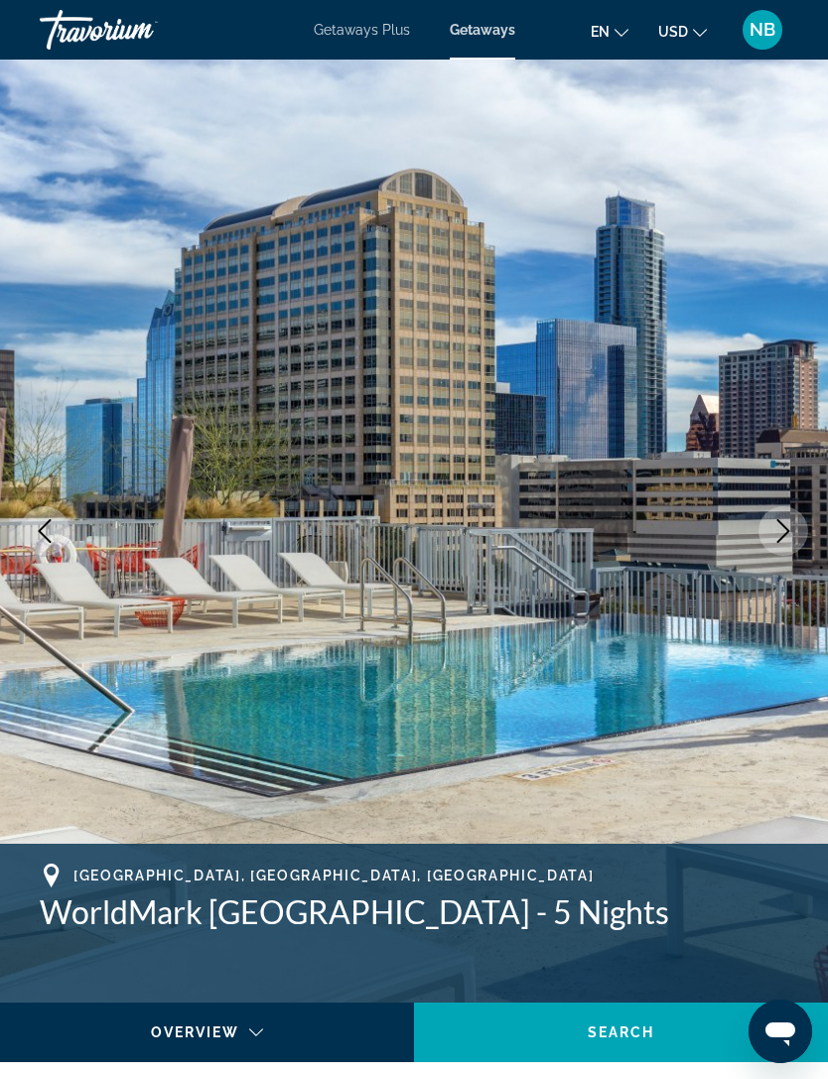
click at [797, 535] on button "Next image" at bounding box center [783, 531] width 50 height 50
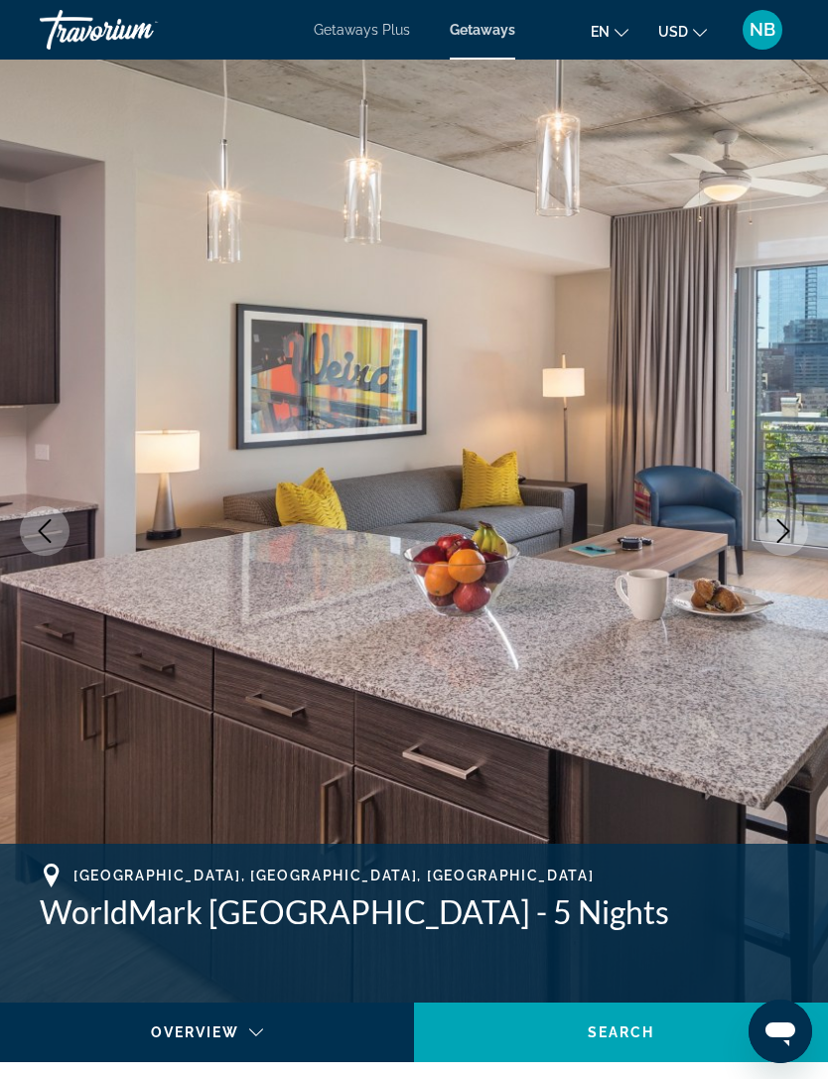
click at [797, 539] on button "Next image" at bounding box center [783, 531] width 50 height 50
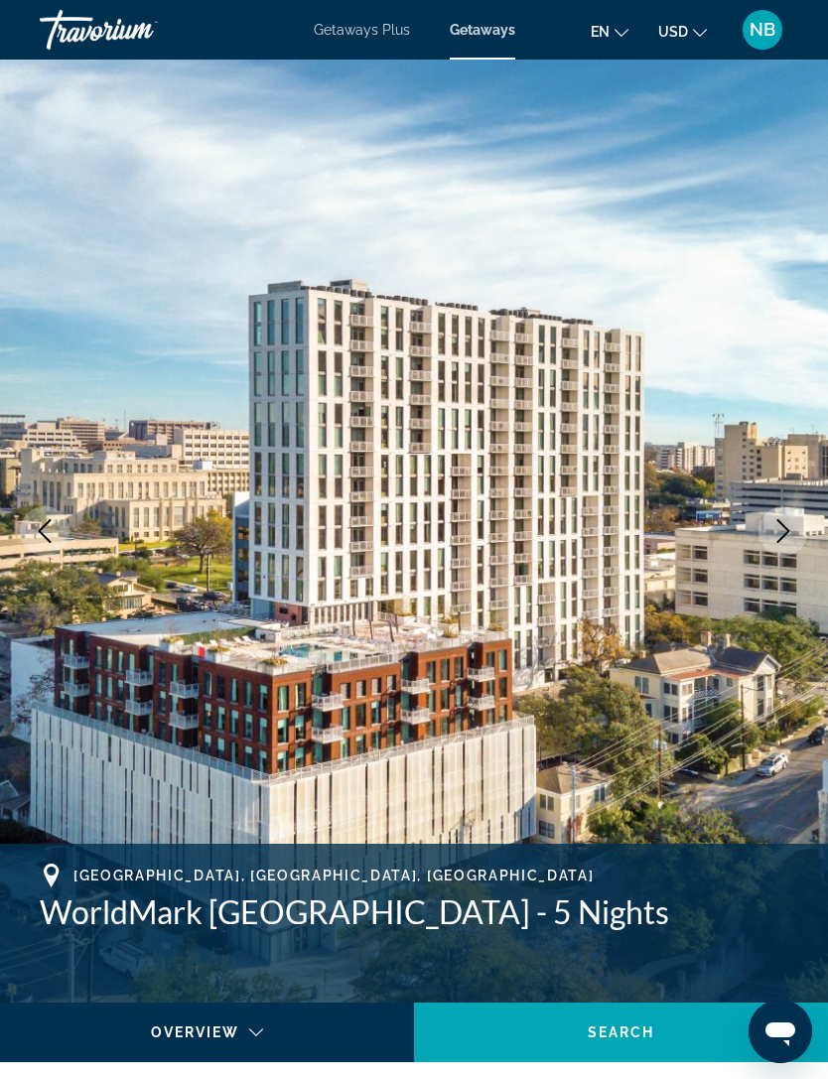
click at [802, 530] on button "Next image" at bounding box center [783, 531] width 50 height 50
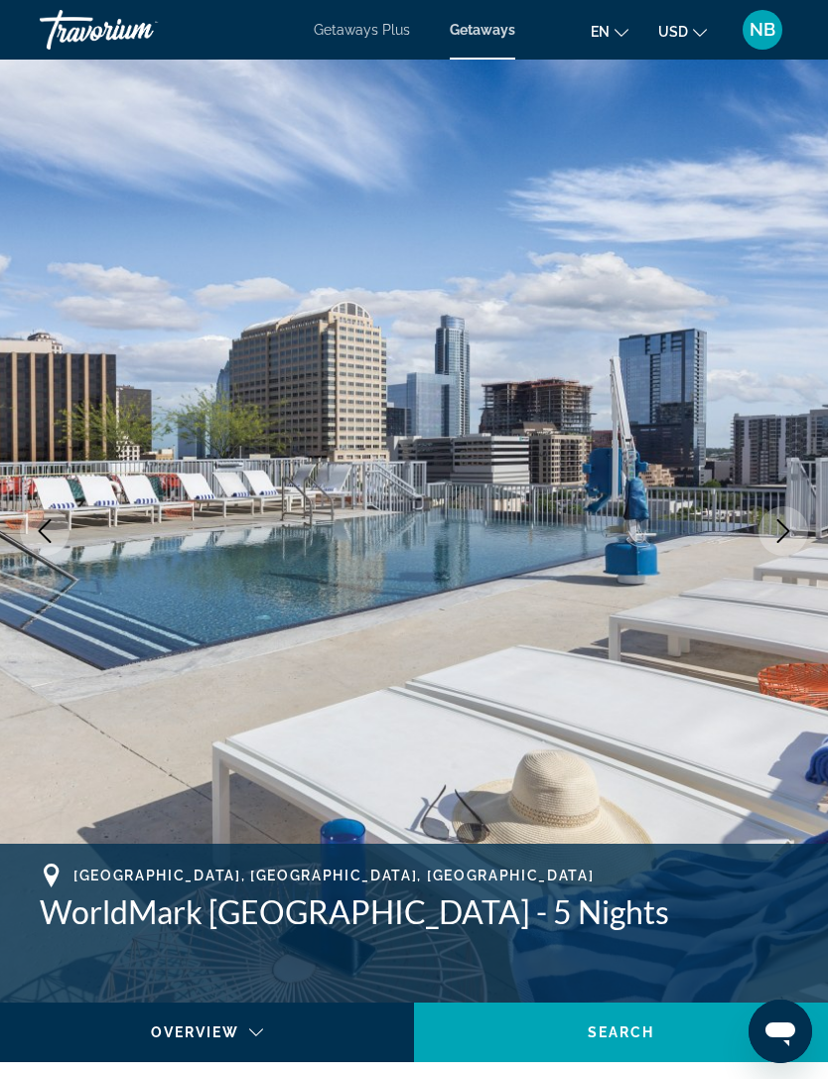
click at [814, 528] on img "Main content" at bounding box center [414, 531] width 828 height 943
click at [799, 538] on button "Next image" at bounding box center [783, 531] width 50 height 50
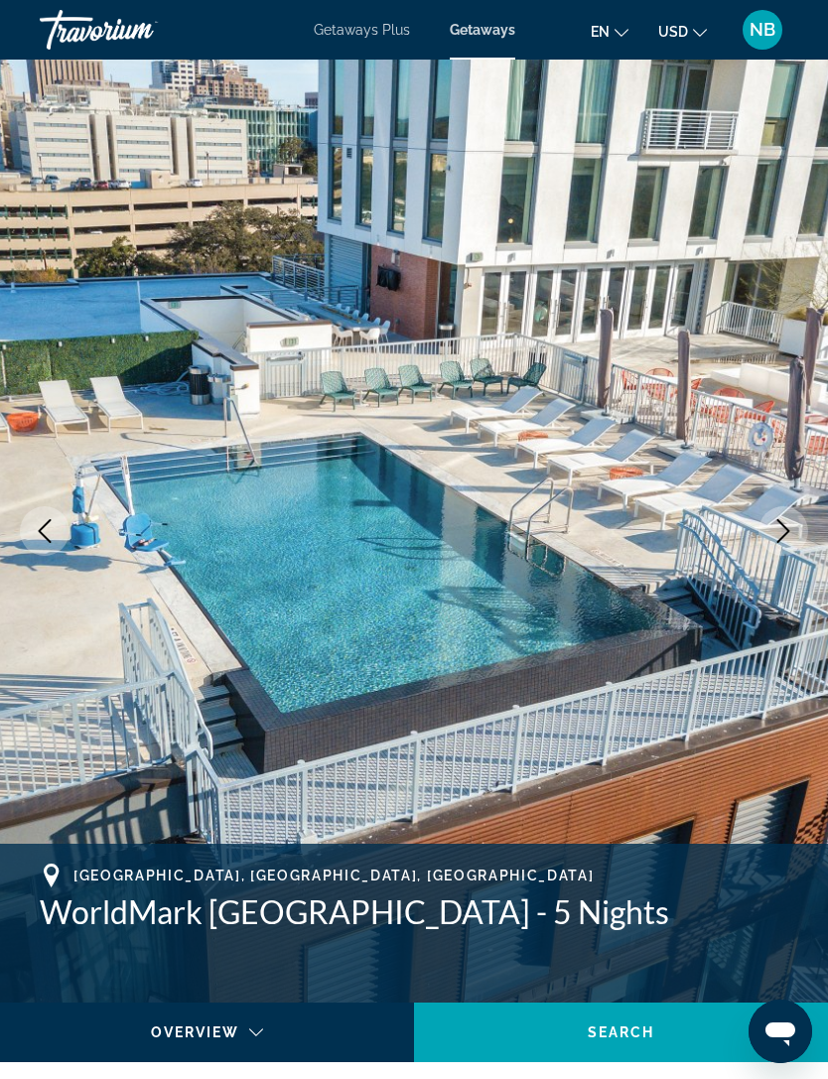
click at [801, 528] on button "Next image" at bounding box center [783, 531] width 50 height 50
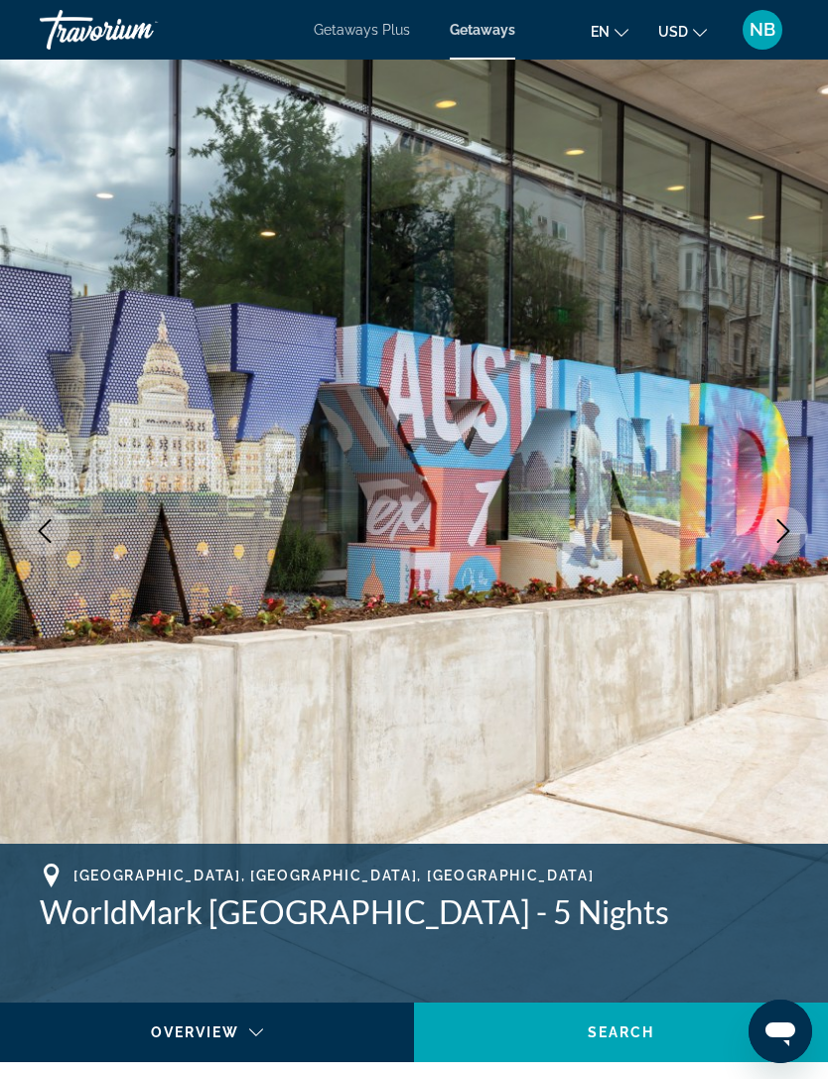
click at [801, 529] on button "Next image" at bounding box center [783, 531] width 50 height 50
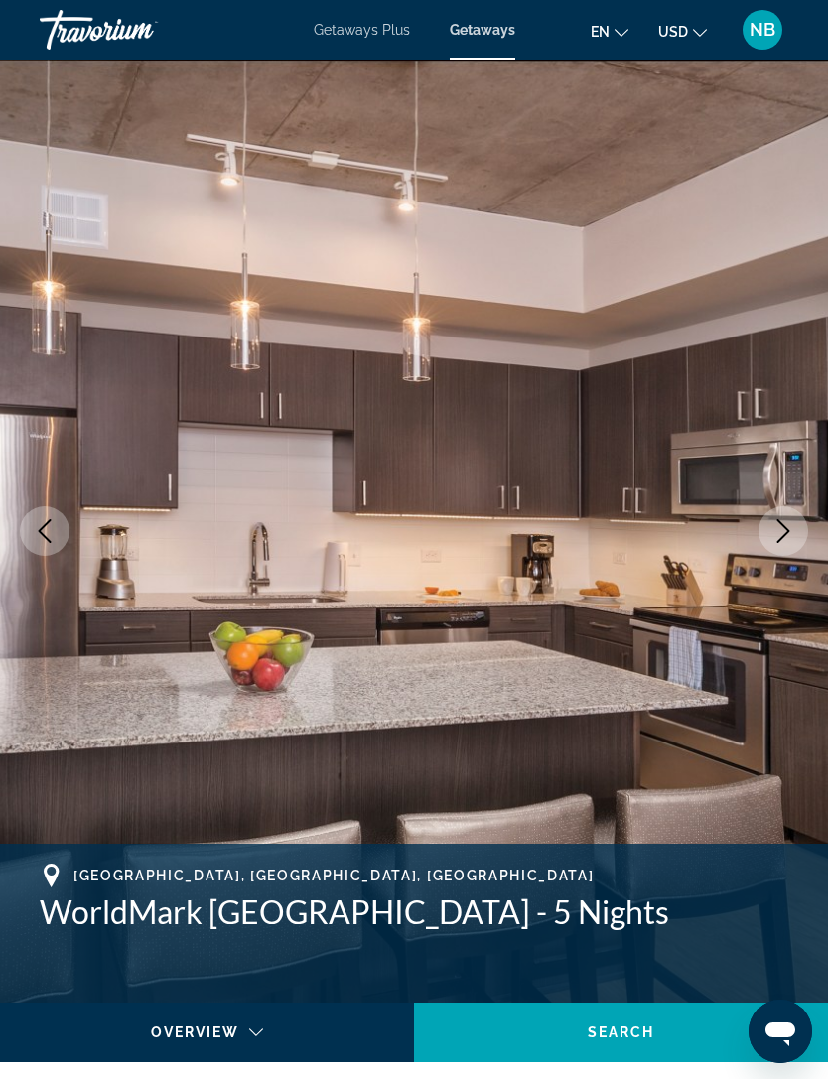
click at [793, 541] on icon "Next image" at bounding box center [783, 531] width 24 height 24
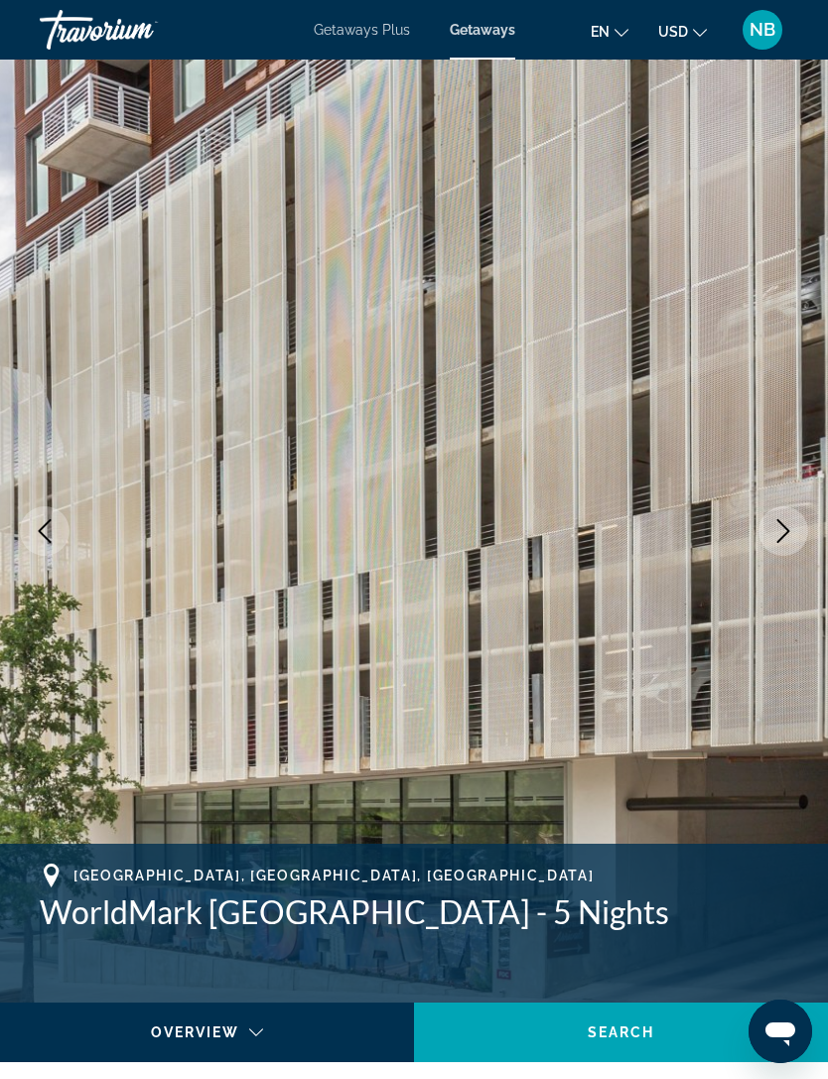
click at [803, 529] on button "Next image" at bounding box center [783, 531] width 50 height 50
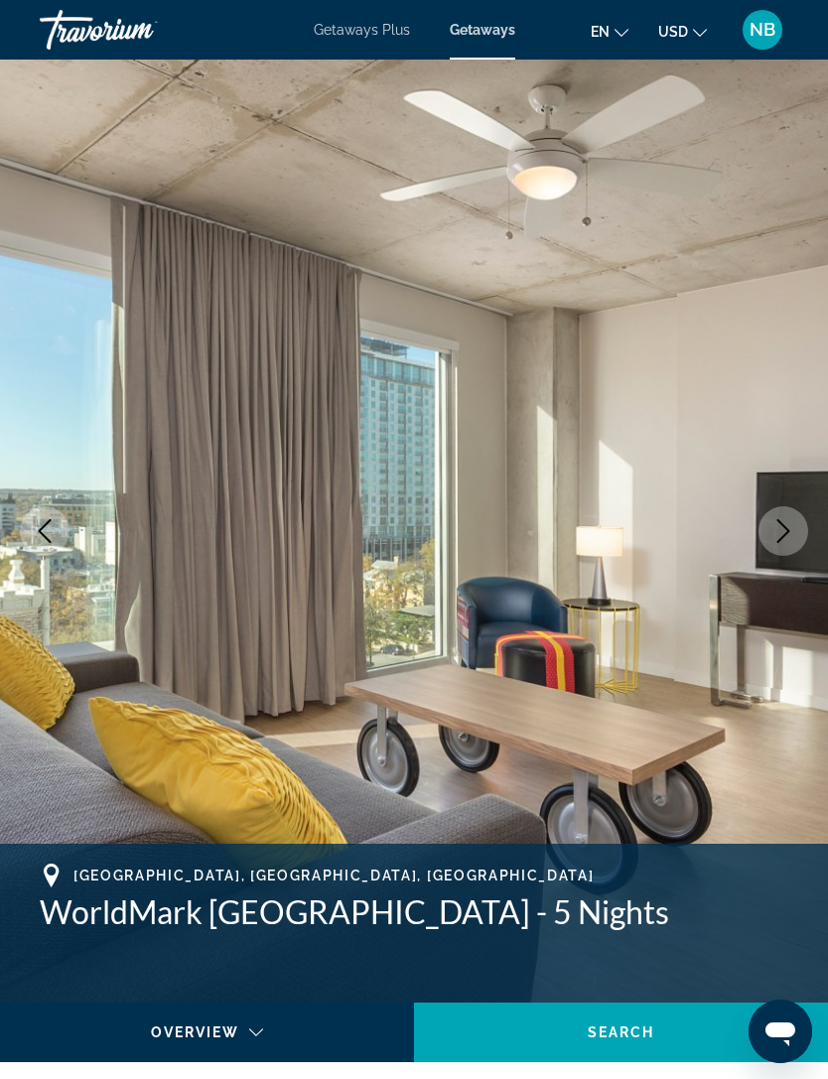
click at [799, 535] on button "Next image" at bounding box center [783, 531] width 50 height 50
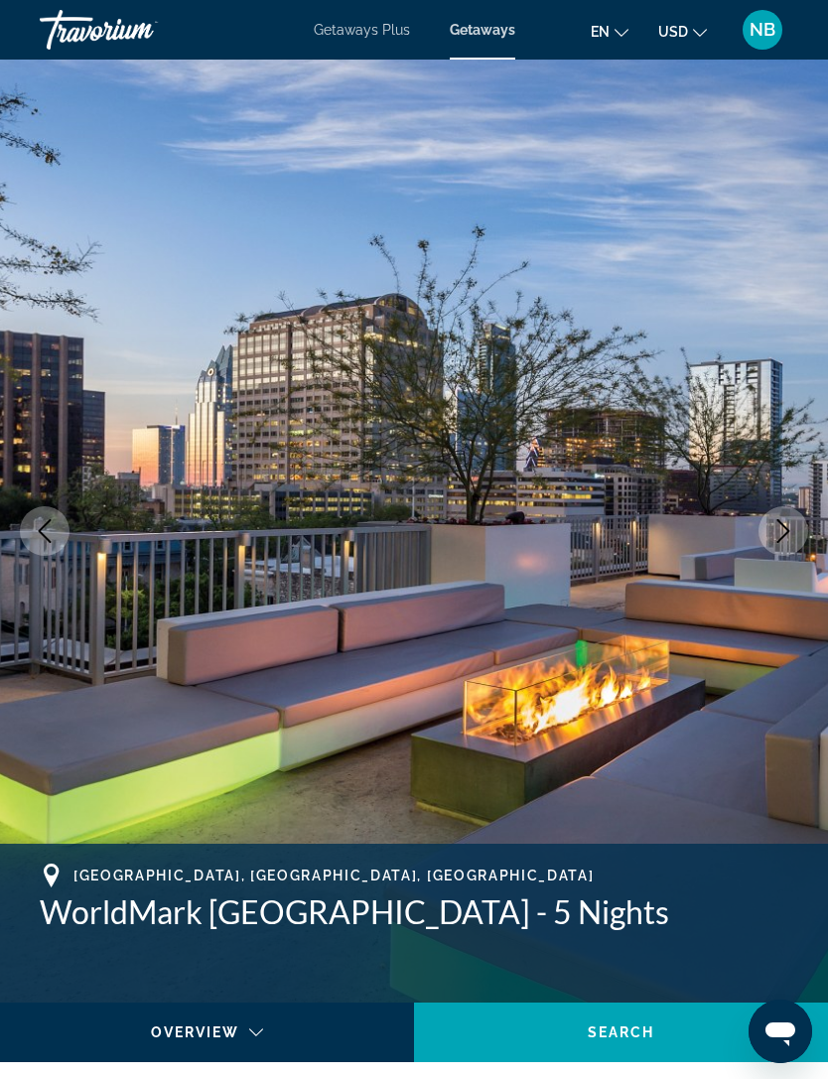
click at [797, 539] on button "Next image" at bounding box center [783, 531] width 50 height 50
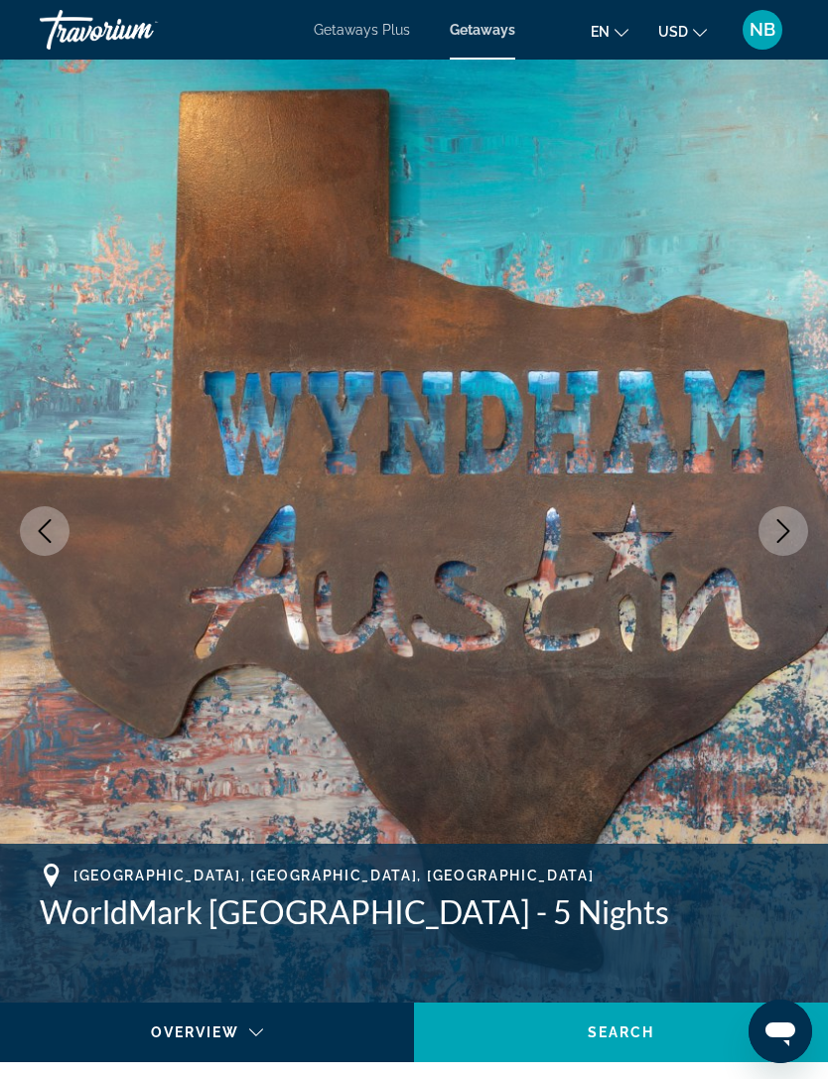
click at [795, 510] on button "Next image" at bounding box center [783, 531] width 50 height 50
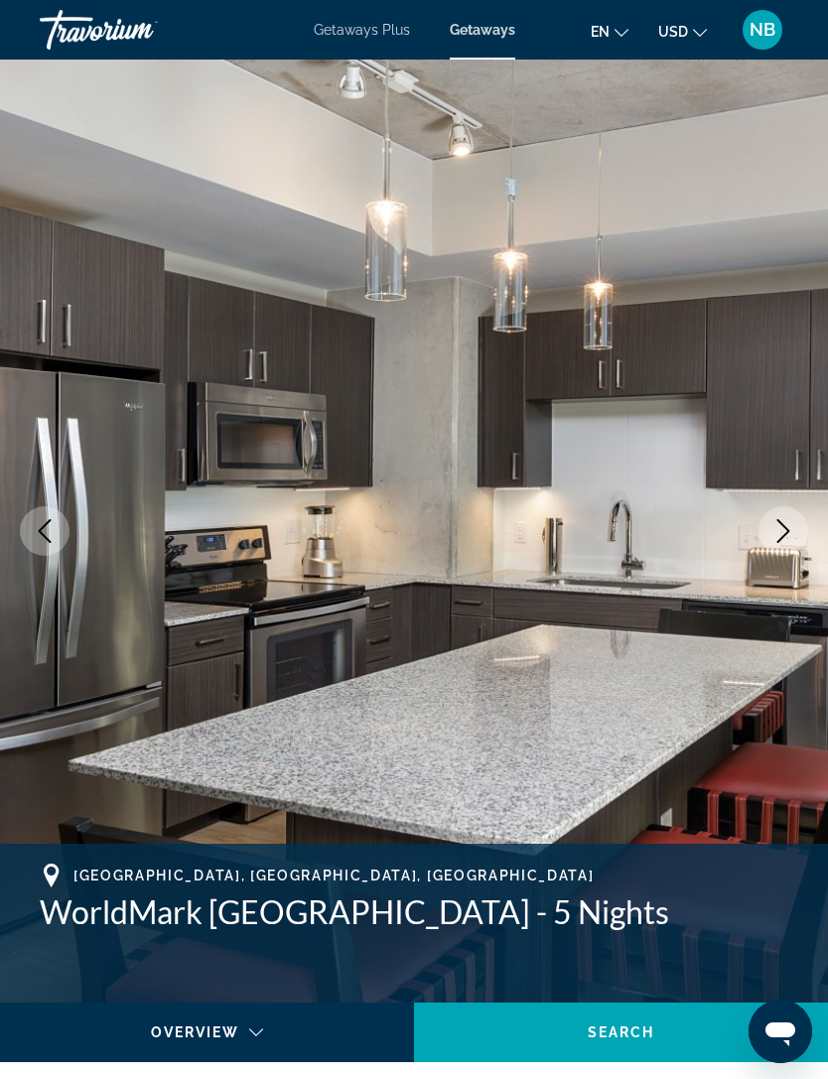
click at [796, 534] on button "Next image" at bounding box center [783, 531] width 50 height 50
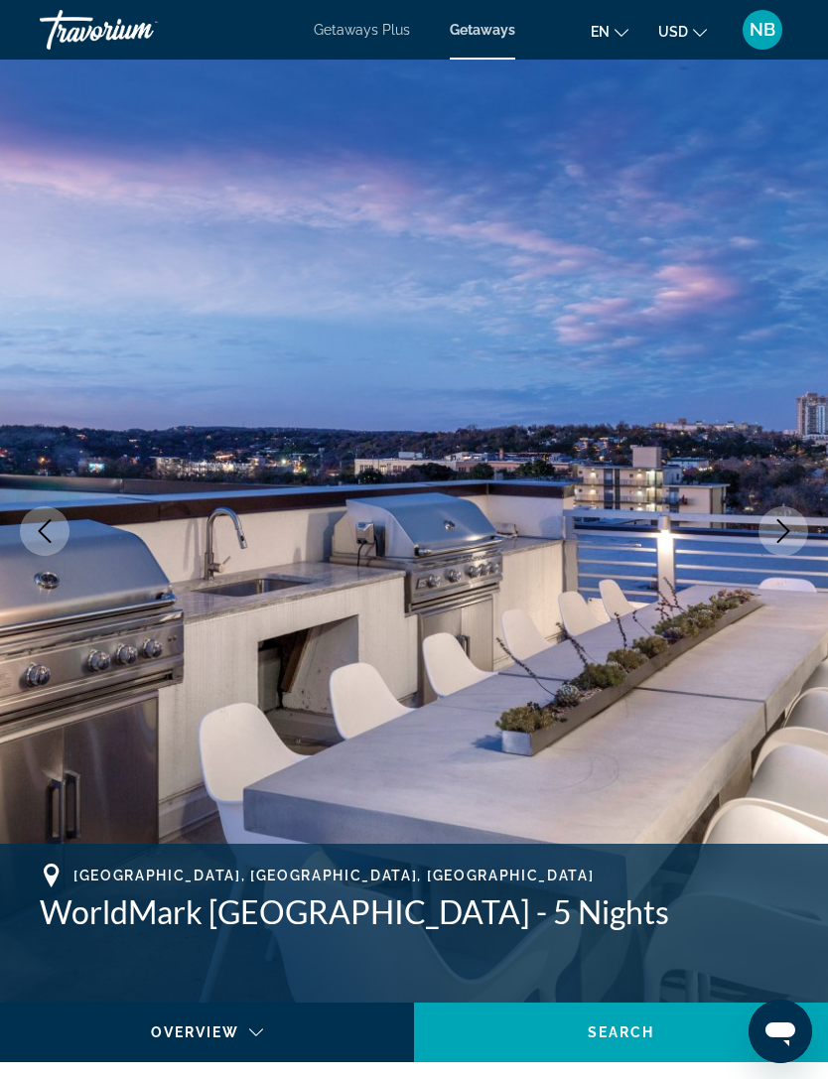
click at [789, 548] on button "Next image" at bounding box center [783, 531] width 50 height 50
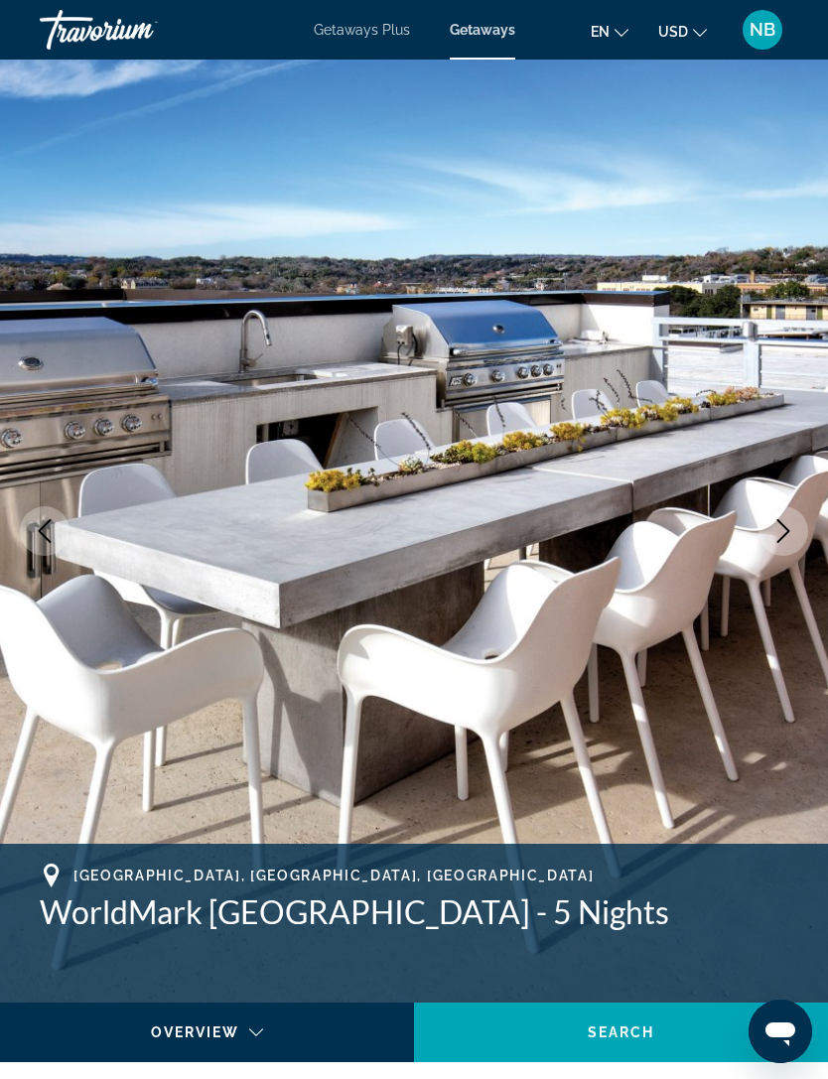
click at [795, 541] on button "Next image" at bounding box center [783, 531] width 50 height 50
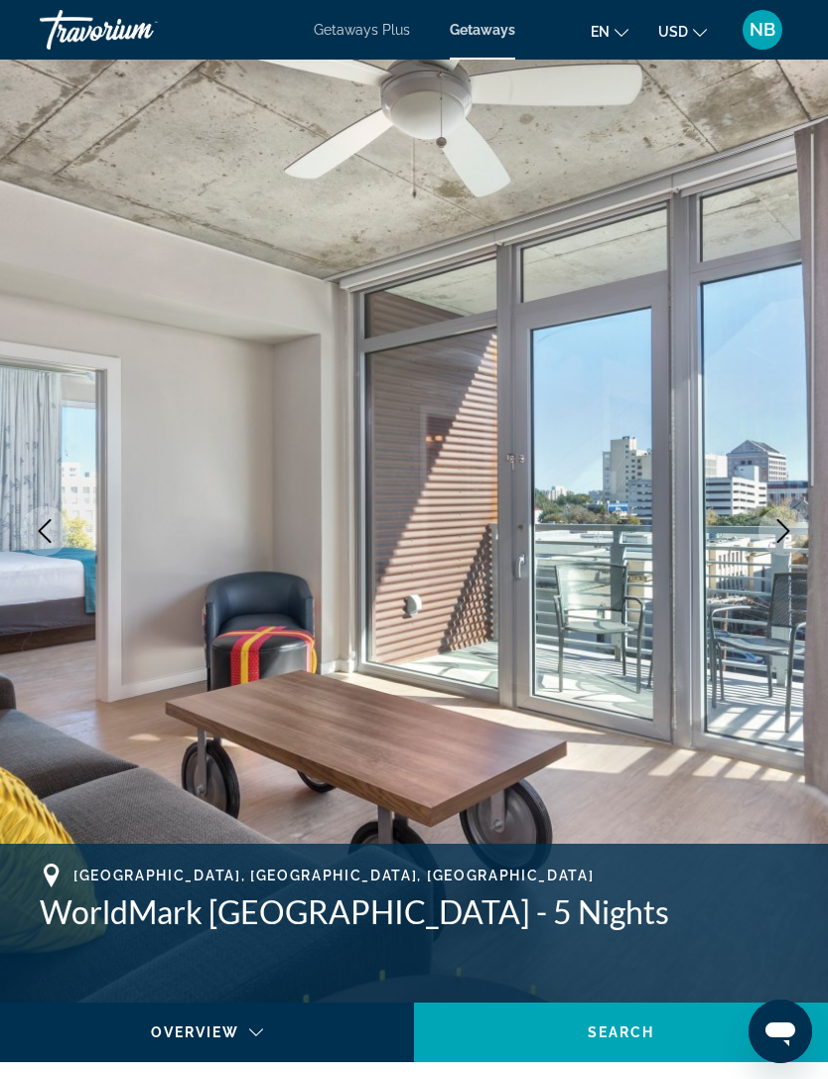
click at [798, 538] on button "Next image" at bounding box center [783, 531] width 50 height 50
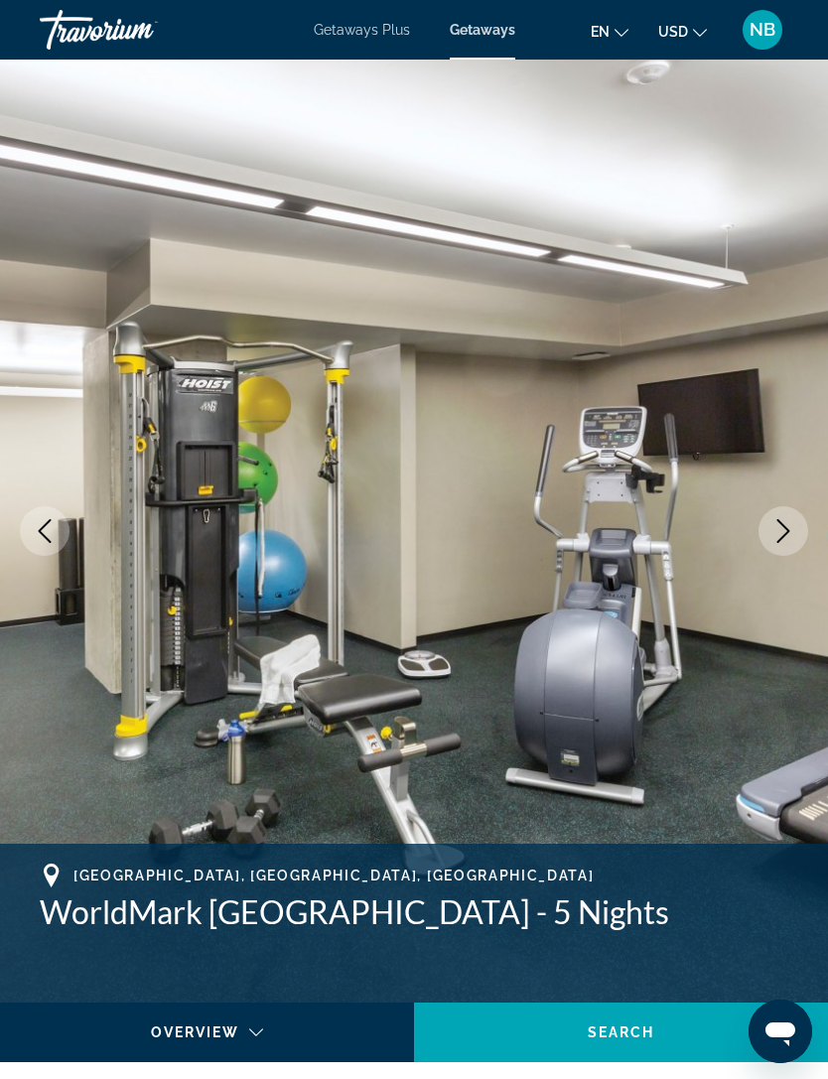
click at [806, 536] on button "Next image" at bounding box center [783, 531] width 50 height 50
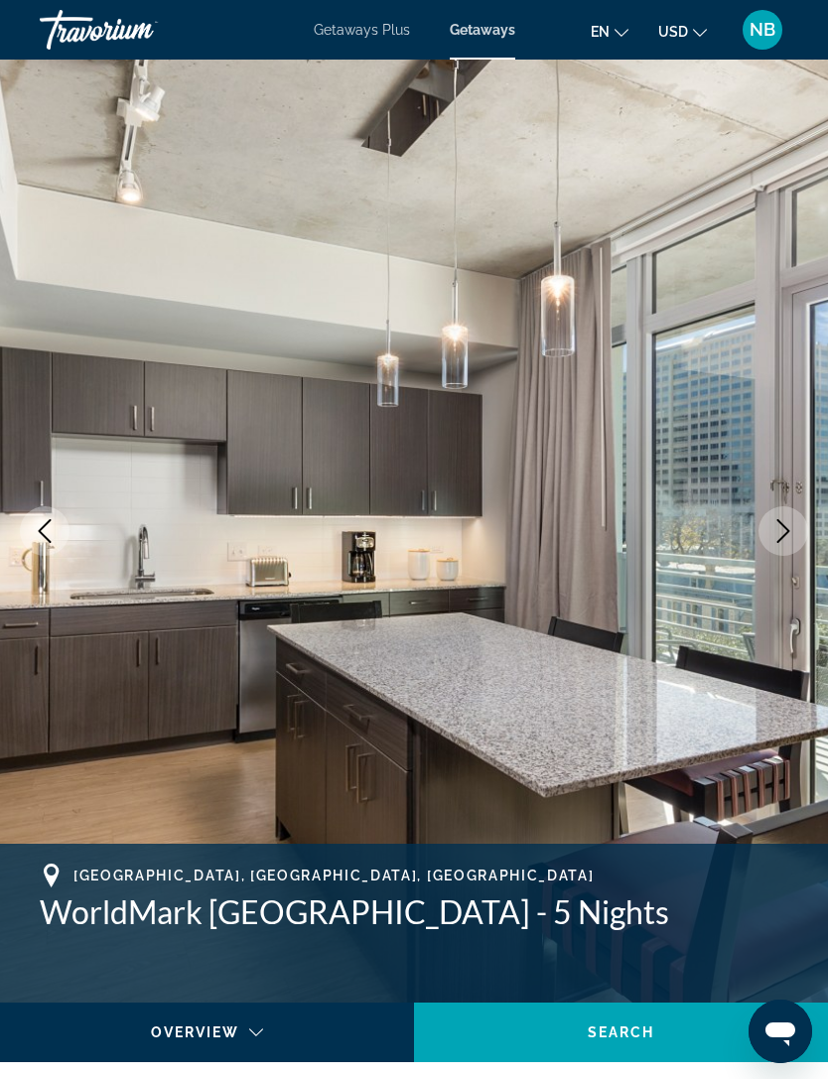
click at [809, 545] on img "Main content" at bounding box center [414, 531] width 828 height 943
click at [794, 549] on button "Next image" at bounding box center [783, 531] width 50 height 50
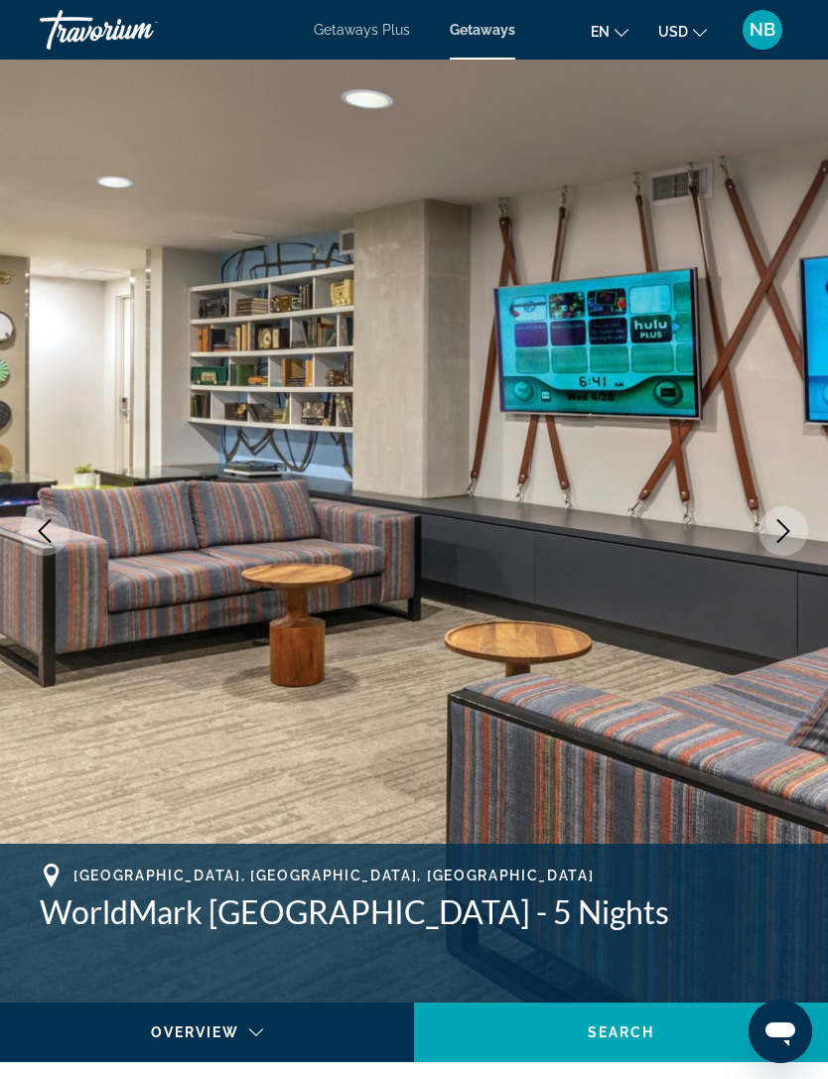
click at [793, 519] on icon "Next image" at bounding box center [783, 531] width 24 height 24
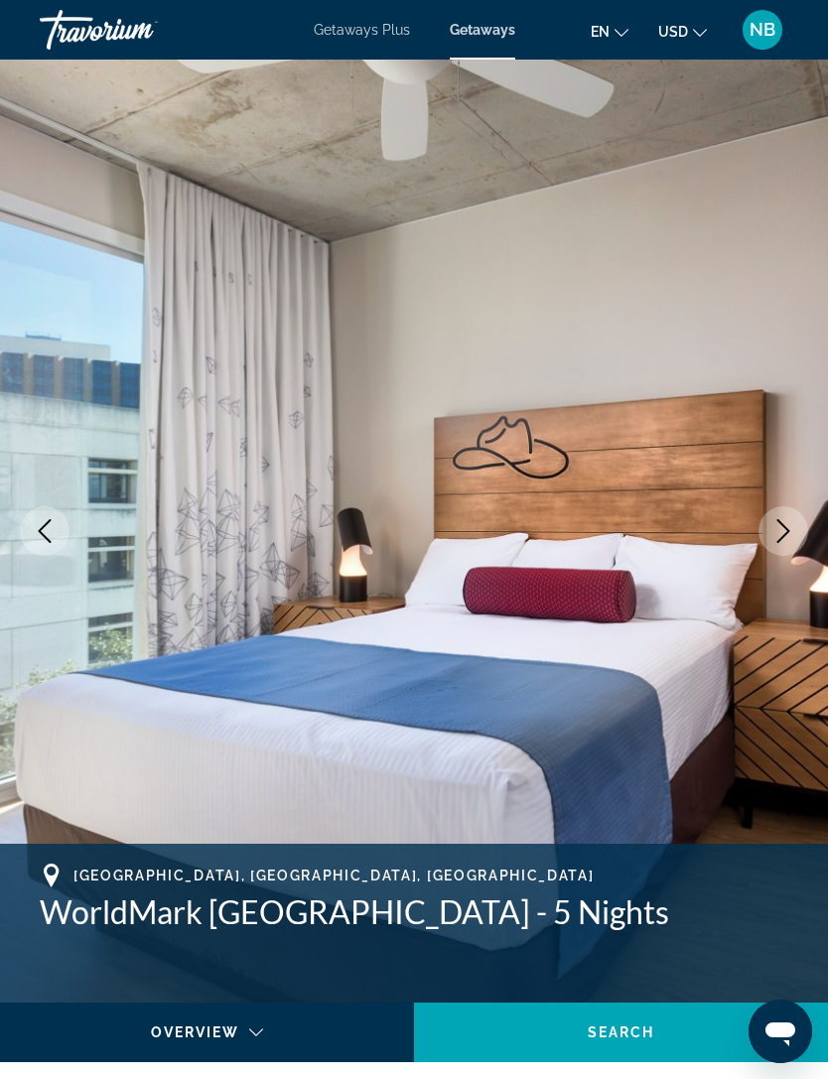
click at [783, 539] on icon "Next image" at bounding box center [783, 531] width 24 height 24
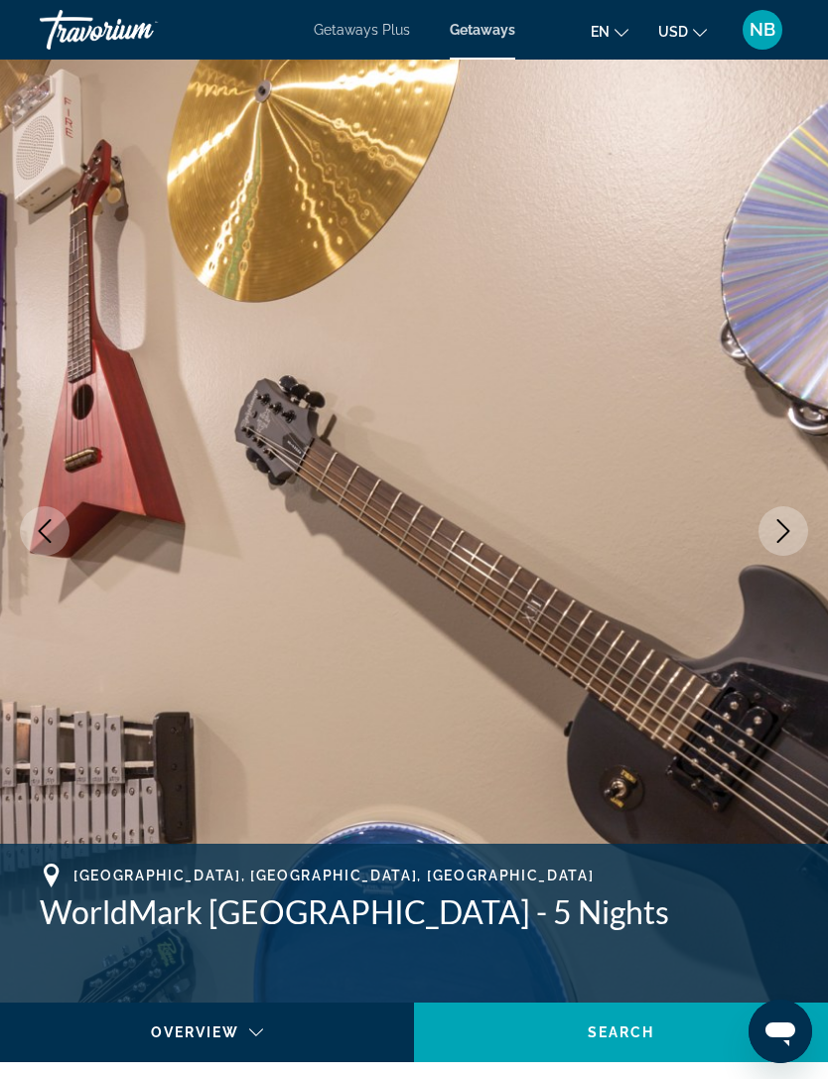
click at [788, 540] on icon "Next image" at bounding box center [783, 531] width 24 height 24
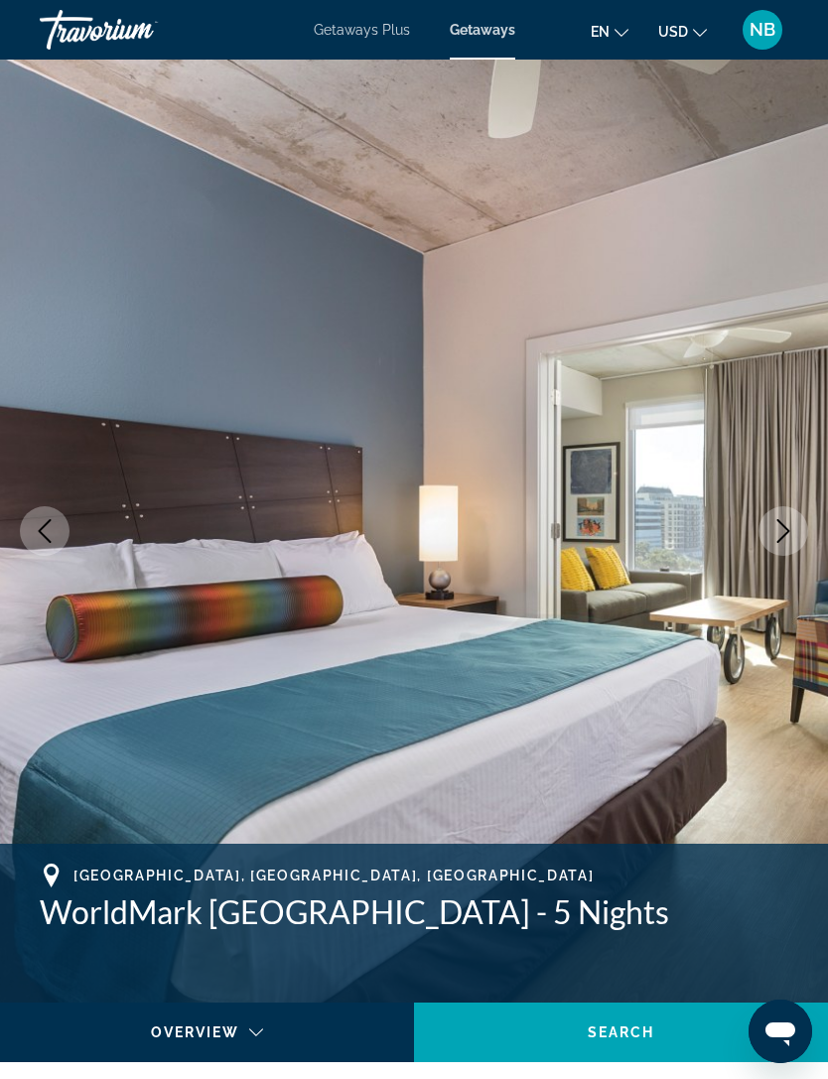
click at [790, 539] on icon "Next image" at bounding box center [783, 531] width 24 height 24
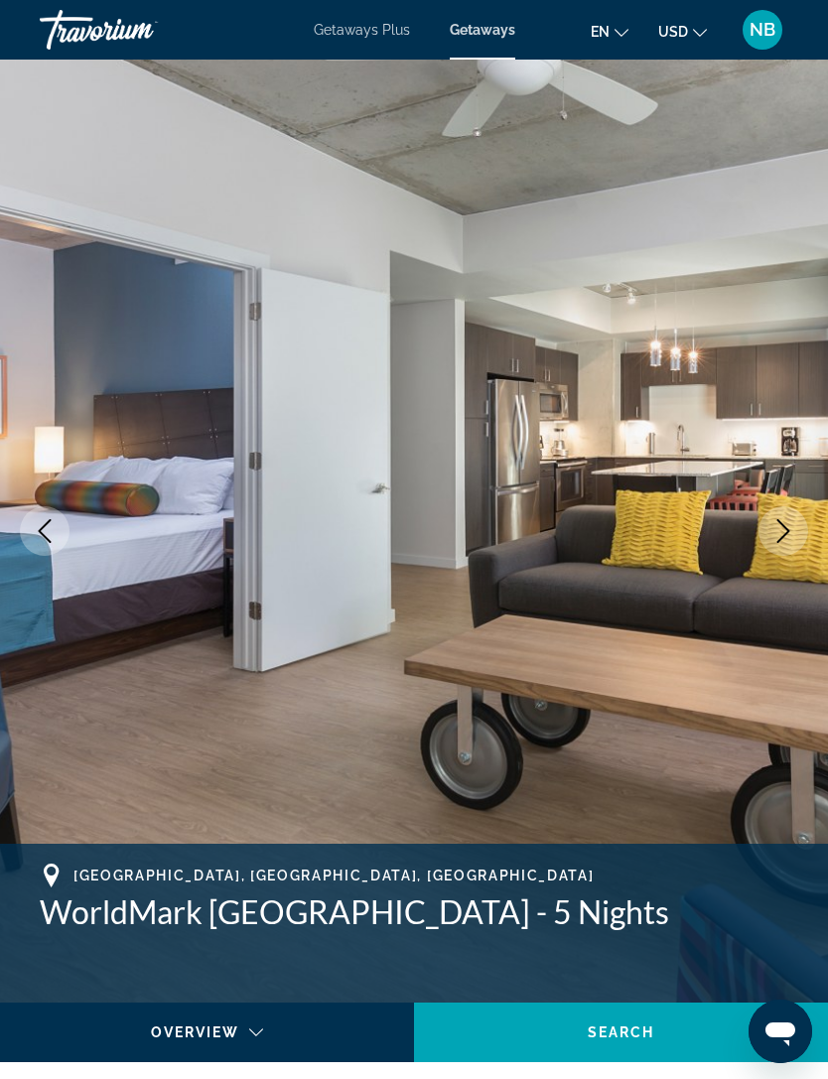
click at [788, 543] on button "Next image" at bounding box center [783, 531] width 50 height 50
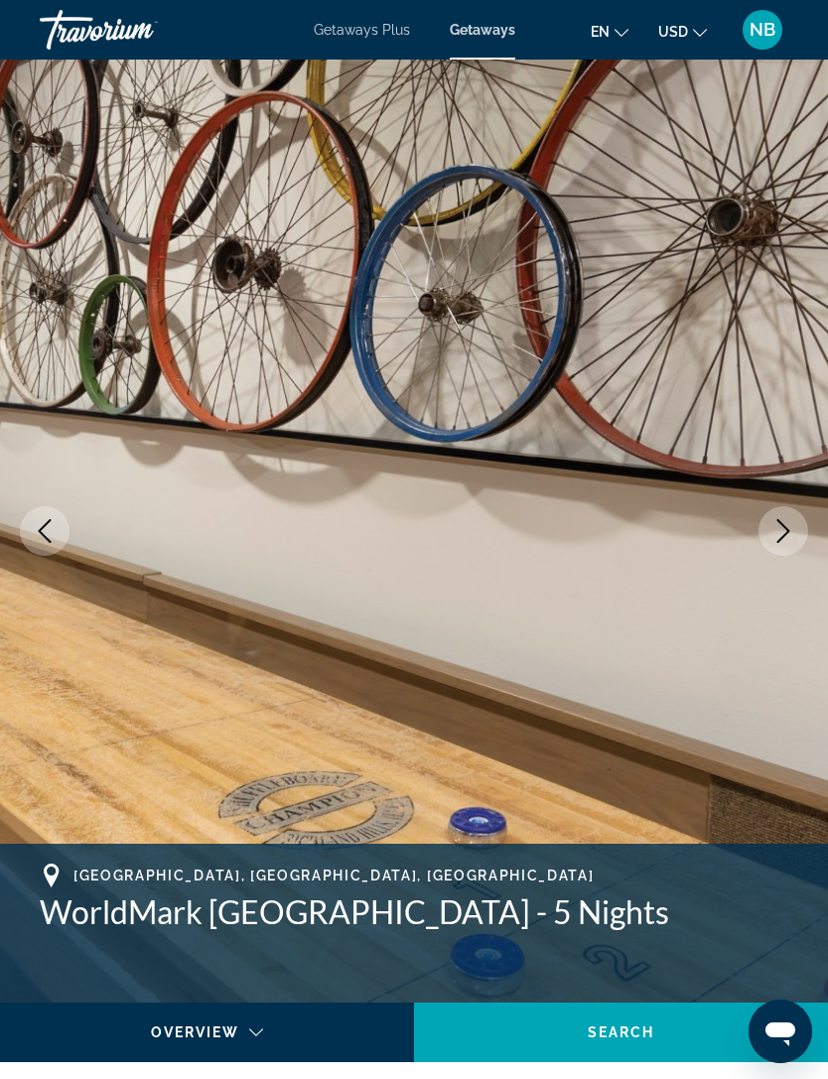
click at [789, 539] on icon "Next image" at bounding box center [783, 531] width 24 height 24
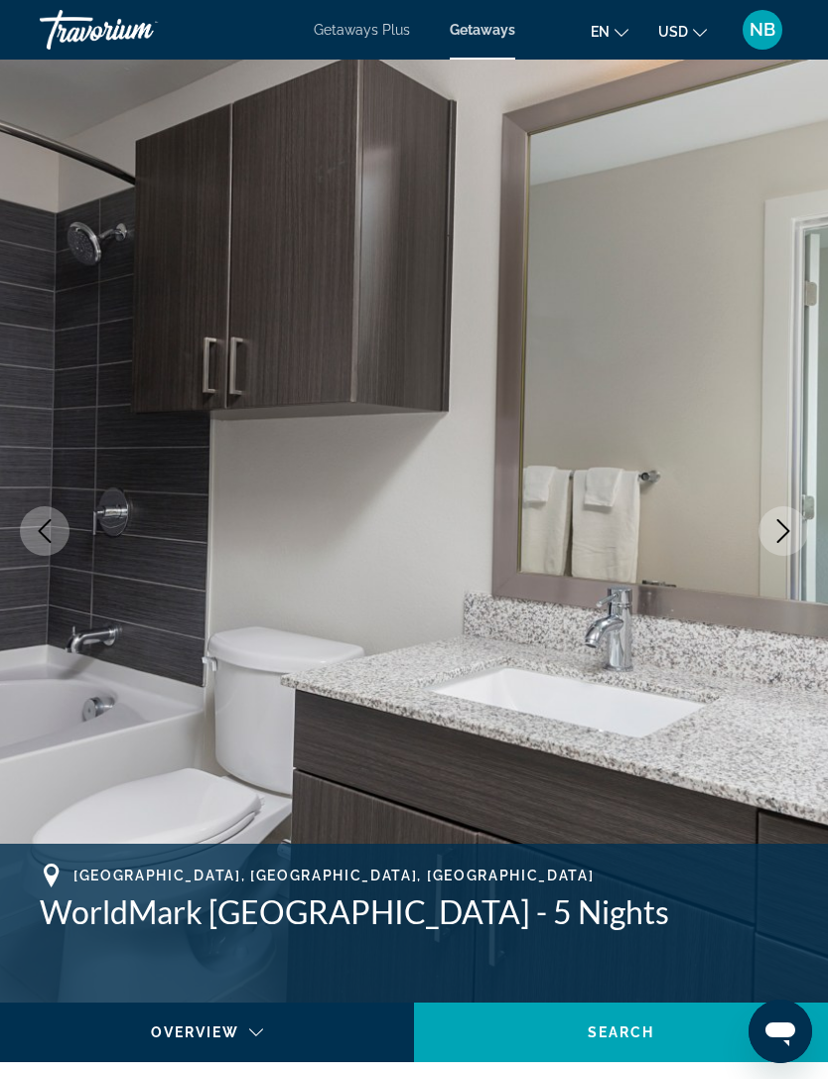
click at [778, 545] on button "Next image" at bounding box center [783, 531] width 50 height 50
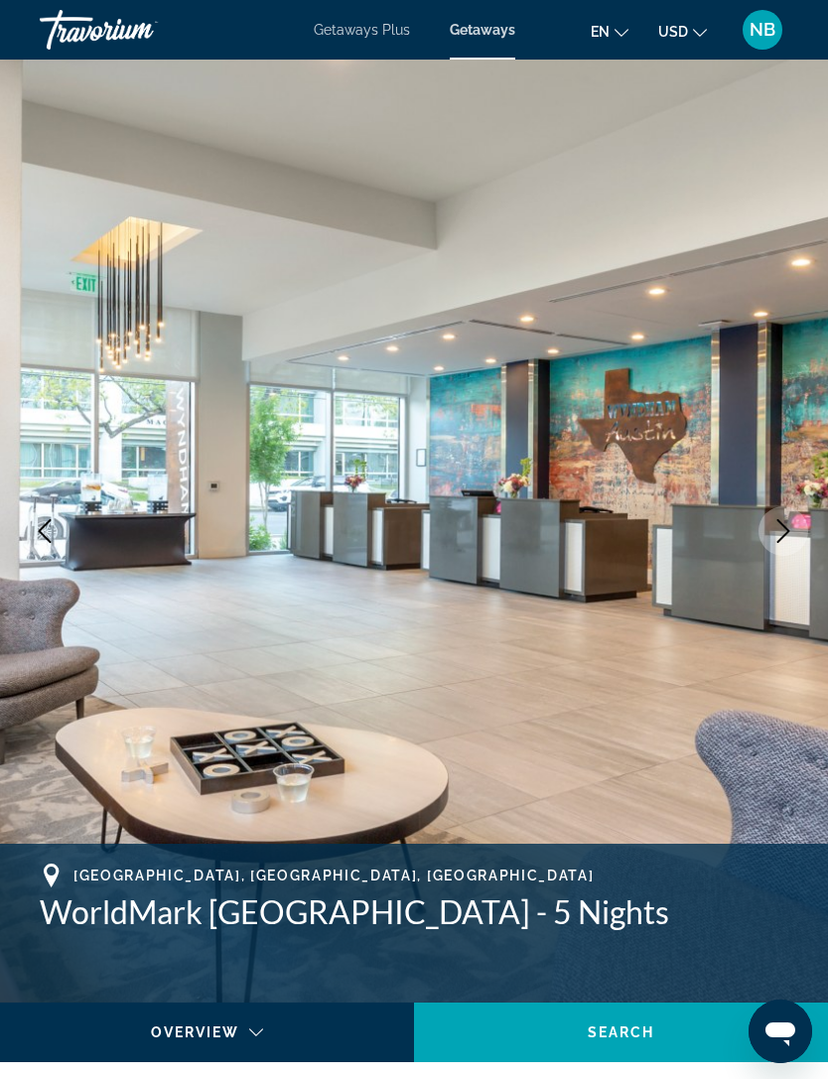
click at [783, 544] on button "Next image" at bounding box center [783, 531] width 50 height 50
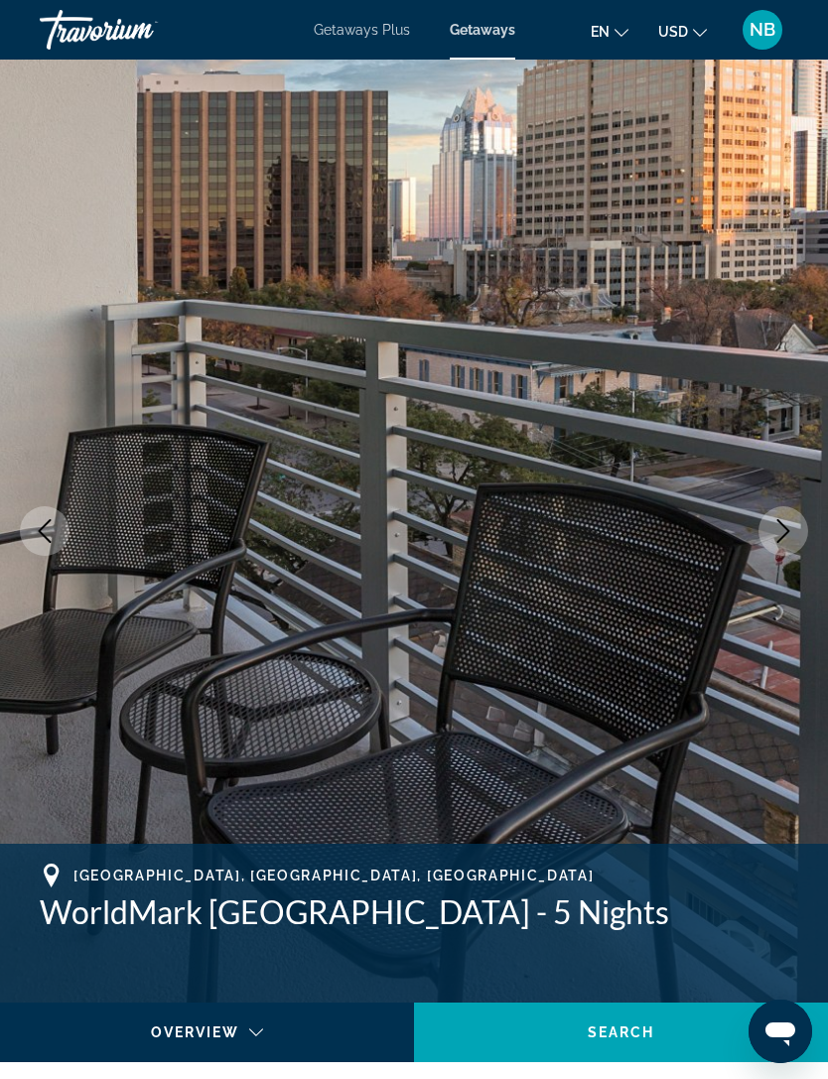
click at [777, 557] on img "Main content" at bounding box center [414, 531] width 828 height 943
click at [786, 523] on icon "Next image" at bounding box center [783, 531] width 24 height 24
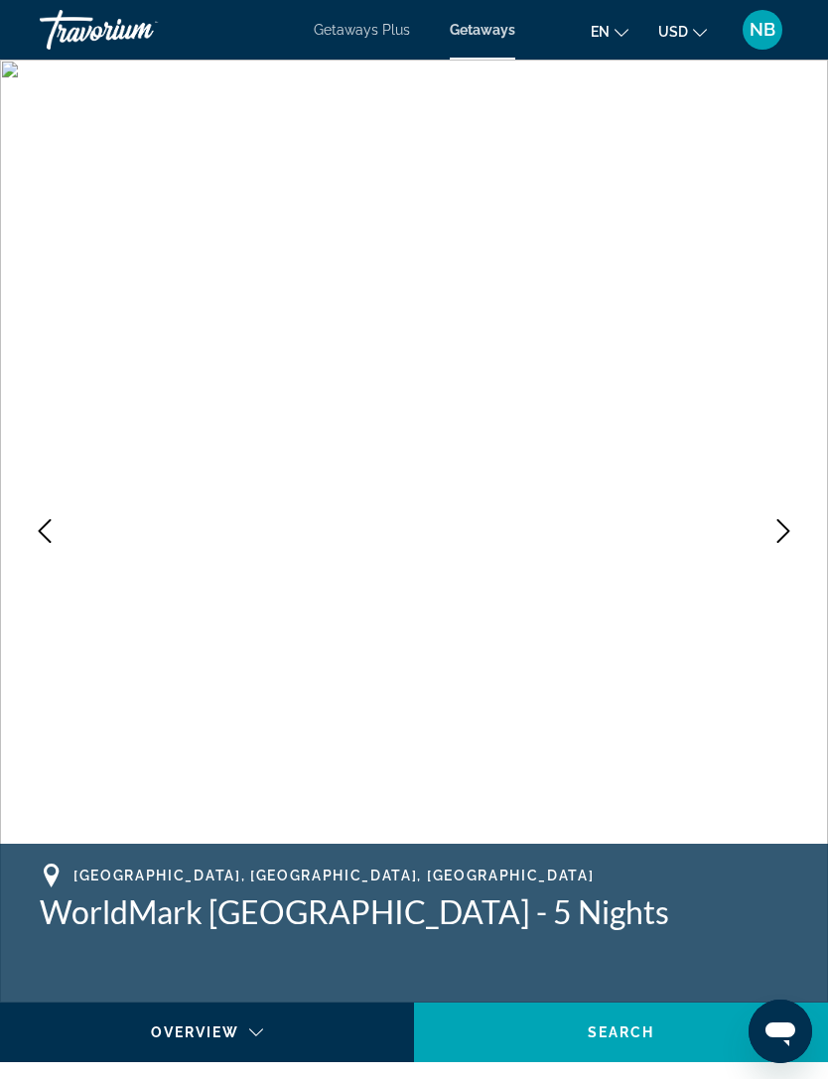
click at [793, 529] on icon "Next image" at bounding box center [783, 531] width 24 height 24
click at [788, 534] on icon "Next image" at bounding box center [783, 531] width 24 height 24
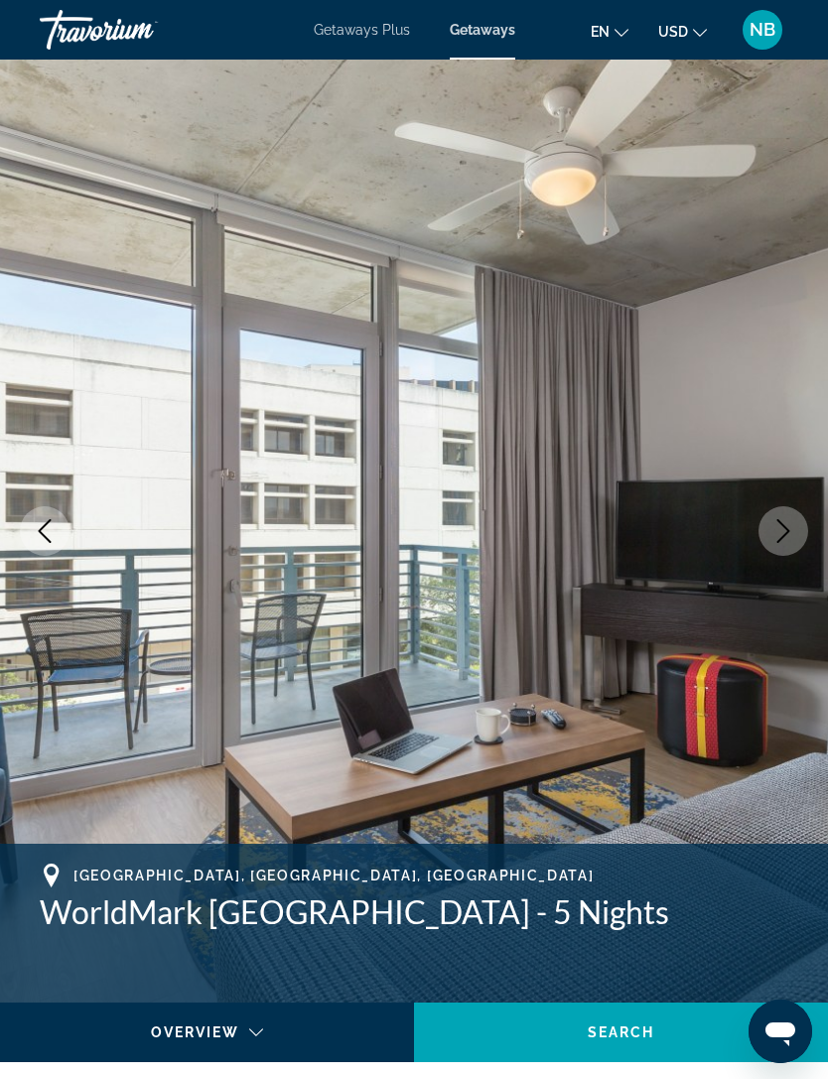
click at [789, 535] on icon "Next image" at bounding box center [783, 531] width 24 height 24
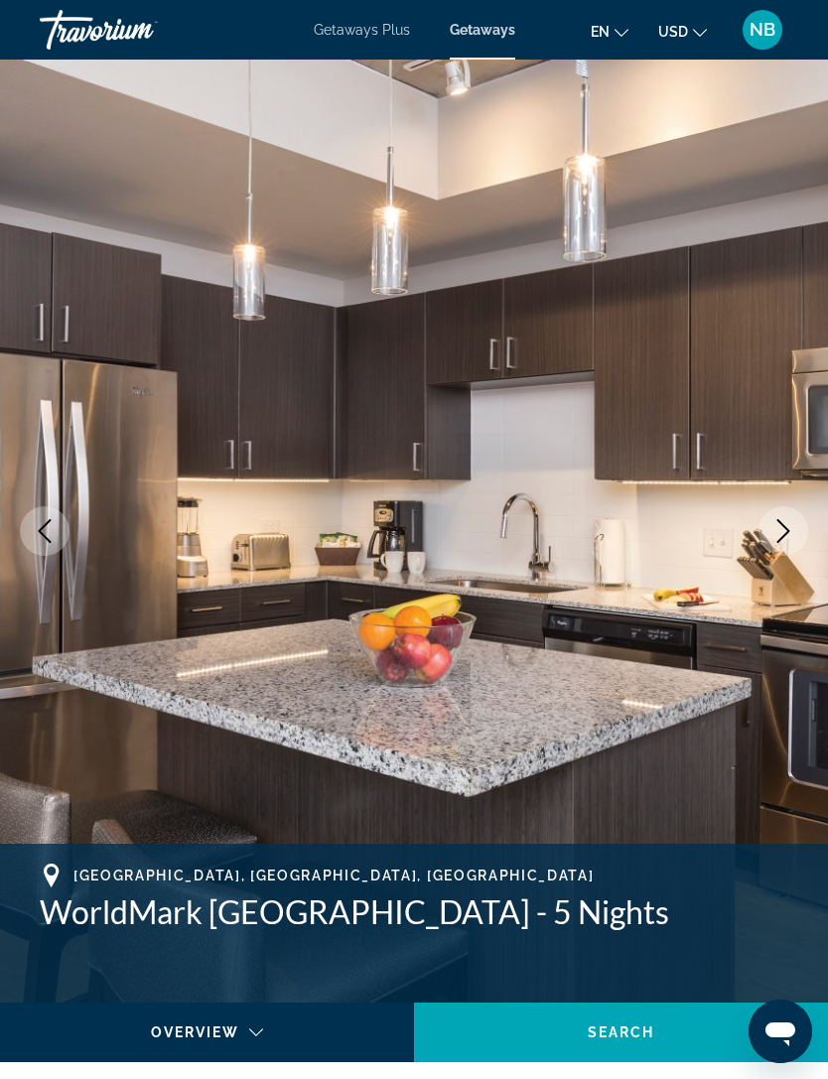
click at [787, 538] on icon "Next image" at bounding box center [783, 531] width 24 height 24
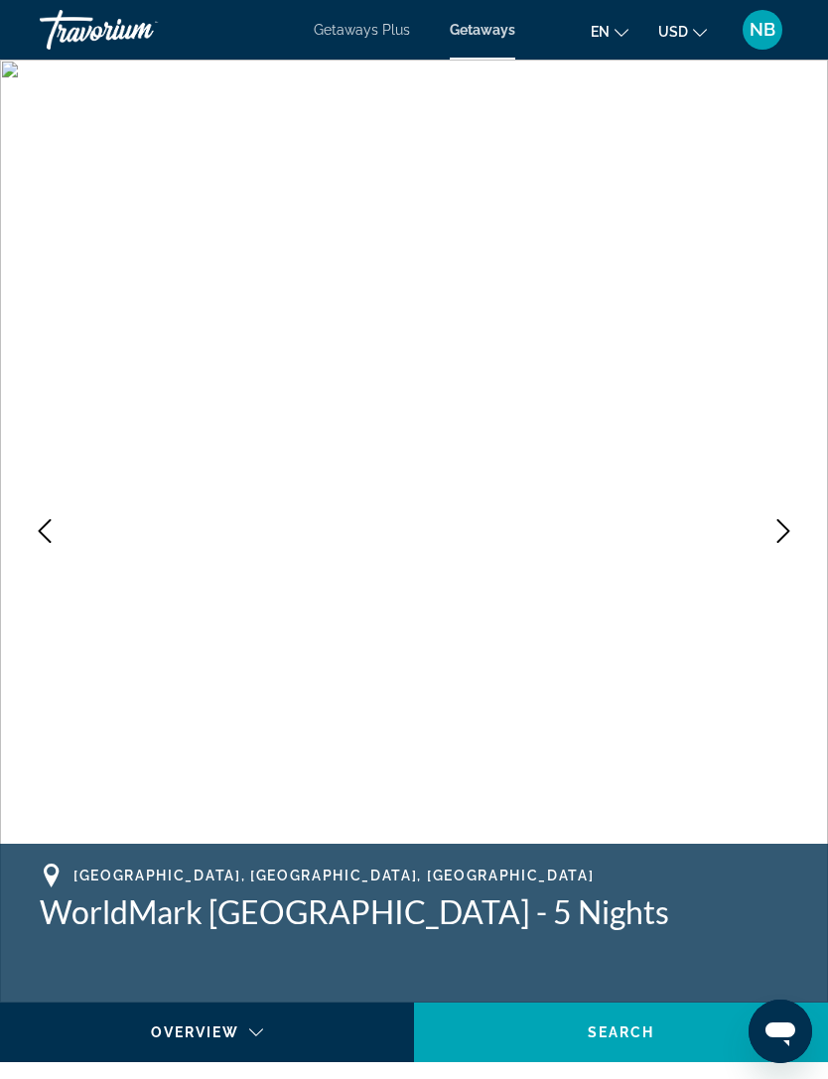
click at [791, 534] on icon "Next image" at bounding box center [783, 531] width 24 height 24
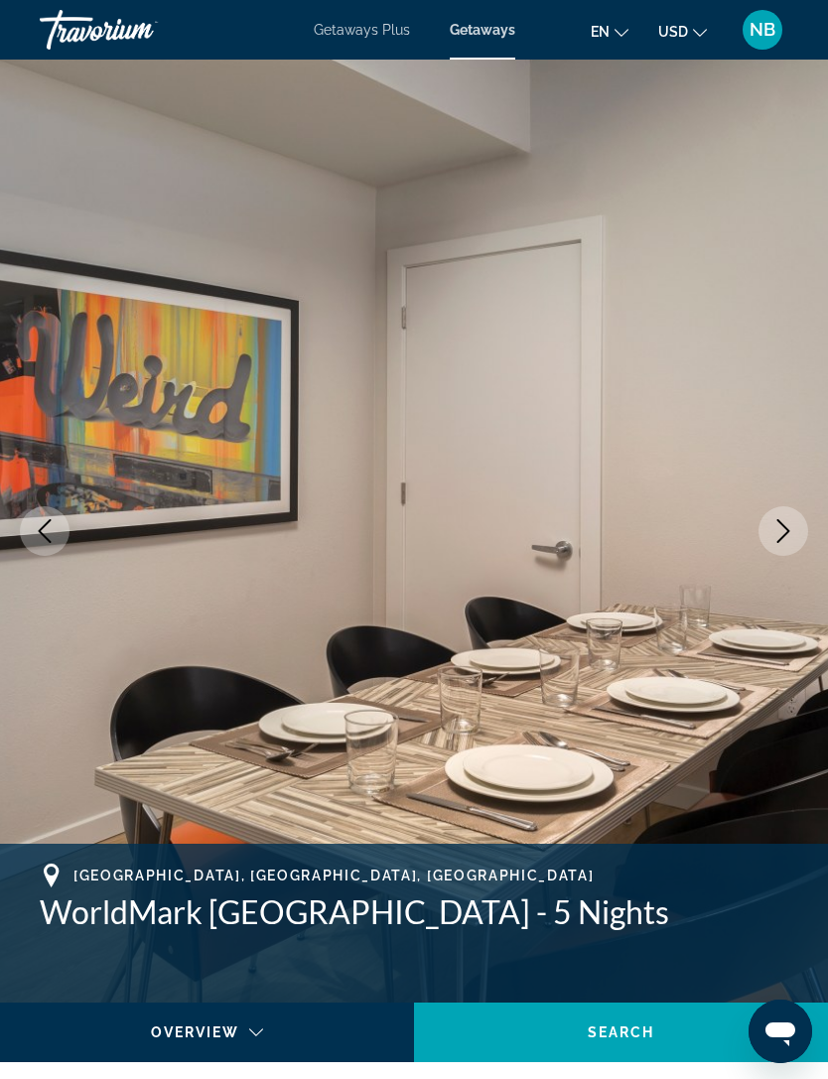
click at [789, 535] on icon "Next image" at bounding box center [783, 531] width 24 height 24
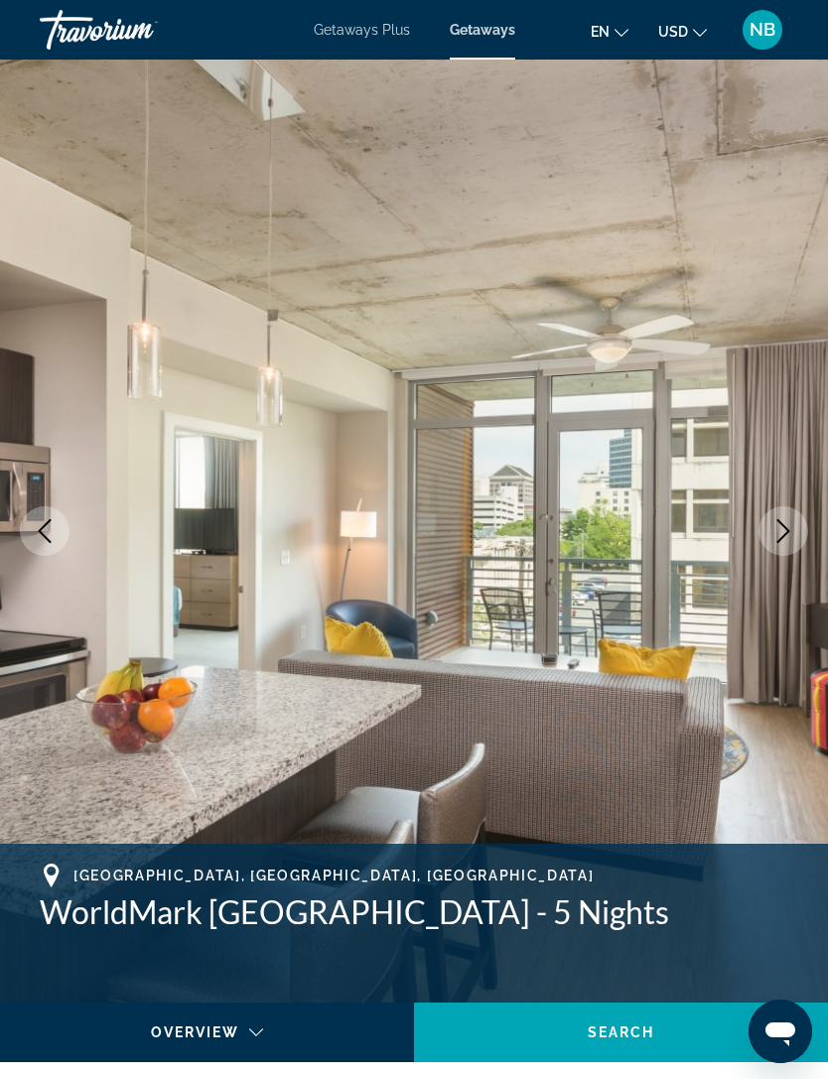
click at [775, 534] on icon "Next image" at bounding box center [783, 531] width 24 height 24
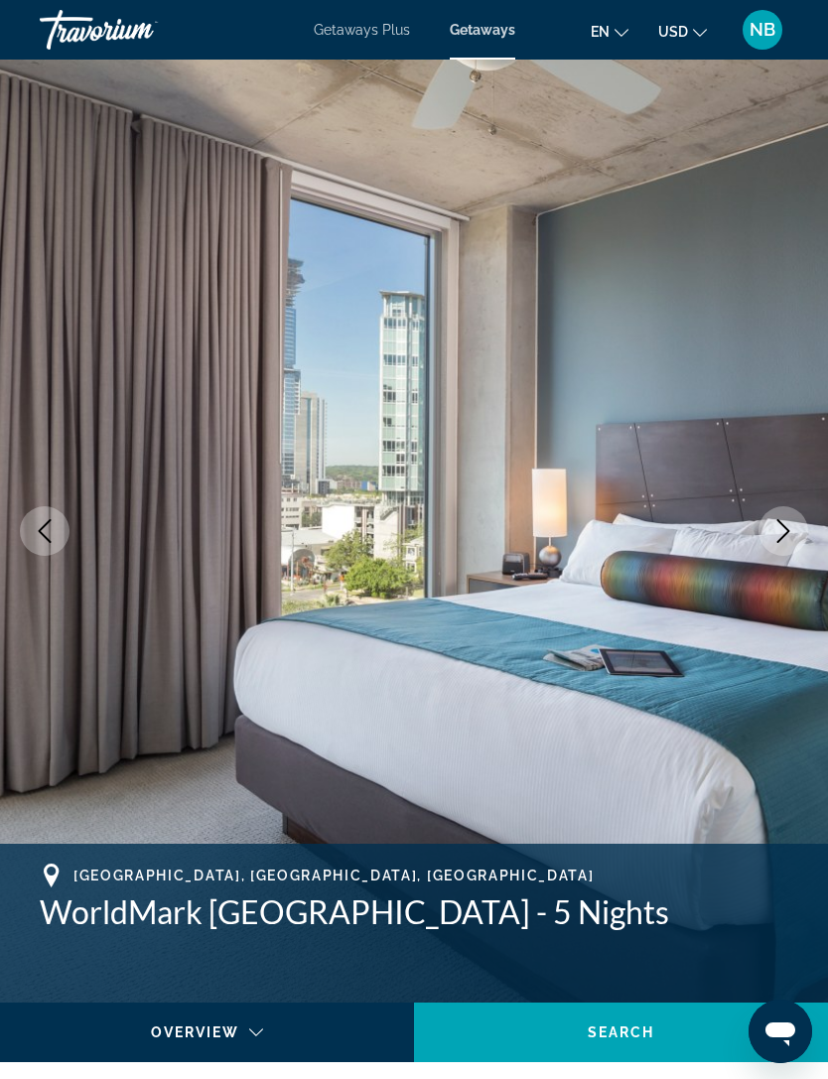
click at [780, 539] on icon "Next image" at bounding box center [783, 531] width 13 height 24
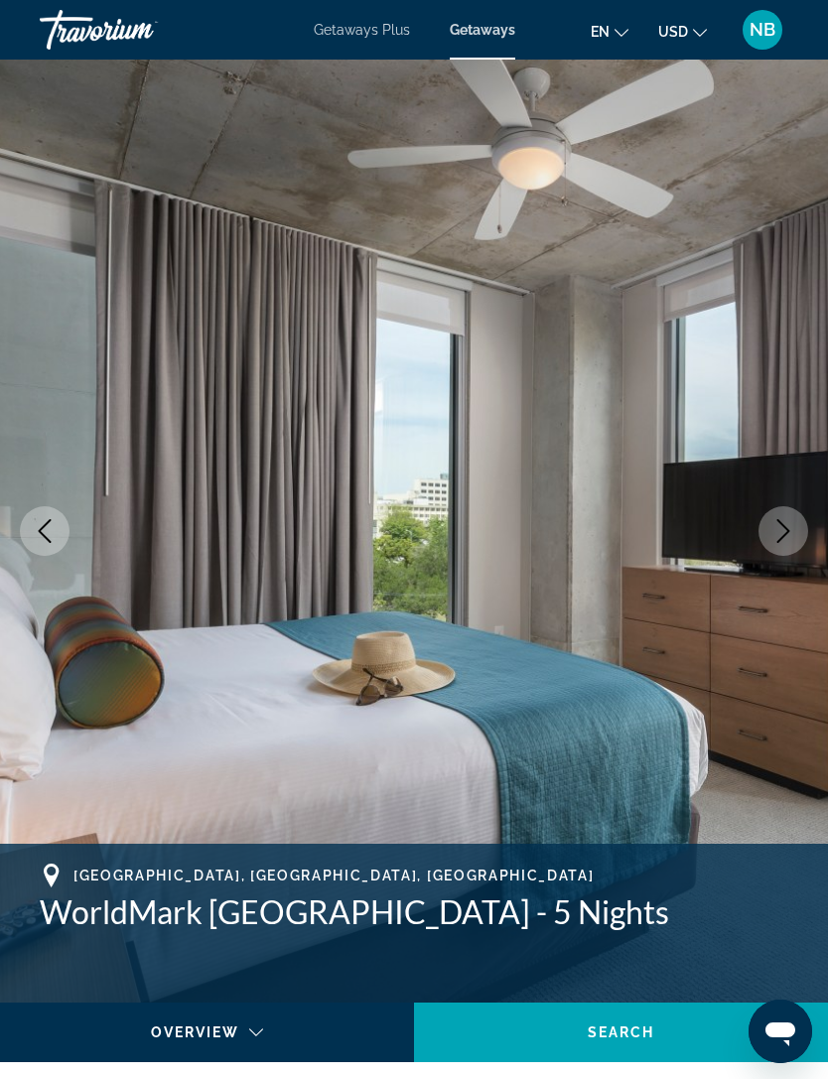
click at [782, 537] on icon "Next image" at bounding box center [783, 531] width 13 height 24
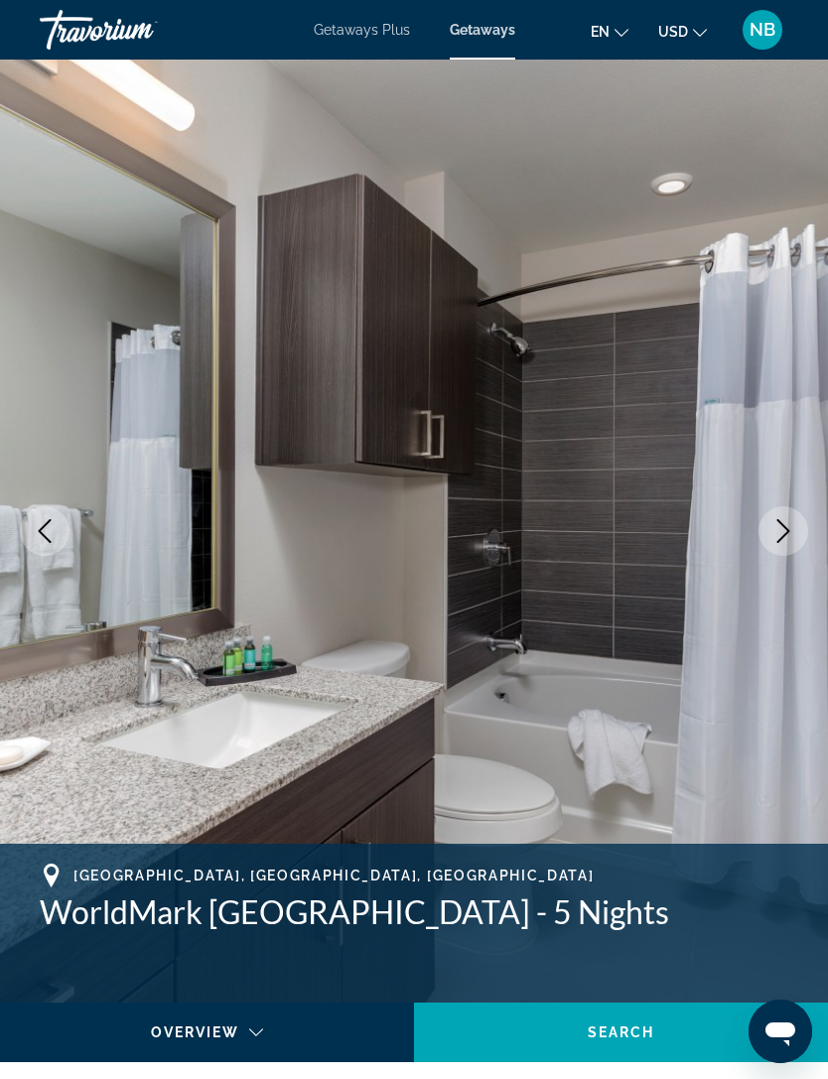
click at [786, 535] on icon "Next image" at bounding box center [783, 531] width 24 height 24
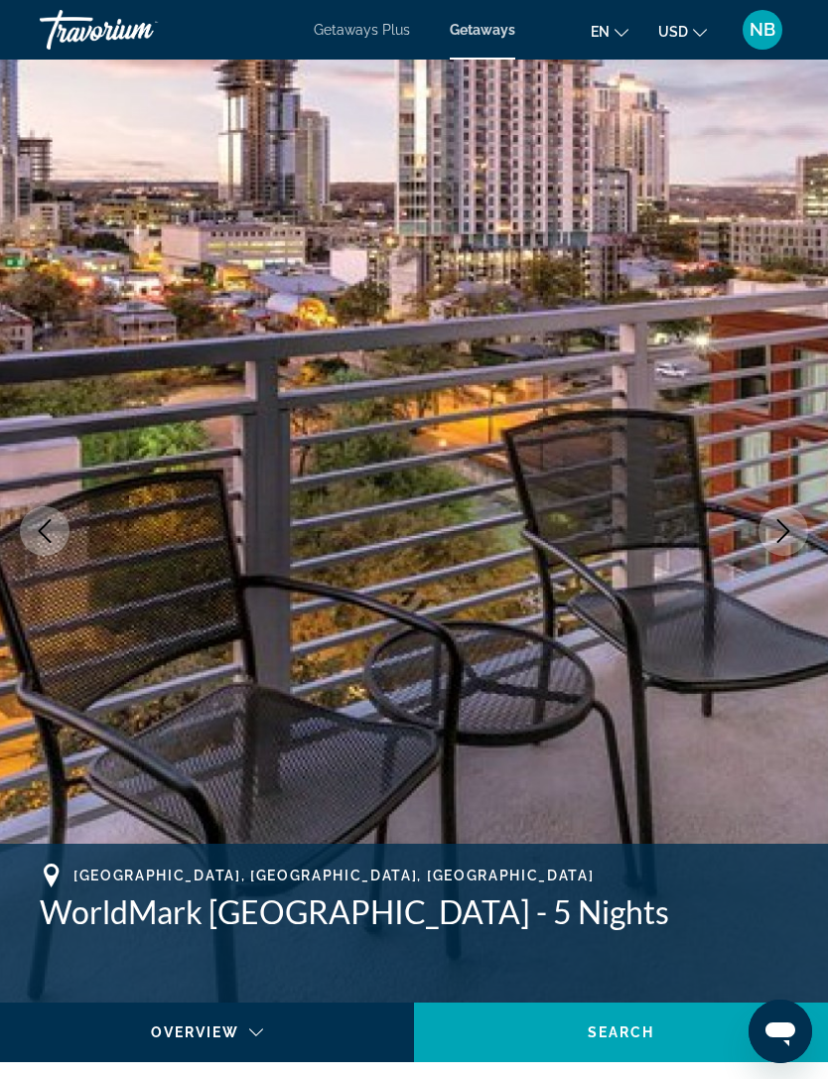
click at [788, 530] on icon "Next image" at bounding box center [783, 531] width 13 height 24
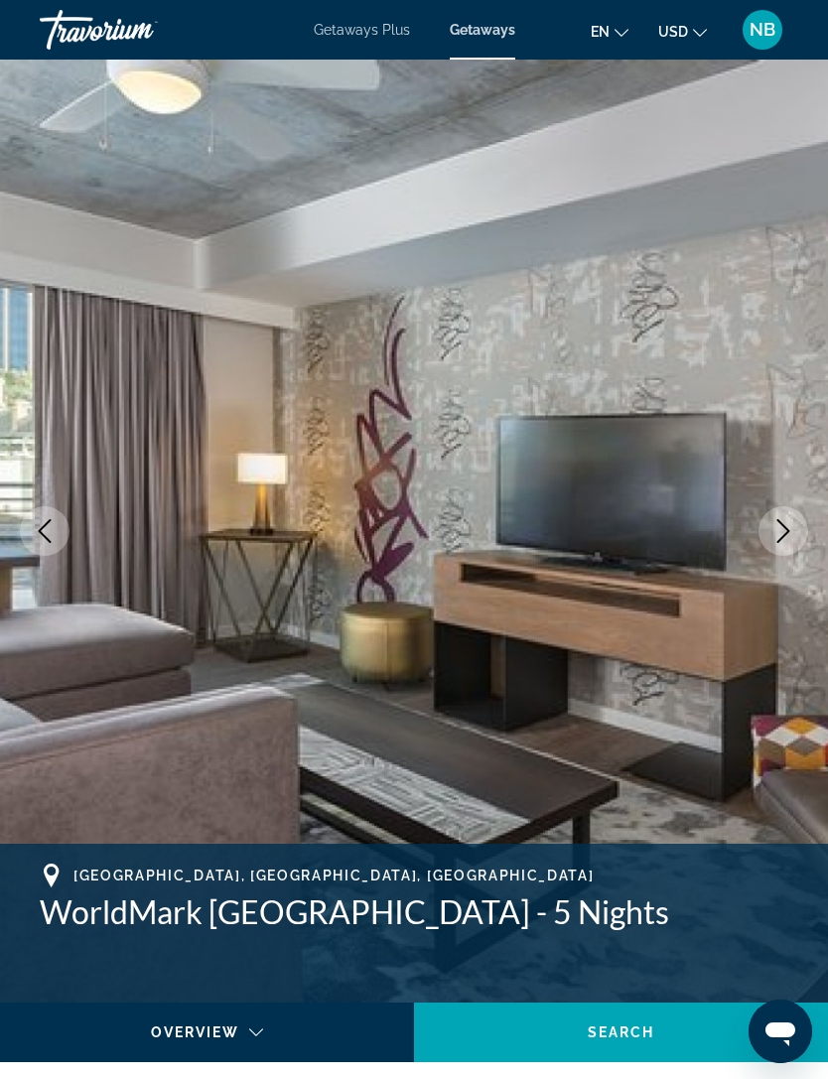
click at [790, 529] on icon "Next image" at bounding box center [783, 531] width 24 height 24
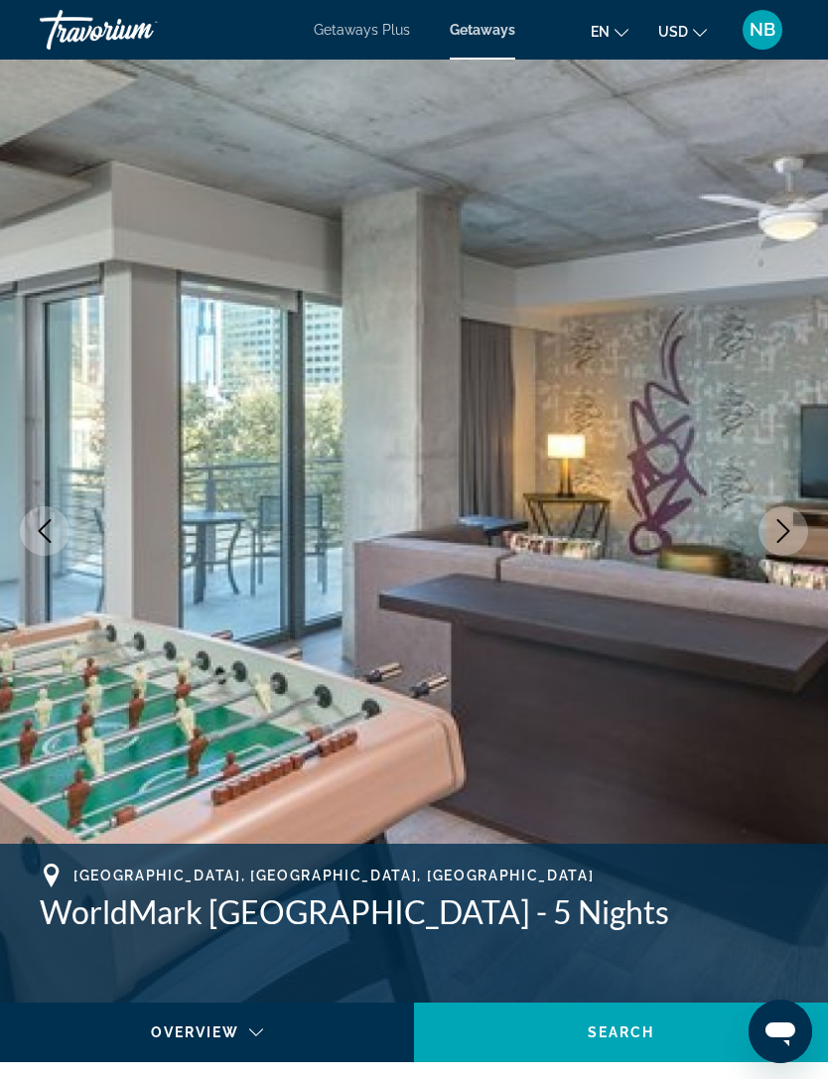
click at [791, 531] on icon "Next image" at bounding box center [783, 531] width 24 height 24
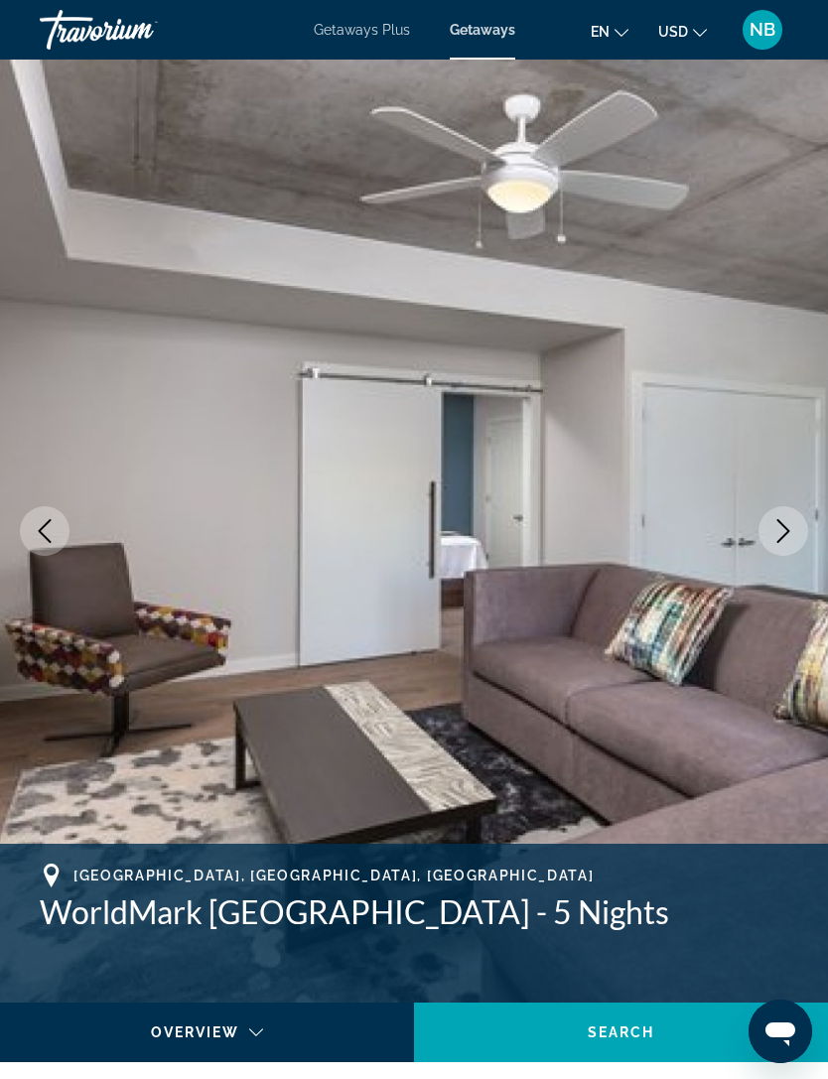
click at [791, 530] on icon "Next image" at bounding box center [783, 531] width 24 height 24
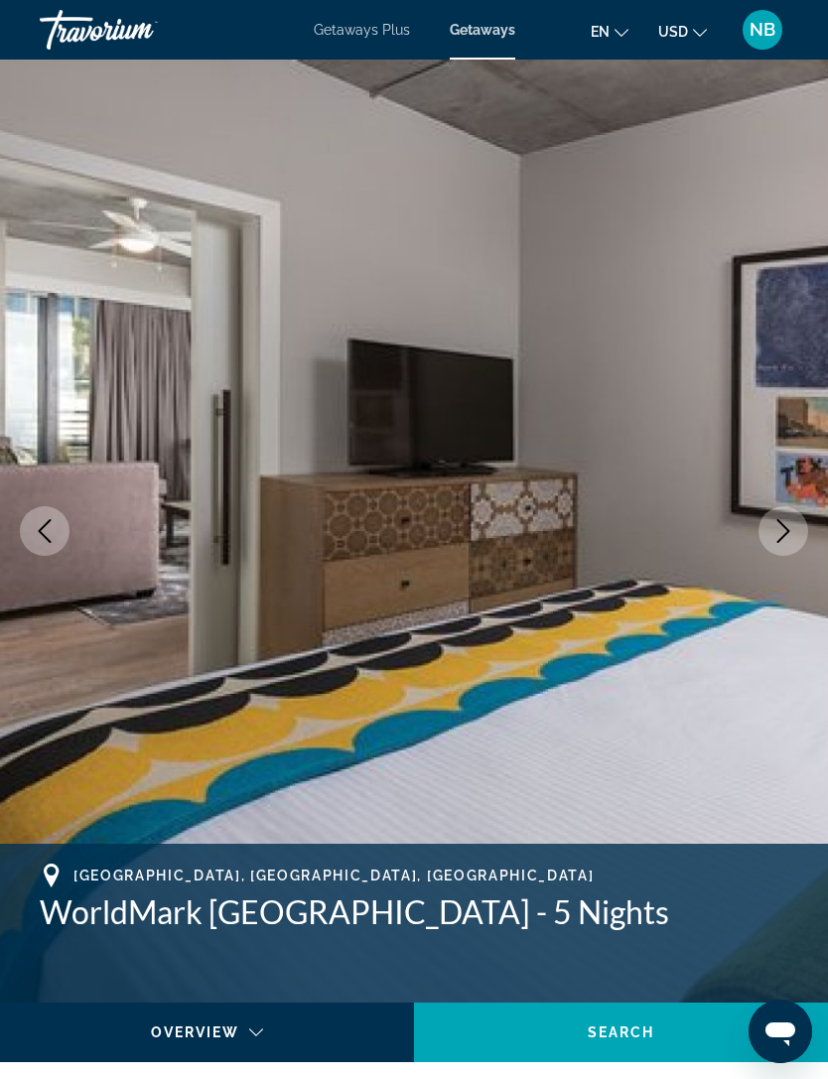
click at [789, 532] on icon "Next image" at bounding box center [783, 531] width 24 height 24
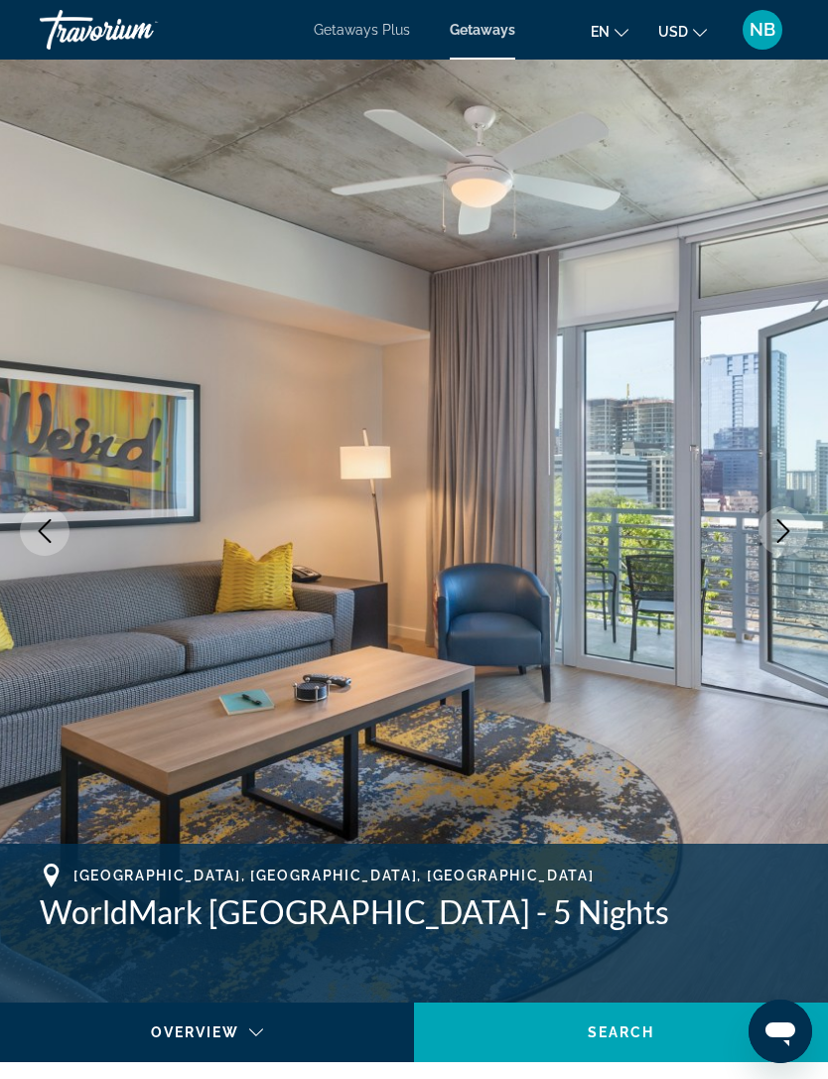
click at [792, 533] on icon "Next image" at bounding box center [783, 531] width 24 height 24
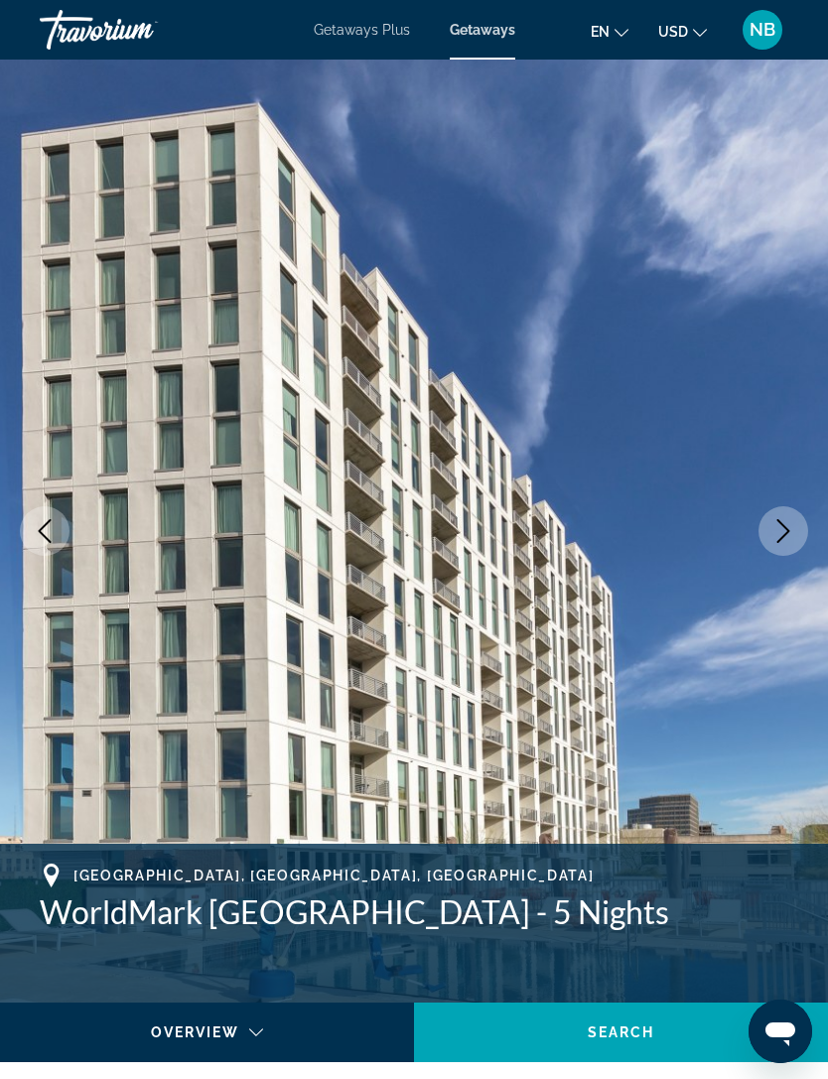
click at [787, 534] on icon "Next image" at bounding box center [783, 531] width 24 height 24
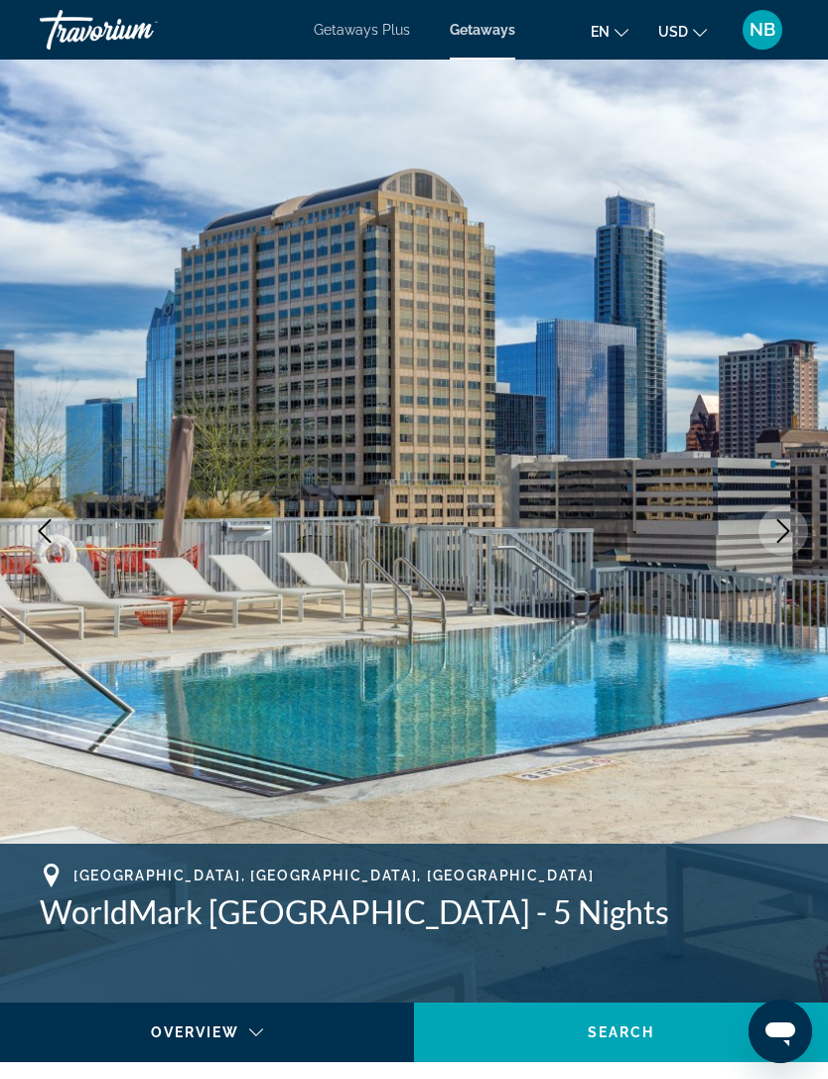
click at [52, 542] on icon "Previous image" at bounding box center [45, 531] width 24 height 24
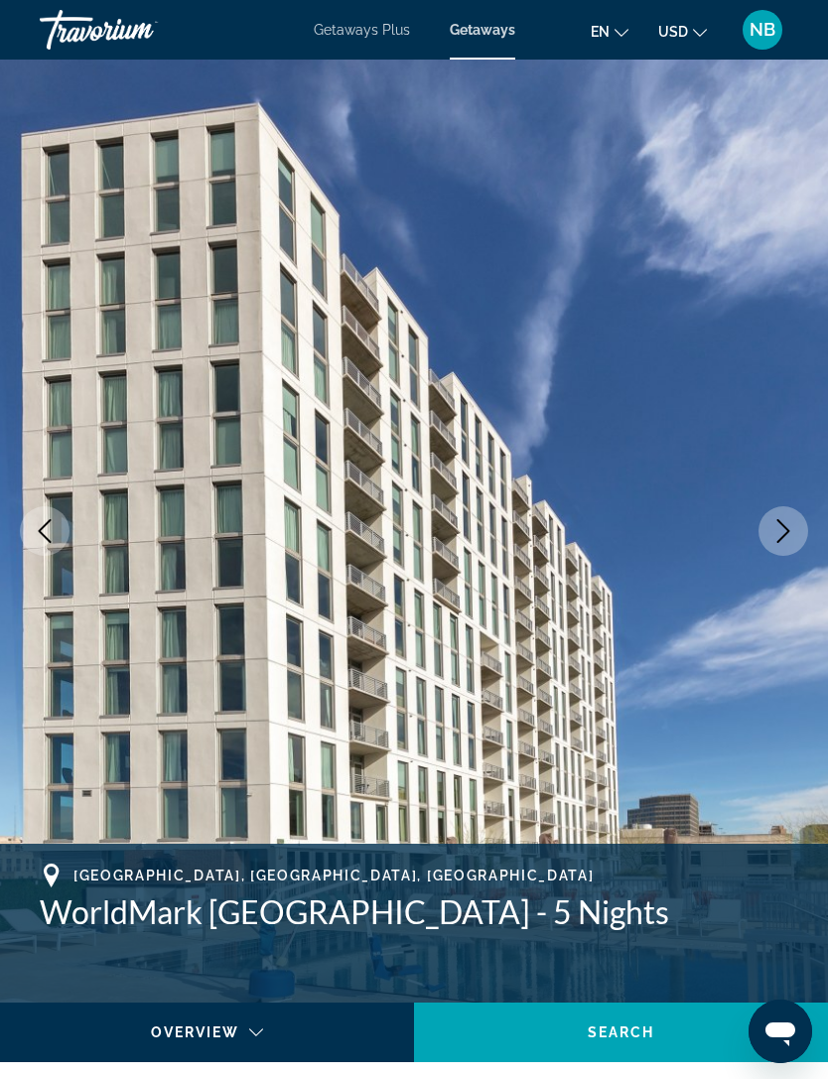
click at [61, 522] on button "Previous image" at bounding box center [45, 531] width 50 height 50
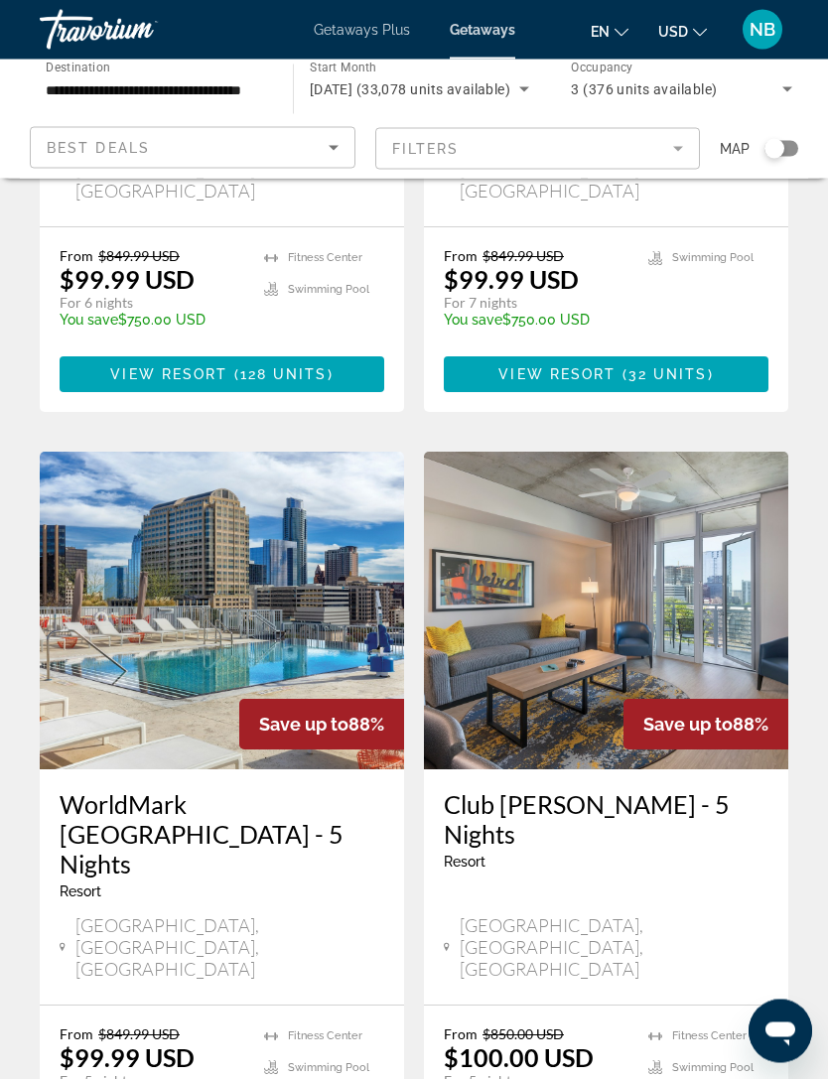
scroll to position [1323, 0]
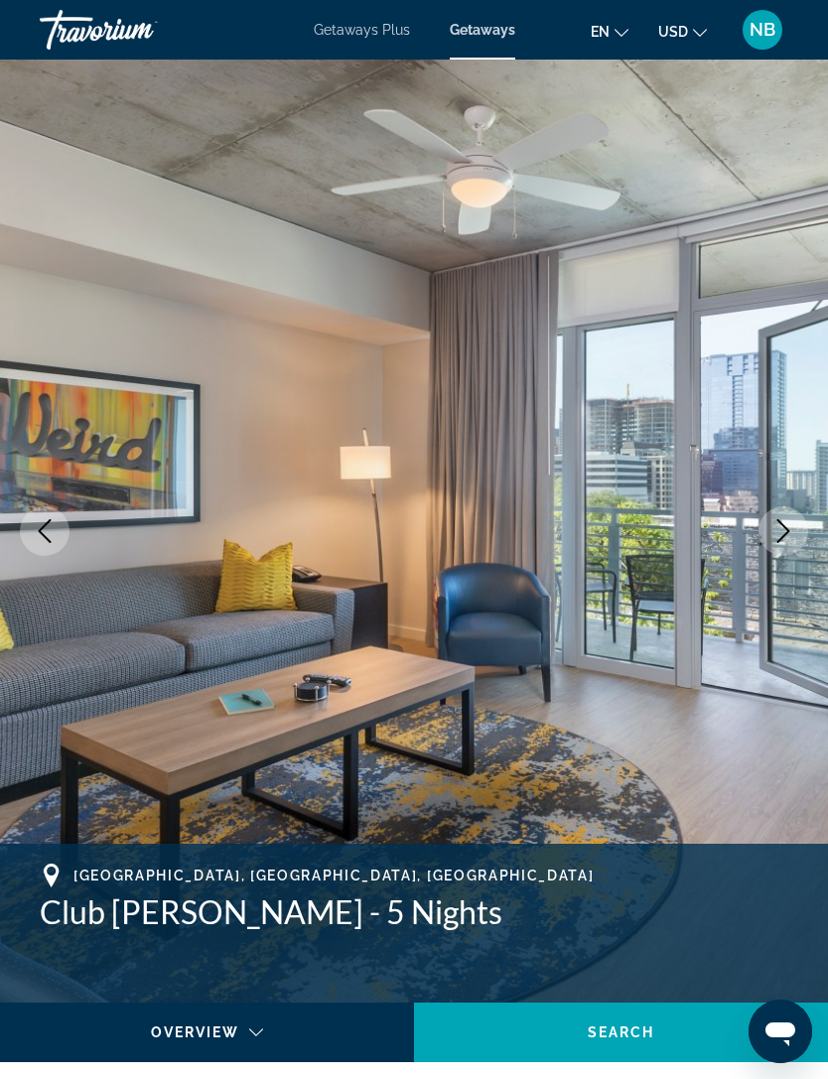
click at [780, 531] on icon "Next image" at bounding box center [783, 531] width 24 height 24
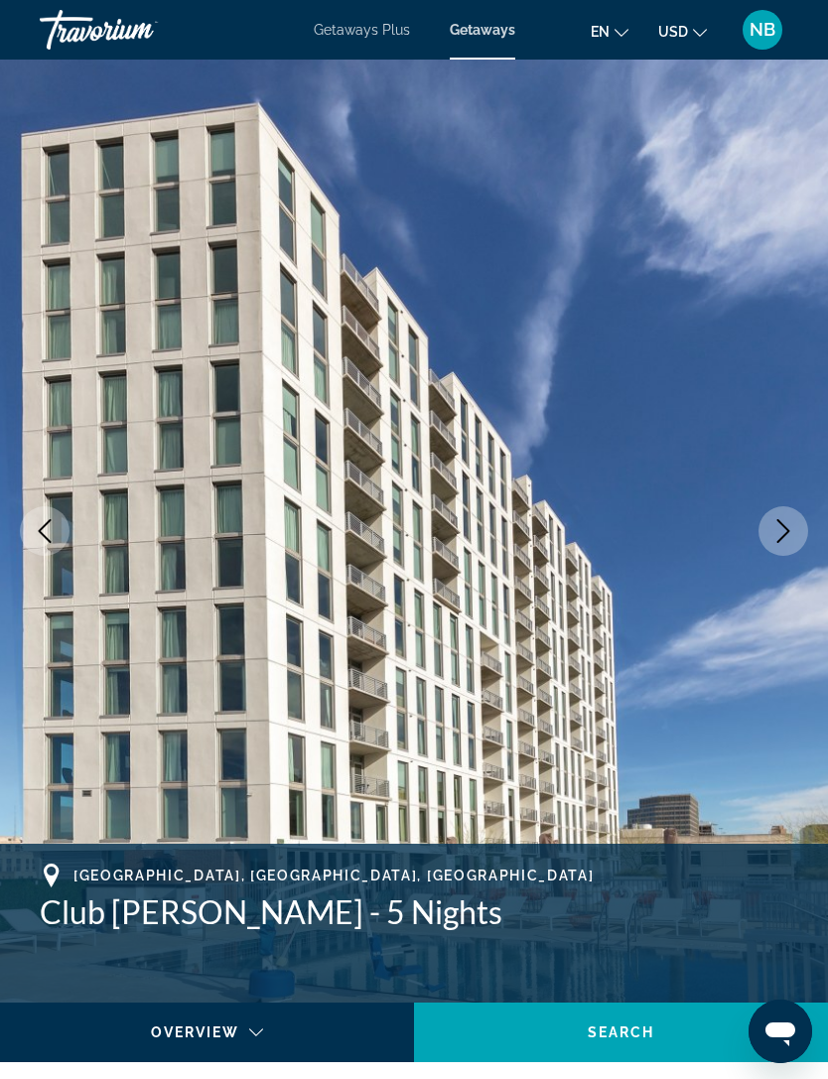
click at [774, 522] on icon "Next image" at bounding box center [783, 531] width 24 height 24
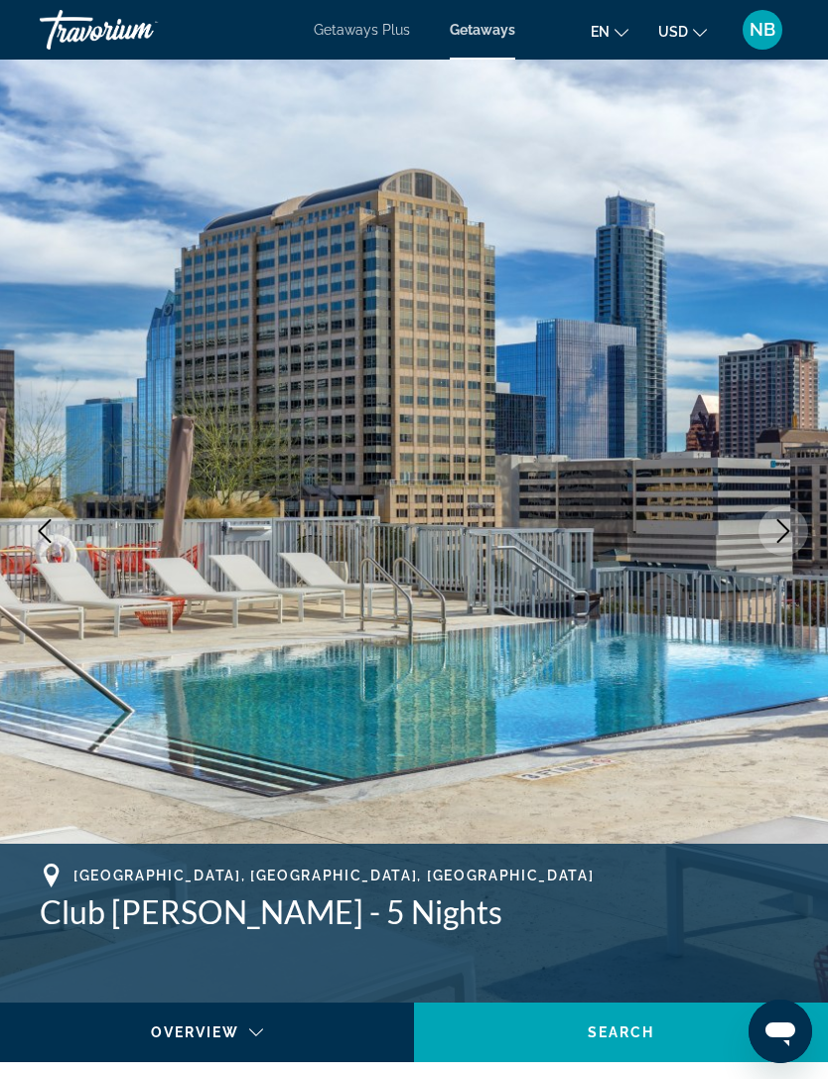
click at [771, 547] on button "Next image" at bounding box center [783, 531] width 50 height 50
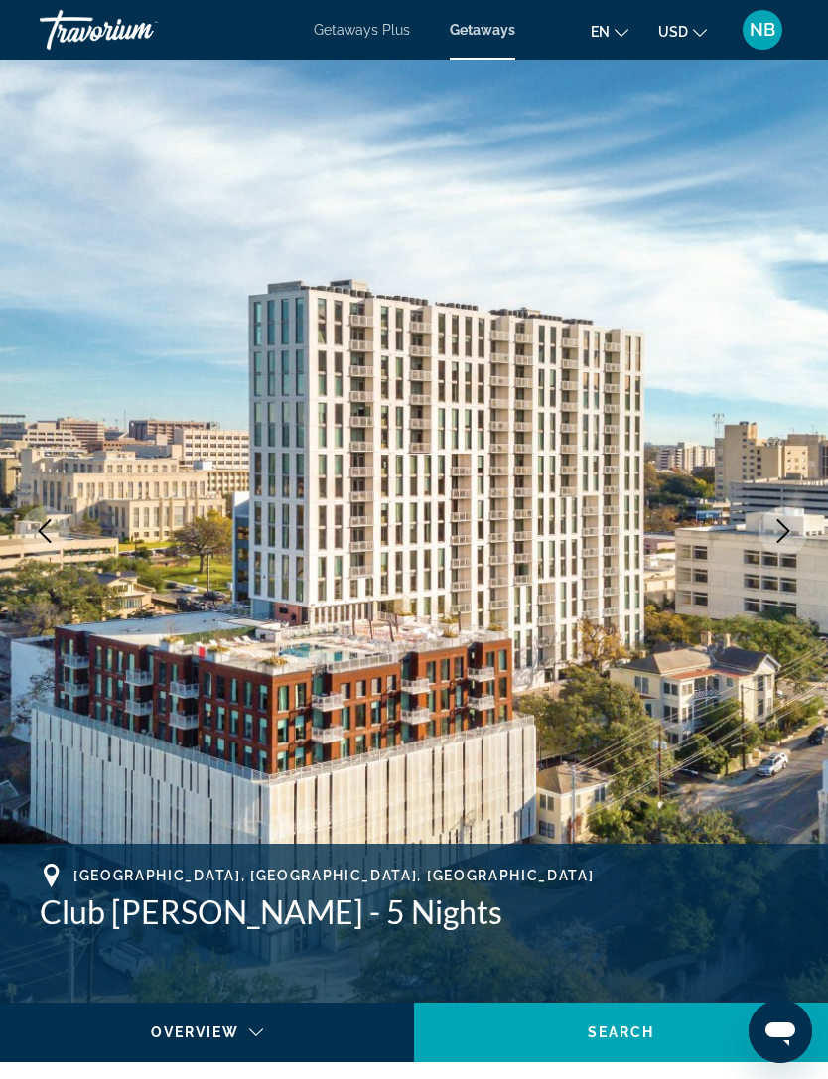
click at [784, 534] on icon "Next image" at bounding box center [783, 531] width 24 height 24
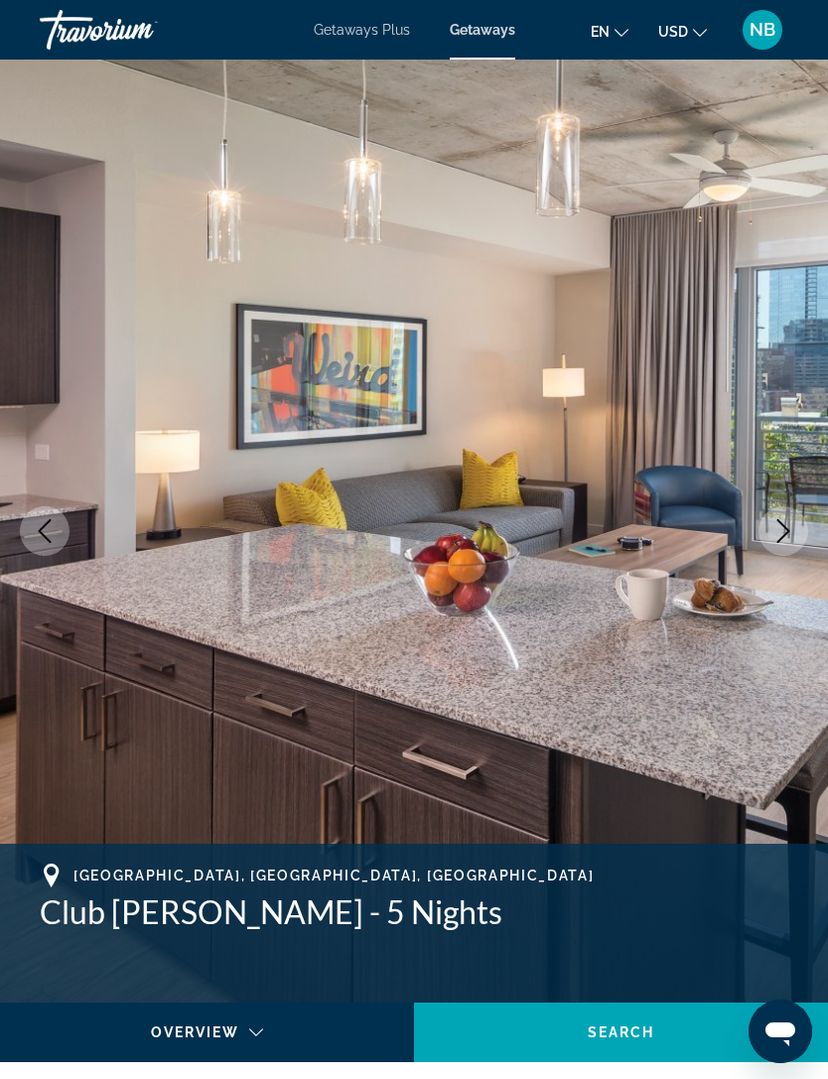
click at [776, 543] on button "Next image" at bounding box center [783, 531] width 50 height 50
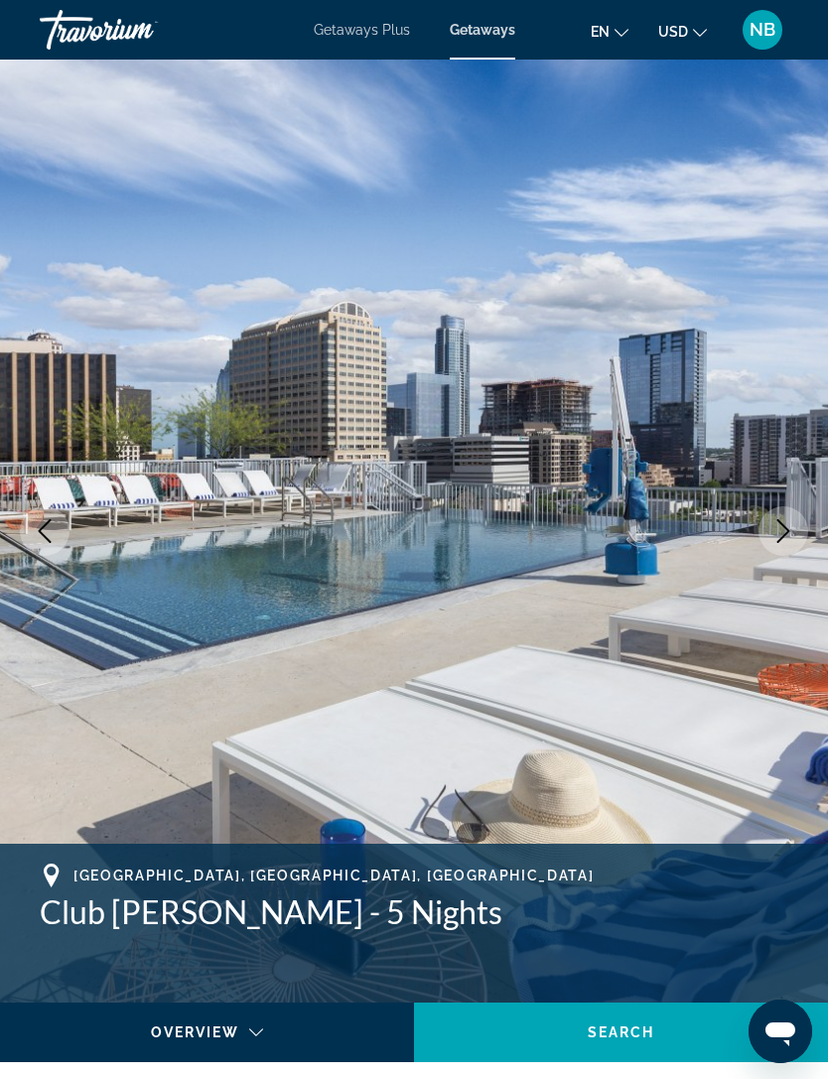
click at [55, 524] on icon "Previous image" at bounding box center [45, 531] width 24 height 24
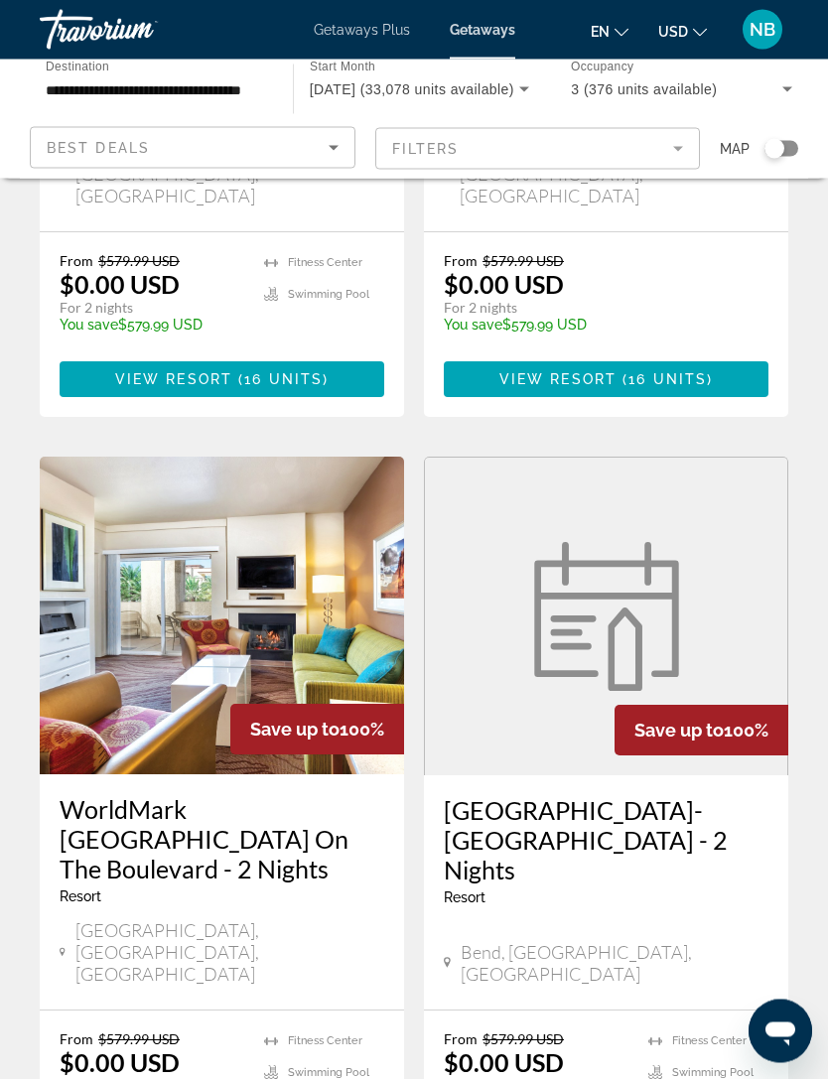
scroll to position [3659, 0]
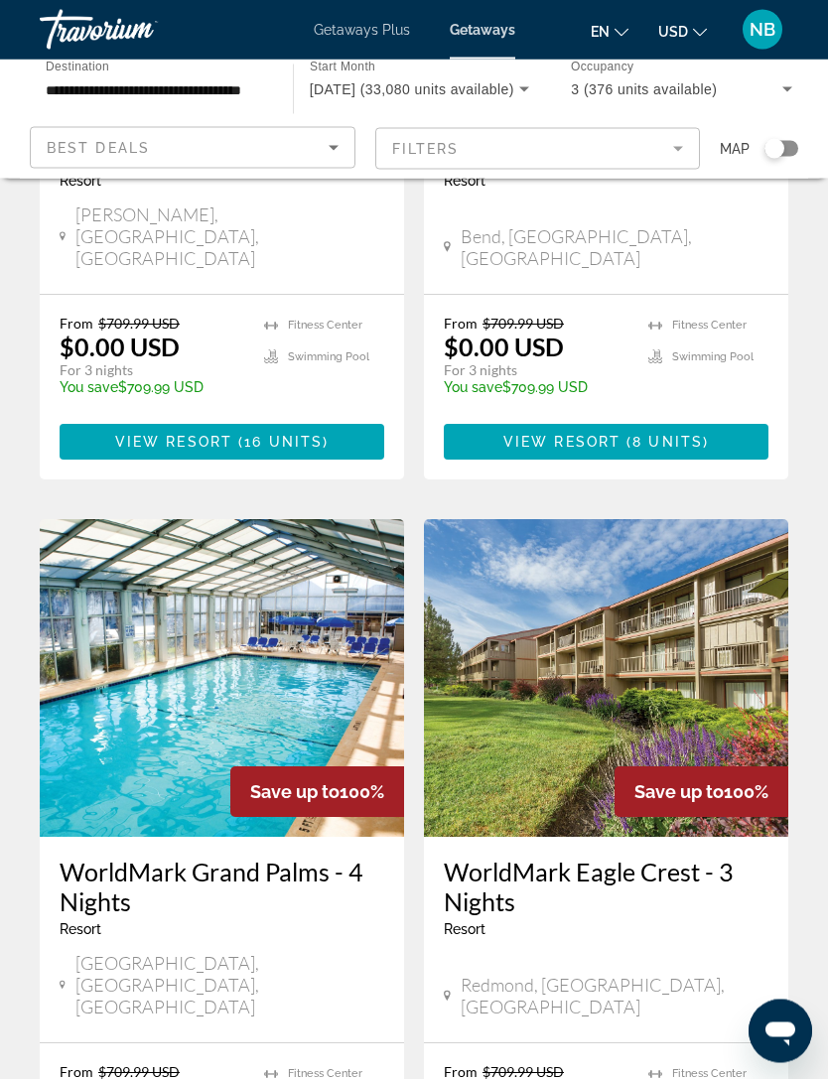
scroll to position [3687, 0]
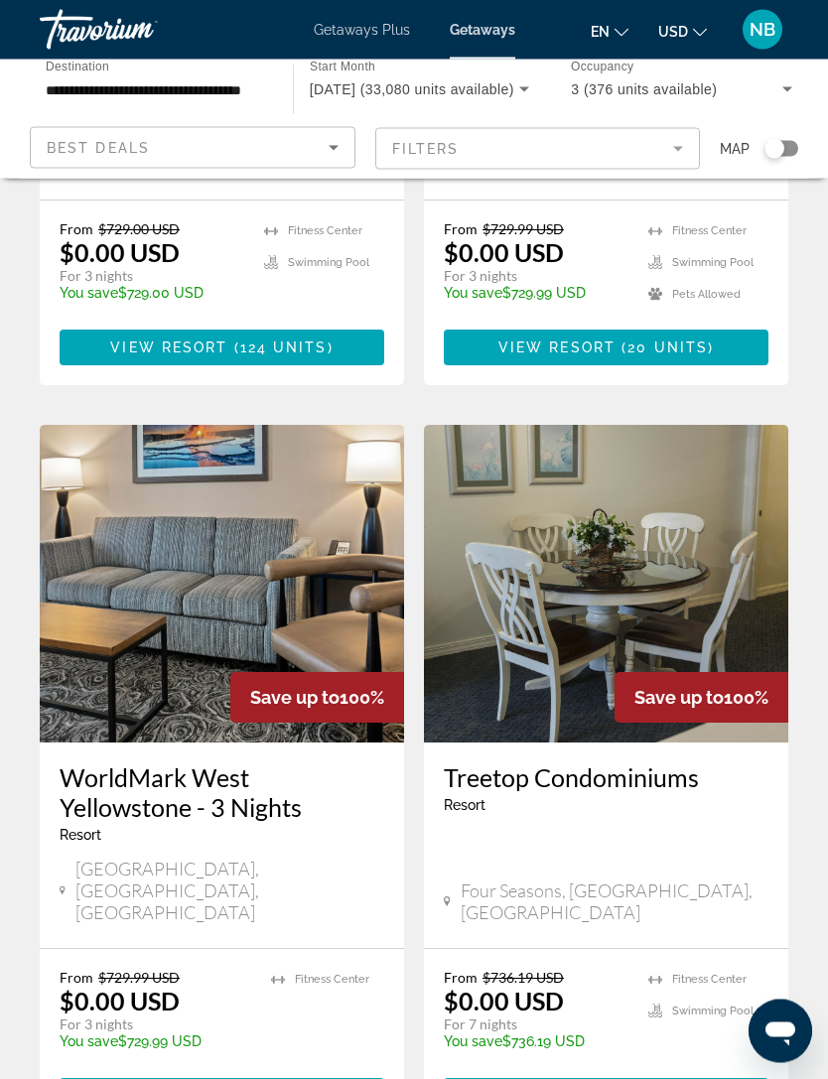
scroll to position [3716, 0]
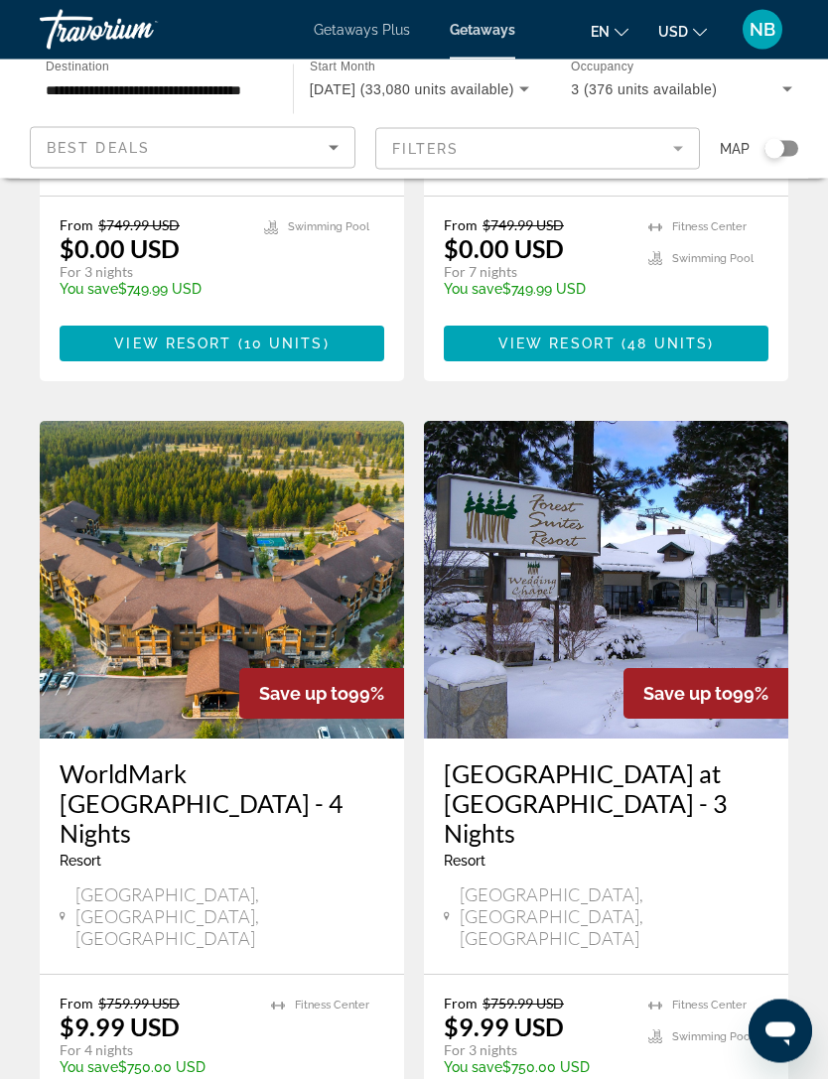
scroll to position [3686, 0]
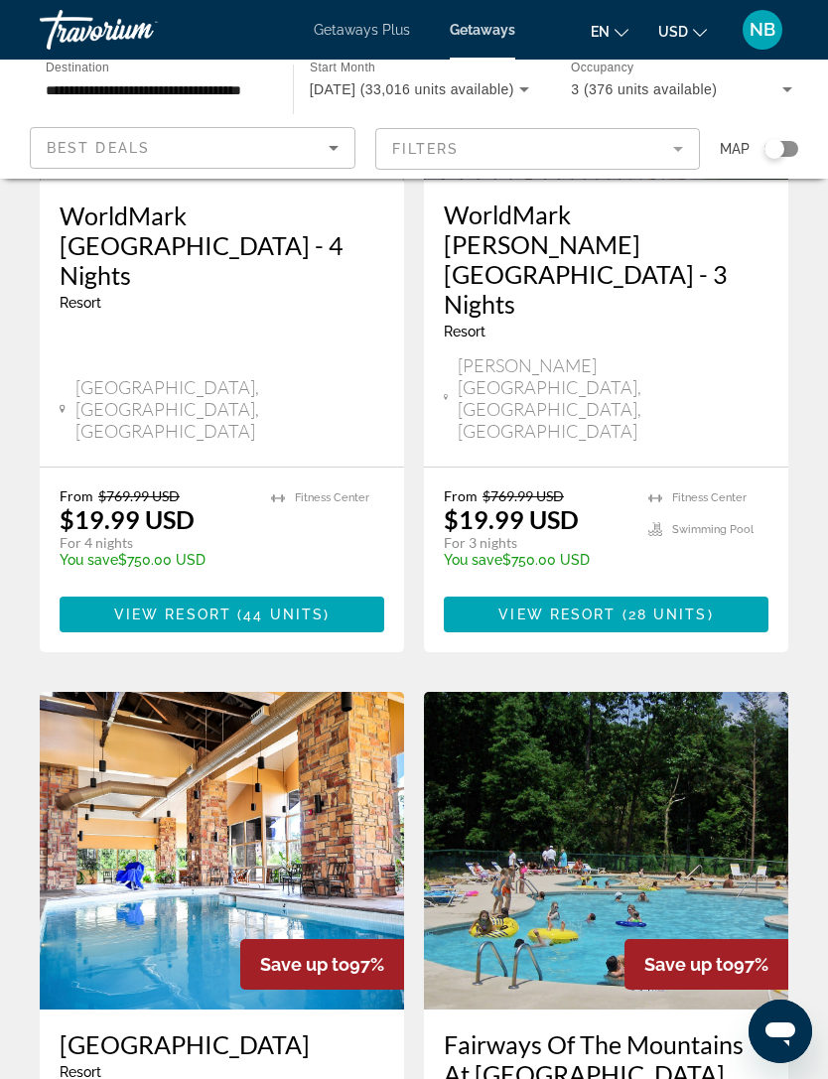
scroll to position [3411, 0]
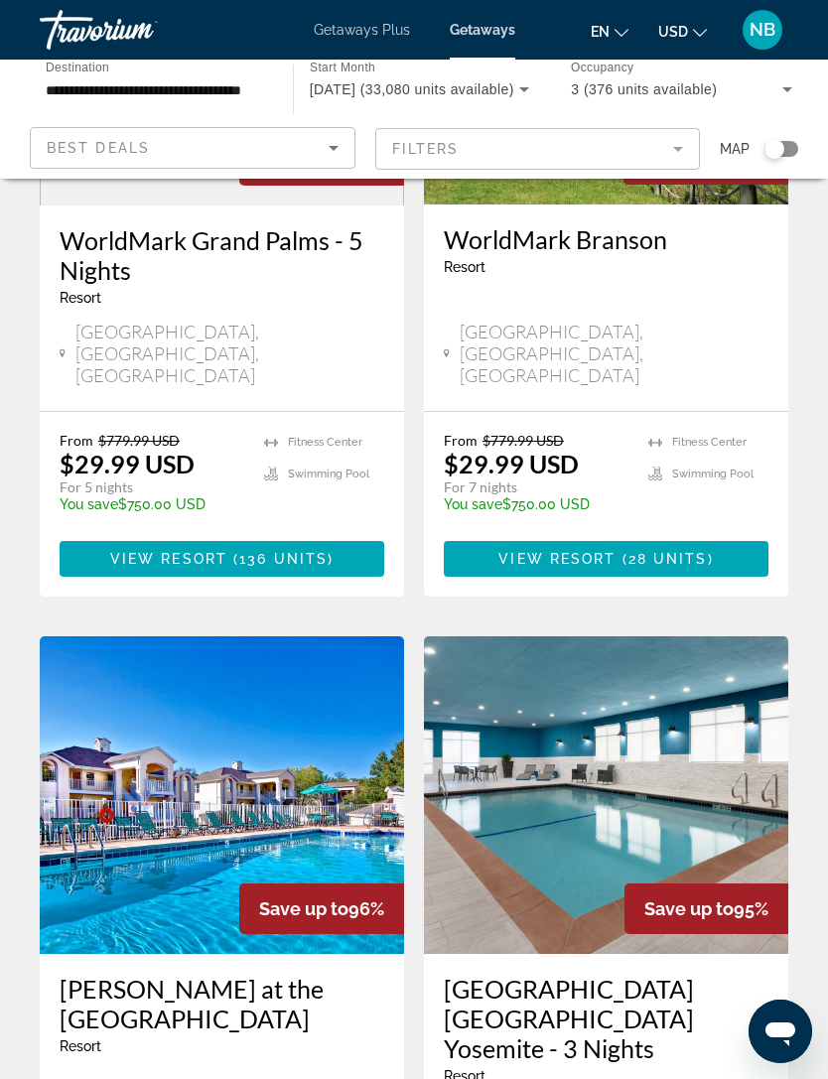
scroll to position [1865, 0]
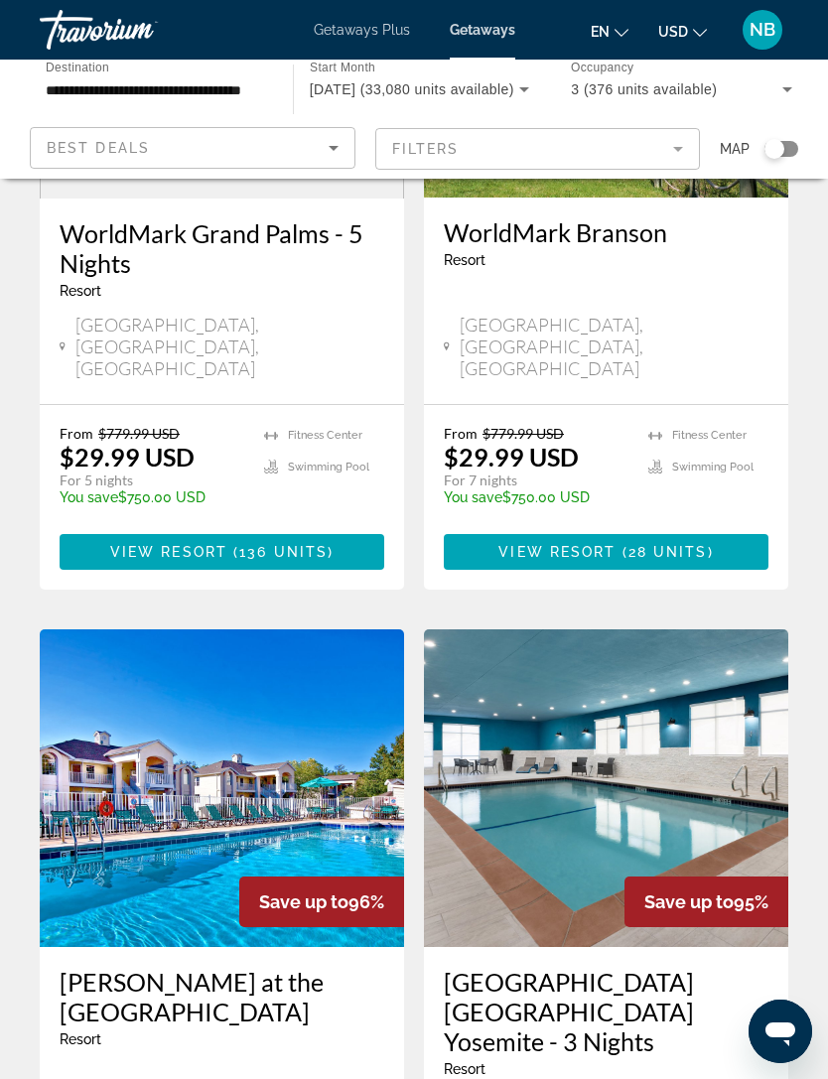
click at [699, 716] on img "Main content" at bounding box center [606, 788] width 364 height 318
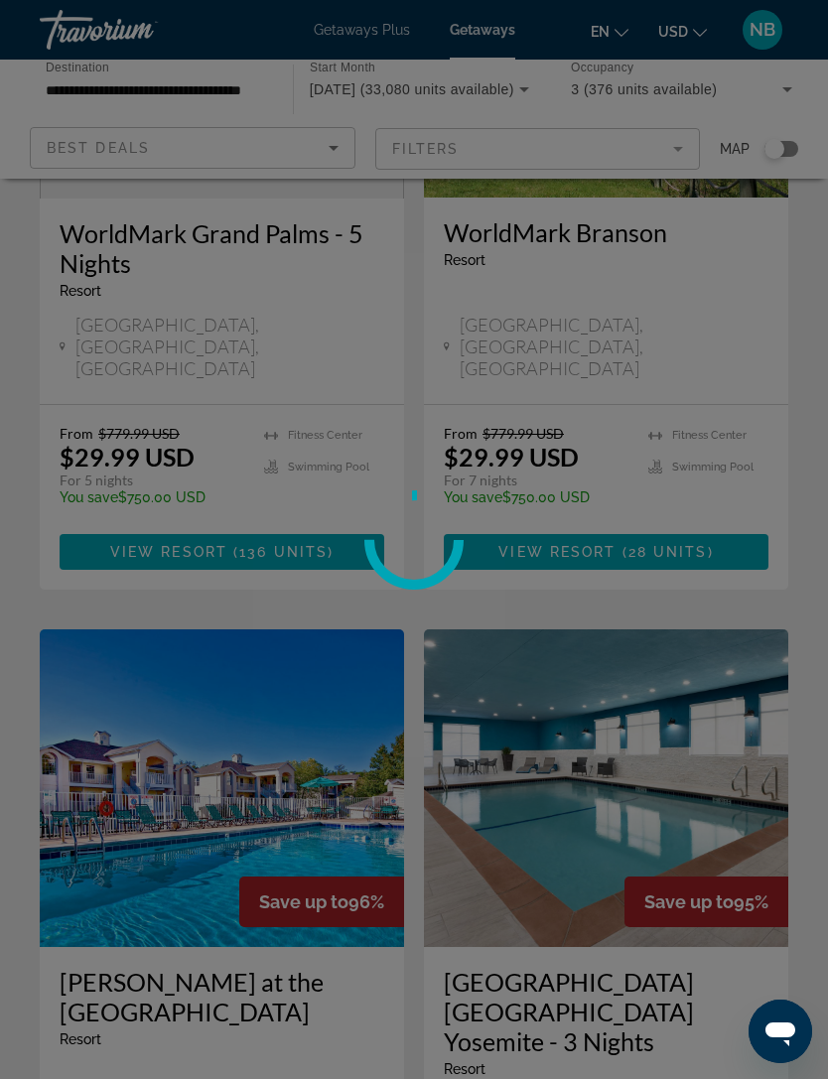
scroll to position [1875, 0]
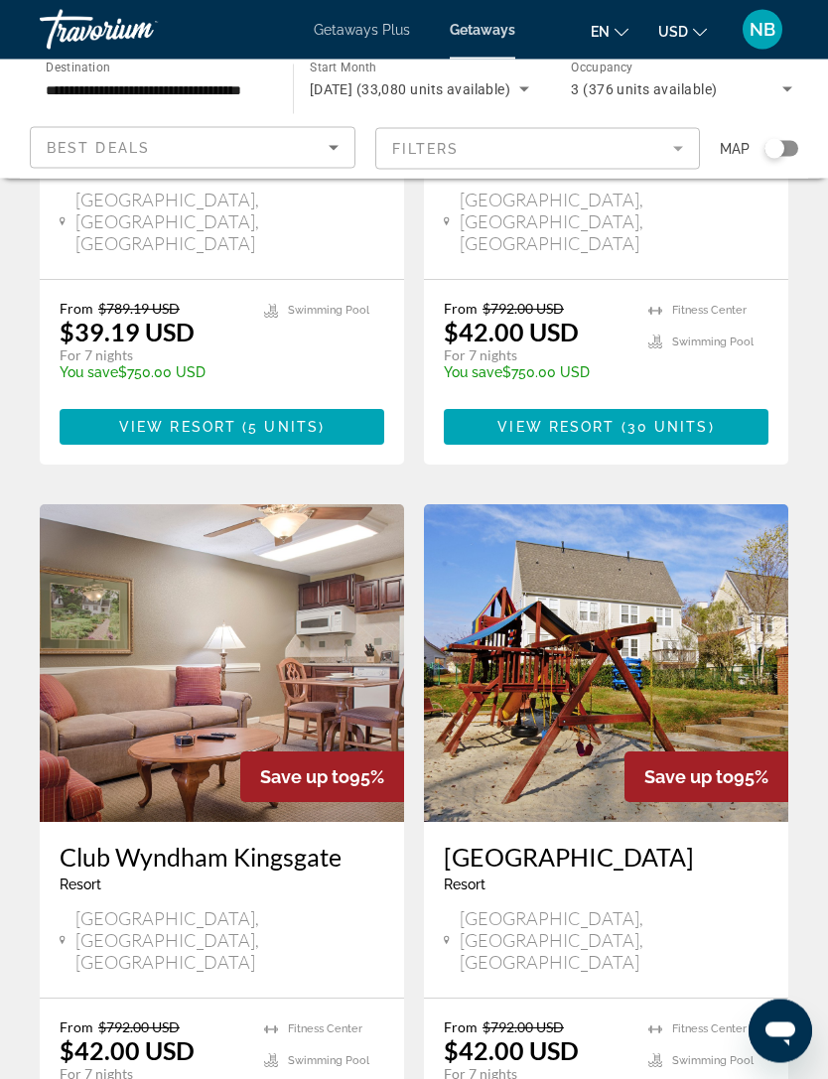
scroll to position [3598, 0]
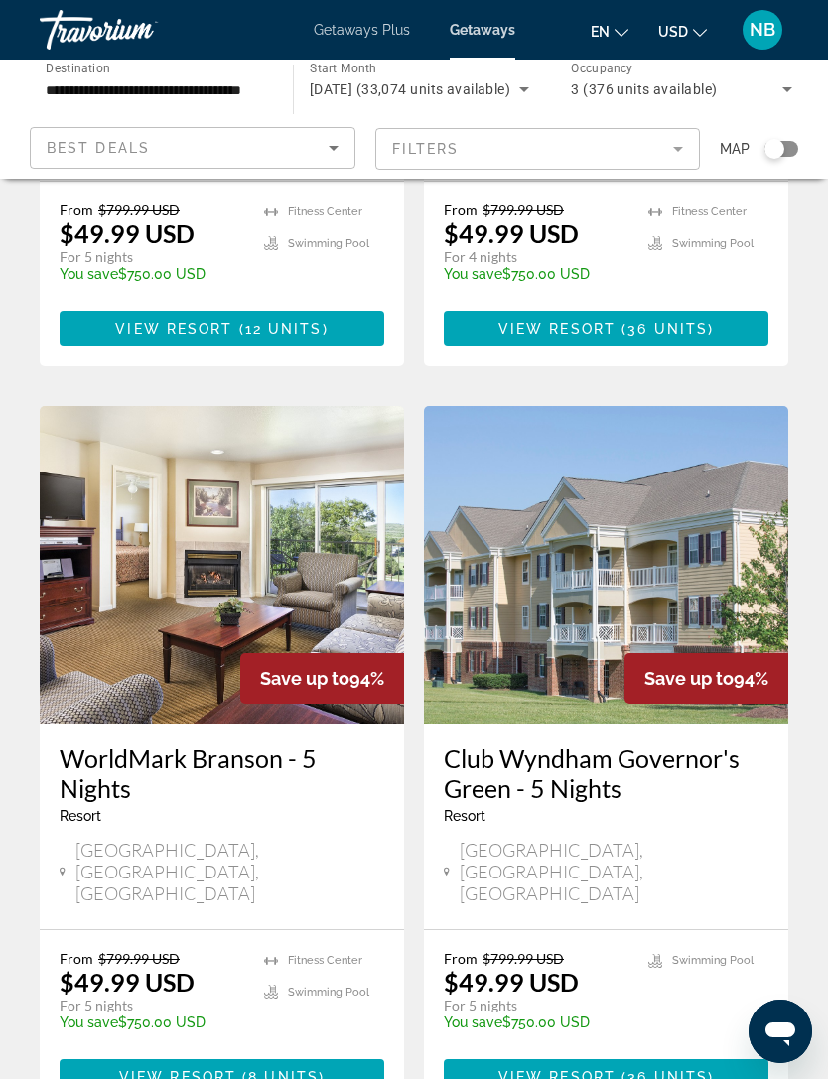
scroll to position [3687, 0]
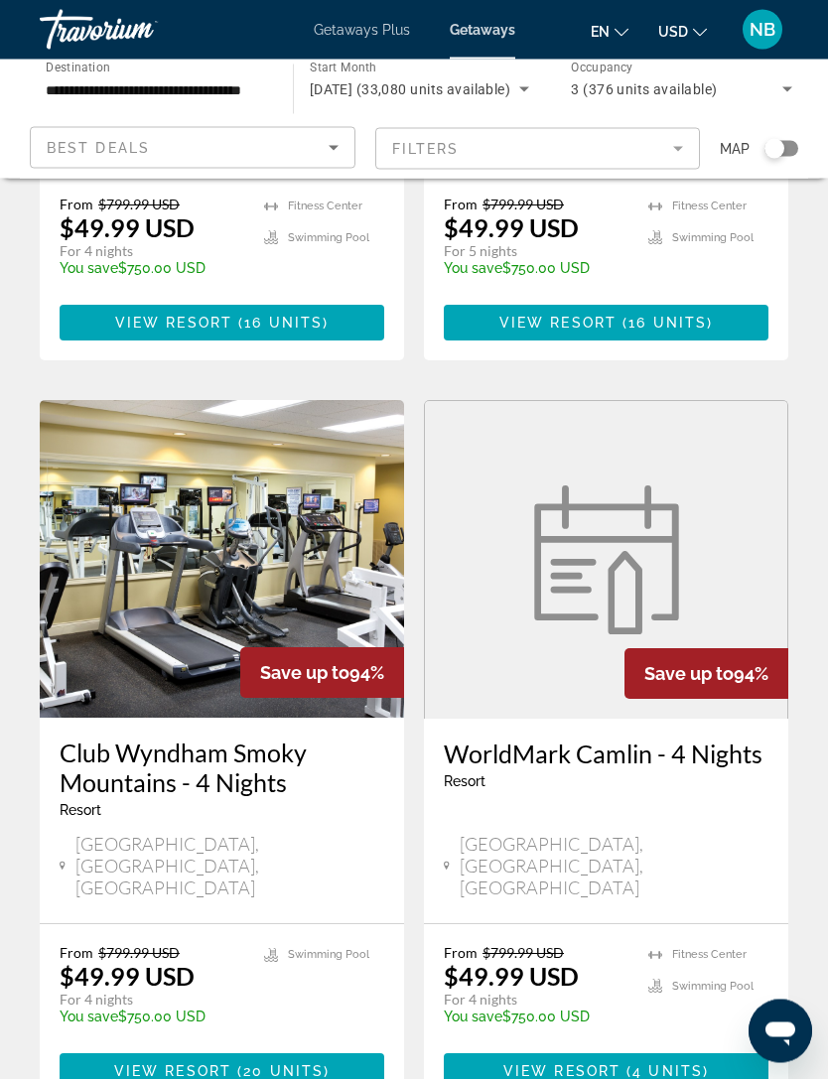
scroll to position [3659, 0]
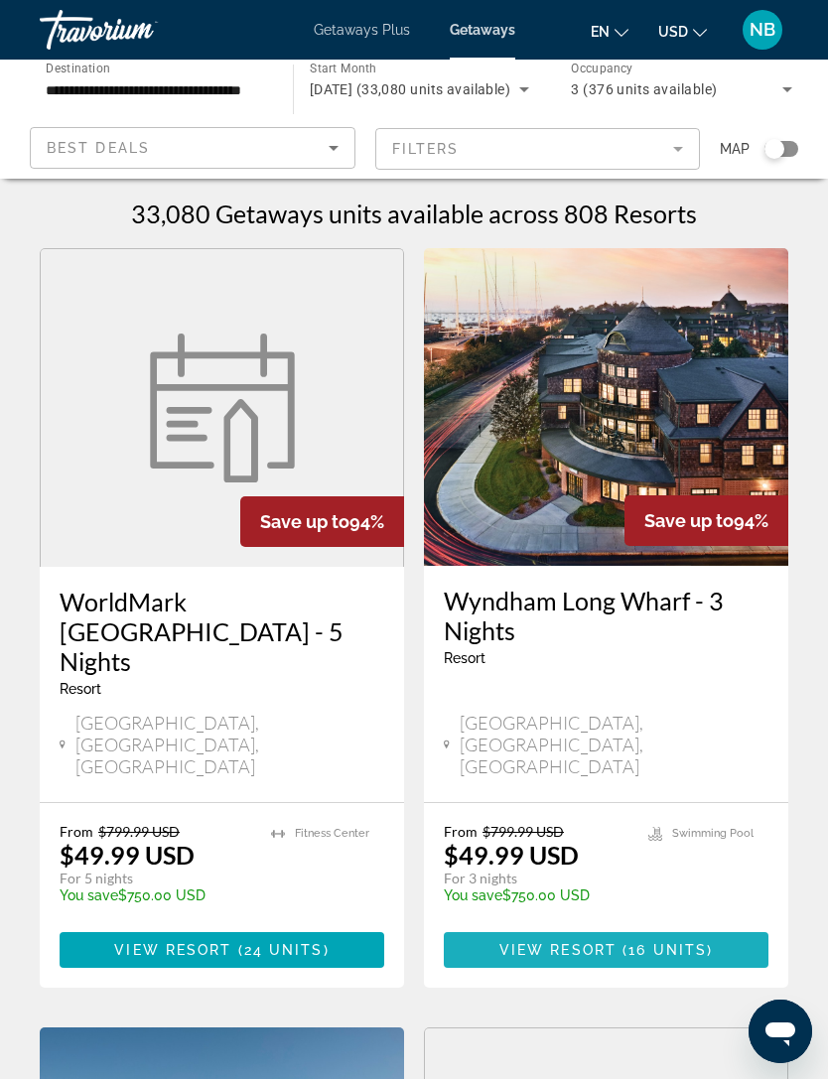
click at [659, 926] on span "Main content" at bounding box center [606, 950] width 324 height 48
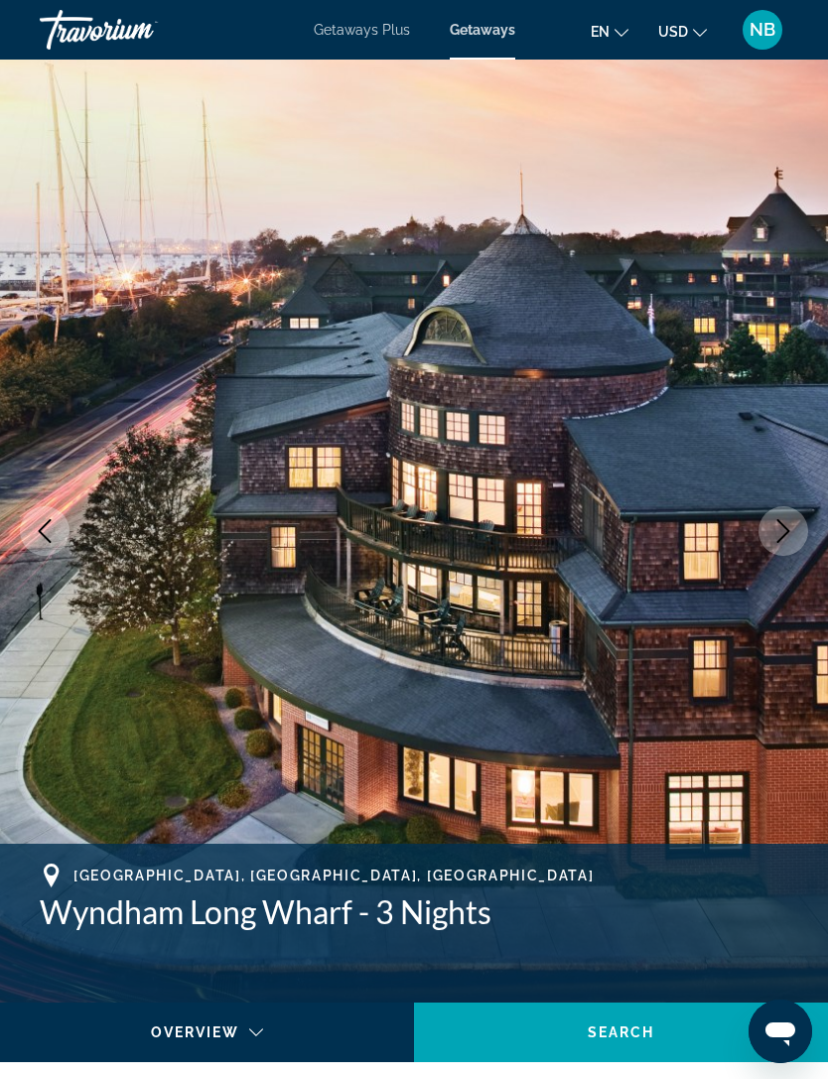
click at [779, 531] on icon "Next image" at bounding box center [783, 531] width 24 height 24
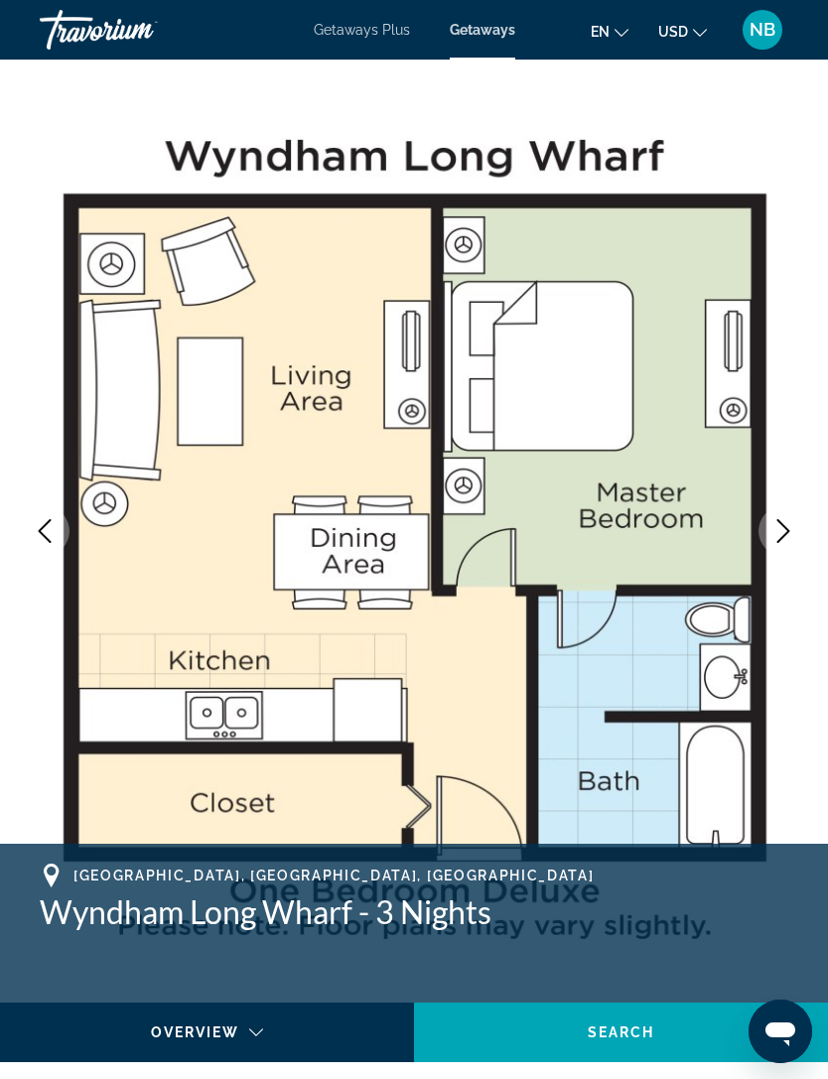
click at [740, 346] on img "Main content" at bounding box center [414, 531] width 828 height 943
click at [784, 522] on icon "Next image" at bounding box center [783, 531] width 24 height 24
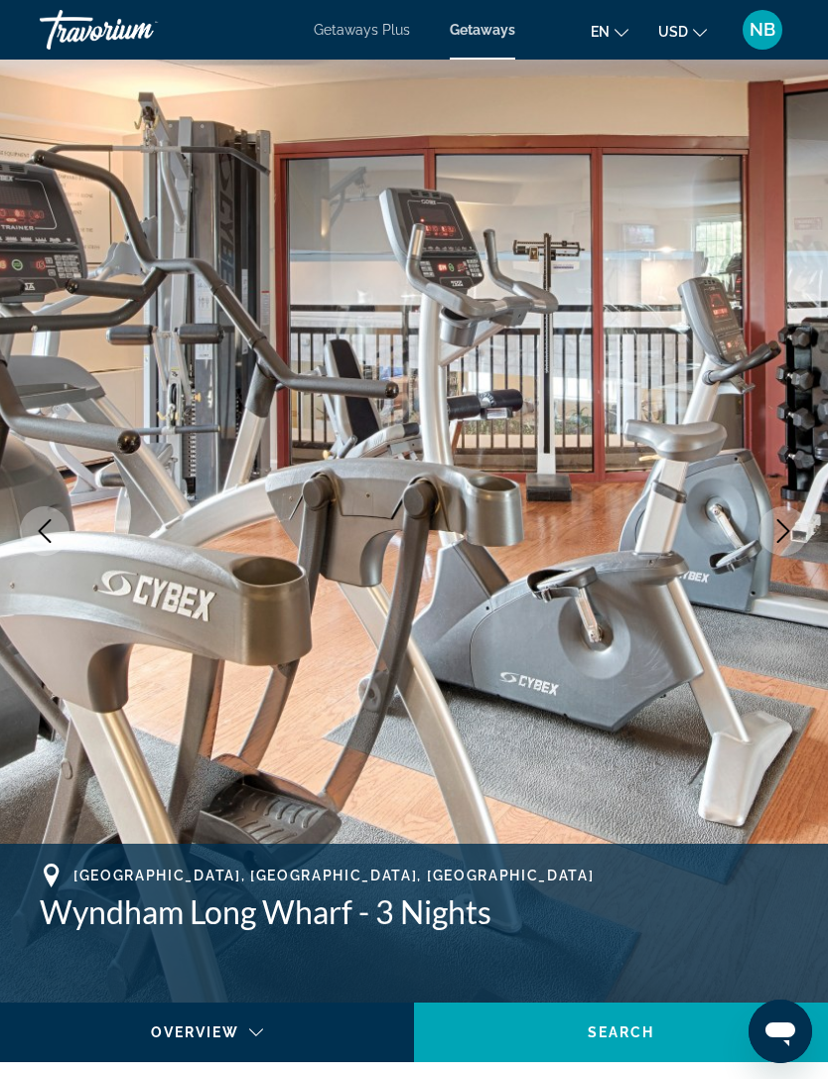
click at [791, 522] on icon "Next image" at bounding box center [783, 531] width 24 height 24
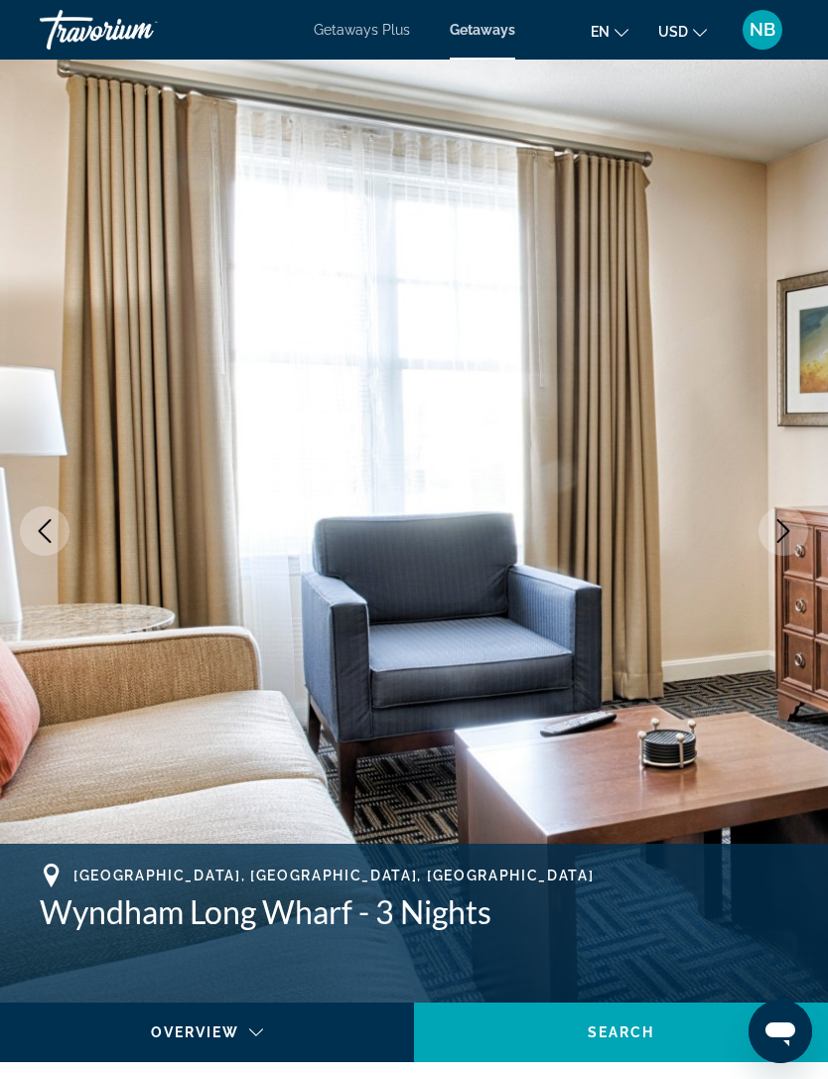
click at [789, 522] on icon "Next image" at bounding box center [783, 531] width 24 height 24
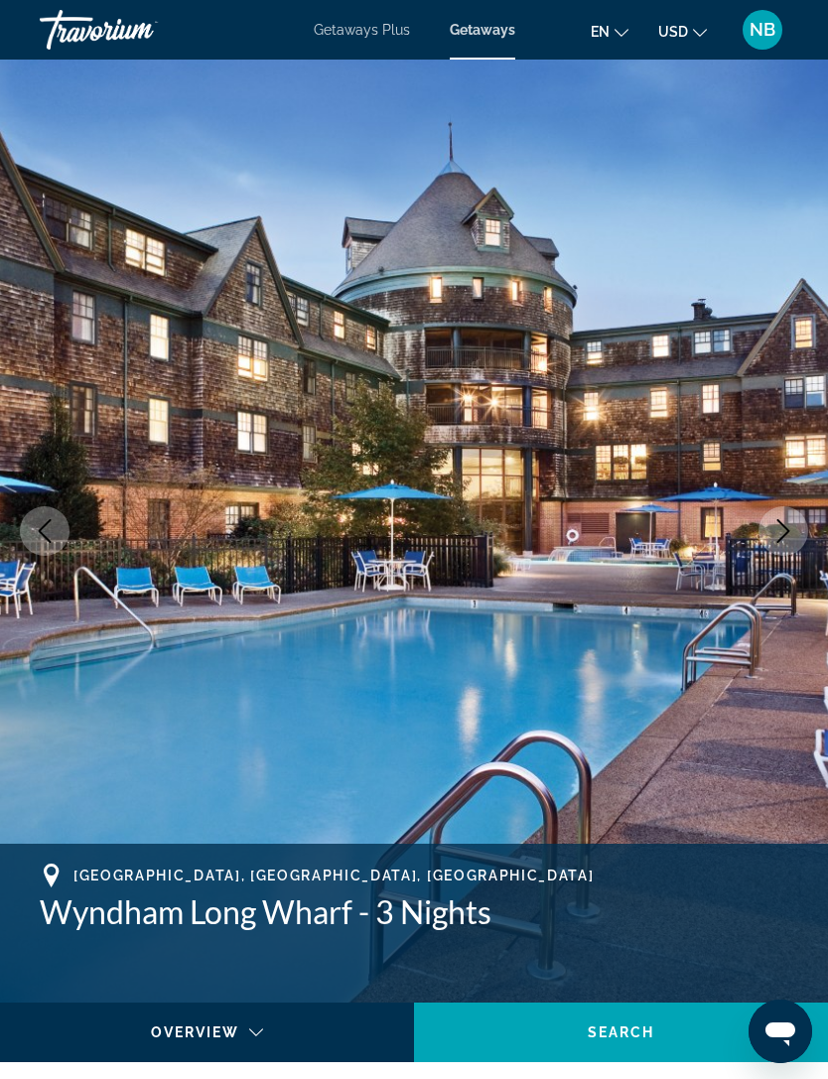
click at [787, 524] on icon "Next image" at bounding box center [783, 531] width 24 height 24
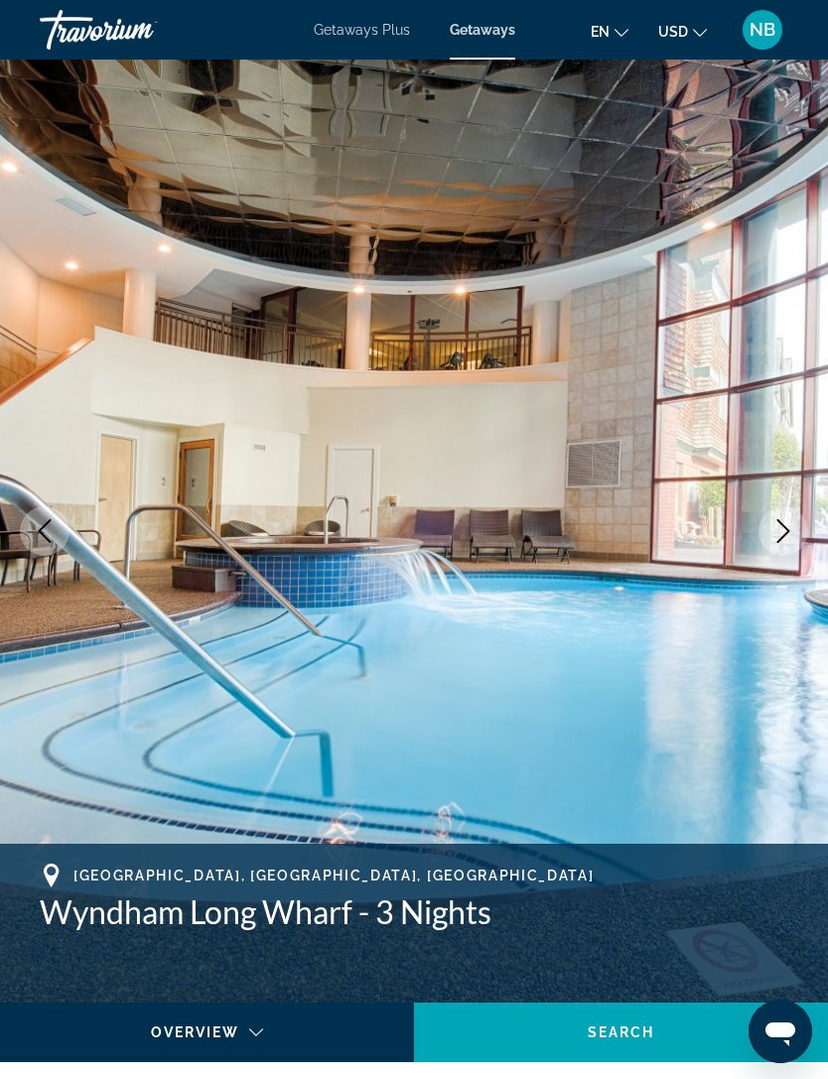
click at [802, 543] on button "Next image" at bounding box center [783, 531] width 50 height 50
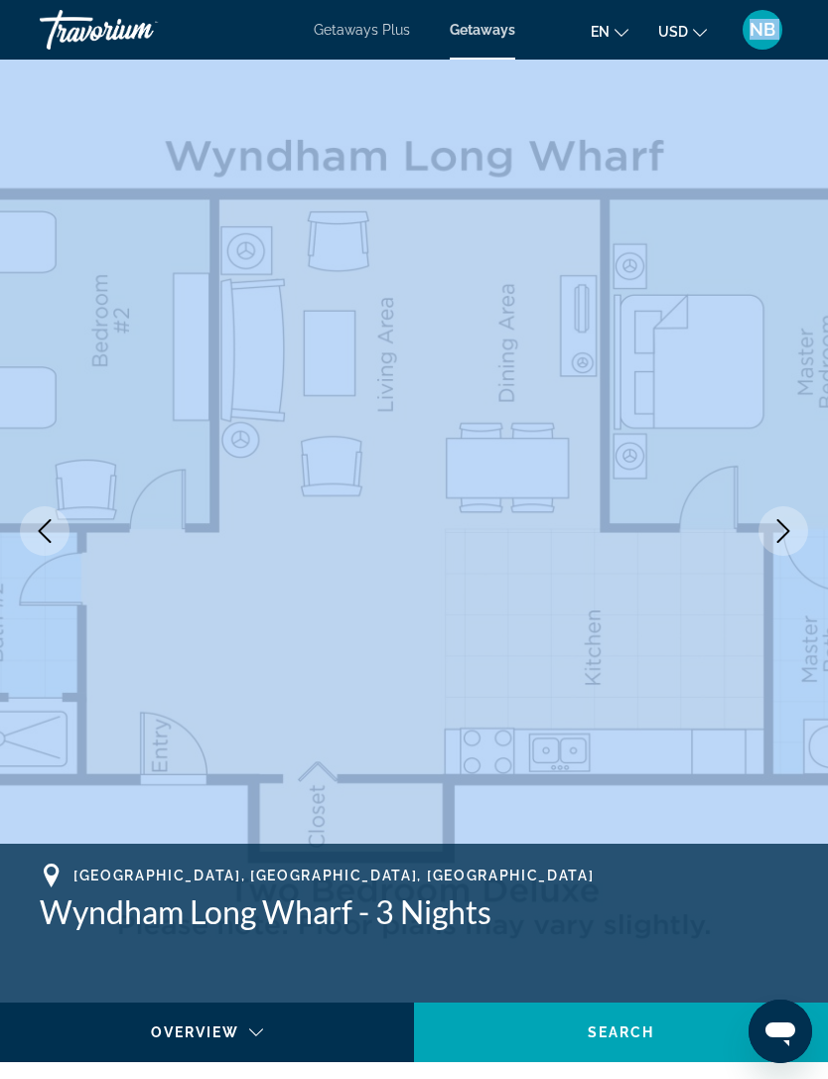
click at [788, 543] on button "Next image" at bounding box center [783, 531] width 50 height 50
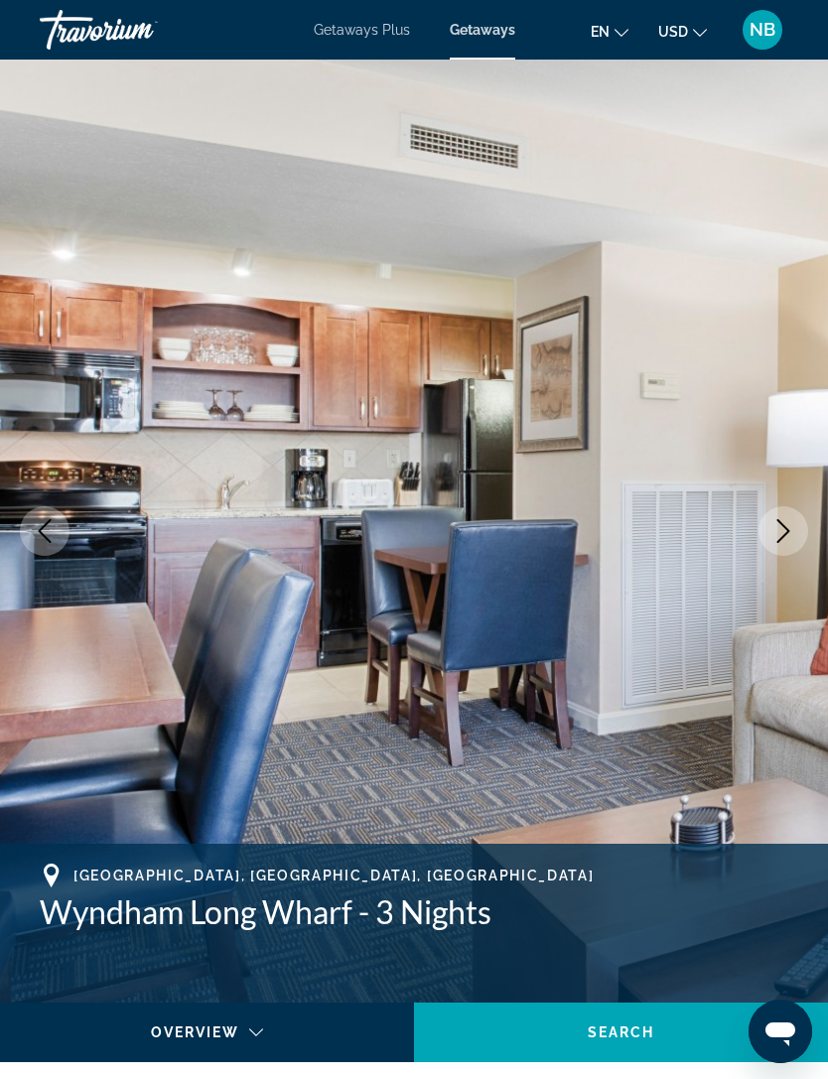
click at [788, 542] on icon "Next image" at bounding box center [783, 531] width 24 height 24
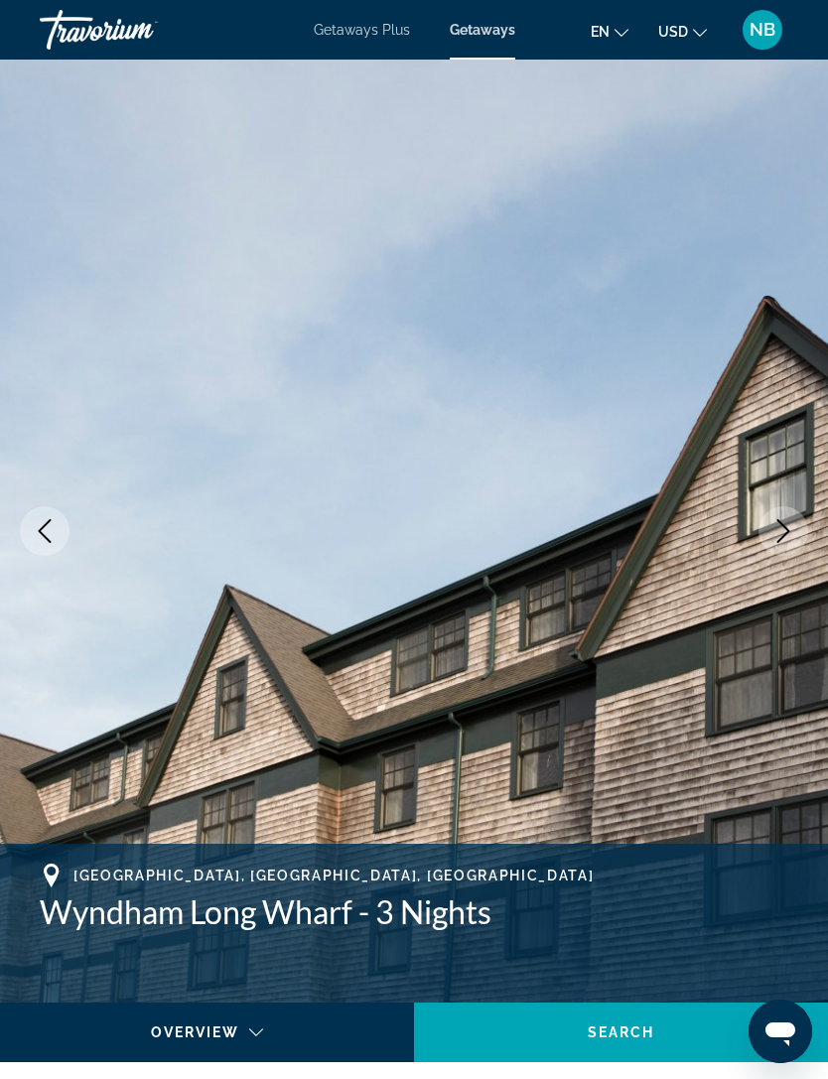
click at [796, 530] on button "Next image" at bounding box center [783, 531] width 50 height 50
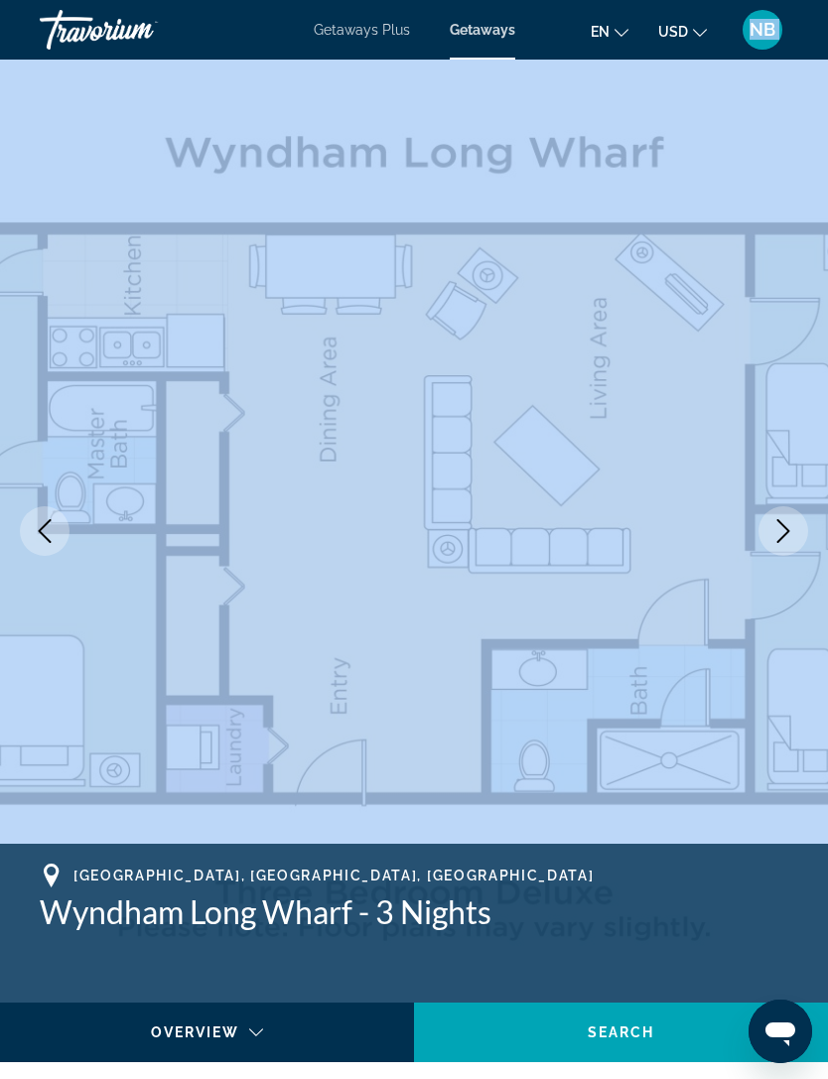
click at [778, 530] on icon "Next image" at bounding box center [783, 531] width 24 height 24
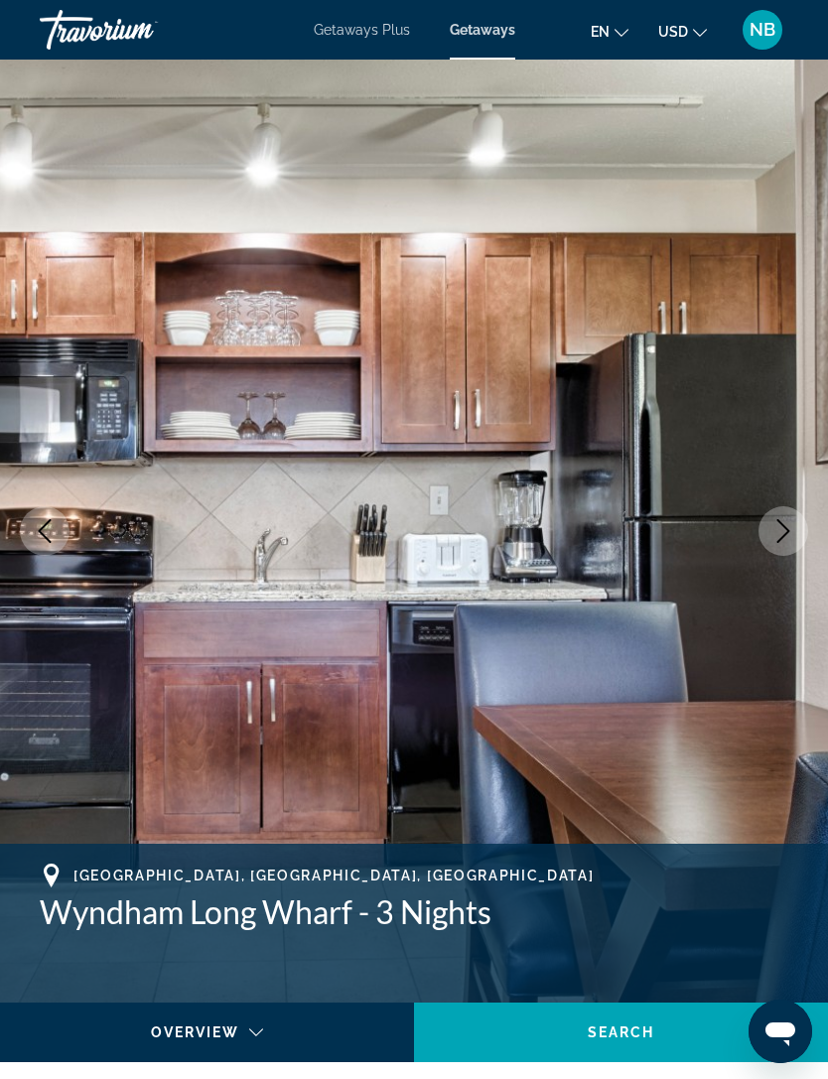
click at [800, 528] on button "Next image" at bounding box center [783, 531] width 50 height 50
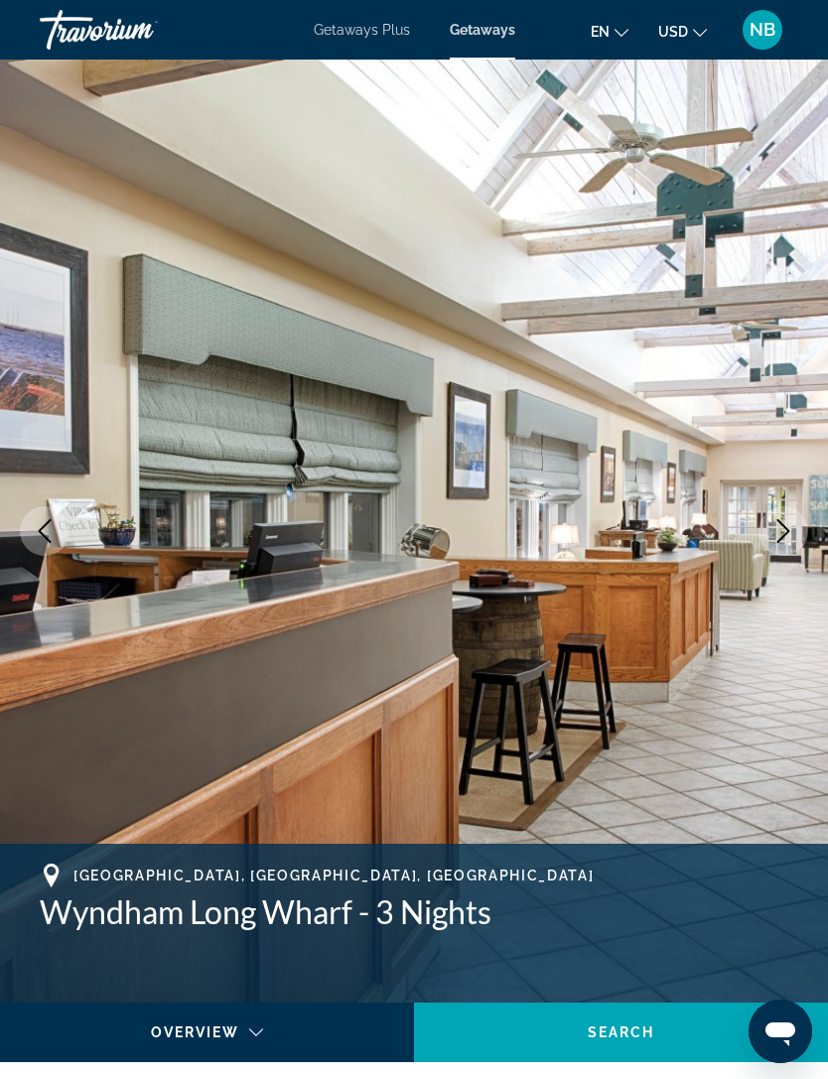
click at [801, 530] on button "Next image" at bounding box center [783, 531] width 50 height 50
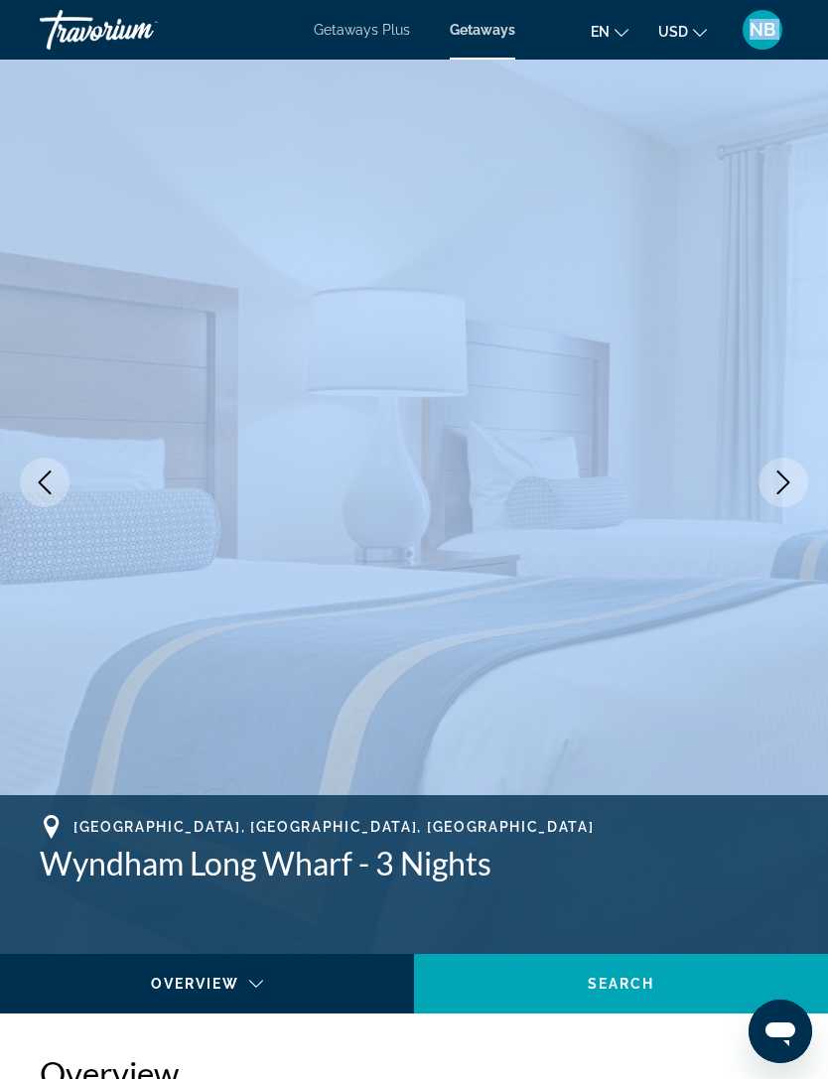
click at [738, 635] on img "Main content" at bounding box center [414, 482] width 828 height 943
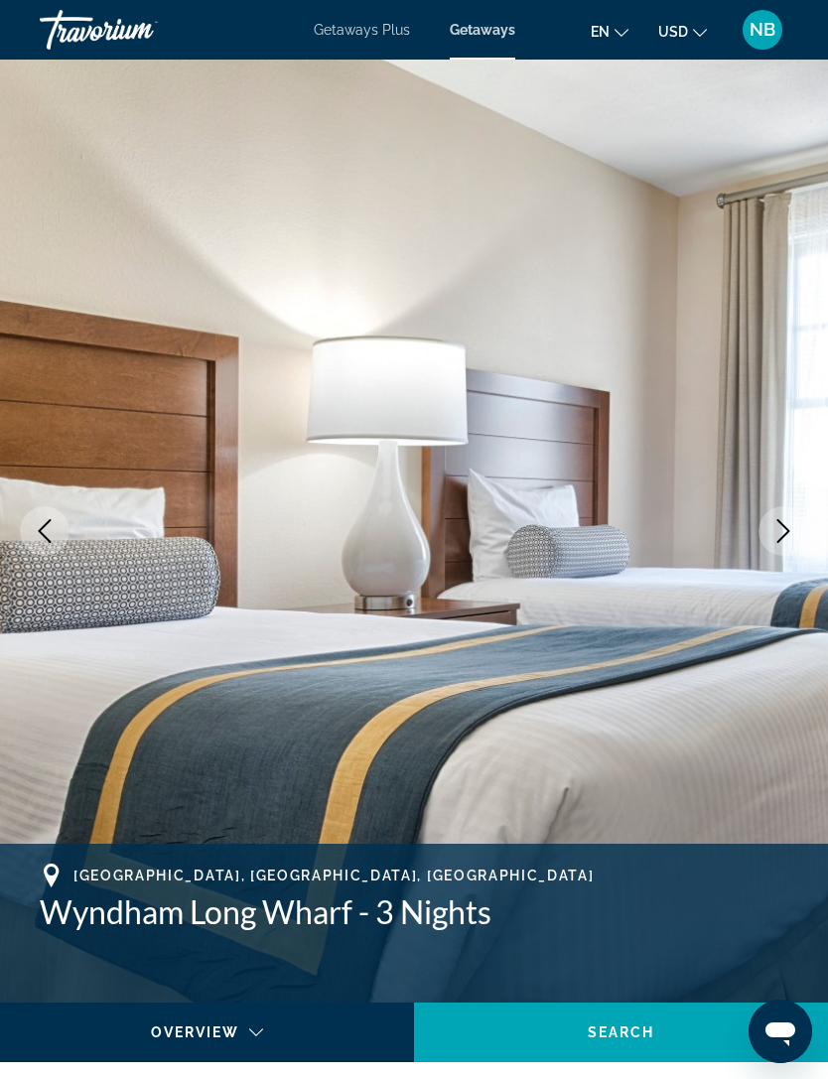
click at [786, 559] on img "Main content" at bounding box center [414, 531] width 828 height 943
click at [786, 531] on icon "Next image" at bounding box center [783, 531] width 24 height 24
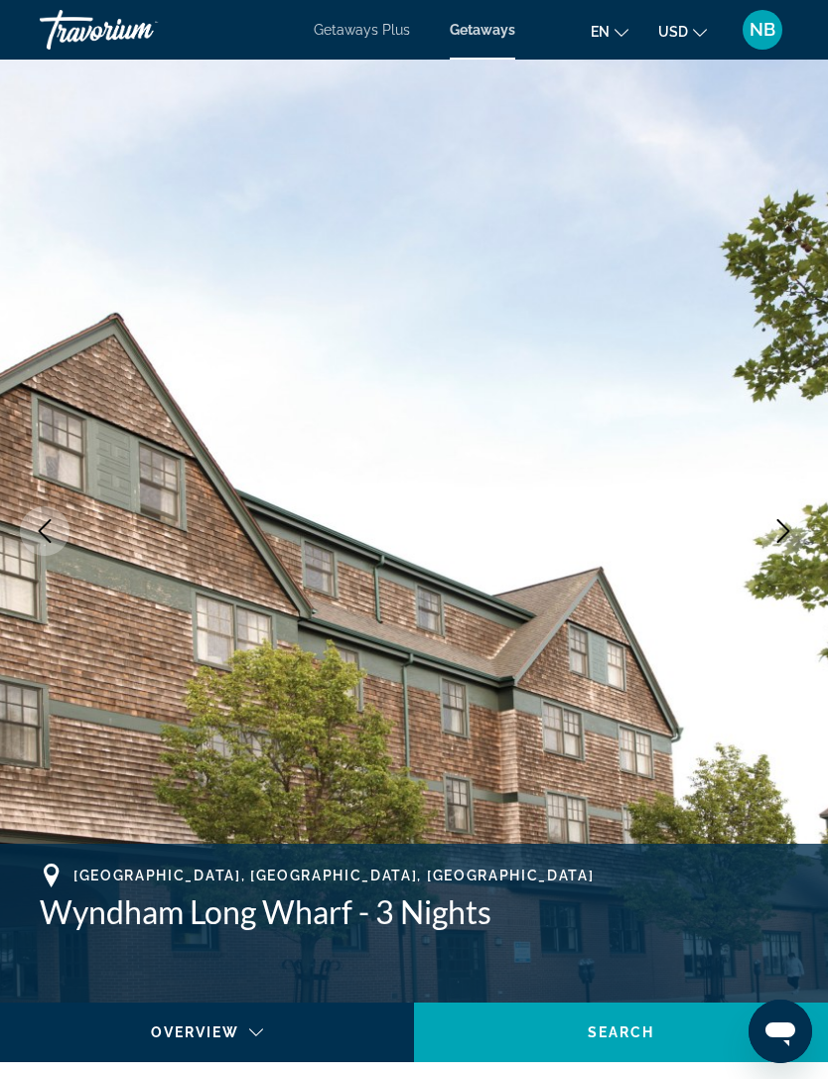
click at [779, 530] on icon "Next image" at bounding box center [783, 531] width 24 height 24
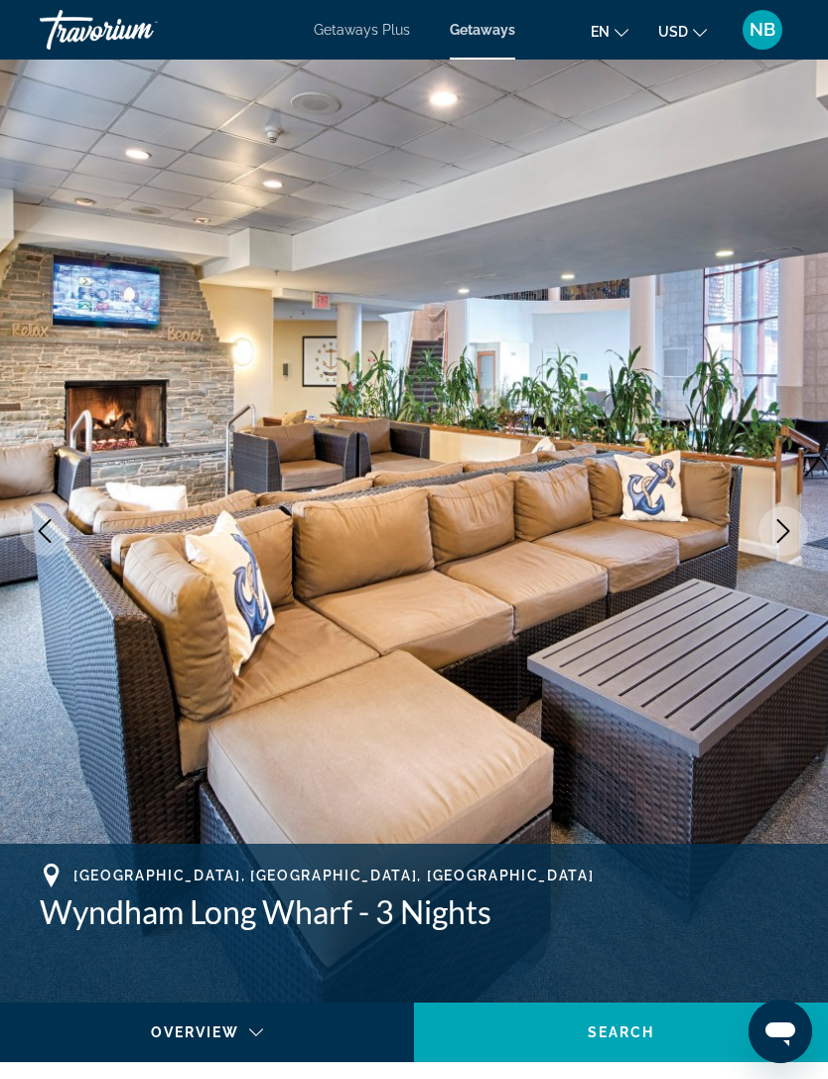
click at [775, 526] on icon "Next image" at bounding box center [783, 531] width 24 height 24
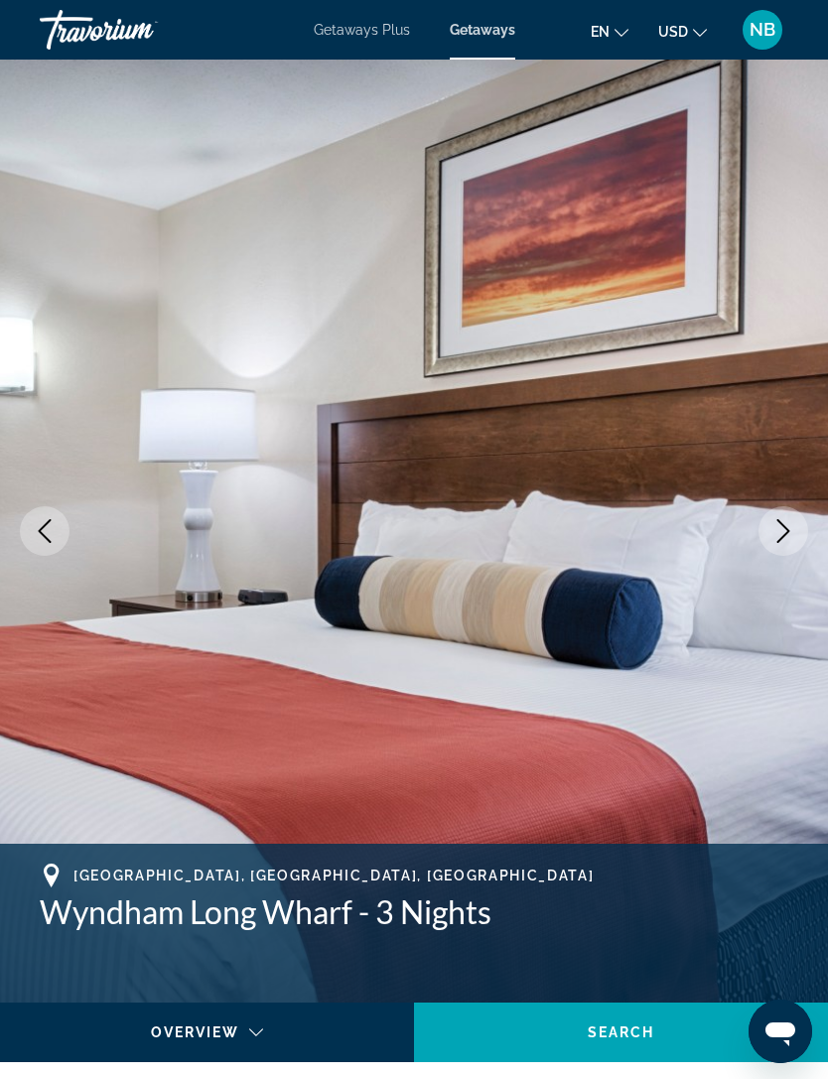
click at [780, 526] on icon "Next image" at bounding box center [783, 531] width 24 height 24
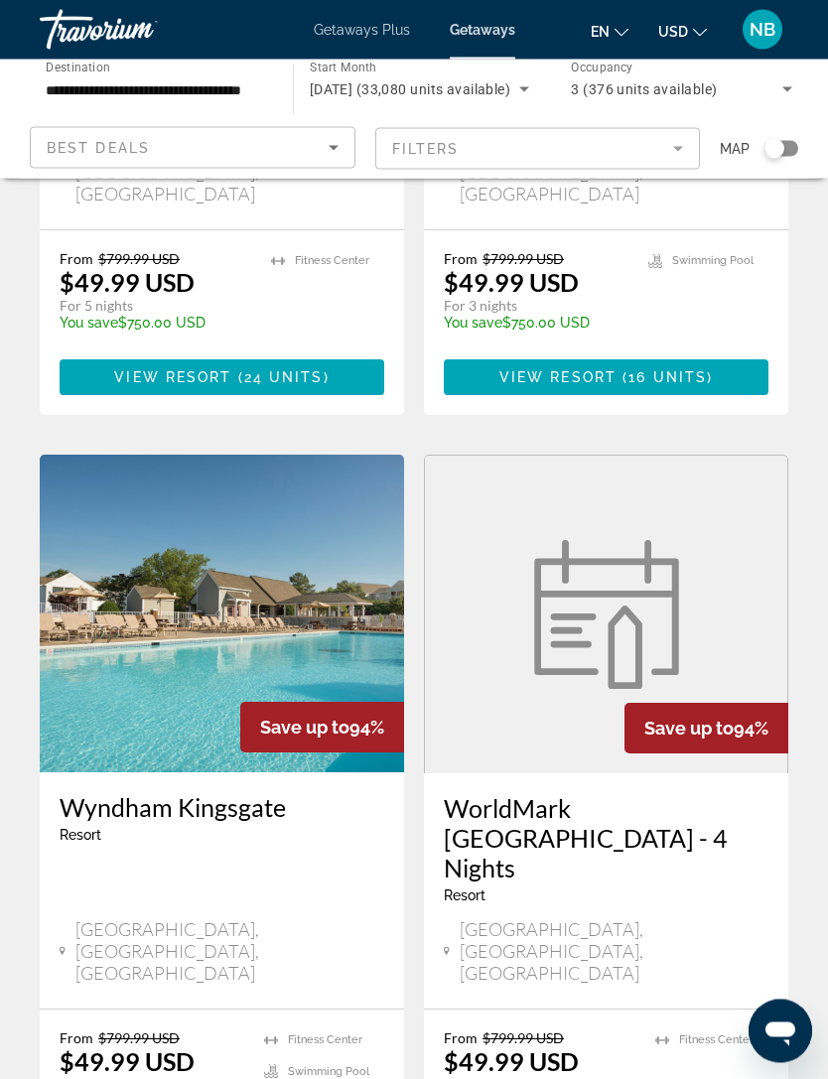
scroll to position [573, 0]
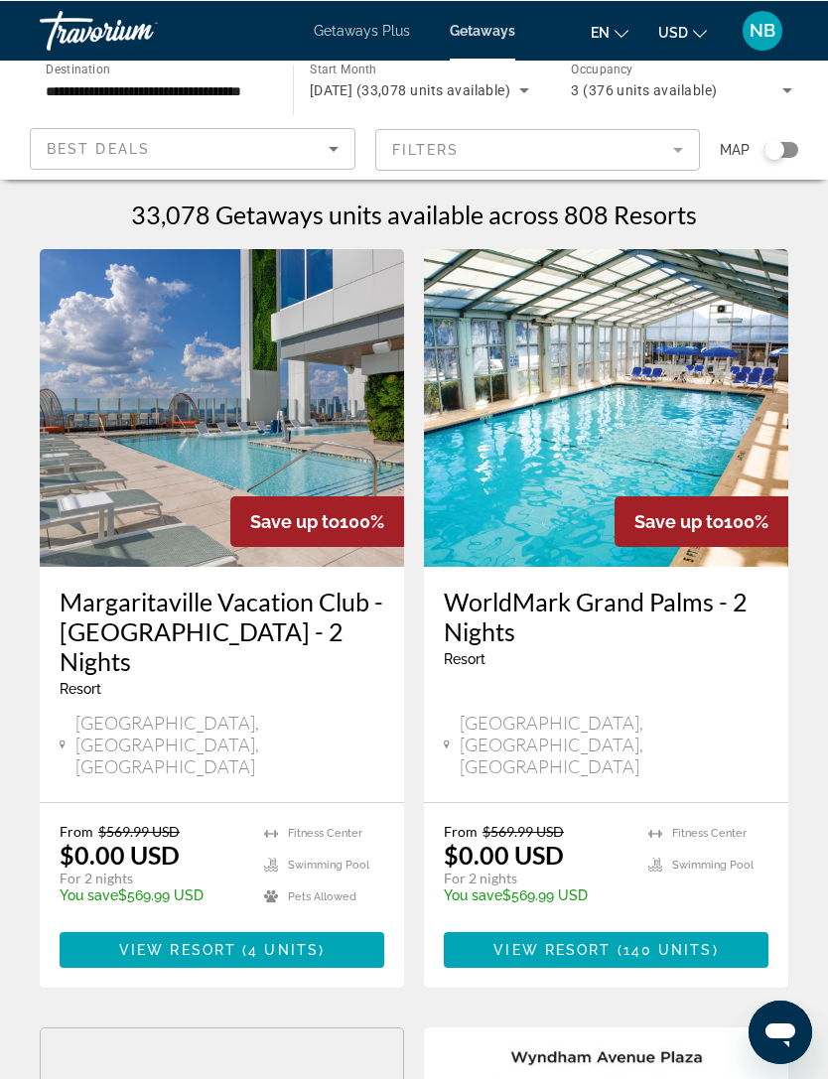
click at [342, 144] on icon "Sort by" at bounding box center [334, 148] width 24 height 24
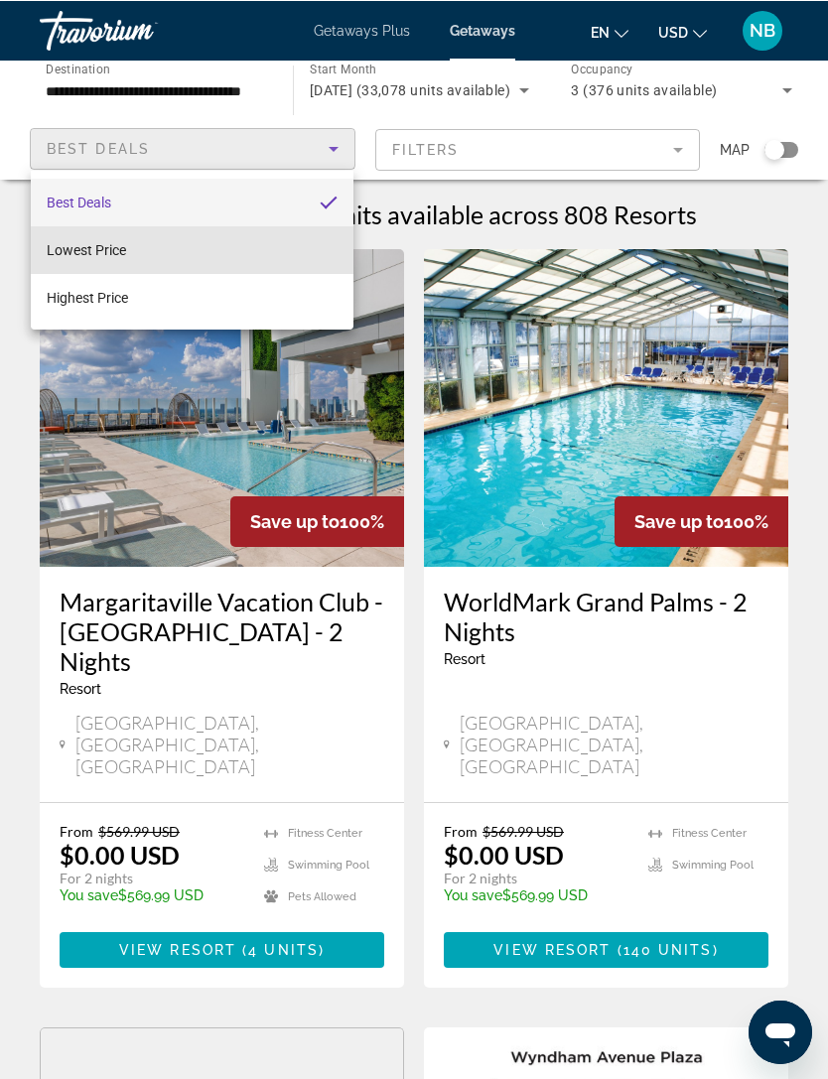
click at [131, 244] on mat-option "Lowest Price" at bounding box center [192, 249] width 323 height 48
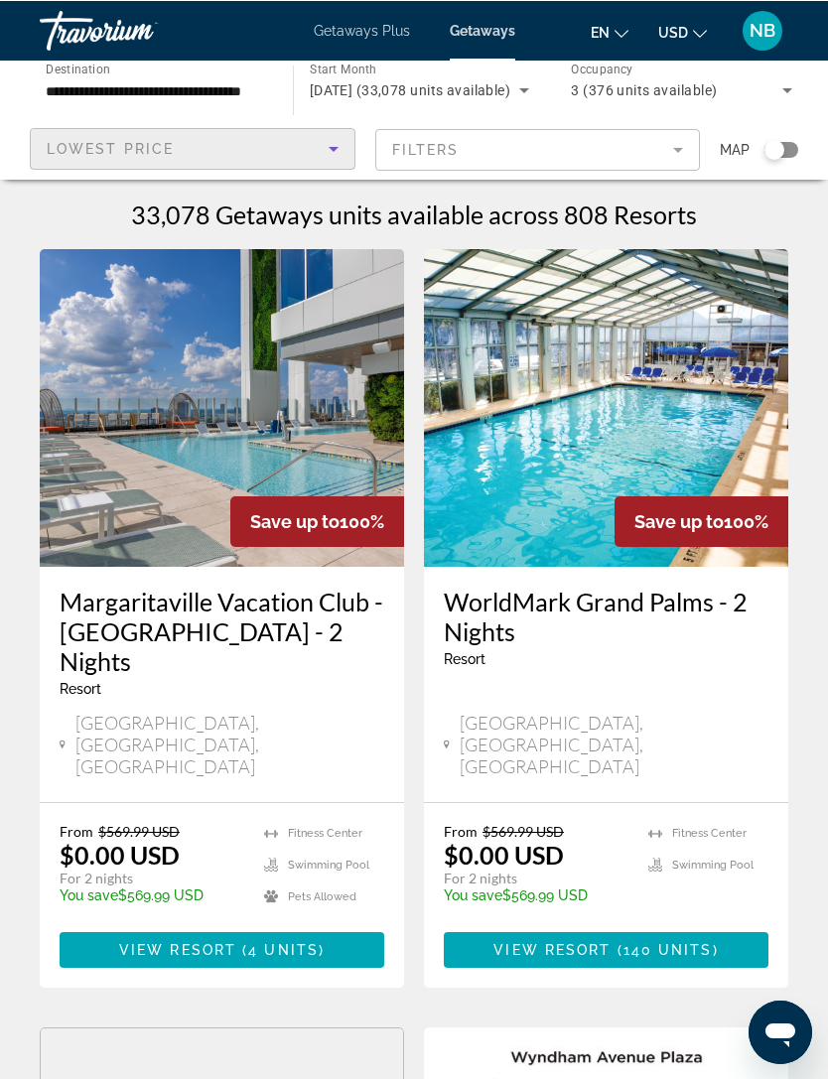
click at [682, 149] on mat-form-field "Filters" at bounding box center [537, 149] width 325 height 42
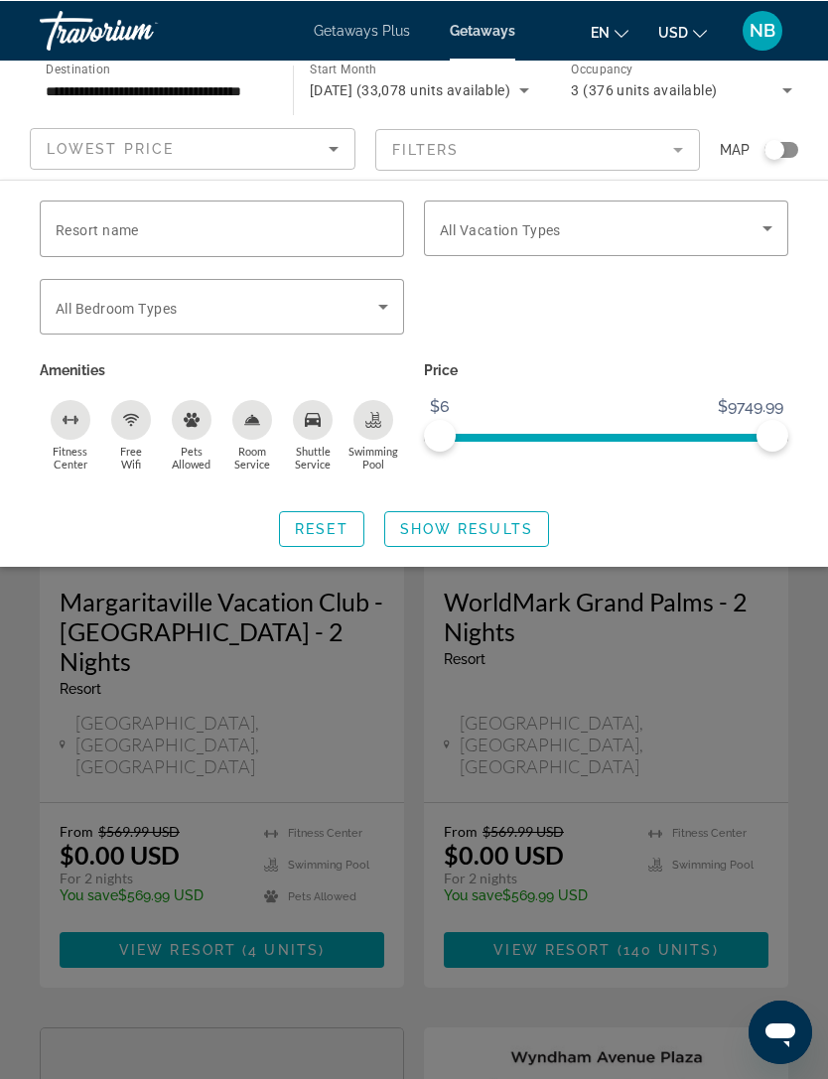
click at [772, 226] on icon "Search widget" at bounding box center [767, 227] width 24 height 24
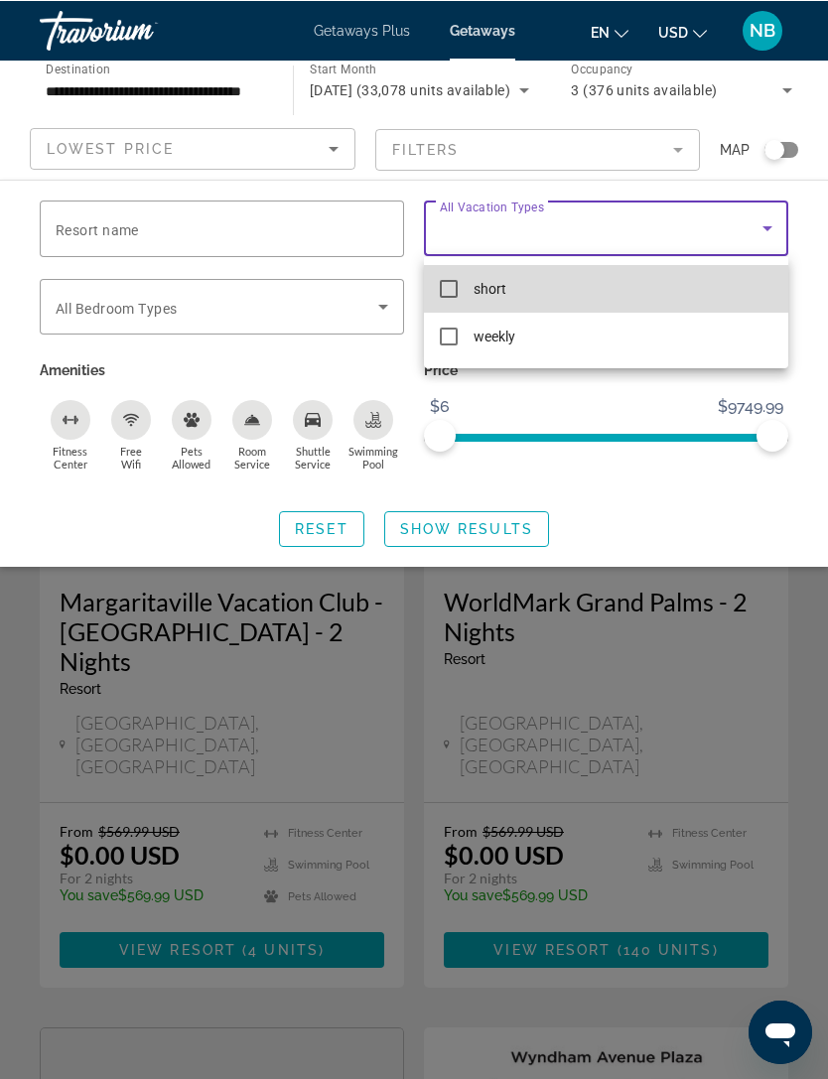
click at [493, 284] on span "short" at bounding box center [489, 288] width 33 height 24
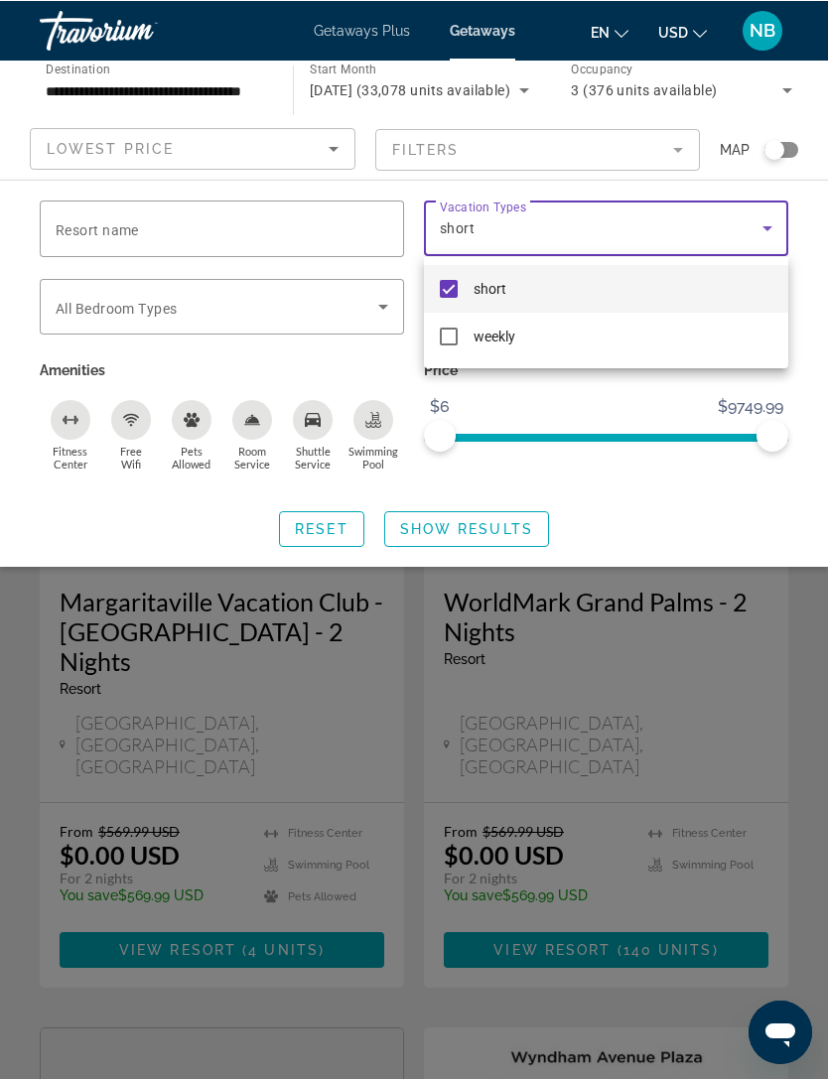
click at [392, 299] on div at bounding box center [414, 539] width 828 height 1079
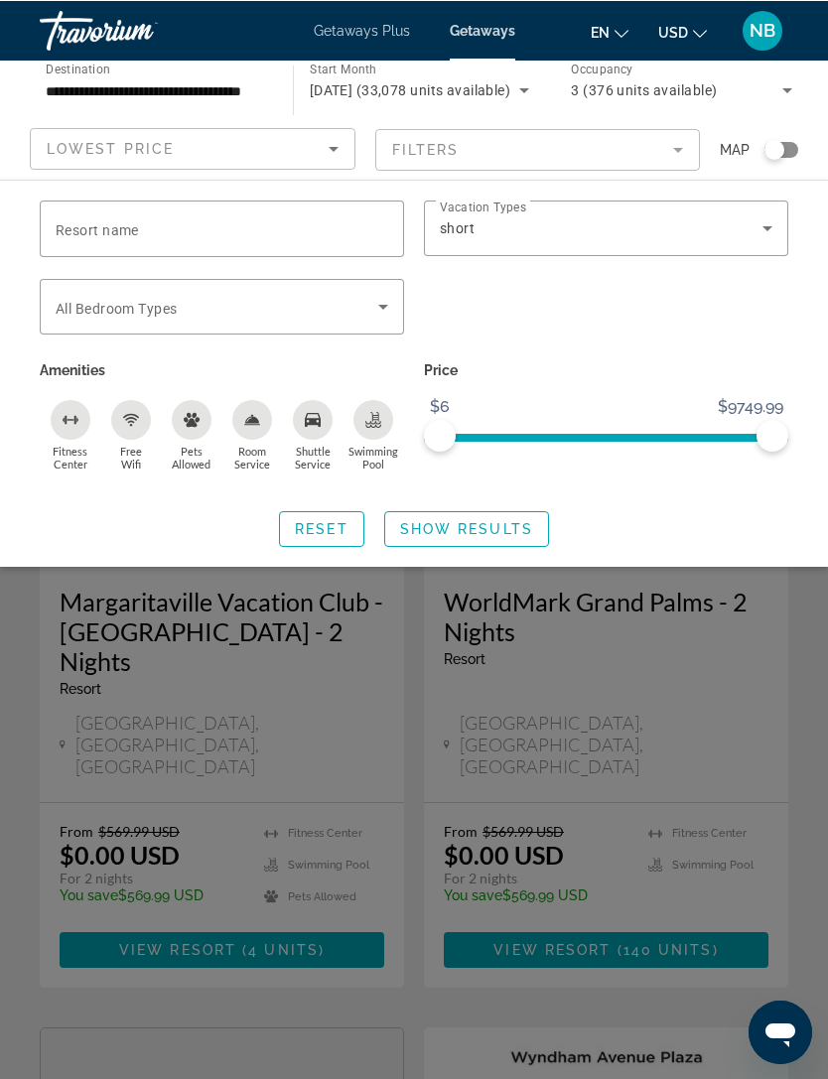
click at [389, 298] on icon "Search widget" at bounding box center [383, 306] width 24 height 24
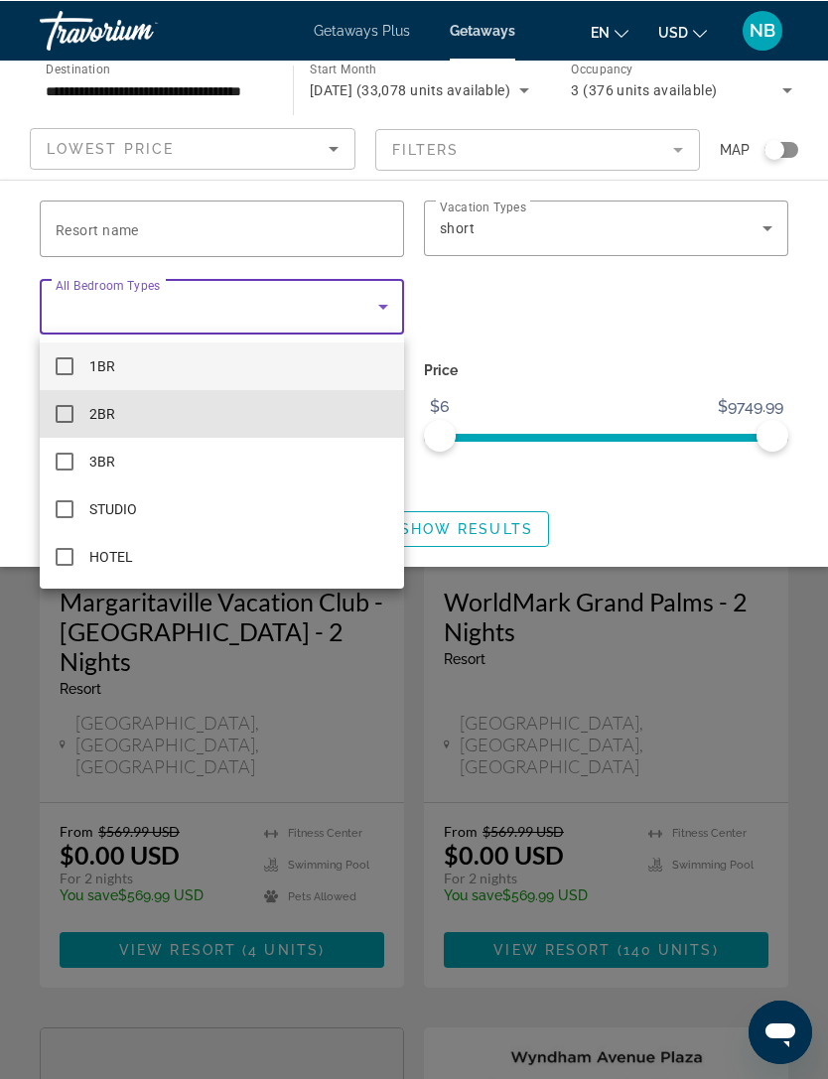
click at [76, 407] on mat-option "2BR" at bounding box center [222, 413] width 364 height 48
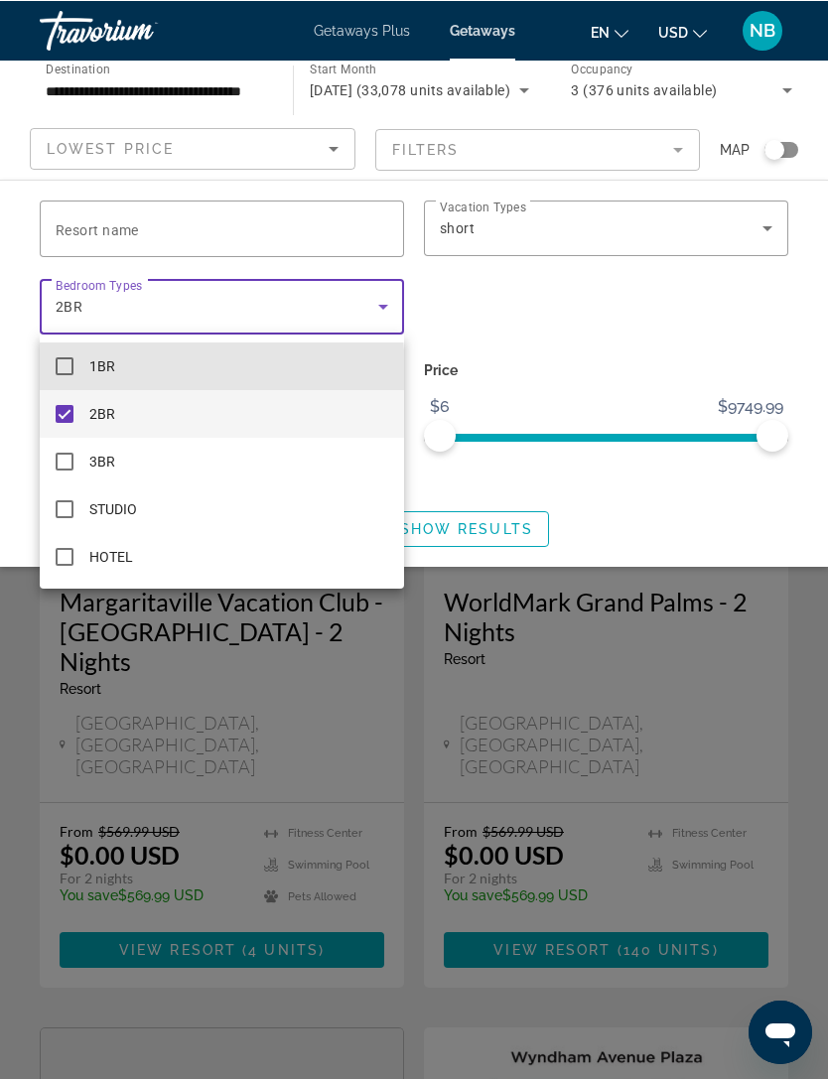
click at [64, 375] on mat-option "1BR" at bounding box center [222, 365] width 364 height 48
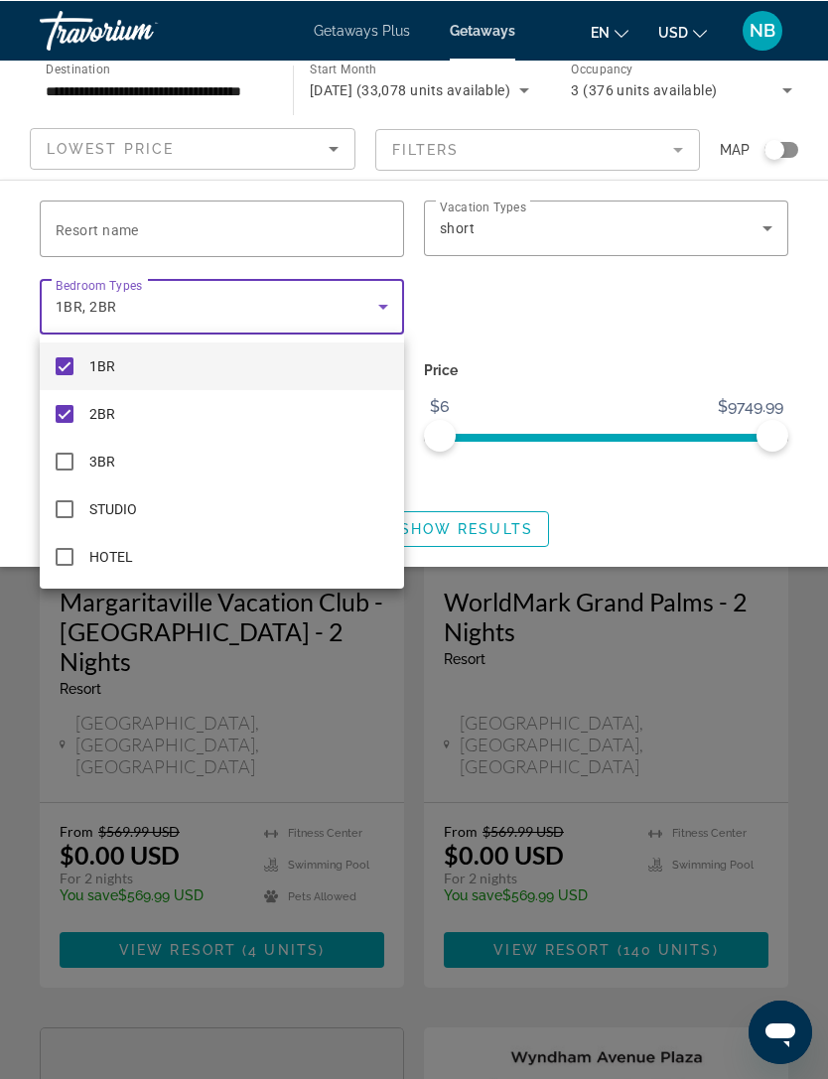
click at [389, 310] on div at bounding box center [414, 539] width 828 height 1079
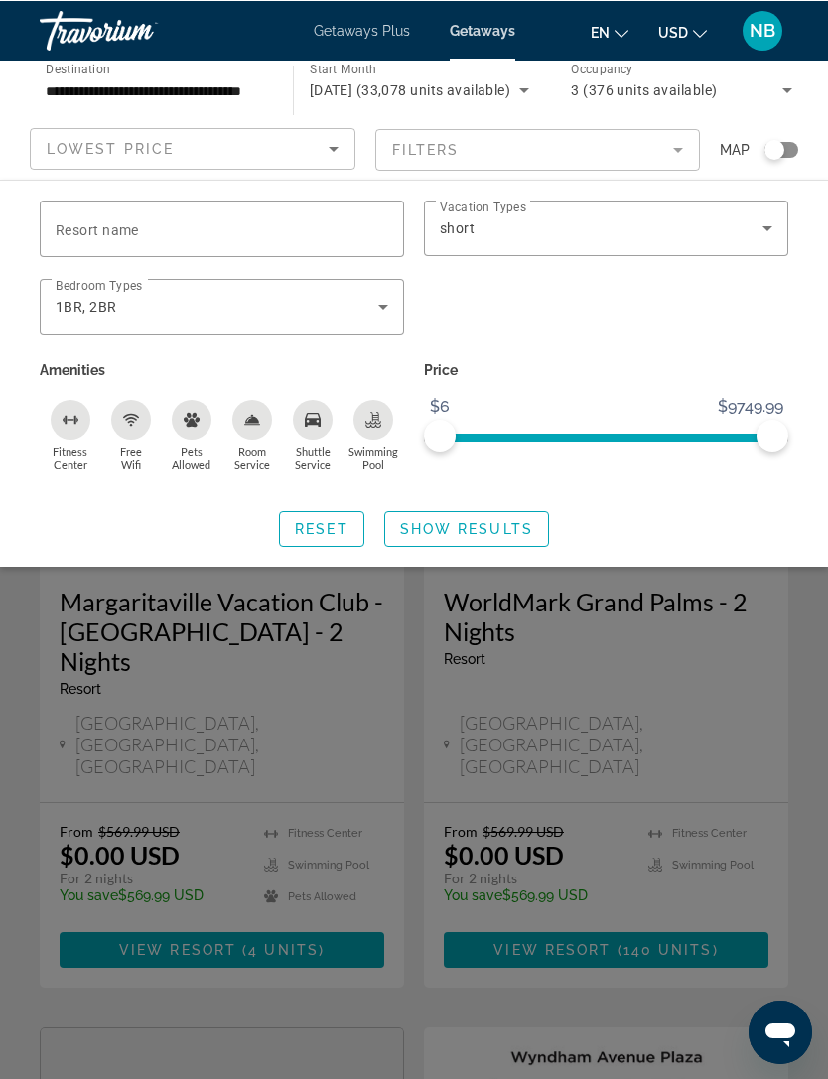
click at [386, 218] on input "Resort name" at bounding box center [222, 228] width 332 height 24
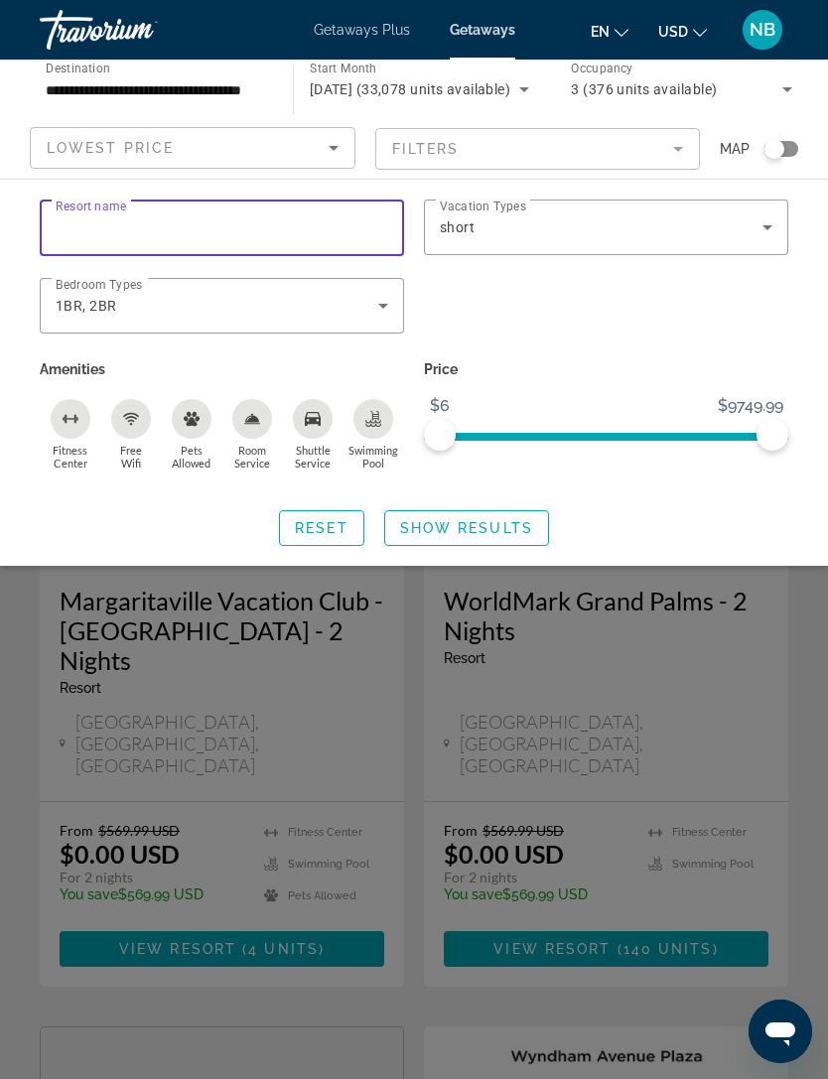
click at [679, 153] on mat-form-field "Filters" at bounding box center [537, 149] width 325 height 42
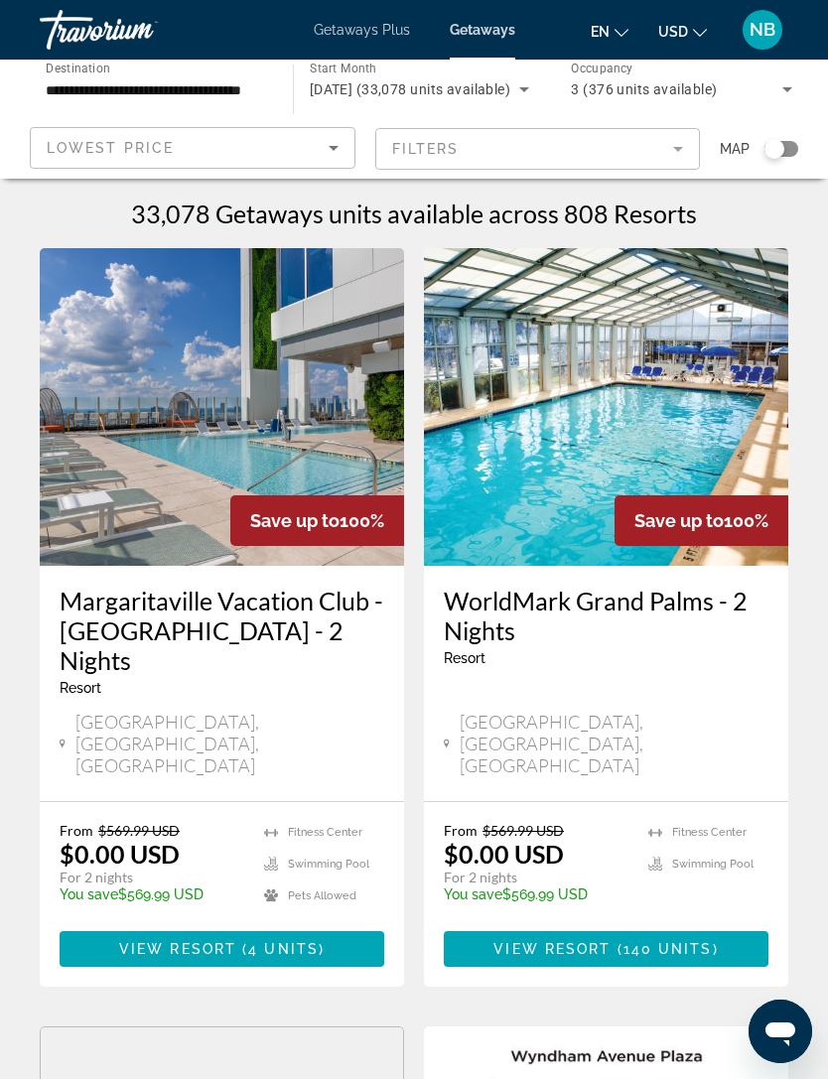
click at [683, 145] on mat-form-field "Filters" at bounding box center [537, 149] width 325 height 42
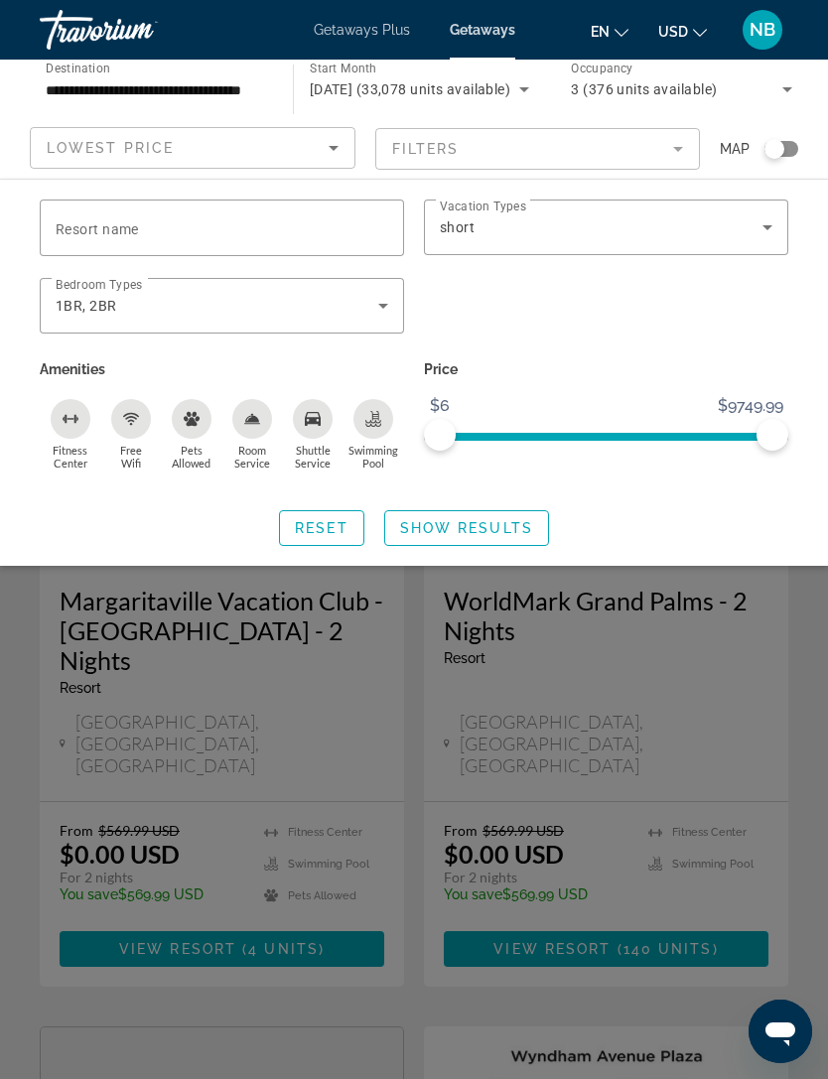
click at [679, 150] on mat-form-field "Filters" at bounding box center [537, 149] width 325 height 42
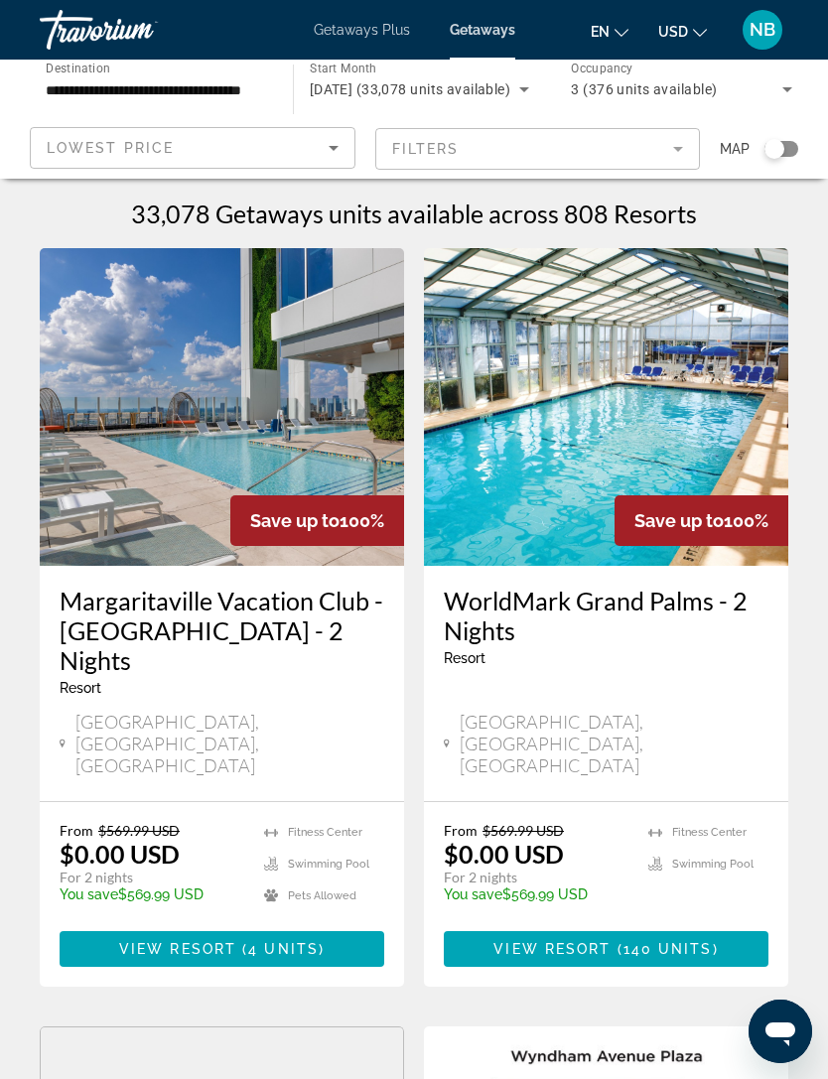
click at [337, 151] on icon "Sort by" at bounding box center [334, 148] width 24 height 24
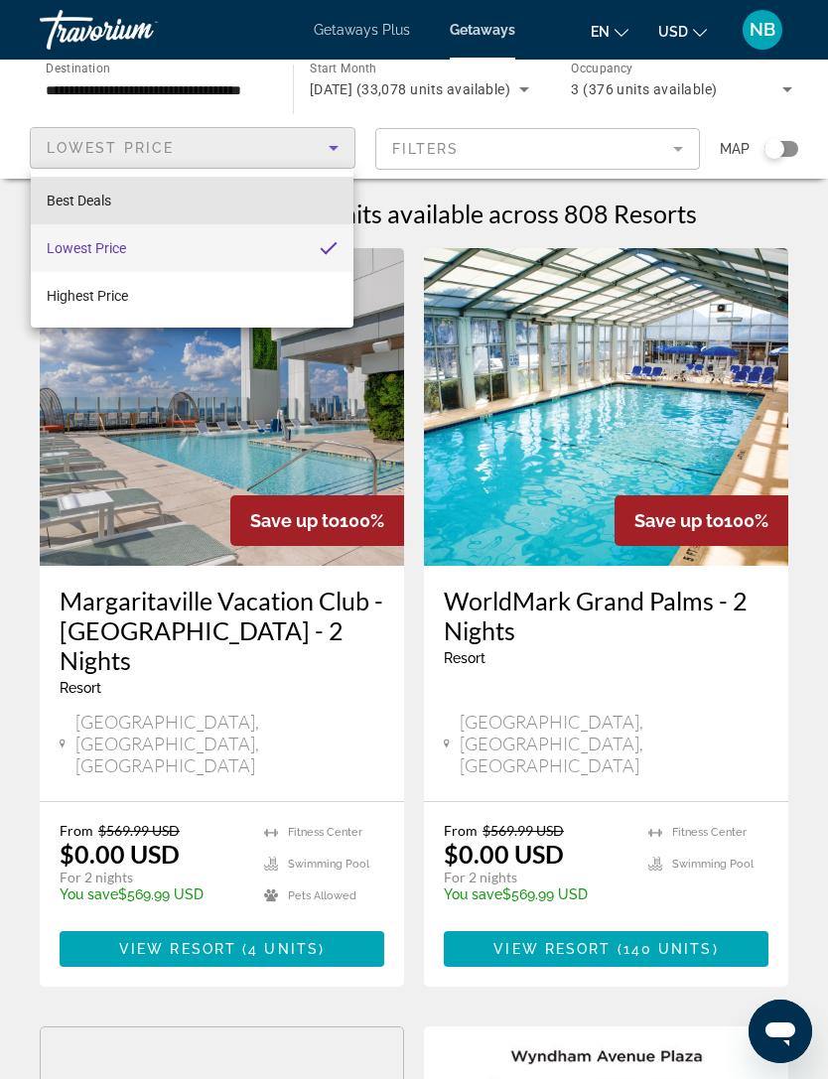
click at [98, 191] on span "Best Deals" at bounding box center [79, 201] width 65 height 24
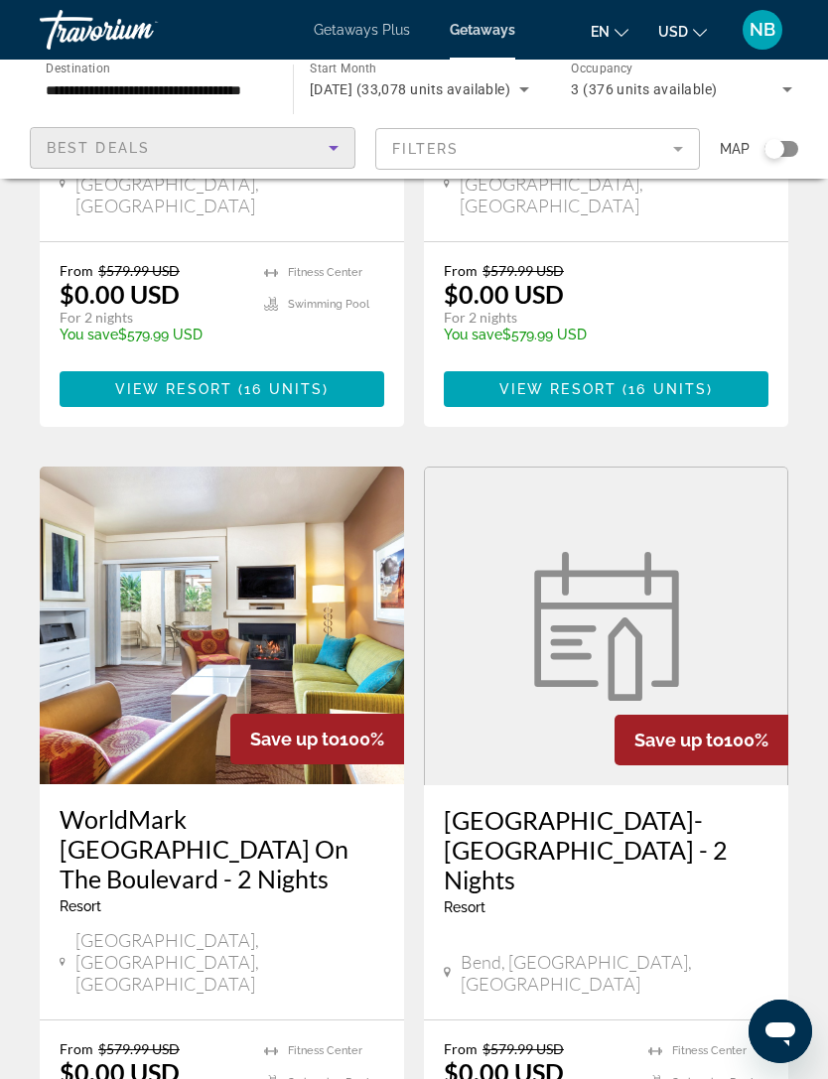
scroll to position [3610, 0]
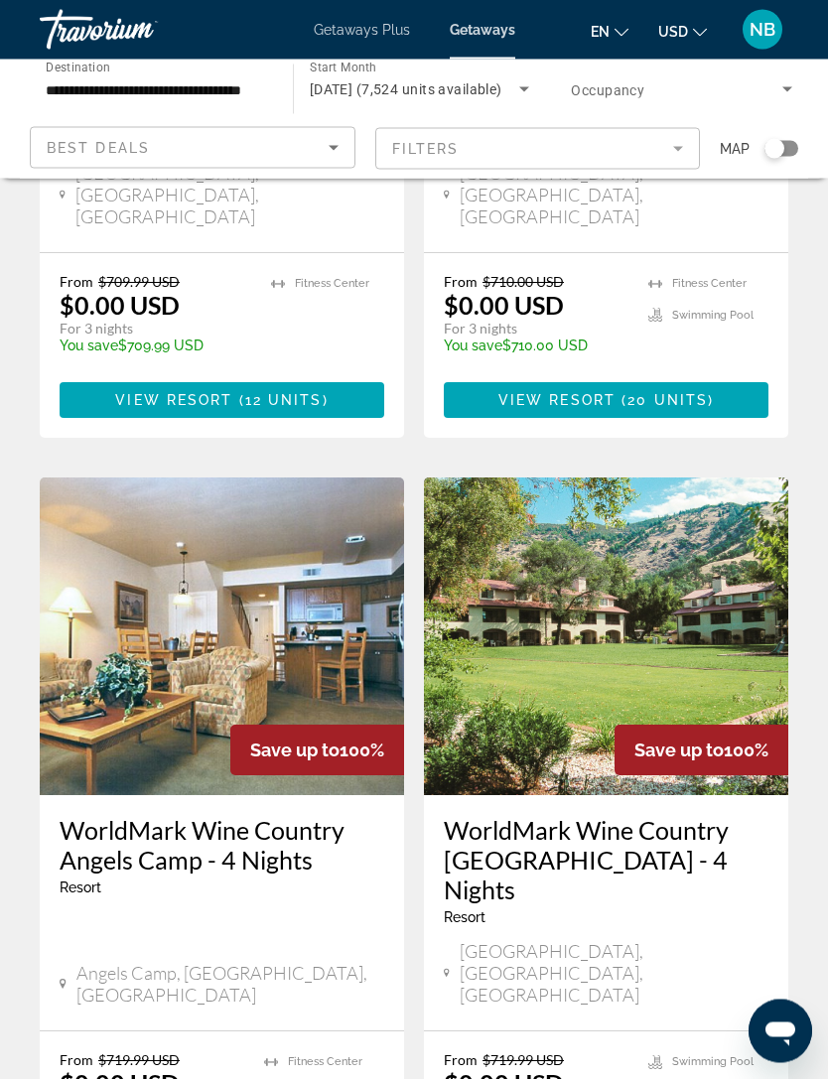
scroll to position [3688, 0]
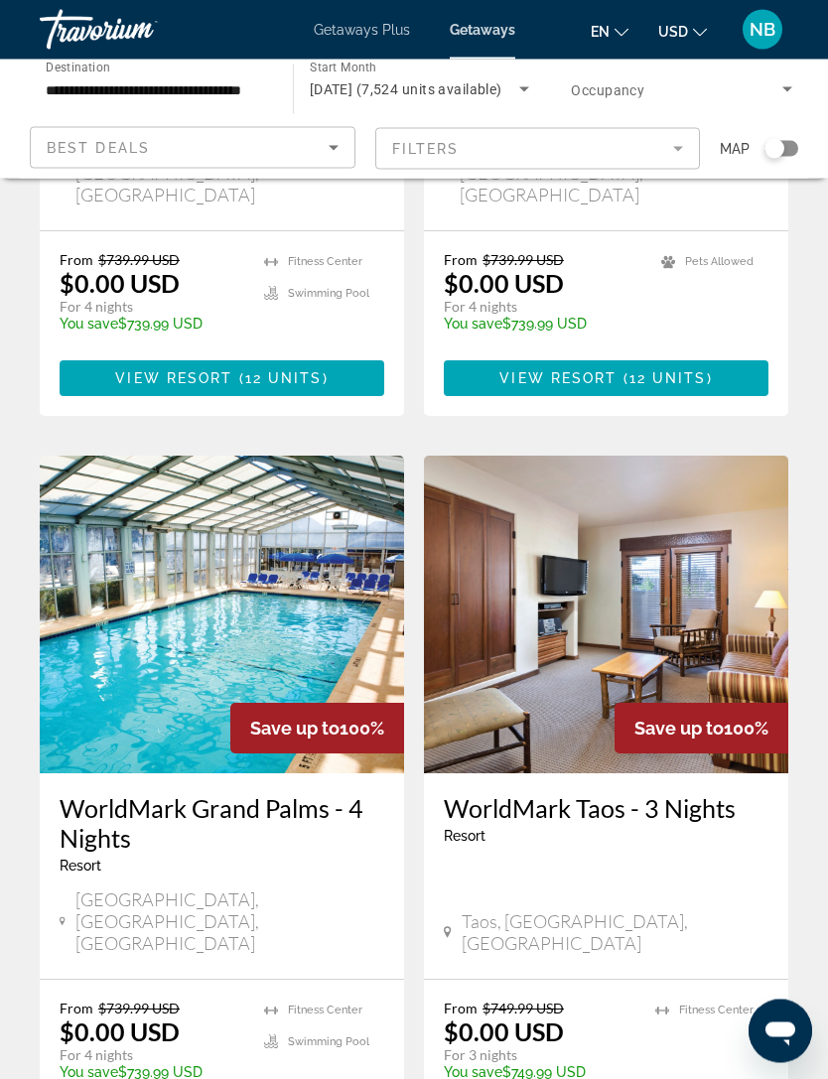
scroll to position [3686, 0]
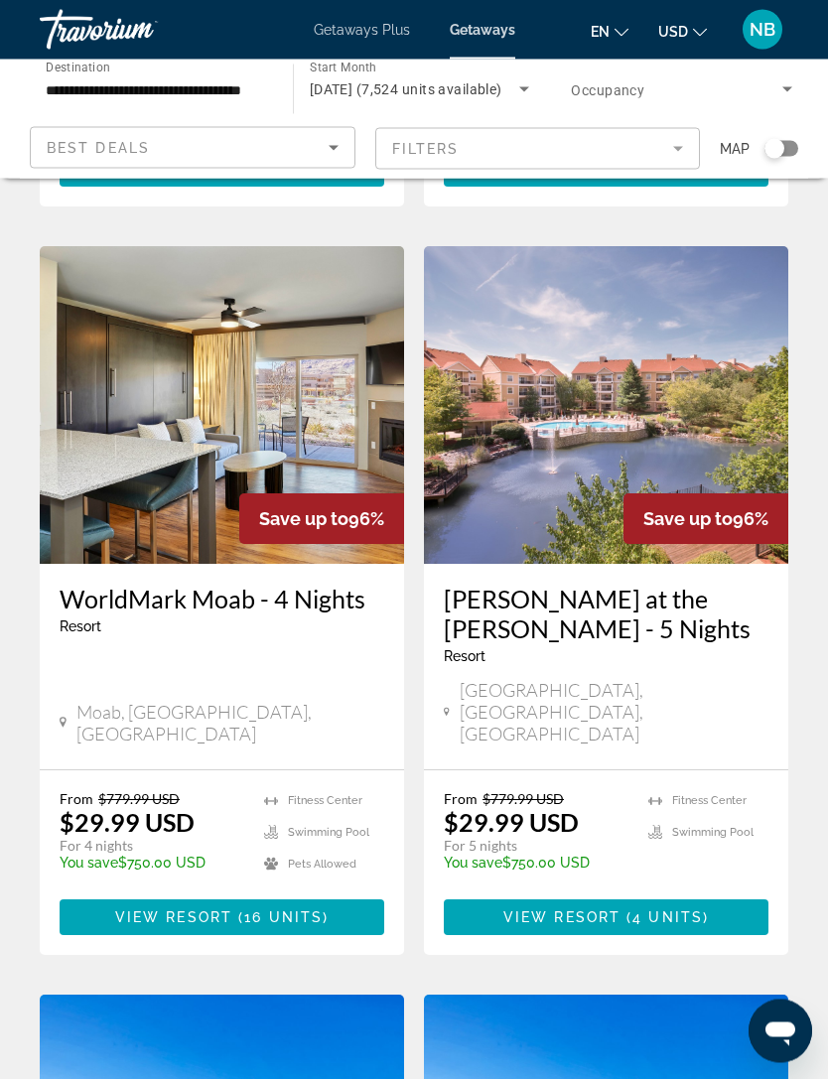
scroll to position [3658, 0]
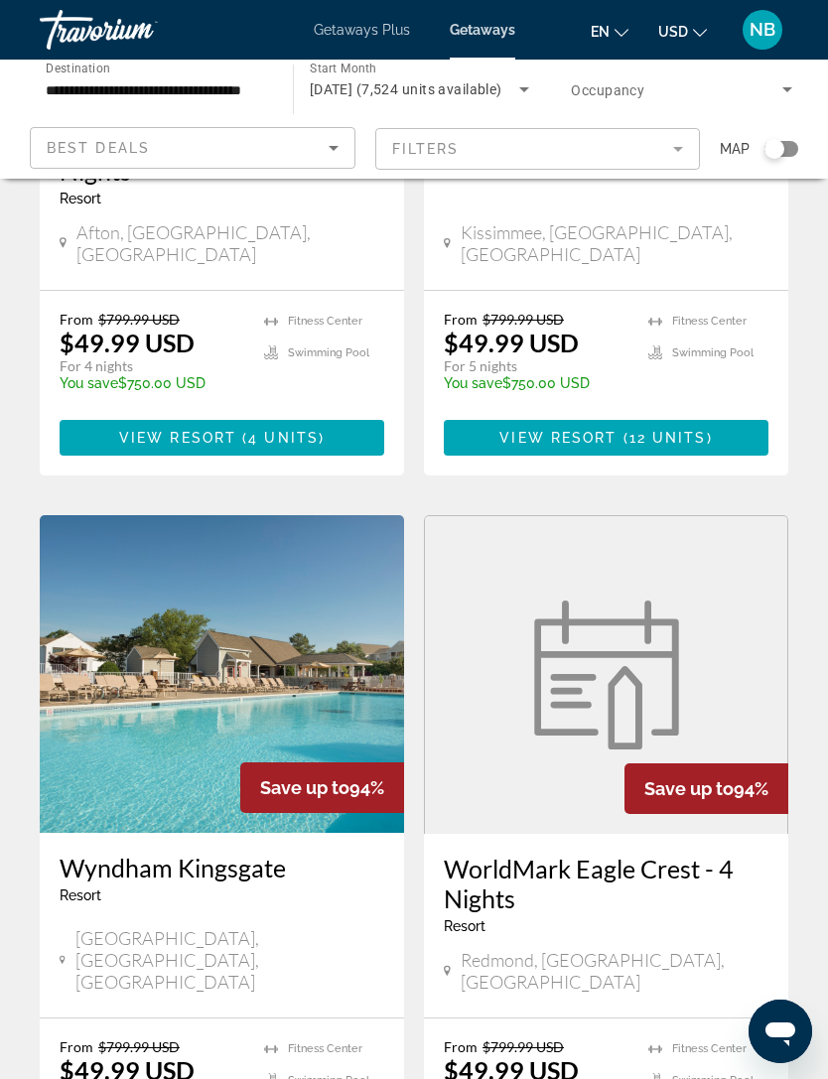
scroll to position [3659, 0]
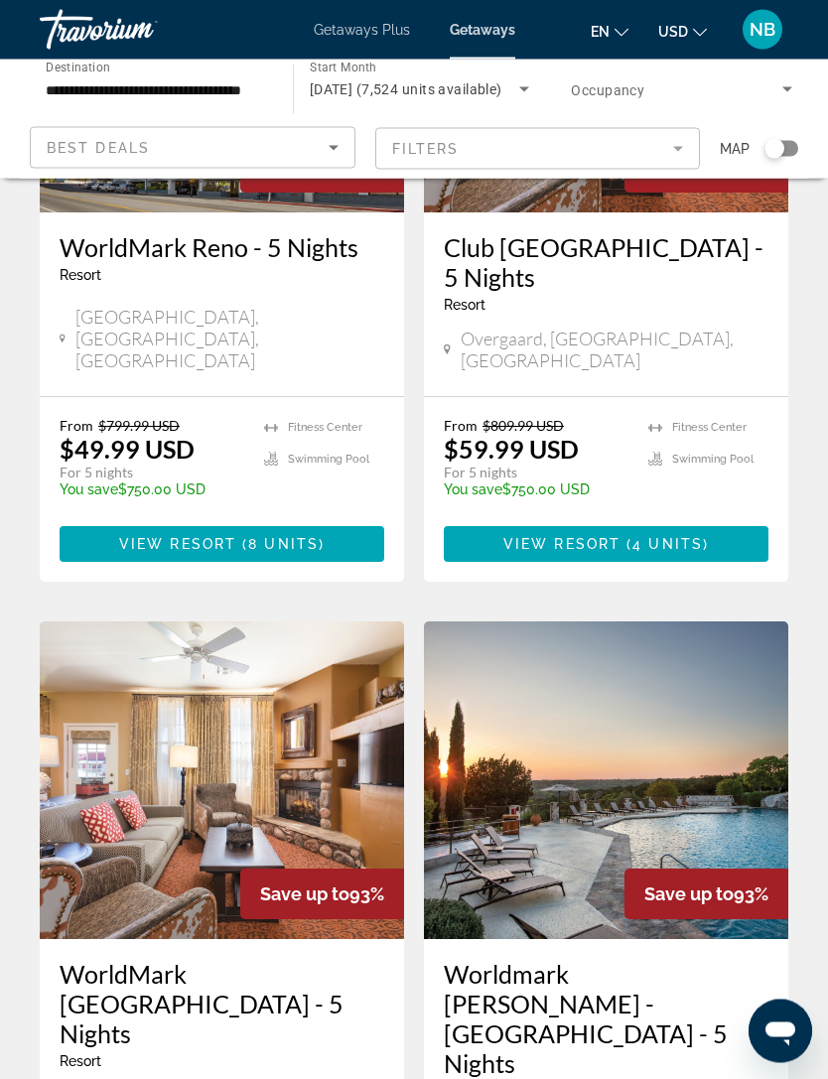
scroll to position [3689, 0]
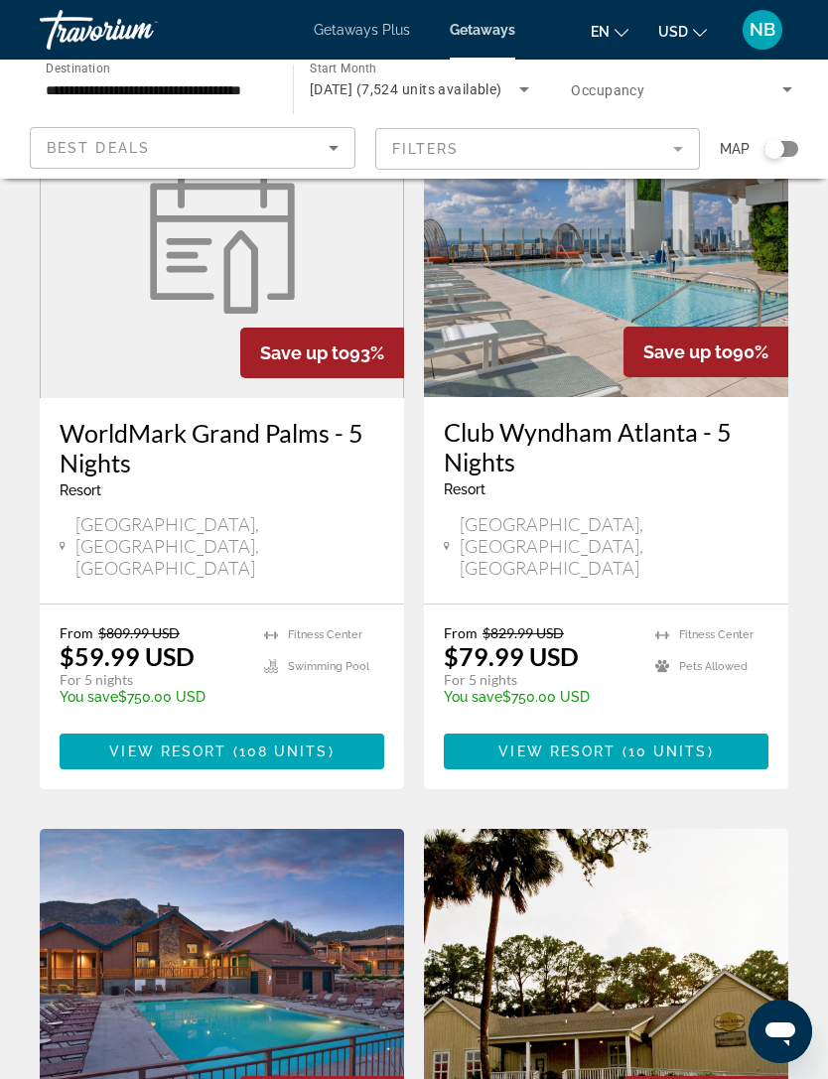
scroll to position [3688, 0]
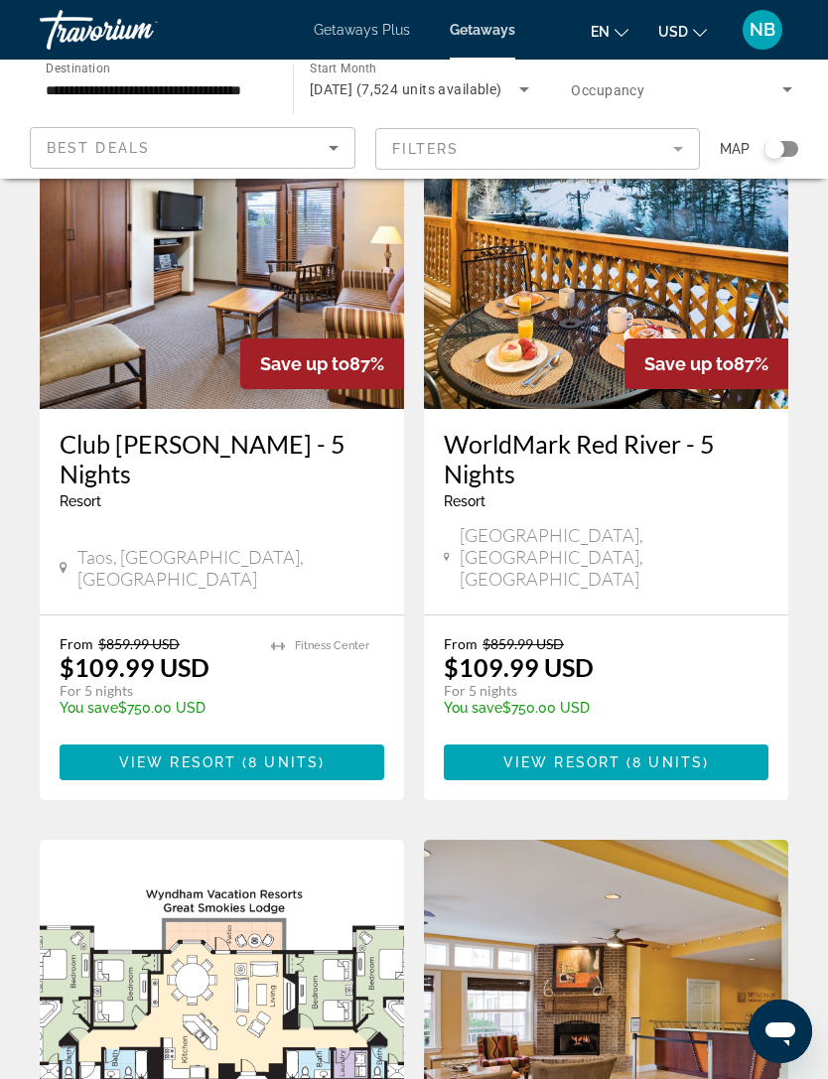
scroll to position [3657, 0]
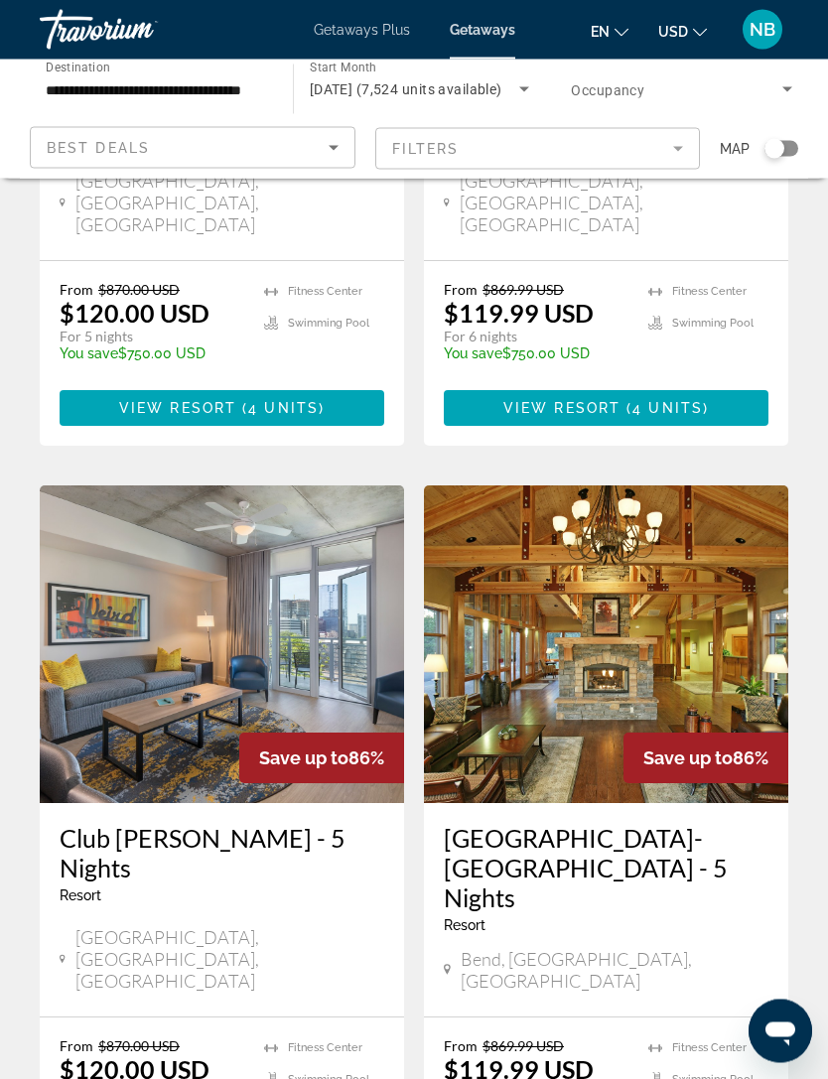
scroll to position [3563, 0]
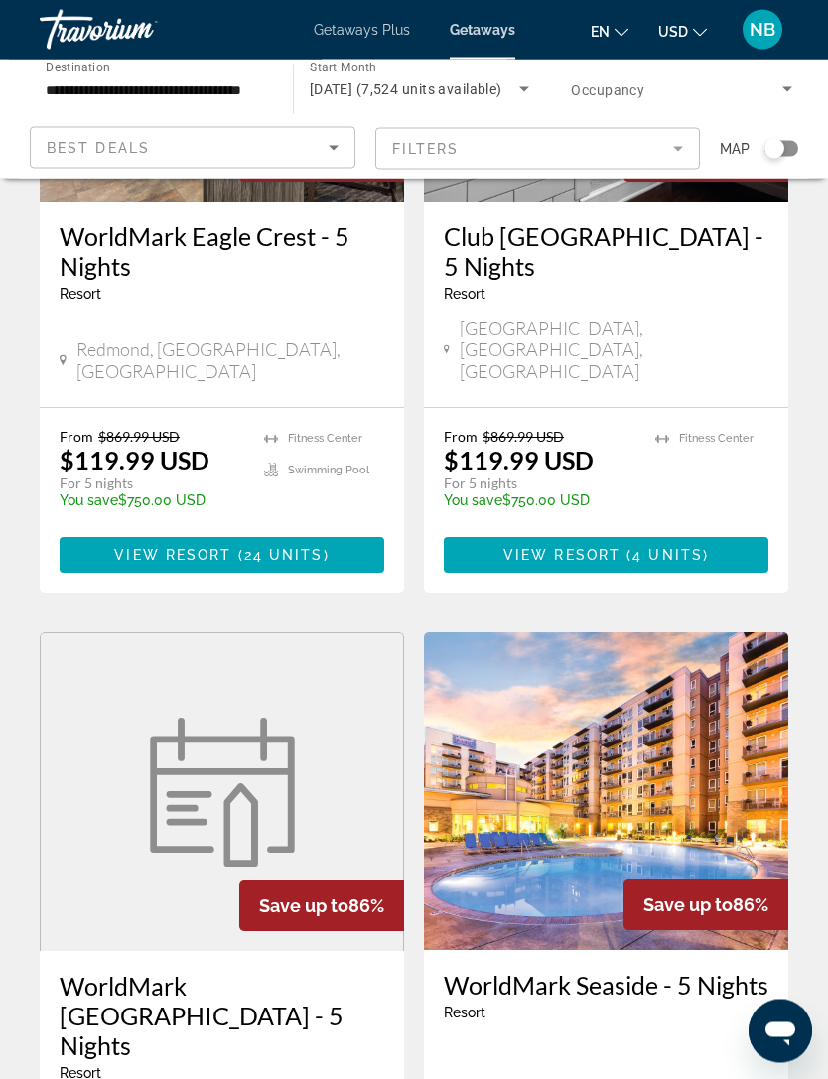
scroll to position [1929, 0]
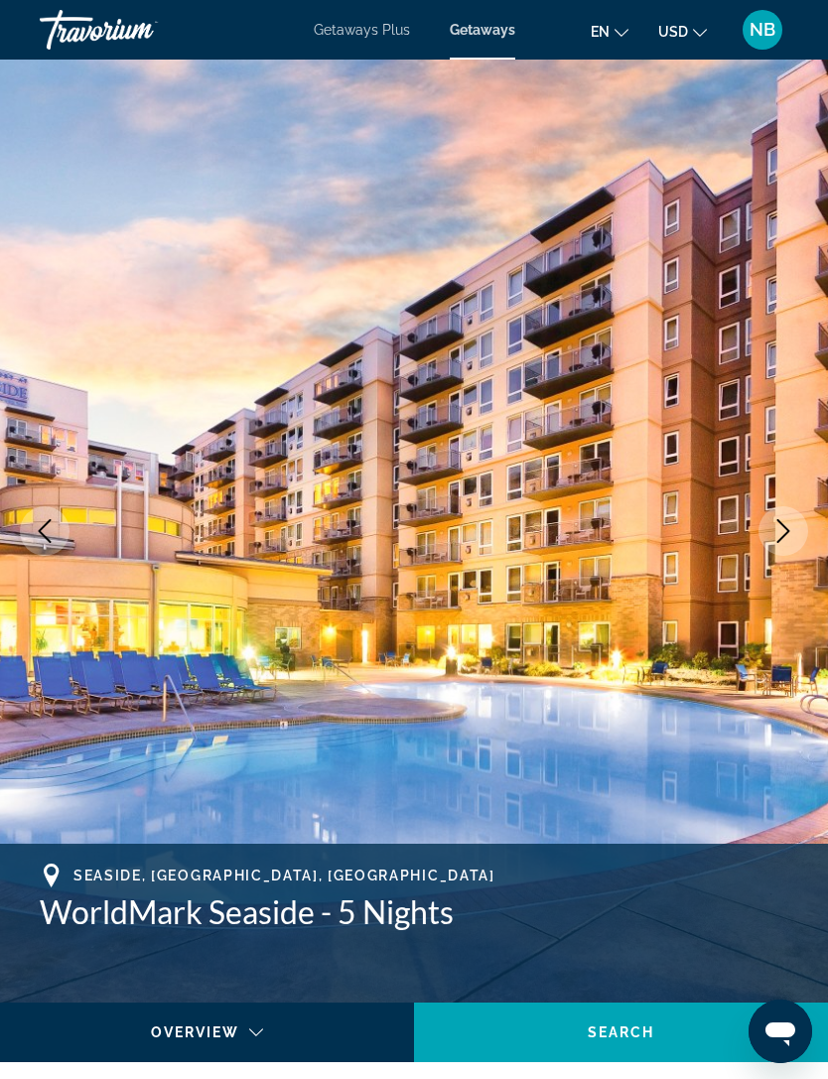
click at [789, 527] on icon "Next image" at bounding box center [783, 531] width 24 height 24
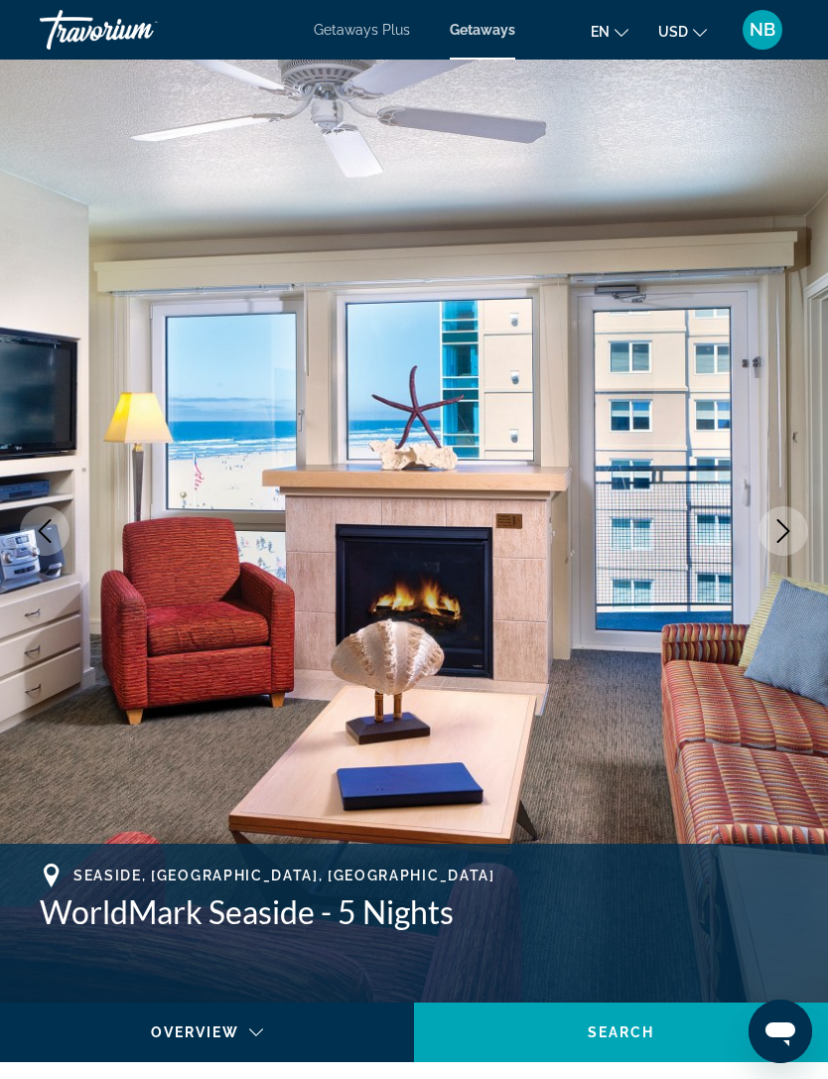
click at [782, 537] on icon "Next image" at bounding box center [783, 531] width 13 height 24
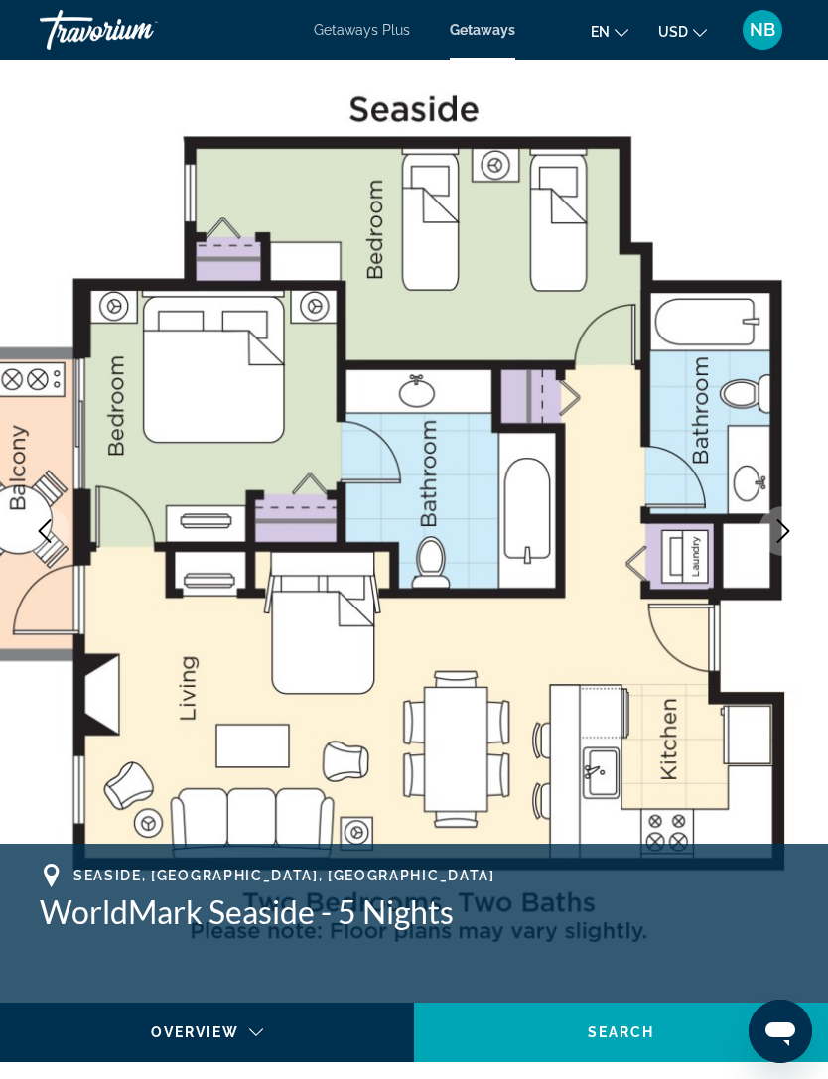
click at [790, 524] on icon "Next image" at bounding box center [783, 531] width 24 height 24
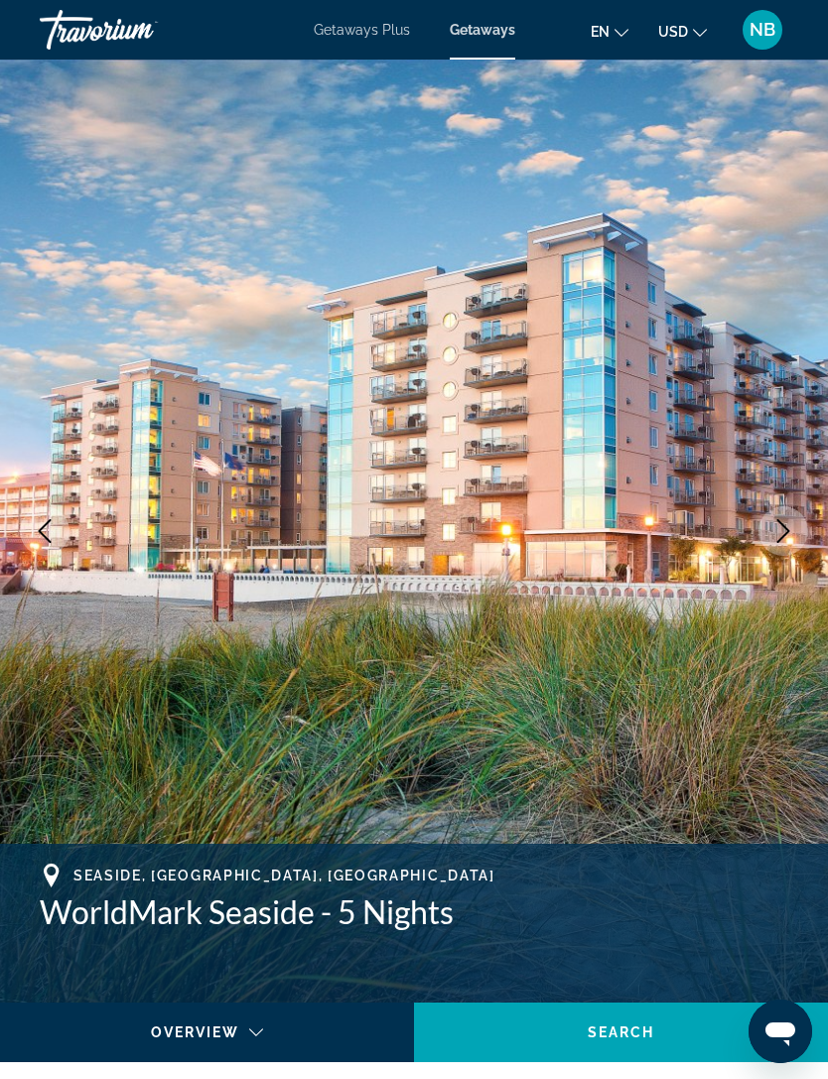
click at [787, 537] on icon "Next image" at bounding box center [783, 531] width 24 height 24
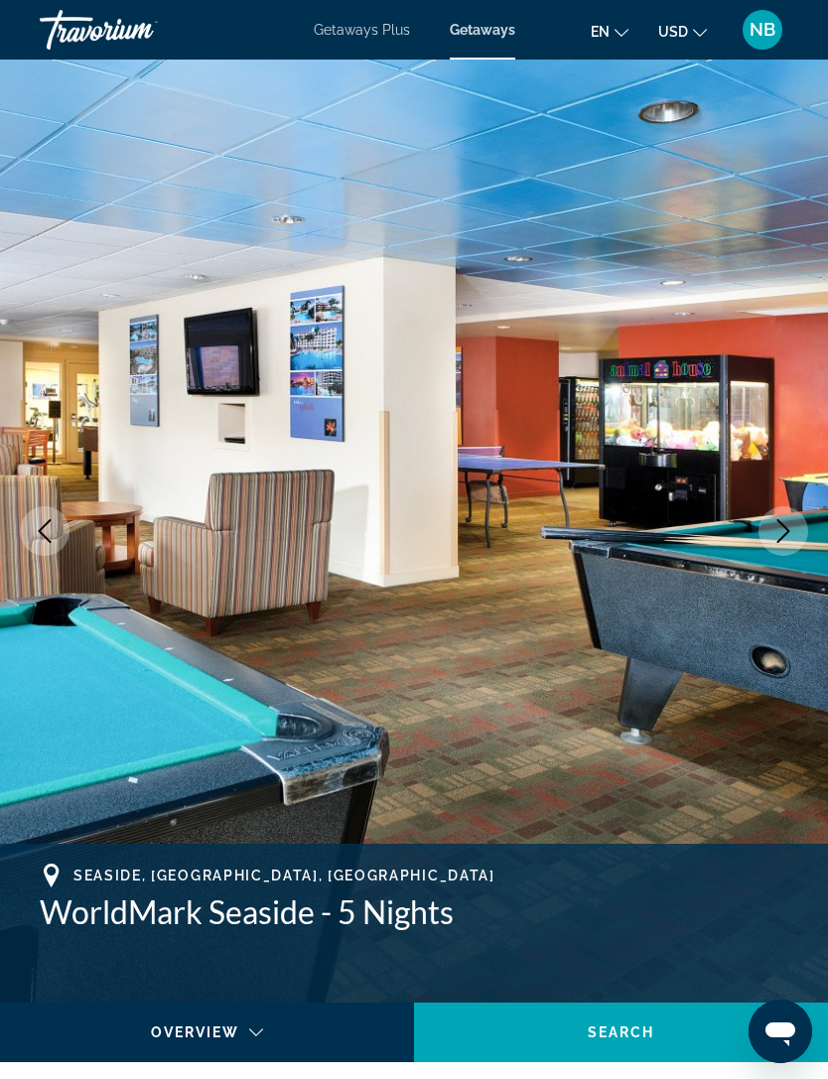
click at [784, 532] on icon "Next image" at bounding box center [783, 531] width 24 height 24
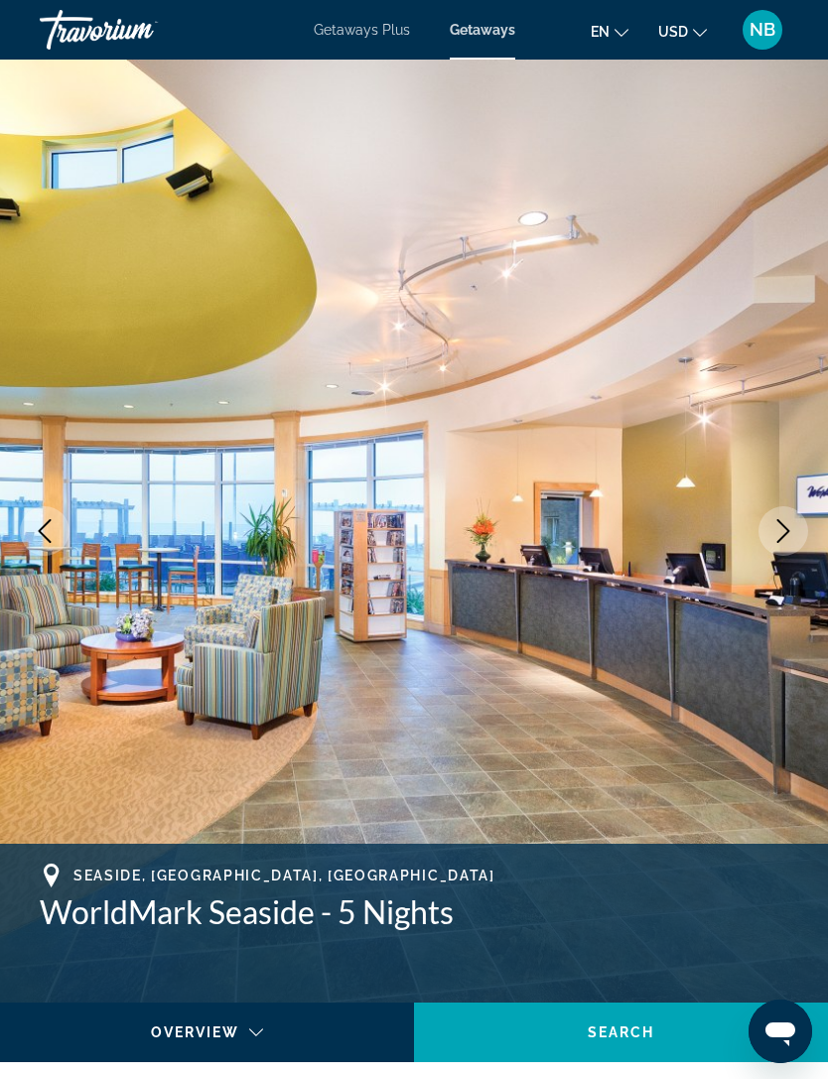
click at [779, 537] on icon "Next image" at bounding box center [783, 531] width 24 height 24
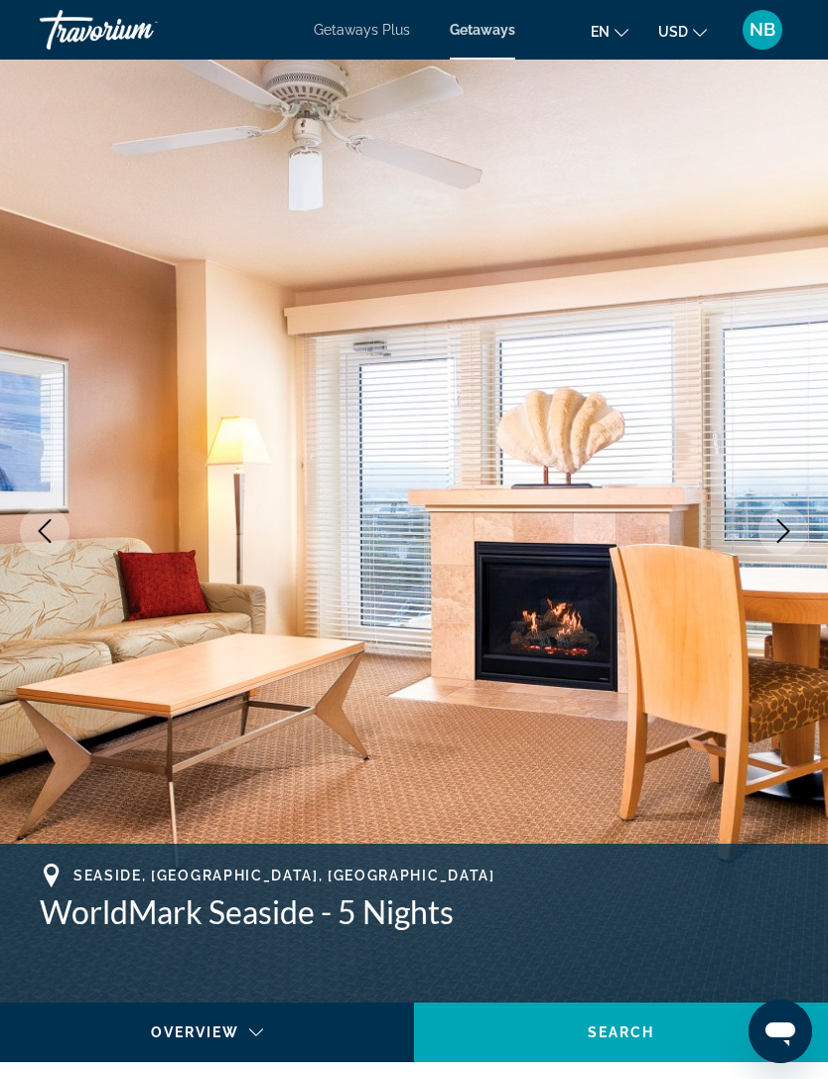
click at [784, 530] on icon "Next image" at bounding box center [783, 531] width 24 height 24
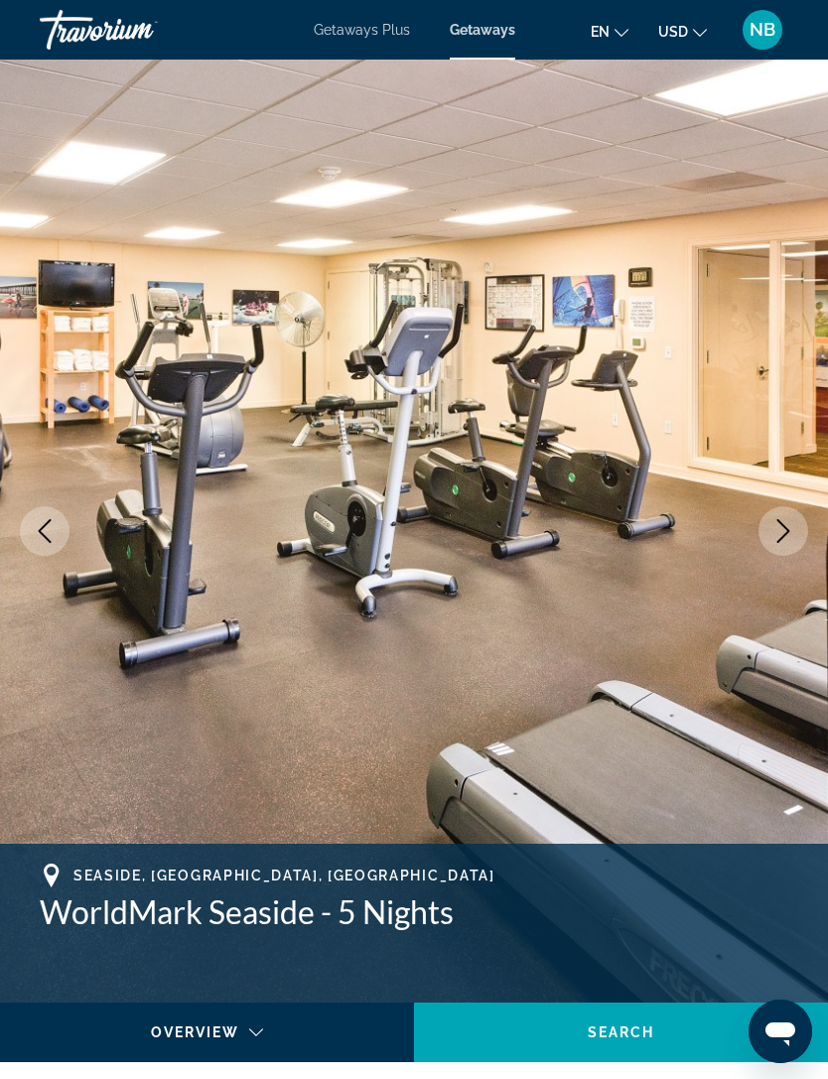
click at [781, 542] on icon "Next image" at bounding box center [783, 531] width 24 height 24
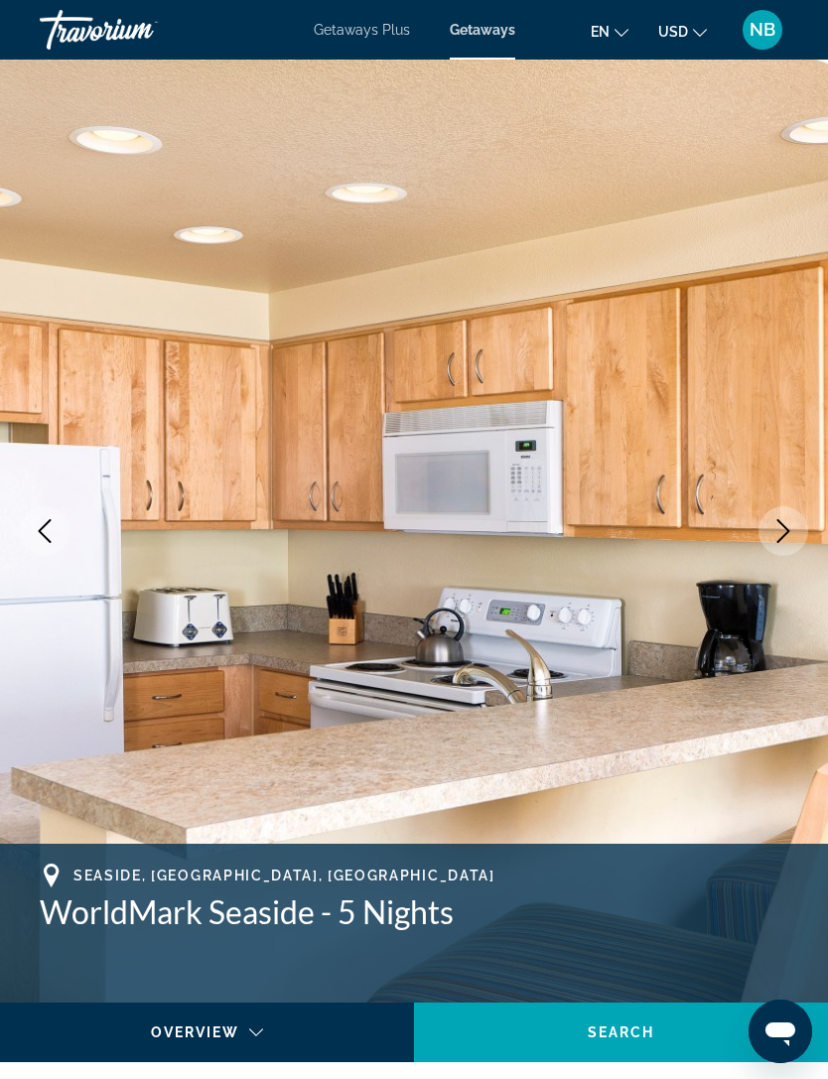
click at [775, 544] on button "Next image" at bounding box center [783, 531] width 50 height 50
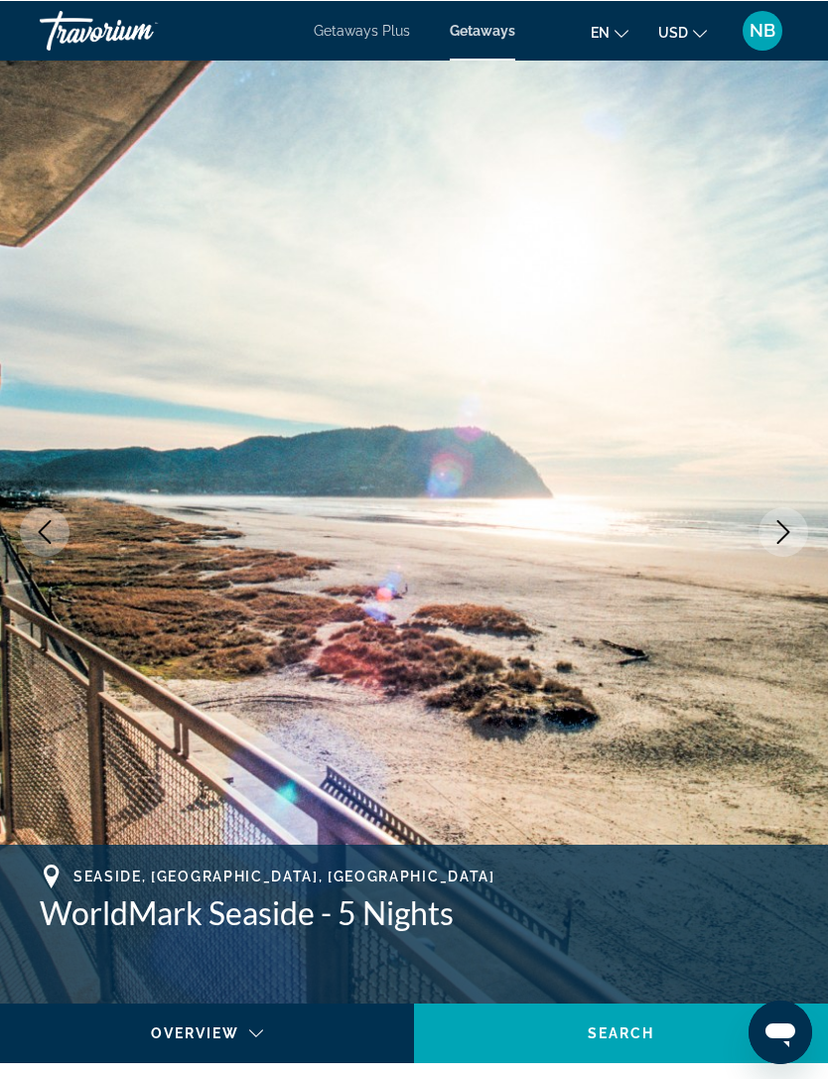
click at [785, 519] on button "Next image" at bounding box center [783, 531] width 50 height 50
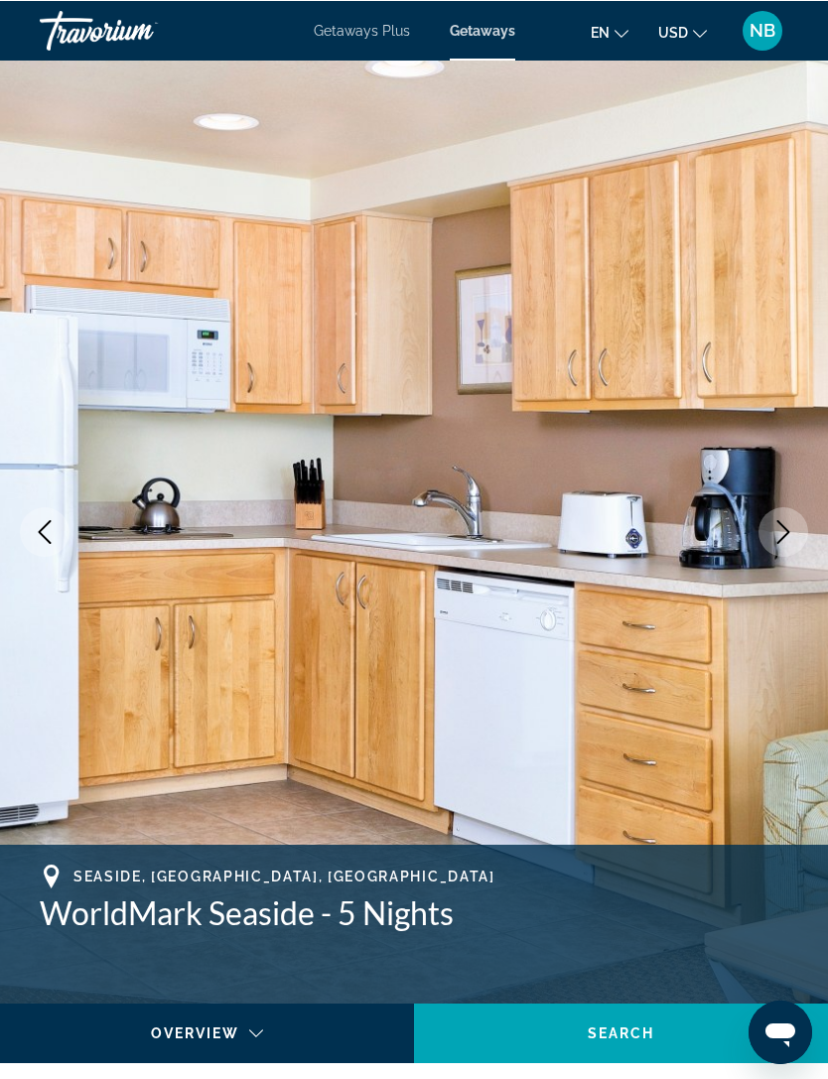
click at [770, 528] on button "Next image" at bounding box center [783, 531] width 50 height 50
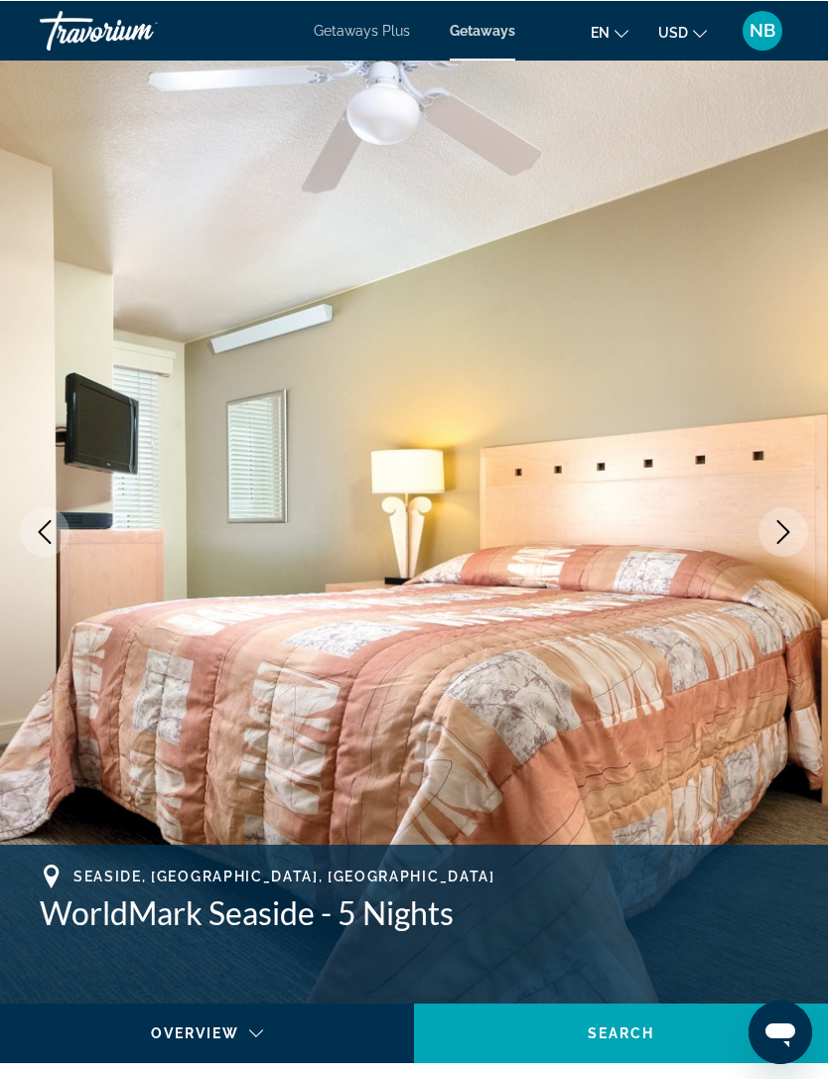
click at [781, 527] on icon "Next image" at bounding box center [783, 531] width 24 height 24
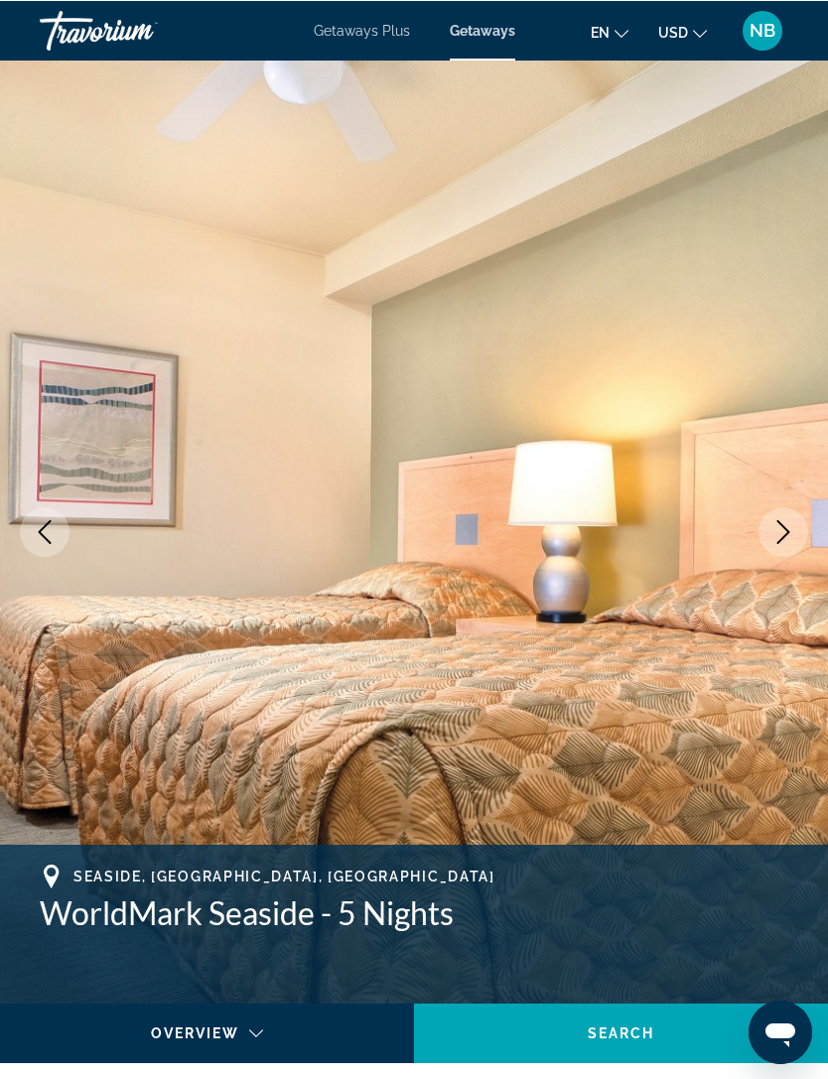
click at [780, 519] on button "Next image" at bounding box center [783, 531] width 50 height 50
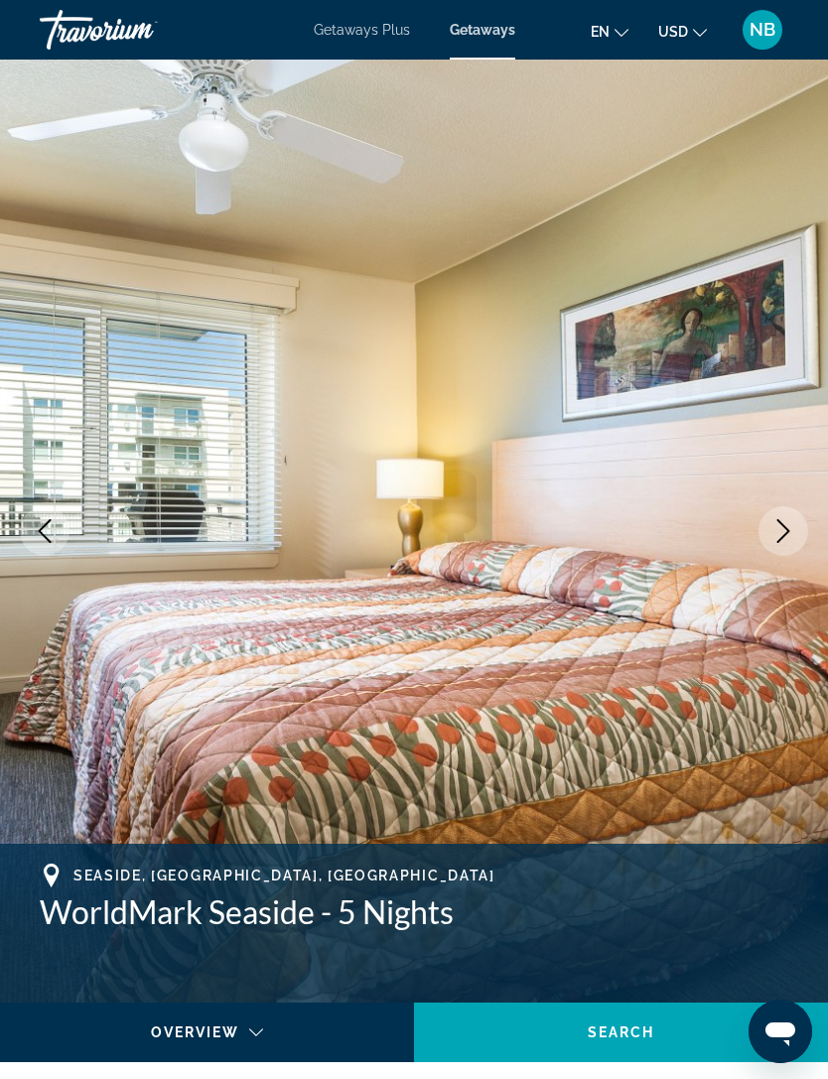
click at [790, 531] on icon "Next image" at bounding box center [783, 531] width 24 height 24
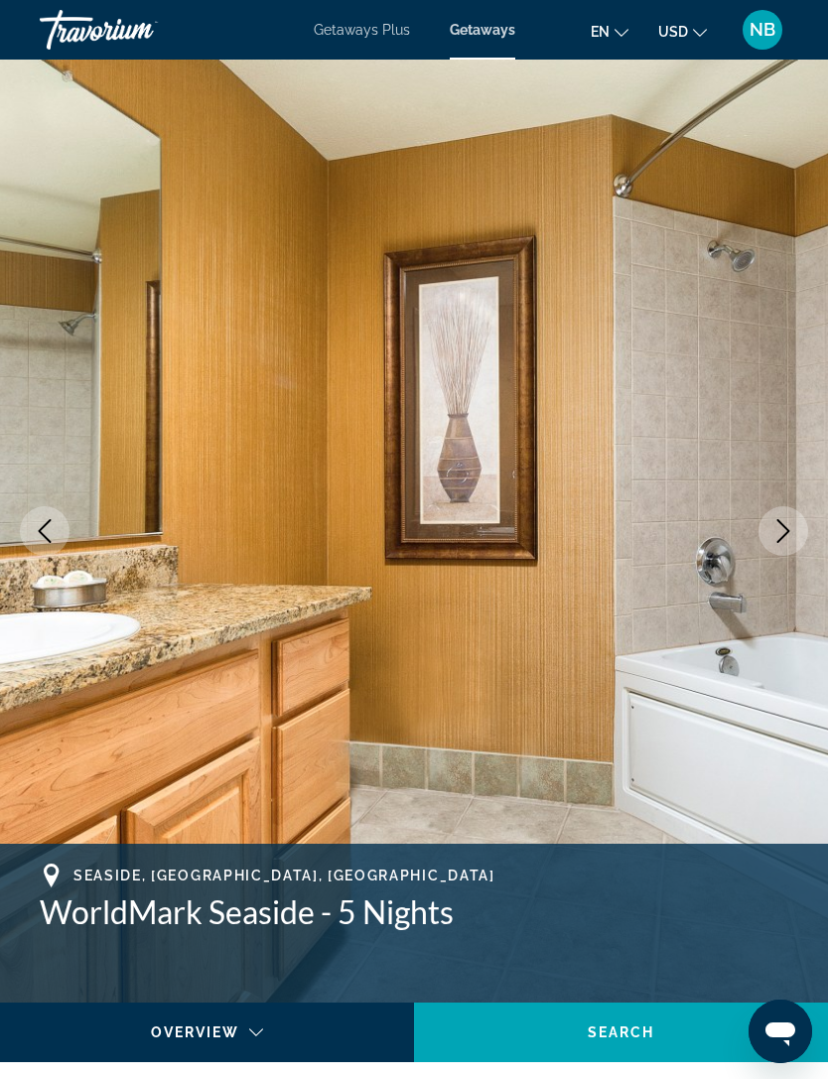
click at [781, 532] on icon "Next image" at bounding box center [783, 531] width 24 height 24
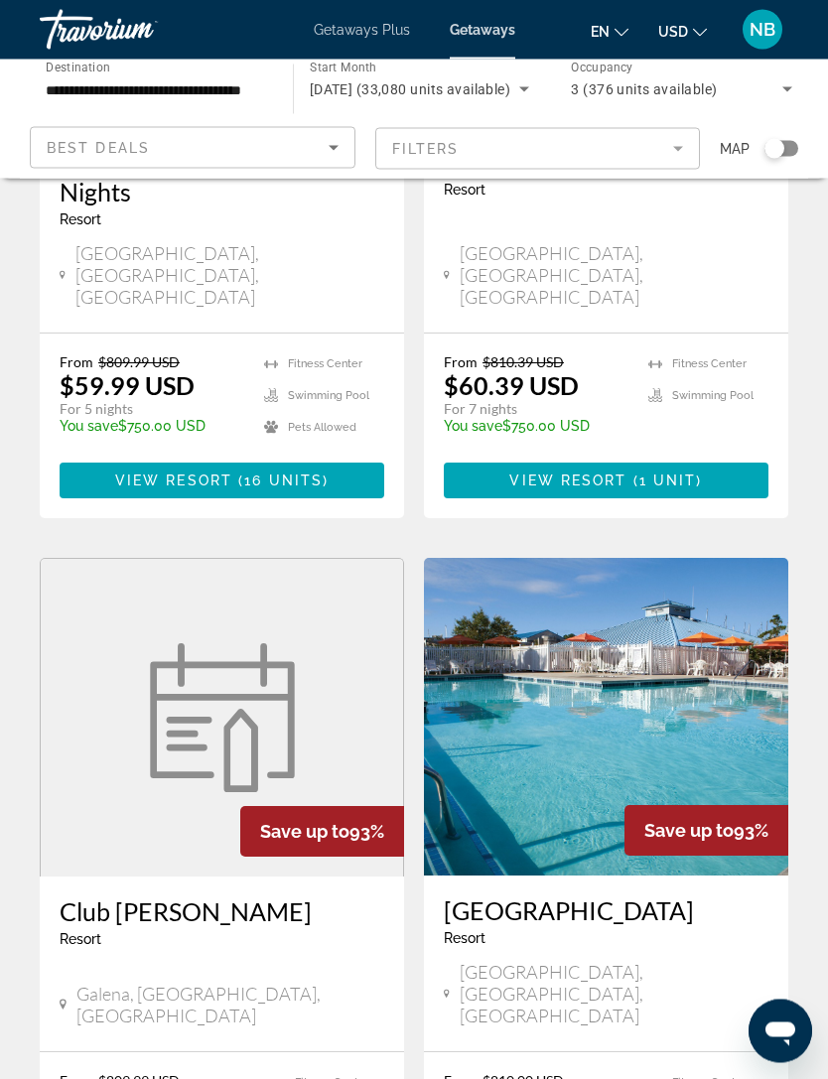
scroll to position [2825, 0]
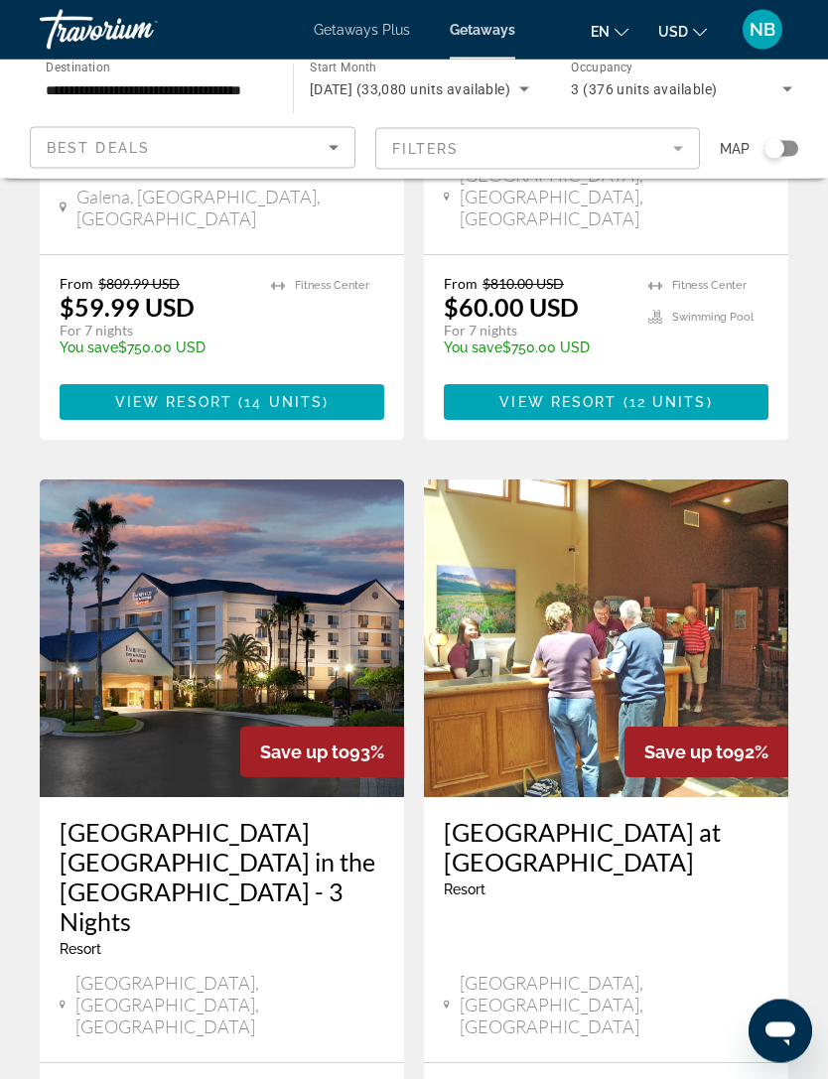
scroll to position [3623, 0]
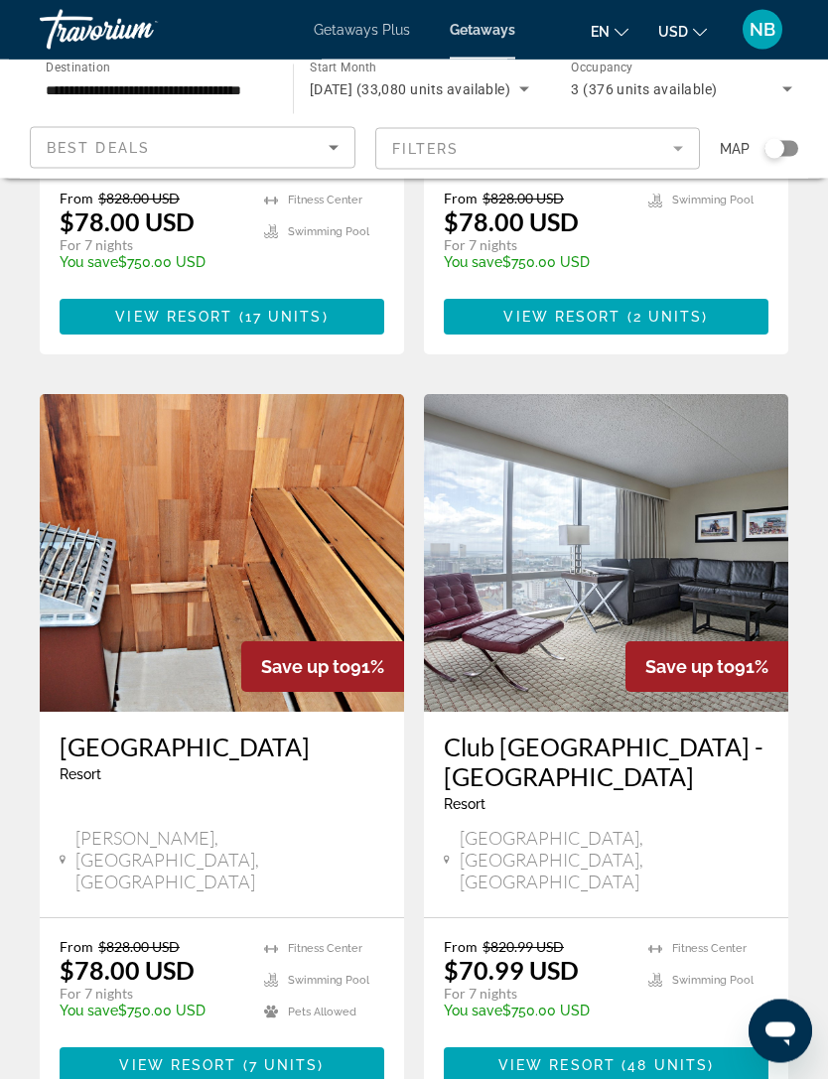
scroll to position [3567, 0]
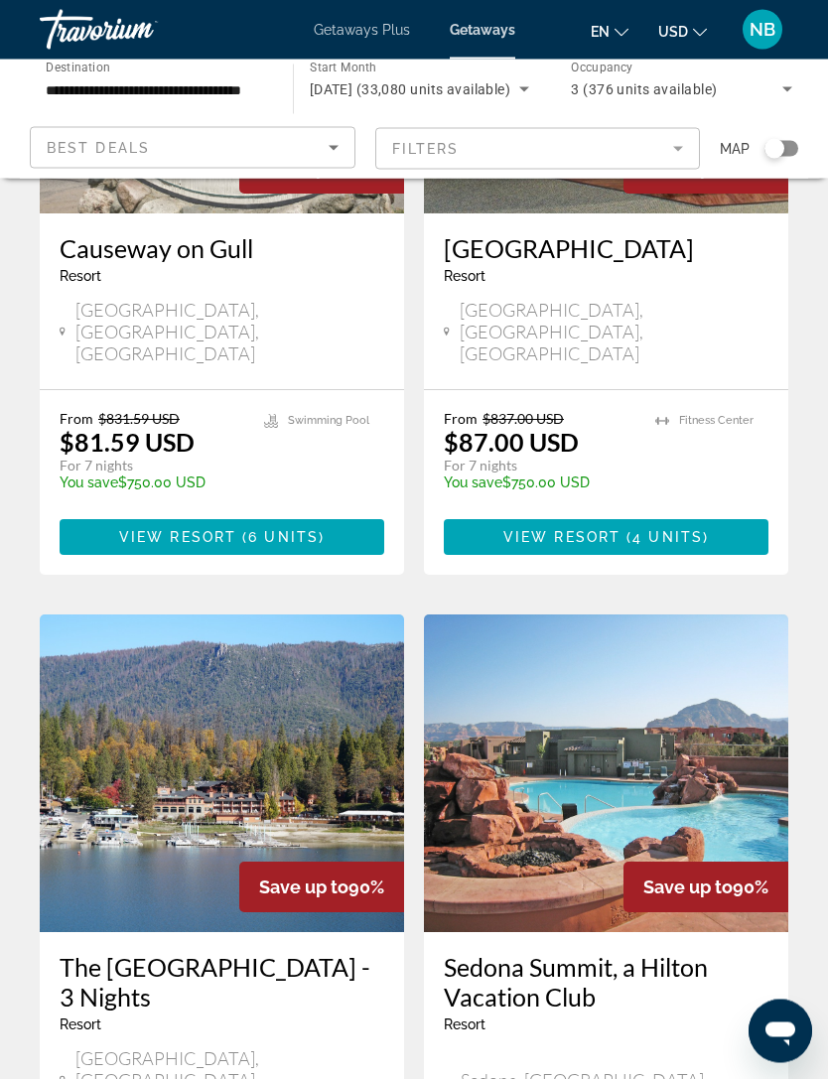
scroll to position [3435, 0]
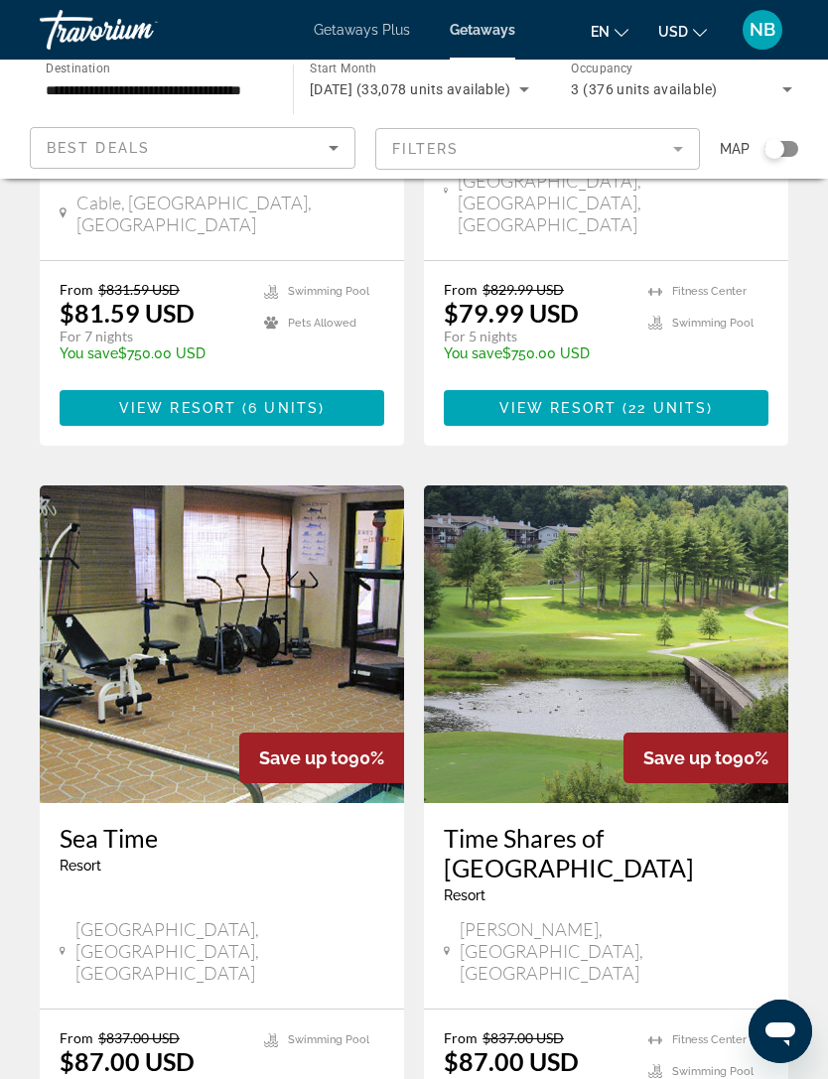
scroll to position [3597, 0]
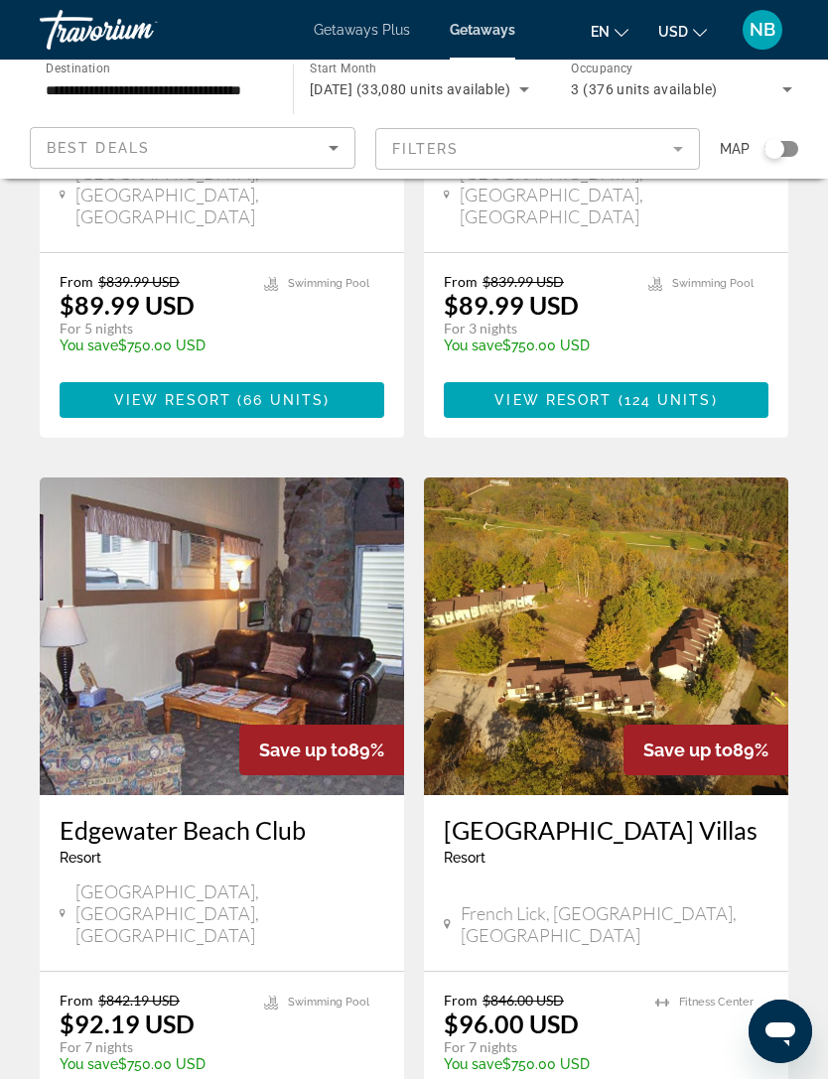
scroll to position [3597, 0]
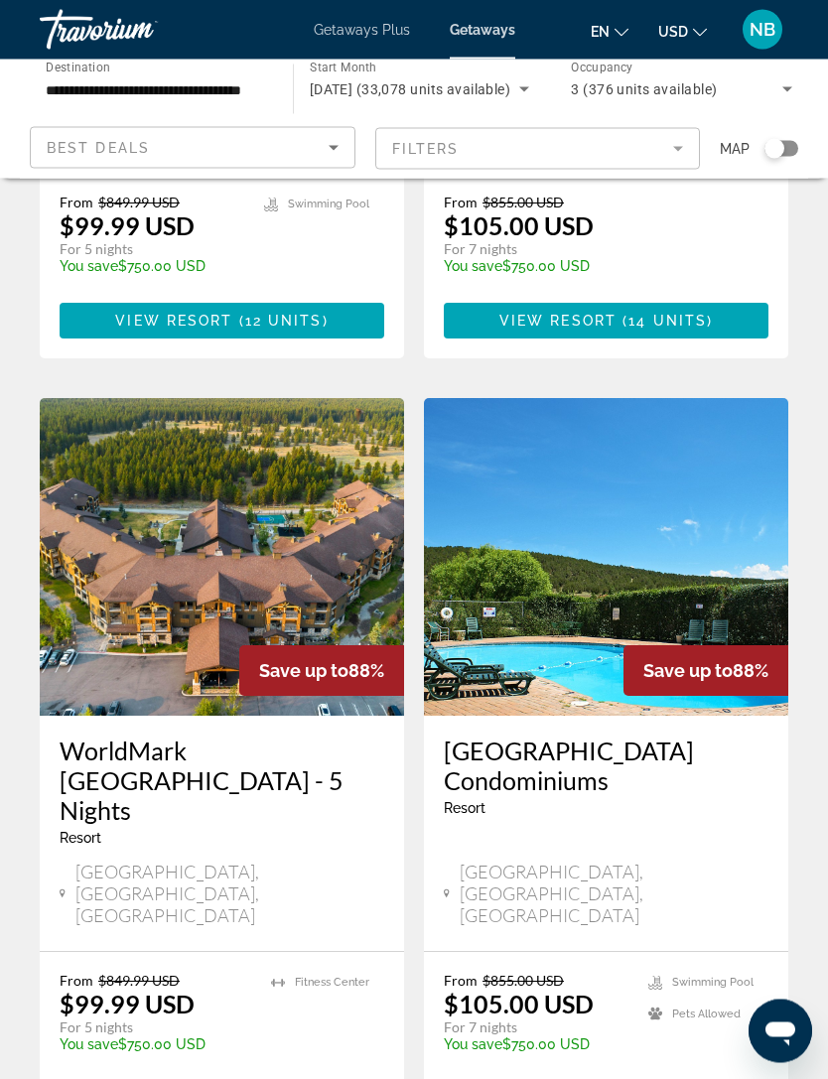
scroll to position [3686, 0]
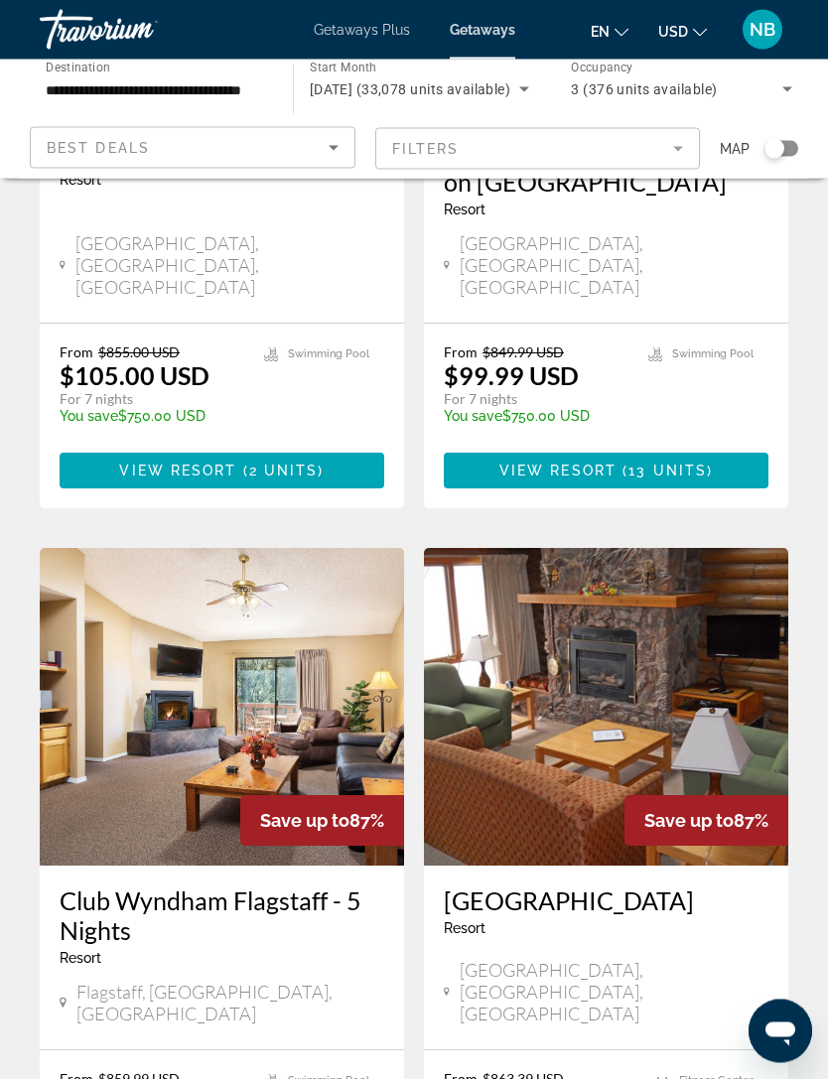
scroll to position [3502, 0]
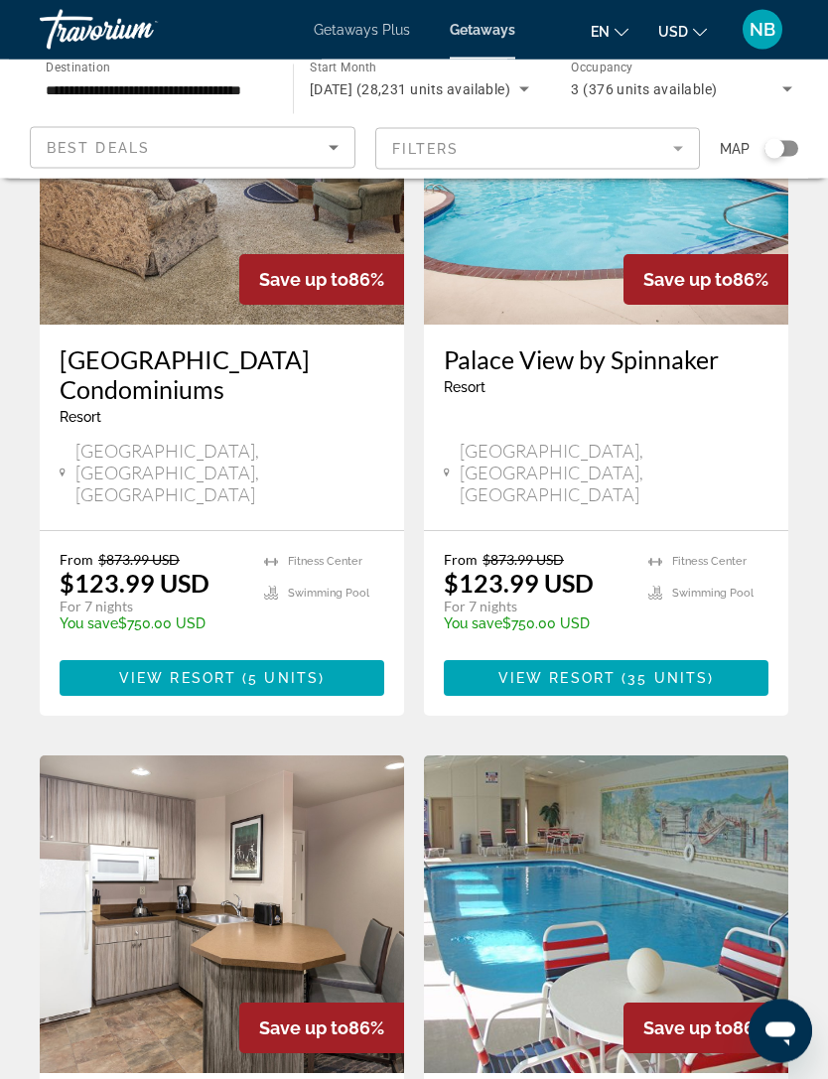
scroll to position [3266, 0]
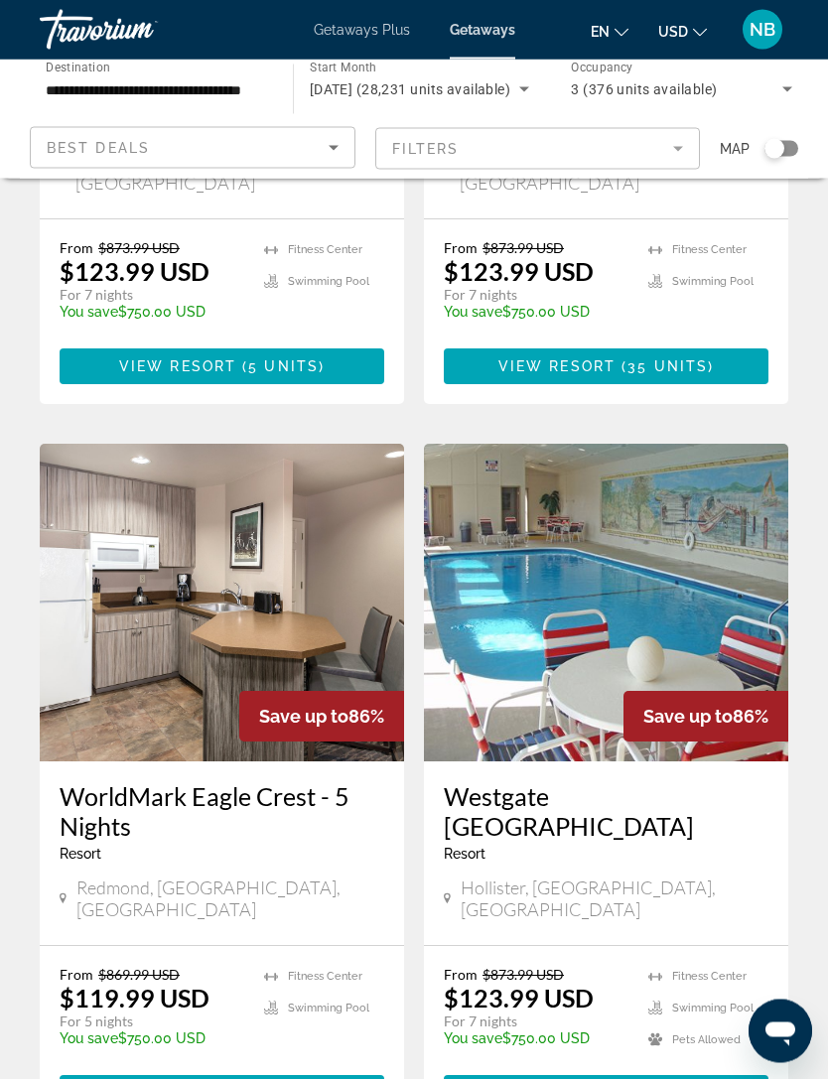
scroll to position [3575, 0]
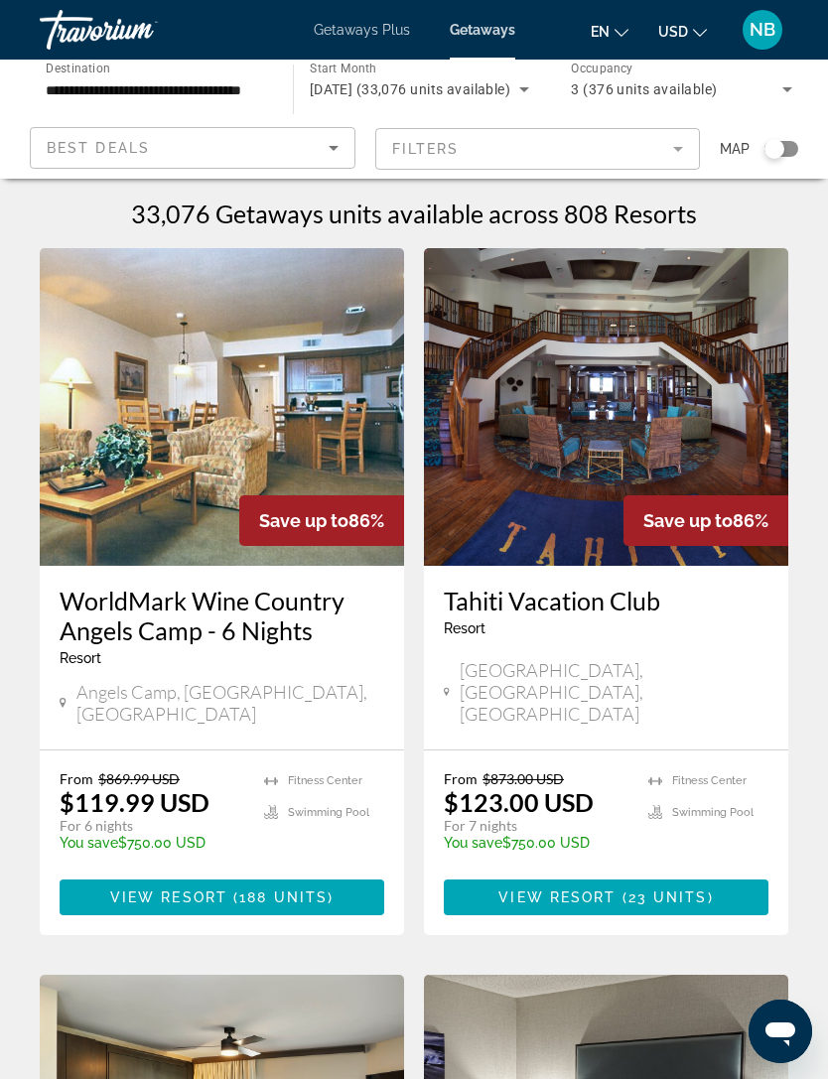
click at [571, 481] on img "Main content" at bounding box center [606, 407] width 364 height 318
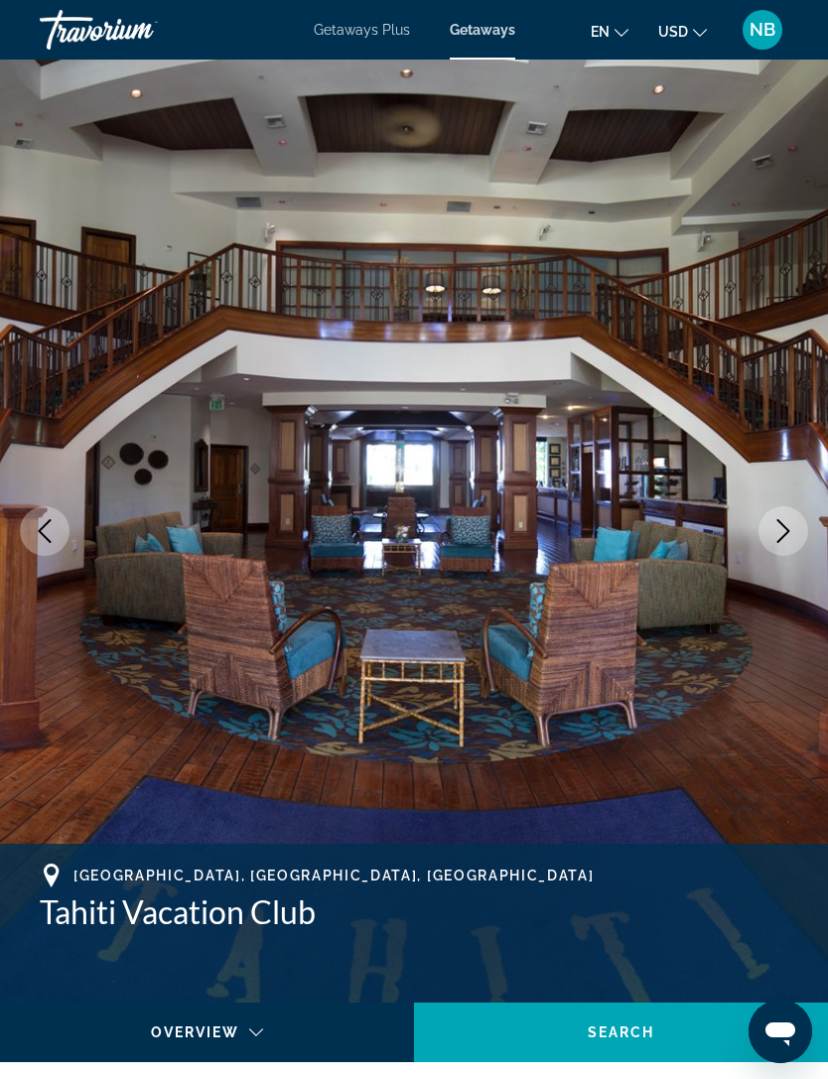
click at [785, 530] on icon "Next image" at bounding box center [783, 531] width 24 height 24
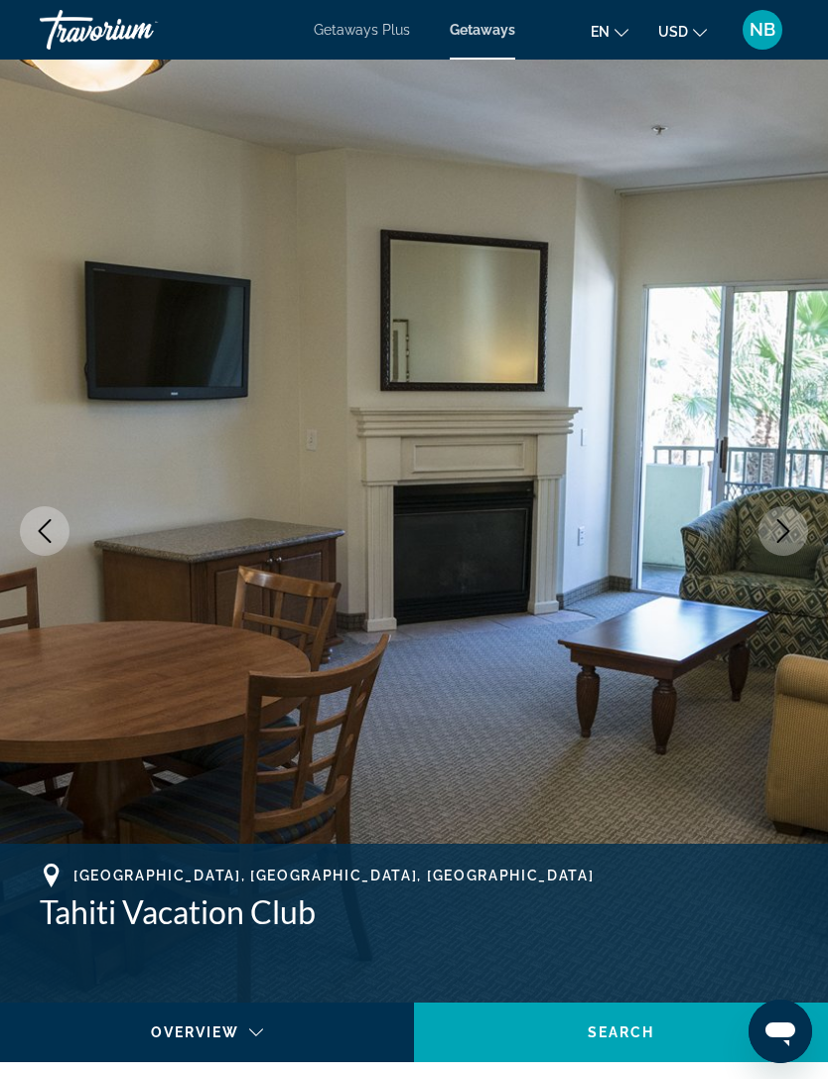
click at [772, 538] on icon "Next image" at bounding box center [783, 531] width 24 height 24
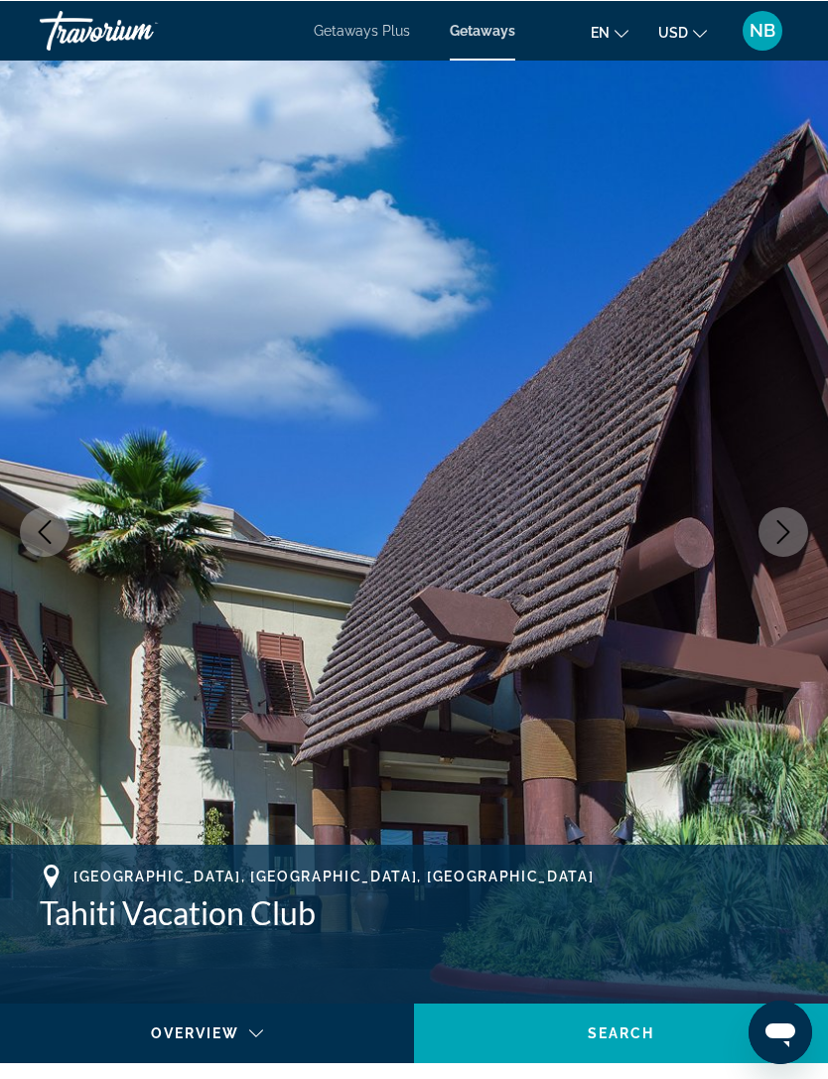
click at [777, 533] on icon "Next image" at bounding box center [783, 531] width 24 height 24
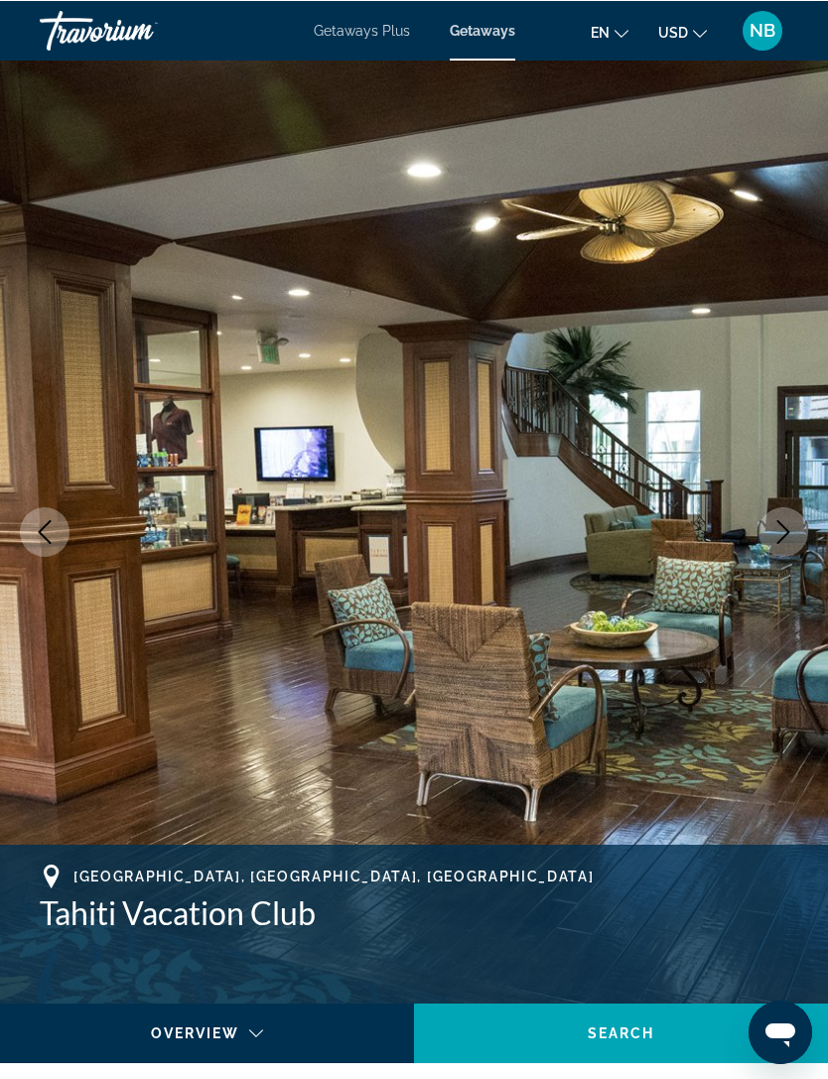
click at [785, 529] on icon "Next image" at bounding box center [783, 531] width 13 height 24
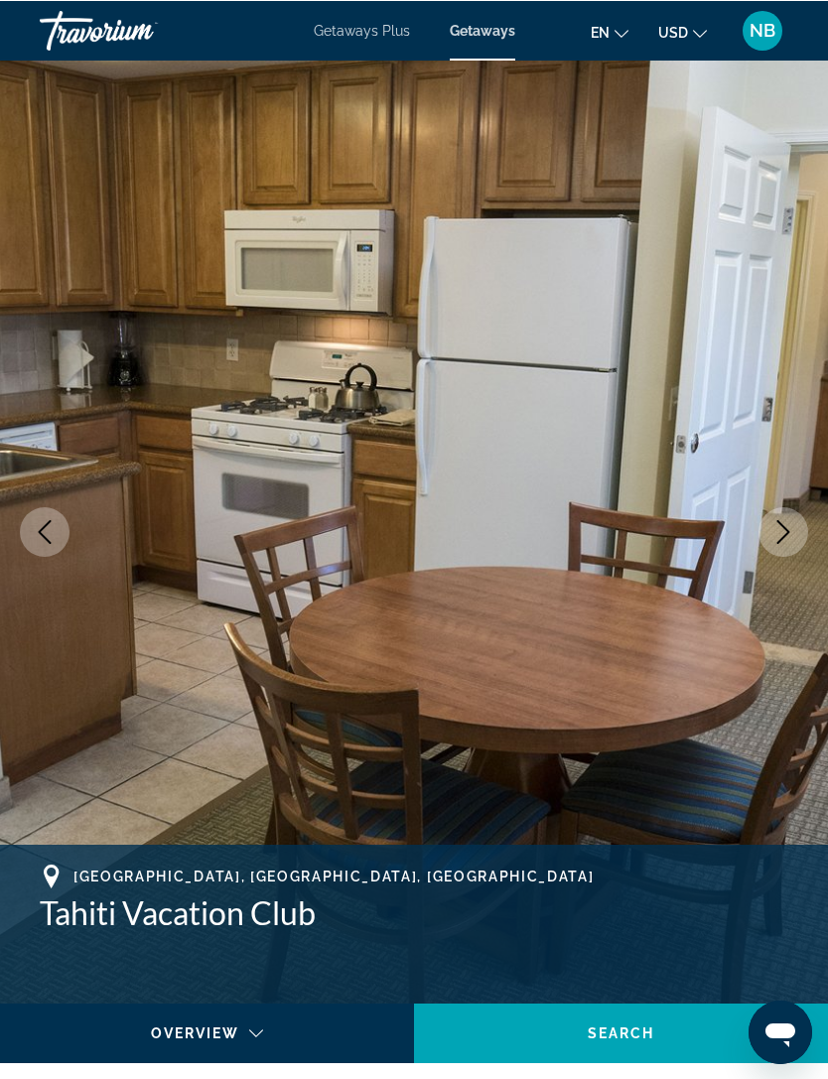
click at [775, 535] on icon "Next image" at bounding box center [783, 531] width 24 height 24
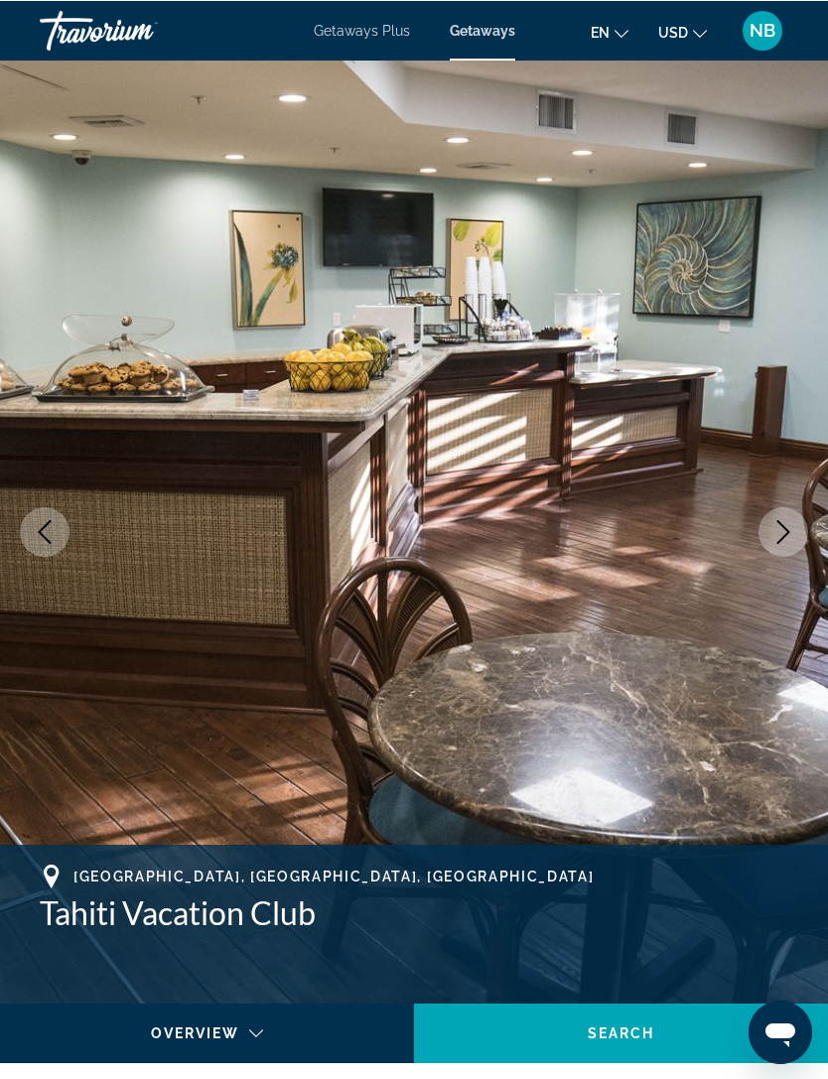
click at [789, 532] on icon "Next image" at bounding box center [783, 531] width 13 height 24
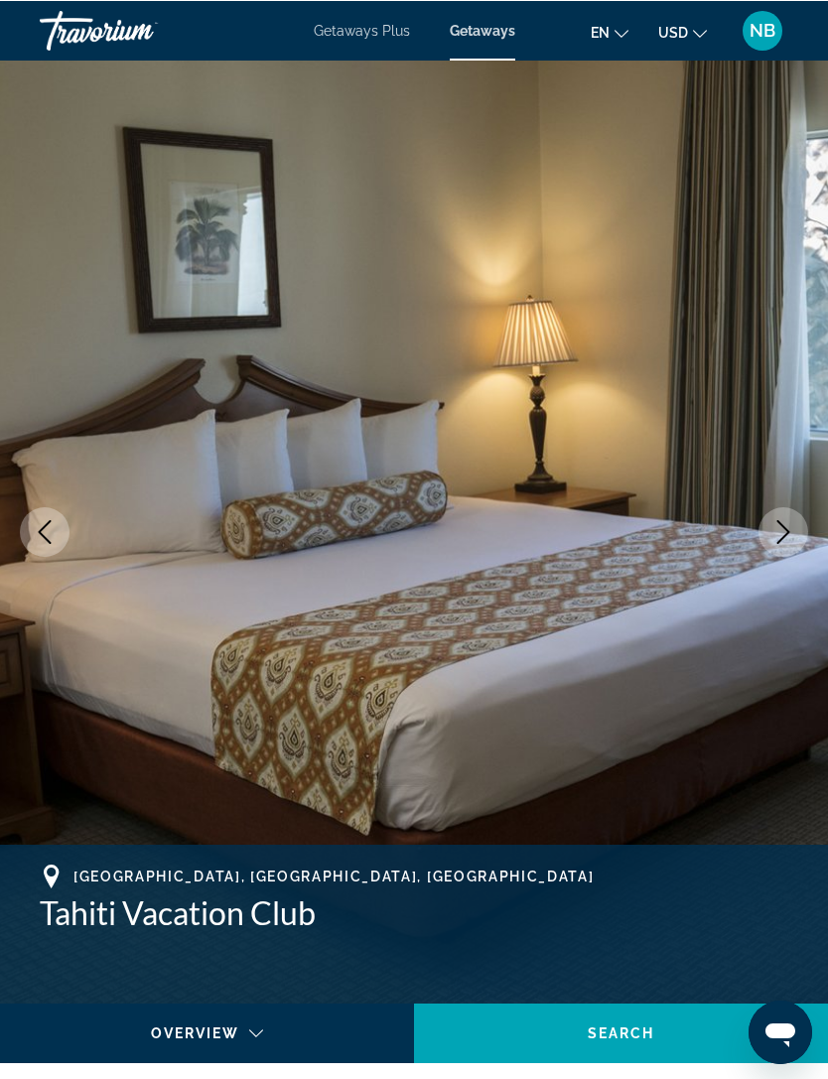
click at [777, 525] on icon "Next image" at bounding box center [783, 531] width 24 height 24
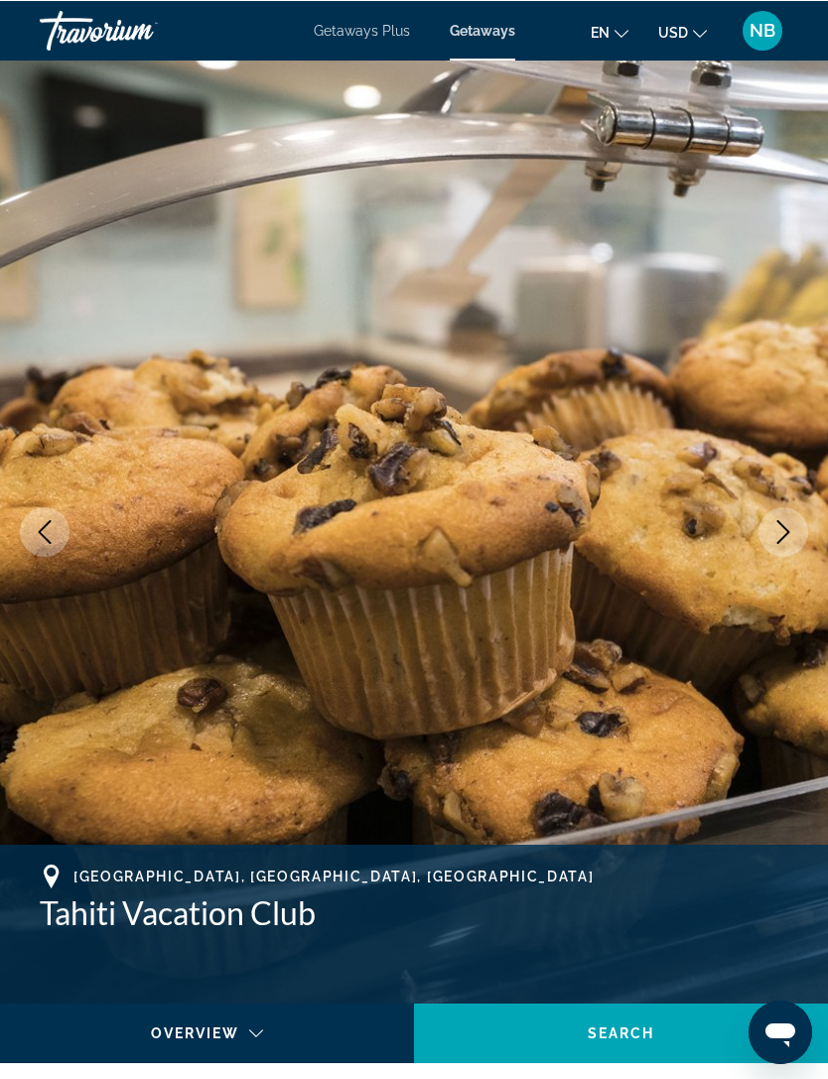
click at [777, 521] on icon "Next image" at bounding box center [783, 531] width 13 height 24
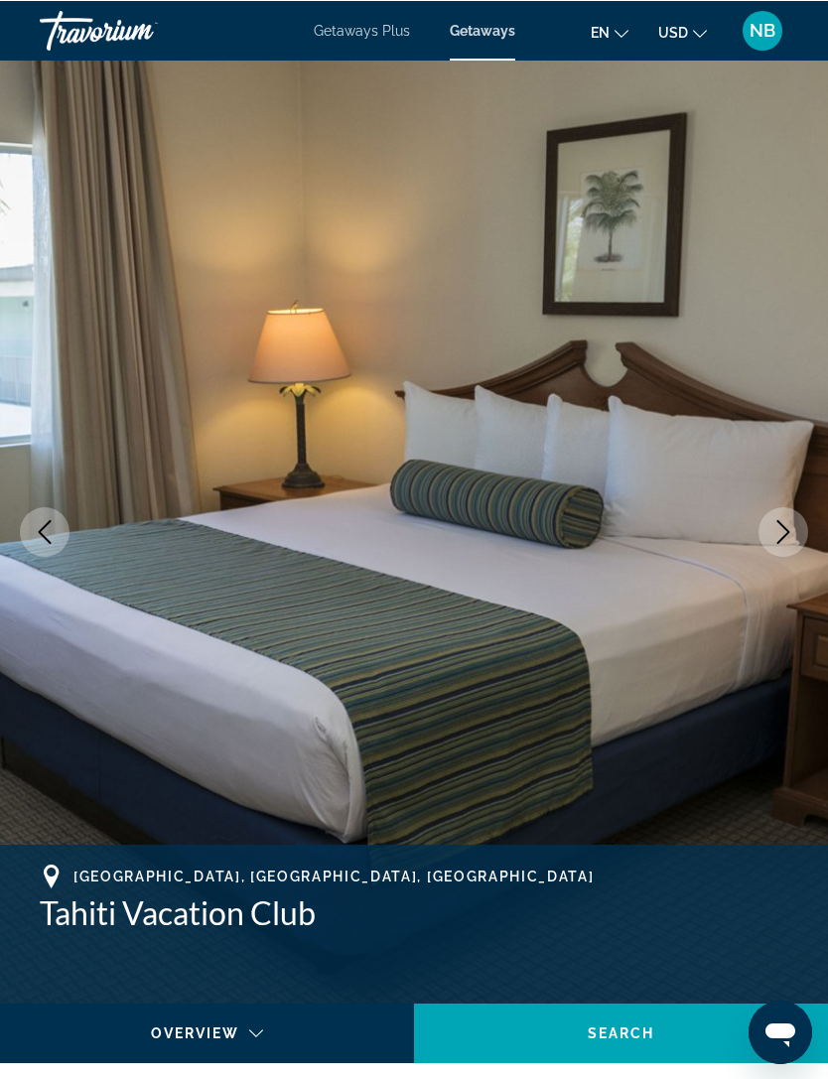
click at [780, 544] on button "Next image" at bounding box center [783, 531] width 50 height 50
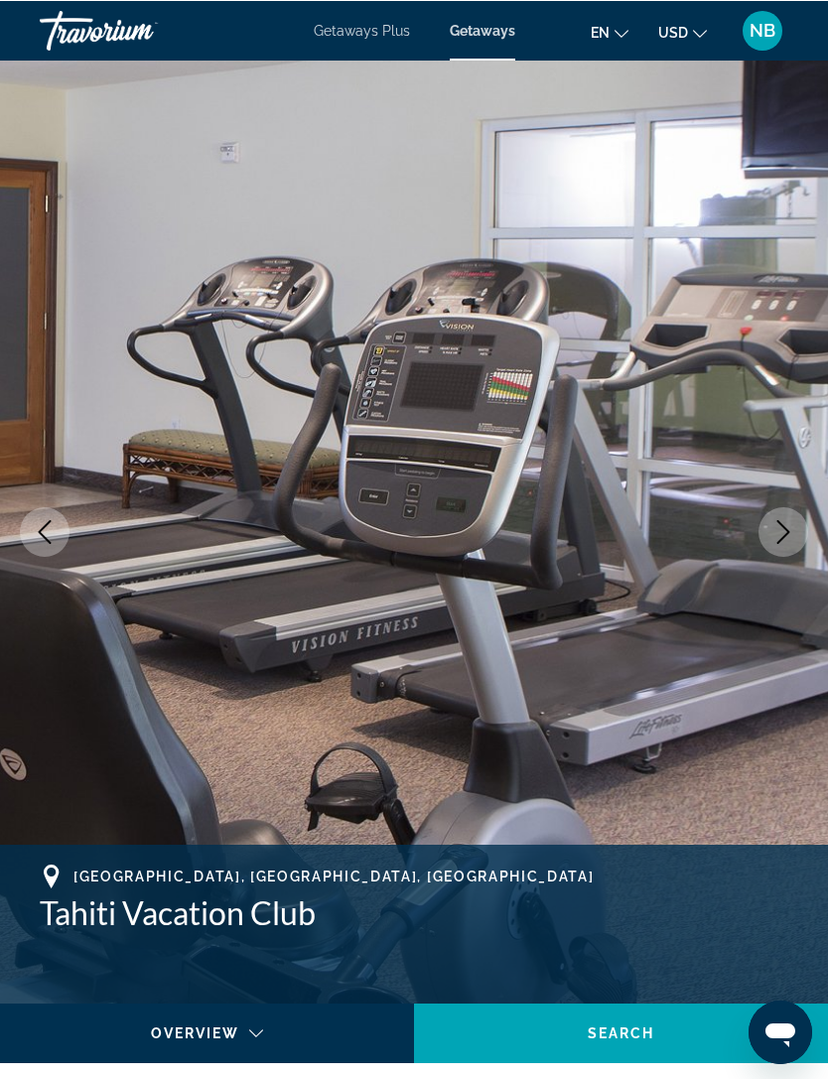
click at [783, 526] on icon "Next image" at bounding box center [783, 531] width 13 height 24
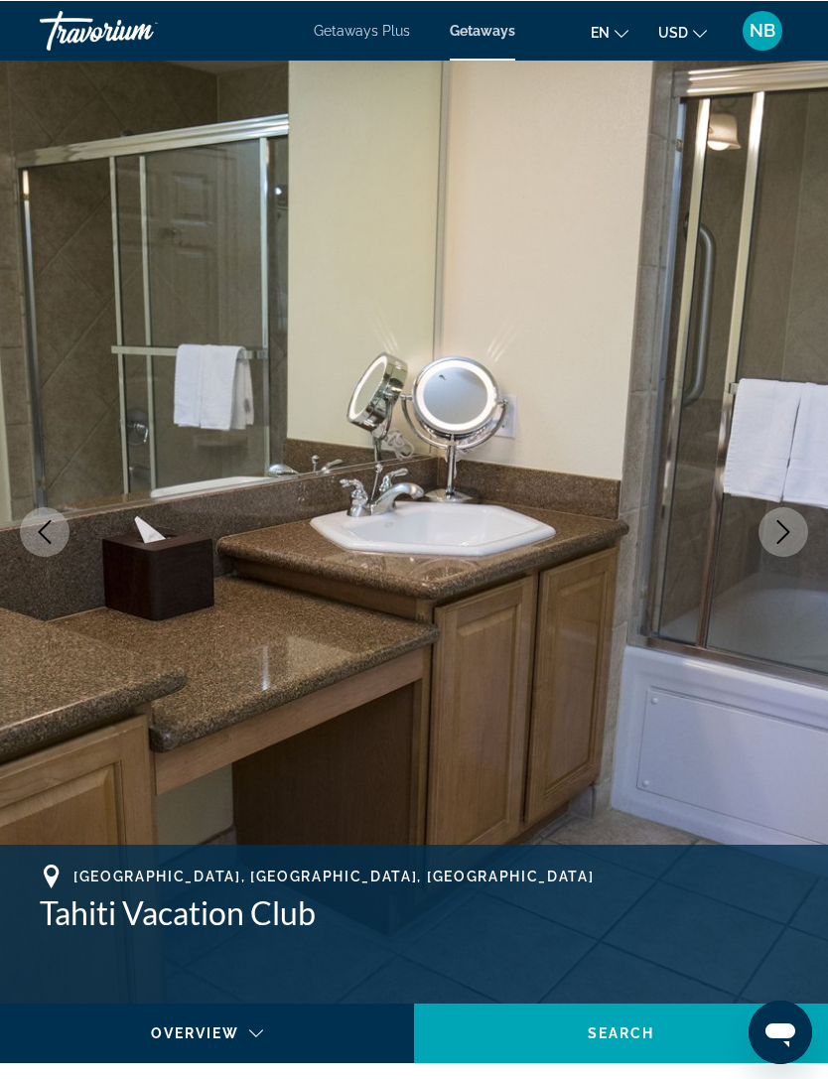
click at [794, 529] on icon "Next image" at bounding box center [783, 531] width 24 height 24
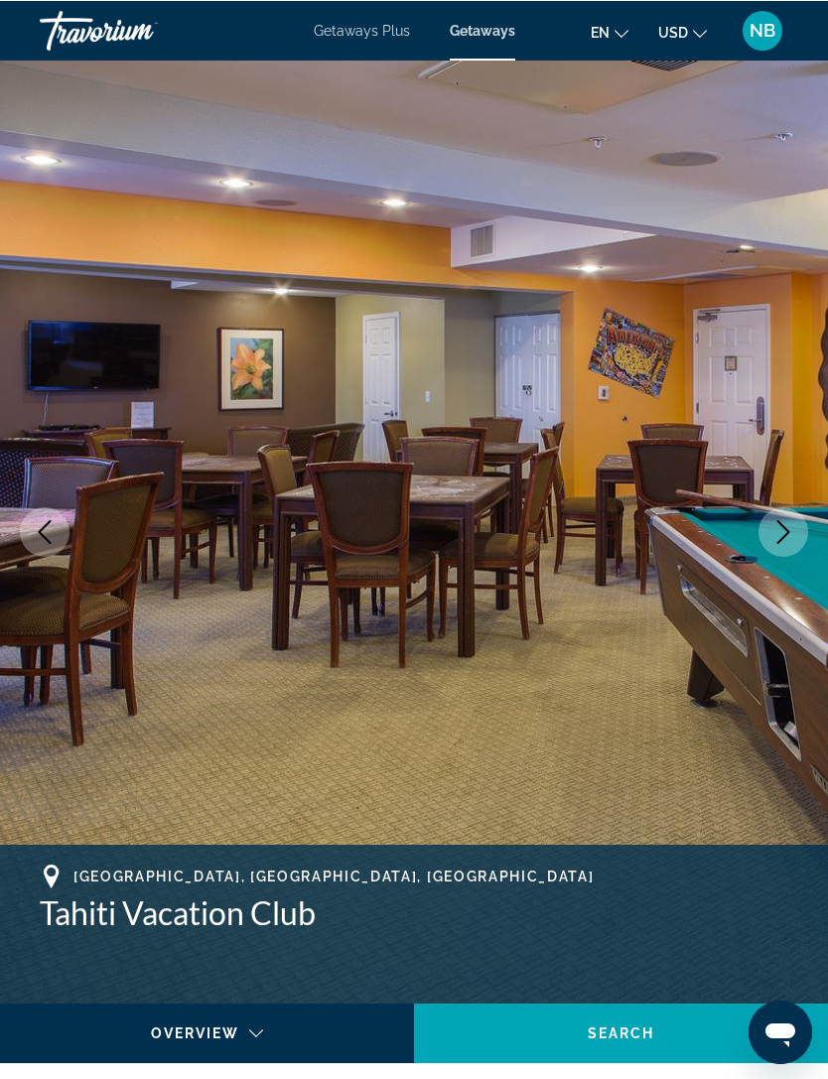
click at [787, 533] on icon "Next image" at bounding box center [783, 531] width 13 height 24
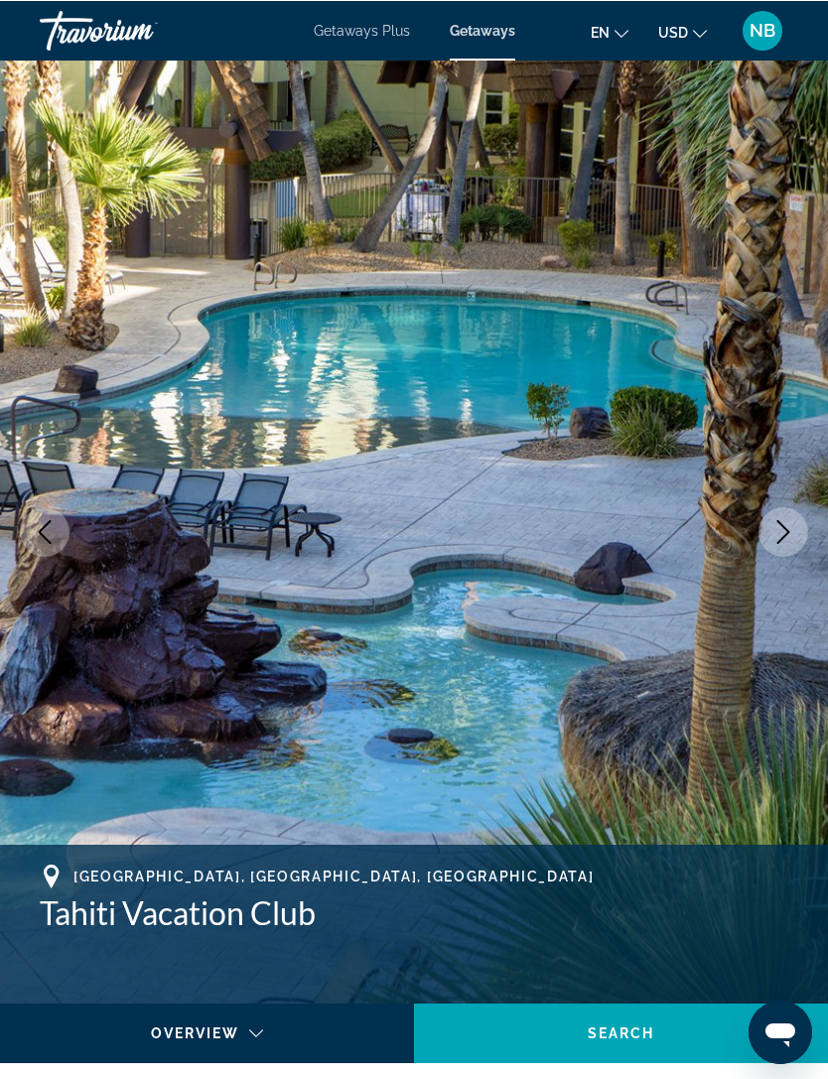
click at [786, 550] on button "Next image" at bounding box center [783, 531] width 50 height 50
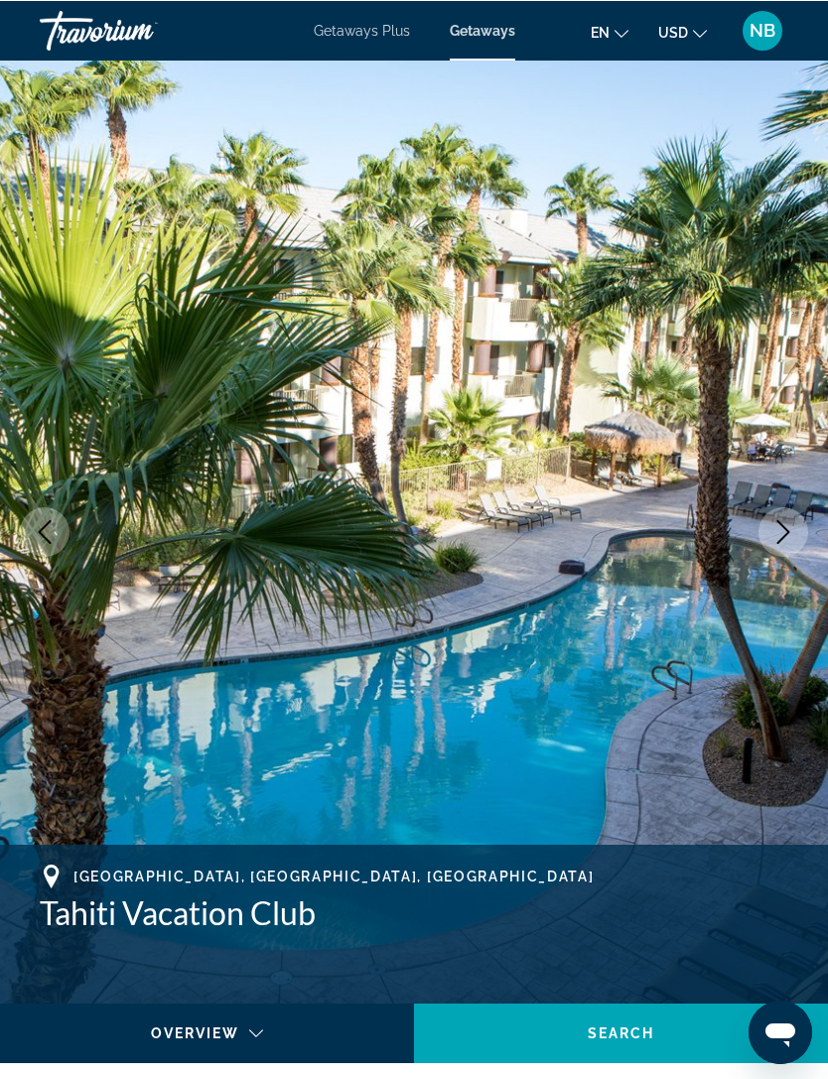
click at [805, 521] on button "Next image" at bounding box center [783, 531] width 50 height 50
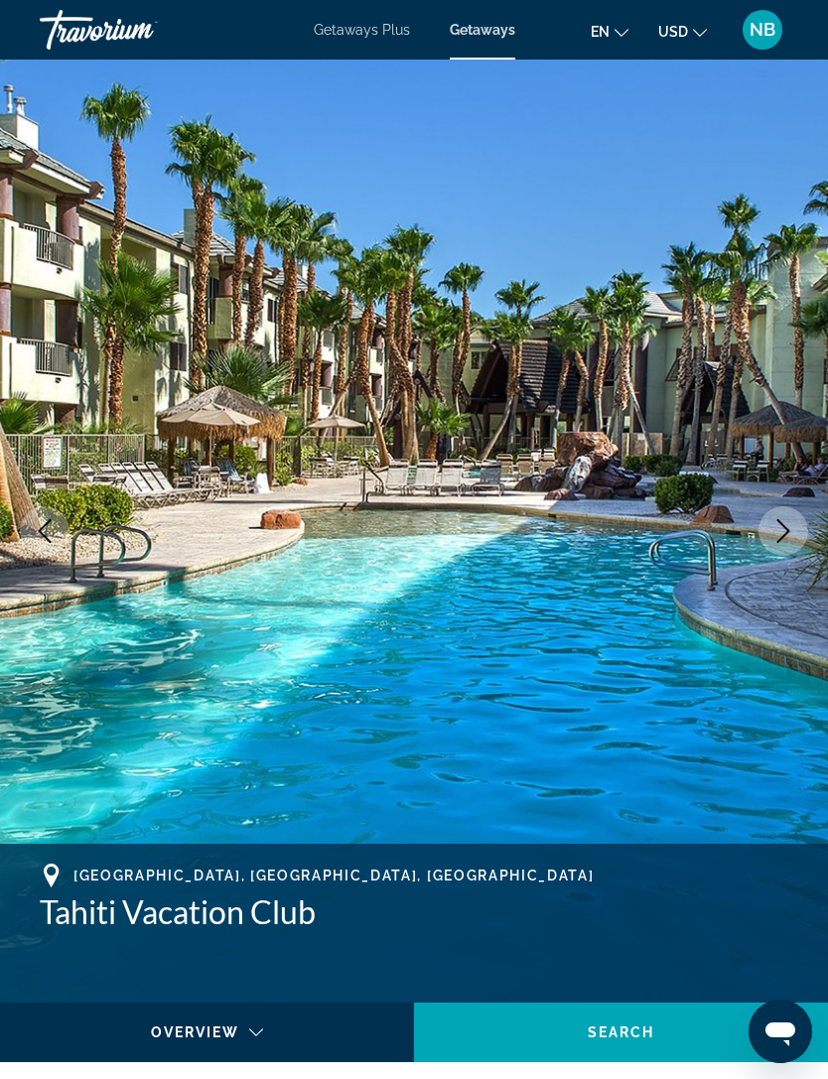
click at [776, 525] on icon "Next image" at bounding box center [783, 531] width 24 height 24
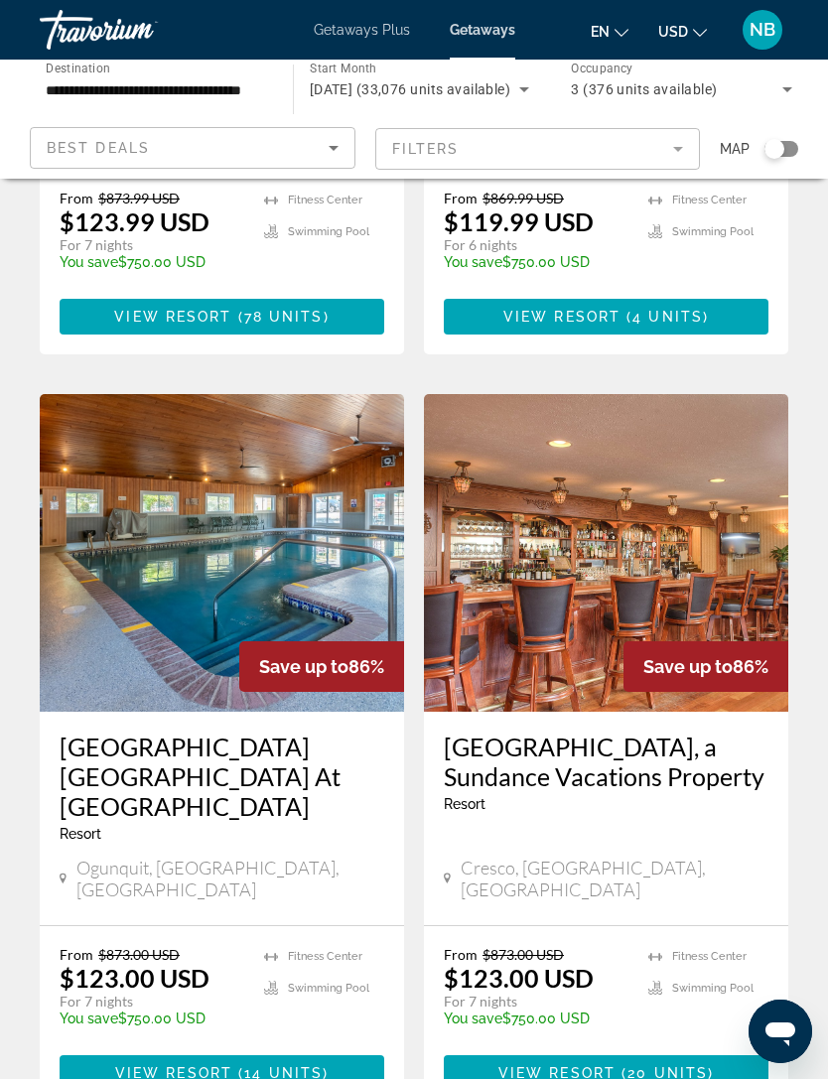
scroll to position [3657, 0]
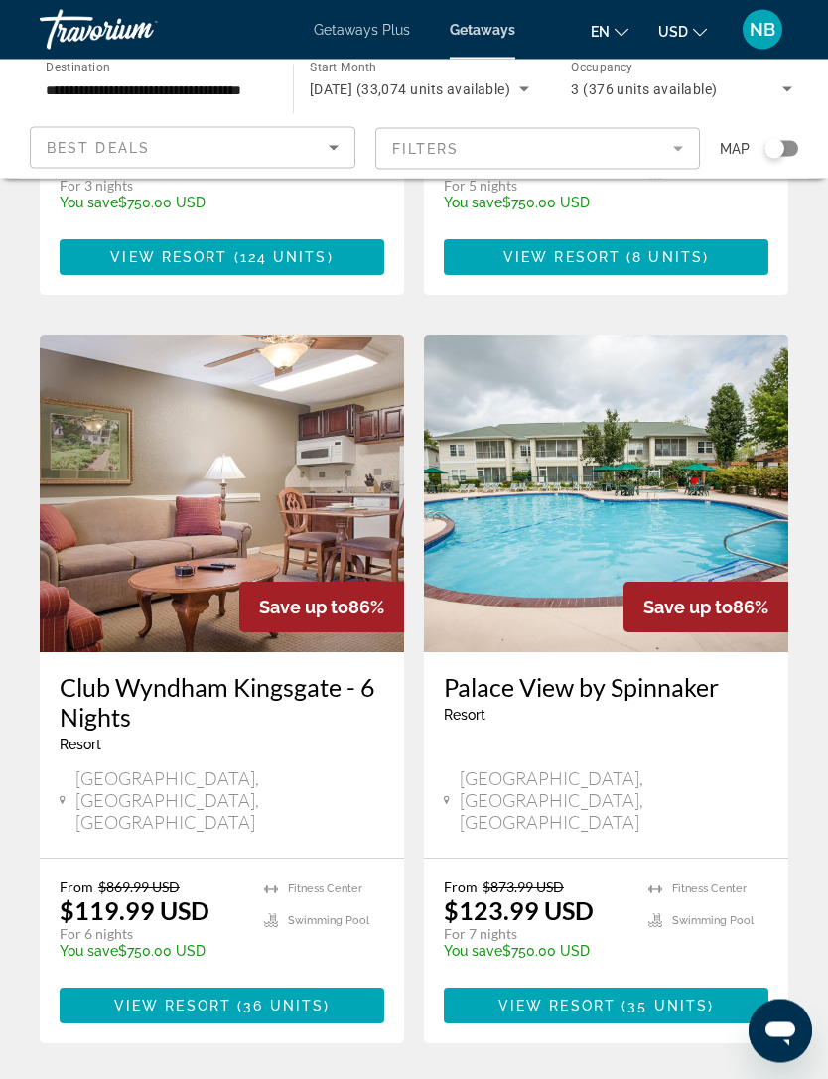
scroll to position [3657, 0]
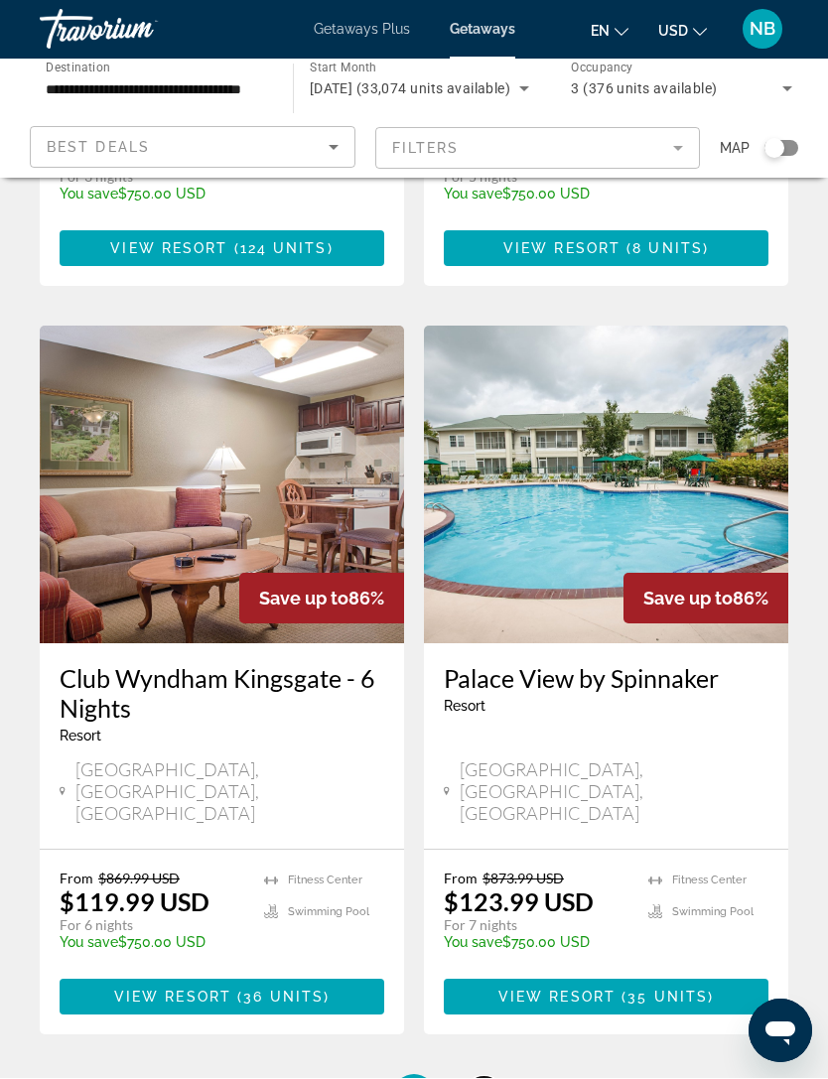
click at [498, 1078] on link "page 23" at bounding box center [483, 1095] width 35 height 35
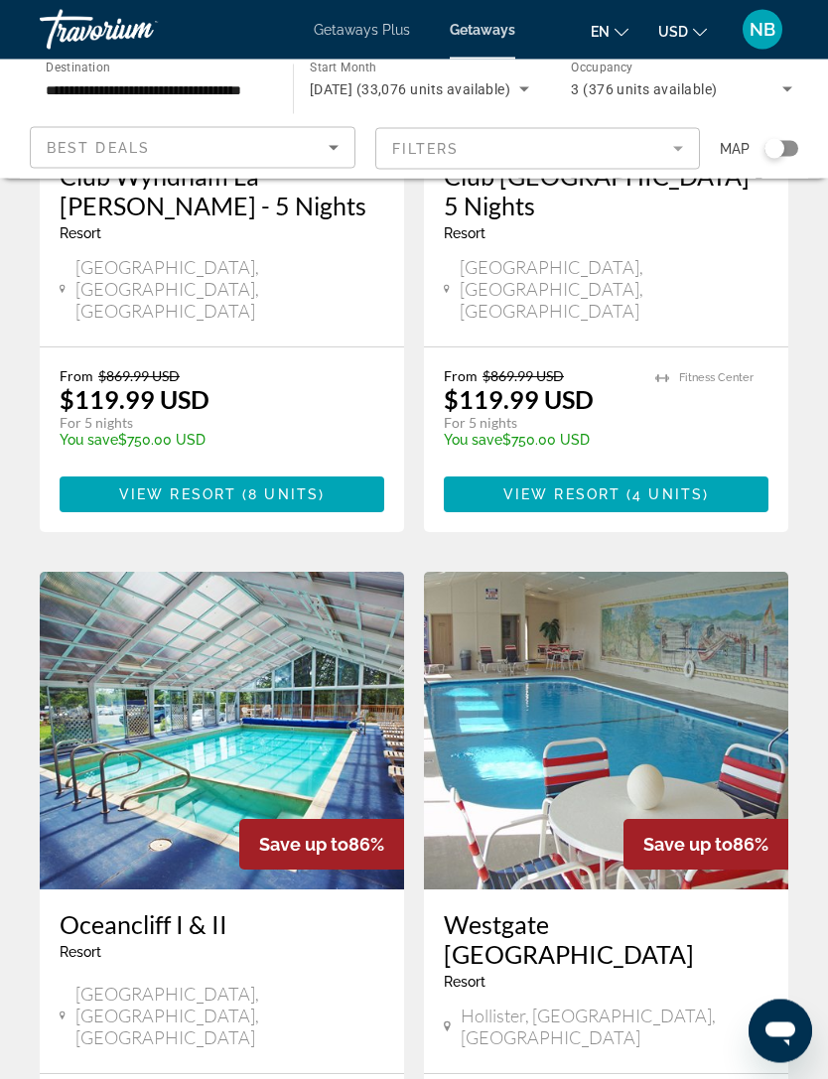
scroll to position [426, 0]
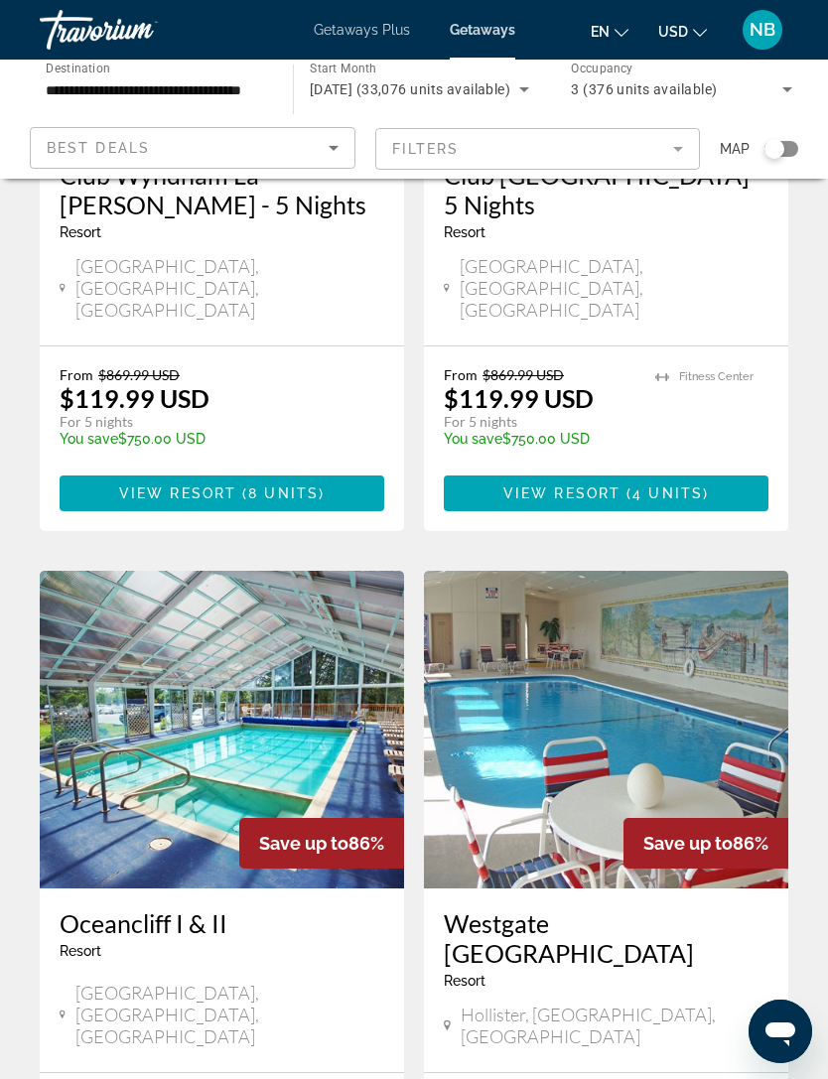
click at [35, 953] on app-weeks-search-item "Save up to 86% Oceancliff I & II Resort - This is an adults only resort [GEOGRA…" at bounding box center [222, 914] width 384 height 687
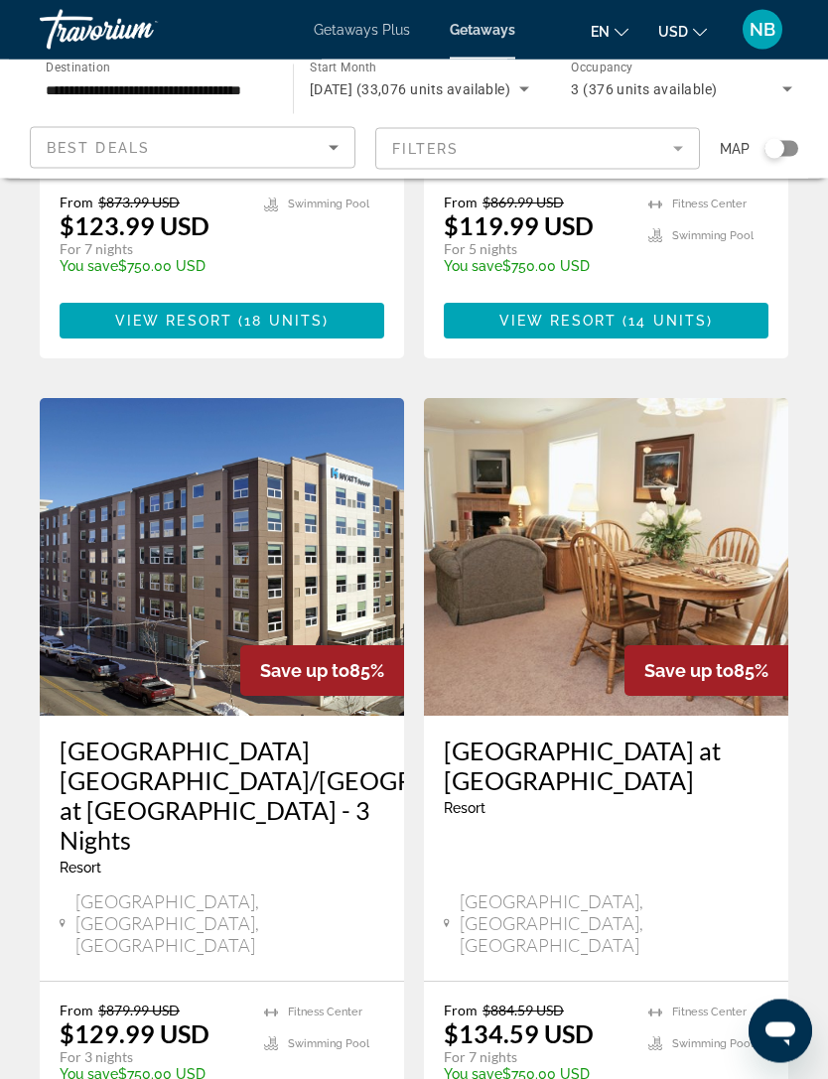
scroll to position [3657, 0]
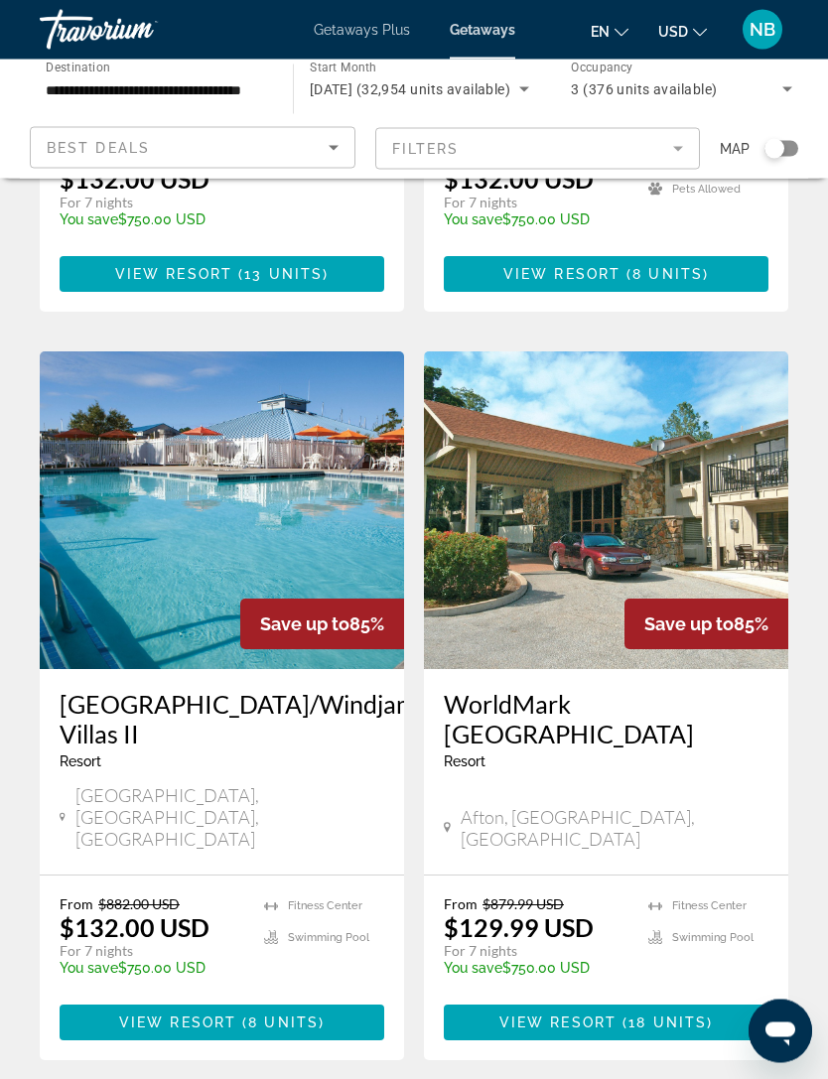
scroll to position [3628, 0]
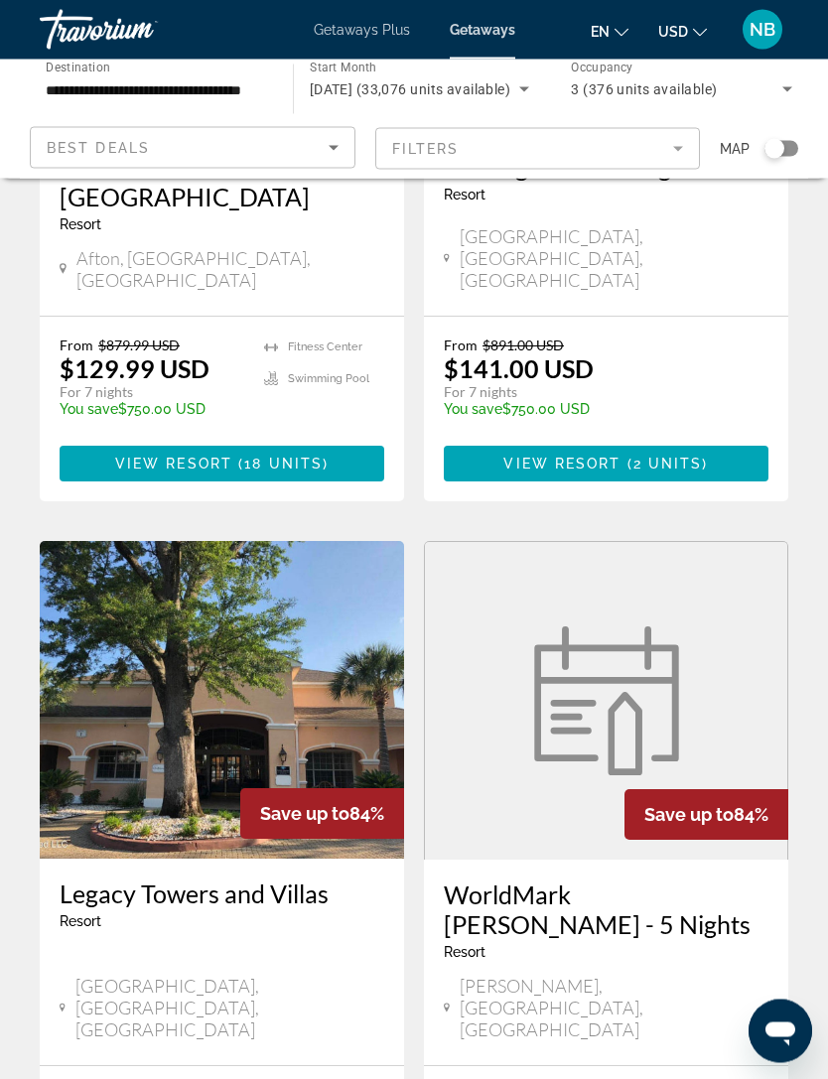
click at [526, 80] on icon "Search widget" at bounding box center [524, 89] width 24 height 24
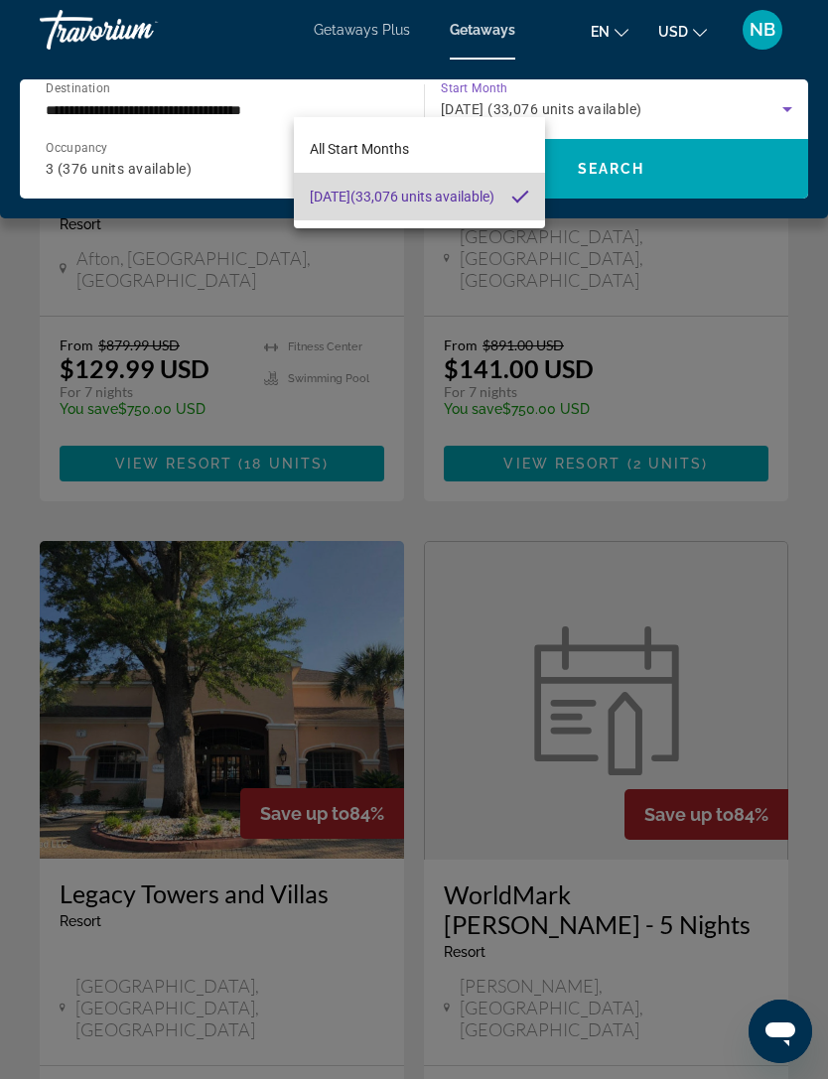
click at [516, 200] on mat-pseudo-checkbox at bounding box center [520, 197] width 18 height 18
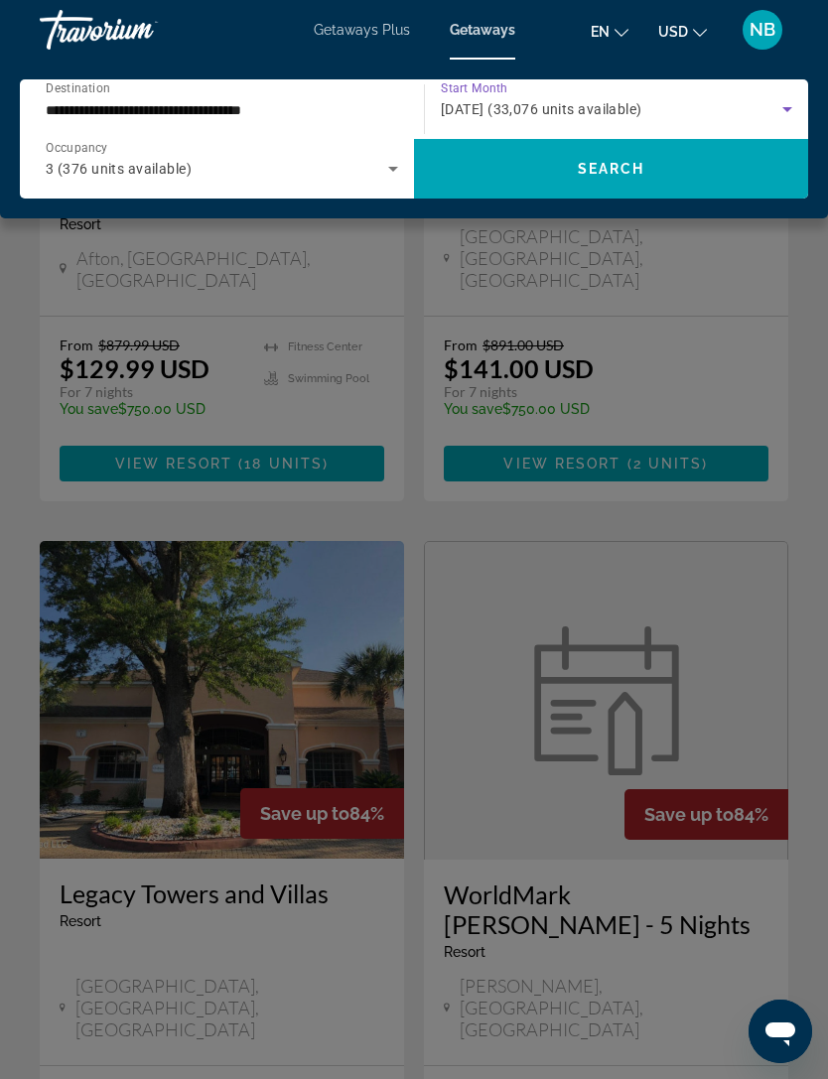
click at [285, 93] on div "**********" at bounding box center [217, 109] width 342 height 57
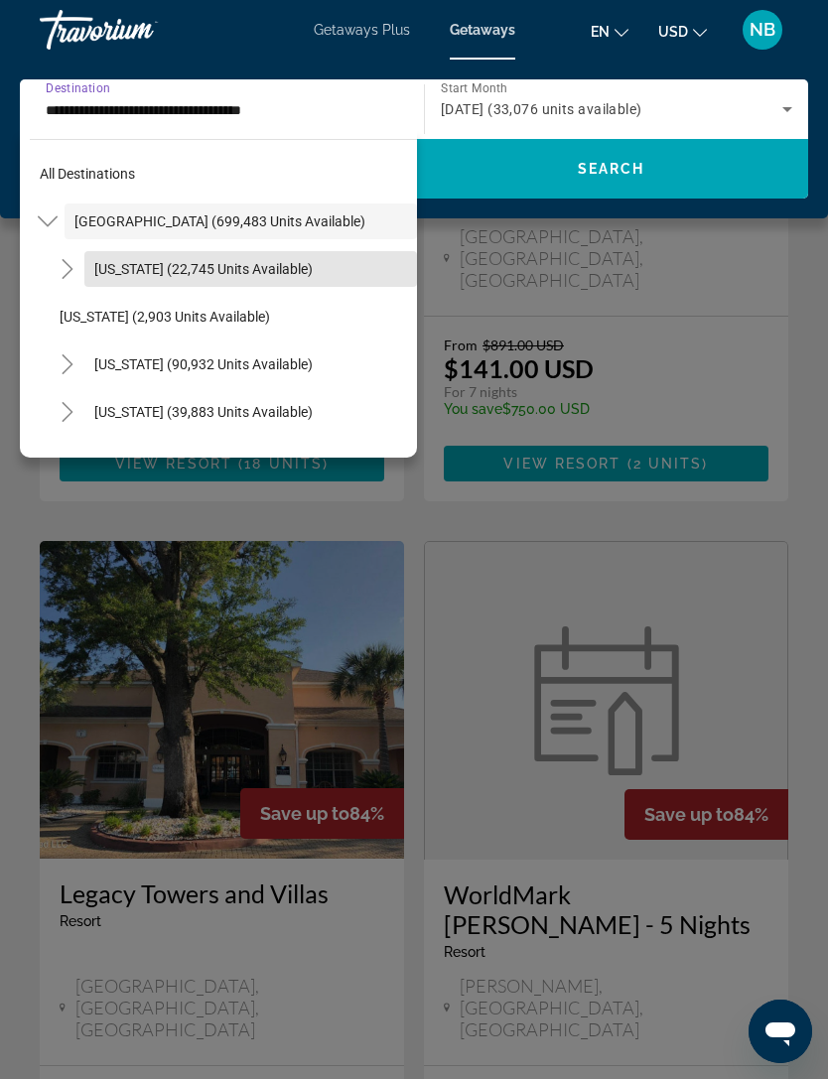
click at [146, 257] on span "Search widget" at bounding box center [250, 269] width 332 height 48
type input "**********"
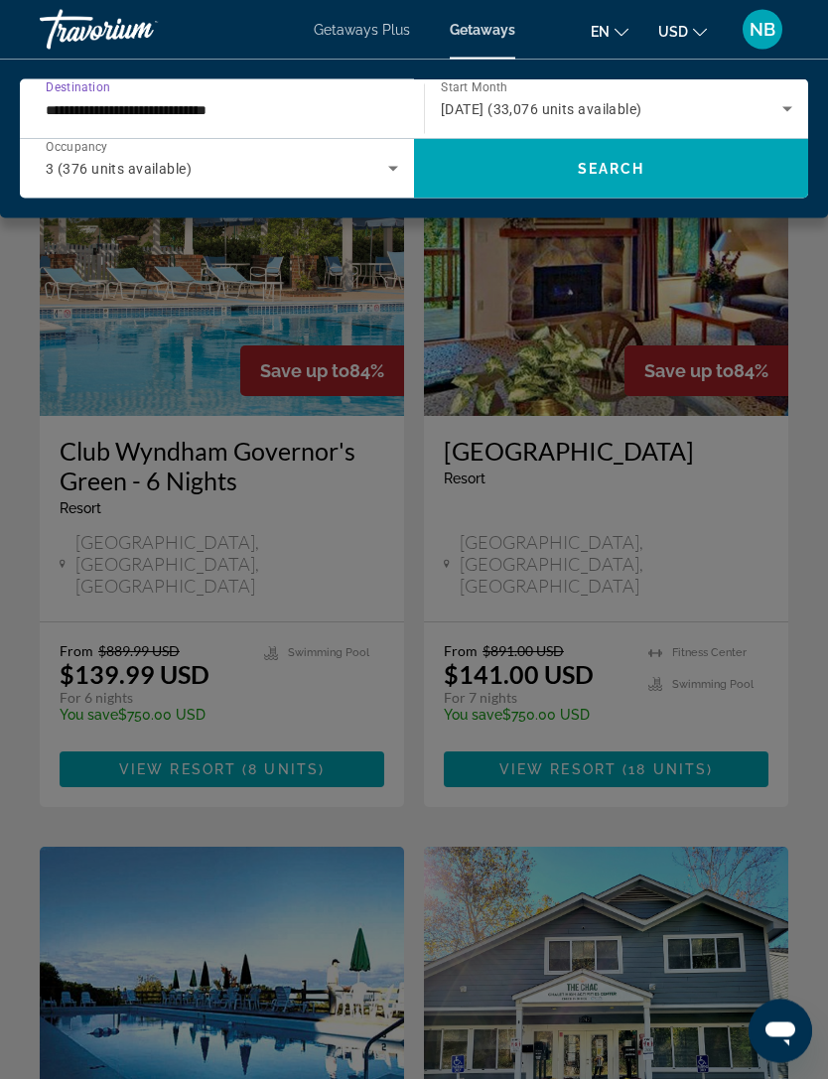
scroll to position [0, 0]
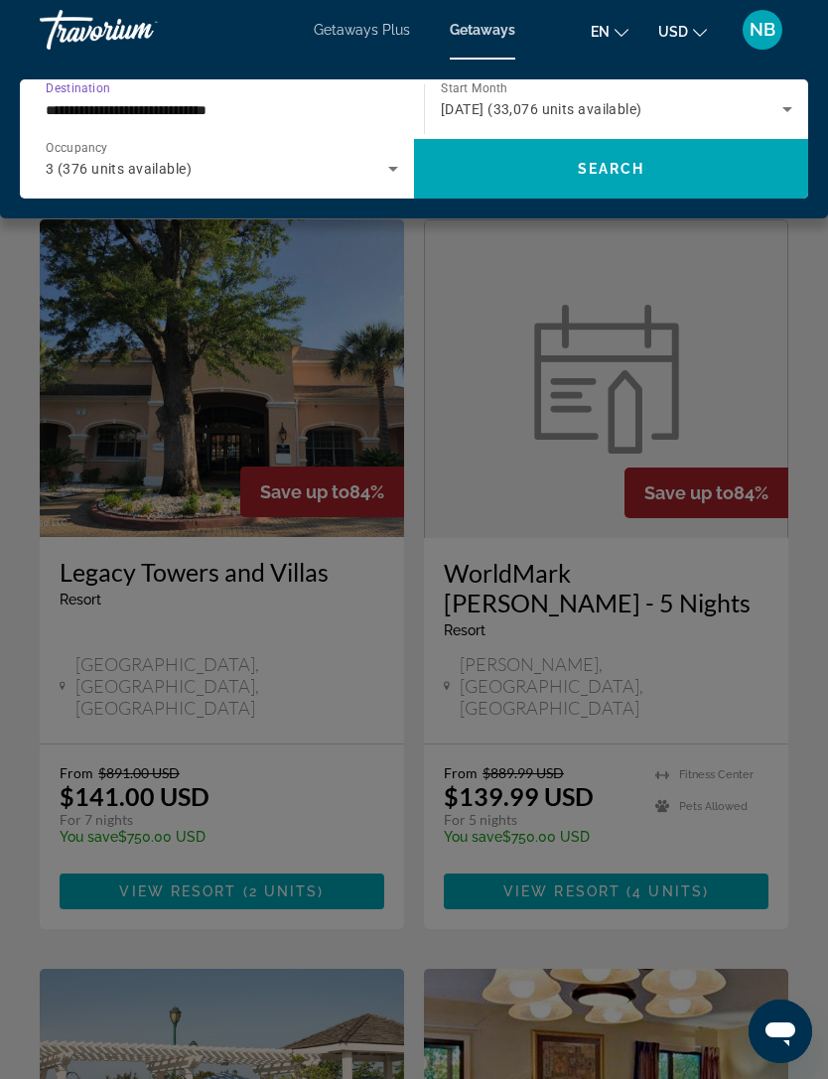
click at [628, 162] on span "Search" at bounding box center [611, 169] width 67 height 16
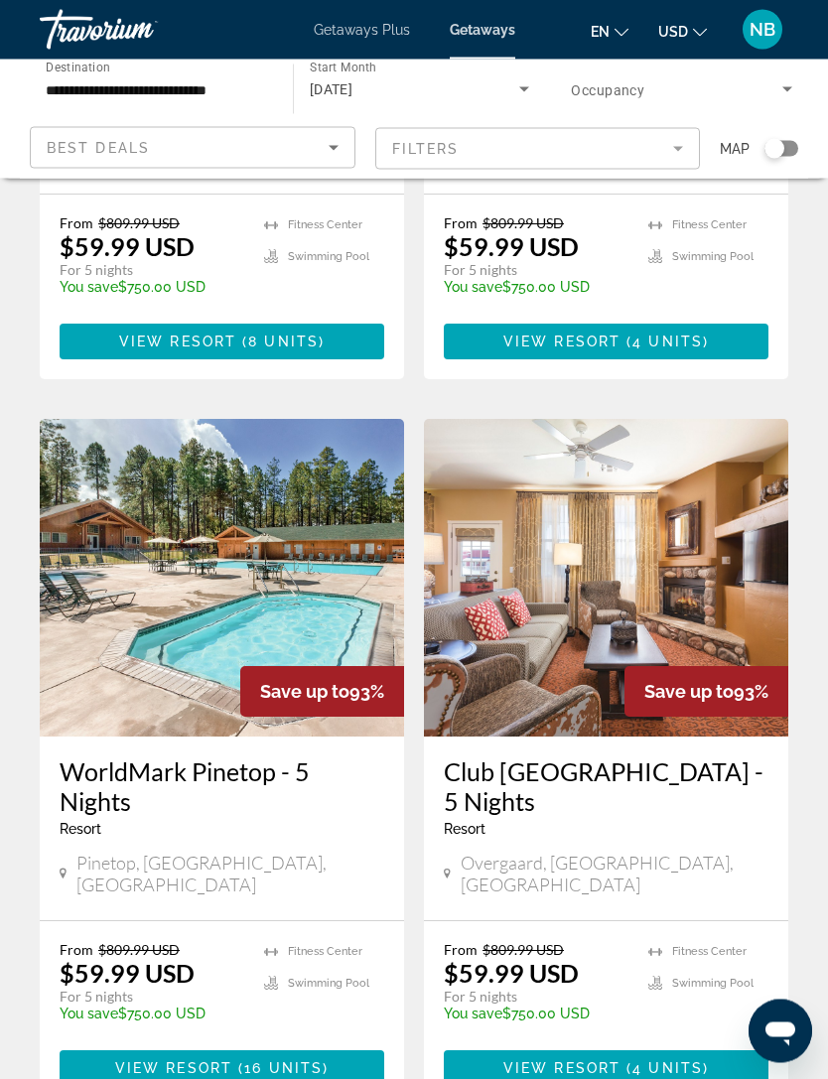
scroll to position [3657, 0]
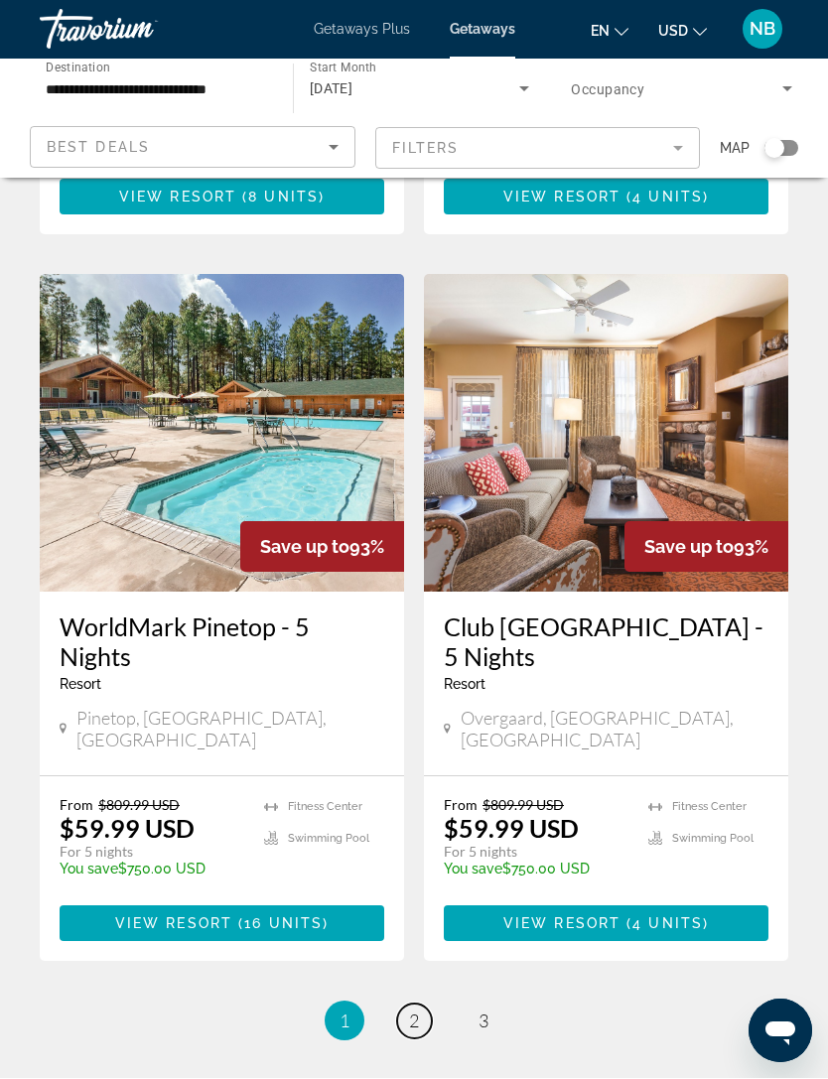
click at [417, 1010] on span "2" at bounding box center [414, 1021] width 10 height 22
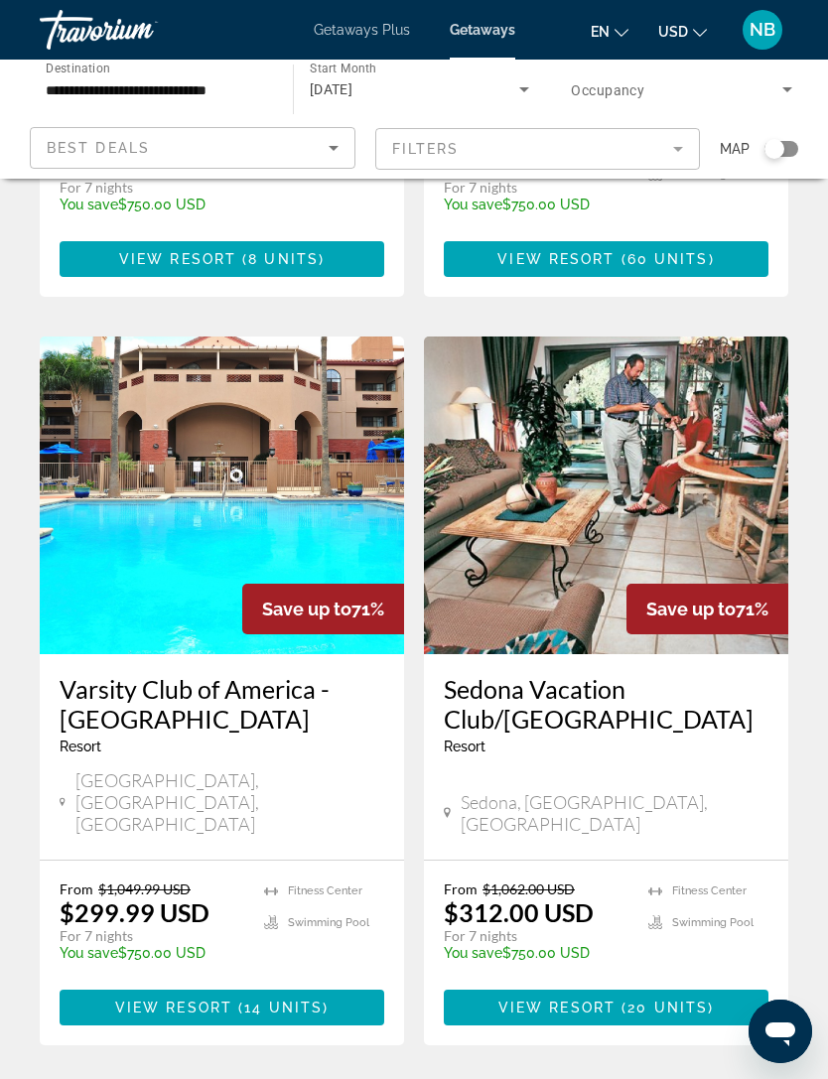
scroll to position [3597, 0]
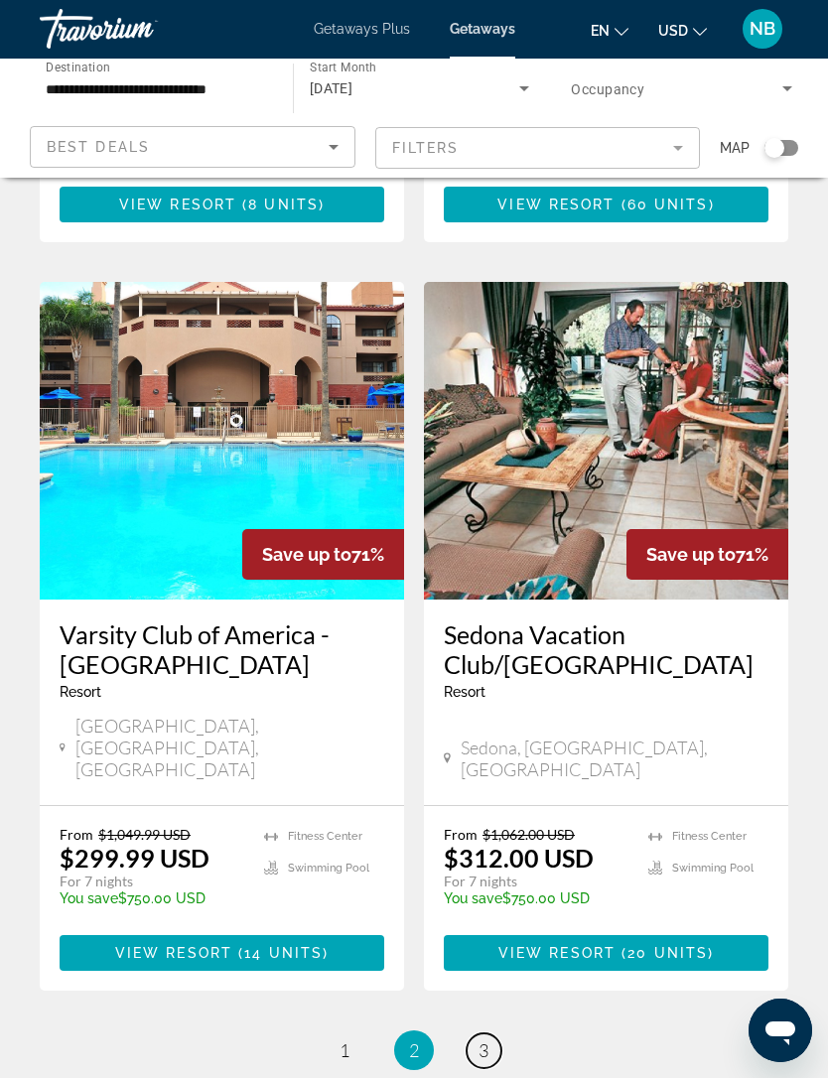
click at [486, 1034] on link "page 3" at bounding box center [483, 1051] width 35 height 35
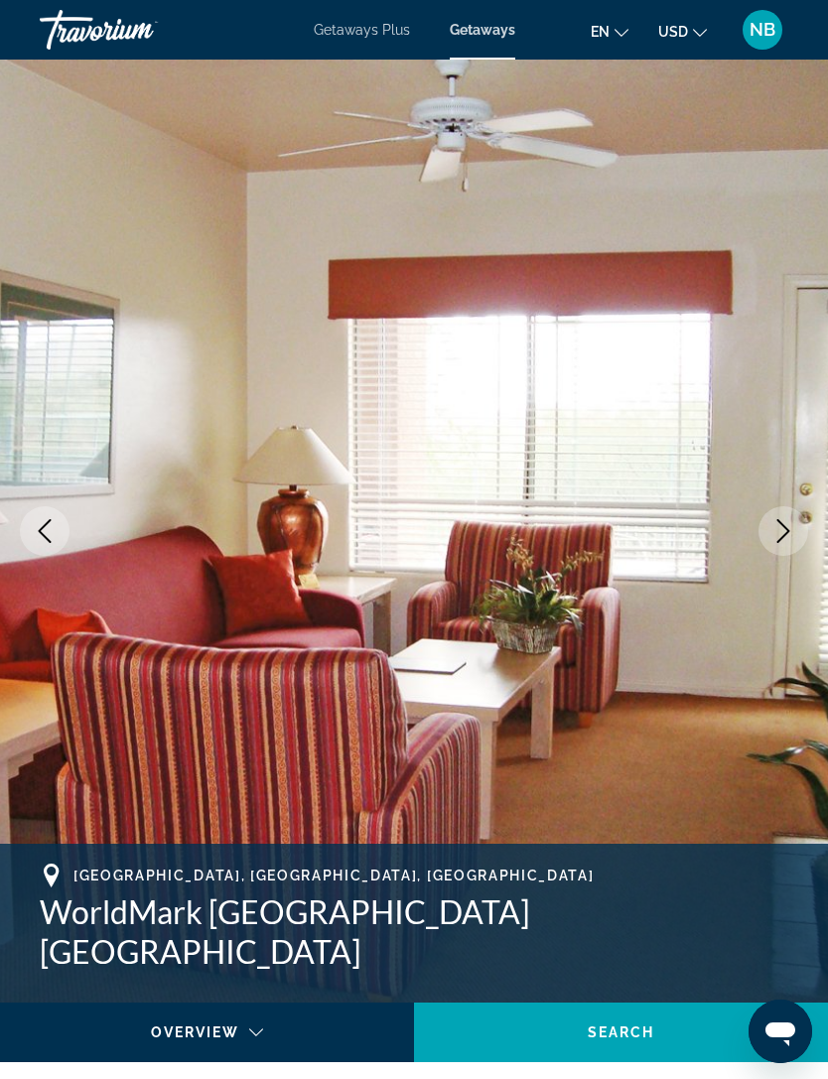
click at [250, 513] on img "Main content" at bounding box center [414, 531] width 828 height 943
click at [56, 527] on icon "Previous image" at bounding box center [45, 531] width 24 height 24
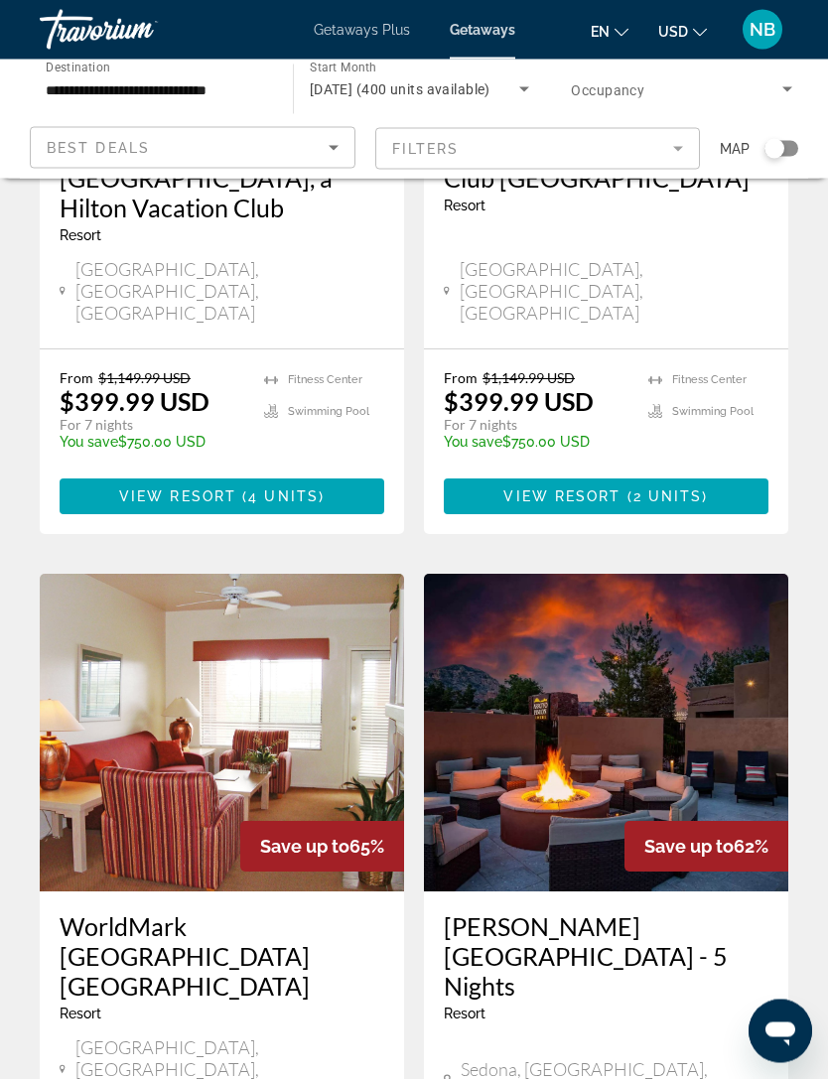
scroll to position [423, 0]
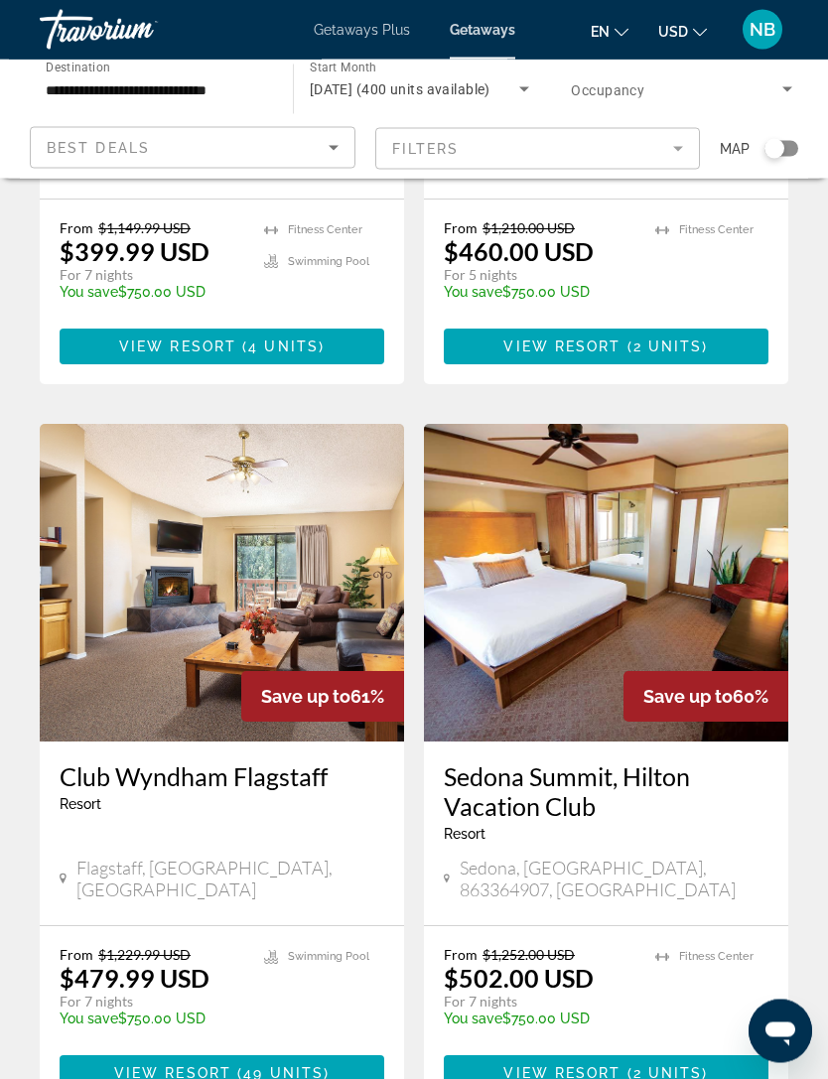
scroll to position [1351, 0]
click at [822, 1010] on div "400 Getaways units available across 31 Resorts Save up to 65% [GEOGRAPHIC_DATA]…" at bounding box center [414, 367] width 828 height 3039
click at [818, 1021] on div "400 Getaways units available across 31 Resorts Save up to 65% [GEOGRAPHIC_DATA]…" at bounding box center [414, 367] width 828 height 3039
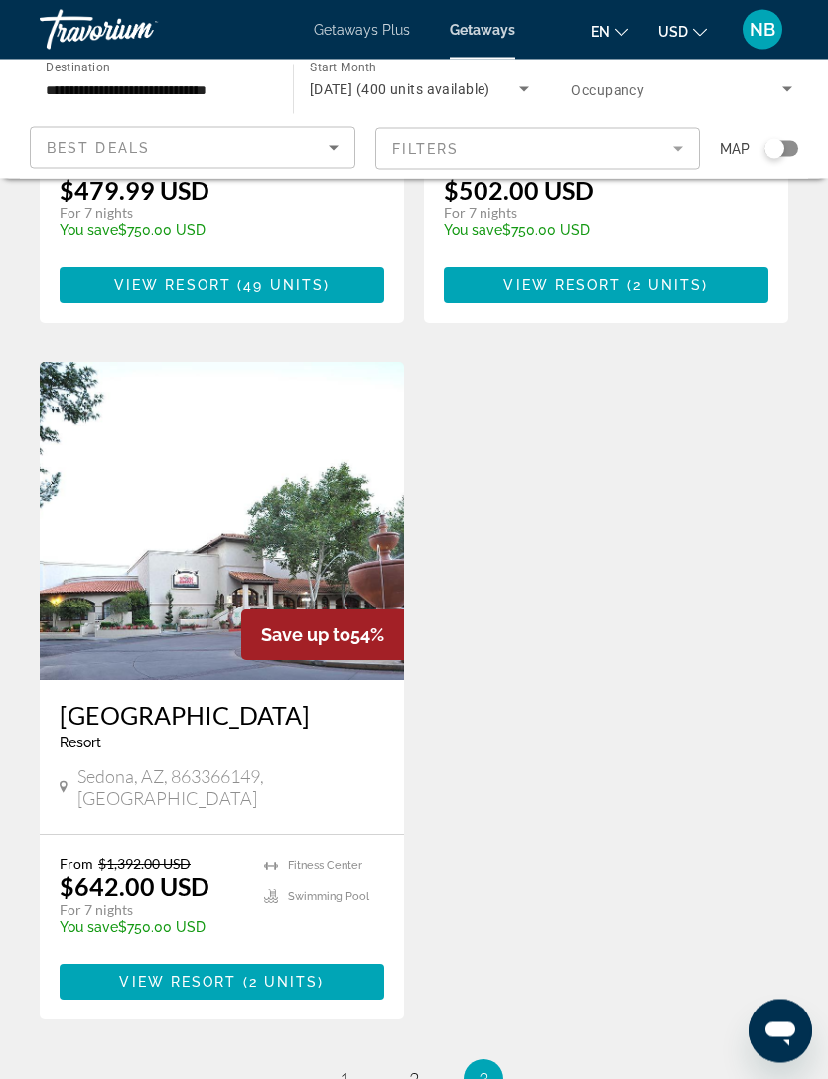
scroll to position [2218, 0]
